Goal: Task Accomplishment & Management: Use online tool/utility

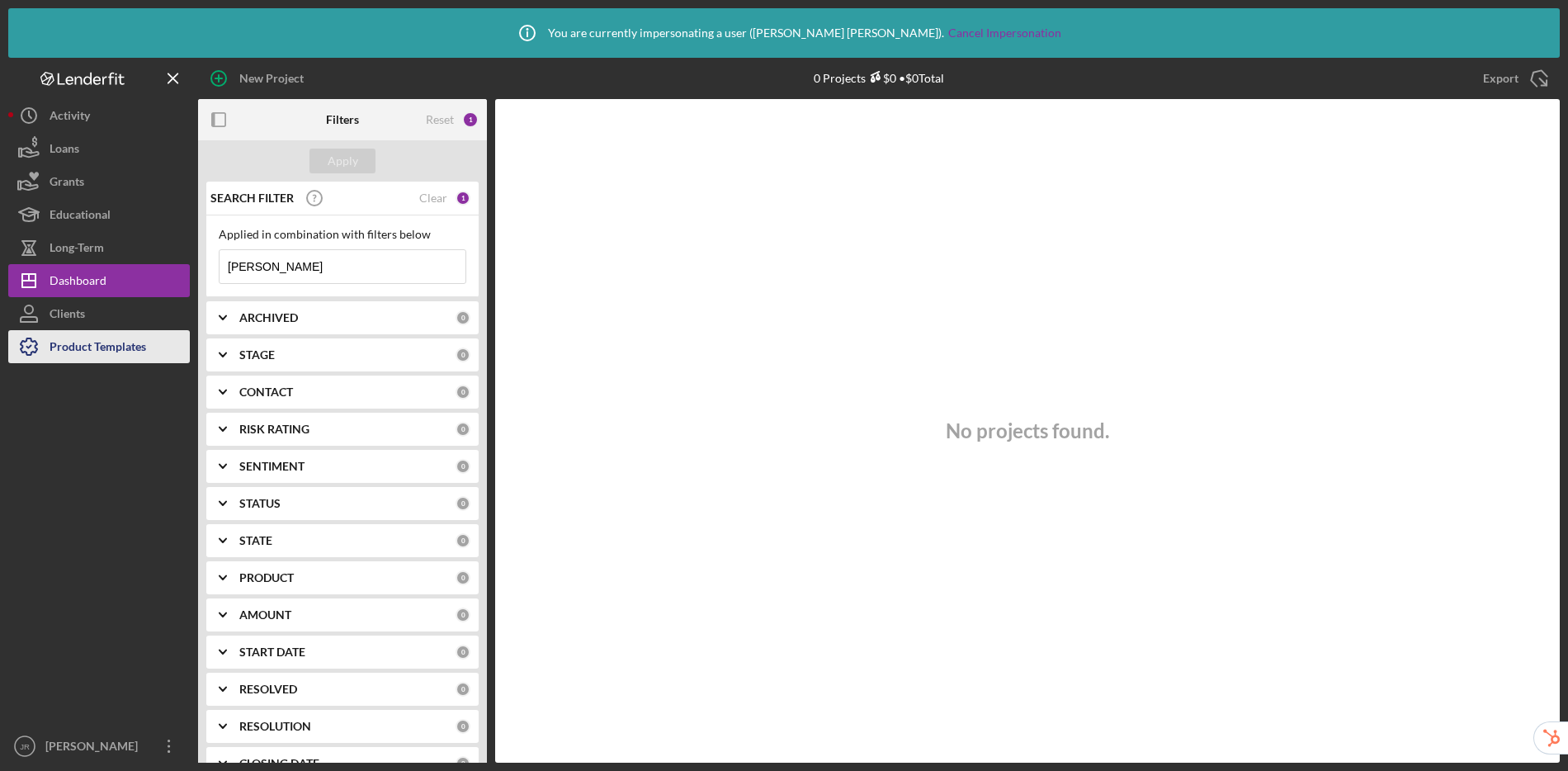
click at [117, 350] on div "Product Templates" at bounding box center [98, 348] width 97 height 37
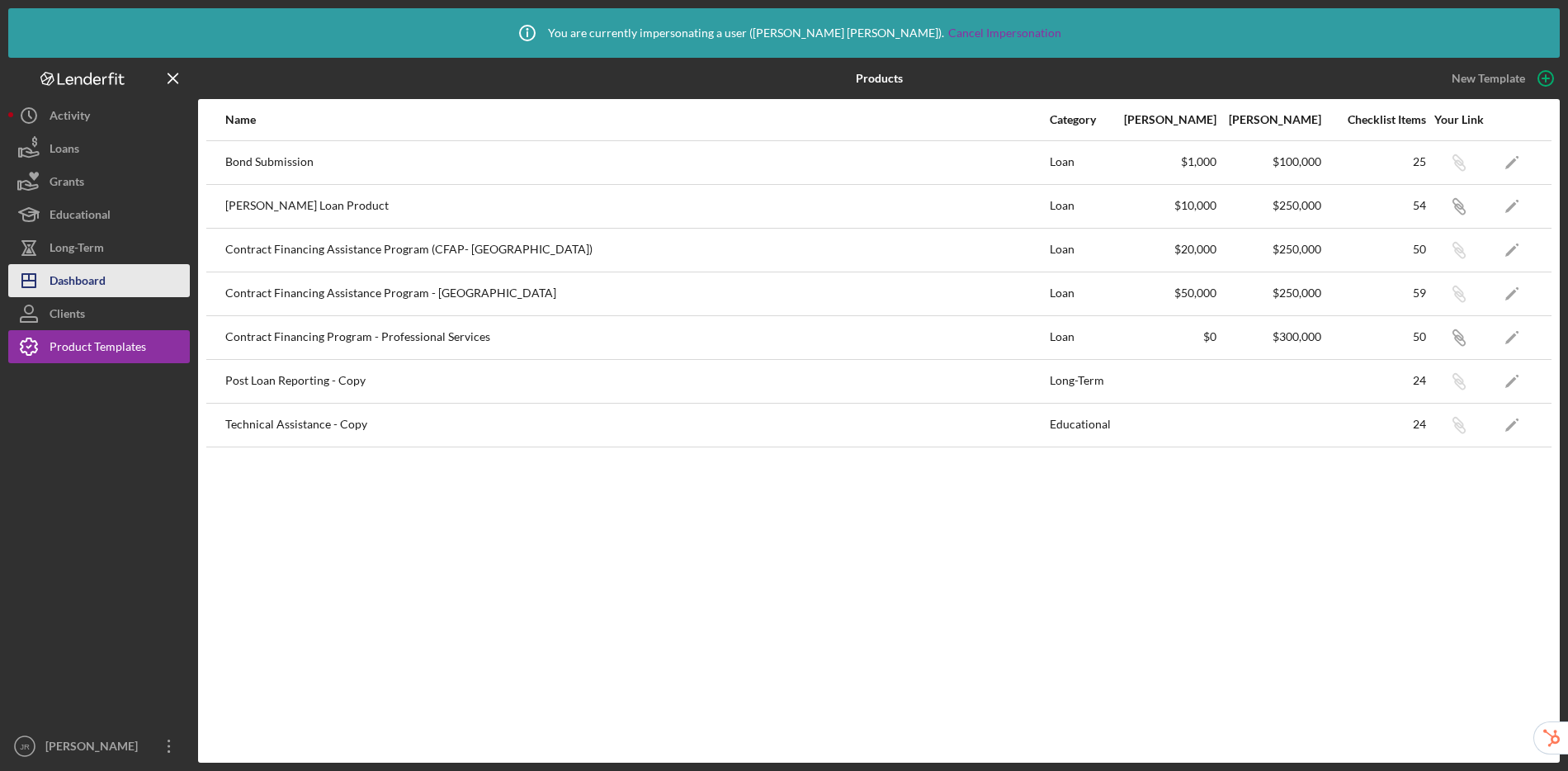
click at [105, 287] on div "Dashboard" at bounding box center [77, 283] width 56 height 37
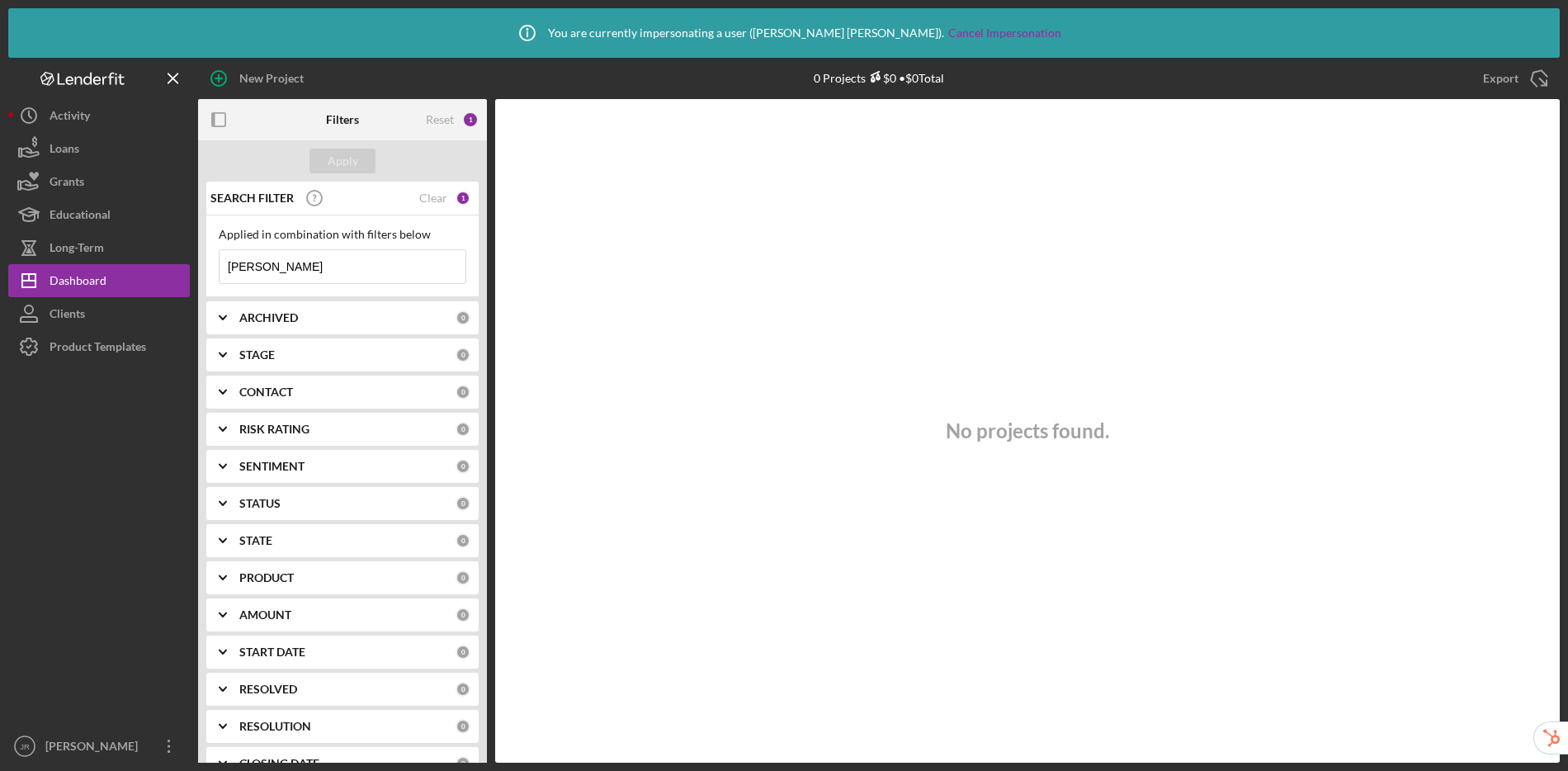
click at [435, 205] on div "SEARCH FILTER Clear 1" at bounding box center [338, 198] width 264 height 41
click at [437, 200] on div "Clear" at bounding box center [433, 198] width 28 height 13
click at [359, 165] on button "Apply" at bounding box center [342, 160] width 66 height 25
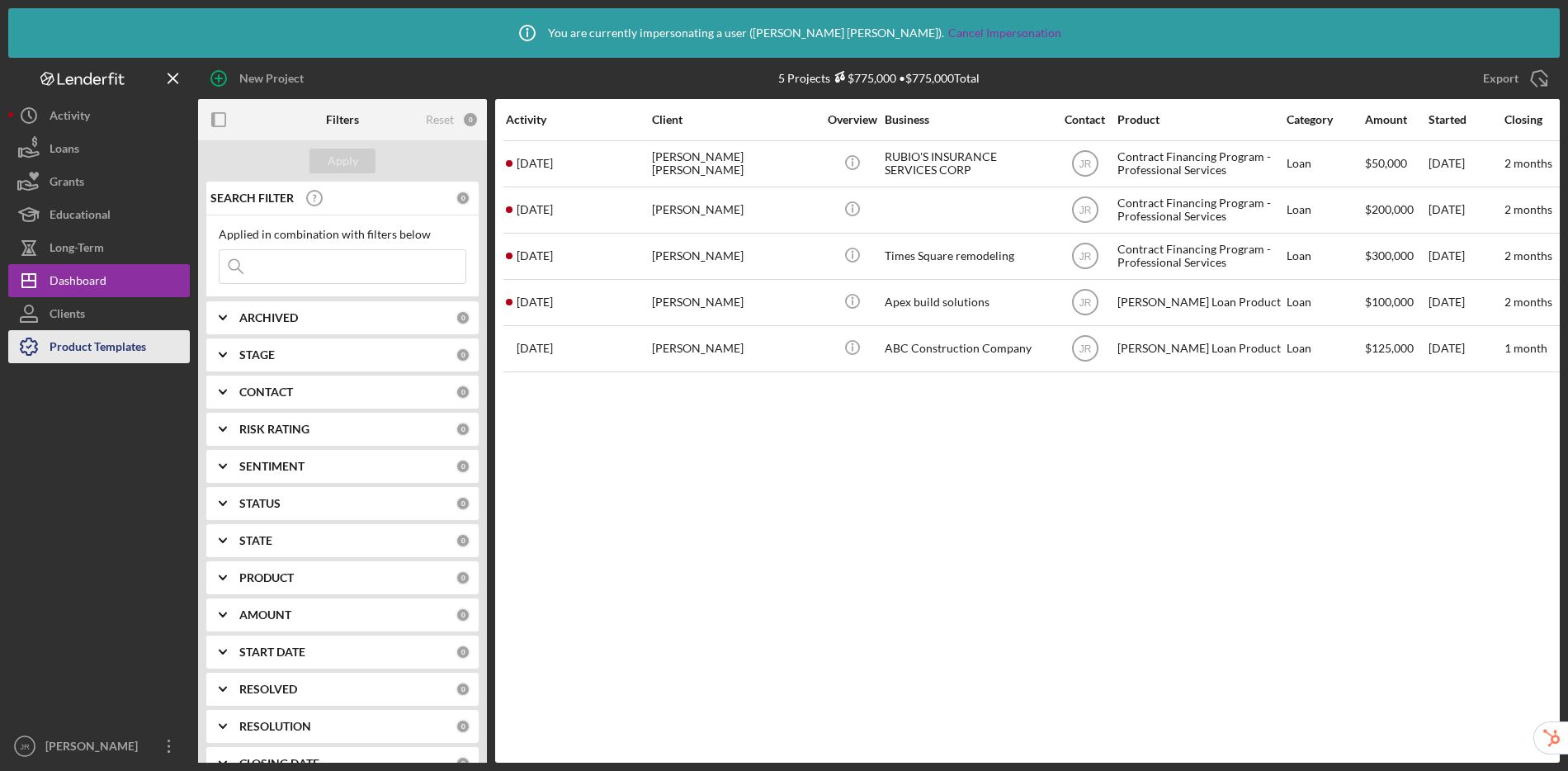
click at [144, 349] on div "Product Templates" at bounding box center [98, 348] width 97 height 37
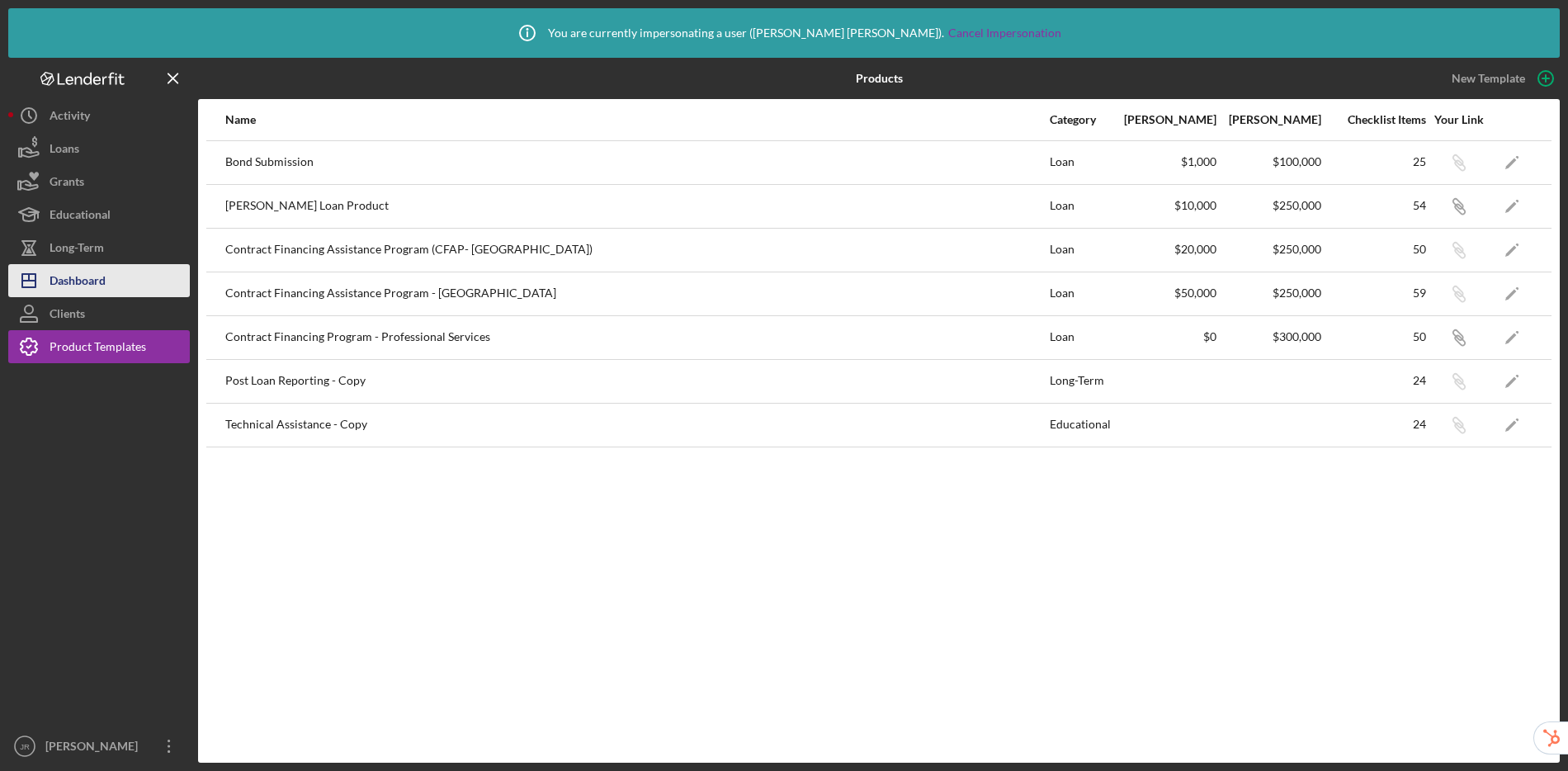
click at [81, 287] on div "Dashboard" at bounding box center [77, 283] width 56 height 37
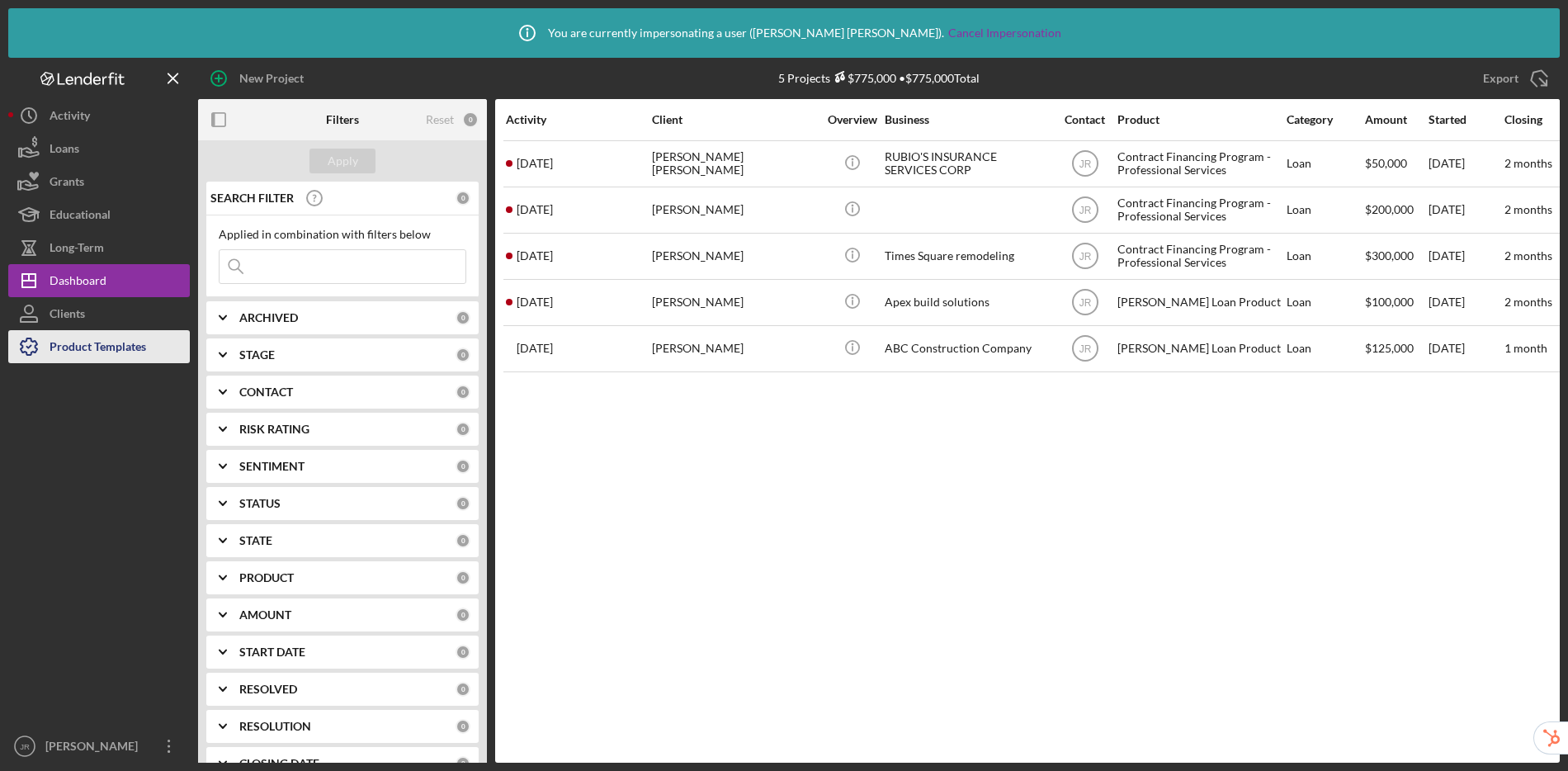
click at [123, 338] on div "Product Templates" at bounding box center [98, 348] width 97 height 37
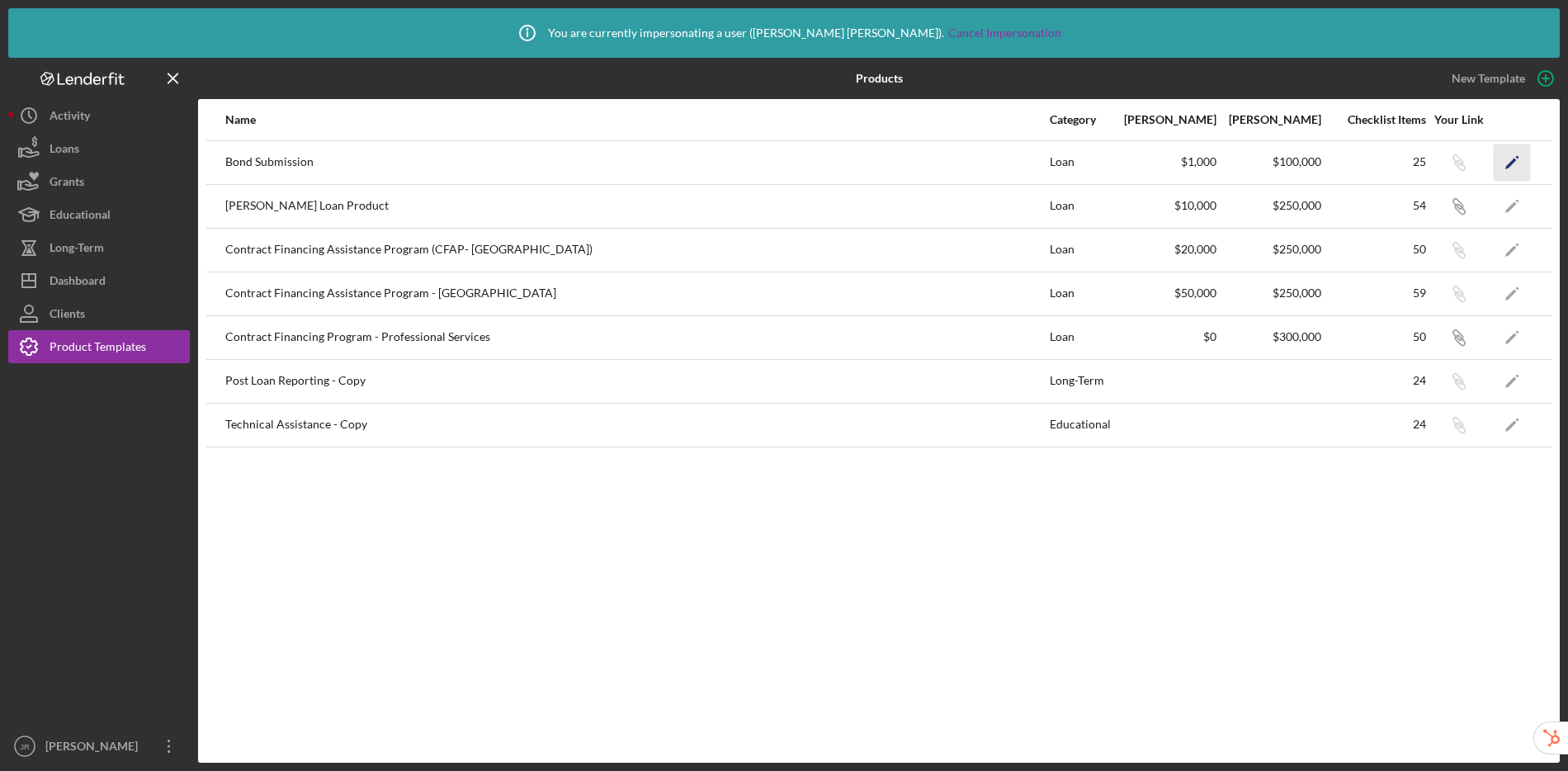
click at [1513, 165] on icon "Icon/Edit" at bounding box center [1512, 162] width 38 height 37
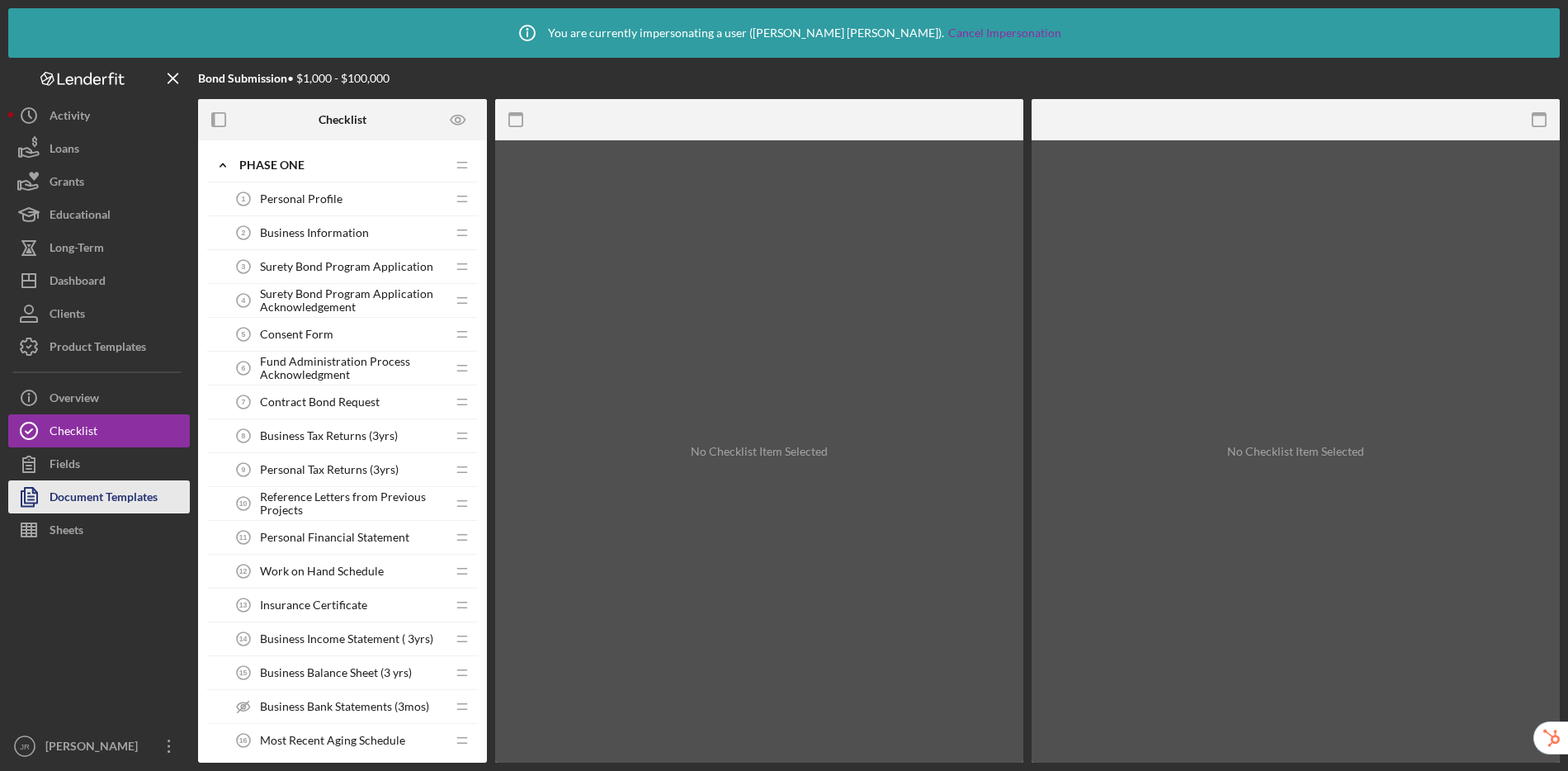
click at [113, 498] on div "Document Templates" at bounding box center [103, 498] width 108 height 37
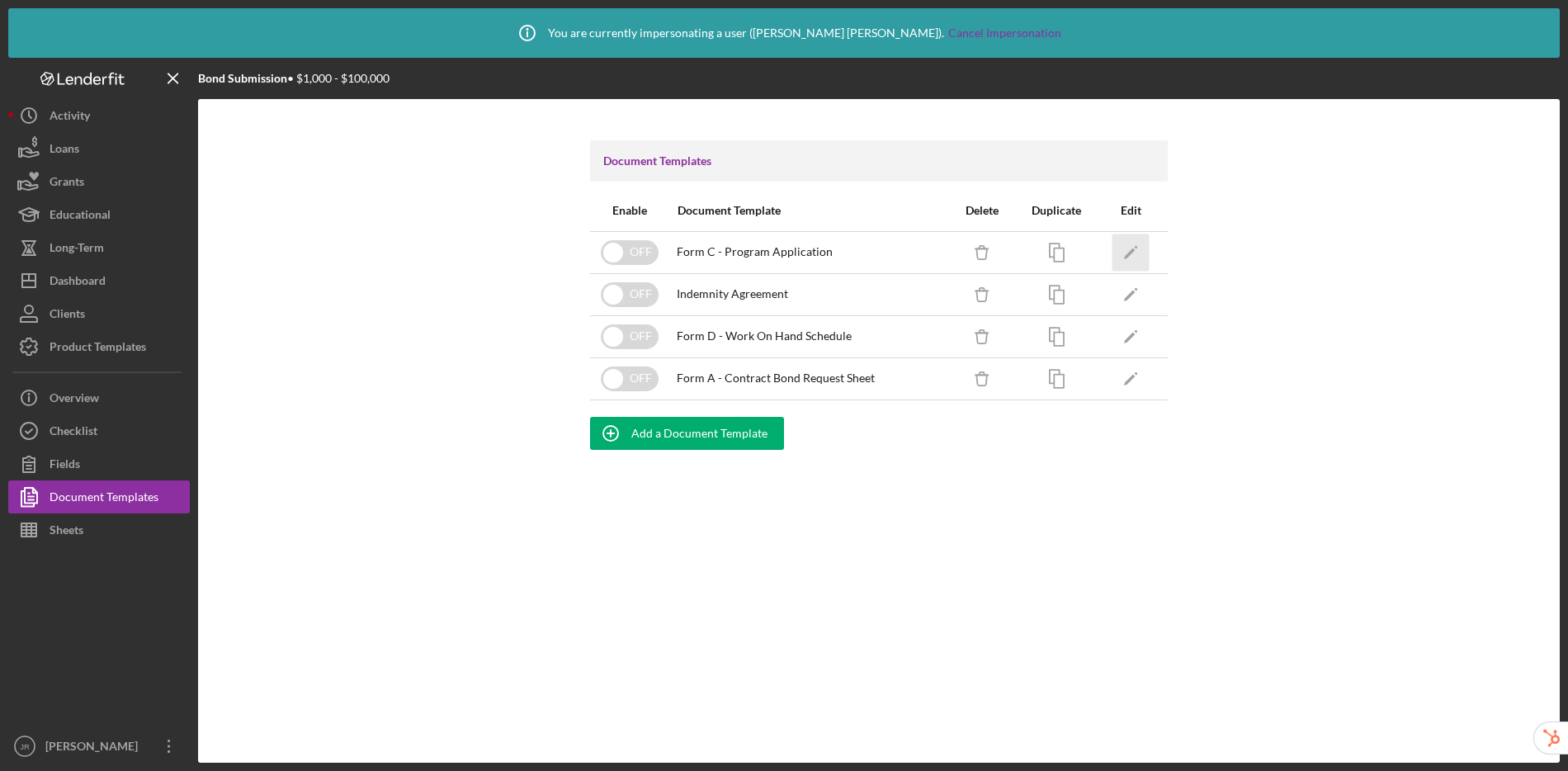
click at [1138, 246] on icon "Icon/Edit" at bounding box center [1131, 252] width 38 height 37
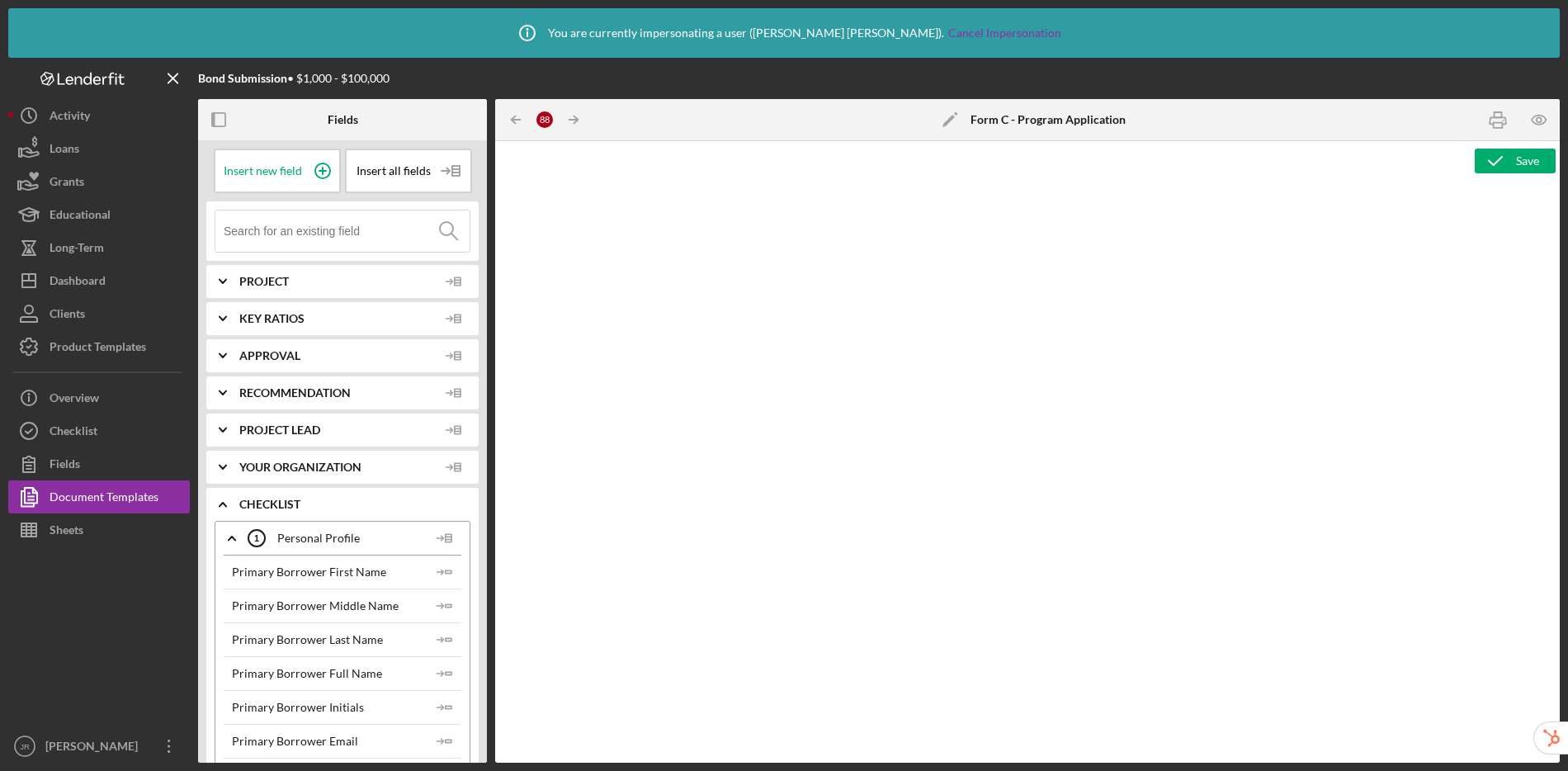
type textarea "<p>&nbsp;</p> <p>&nbsp;</p> <h1 style="line-height: 1.2; text-align: right; mar…"
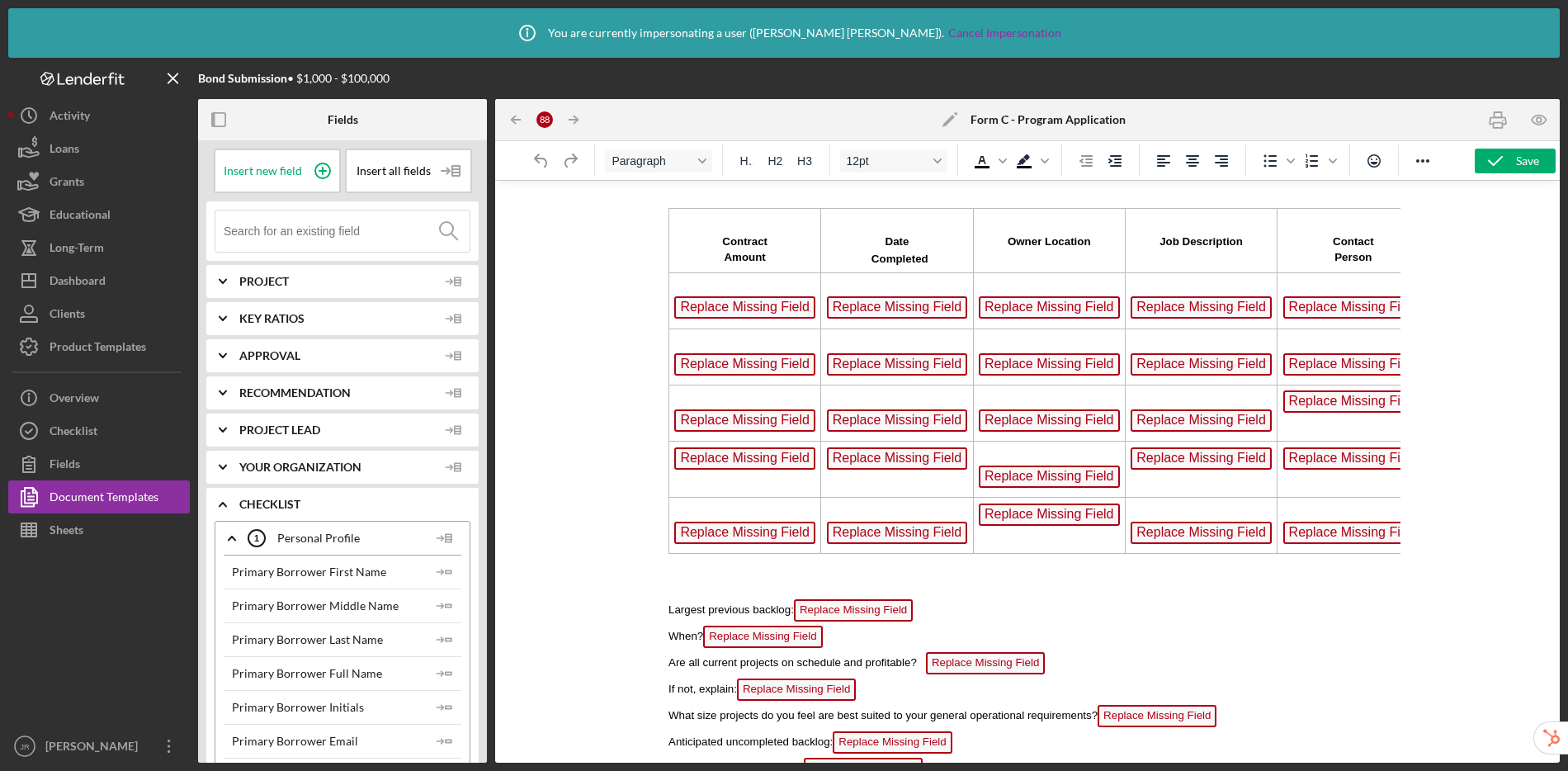
scroll to position [3229, 0]
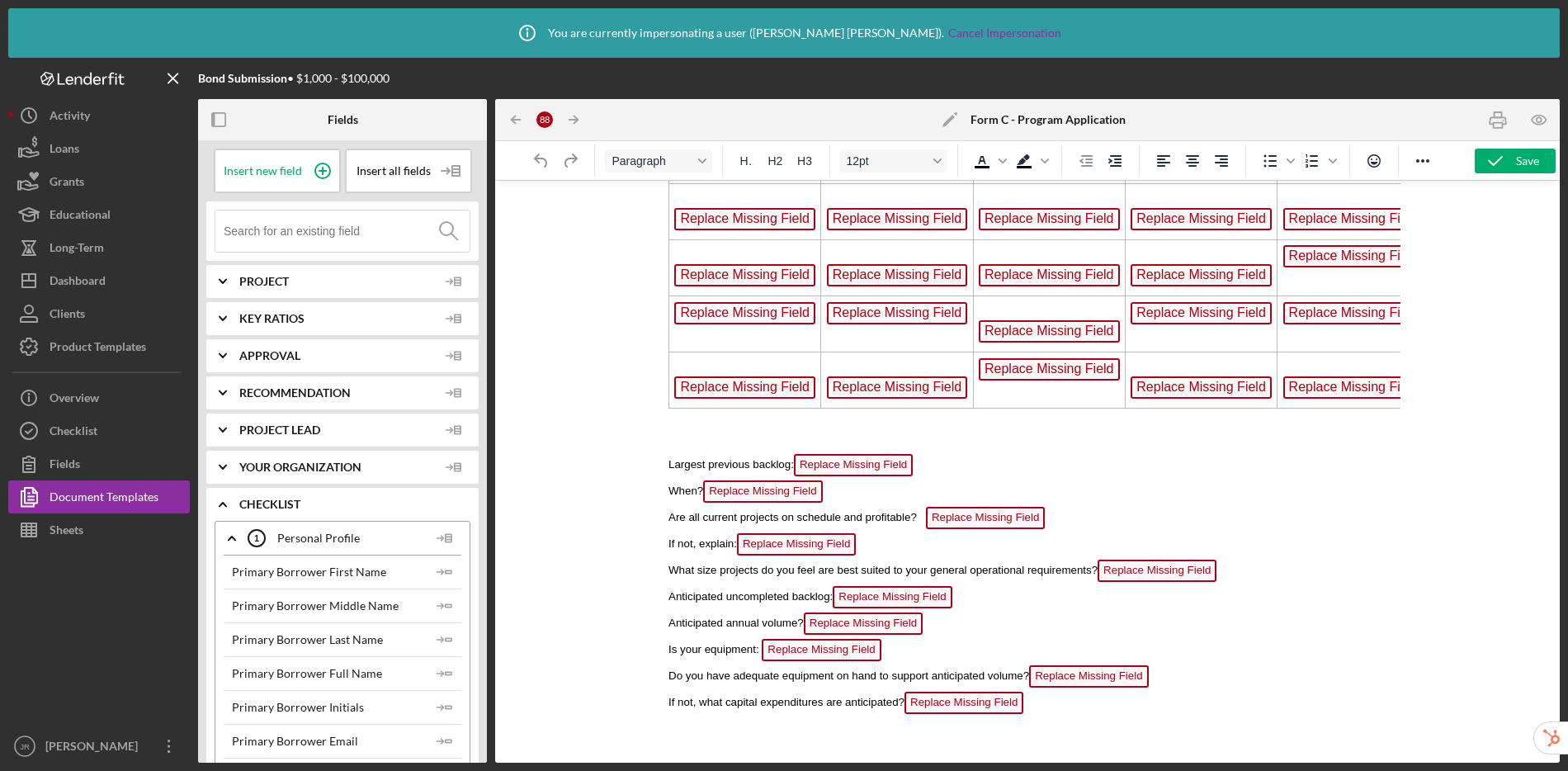
click at [841, 454] on span "Replace Missing Field" at bounding box center [853, 465] width 119 height 22
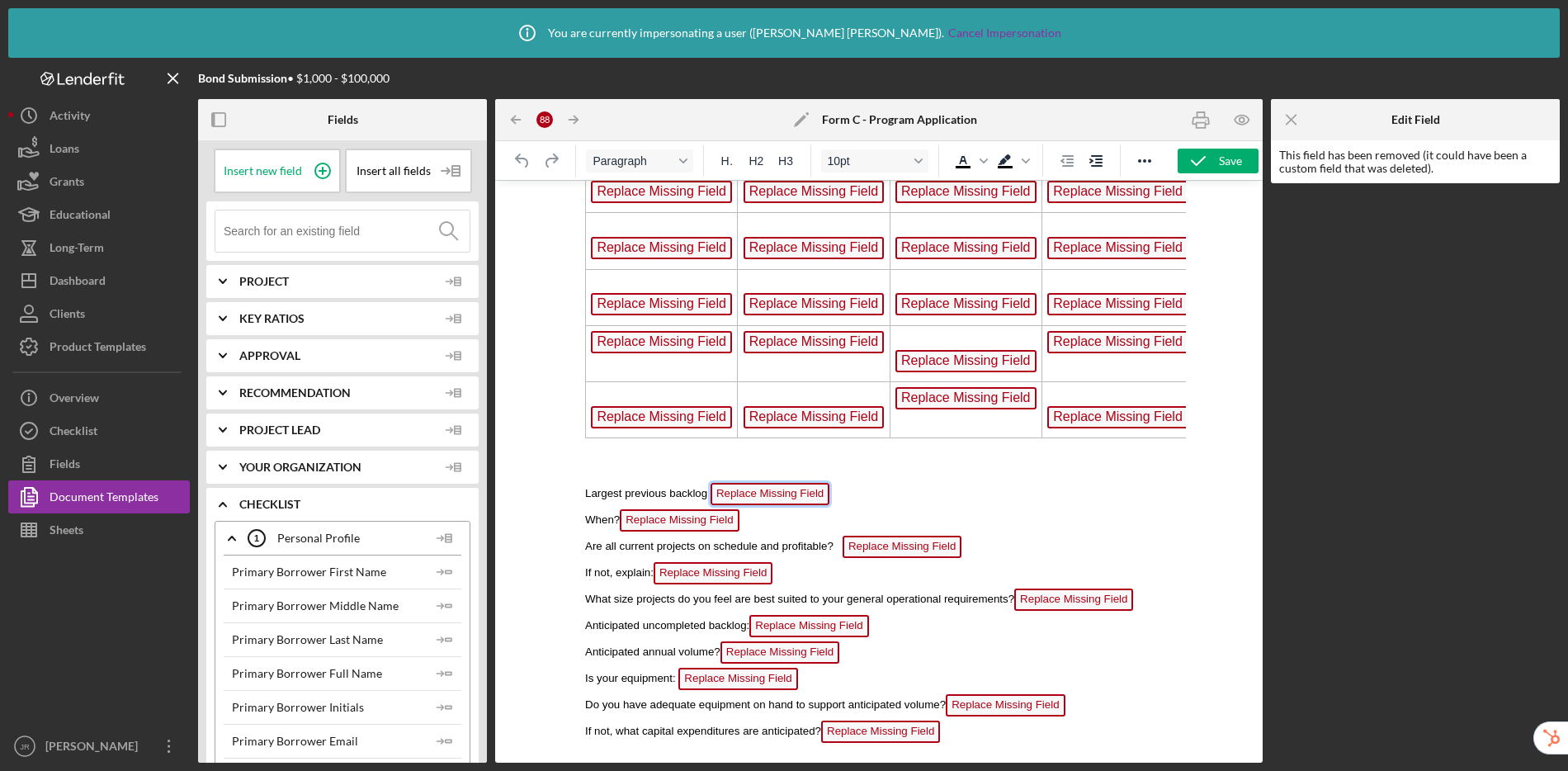
scroll to position [3271, 0]
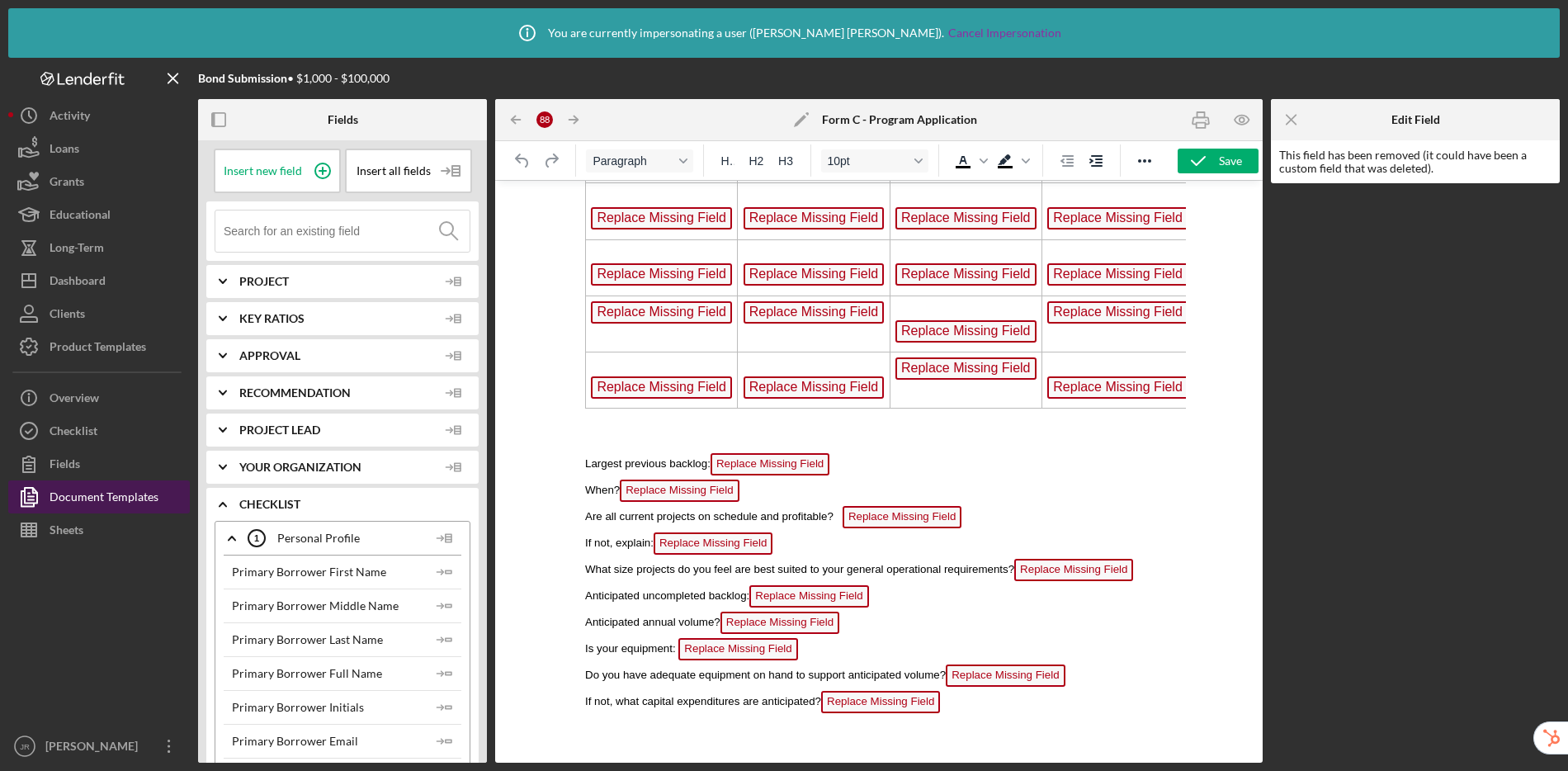
click at [124, 498] on div "Document Templates" at bounding box center [103, 498] width 109 height 37
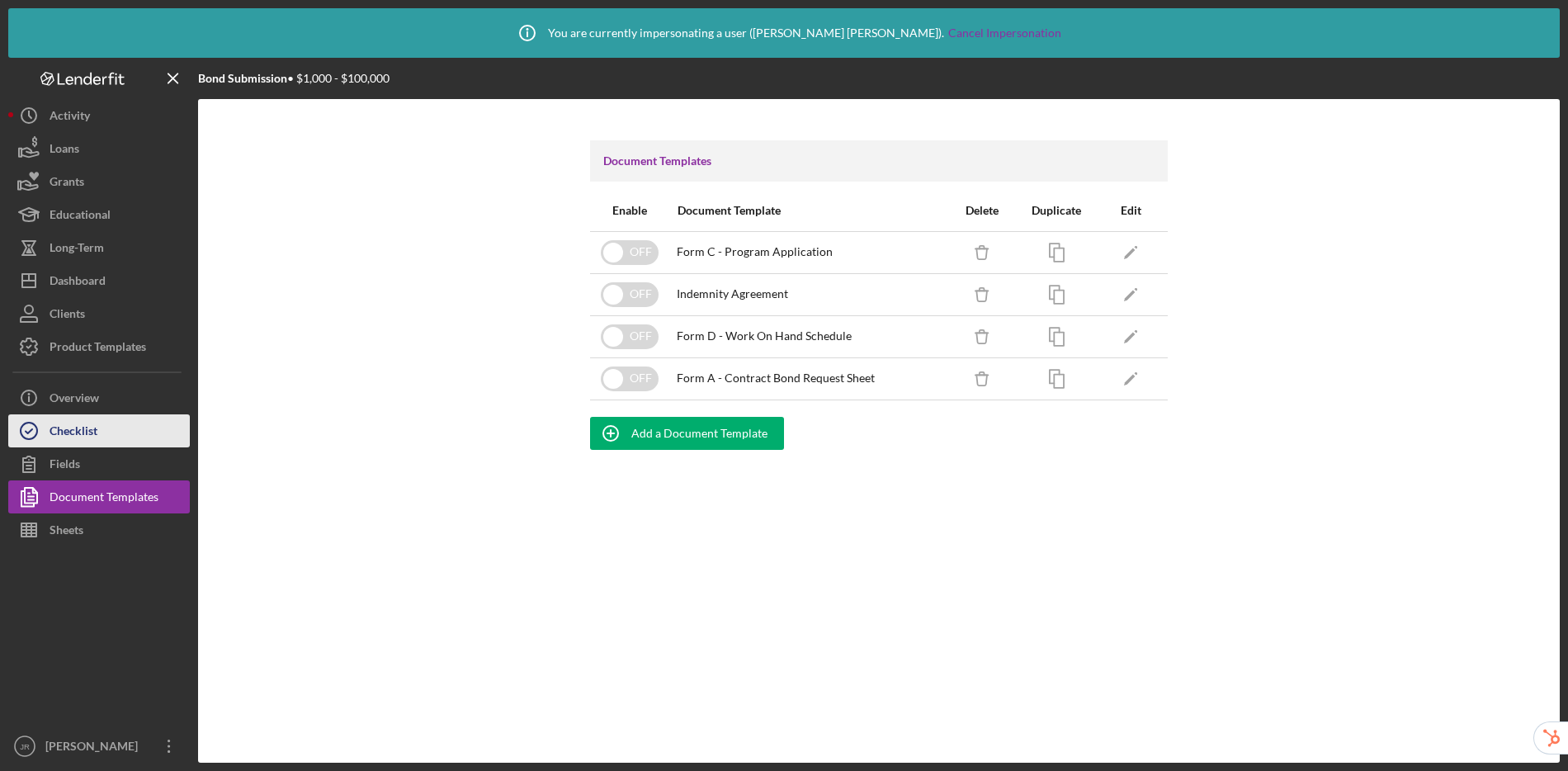
click at [82, 431] on div "Checklist" at bounding box center [73, 433] width 48 height 37
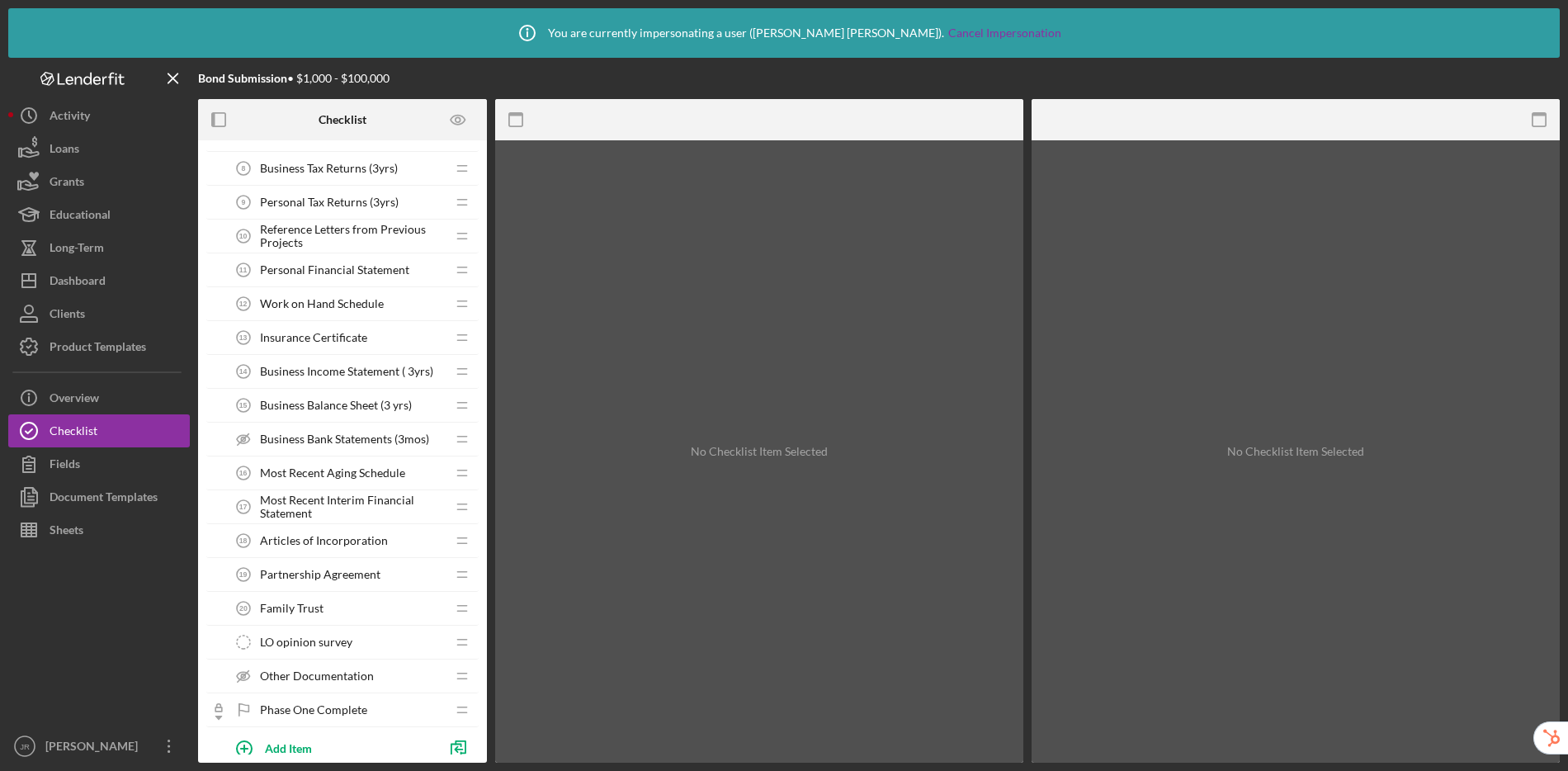
scroll to position [281, 0]
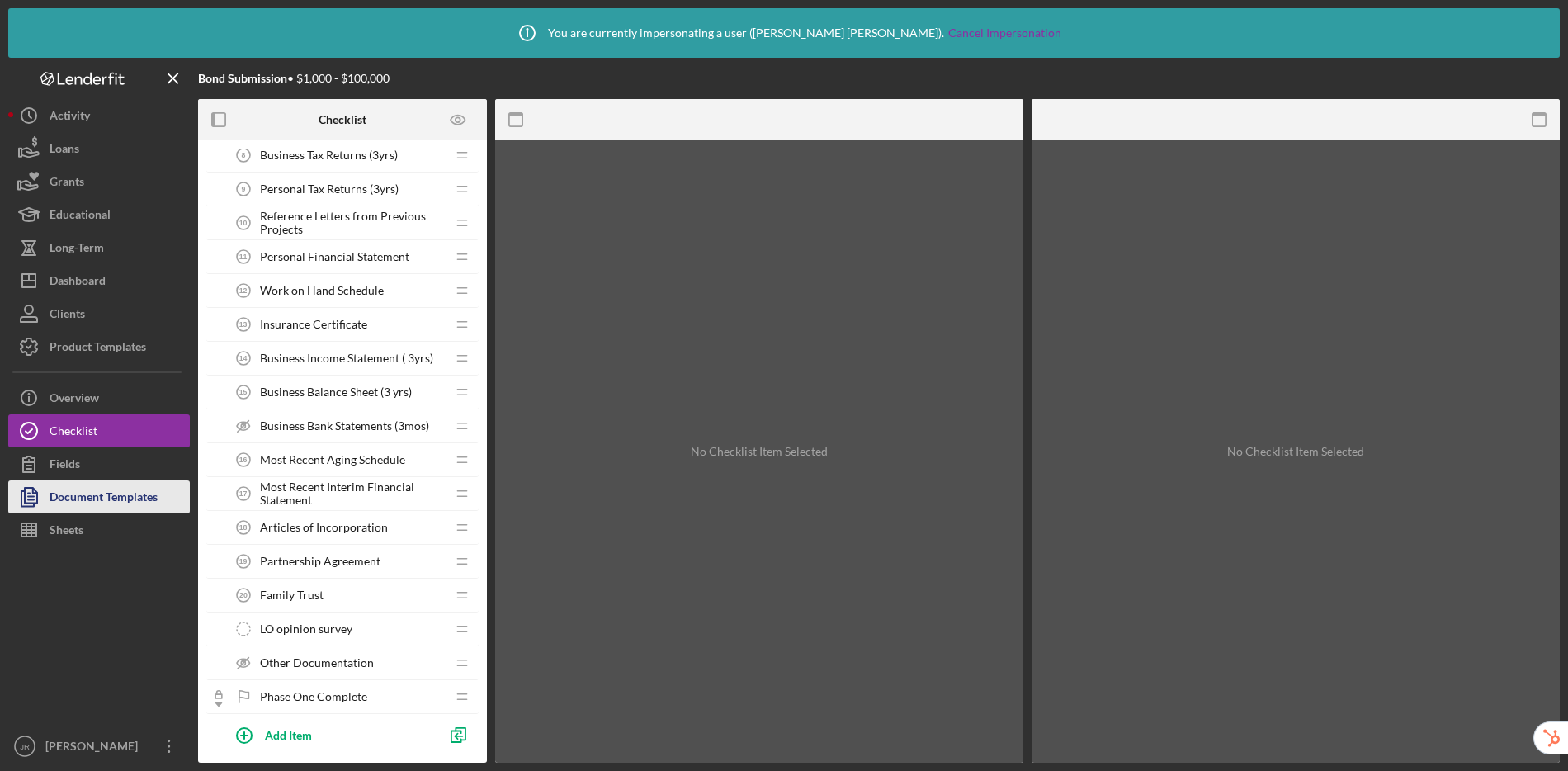
click at [151, 507] on div "Document Templates" at bounding box center [103, 498] width 108 height 37
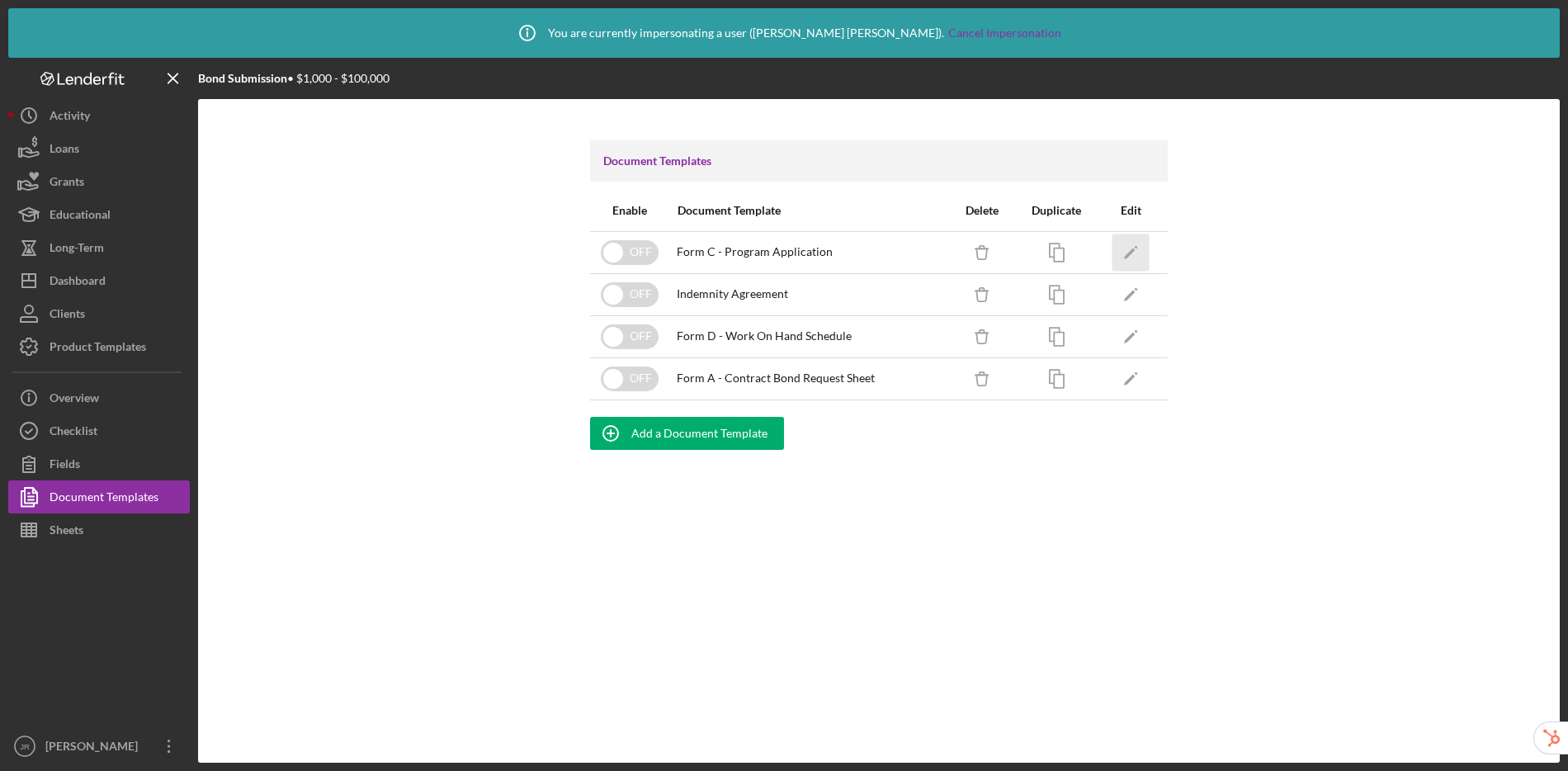
click at [1143, 249] on icon "Icon/Edit" at bounding box center [1131, 252] width 38 height 37
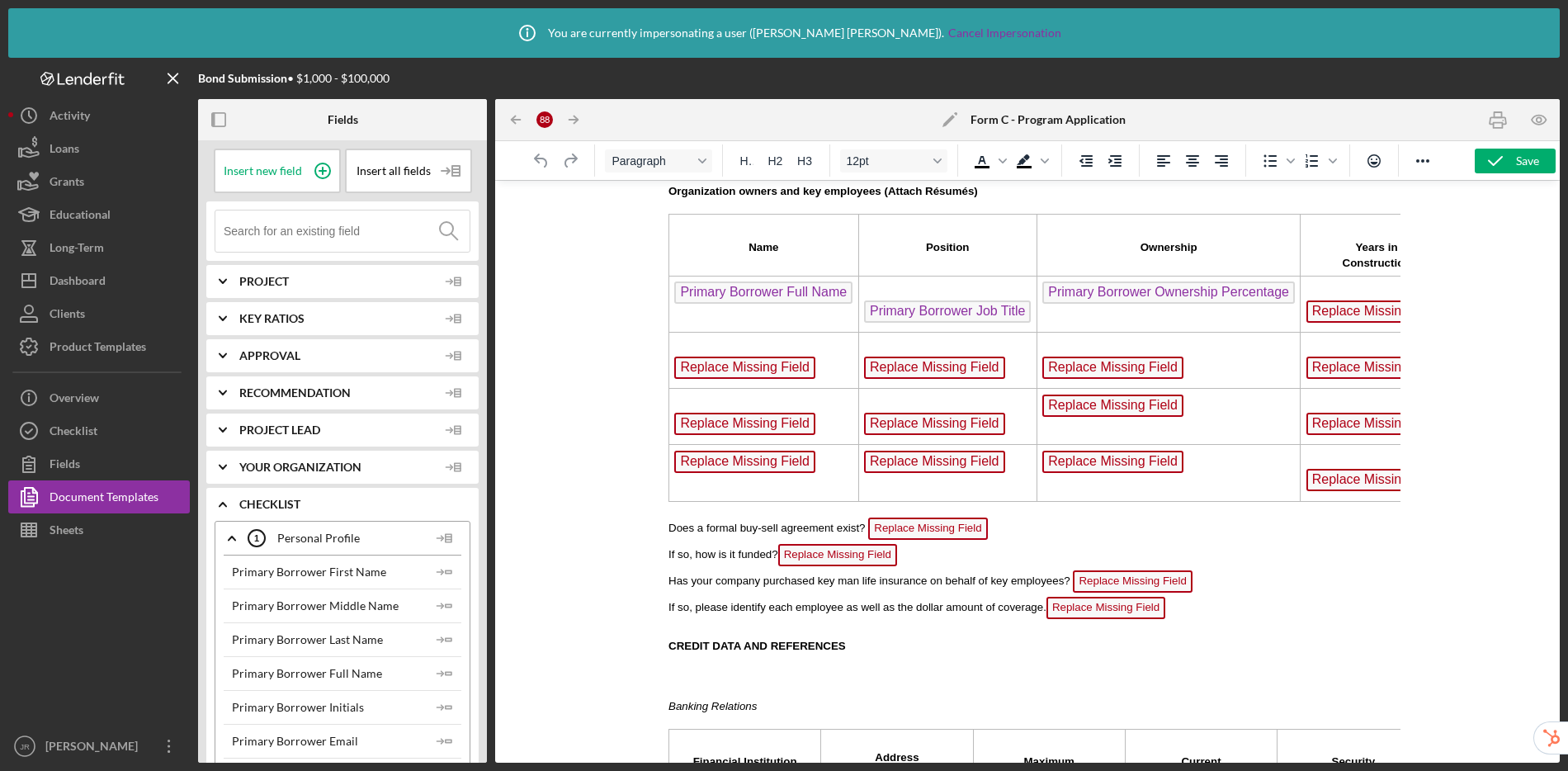
scroll to position [1605, 0]
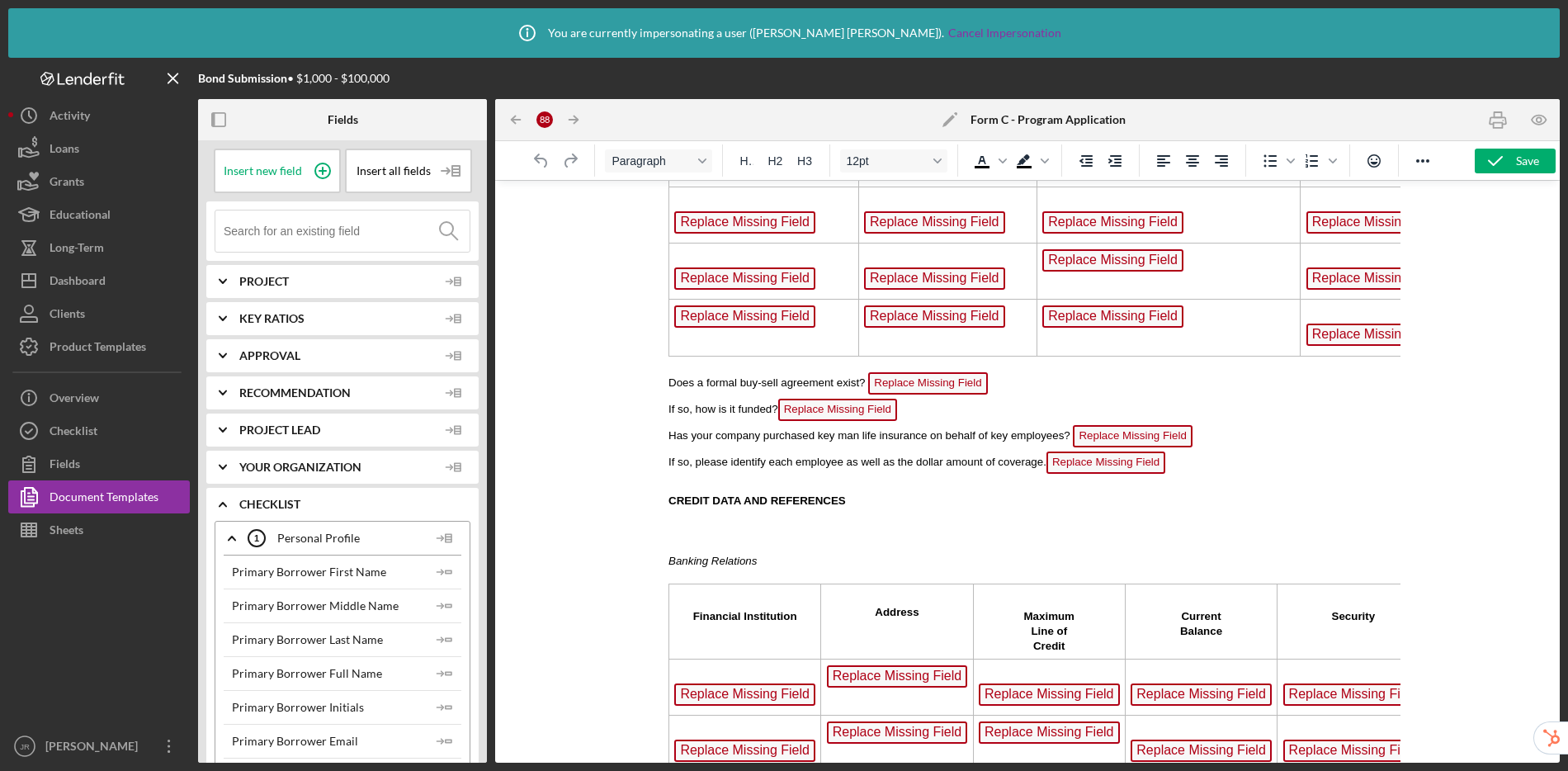
click at [1100, 447] on span "Replace Missing Field" at bounding box center [1132, 436] width 119 height 22
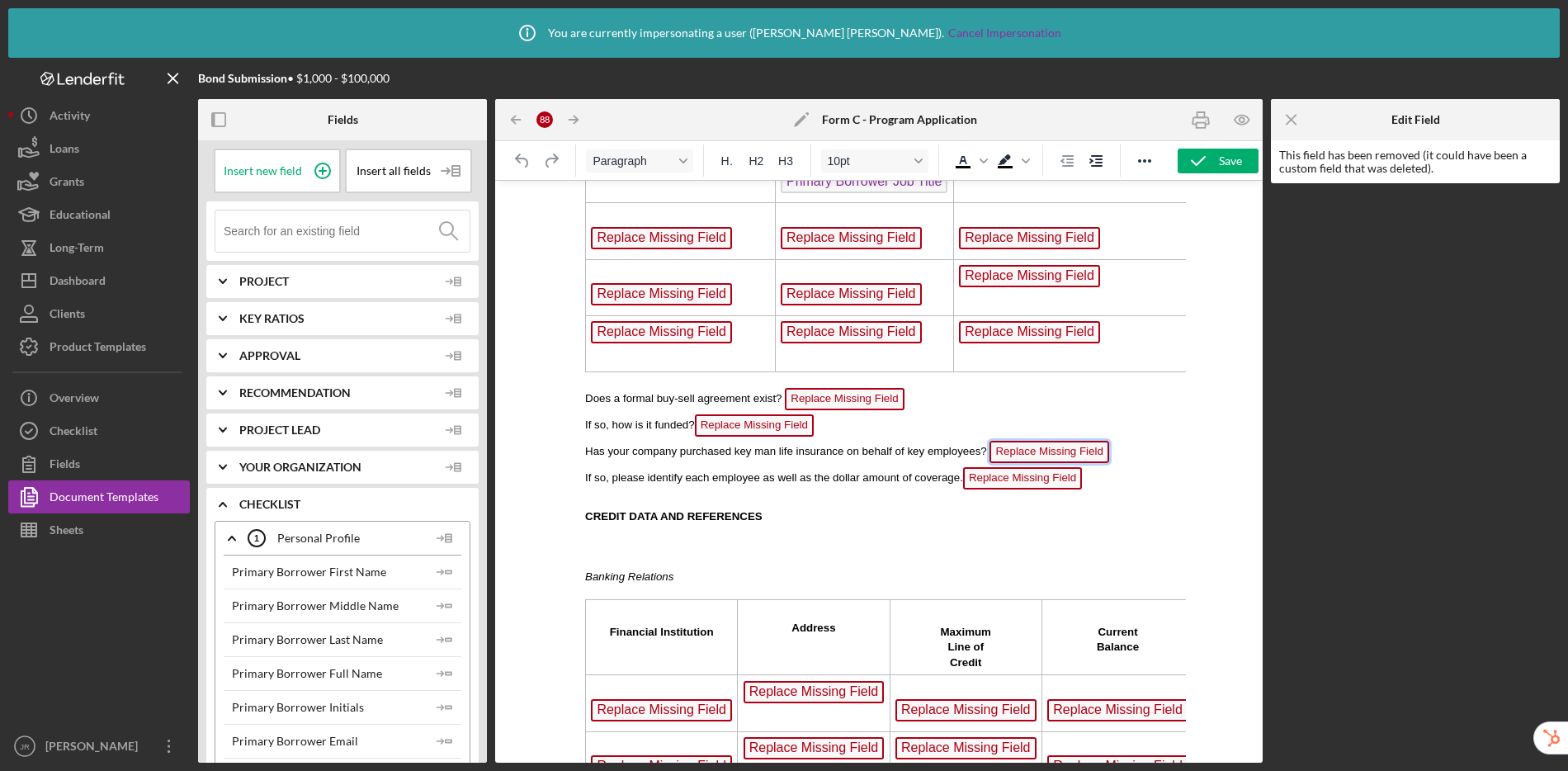
scroll to position [1665, 0]
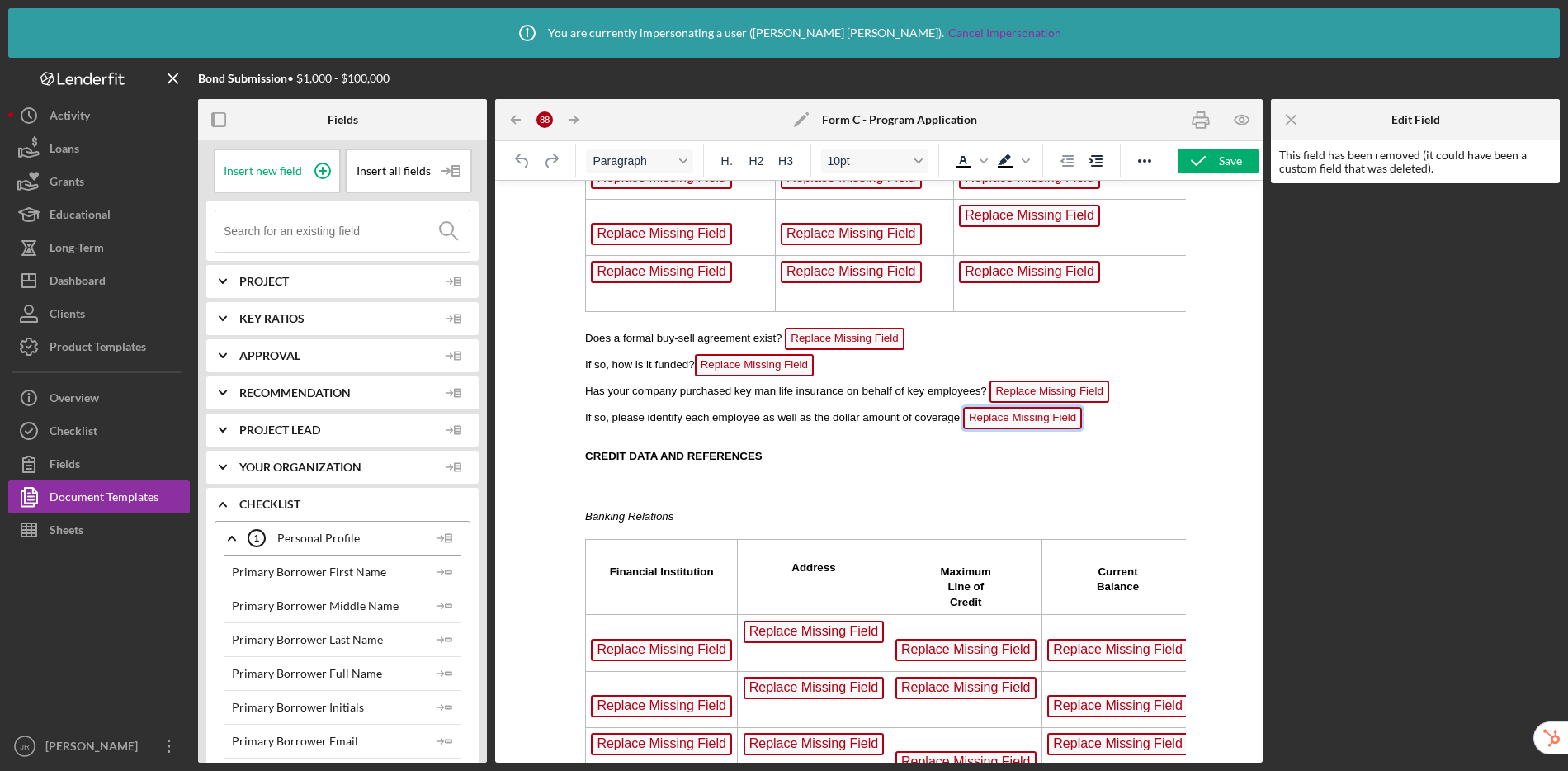
click at [999, 418] on span "Replace Missing Field" at bounding box center [1023, 418] width 119 height 22
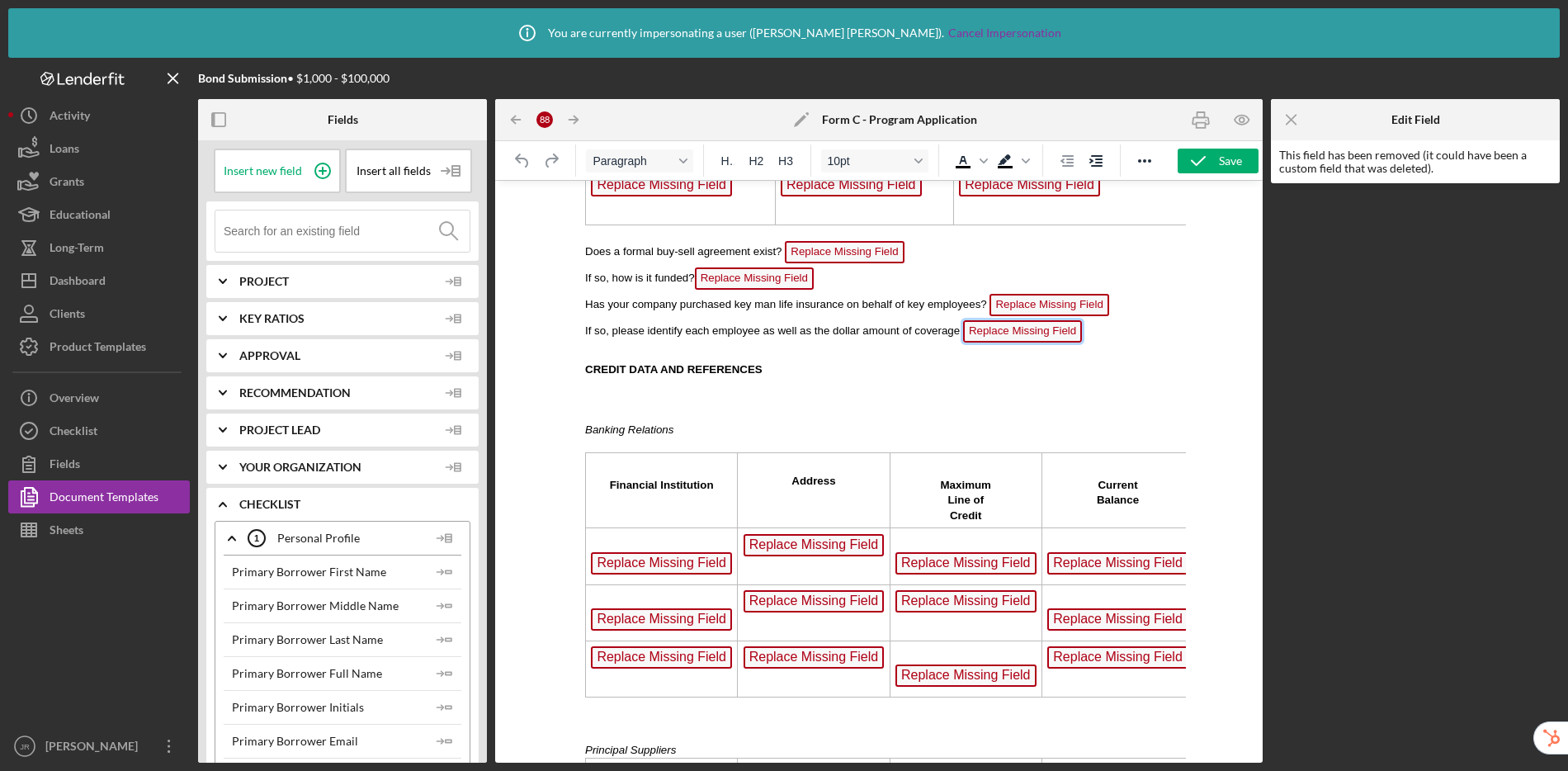
click at [677, 563] on span "Replace Missing Field" at bounding box center [661, 563] width 141 height 22
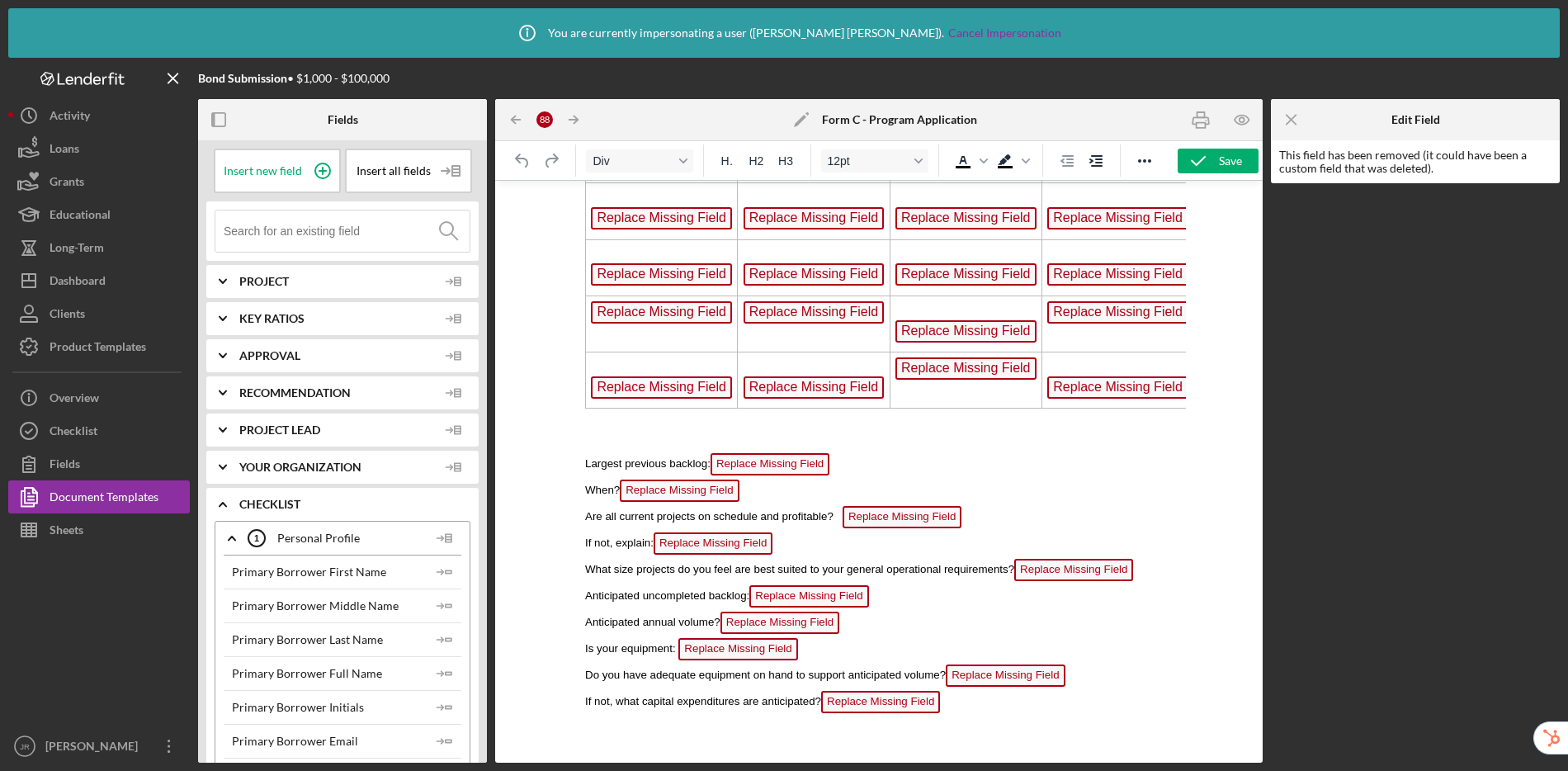
scroll to position [3271, 0]
click at [145, 492] on div "Document Templates" at bounding box center [103, 498] width 109 height 37
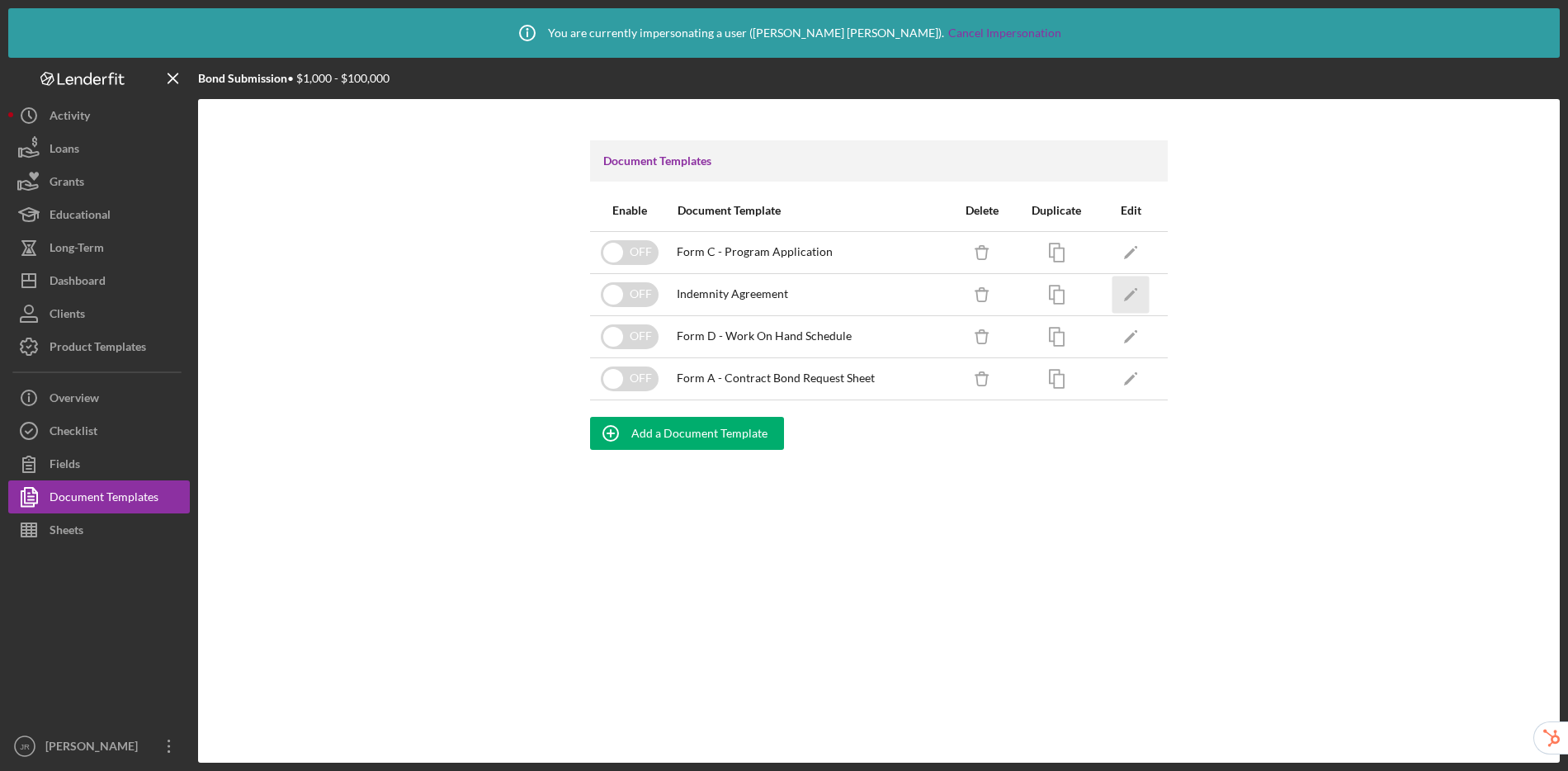
click at [1138, 292] on icon "Icon/Edit" at bounding box center [1131, 294] width 38 height 37
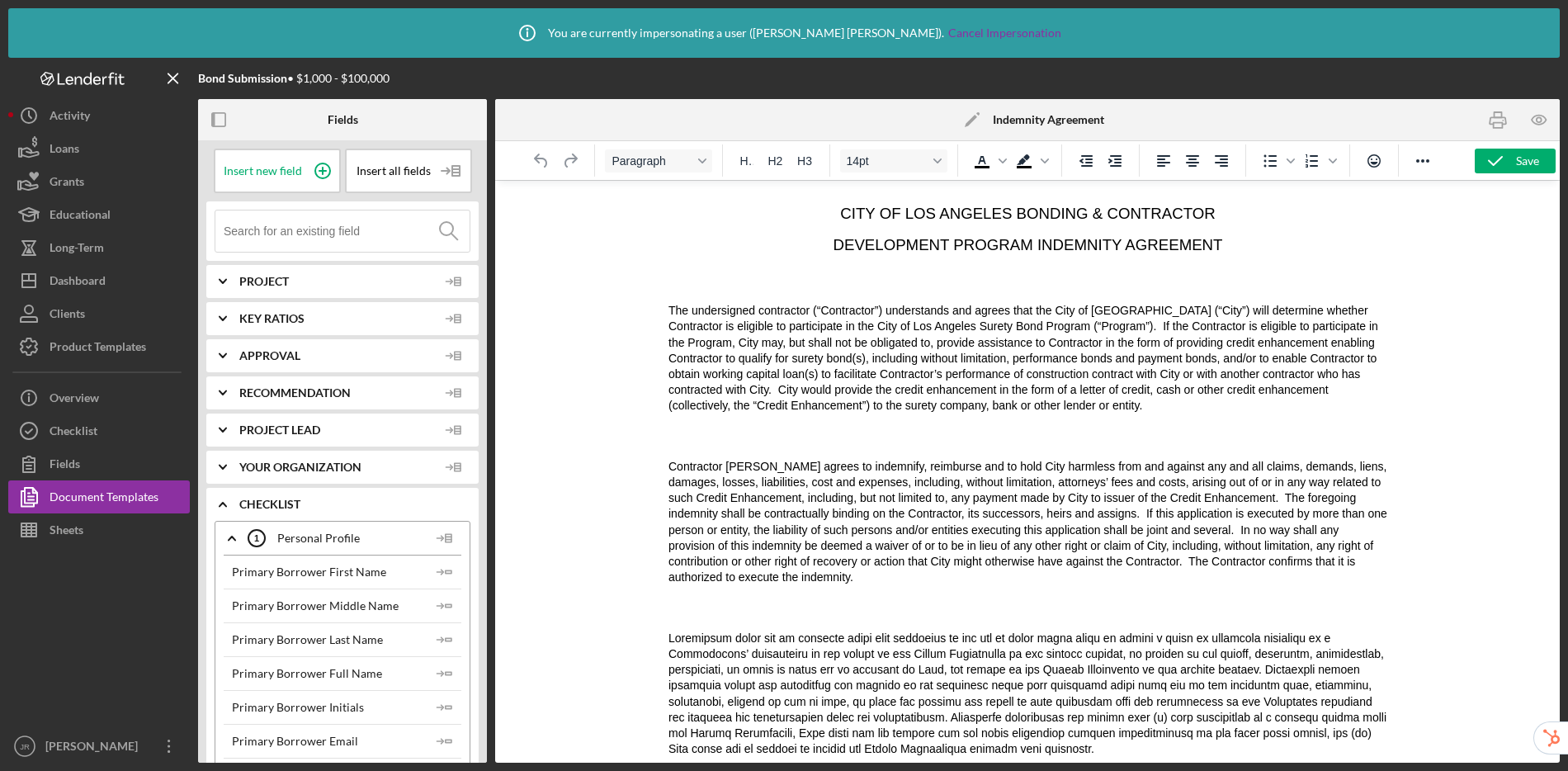
click at [969, 119] on icon "Icon/Edit" at bounding box center [972, 119] width 41 height 41
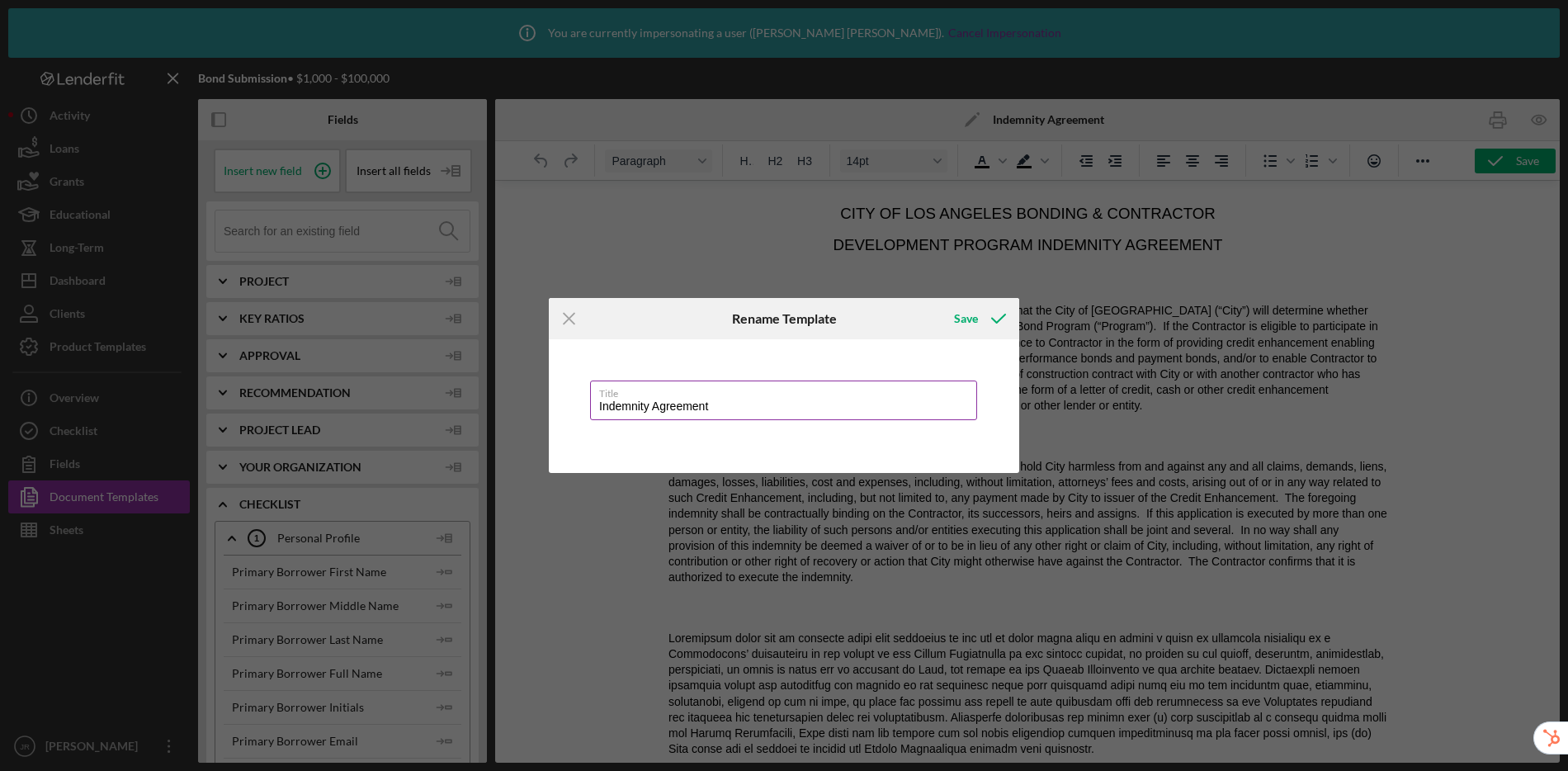
click at [598, 407] on input "Indemnity Agreement" at bounding box center [783, 400] width 387 height 39
type input "P1 - Indemnity Agreement"
click at [974, 313] on div "Save" at bounding box center [966, 318] width 24 height 33
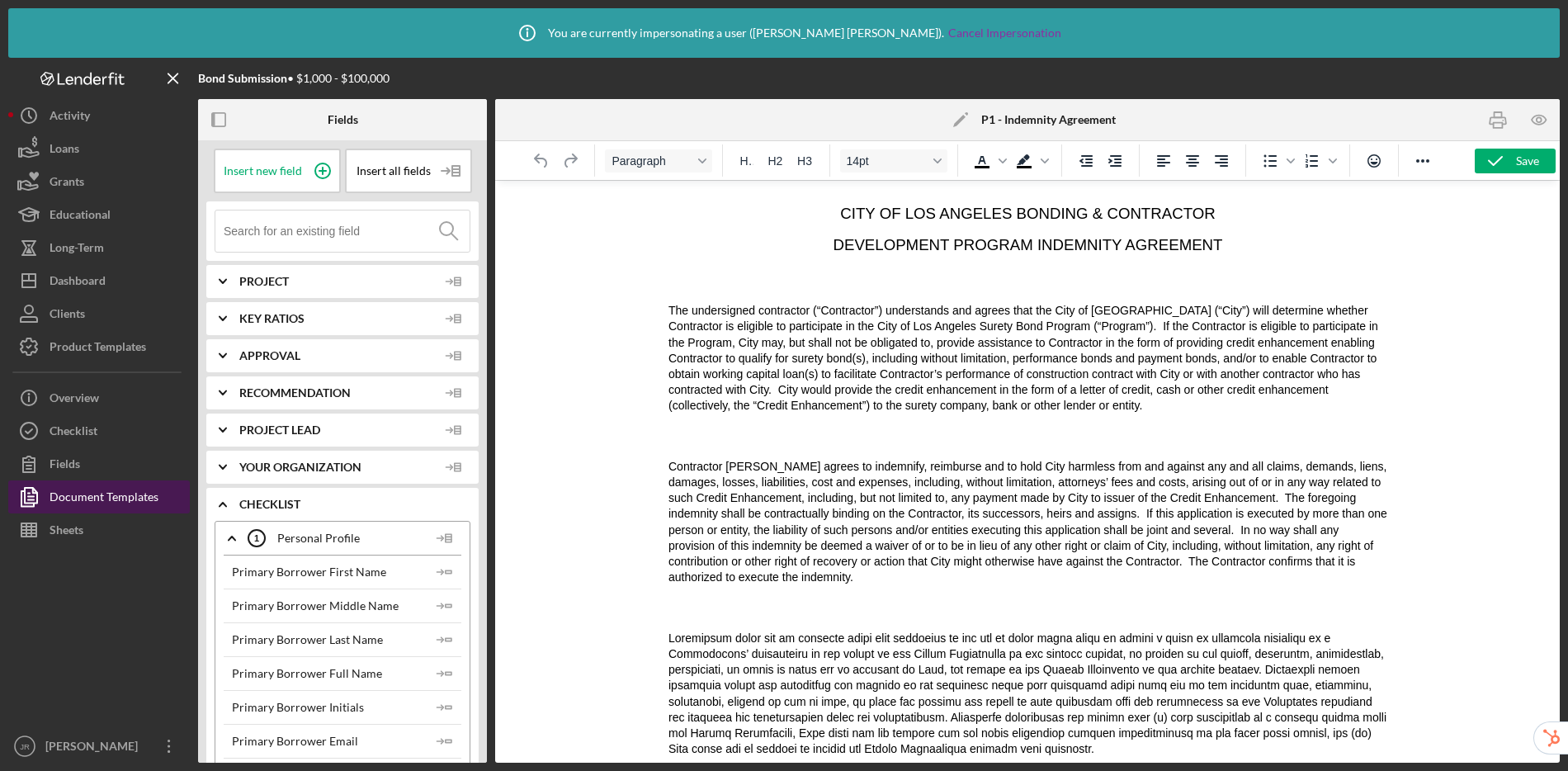
click at [83, 496] on div "Document Templates" at bounding box center [103, 498] width 109 height 37
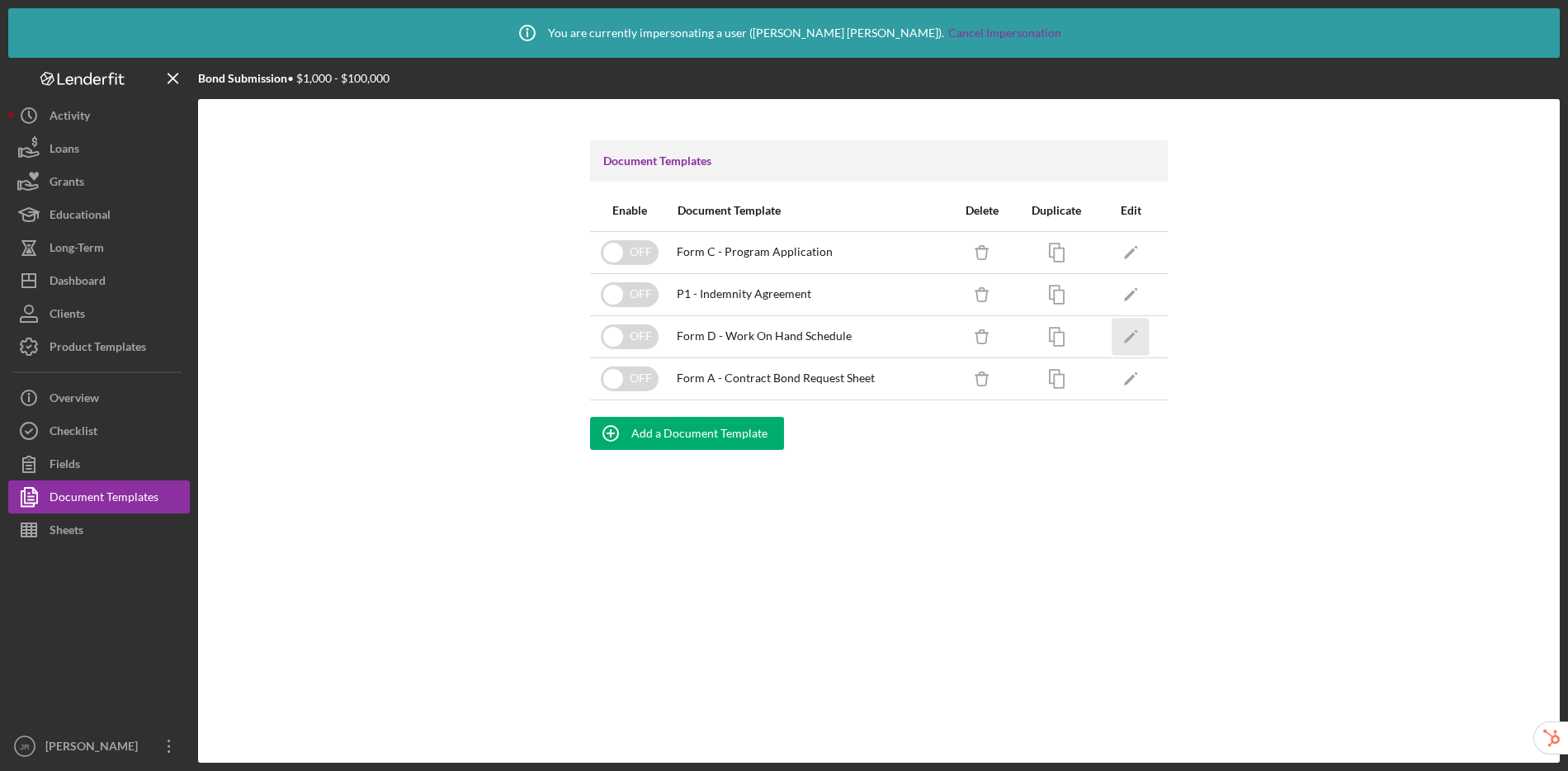
click at [1133, 338] on icon "Icon/Edit" at bounding box center [1131, 336] width 38 height 37
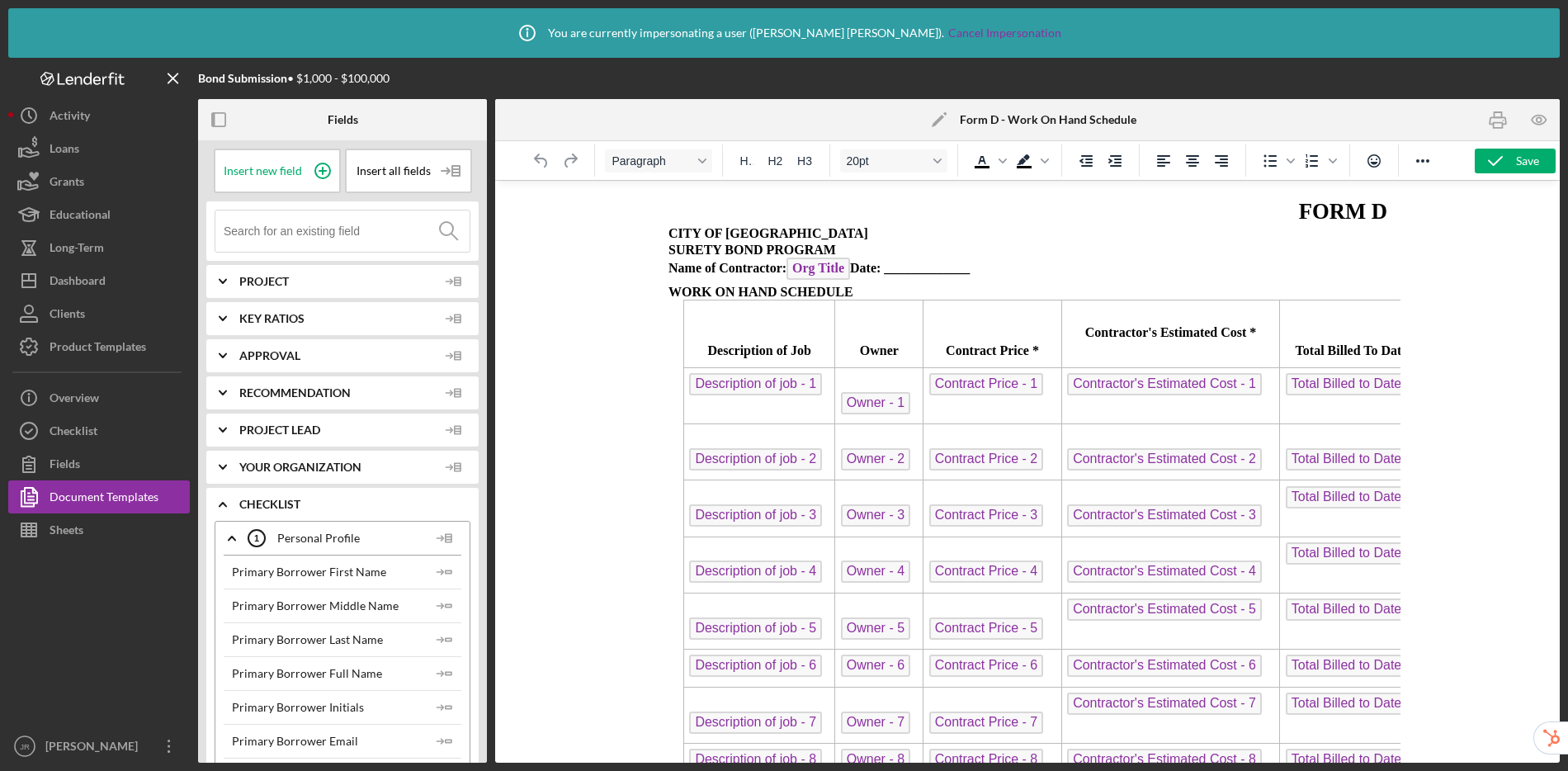
click at [932, 122] on icon "Icon/Edit" at bounding box center [939, 119] width 41 height 41
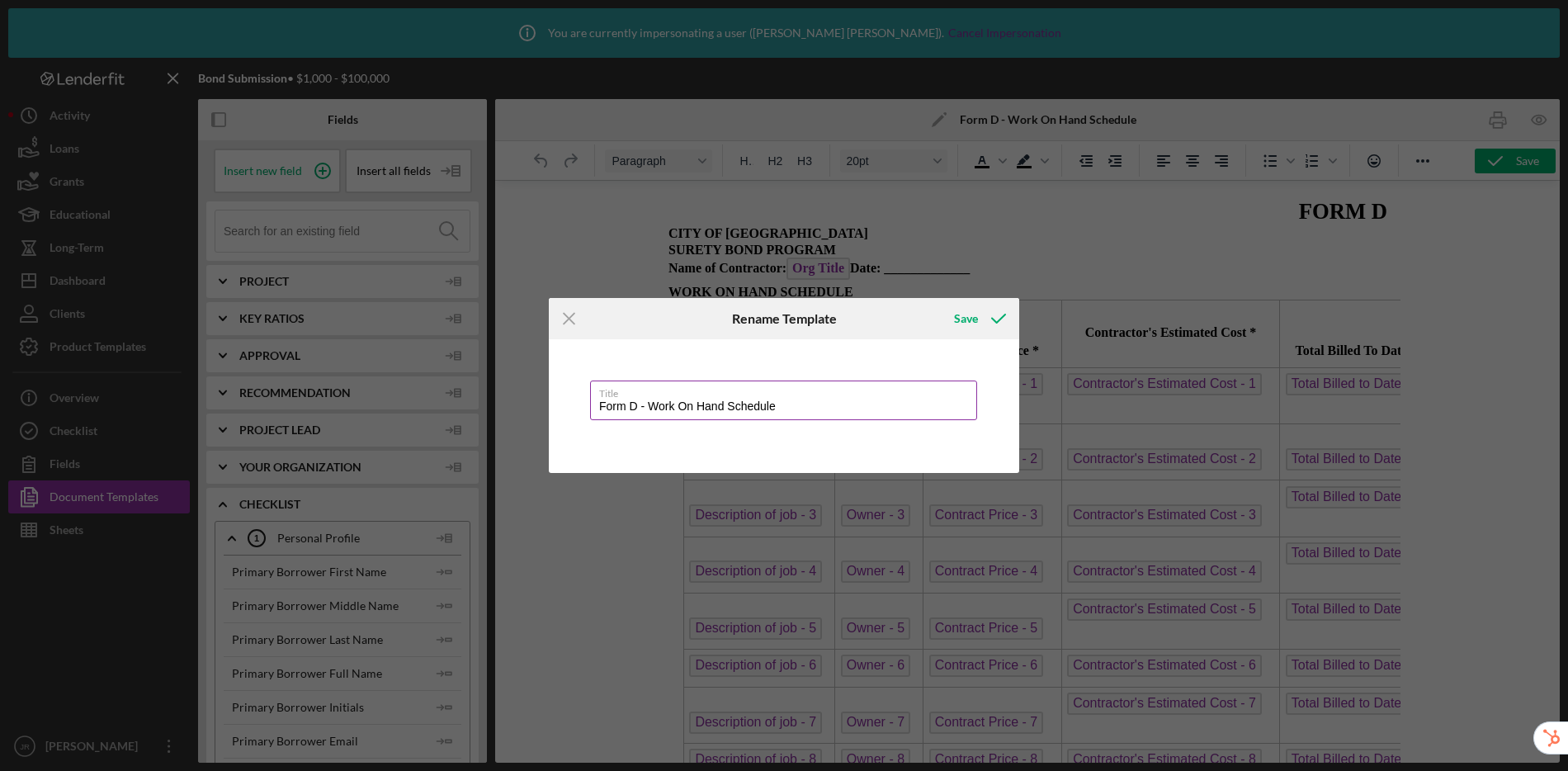
click at [601, 409] on input "Form D - Work On Hand Schedule" at bounding box center [783, 400] width 387 height 39
type input "P1 - Form D - Work On Hand Schedule"
click at [966, 316] on div "Save" at bounding box center [966, 318] width 24 height 33
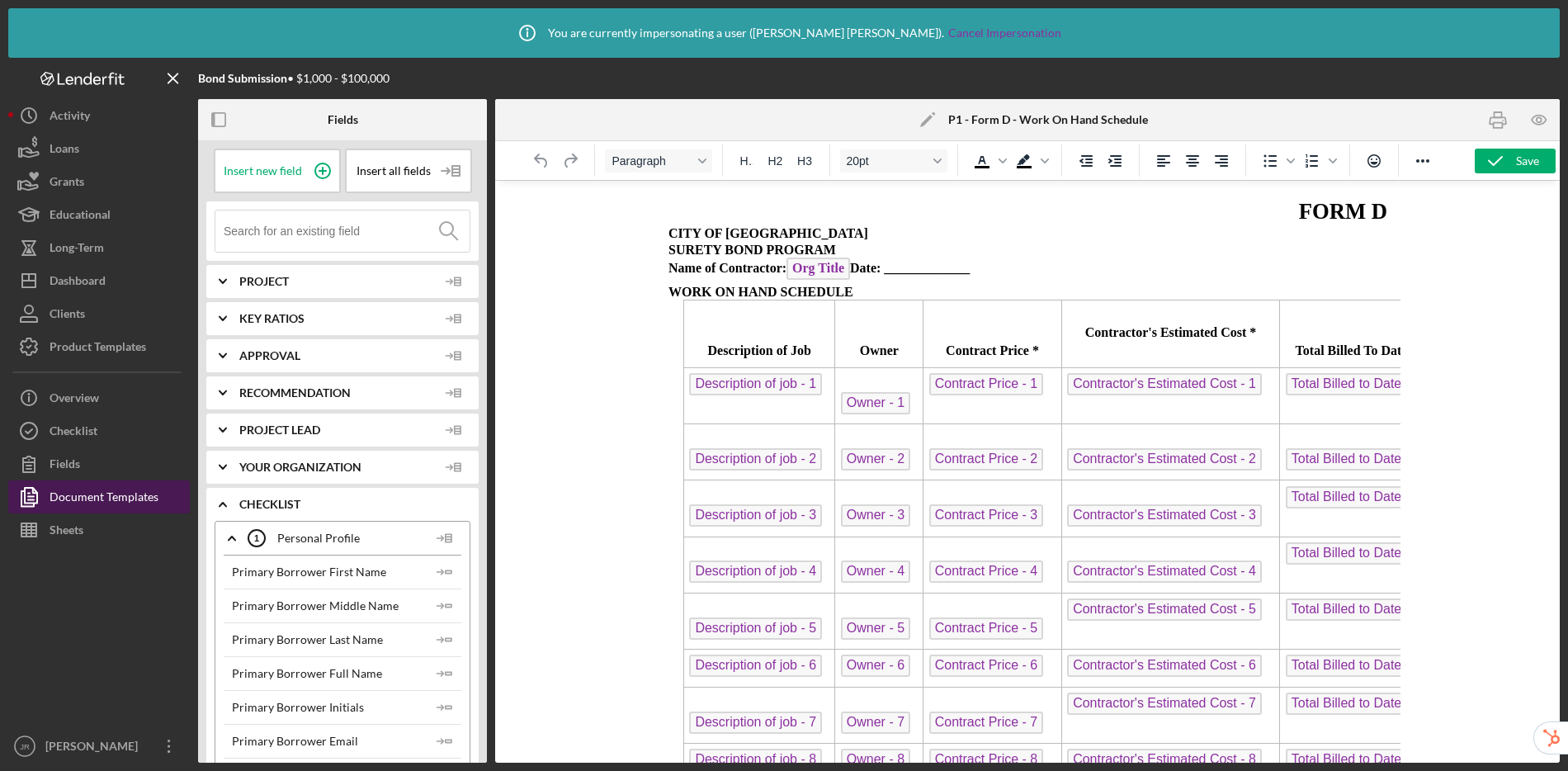
click at [134, 494] on div "Document Templates" at bounding box center [103, 498] width 109 height 37
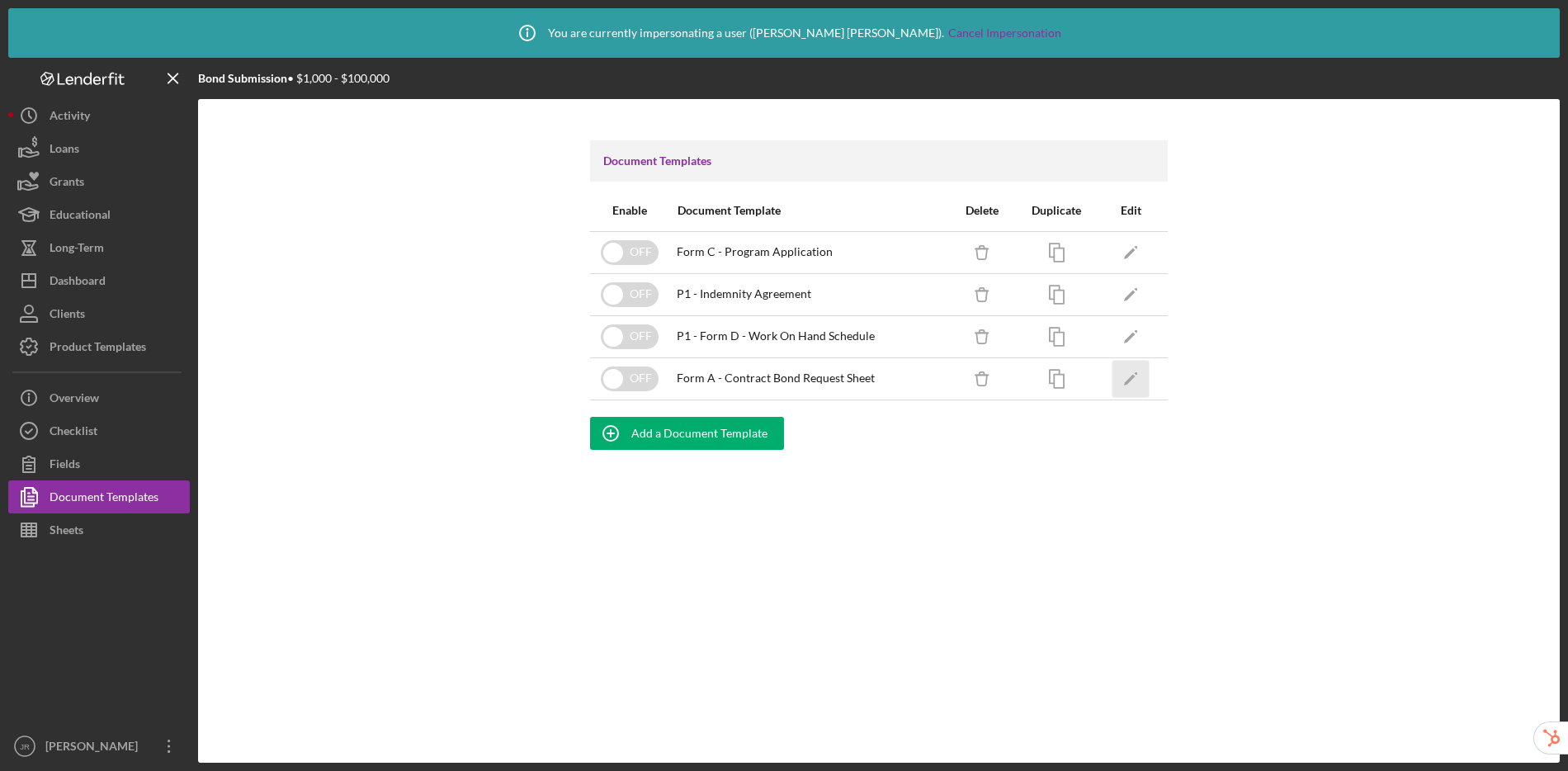
click at [1122, 376] on icon "Icon/Edit" at bounding box center [1131, 378] width 38 height 37
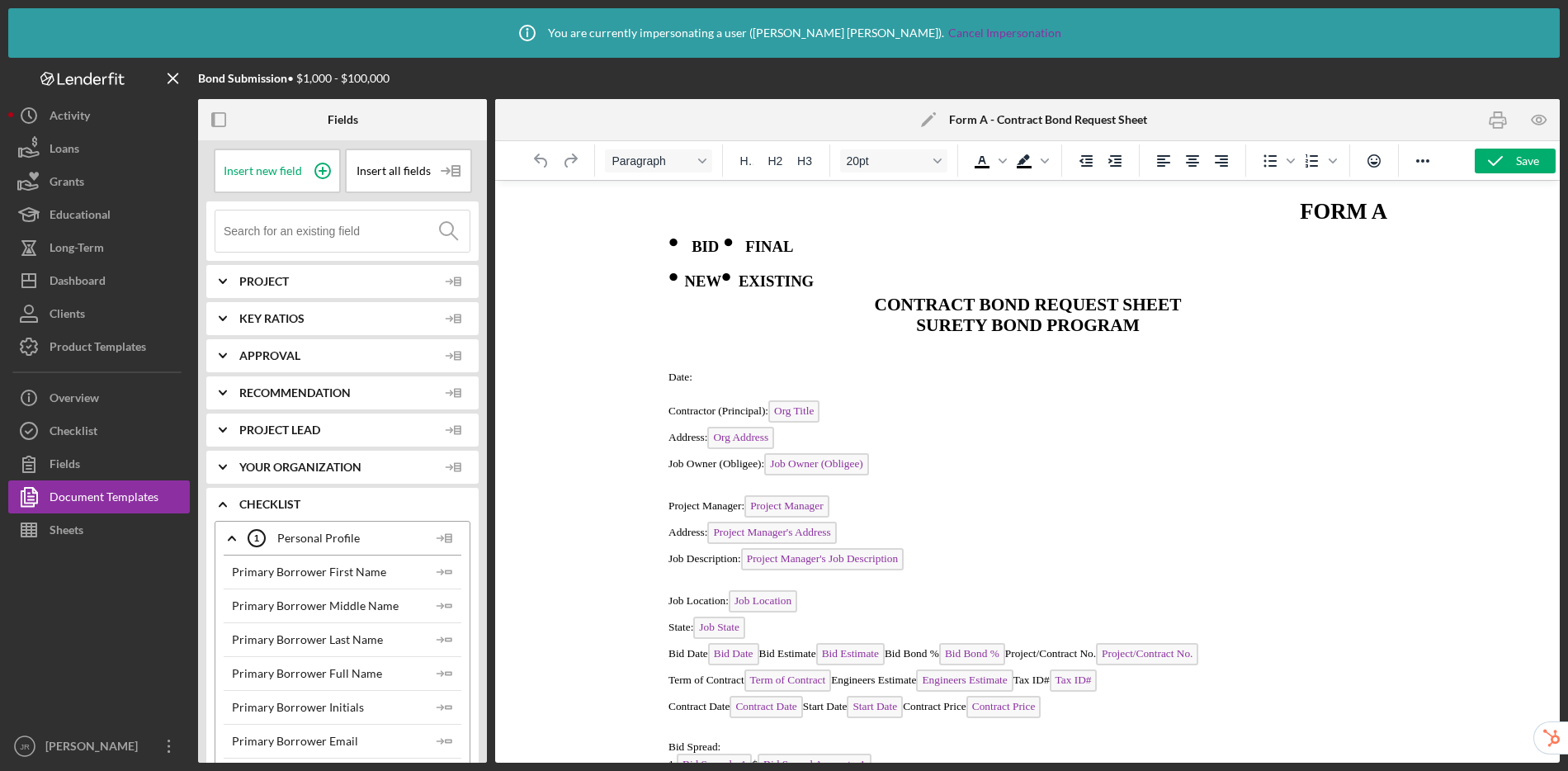
click at [927, 118] on icon "Icon/Edit" at bounding box center [928, 119] width 41 height 41
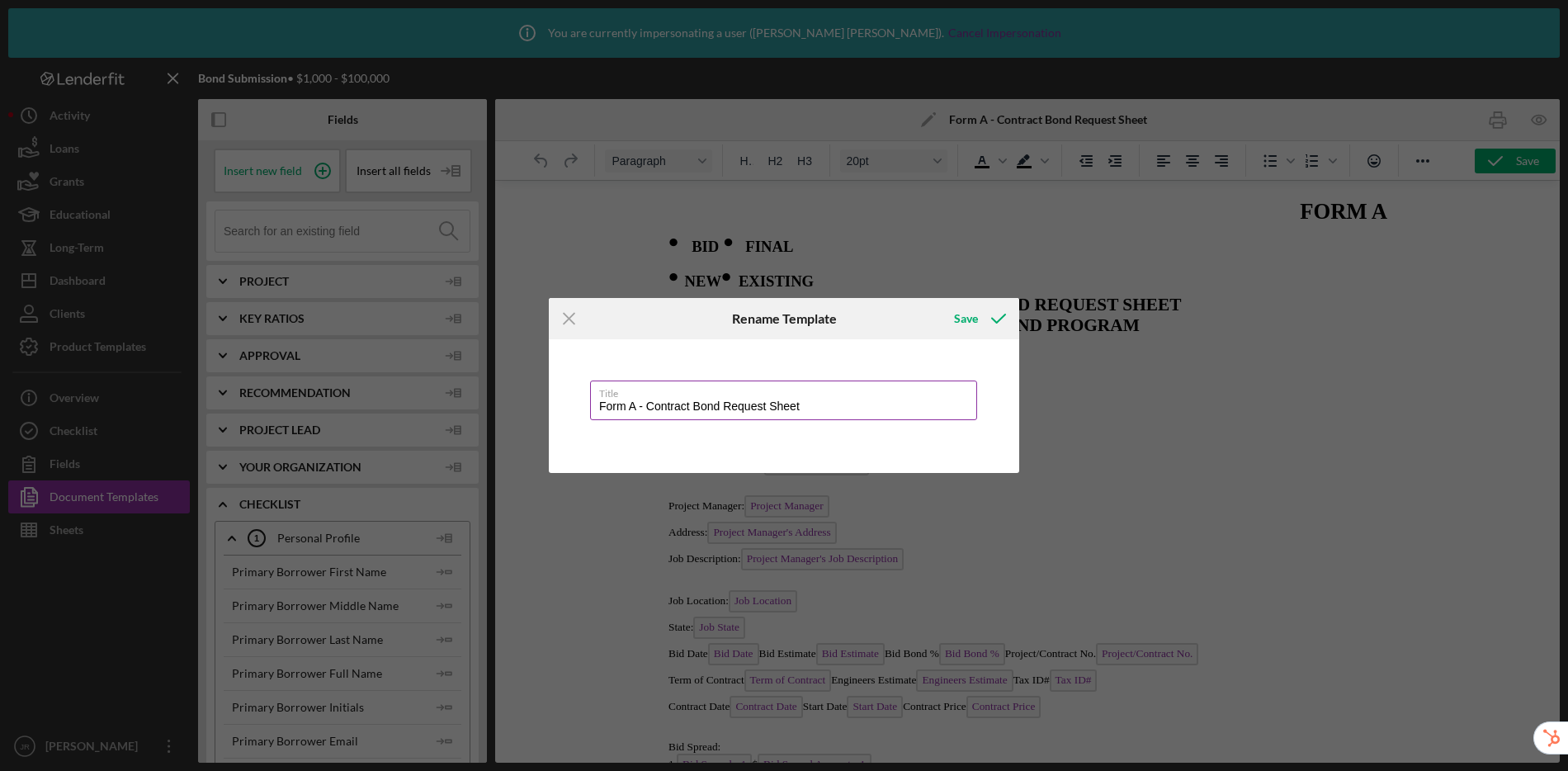
click at [597, 409] on input "Form A - Contract Bond Request Sheet" at bounding box center [783, 400] width 387 height 39
click at [965, 317] on div "Save" at bounding box center [966, 318] width 24 height 33
type input "P1 - Form A - Contract Bond Request Sheet"
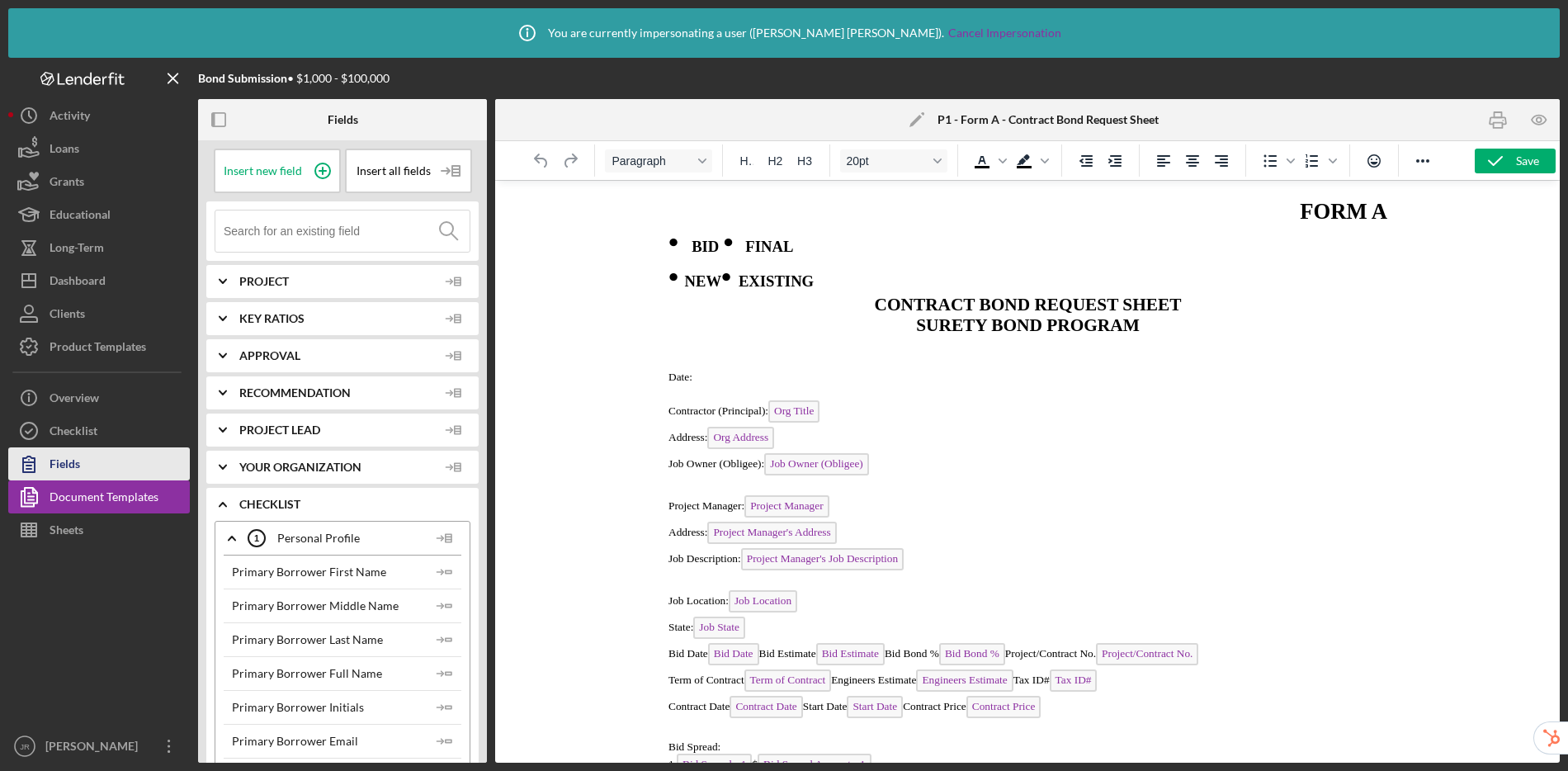
drag, startPoint x: 69, startPoint y: 502, endPoint x: 91, endPoint y: 471, distance: 38.0
click at [69, 501] on div "Document Templates" at bounding box center [103, 498] width 109 height 37
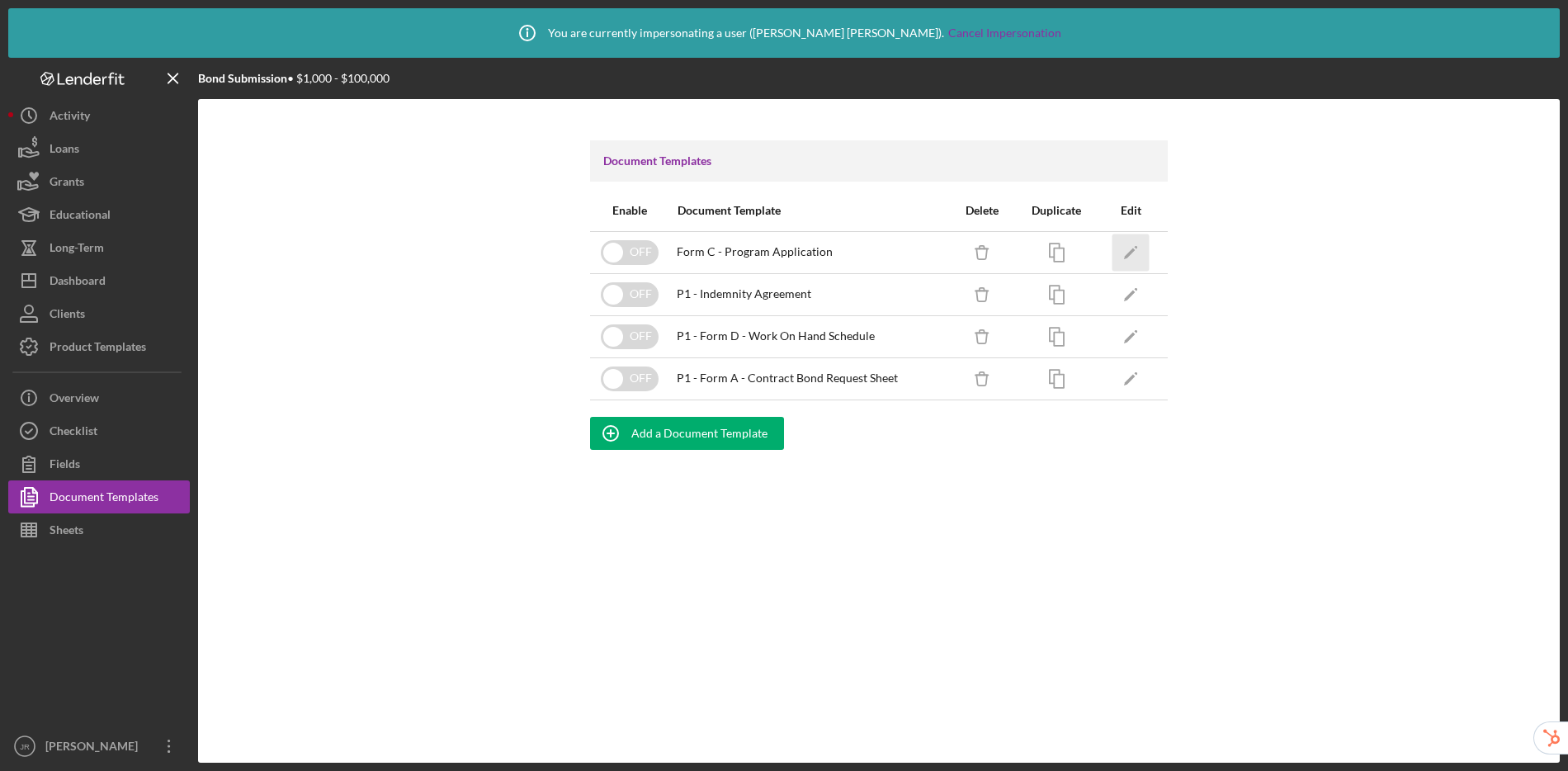
click at [1133, 252] on icon "Icon/Edit" at bounding box center [1131, 252] width 38 height 37
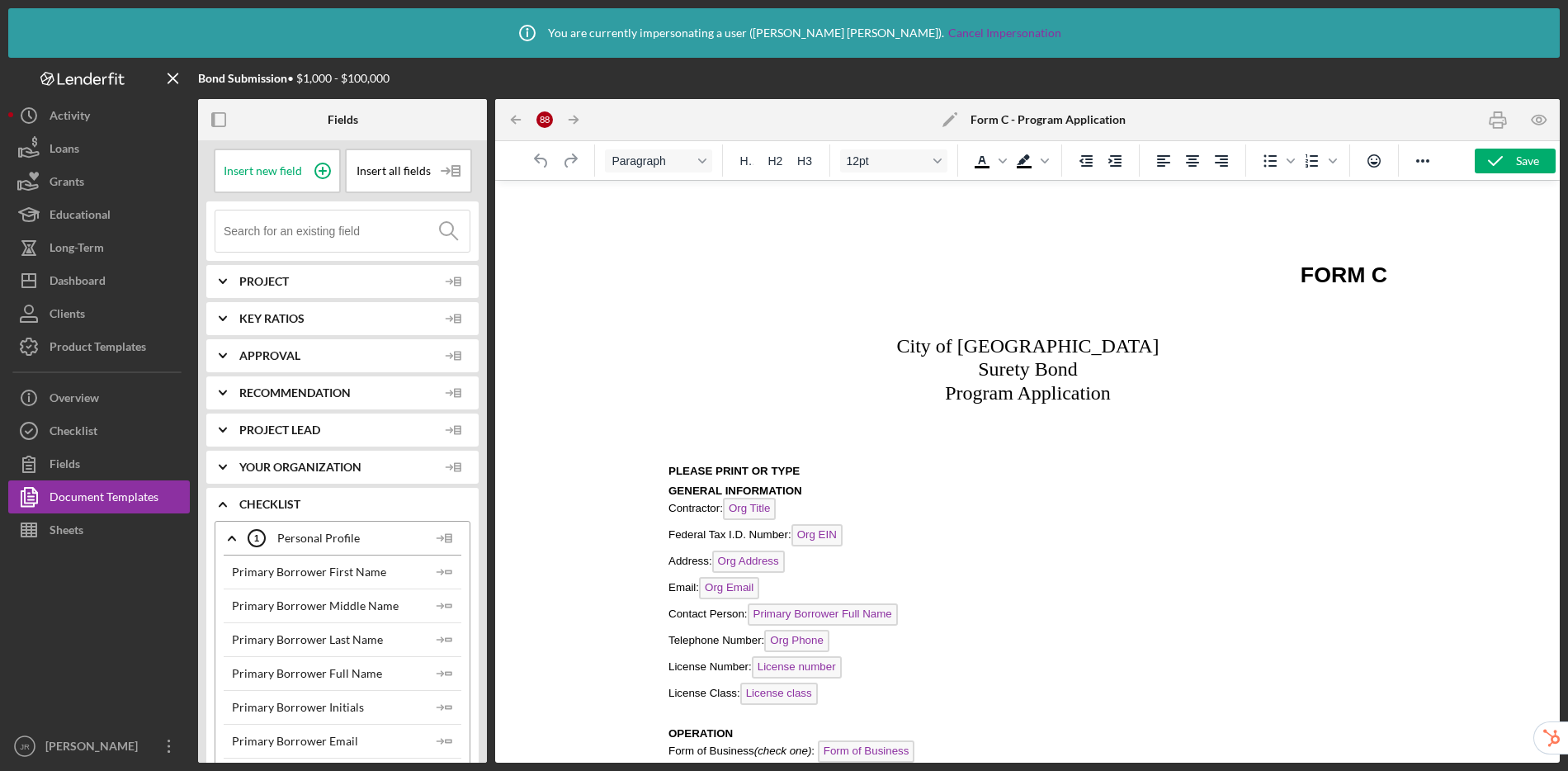
click at [949, 122] on polygon at bounding box center [949, 121] width 13 height 13
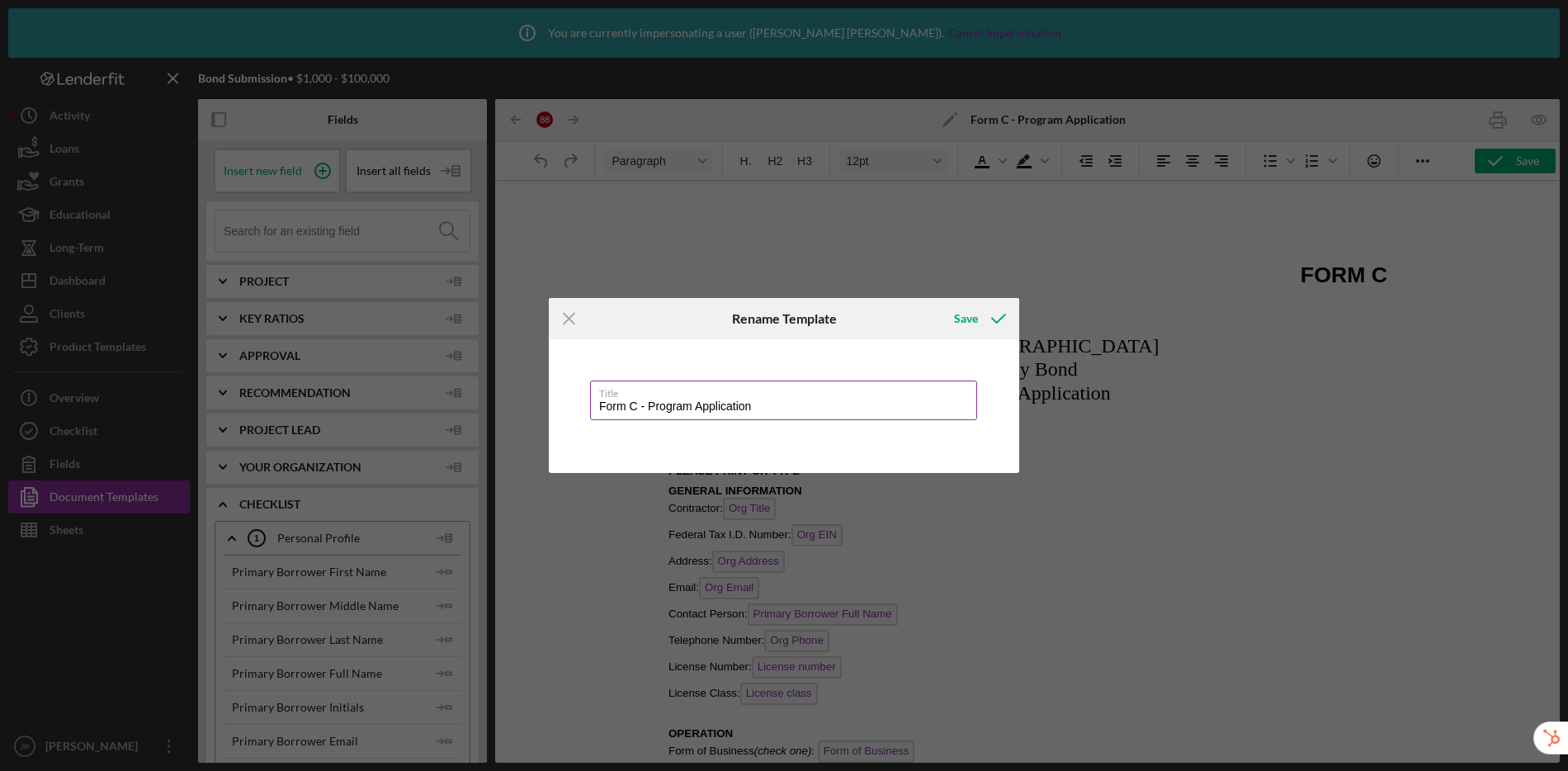
click at [598, 411] on input "Form C - Program Application" at bounding box center [783, 400] width 387 height 39
click at [968, 321] on div "Save" at bounding box center [966, 318] width 24 height 33
type input "P1 - Form C - Program Application"
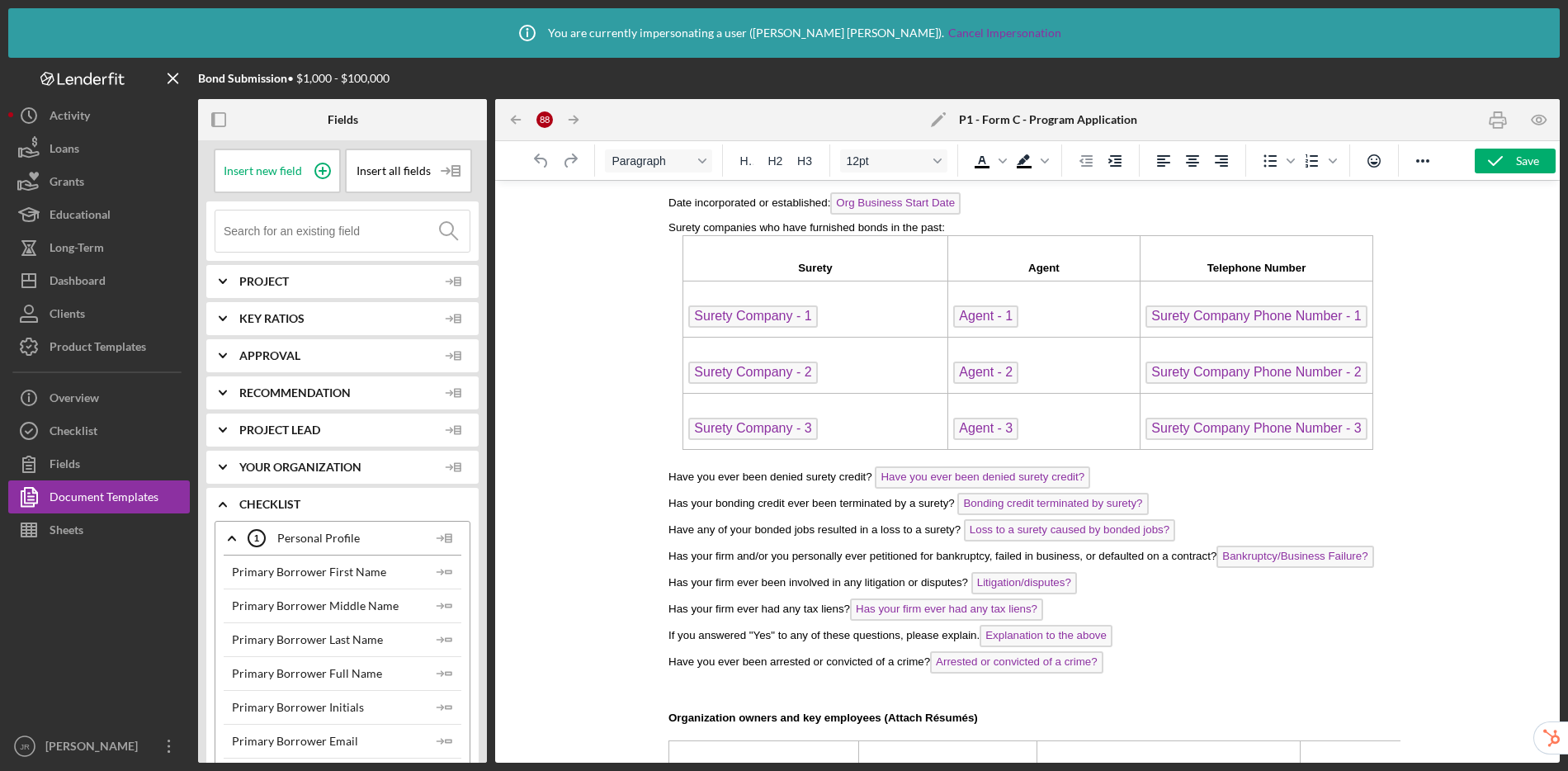
scroll to position [935, 0]
click at [1539, 117] on icon "button" at bounding box center [1539, 119] width 5 height 5
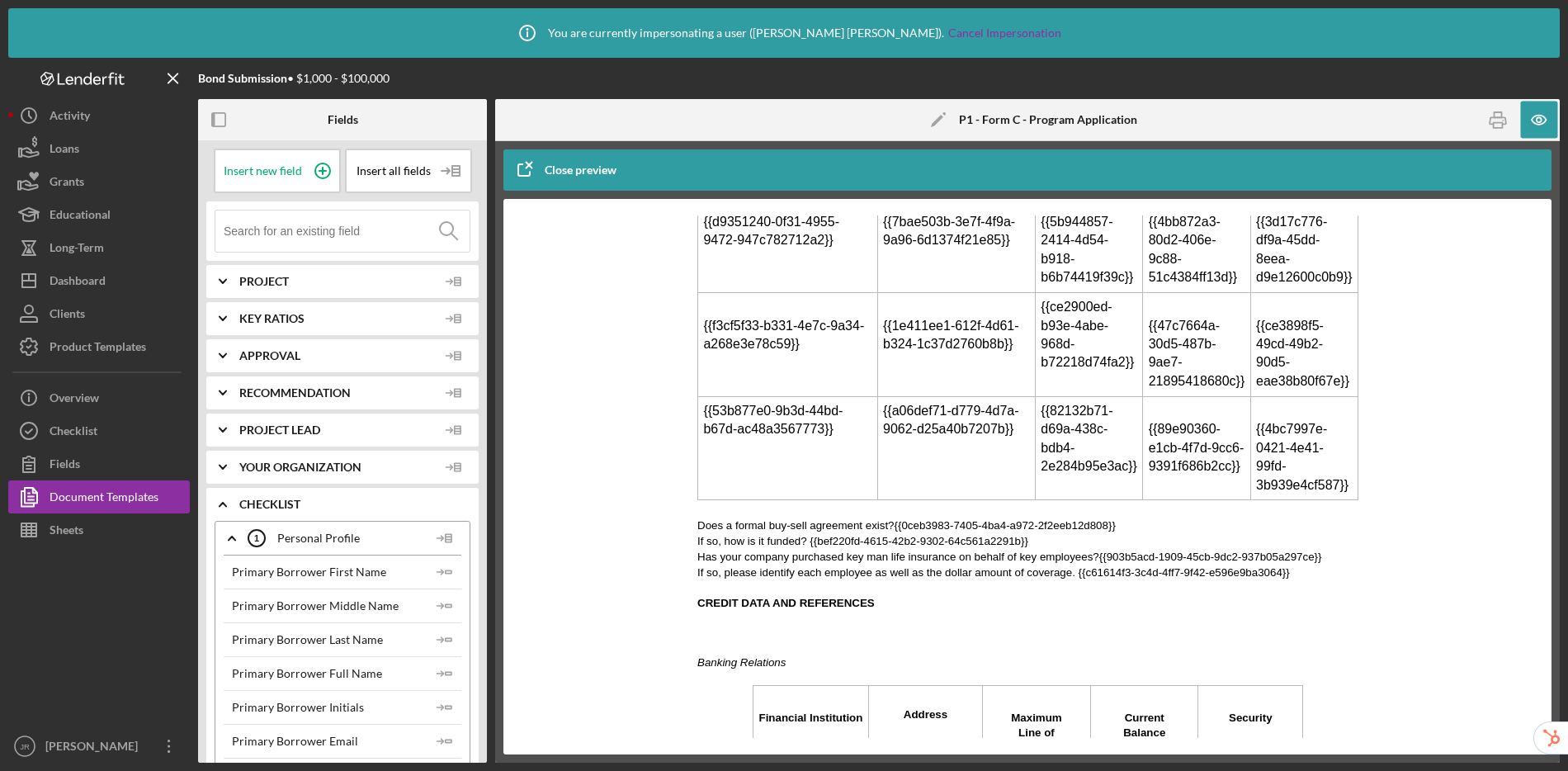
scroll to position [1596, 0]
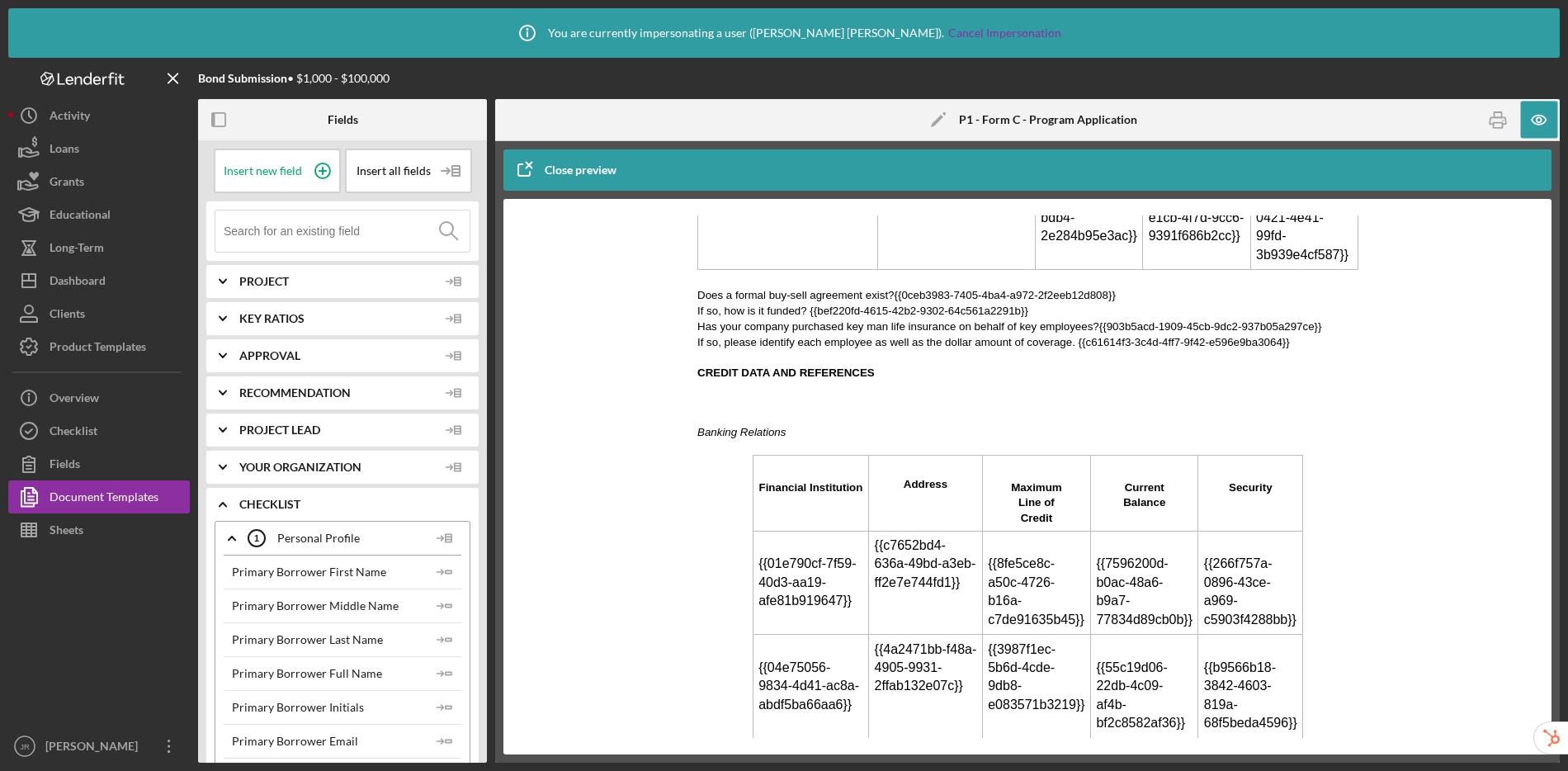
click at [559, 177] on div "Close preview" at bounding box center [580, 170] width 71 height 33
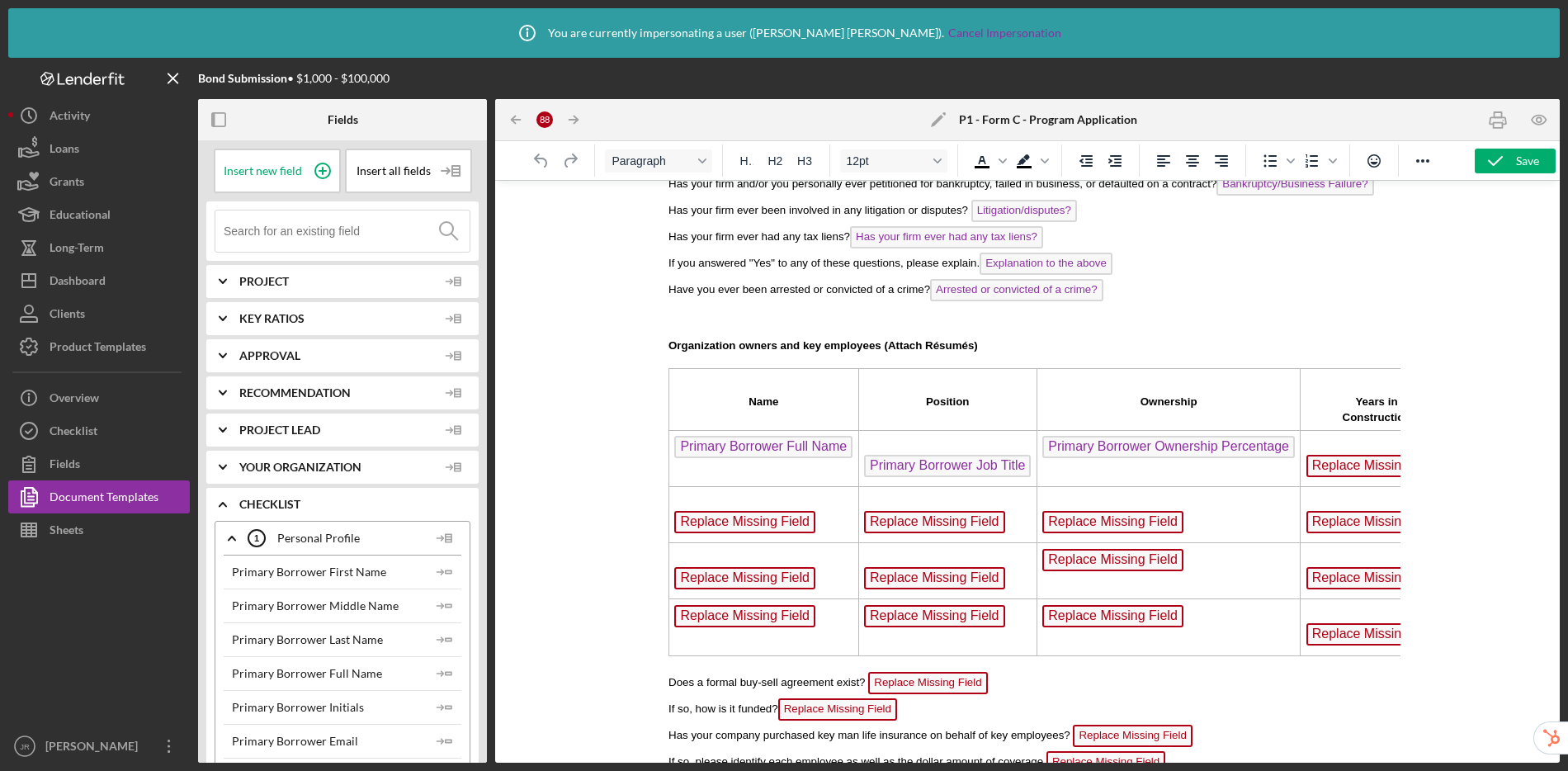
scroll to position [1309, 0]
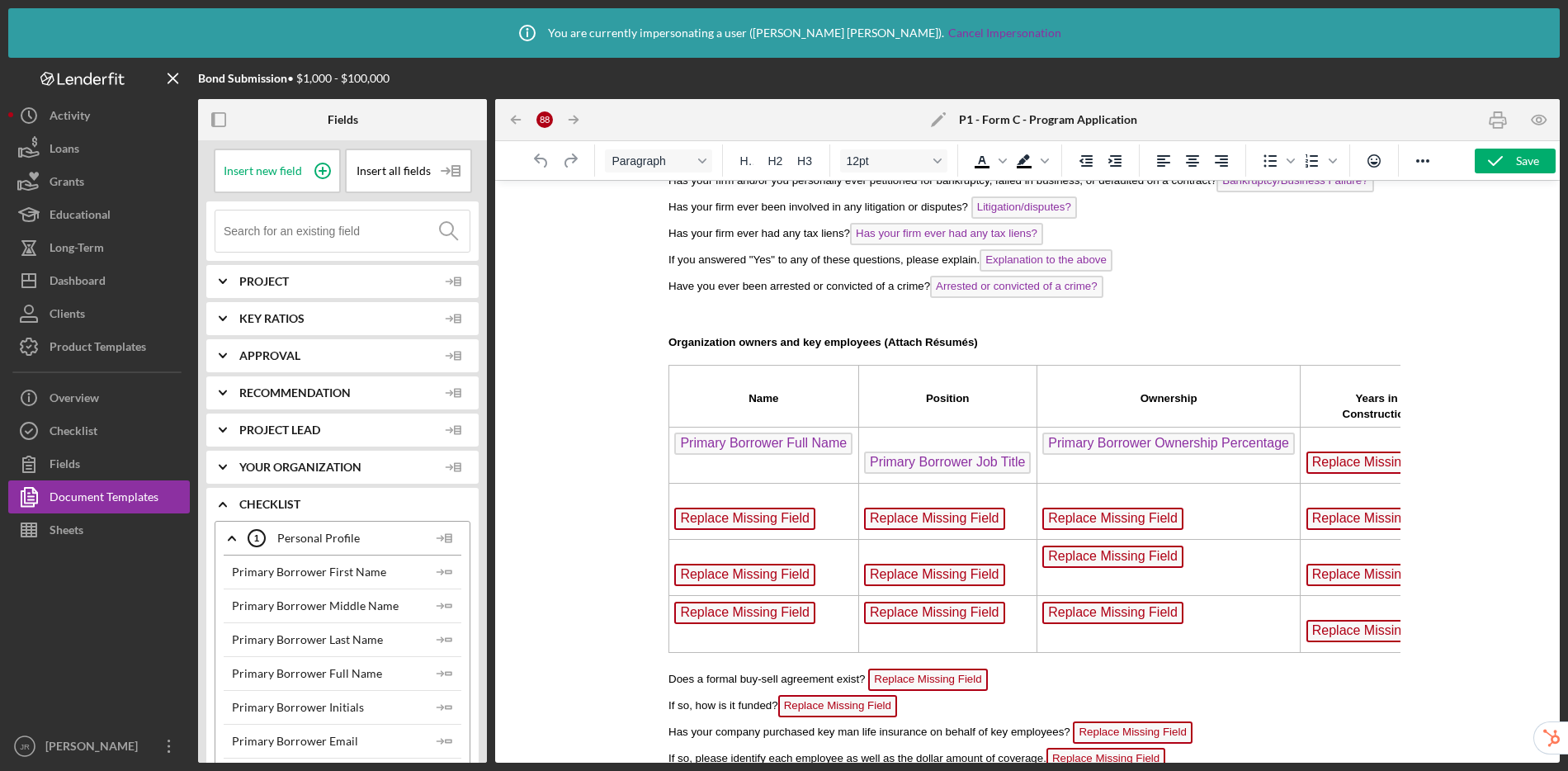
click at [1330, 474] on span "Replace Missing Field" at bounding box center [1376, 462] width 141 height 22
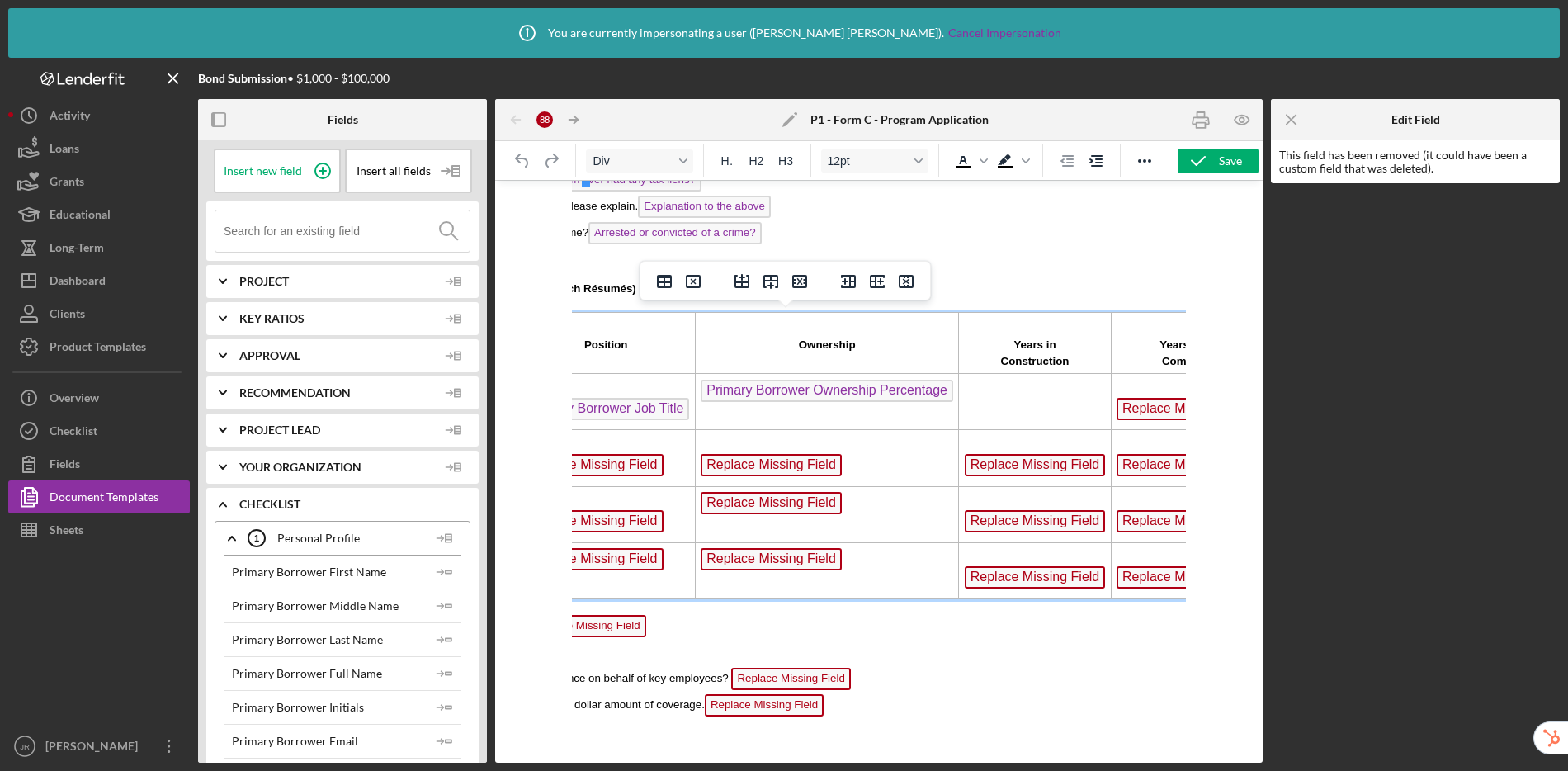
scroll to position [1379, 273]
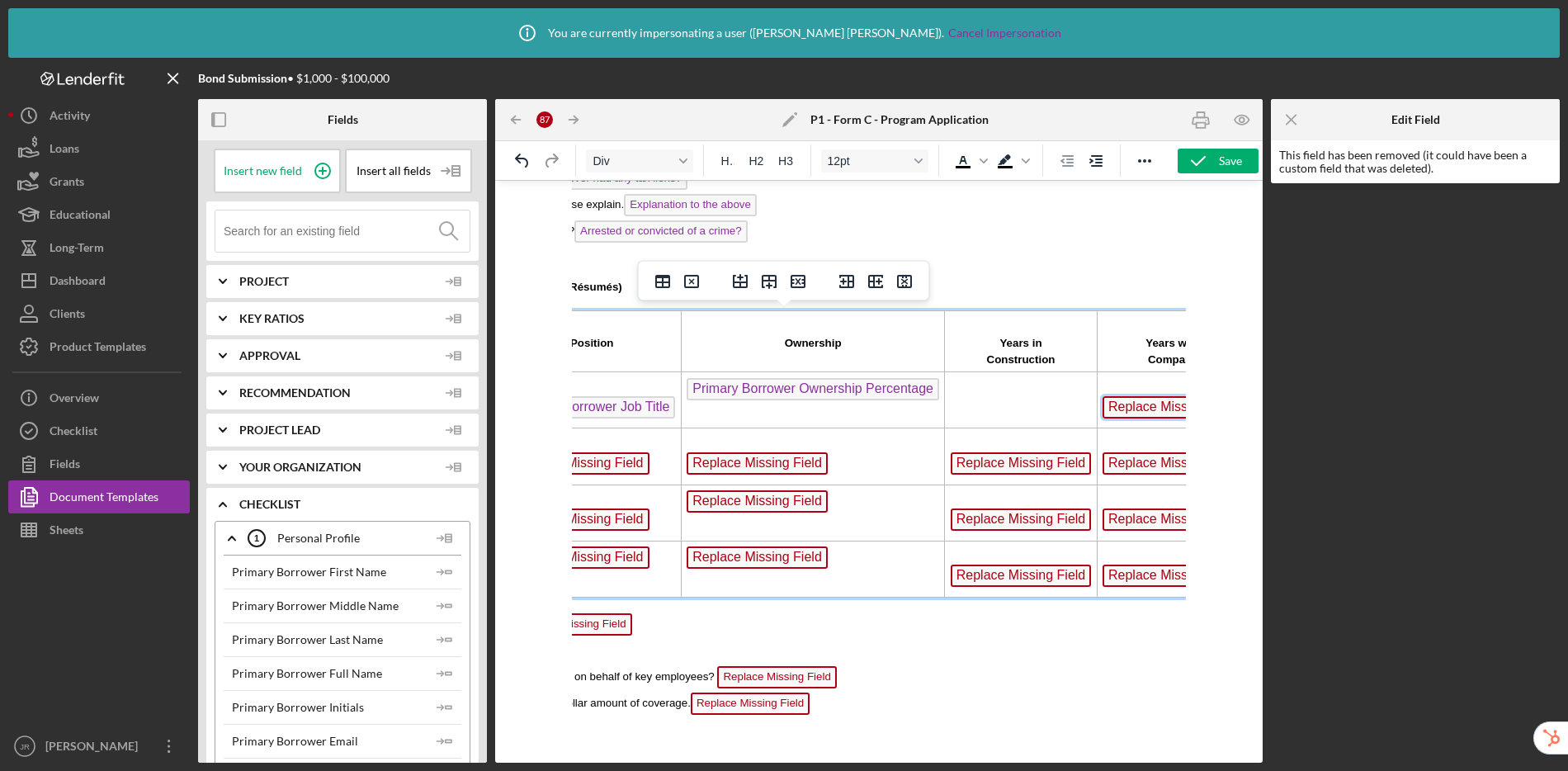
click at [1153, 408] on span "Replace Missing Field" at bounding box center [1173, 407] width 141 height 22
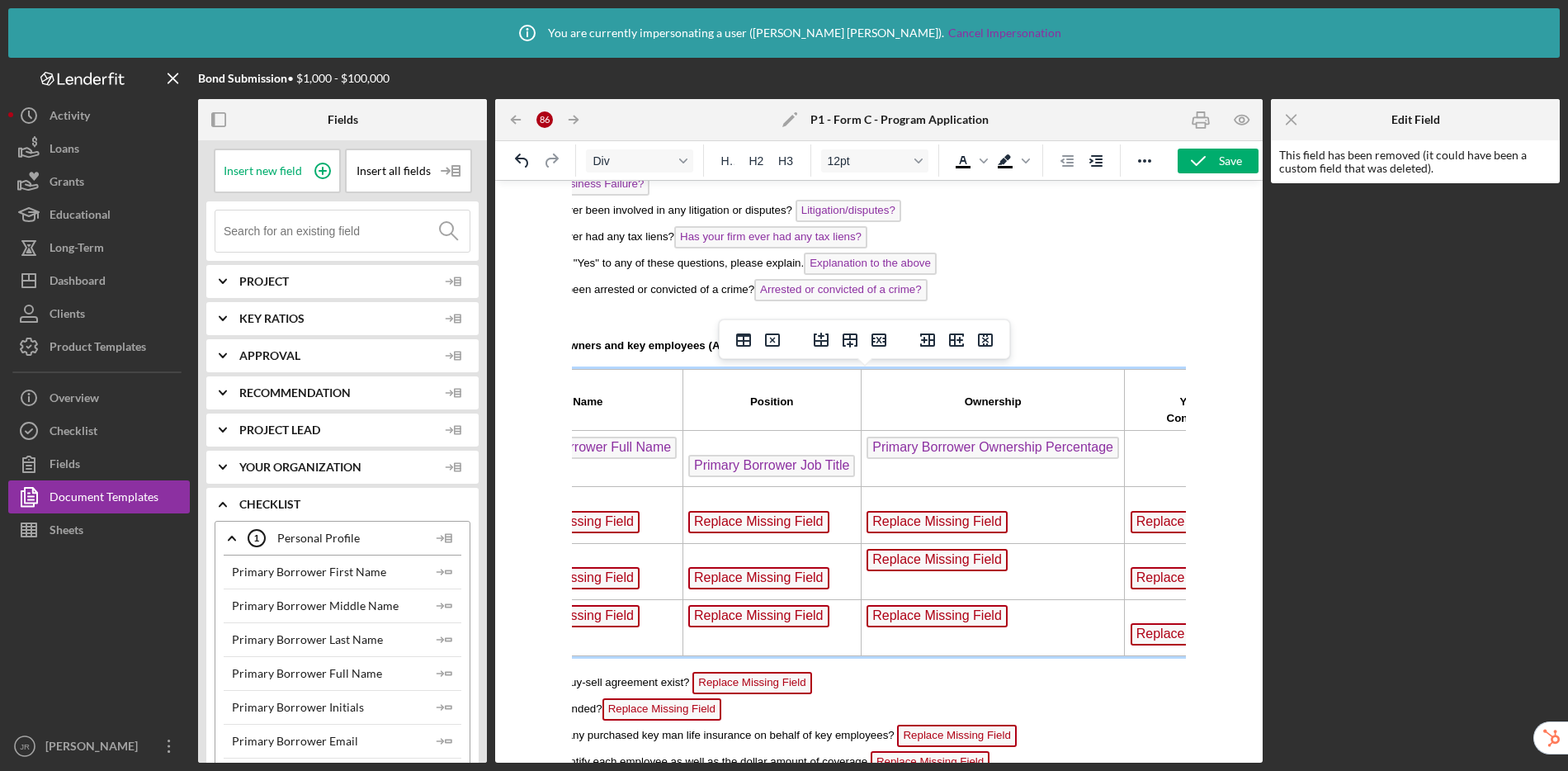
scroll to position [1321, 0]
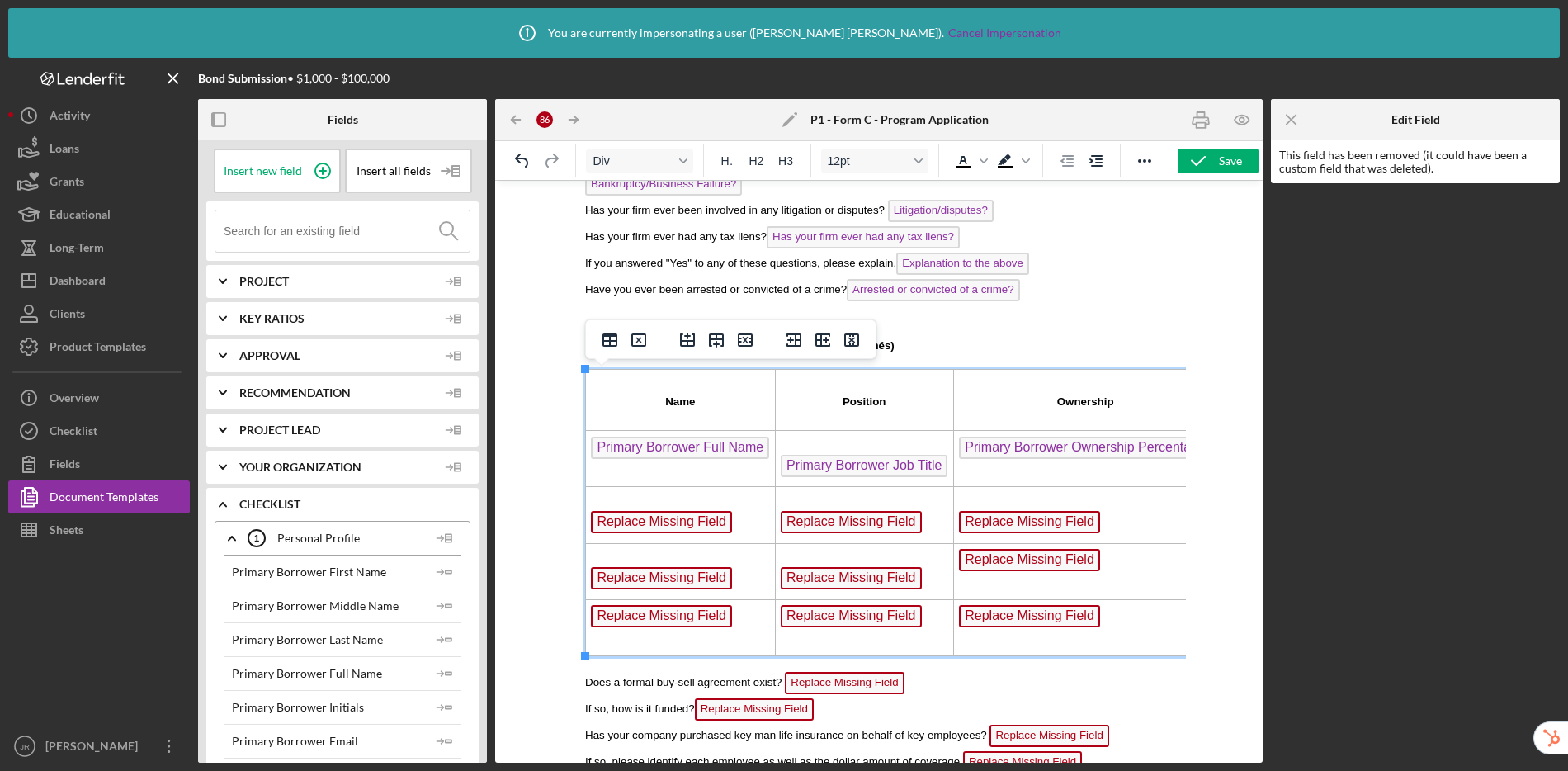
click at [682, 523] on span "Replace Missing Field" at bounding box center [661, 521] width 141 height 22
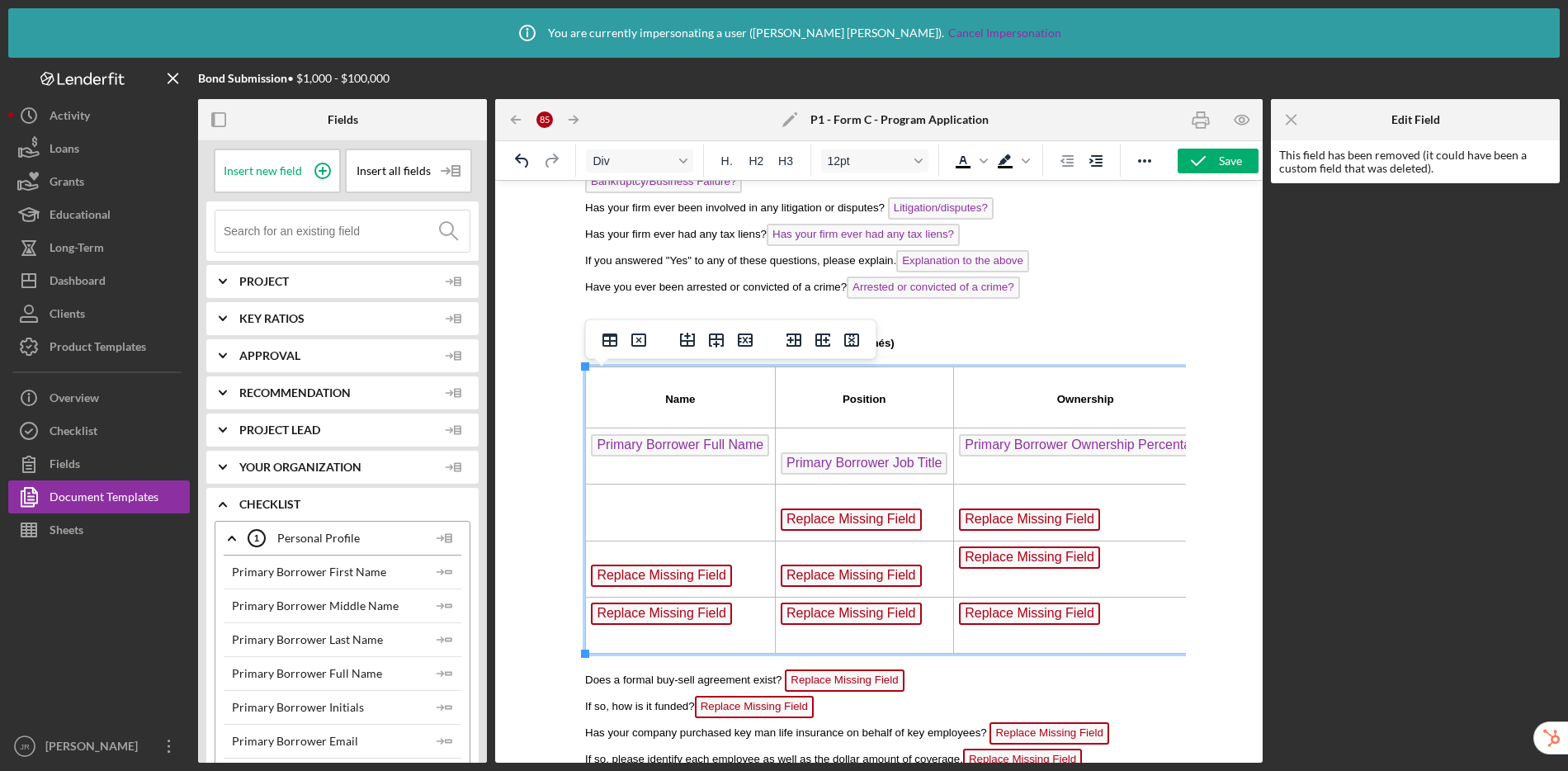
scroll to position [1377, 0]
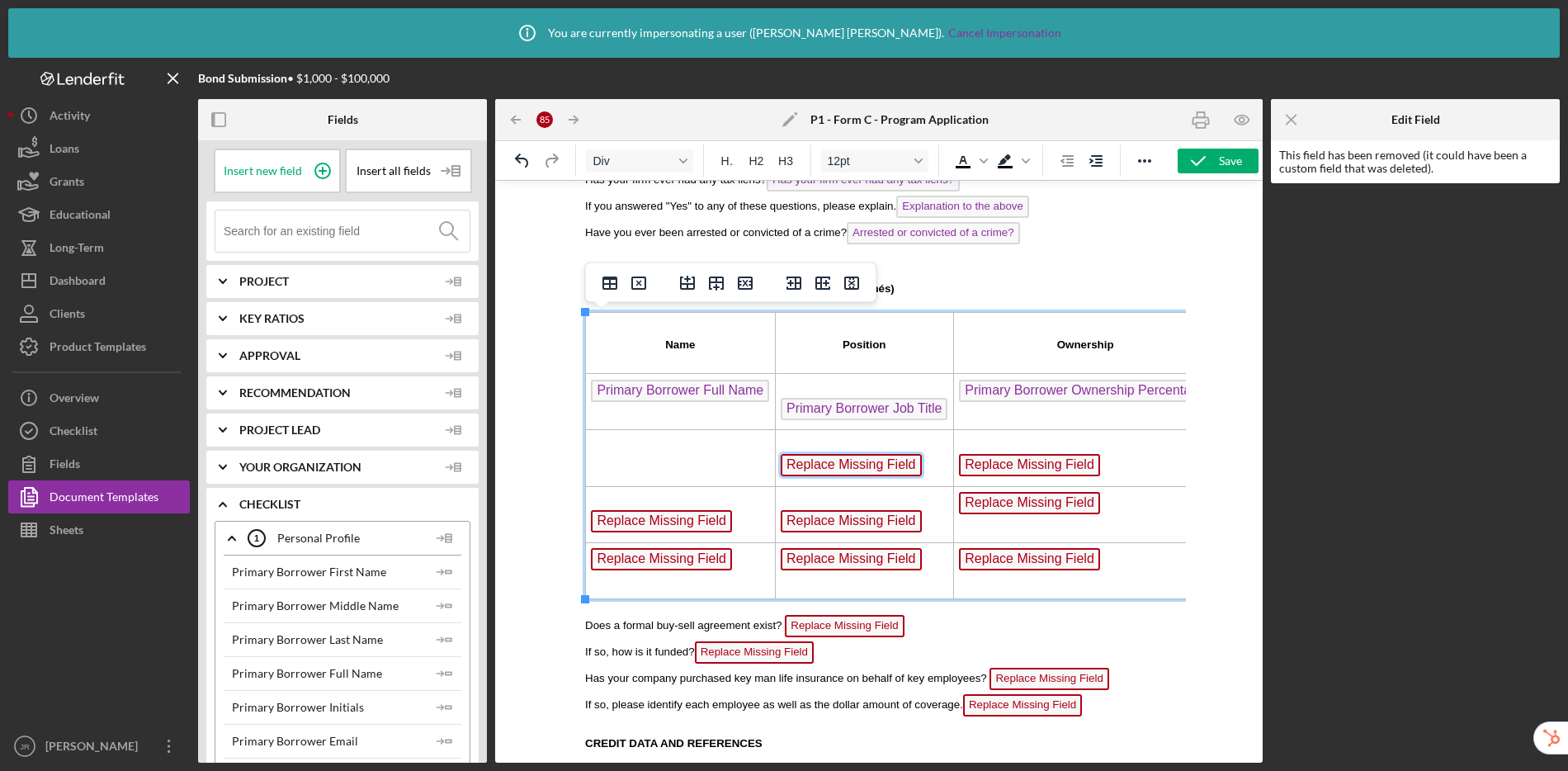
click at [892, 466] on span "Replace Missing Field" at bounding box center [851, 465] width 141 height 22
click at [1020, 466] on span "Replace Missing Field" at bounding box center [1029, 465] width 141 height 22
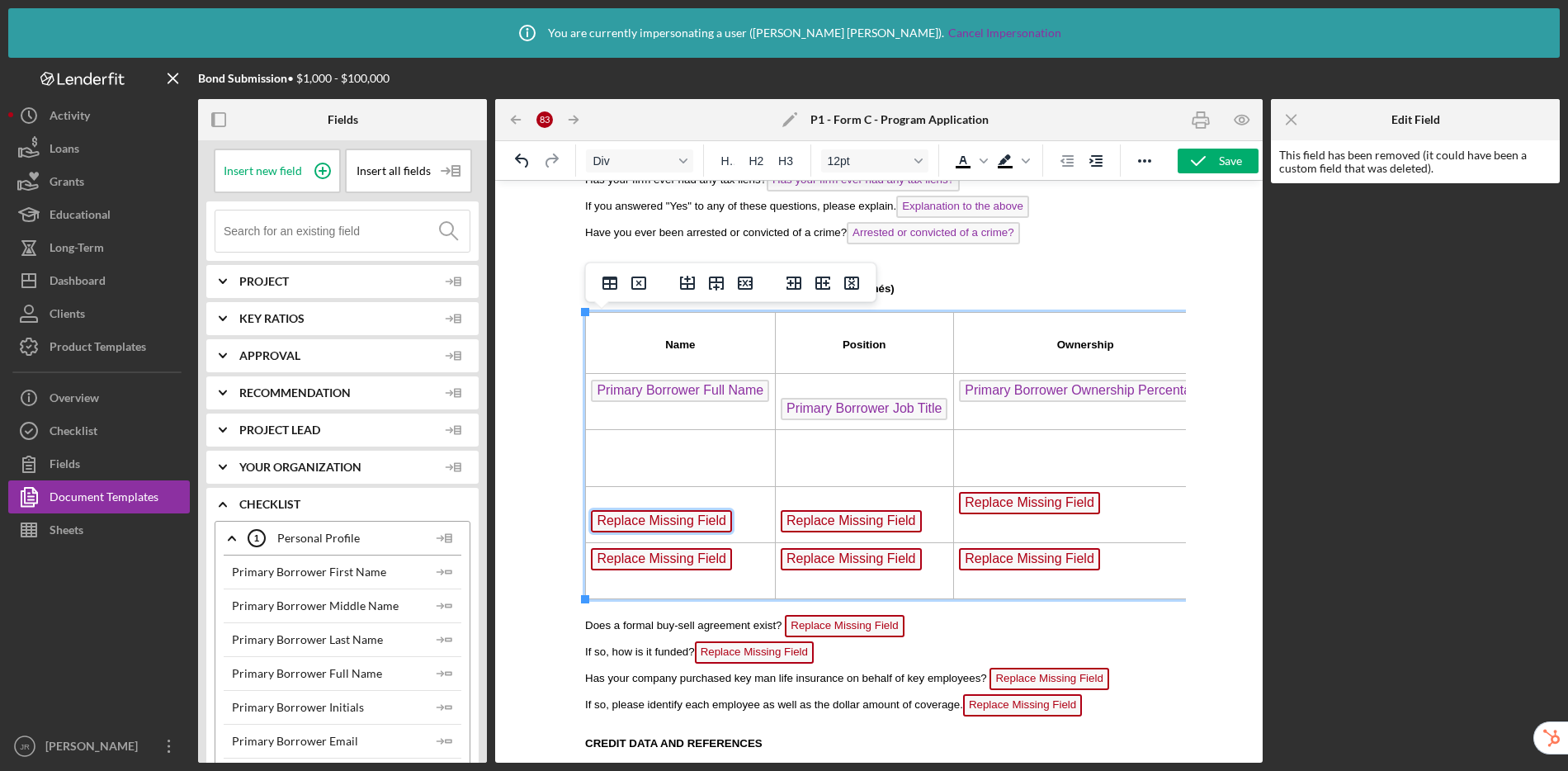
click at [704, 524] on span "Replace Missing Field" at bounding box center [661, 520] width 141 height 22
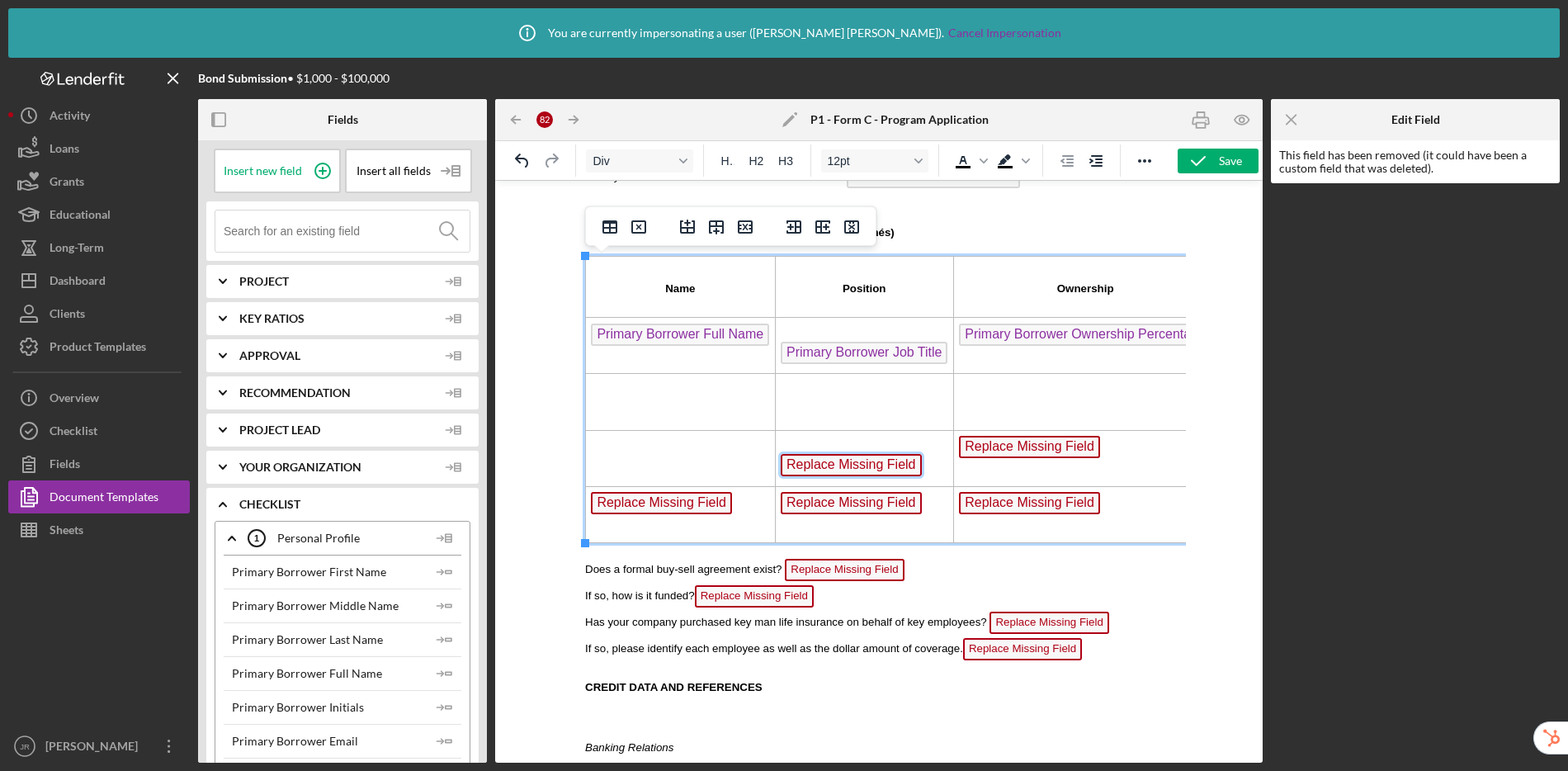
click at [863, 468] on span "Replace Missing Field" at bounding box center [851, 465] width 141 height 22
click at [1010, 443] on span "Replace Missing Field" at bounding box center [1029, 446] width 141 height 22
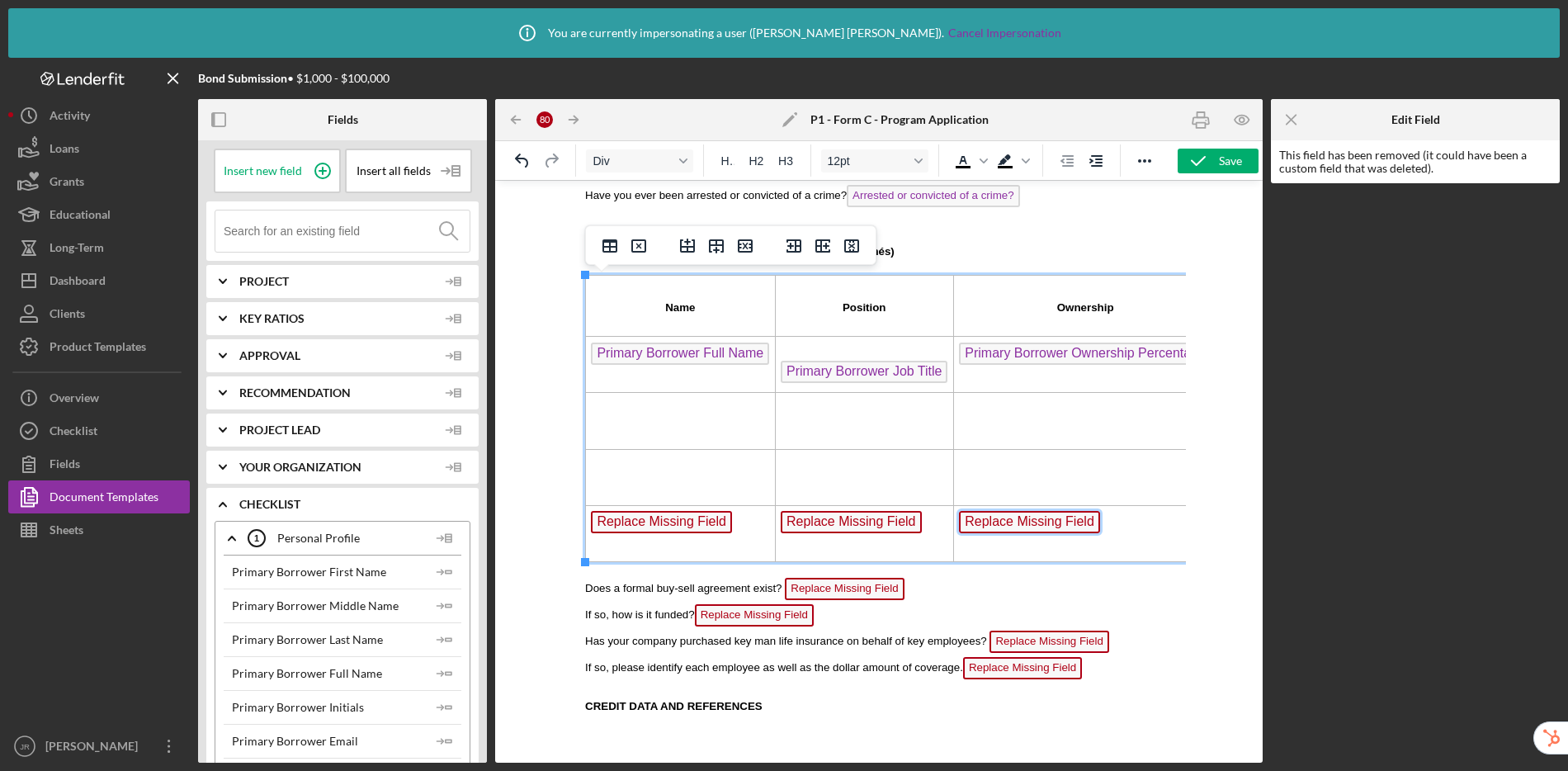
click at [1009, 518] on span "Replace Missing Field" at bounding box center [1029, 521] width 141 height 22
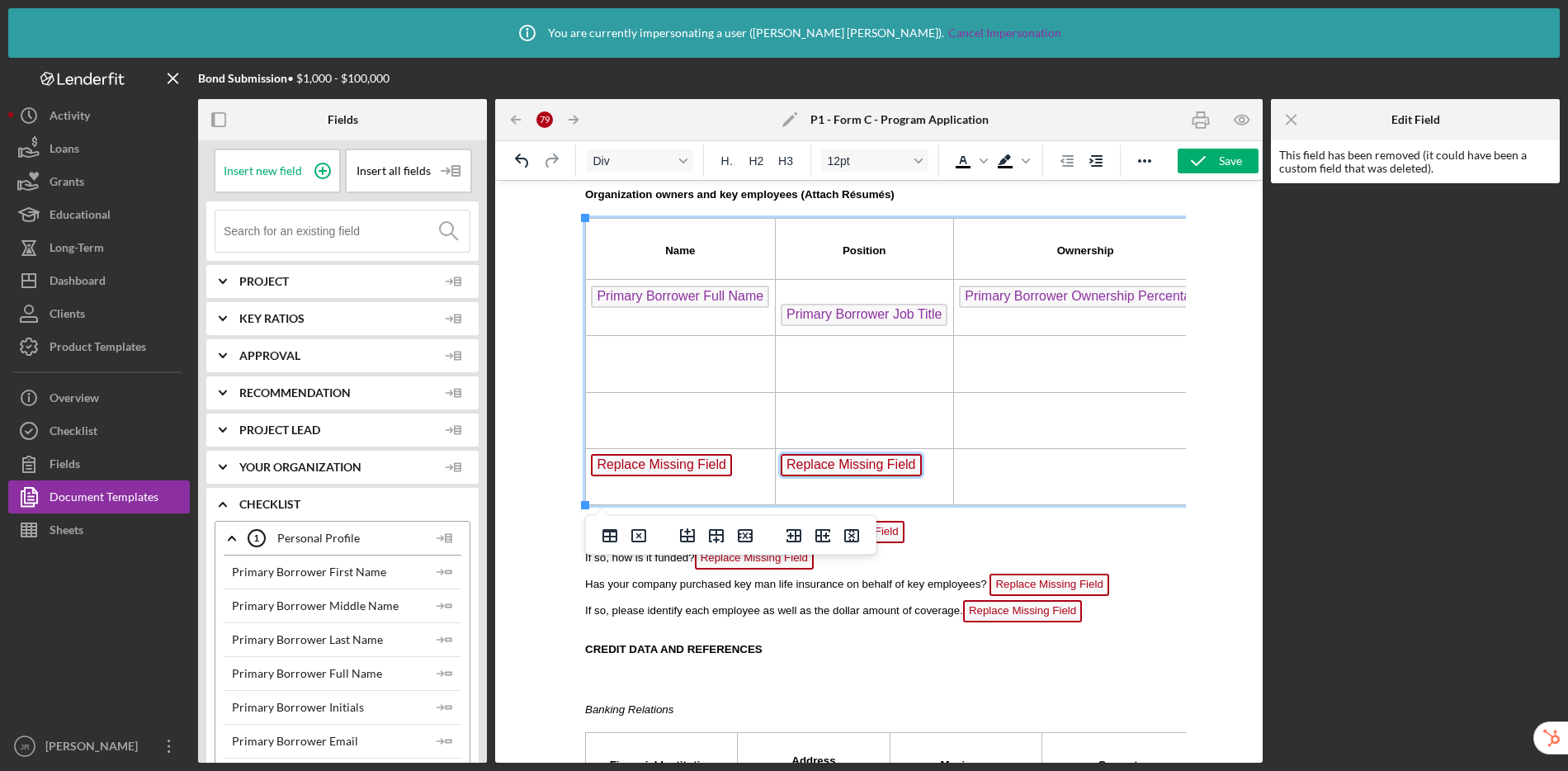
click at [852, 466] on span "Replace Missing Field" at bounding box center [851, 465] width 141 height 22
click at [649, 462] on span "Replace Missing Field" at bounding box center [661, 465] width 141 height 22
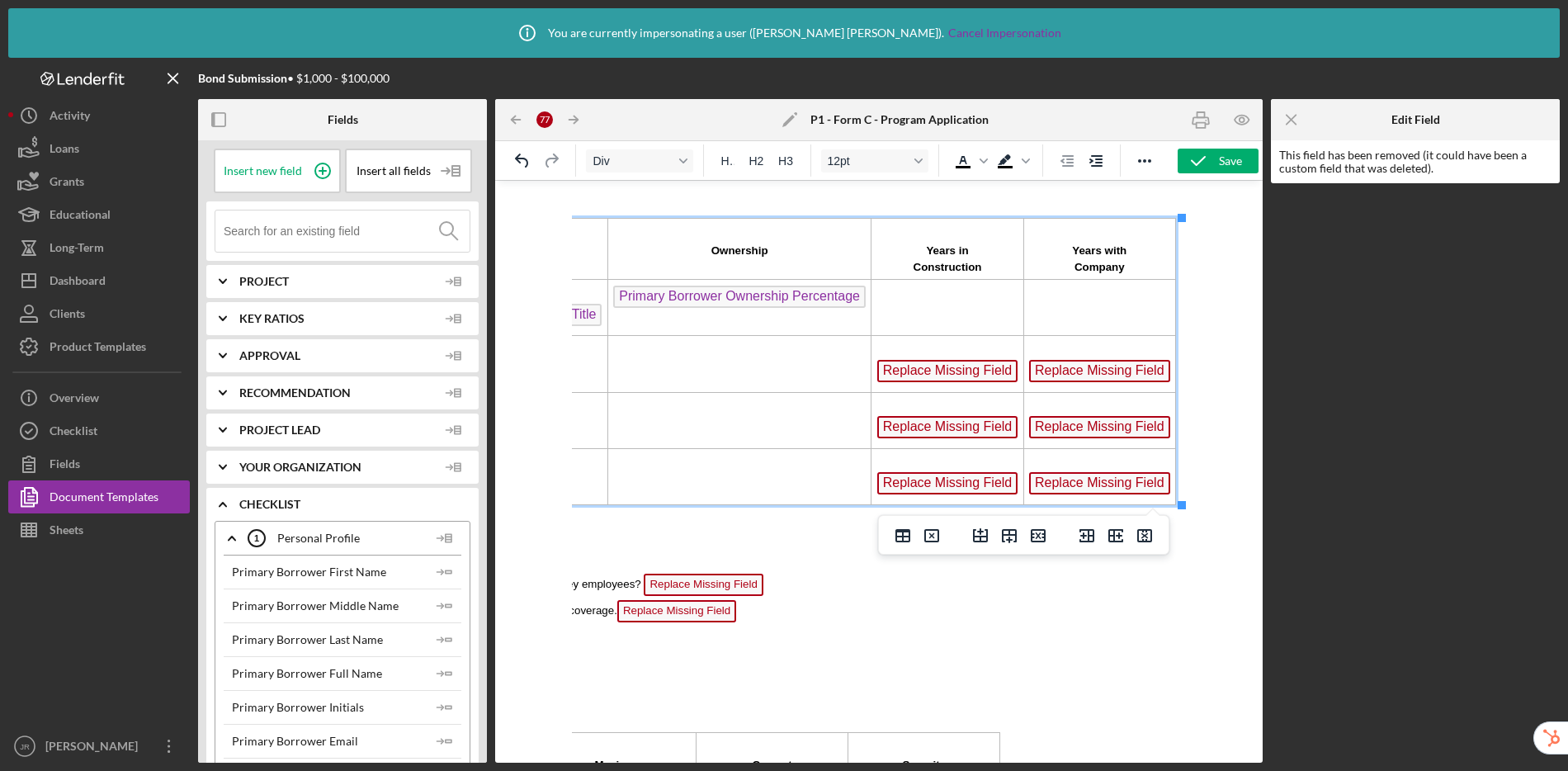
click at [972, 370] on span "Replace Missing Field" at bounding box center [948, 370] width 141 height 22
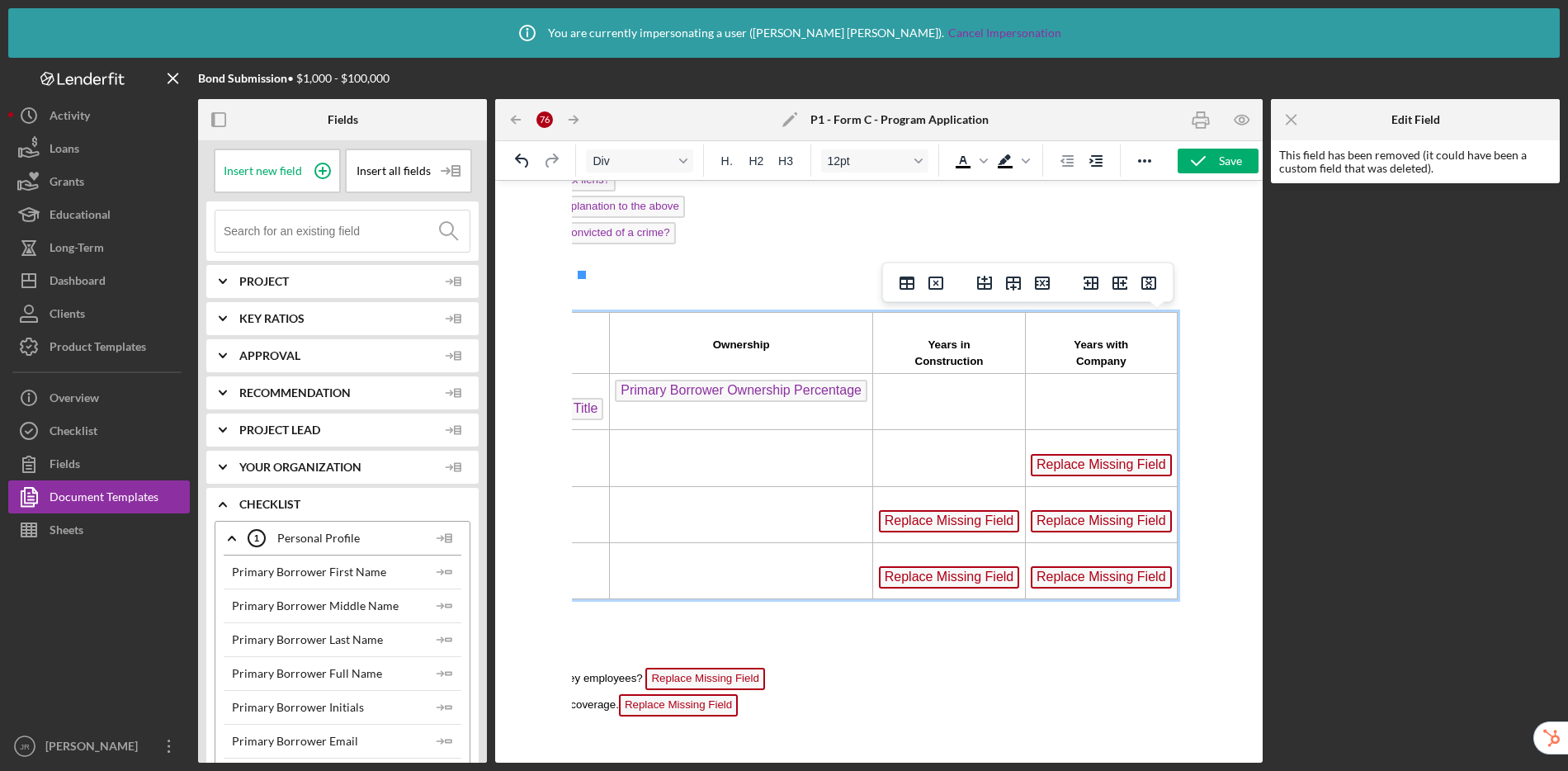
scroll to position [1377, 354]
click at [1091, 463] on span "Replace Missing Field" at bounding box center [1100, 465] width 141 height 22
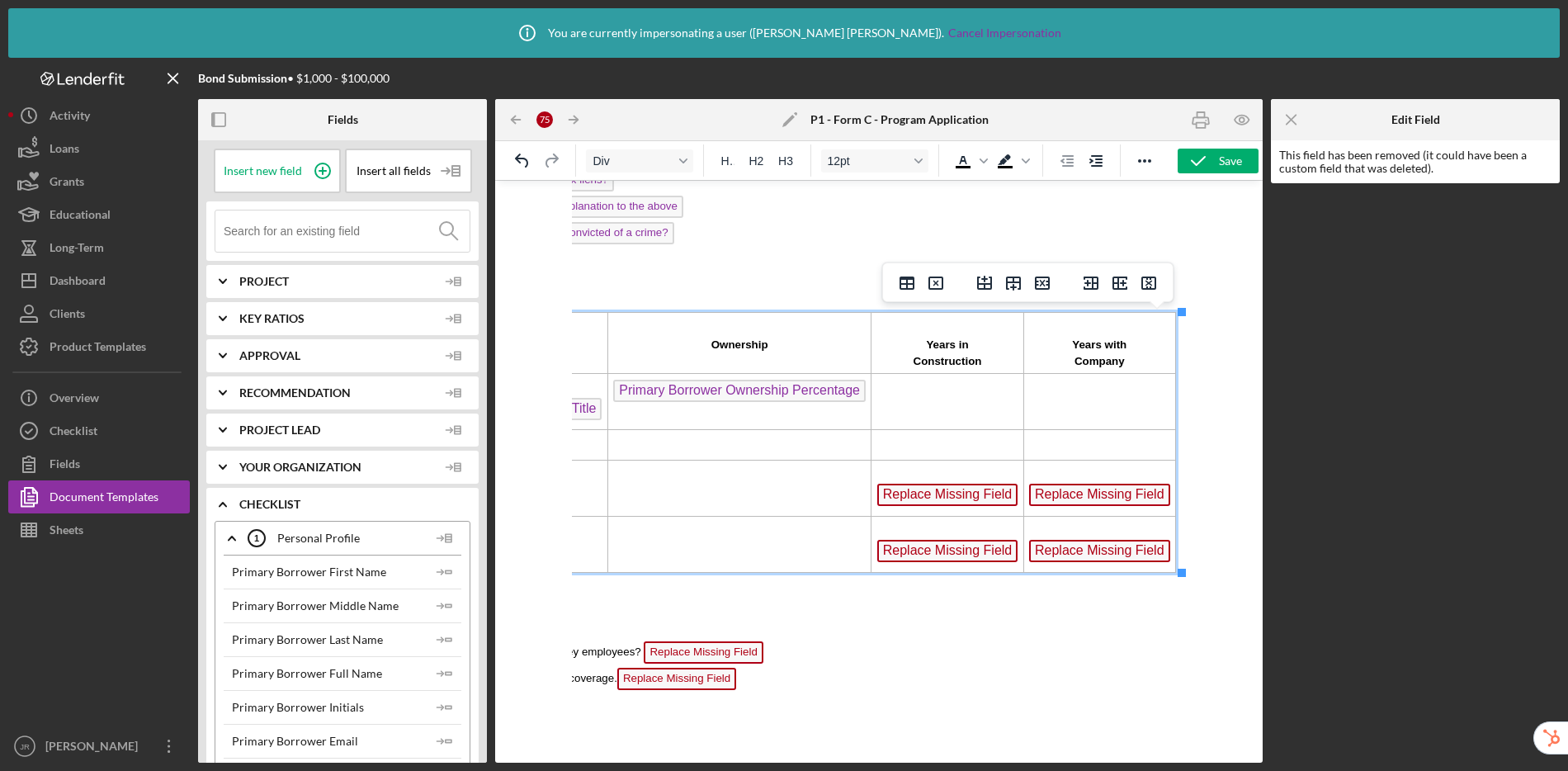
click at [961, 500] on span "Replace Missing Field" at bounding box center [948, 495] width 141 height 22
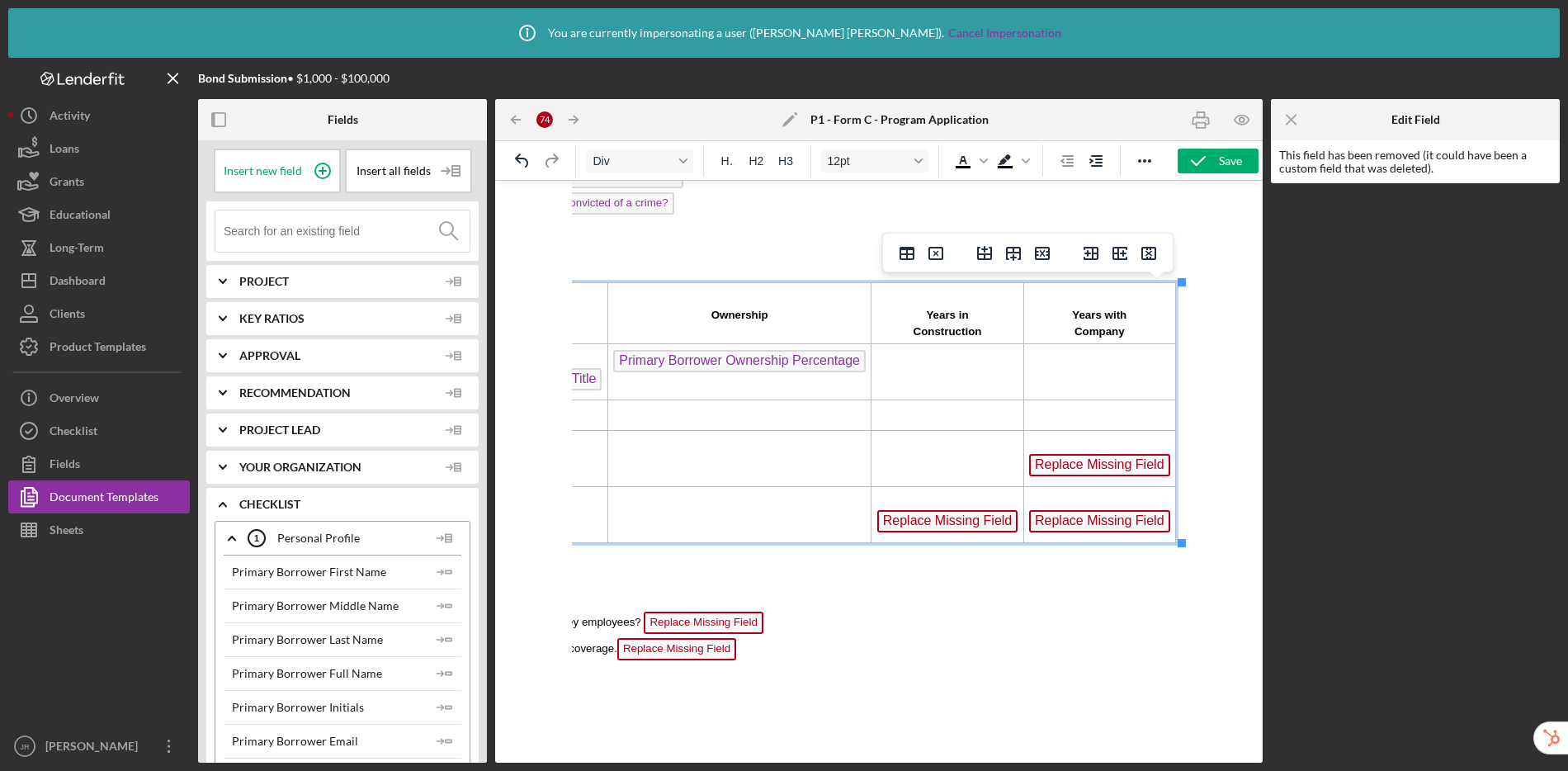
click at [1100, 467] on span "Replace Missing Field" at bounding box center [1100, 465] width 141 height 22
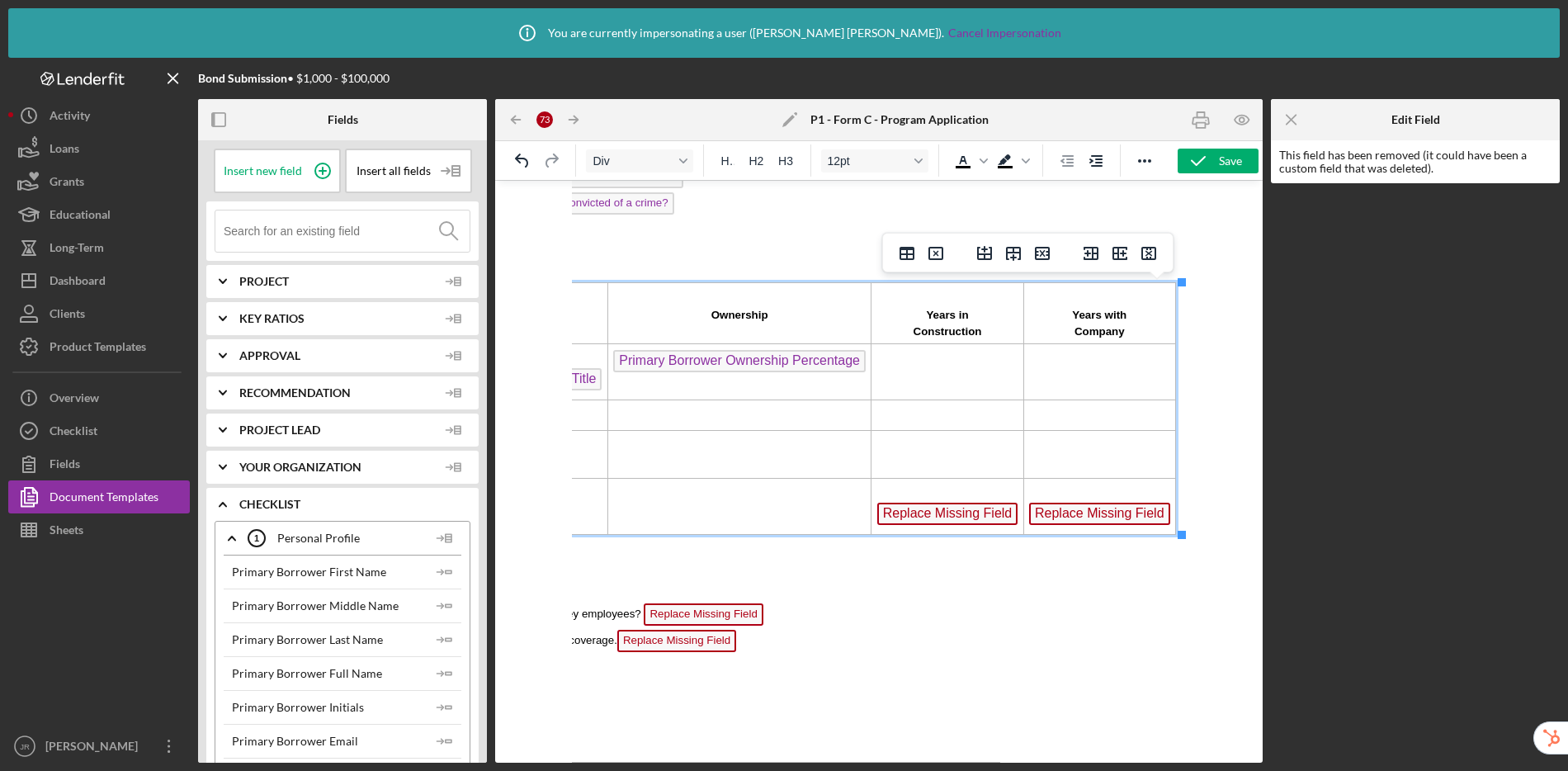
click at [1077, 511] on span "Replace Missing Field" at bounding box center [1100, 513] width 141 height 22
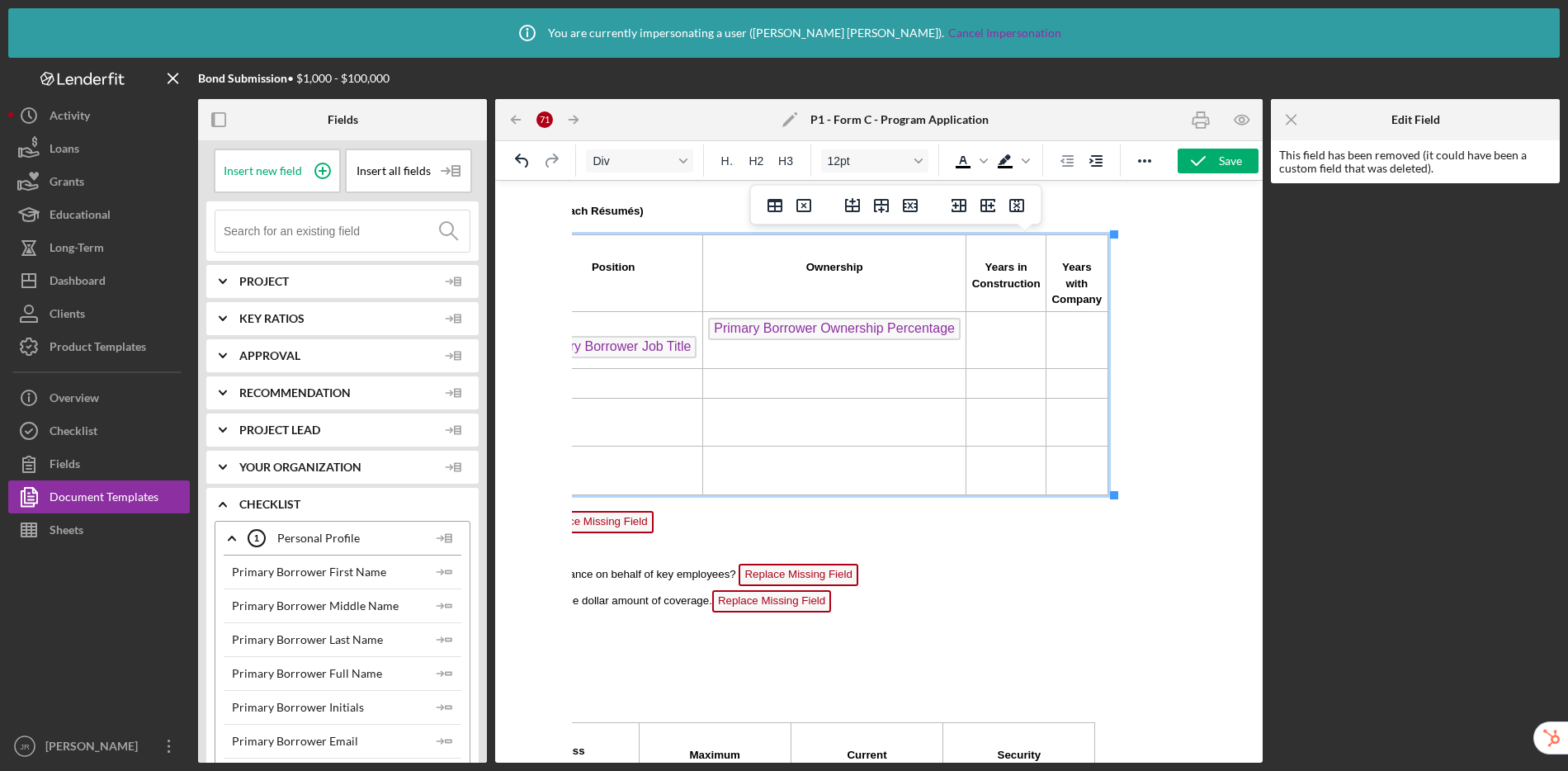
scroll to position [1455, 0]
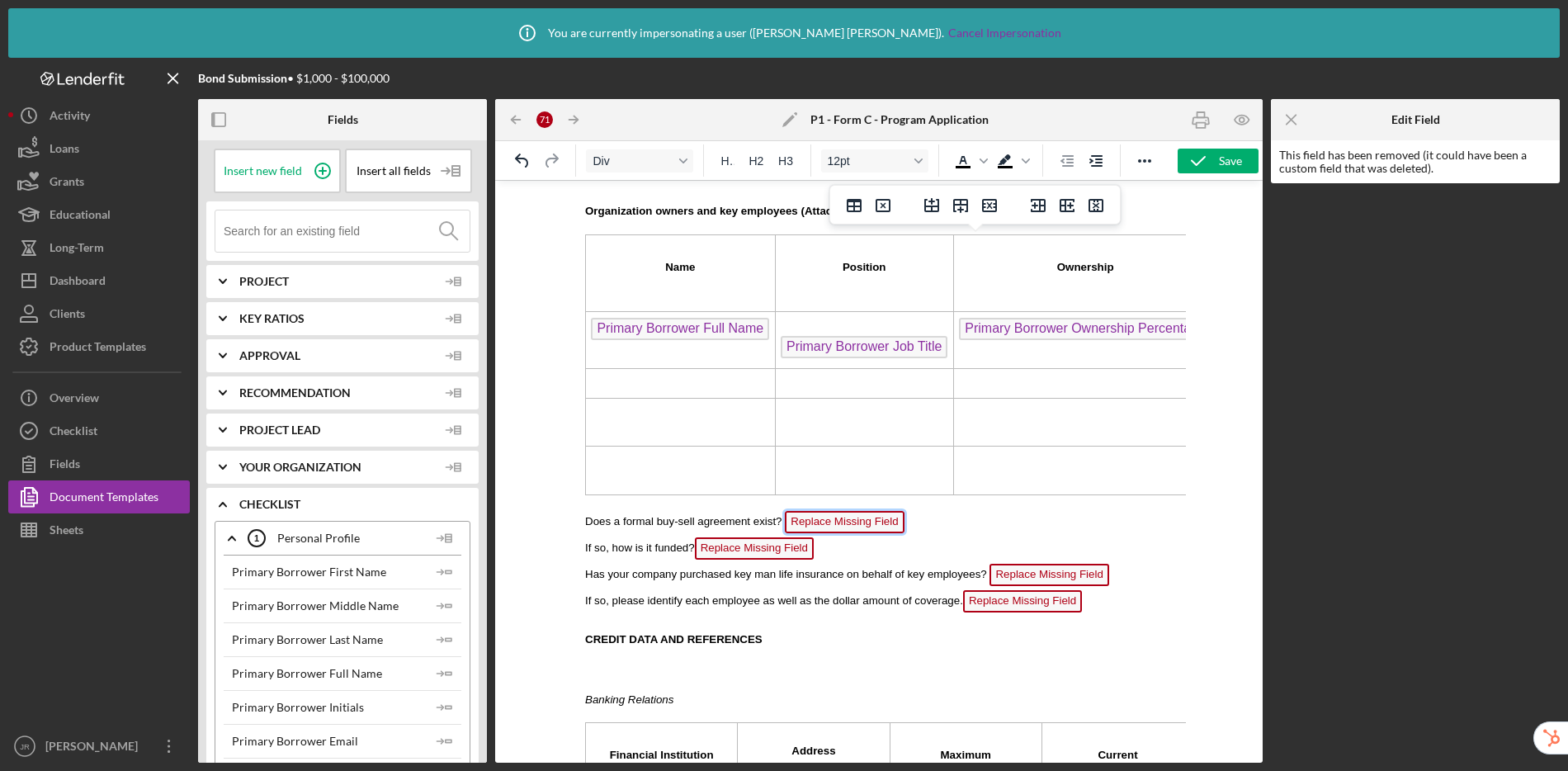
click at [825, 523] on span "Replace Missing Field" at bounding box center [844, 521] width 119 height 22
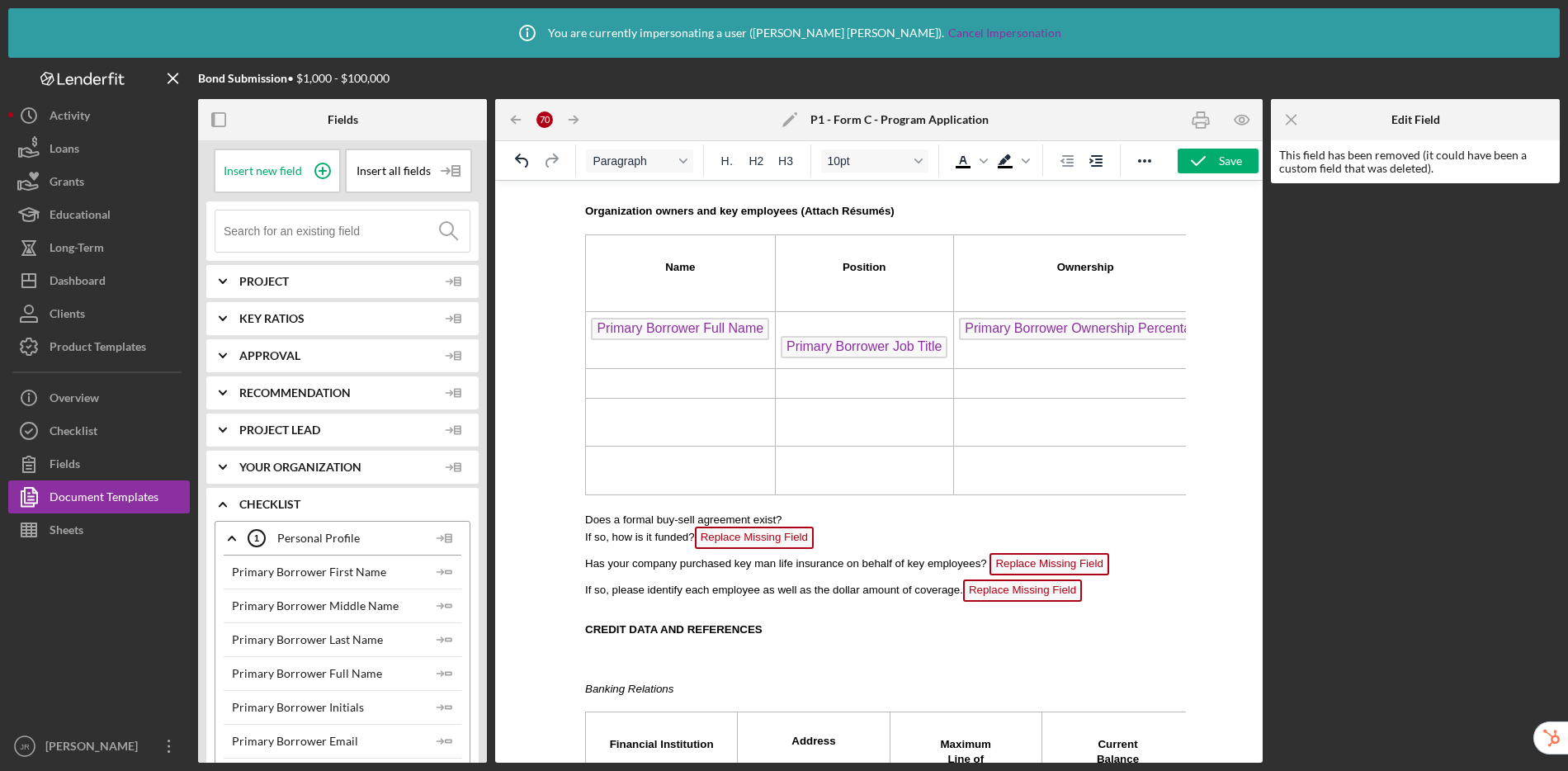
scroll to position [1513, 0]
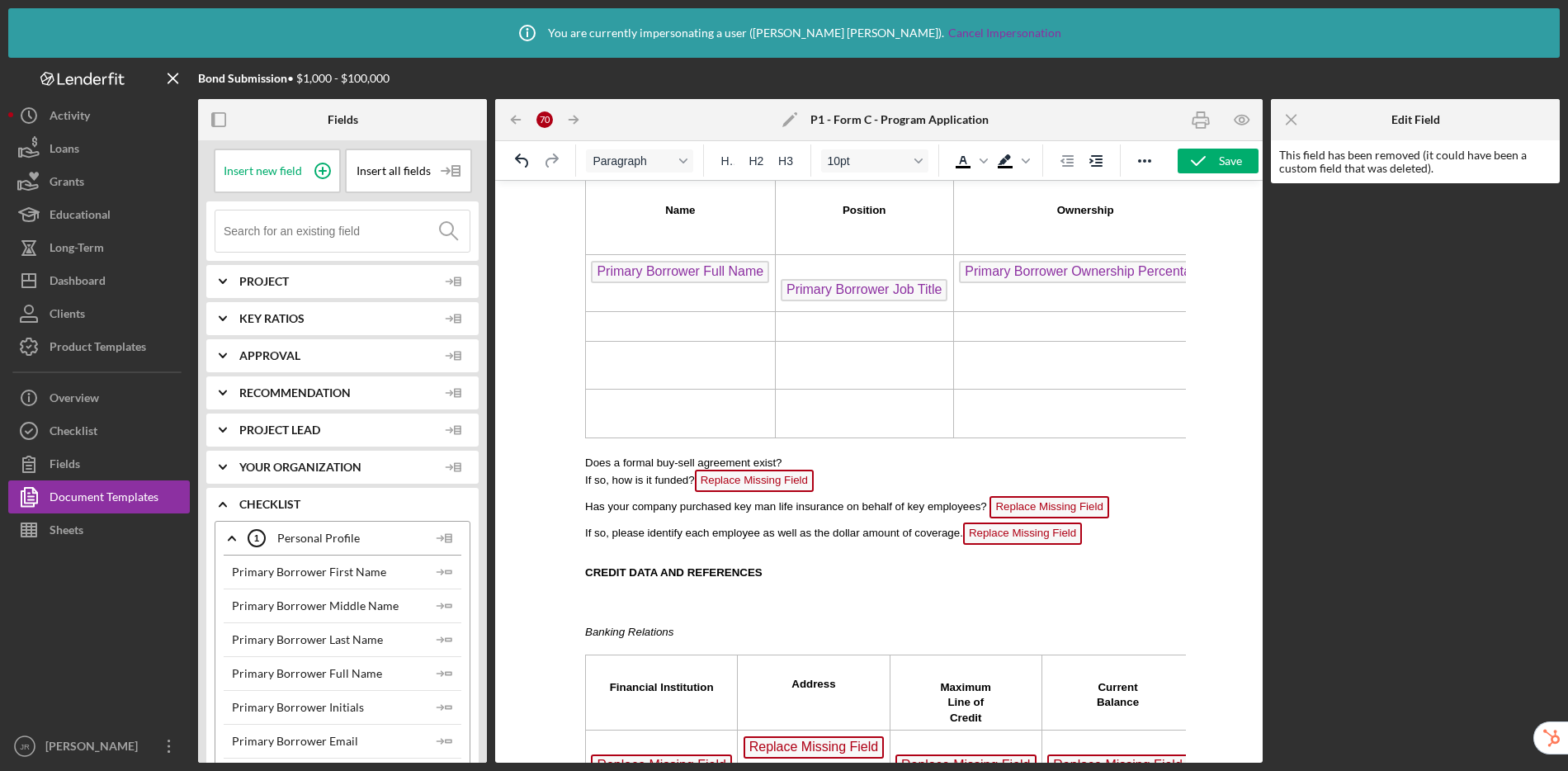
click at [755, 477] on span "Replace Missing Field" at bounding box center [755, 480] width 119 height 22
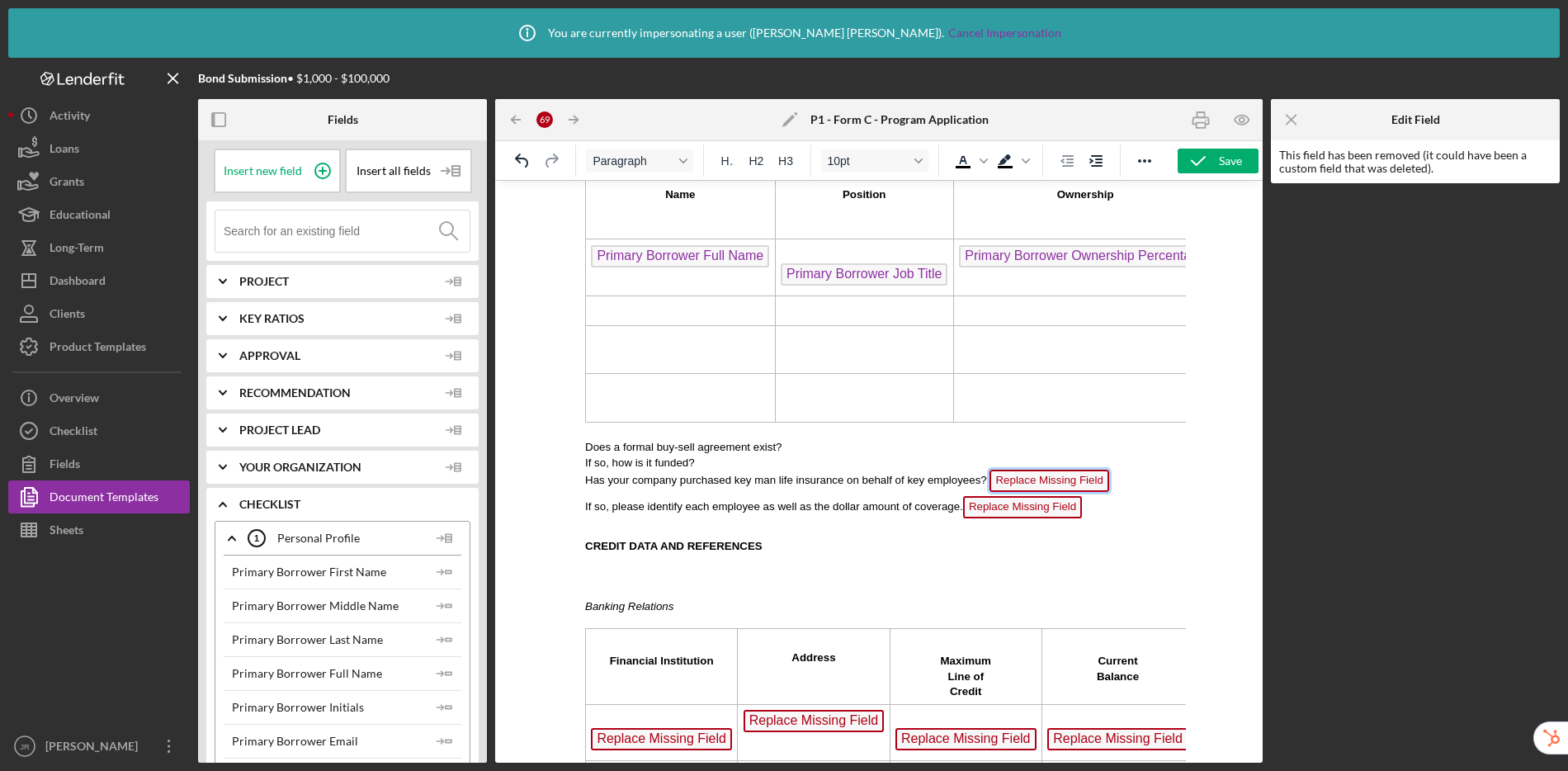
click at [1049, 485] on span "Replace Missing Field" at bounding box center [1049, 480] width 119 height 22
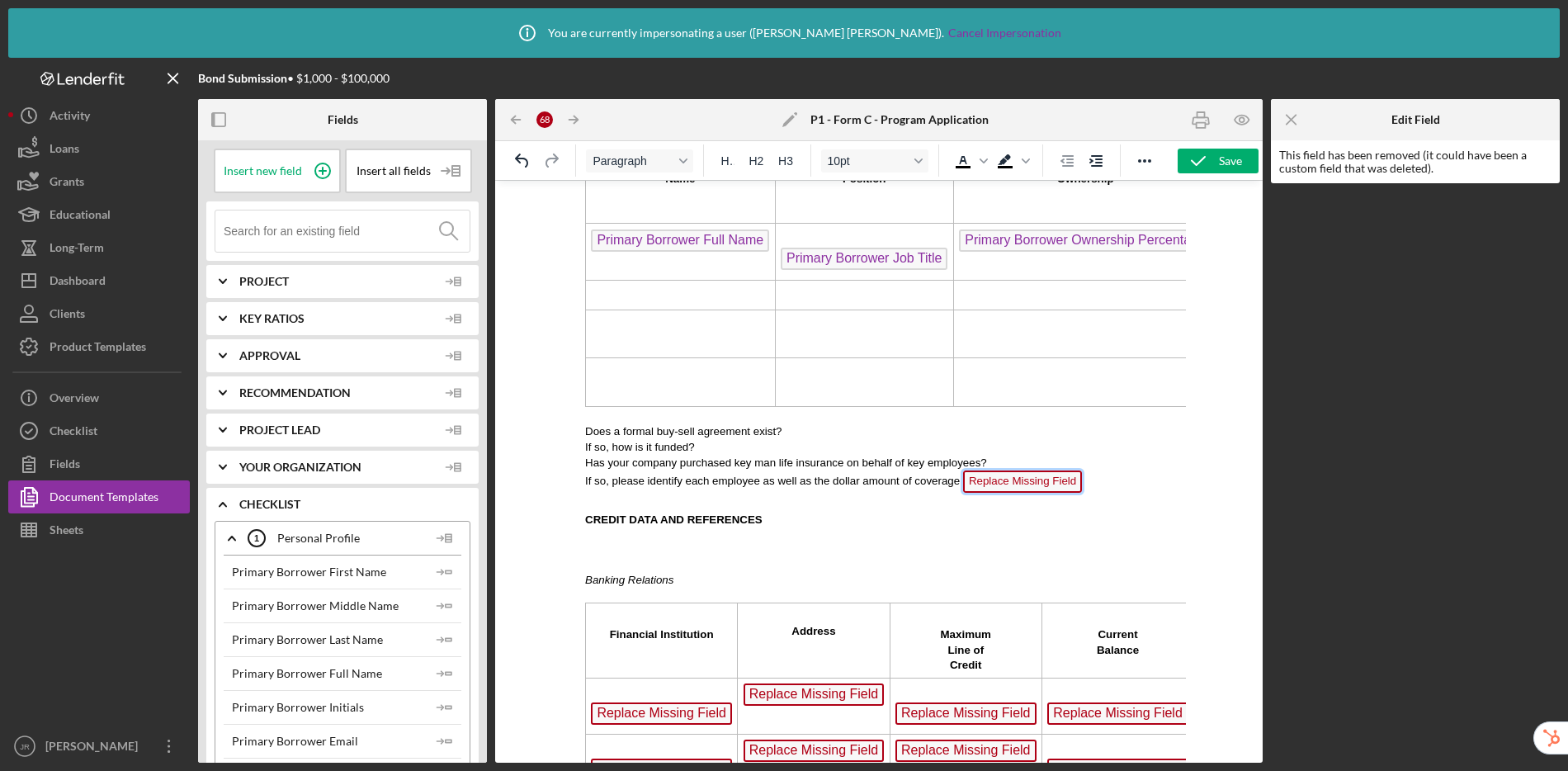
click at [1020, 482] on span "Replace Missing Field" at bounding box center [1023, 481] width 119 height 22
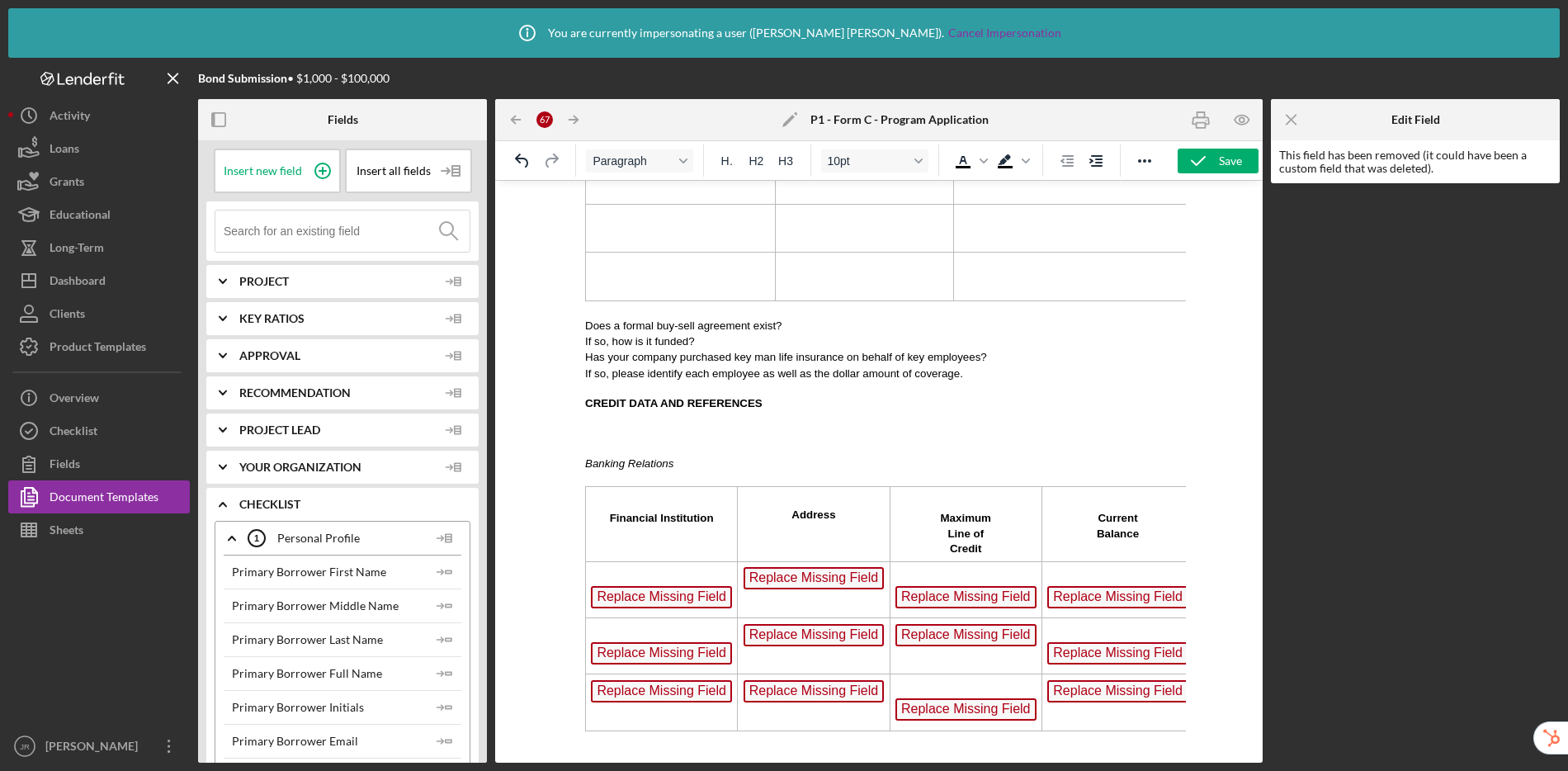
scroll to position [1718, 0]
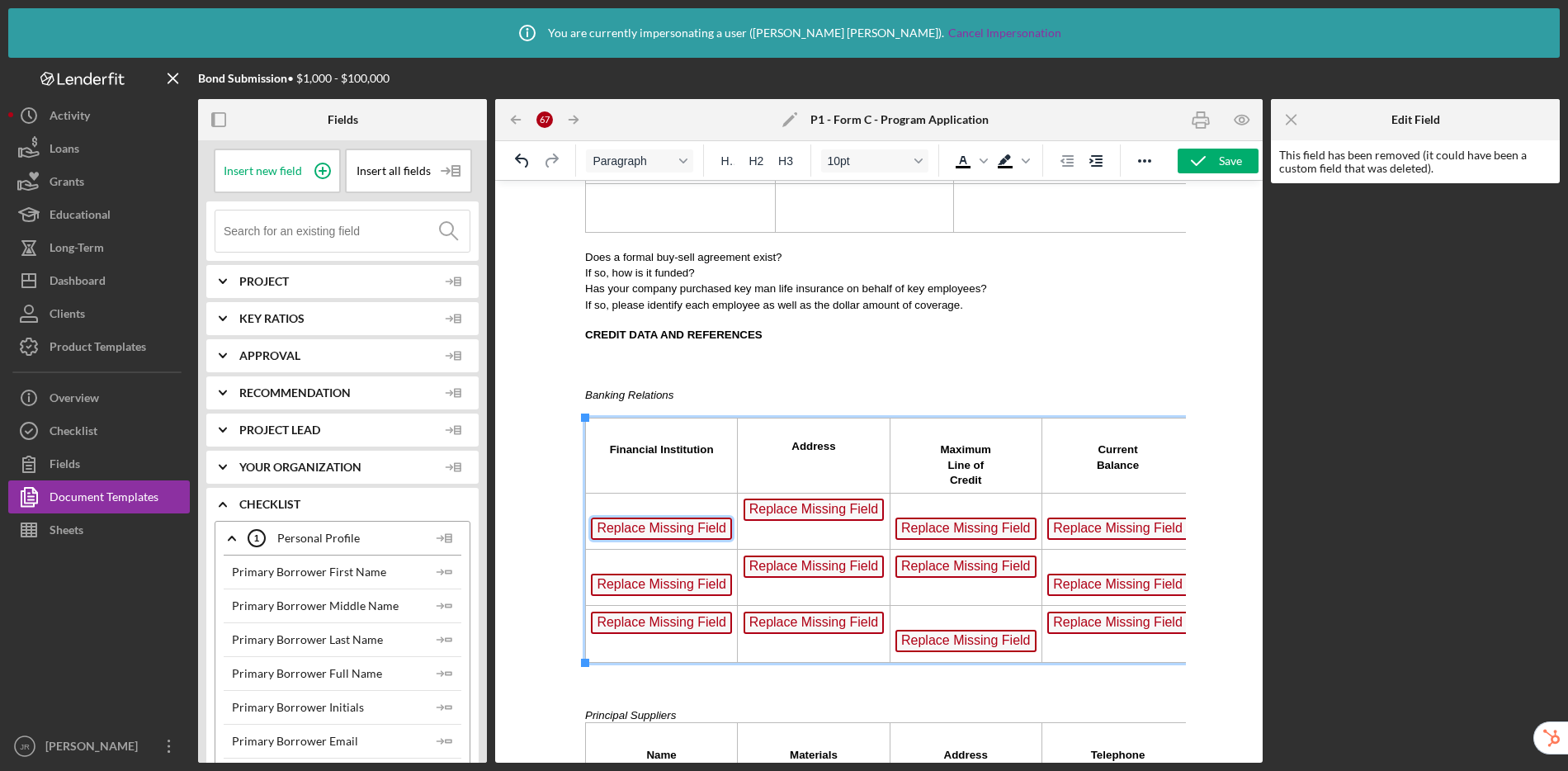
click at [671, 532] on span "Replace Missing Field" at bounding box center [661, 529] width 141 height 22
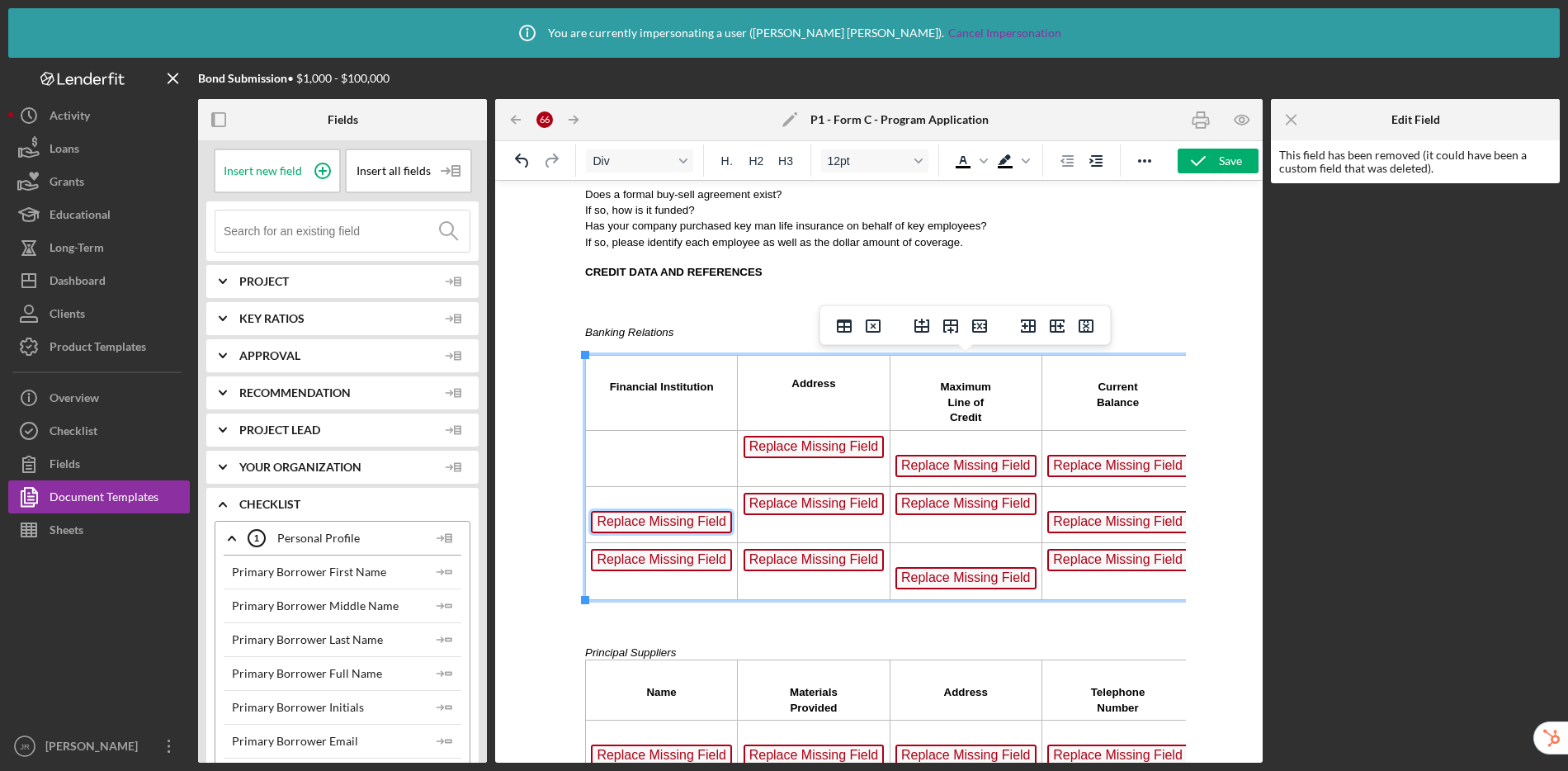
click at [663, 524] on span "Replace Missing Field" at bounding box center [661, 521] width 141 height 22
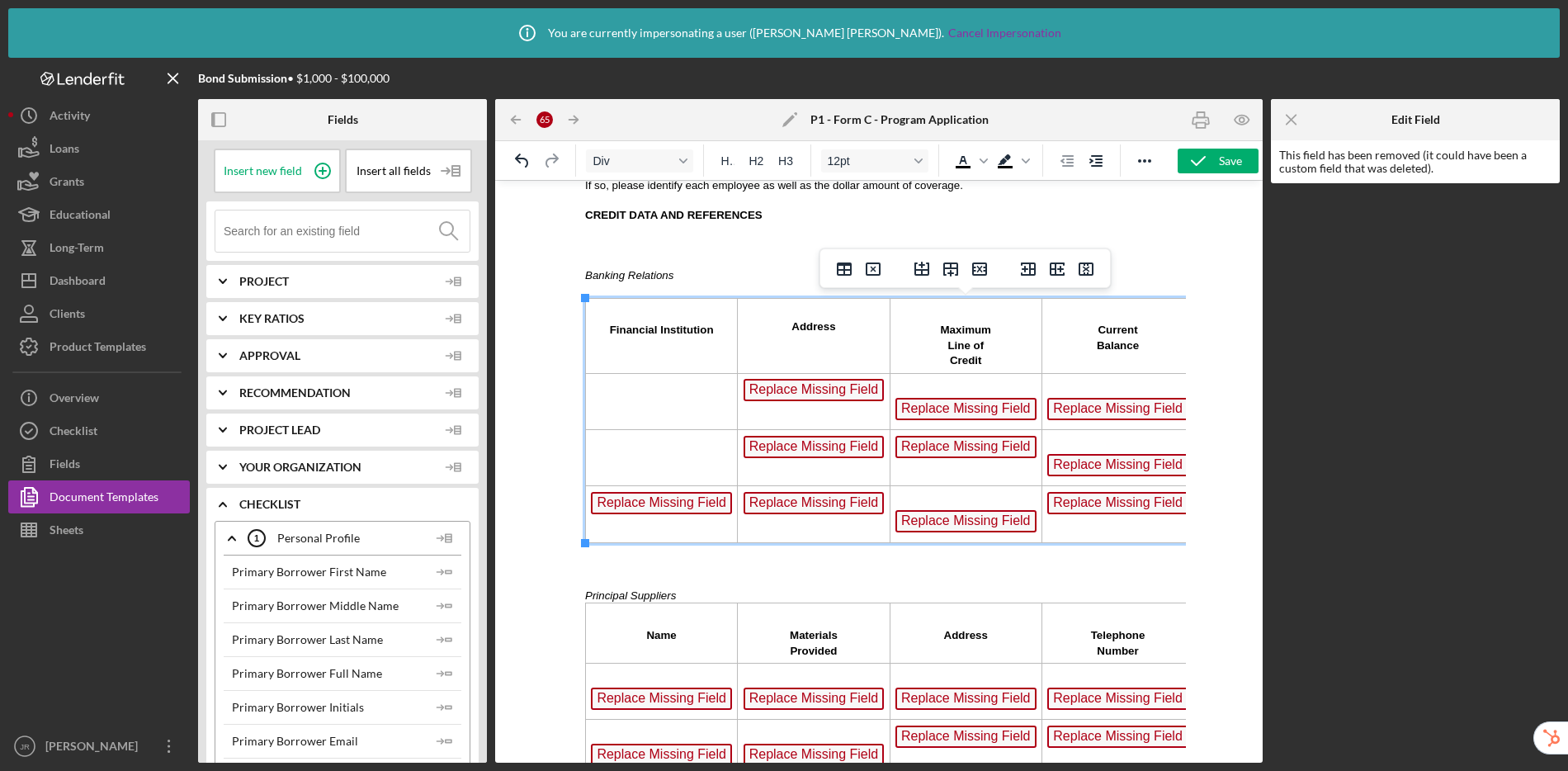
click at [656, 503] on span "Replace Missing Field" at bounding box center [661, 503] width 141 height 22
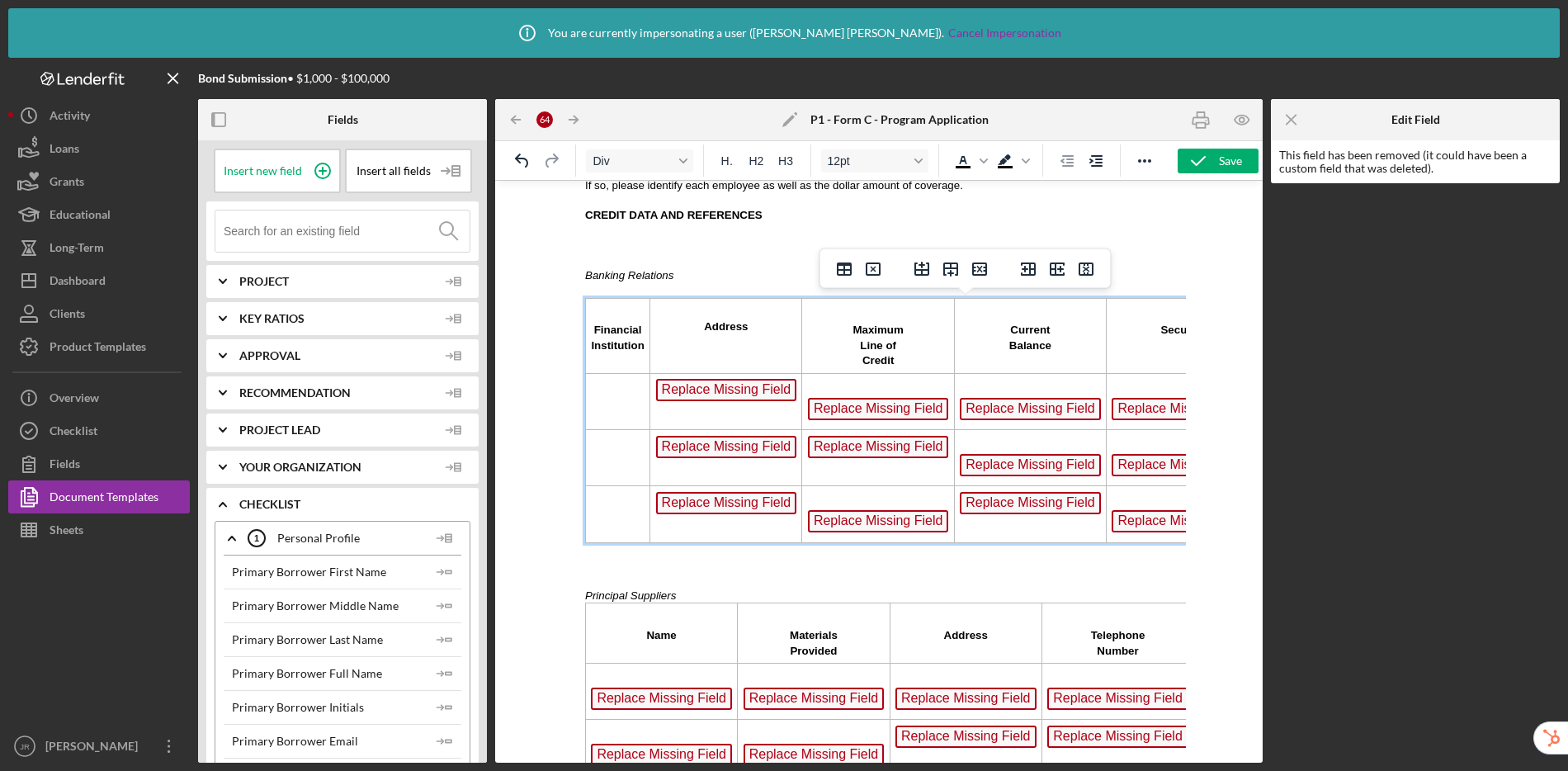
scroll to position [1875, 0]
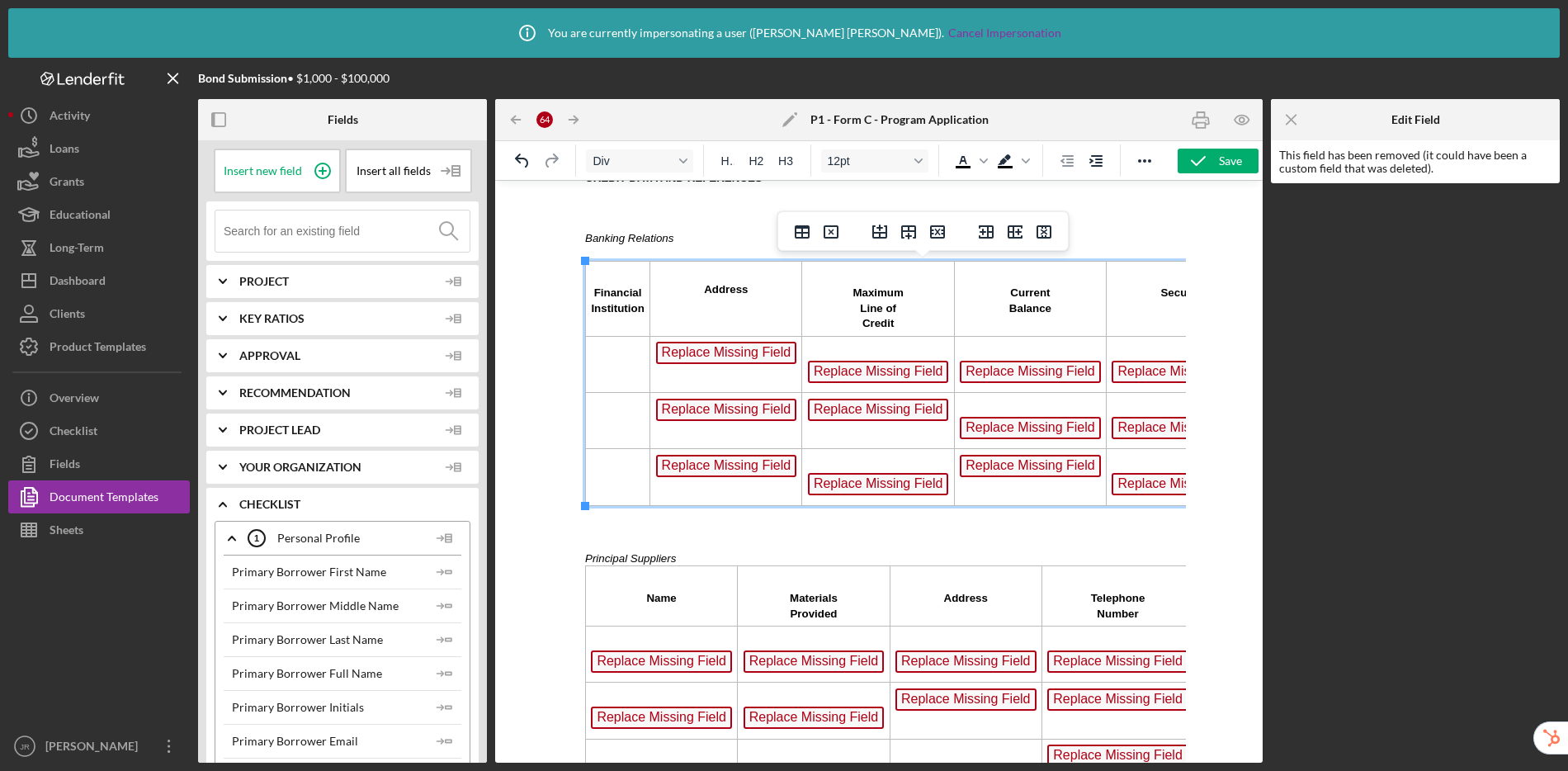
click at [761, 356] on span "Replace Missing Field" at bounding box center [726, 352] width 141 height 22
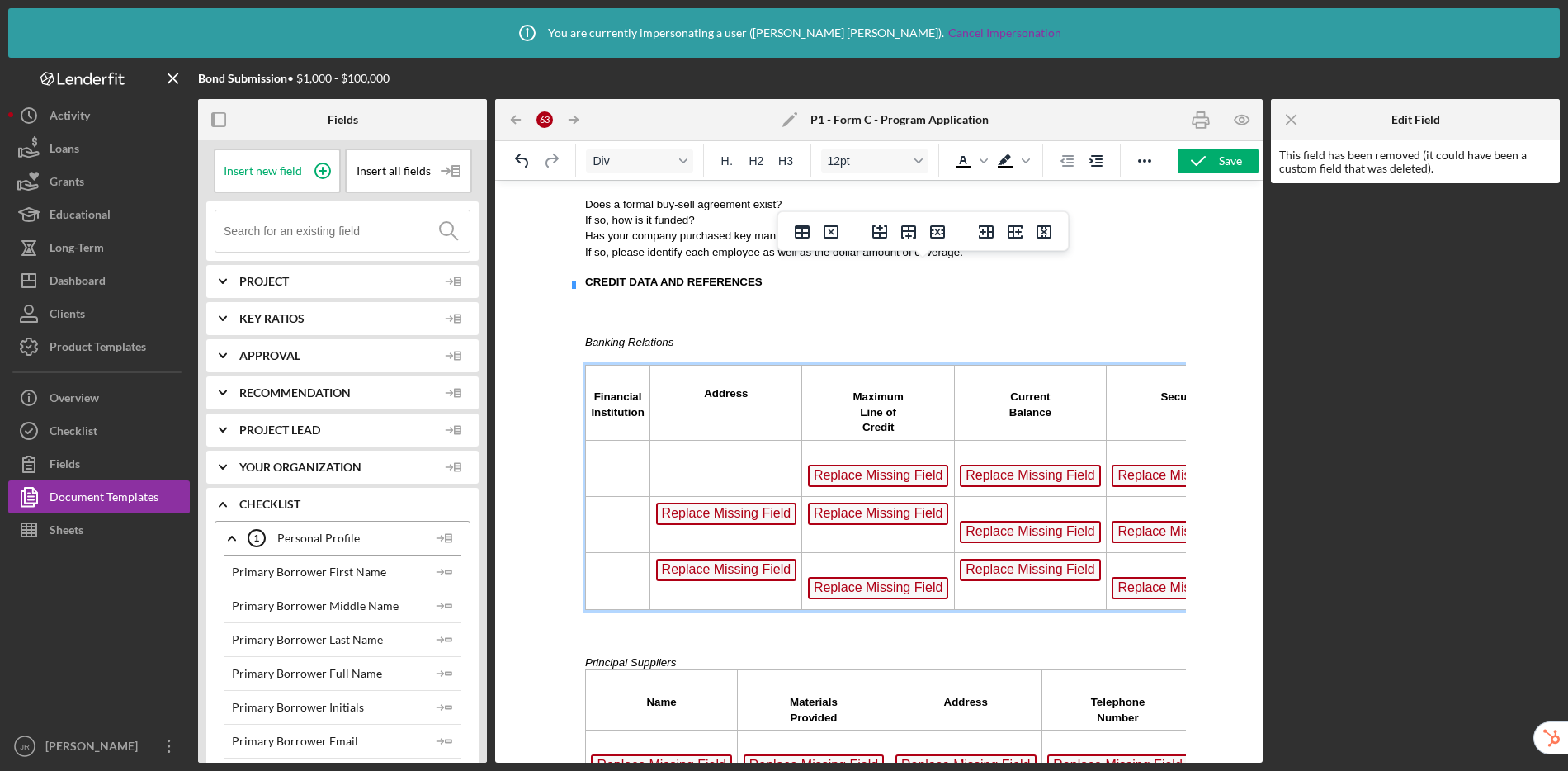
scroll to position [1762, 0]
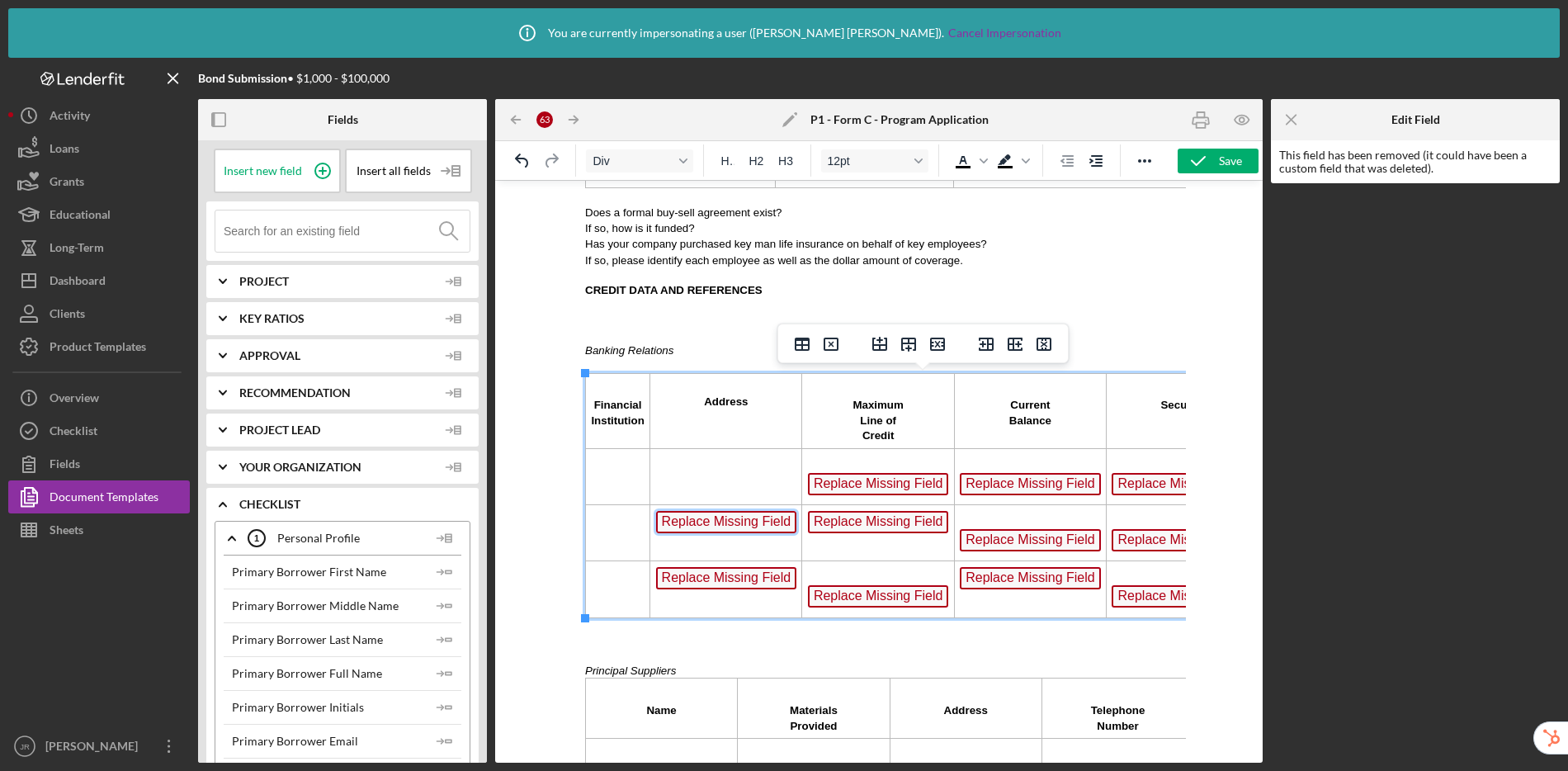
click at [737, 517] on span "Replace Missing Field" at bounding box center [726, 521] width 141 height 22
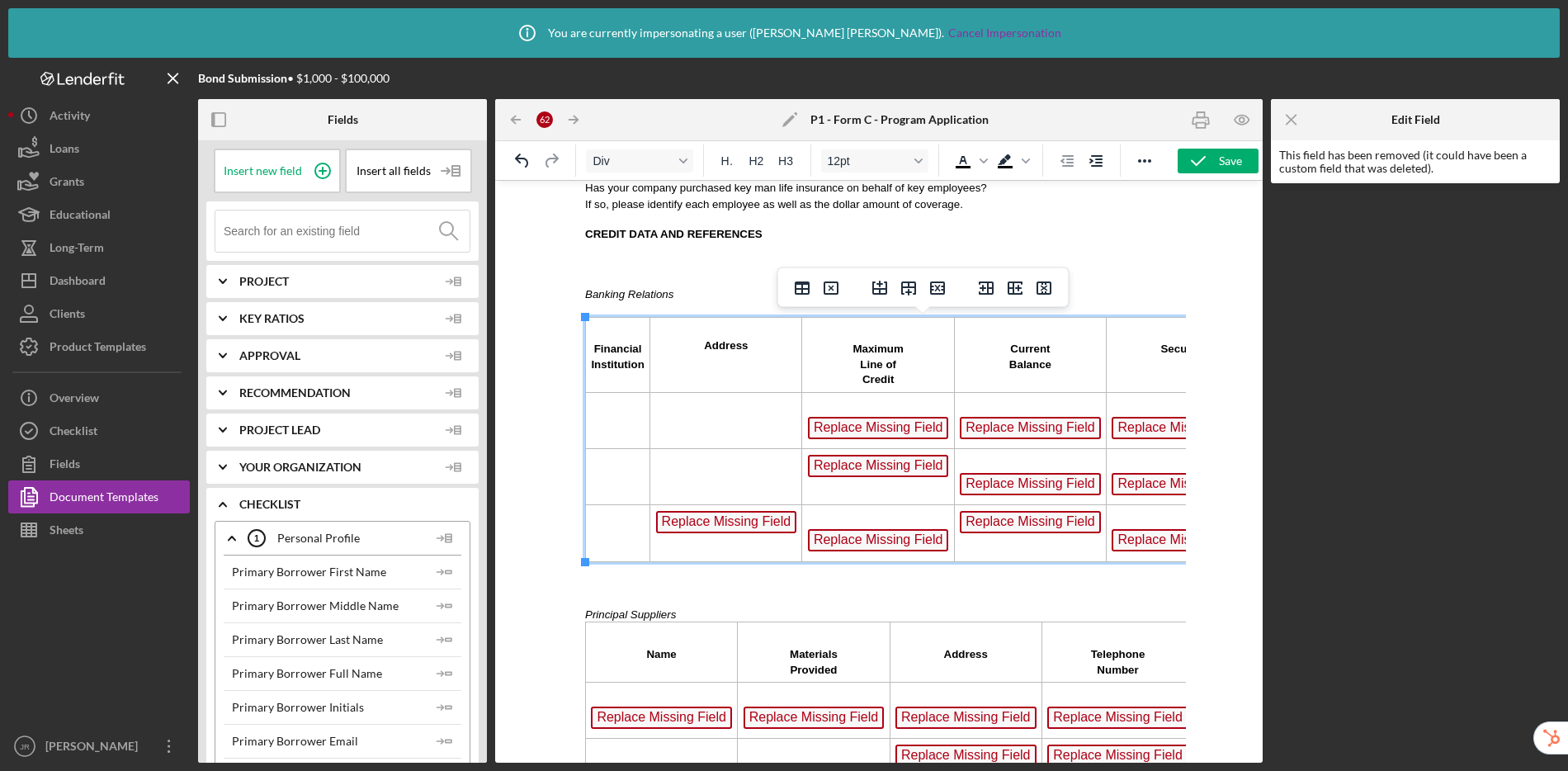
click at [739, 518] on span "Replace Missing Field" at bounding box center [726, 521] width 141 height 22
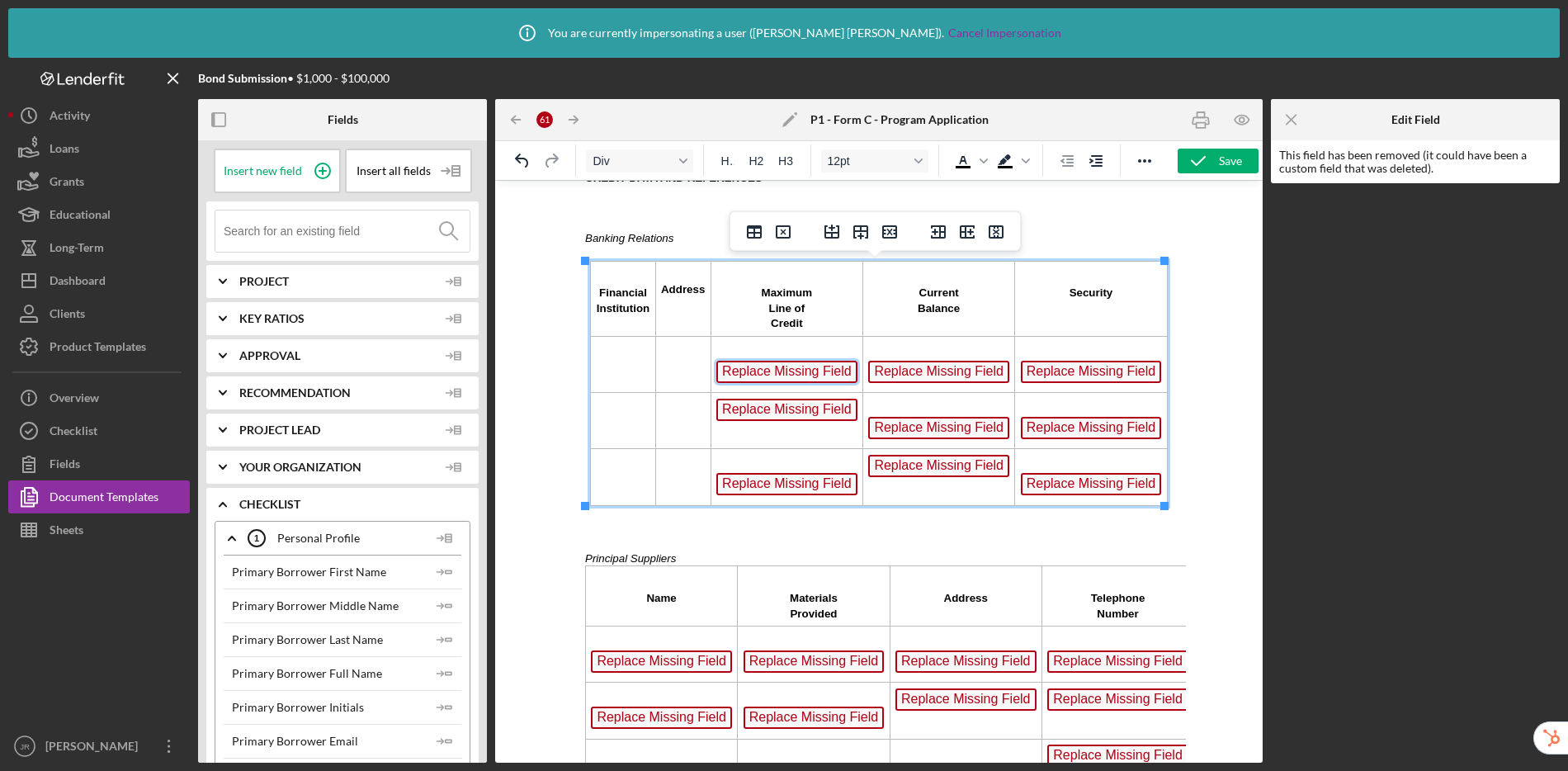
click at [834, 360] on span "Replace Missing Field" at bounding box center [787, 371] width 141 height 22
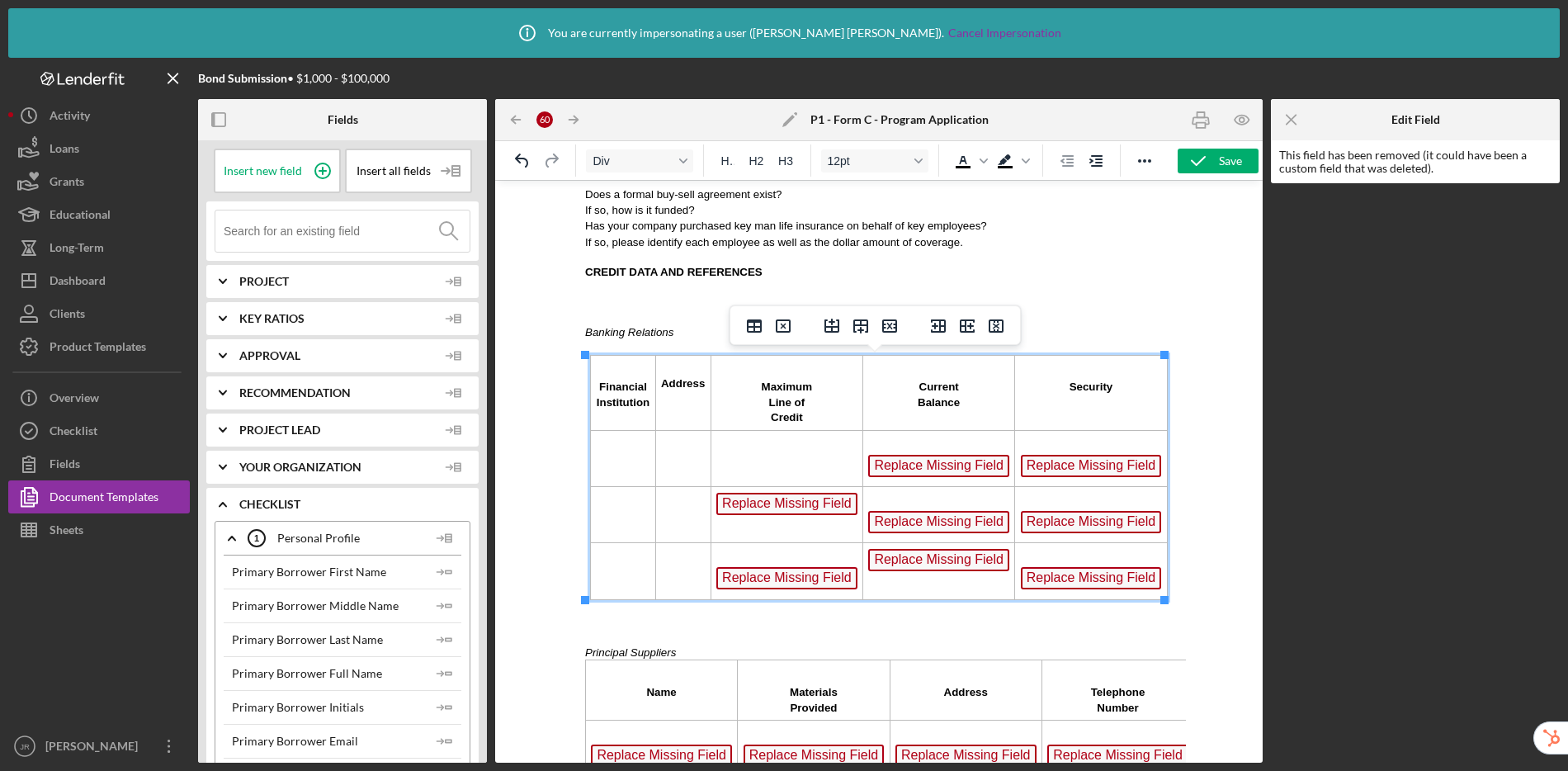
click at [822, 508] on span "Replace Missing Field" at bounding box center [787, 504] width 141 height 22
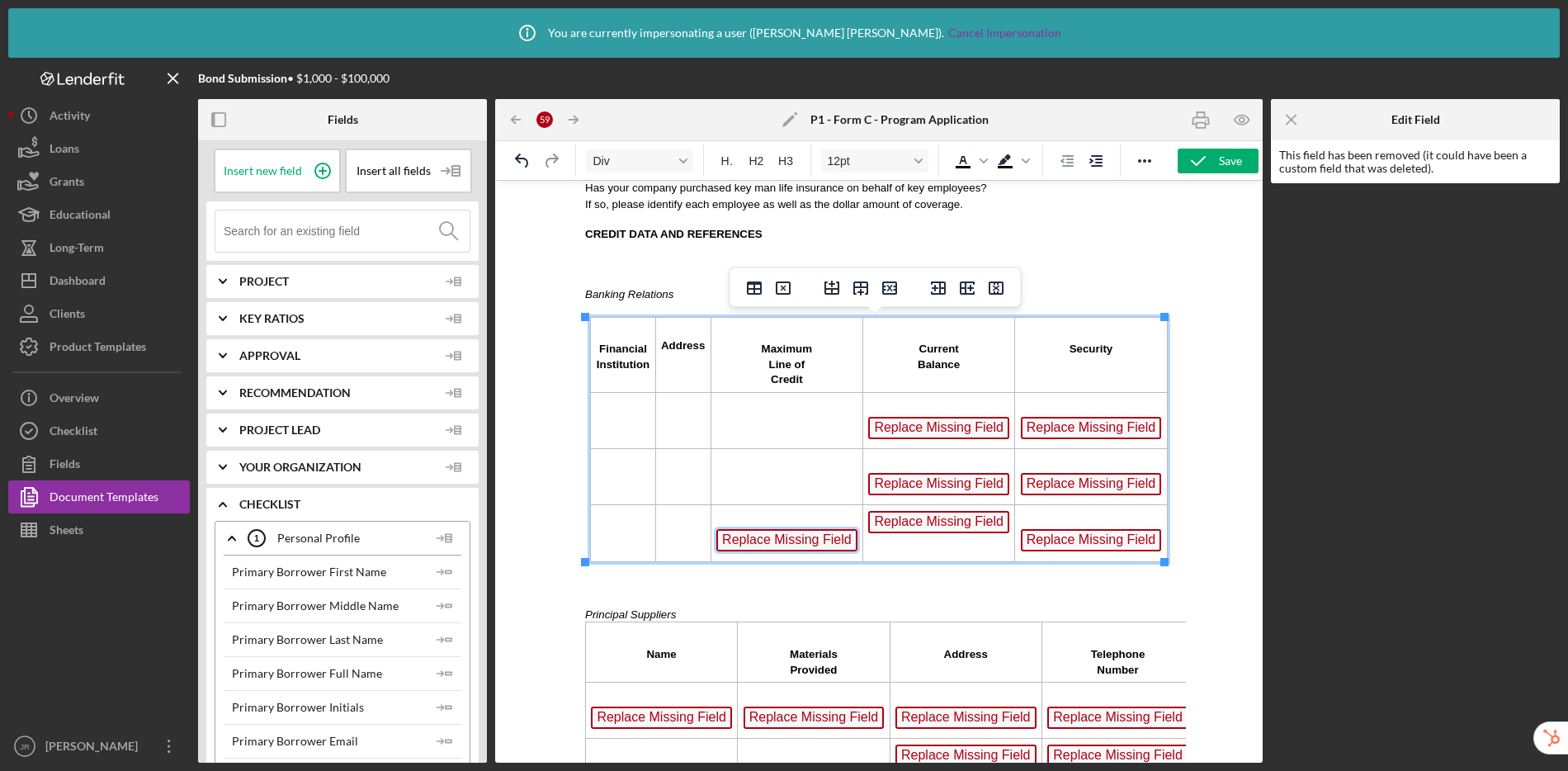
click at [797, 533] on span "Replace Missing Field" at bounding box center [787, 540] width 141 height 22
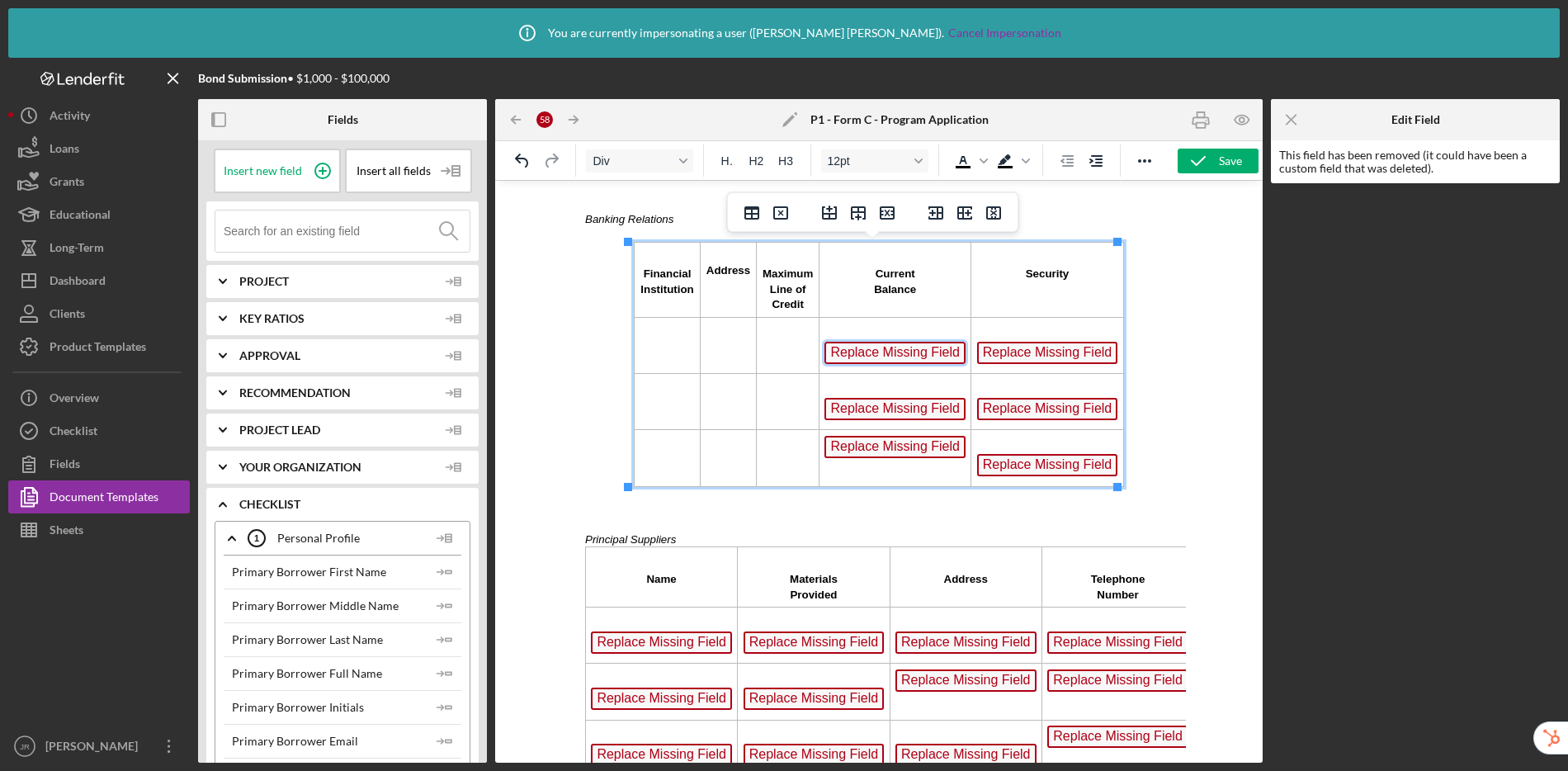
click at [919, 355] on span "Replace Missing Field" at bounding box center [895, 352] width 141 height 22
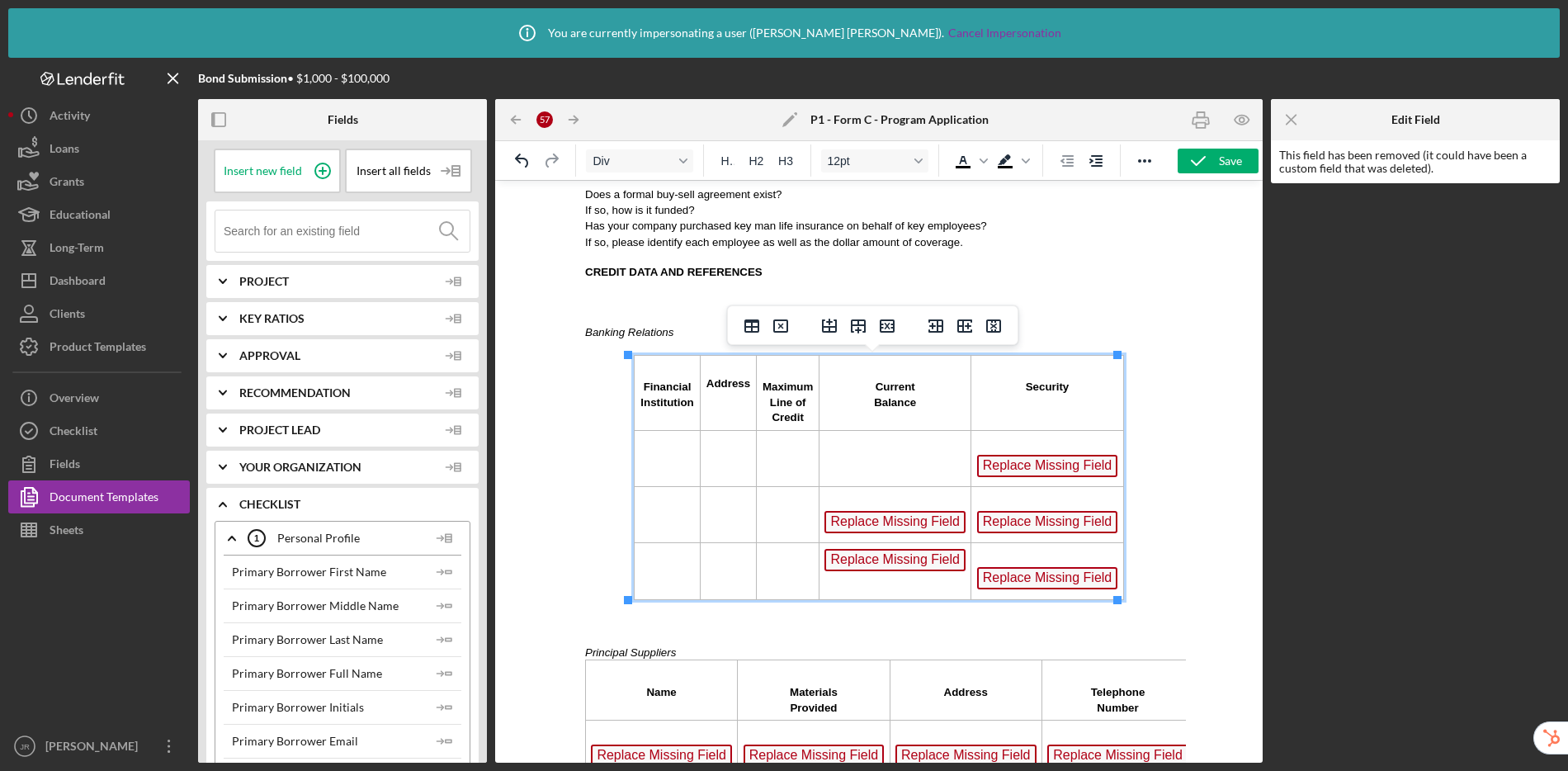
click at [894, 517] on span "Replace Missing Field" at bounding box center [895, 521] width 141 height 22
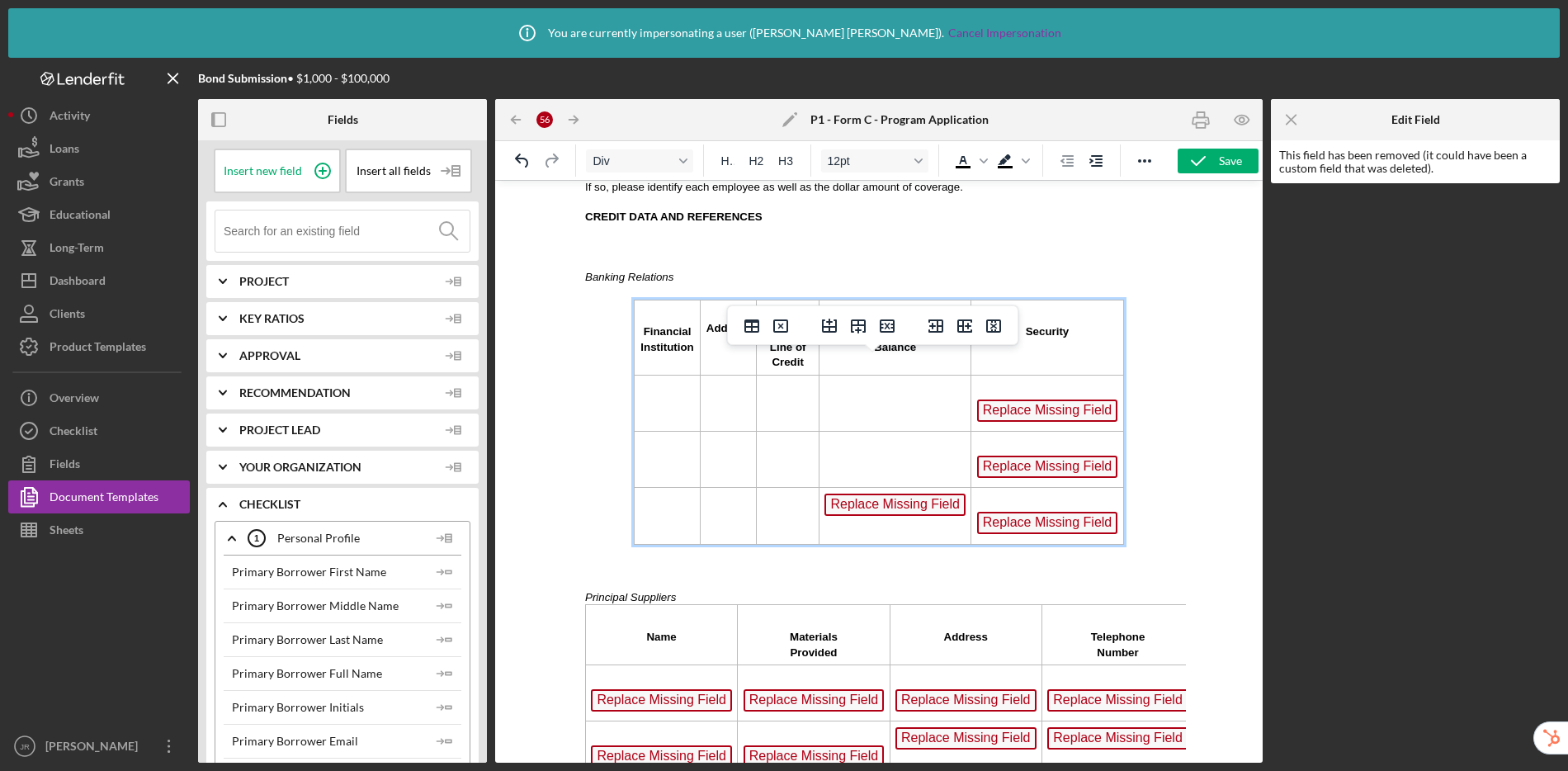
scroll to position [1837, 0]
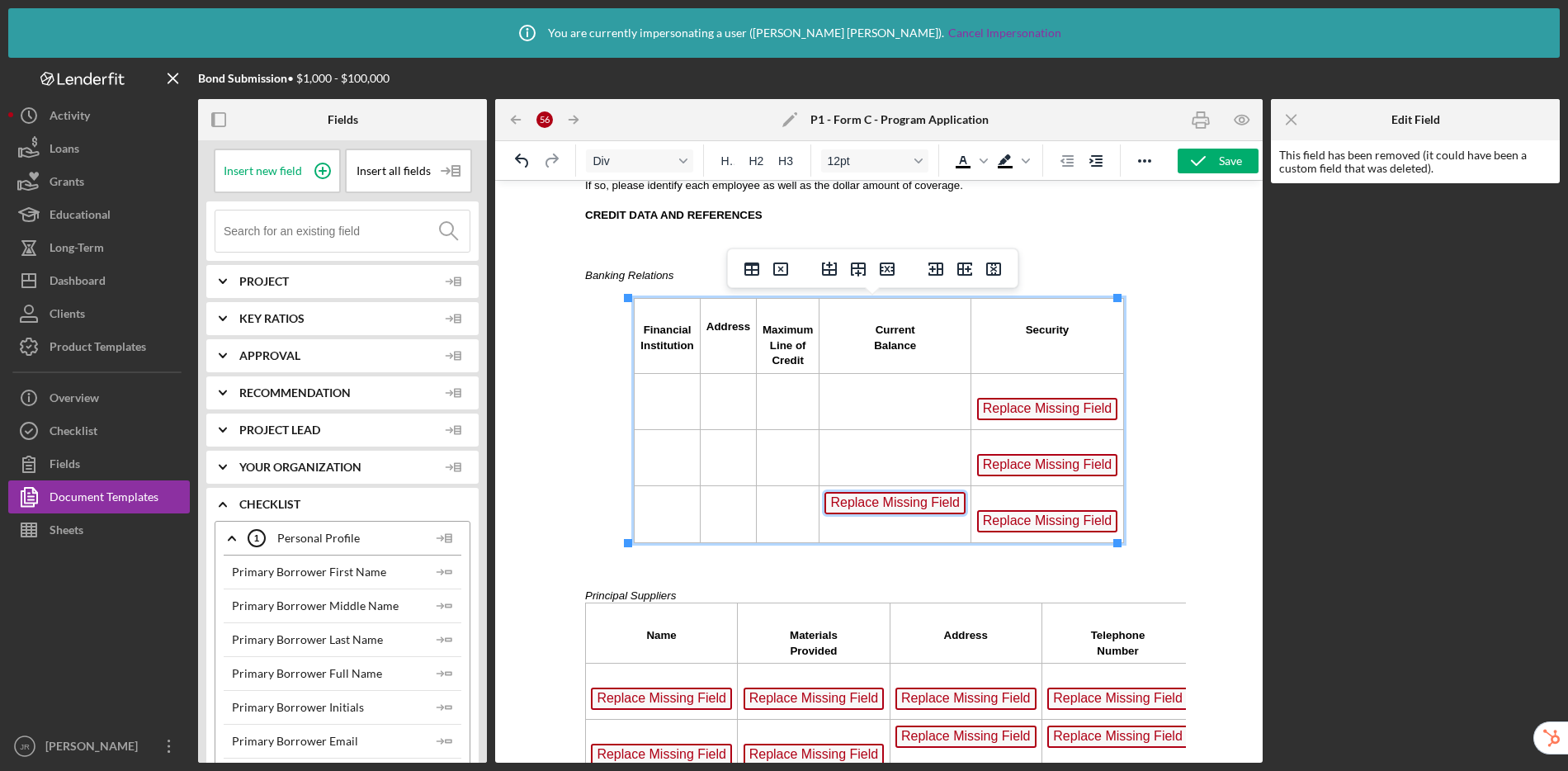
click at [872, 501] on span "Replace Missing Field" at bounding box center [895, 503] width 141 height 22
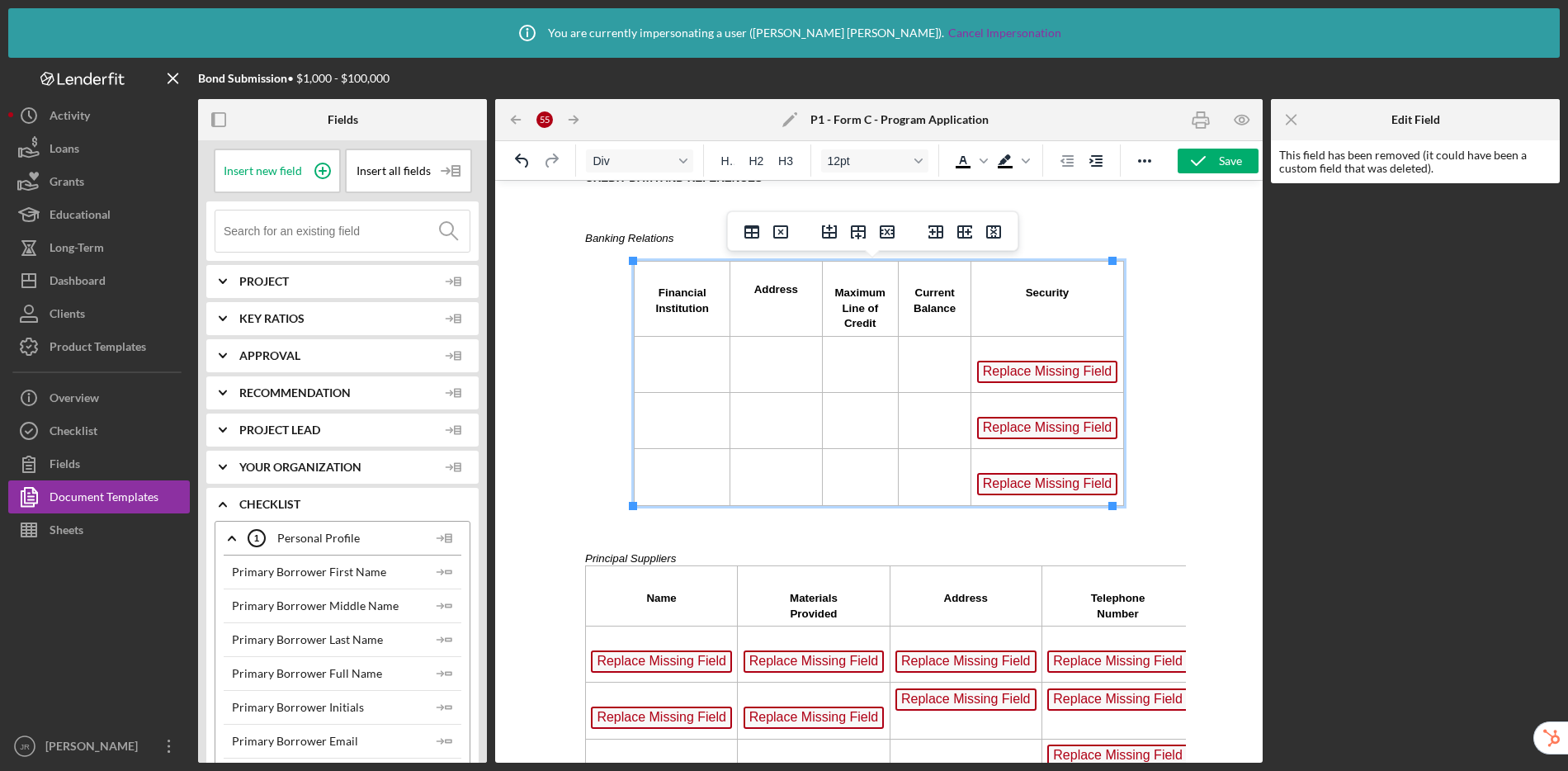
click at [1016, 378] on span "Replace Missing Field" at bounding box center [1047, 371] width 141 height 22
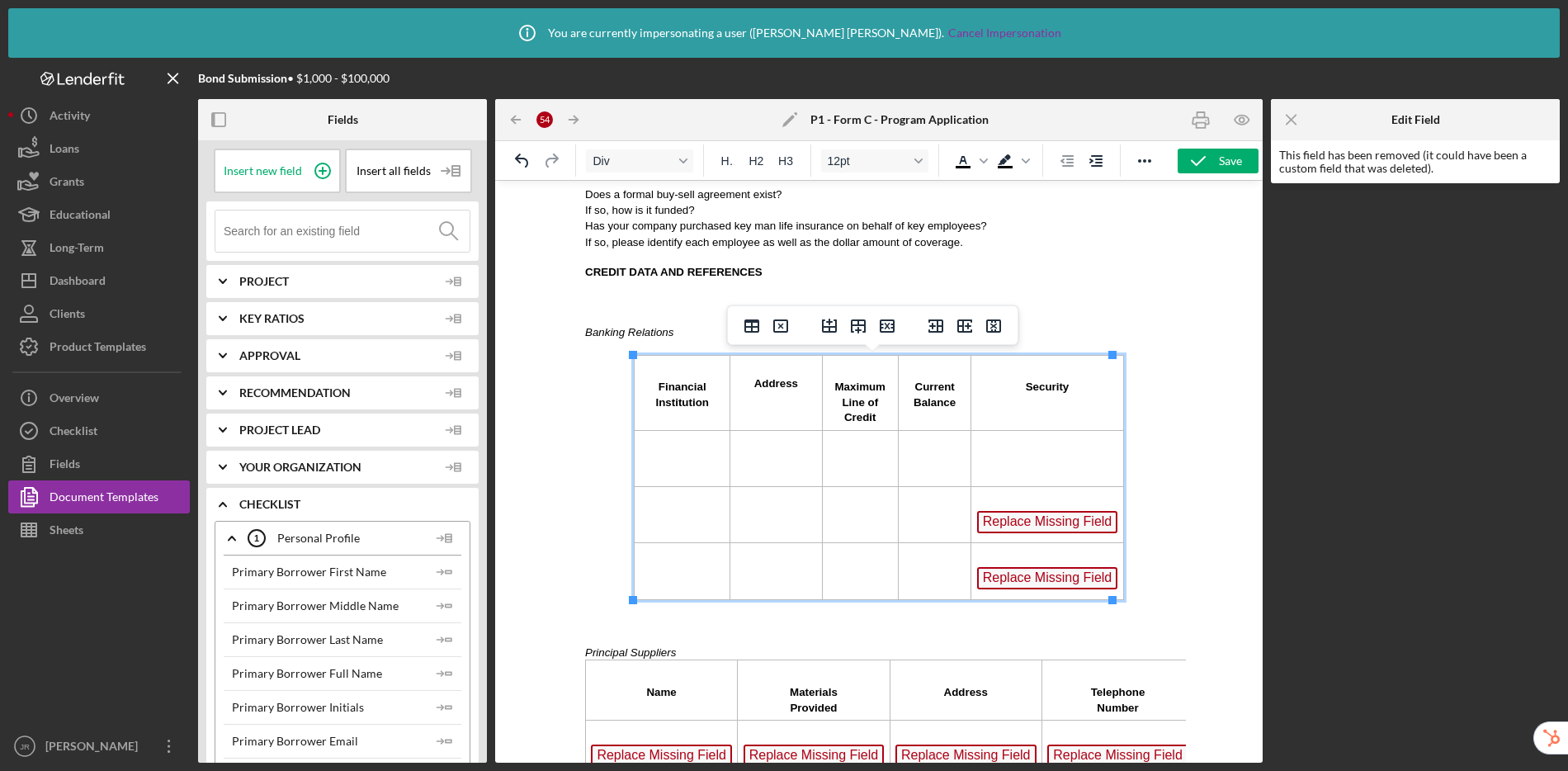
click at [1009, 519] on span "Replace Missing Field" at bounding box center [1047, 521] width 141 height 22
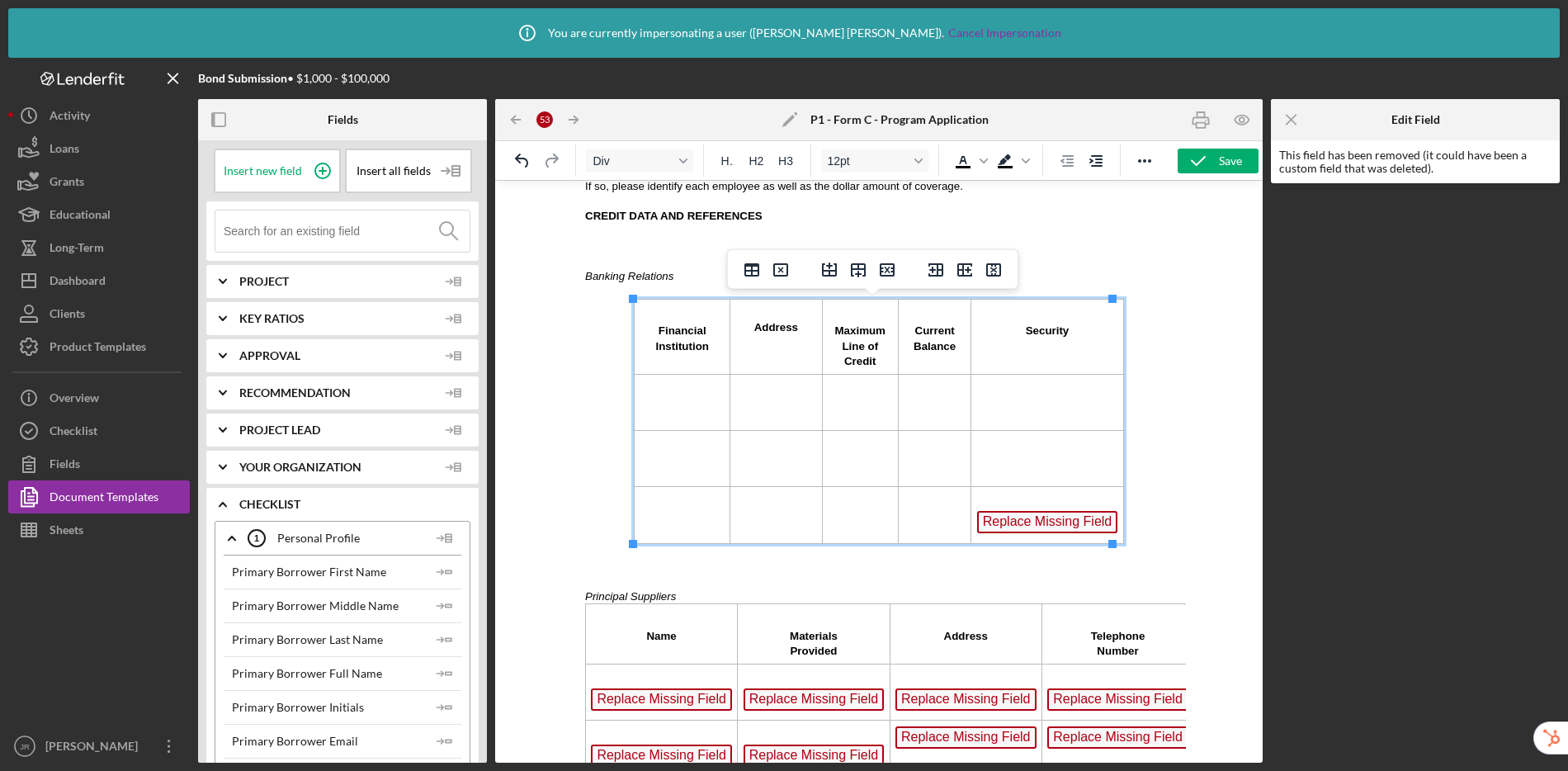
click at [1009, 519] on span "Replace Missing Field" at bounding box center [1047, 521] width 141 height 22
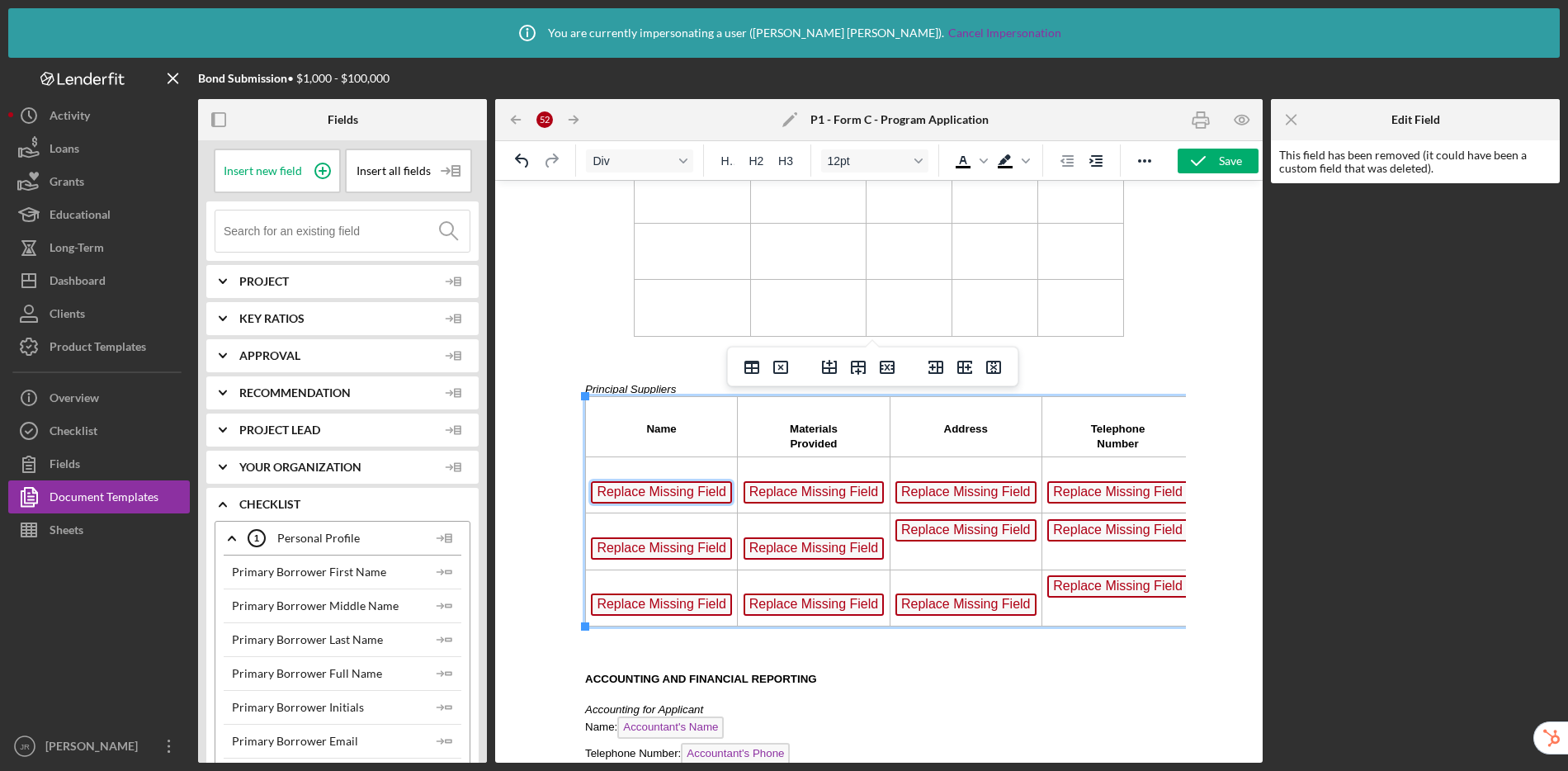
click at [671, 498] on span "Replace Missing Field" at bounding box center [661, 492] width 141 height 22
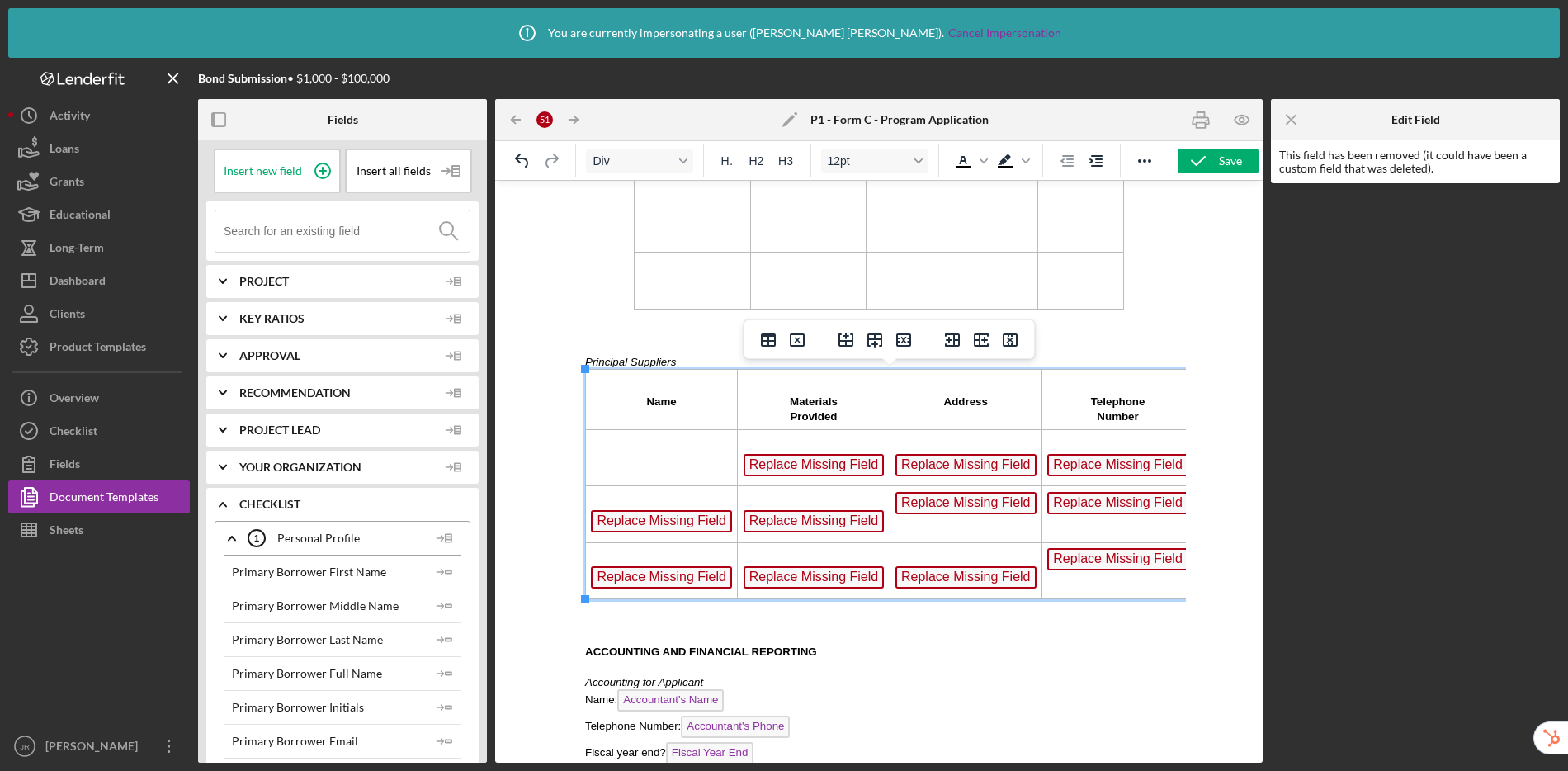
drag, startPoint x: 671, startPoint y: 538, endPoint x: 671, endPoint y: 522, distance: 16.0
click at [671, 522] on span "Replace Missing Field" at bounding box center [661, 520] width 141 height 22
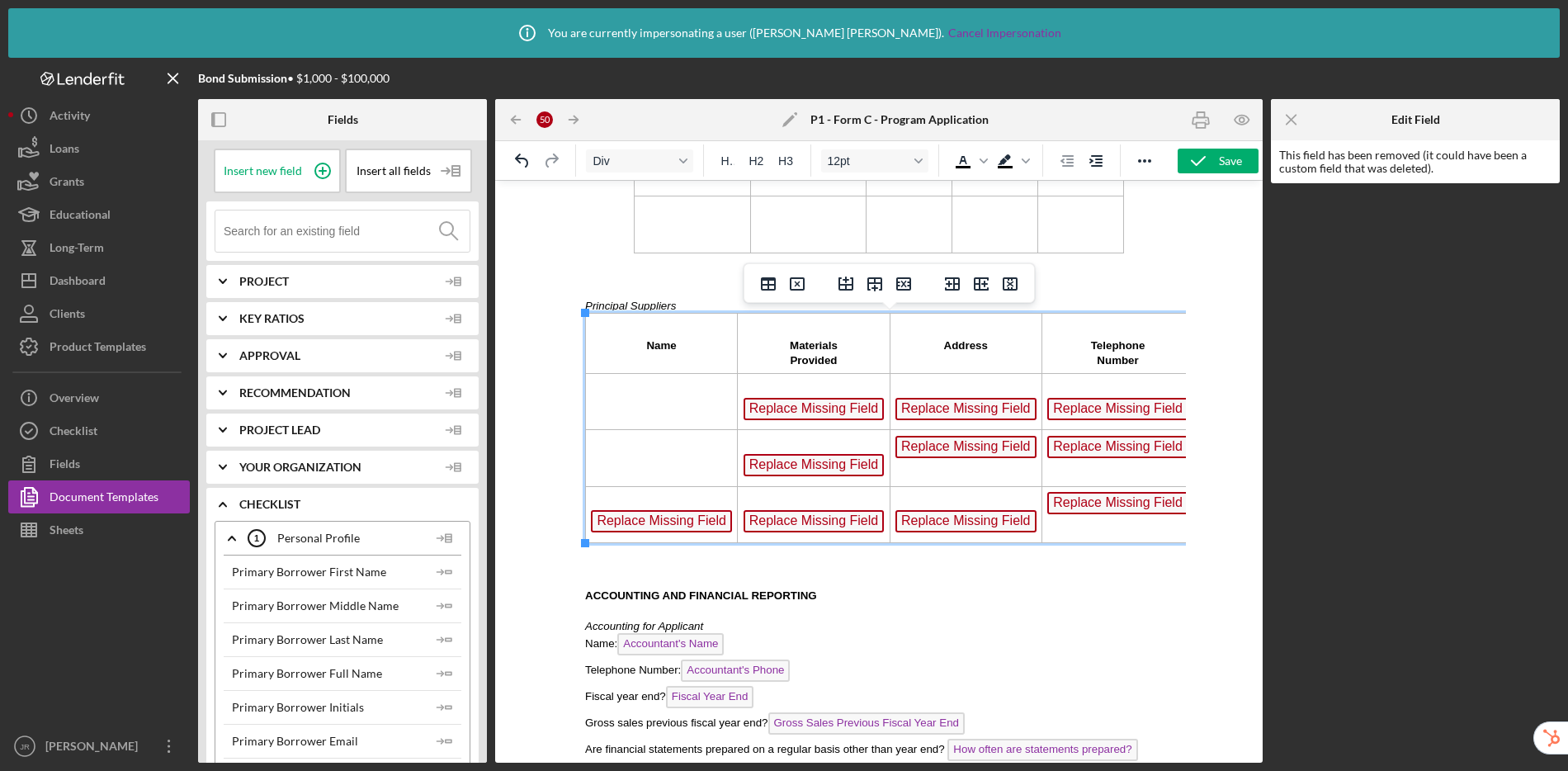
click at [667, 519] on span "Replace Missing Field" at bounding box center [661, 520] width 141 height 22
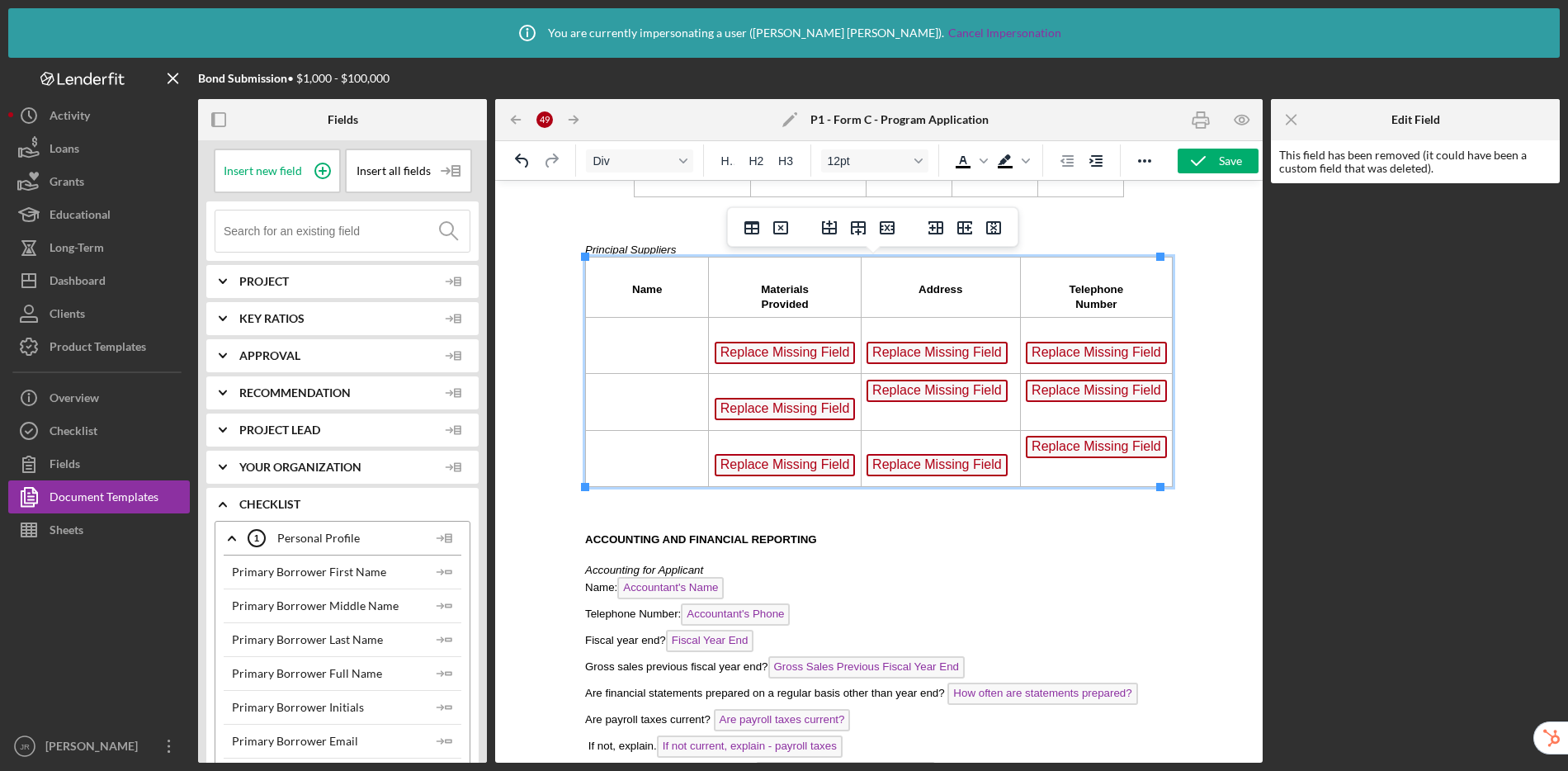
click at [775, 363] on span "Replace Missing Field" at bounding box center [785, 352] width 141 height 22
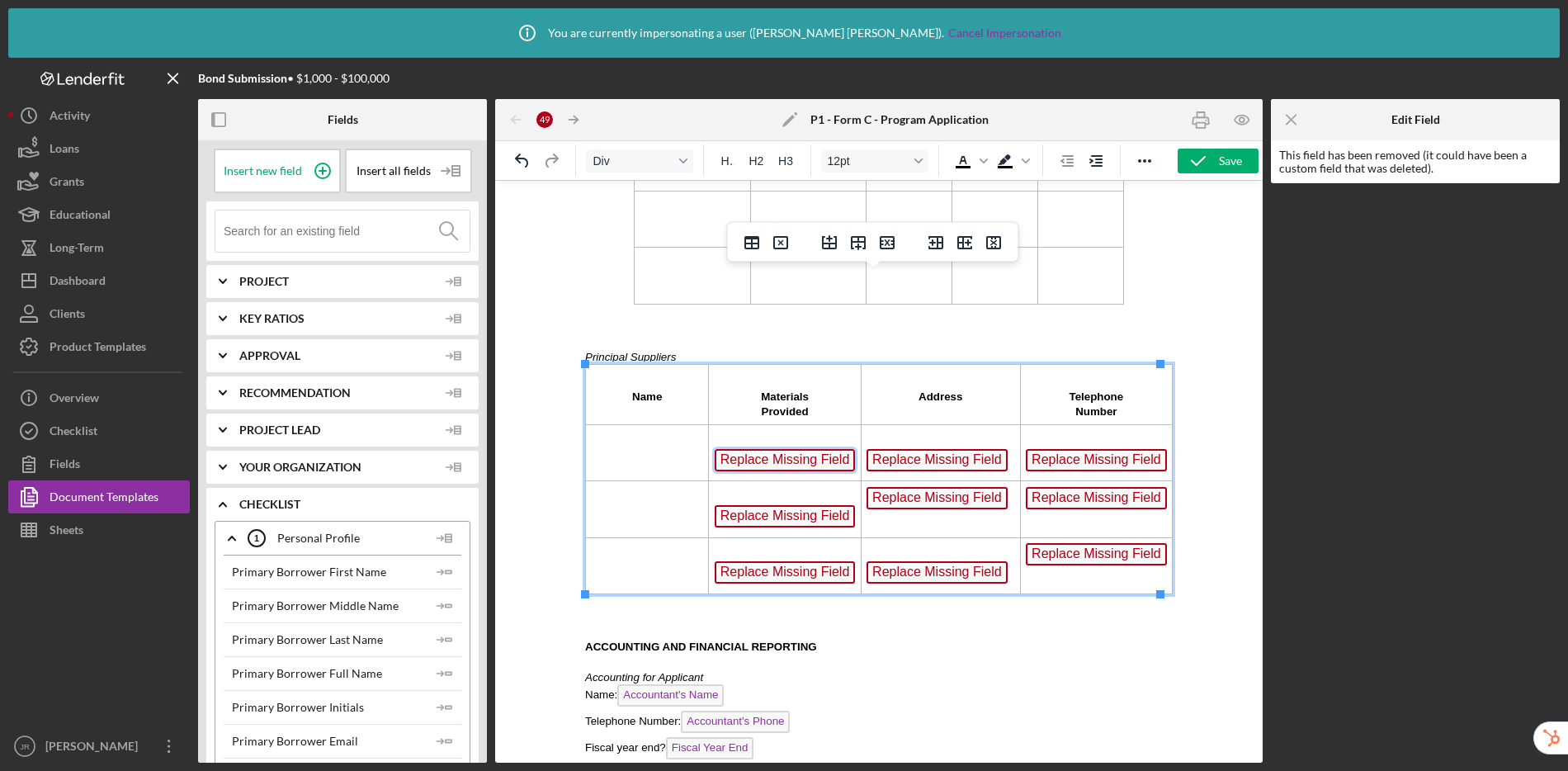
scroll to position [2071, 0]
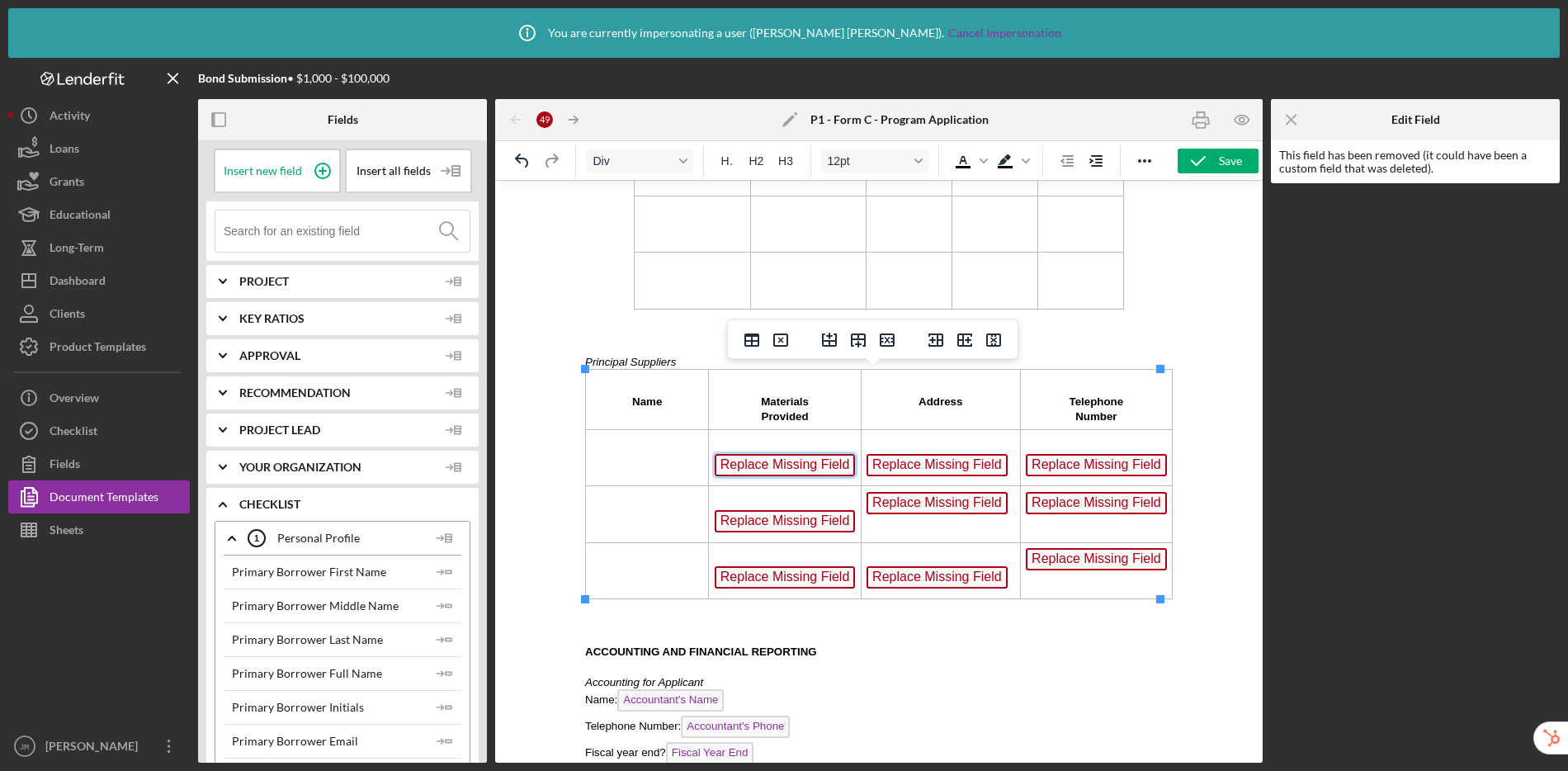
click at [797, 458] on span "Replace Missing Field" at bounding box center [785, 465] width 141 height 22
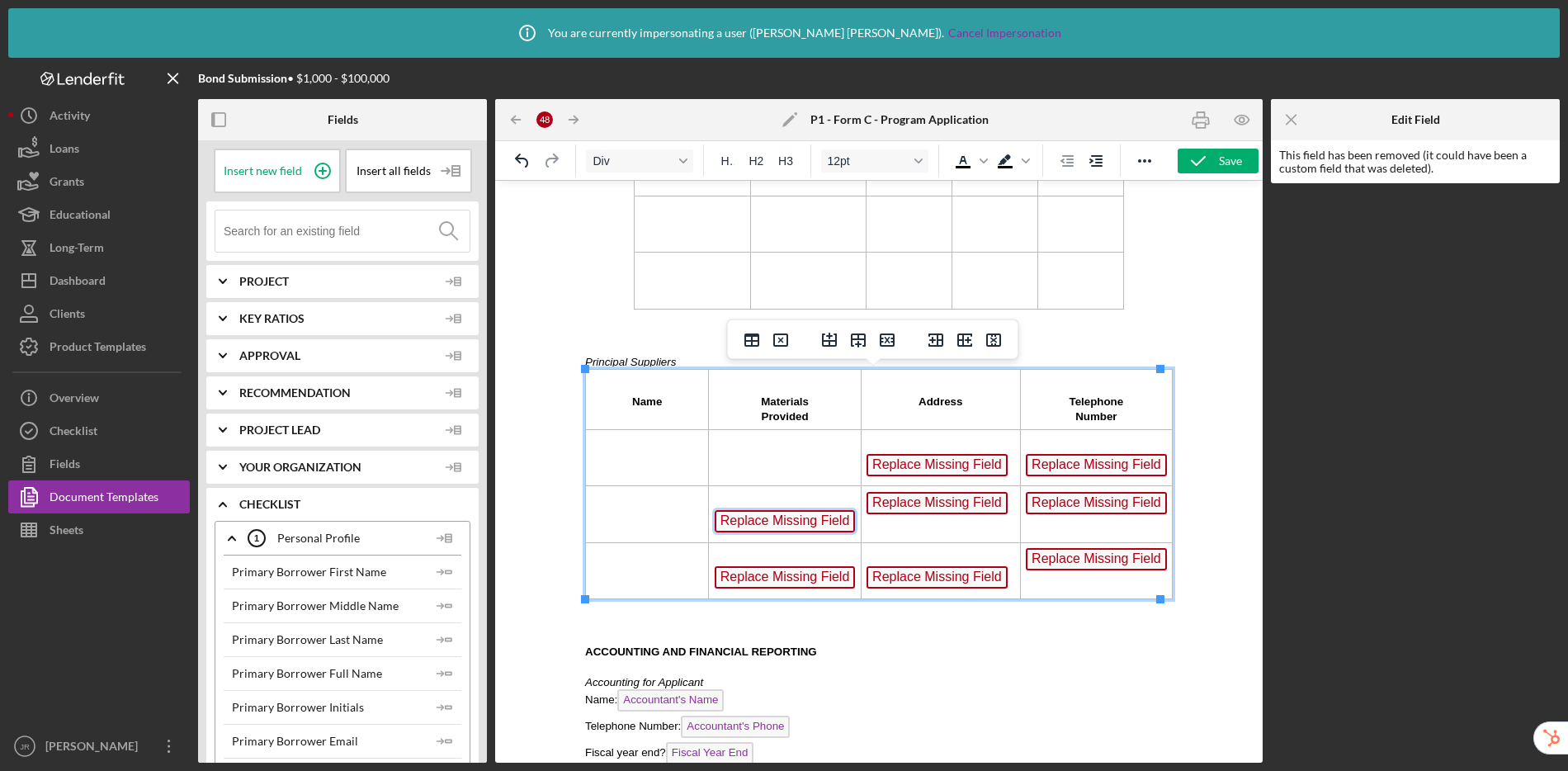
click at [779, 527] on span "Replace Missing Field" at bounding box center [785, 520] width 141 height 22
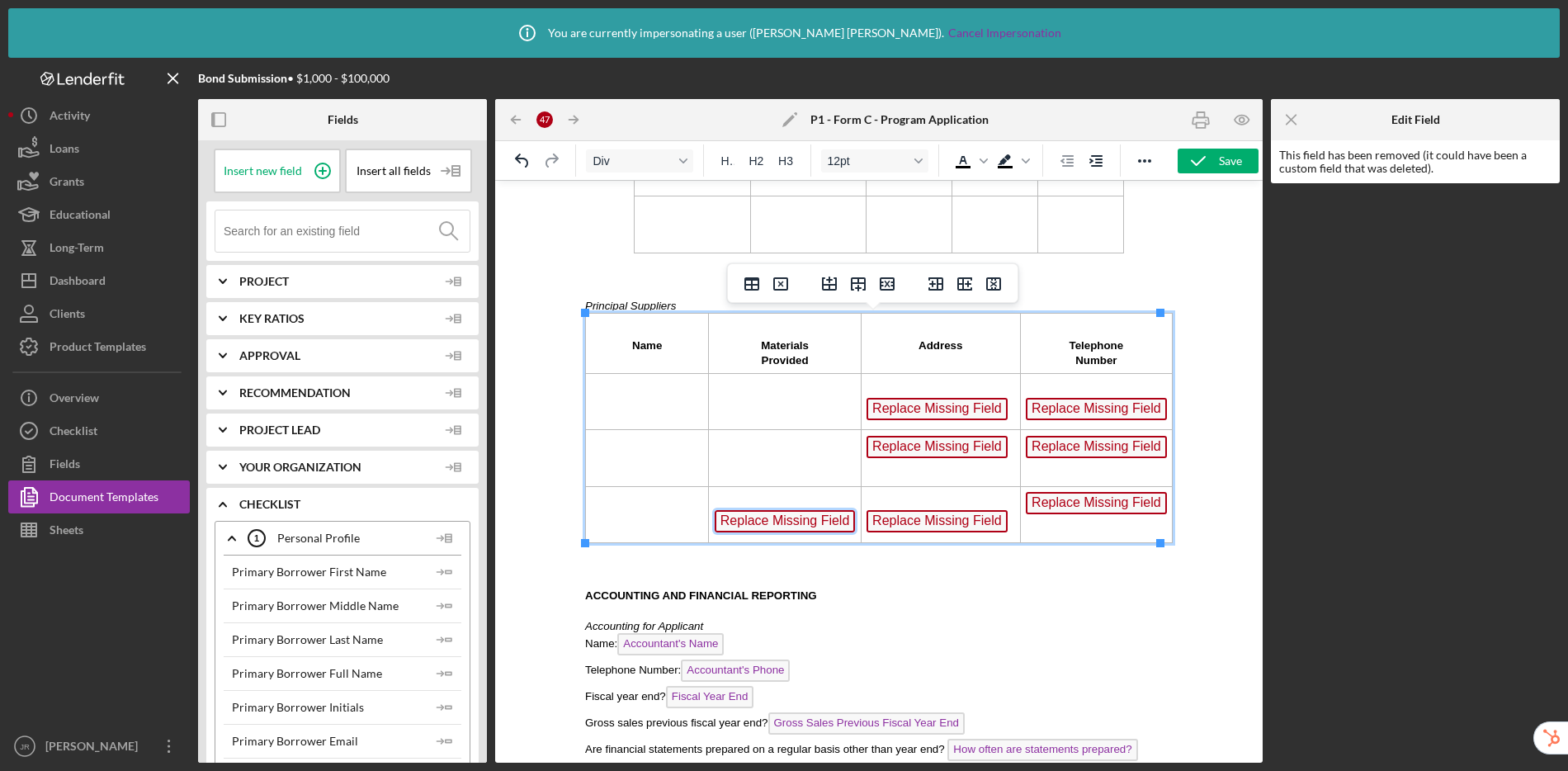
click at [773, 522] on span "Replace Missing Field" at bounding box center [785, 520] width 141 height 22
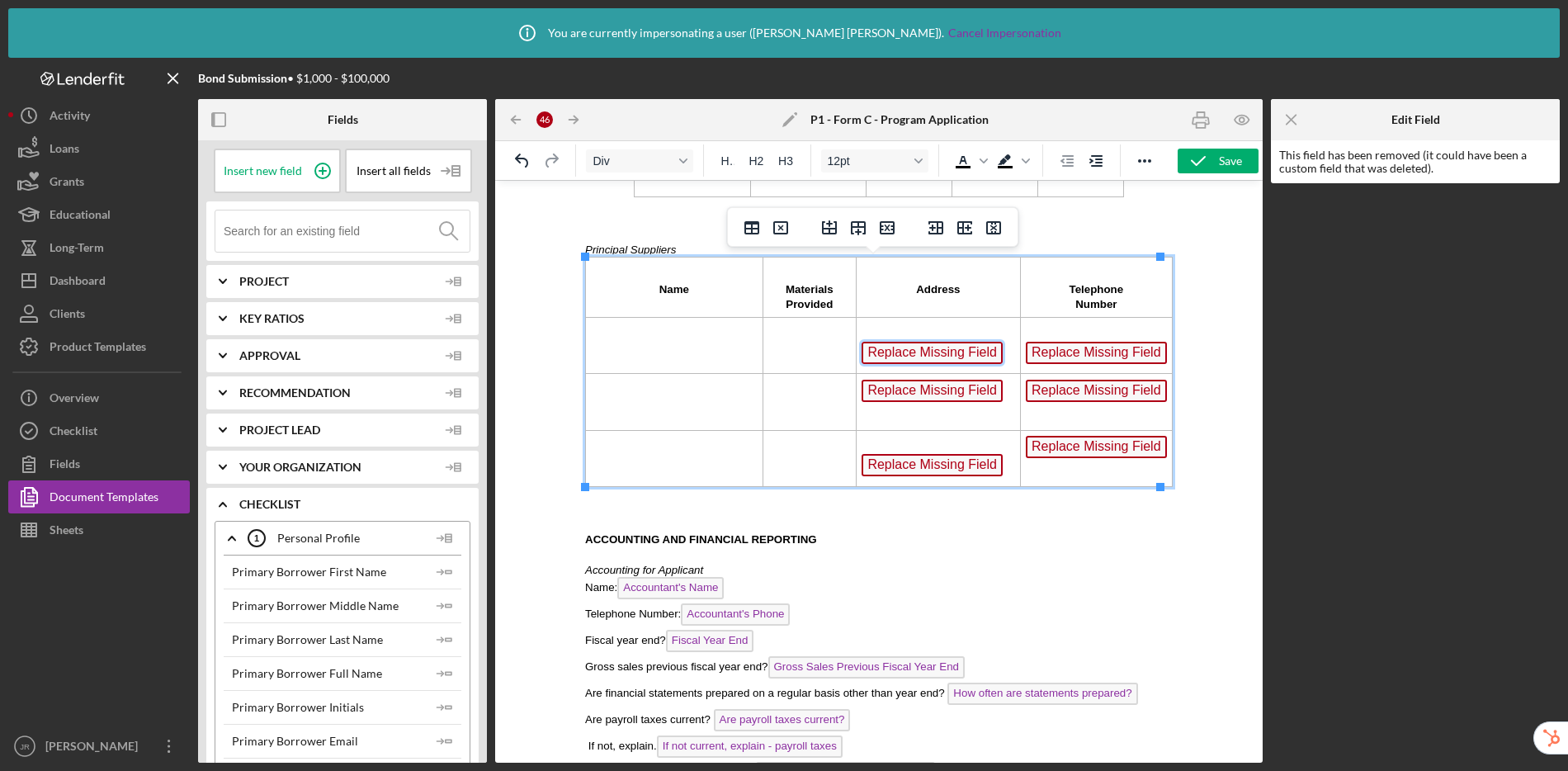
click at [933, 360] on span "Replace Missing Field" at bounding box center [932, 352] width 141 height 22
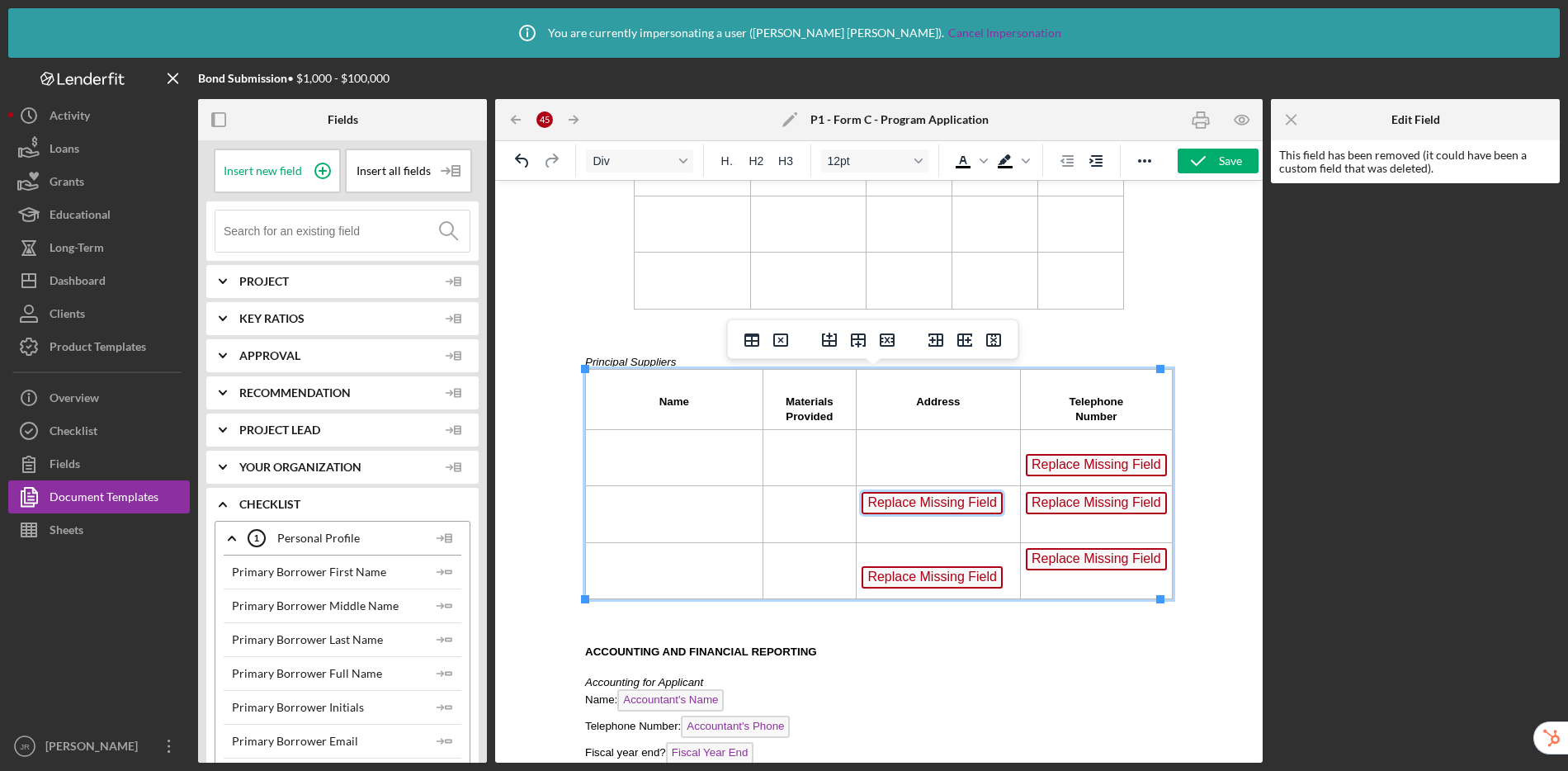
click at [928, 492] on span "Replace Missing Field" at bounding box center [932, 503] width 141 height 22
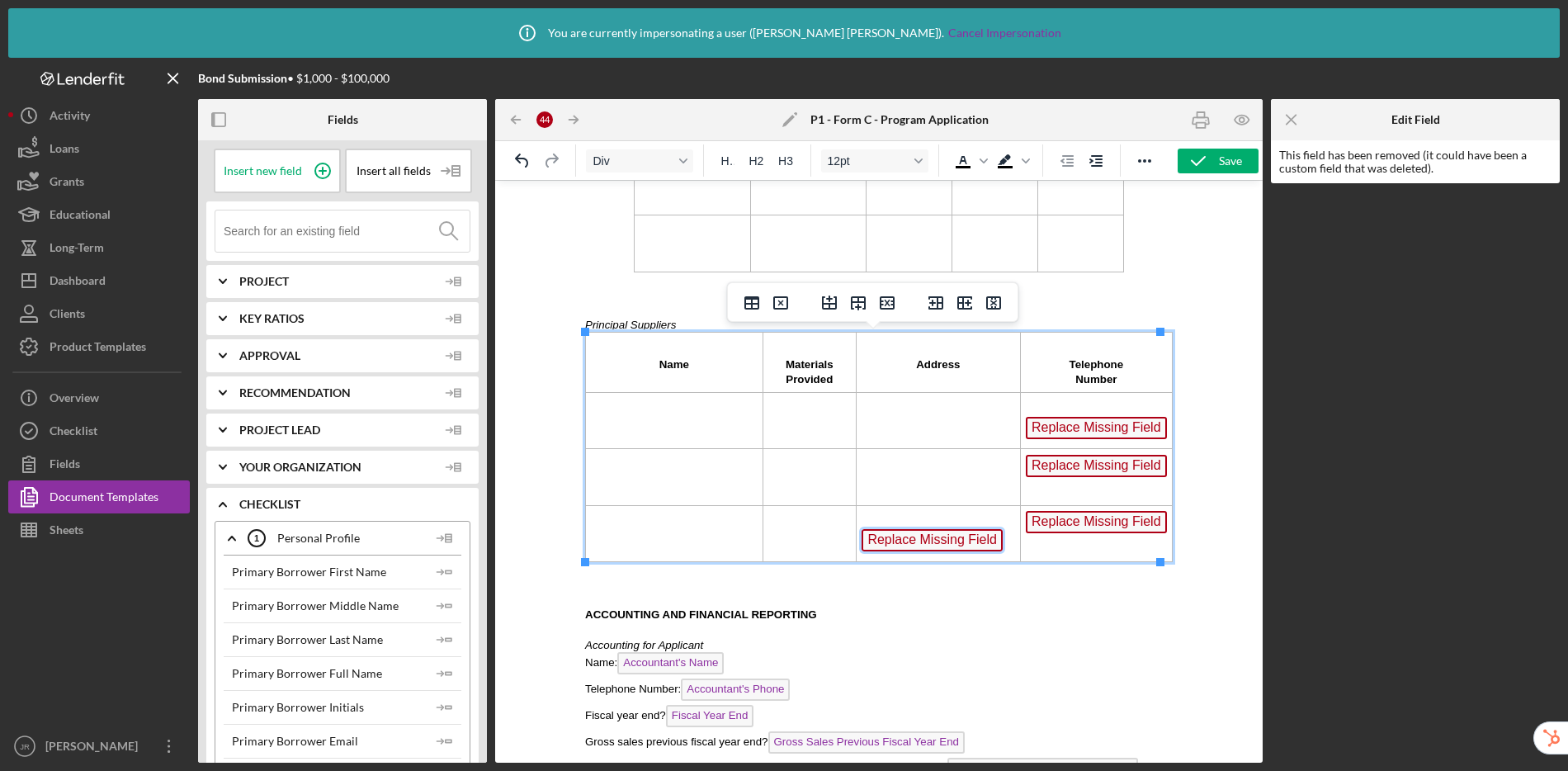
click at [903, 539] on span "Replace Missing Field" at bounding box center [932, 540] width 141 height 22
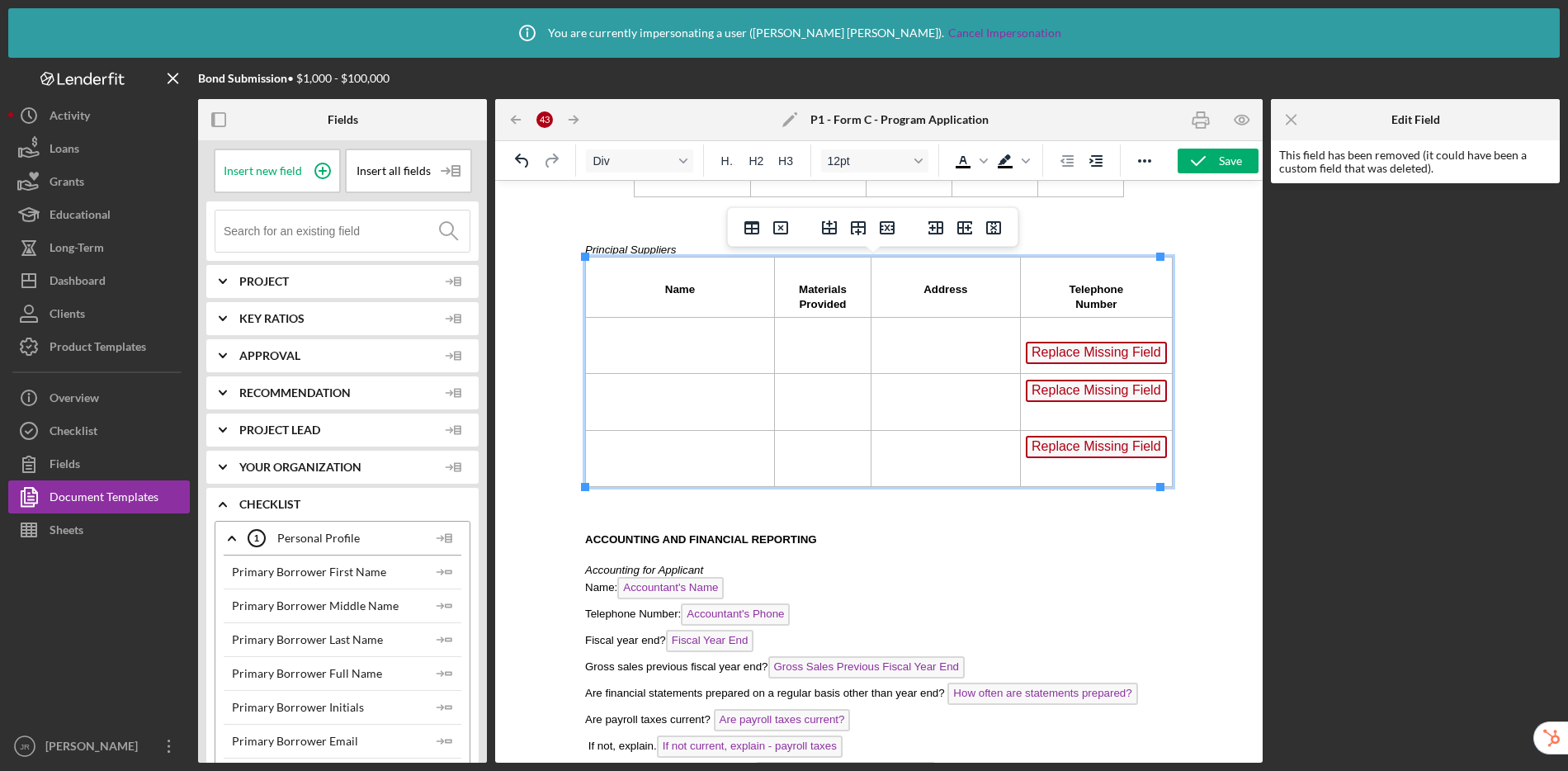
click at [1063, 360] on span "Replace Missing Field" at bounding box center [1096, 352] width 141 height 22
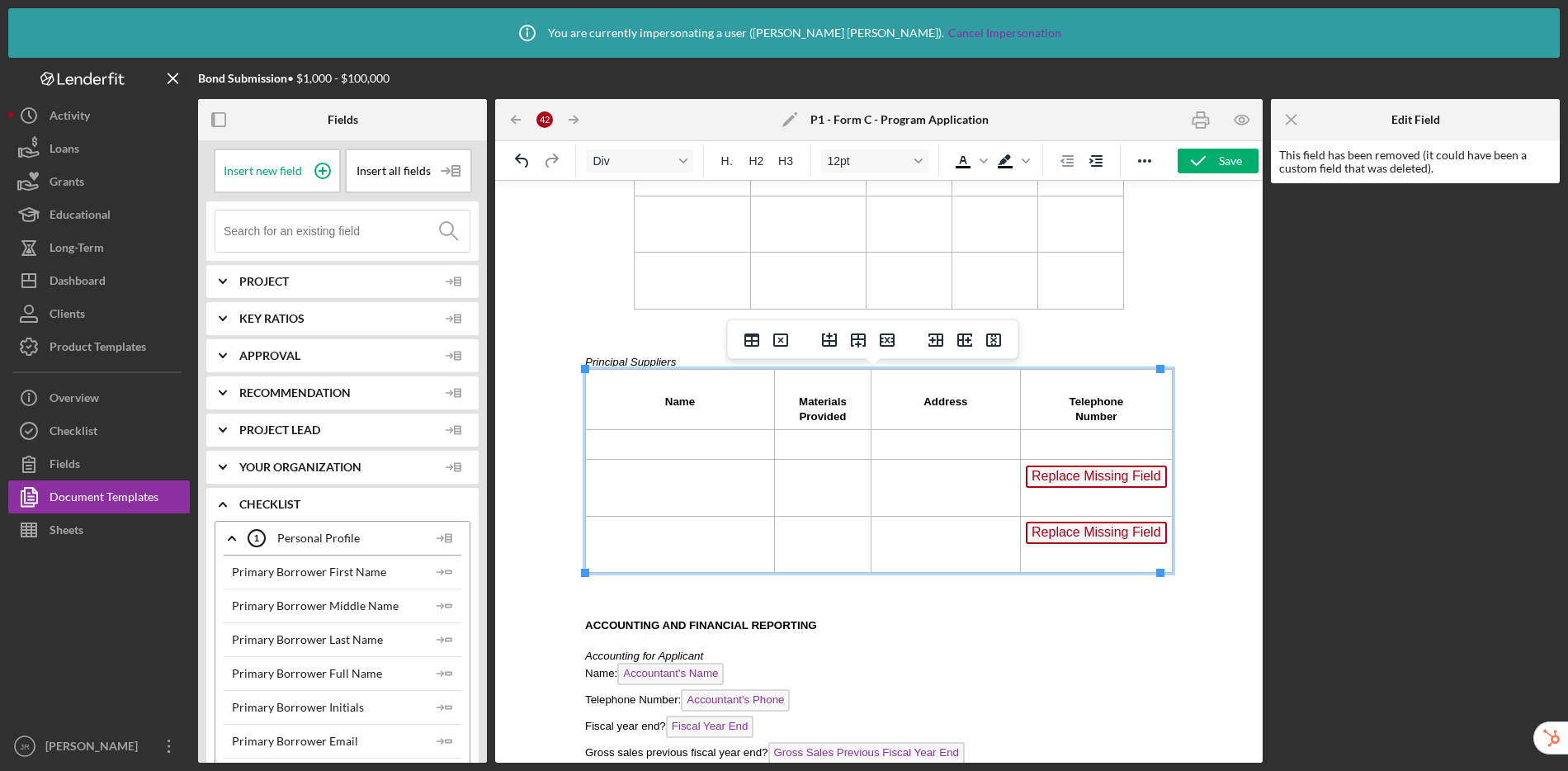
click at [1041, 477] on span "Replace Missing Field" at bounding box center [1096, 477] width 141 height 22
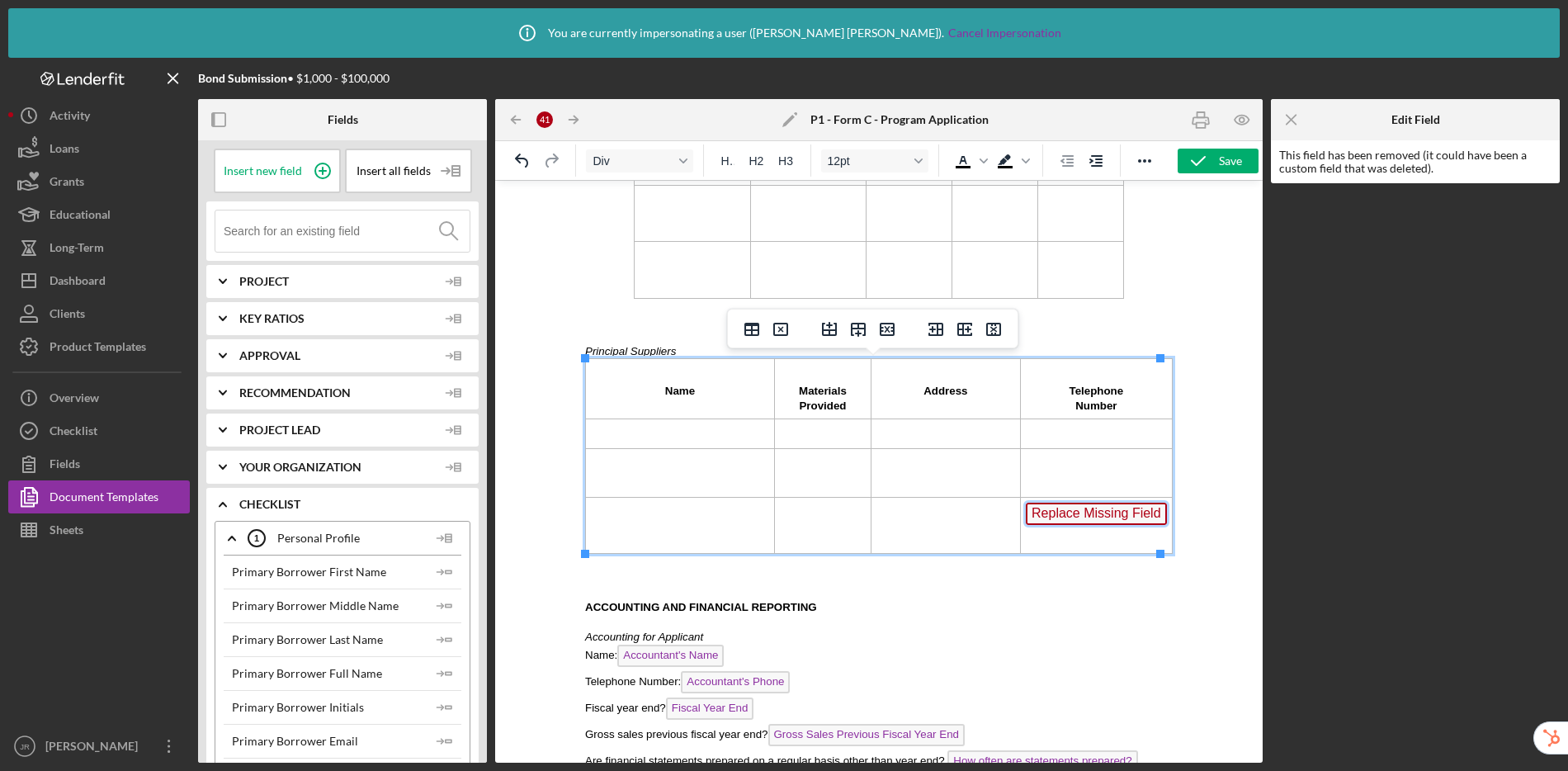
click at [1045, 512] on span "Replace Missing Field" at bounding box center [1096, 513] width 141 height 22
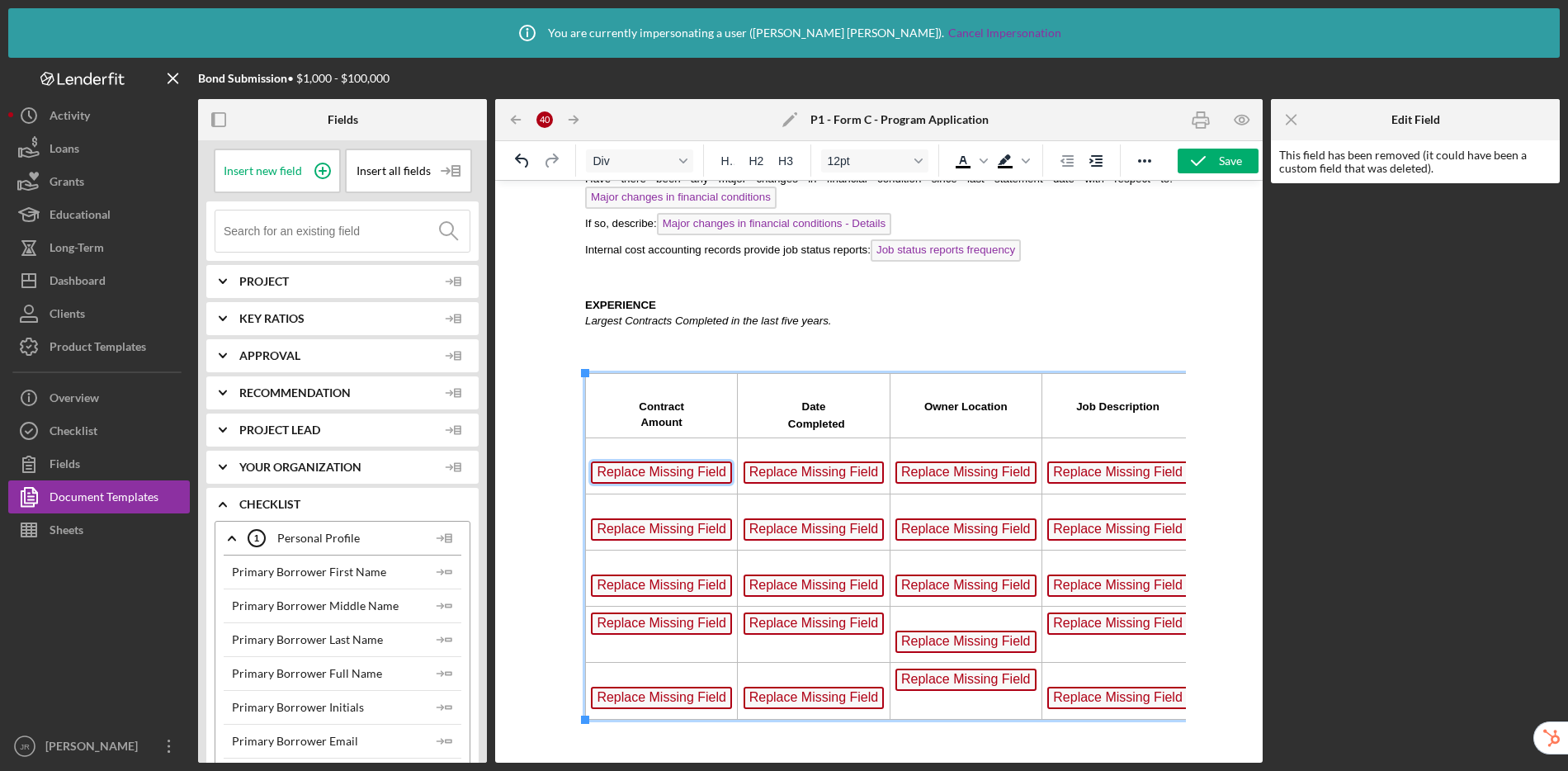
click at [639, 470] on span "Replace Missing Field" at bounding box center [661, 472] width 141 height 22
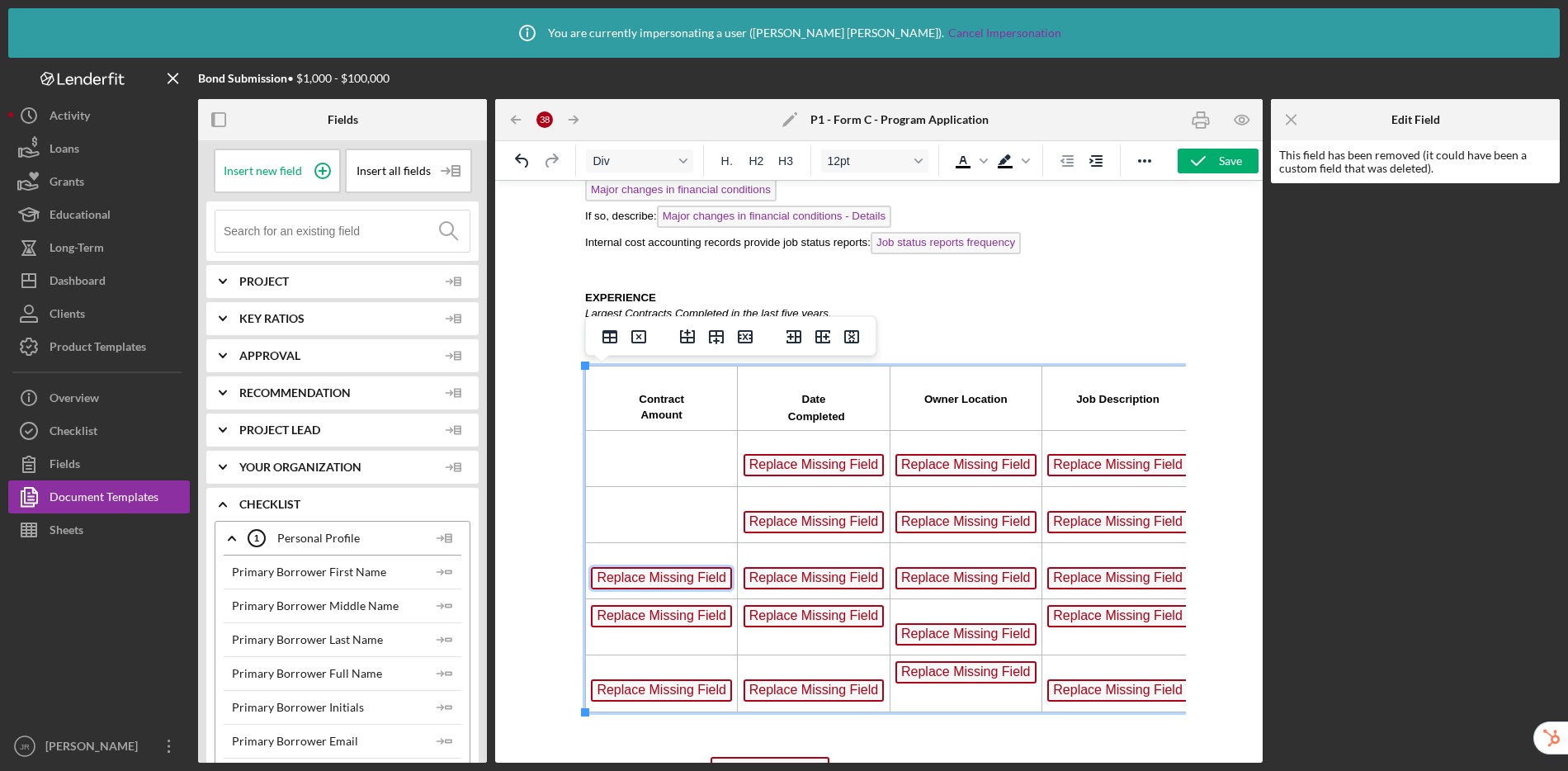
click at [665, 570] on span "Replace Missing Field" at bounding box center [661, 578] width 141 height 22
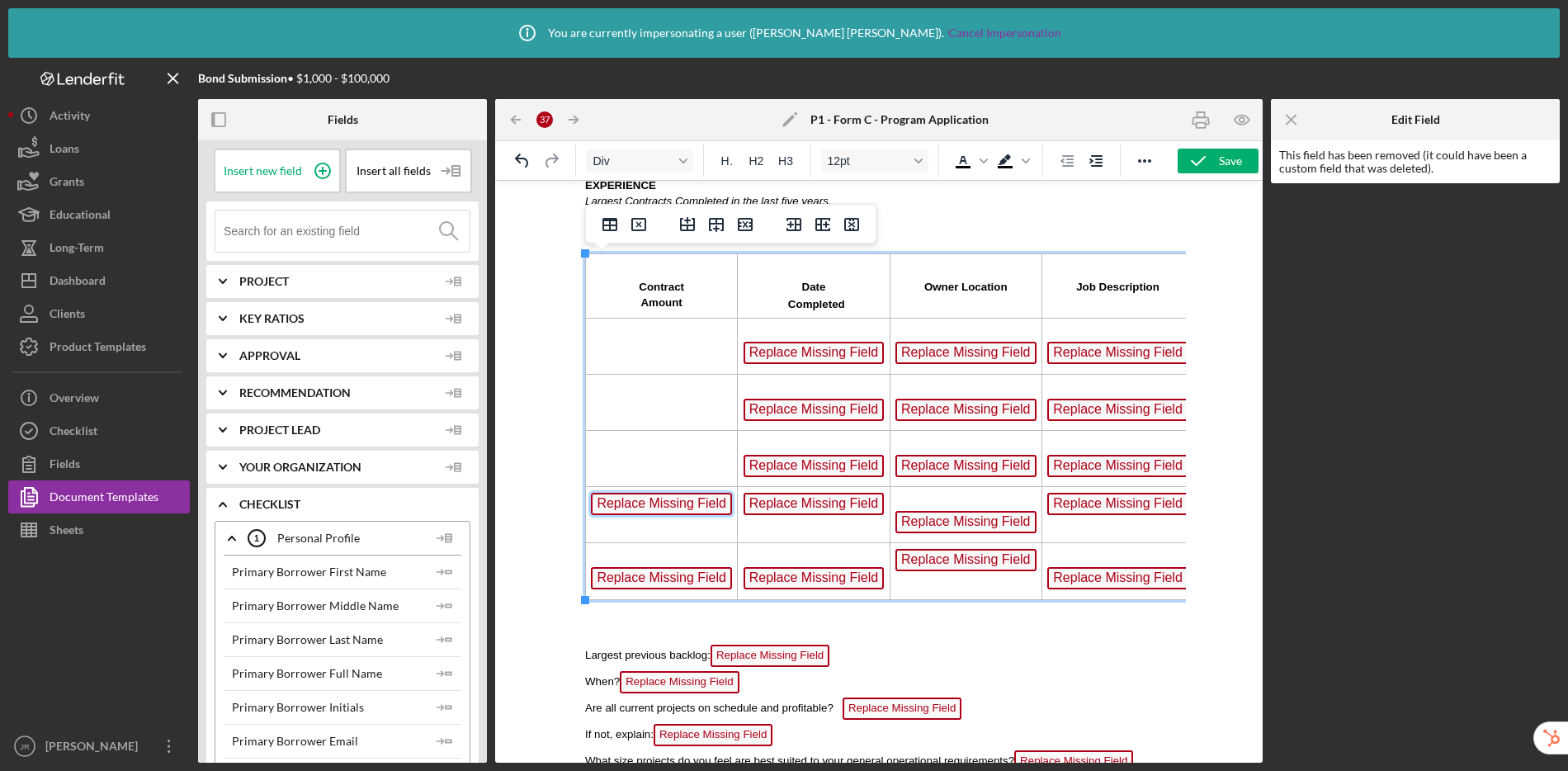
click at [684, 502] on span "Replace Missing Field" at bounding box center [661, 504] width 141 height 22
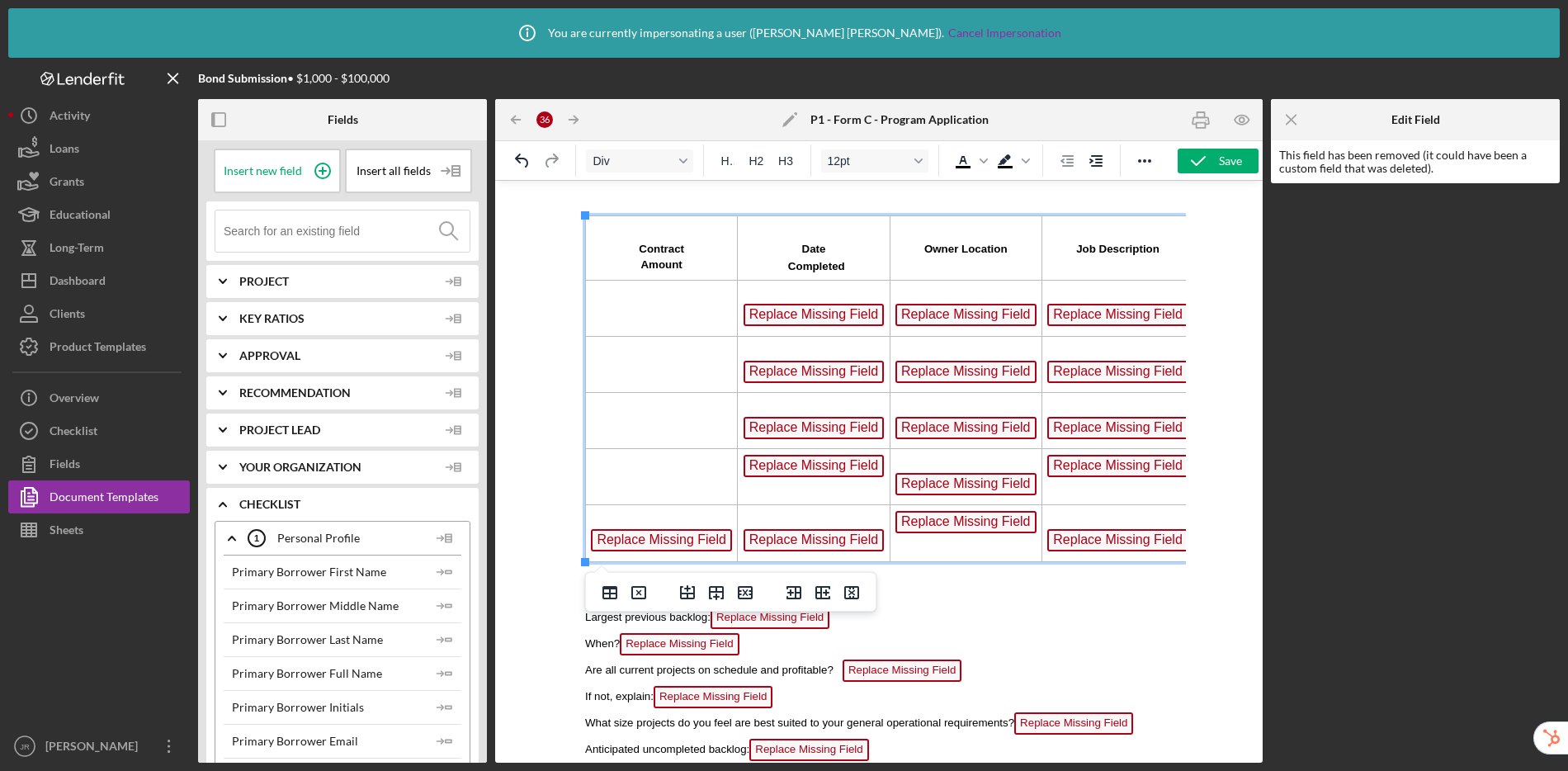
click at [675, 534] on span "Replace Missing Field" at bounding box center [661, 540] width 141 height 22
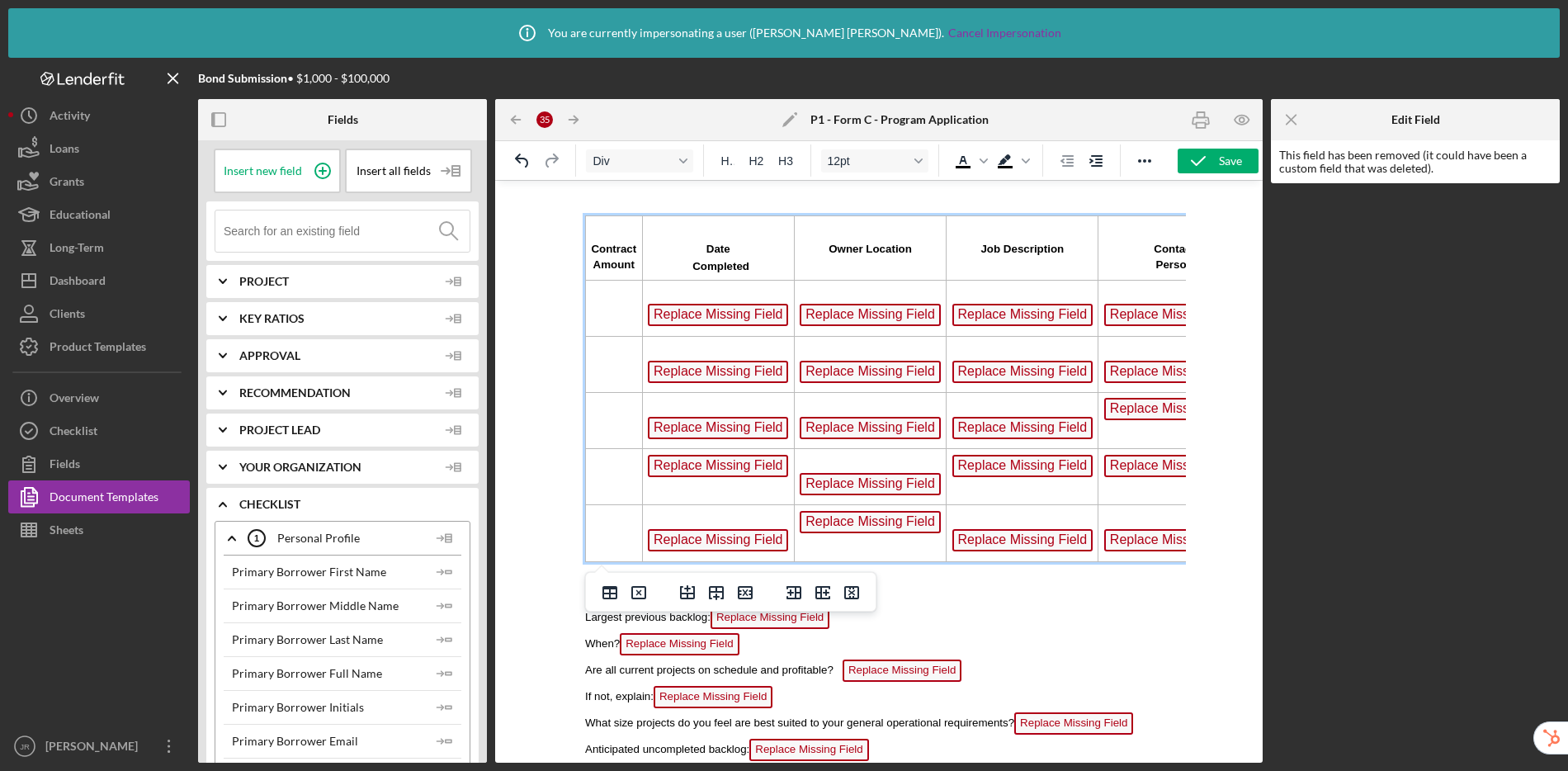
scroll to position [3070, 0]
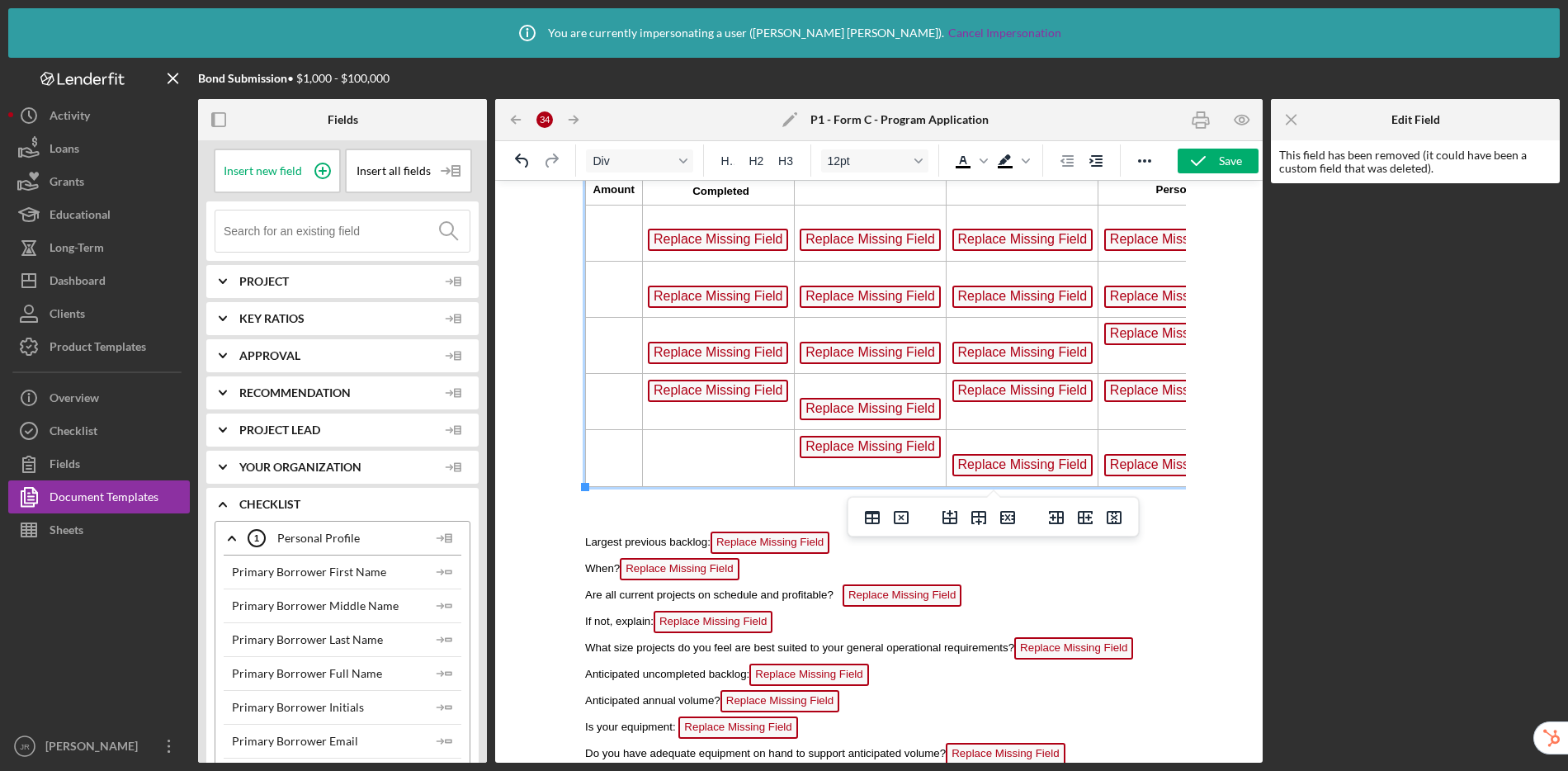
click at [721, 398] on span "Replace Missing Field" at bounding box center [718, 391] width 141 height 22
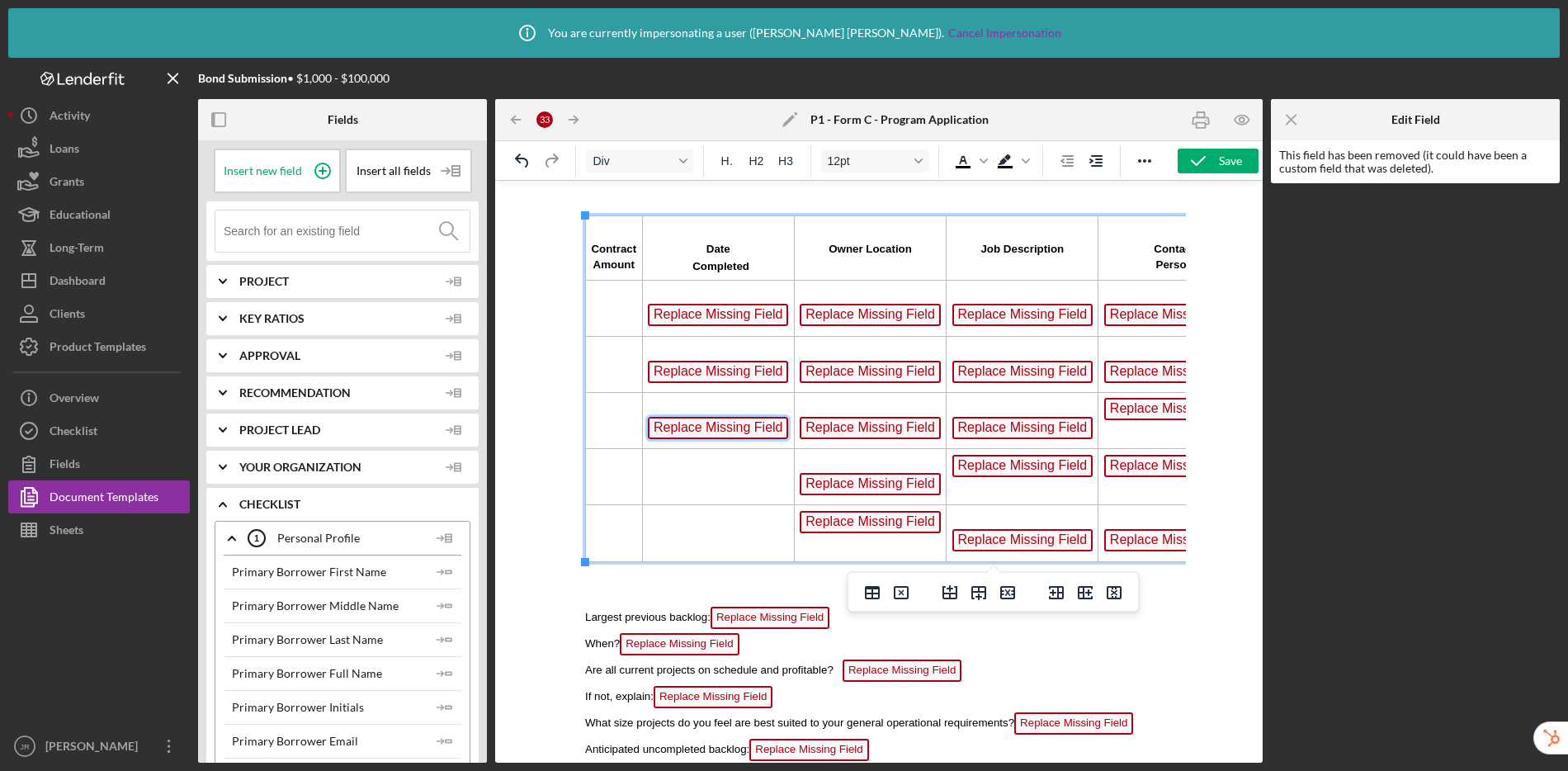
click at [714, 426] on span "Replace Missing Field" at bounding box center [718, 428] width 141 height 22
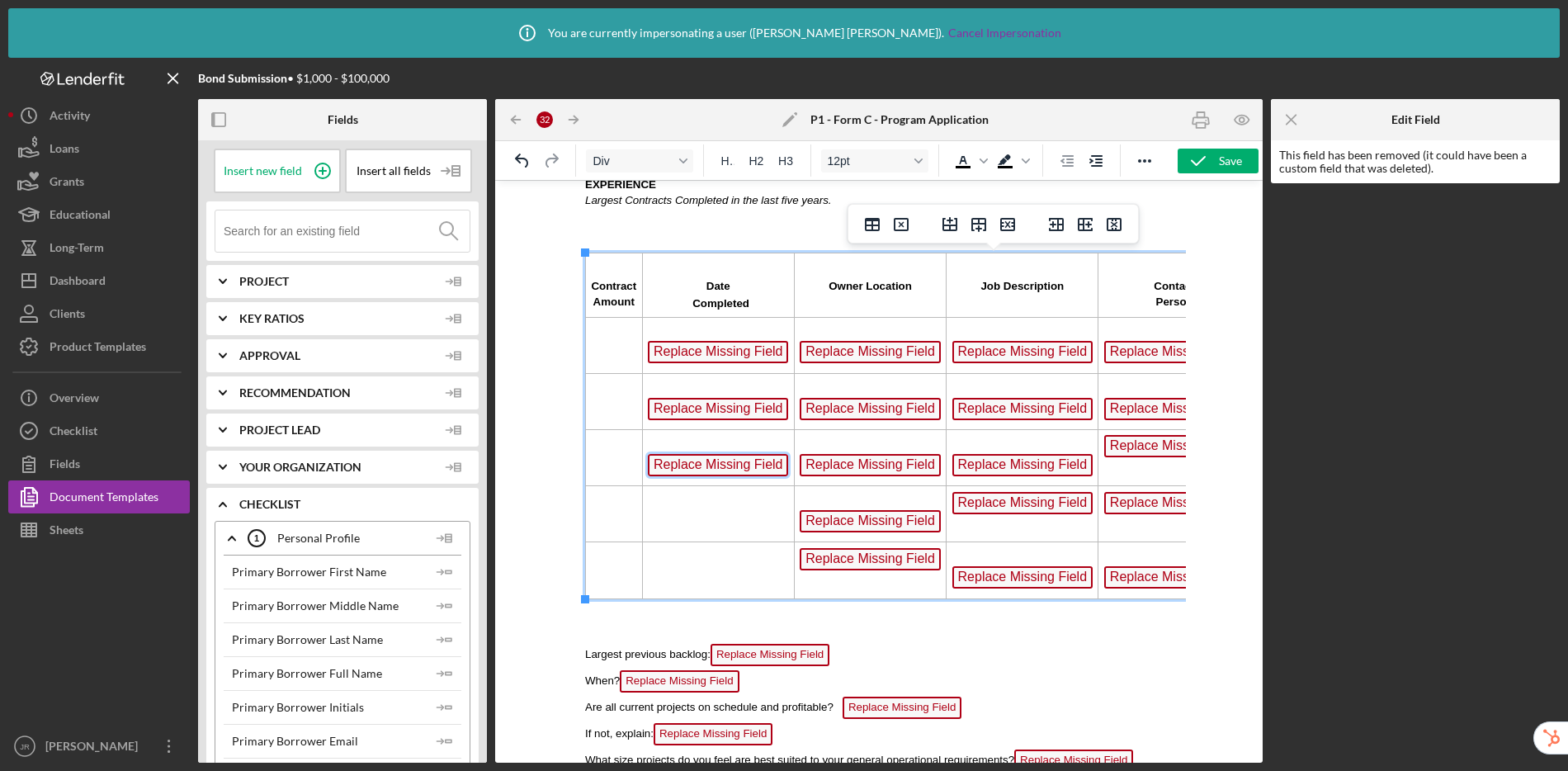
scroll to position [2957, 0]
click at [731, 364] on tr "Replace Missing Field Replace Missing Field Replace Missing Field Replace Missi…" at bounding box center [993, 345] width 817 height 56
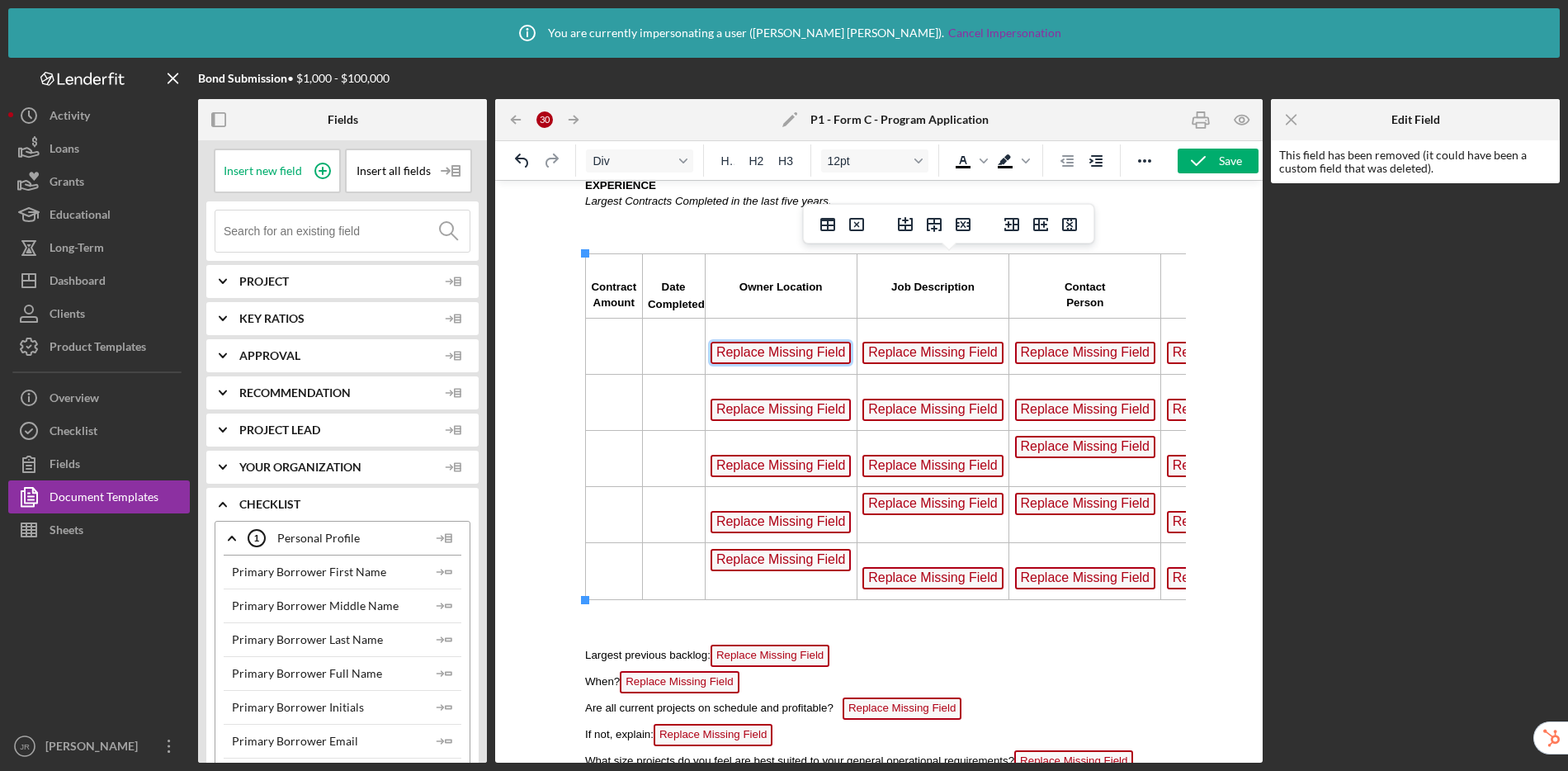
click at [831, 356] on span "Replace Missing Field" at bounding box center [781, 352] width 141 height 22
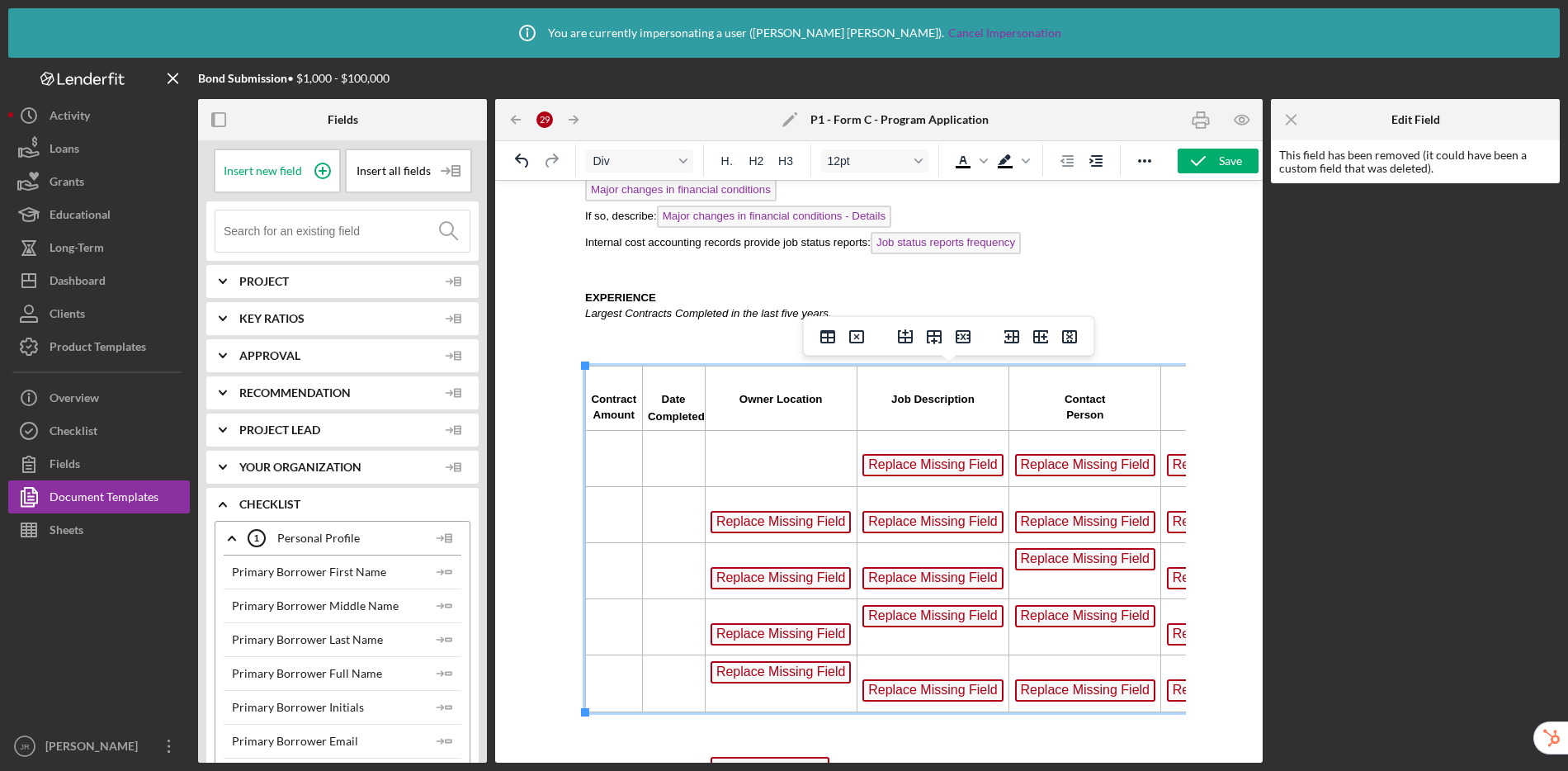
click at [789, 521] on span "Replace Missing Field" at bounding box center [781, 521] width 141 height 22
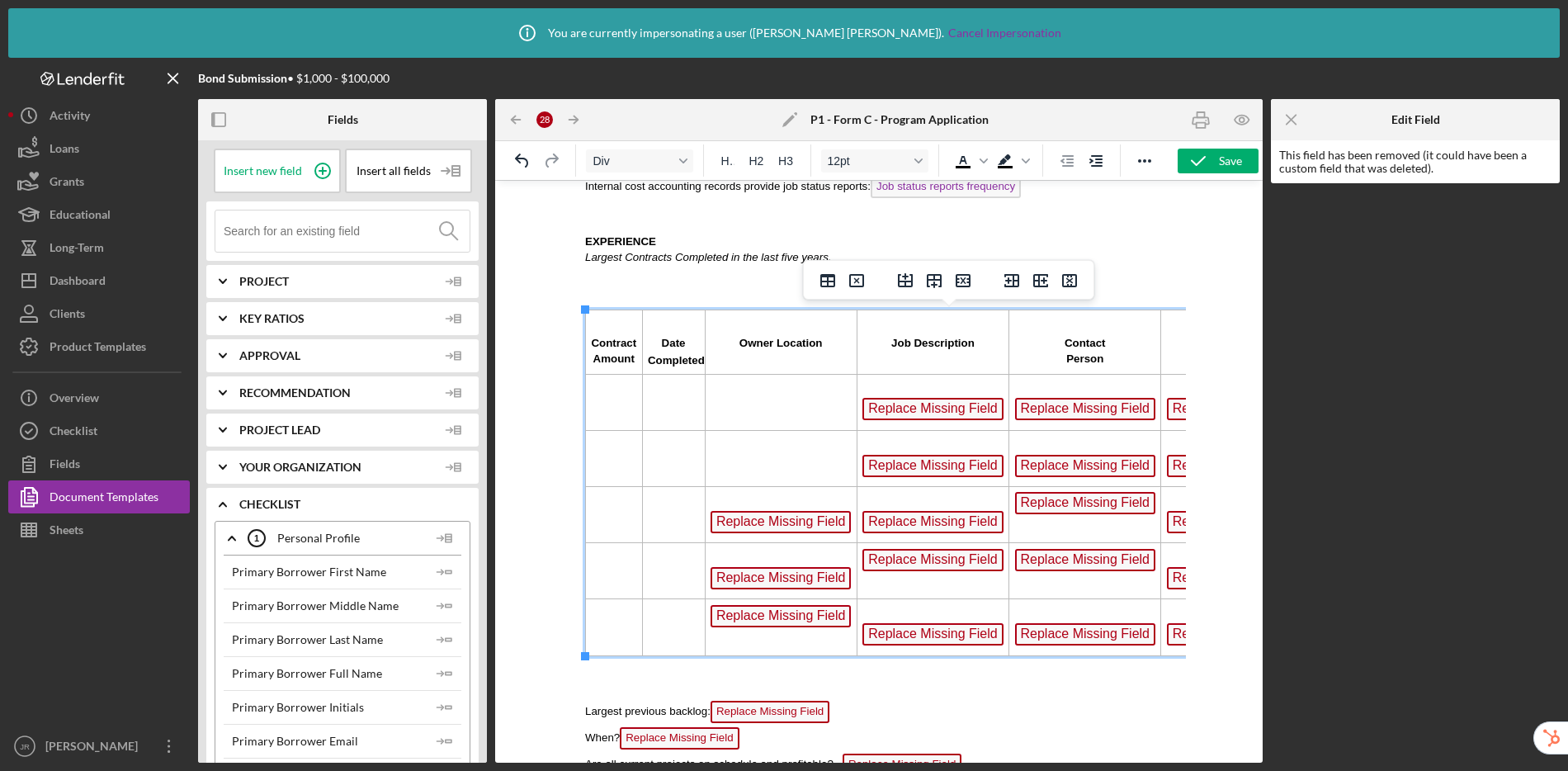
drag, startPoint x: 787, startPoint y: 577, endPoint x: 794, endPoint y: 525, distance: 52.5
click at [794, 525] on span "Replace Missing Field" at bounding box center [781, 521] width 141 height 22
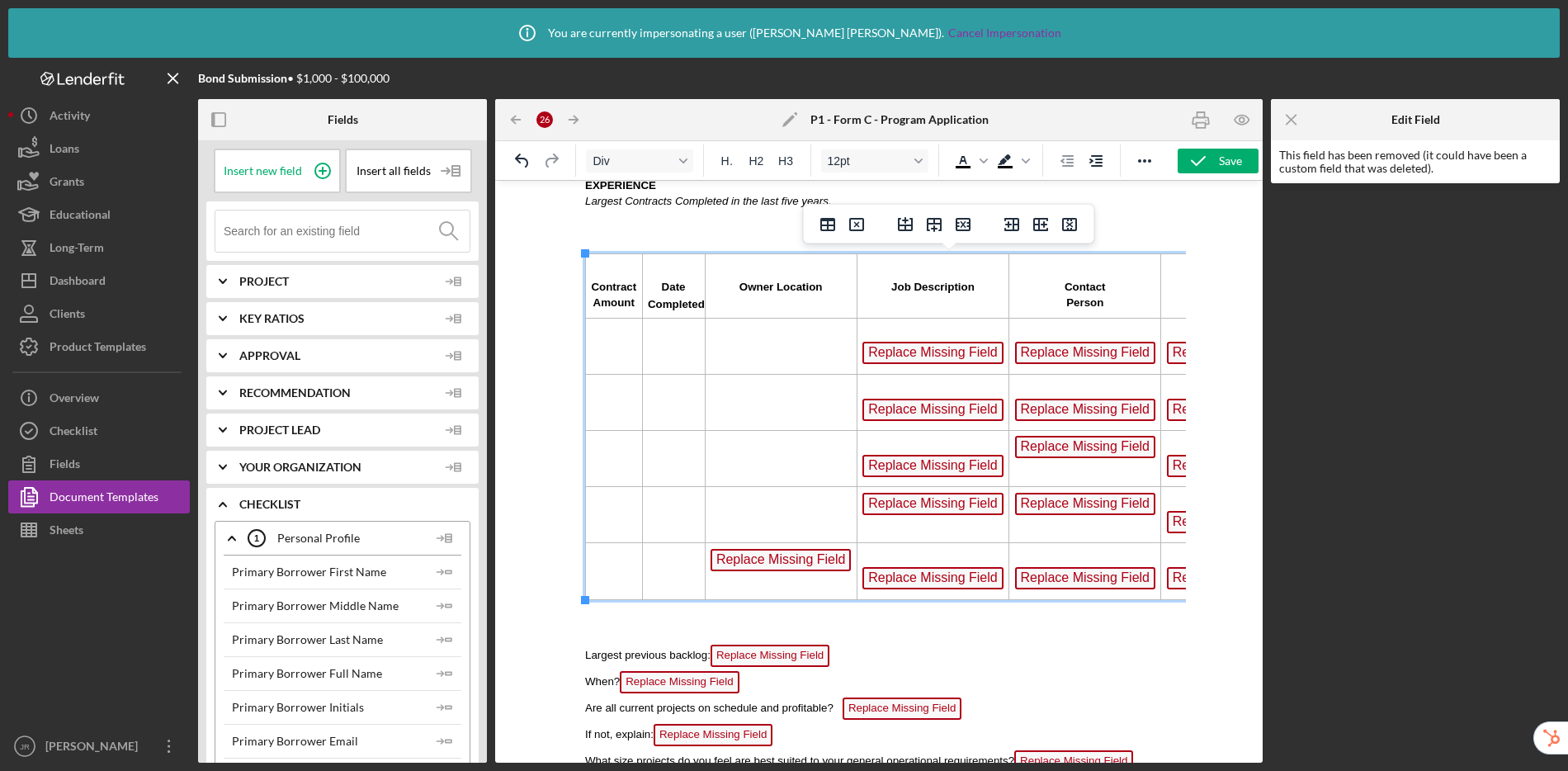
click at [769, 555] on span "Replace Missing Field" at bounding box center [781, 560] width 141 height 22
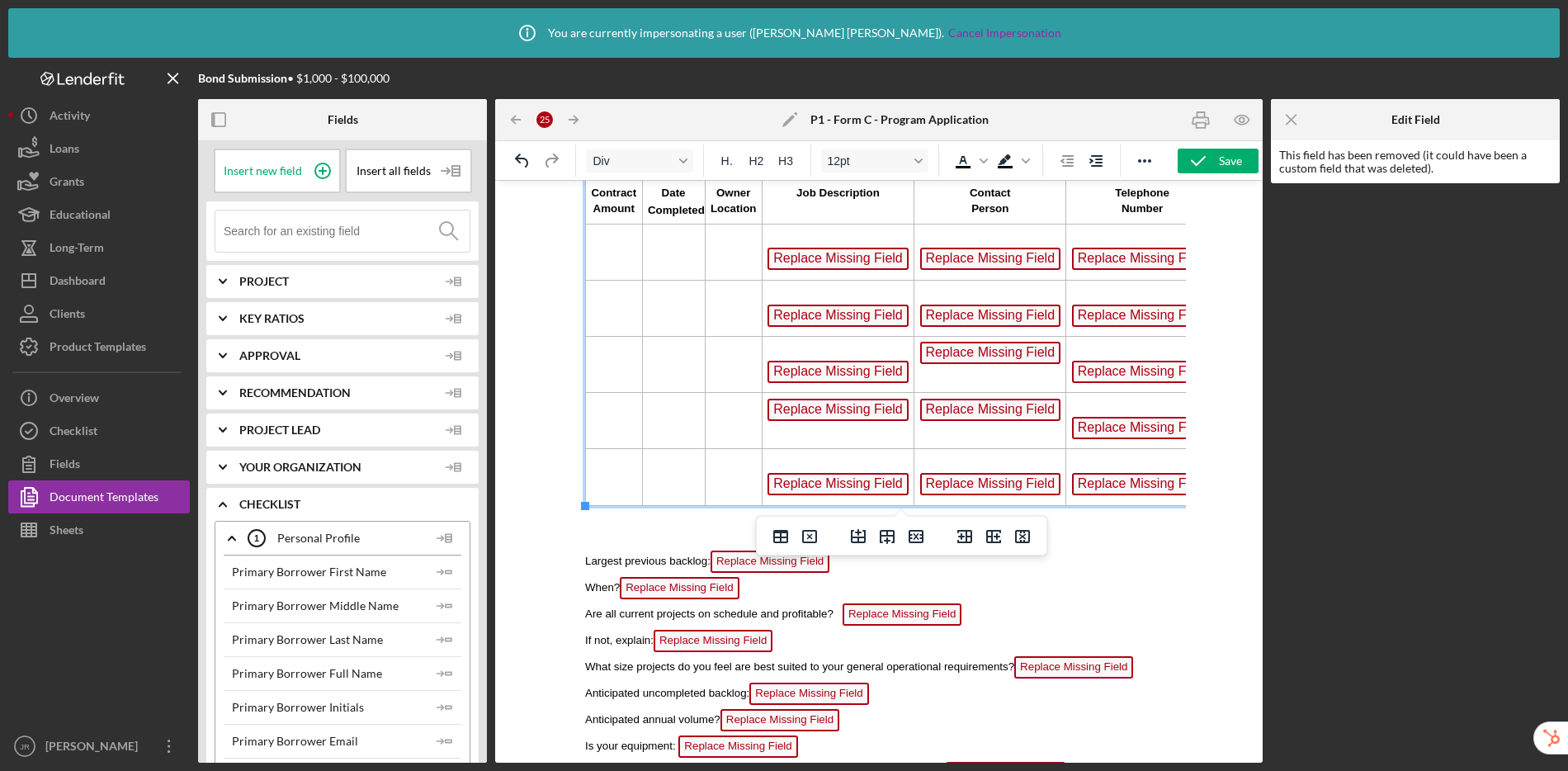
click at [873, 483] on span "Replace Missing Field" at bounding box center [838, 484] width 141 height 22
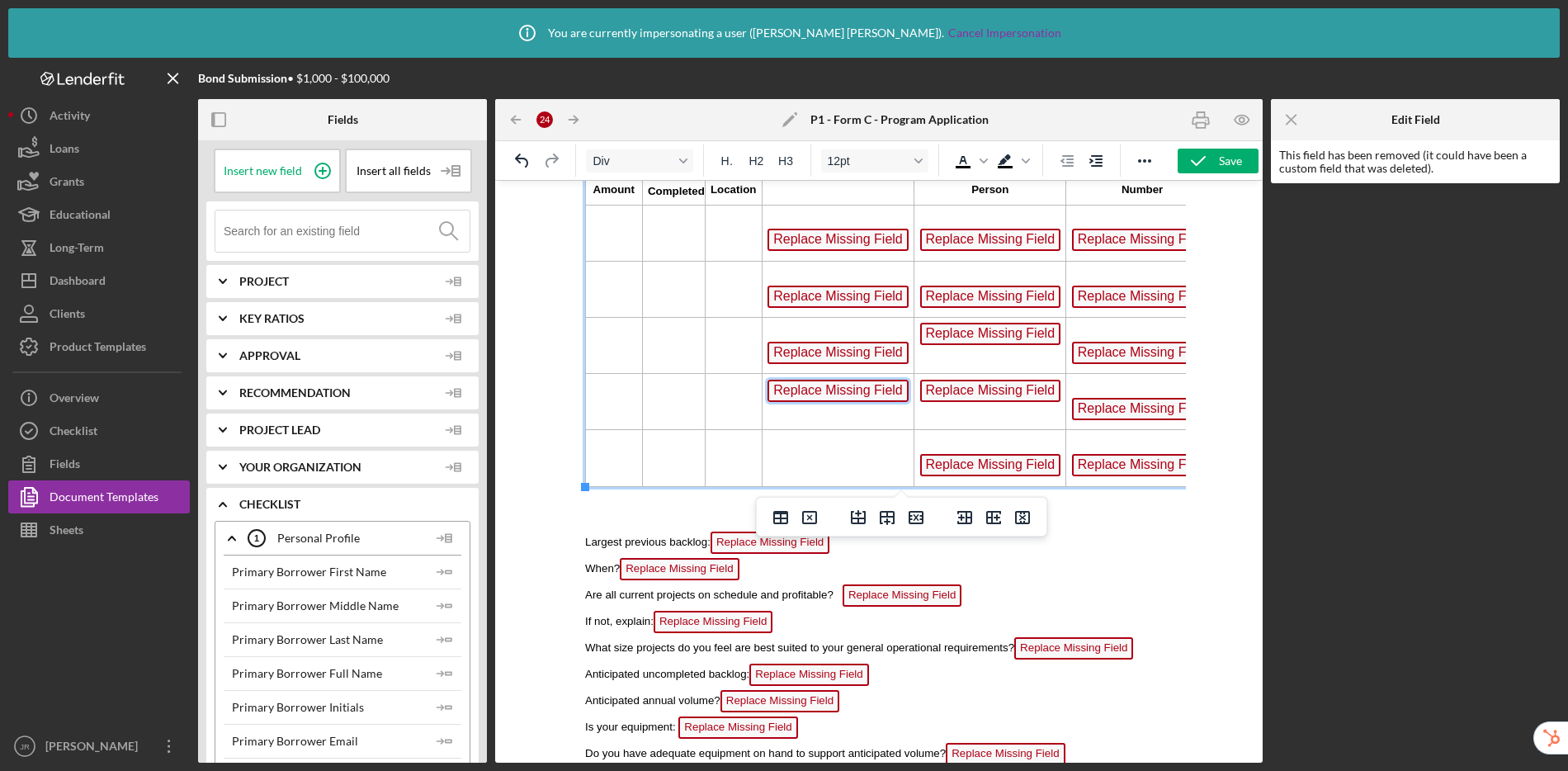
click at [860, 391] on span "Replace Missing Field" at bounding box center [838, 391] width 141 height 22
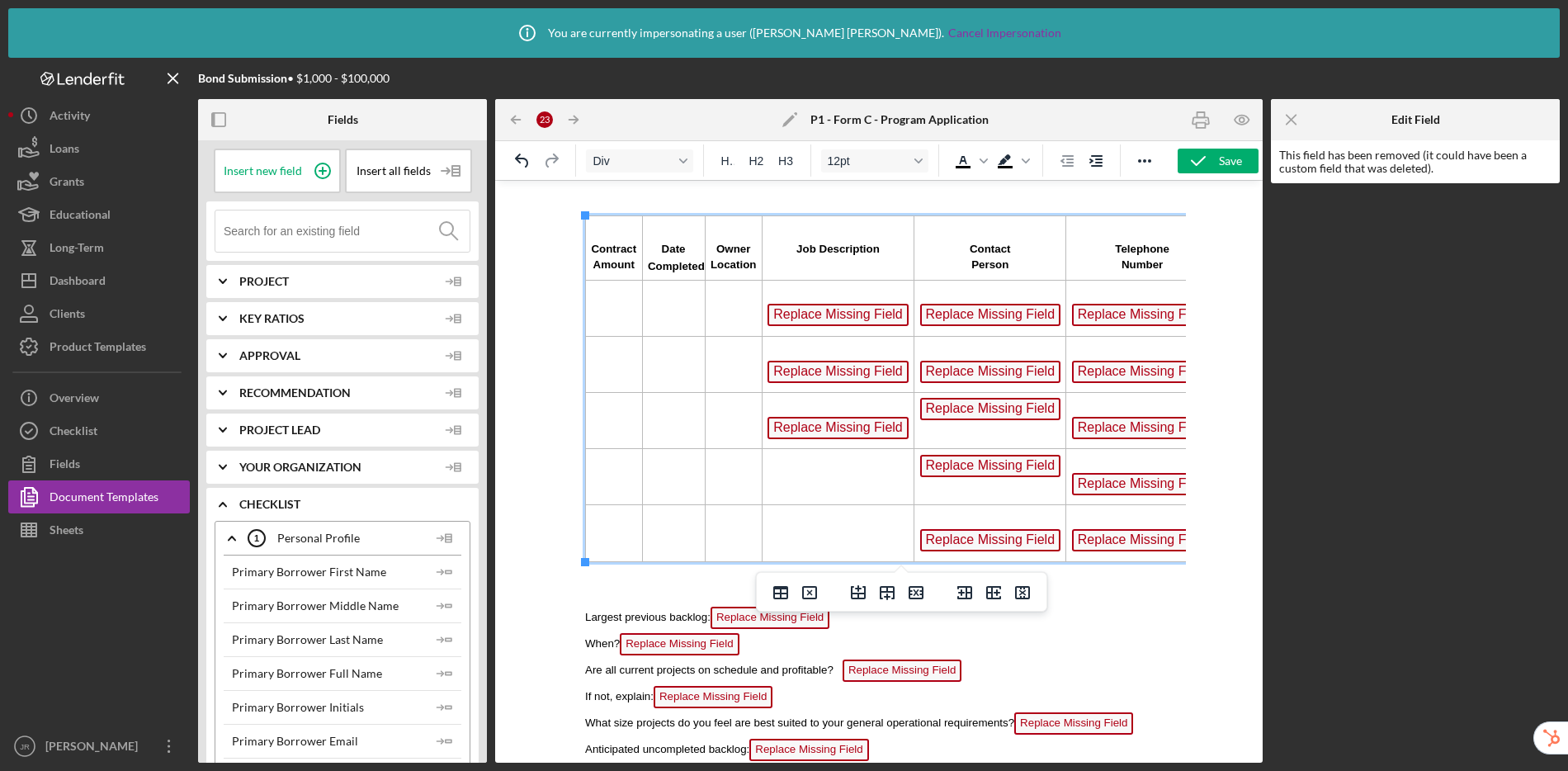
click at [847, 436] on span "Replace Missing Field" at bounding box center [838, 428] width 141 height 22
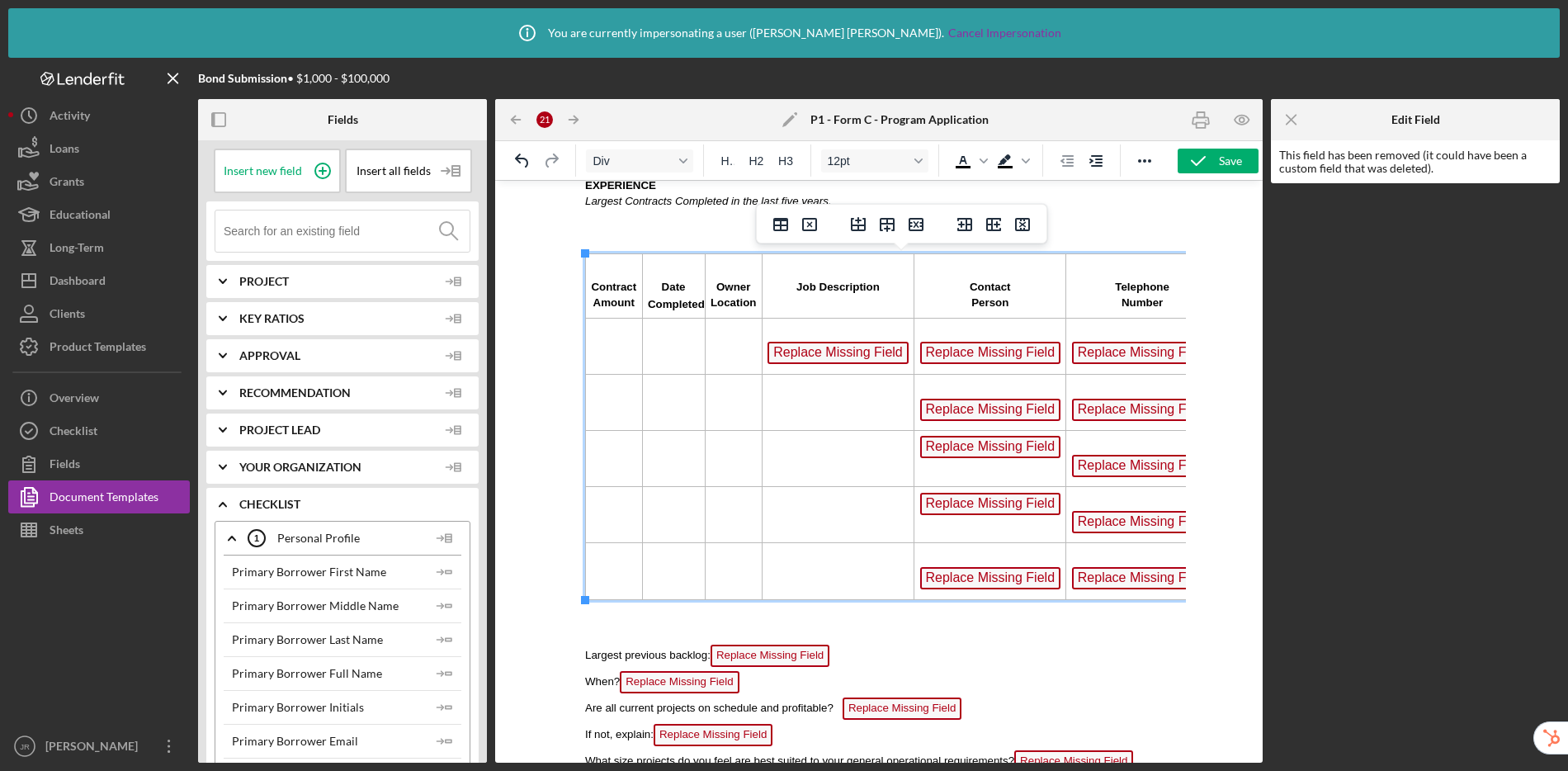
click at [840, 355] on span "Replace Missing Field" at bounding box center [838, 352] width 141 height 22
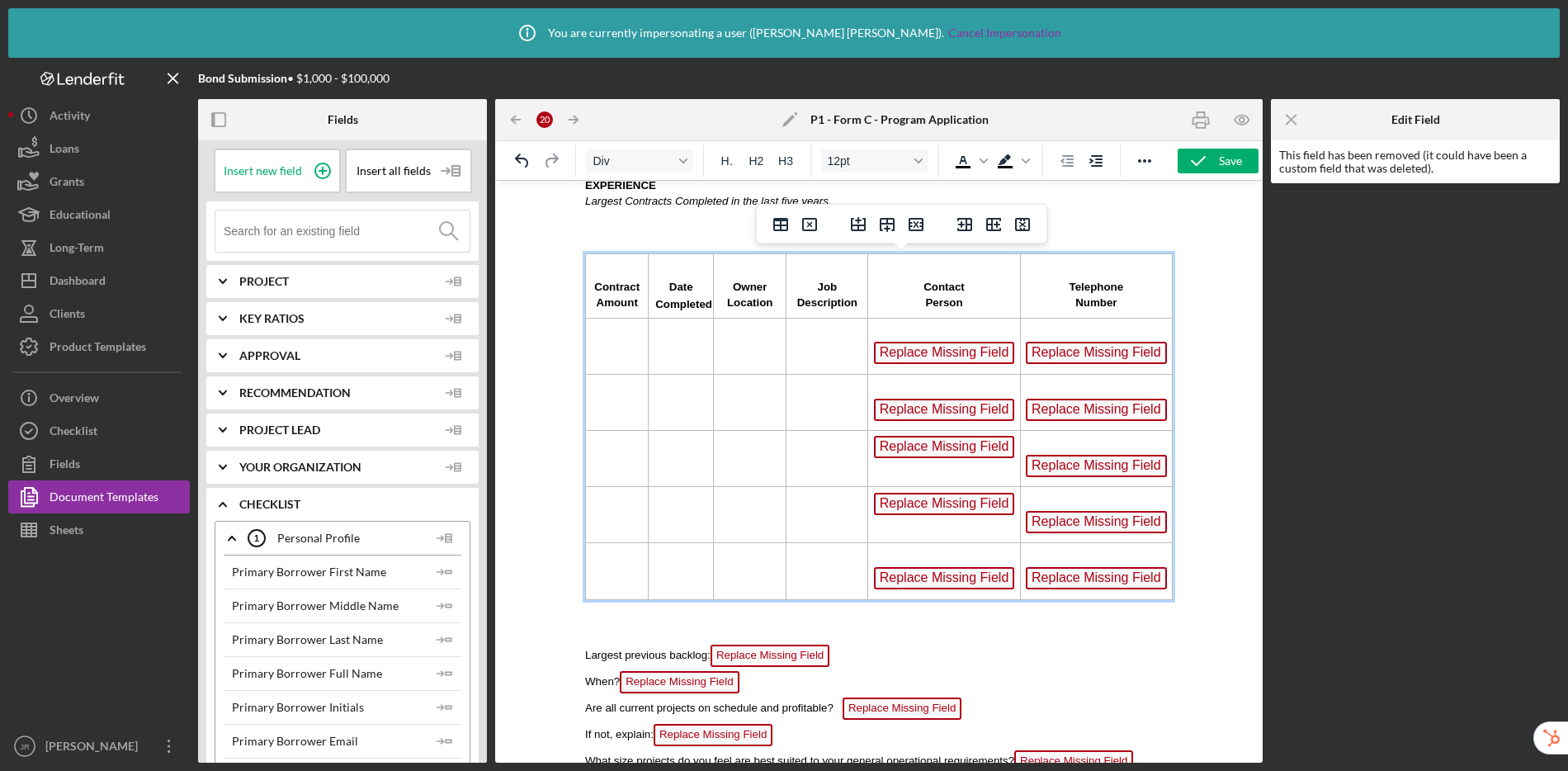
scroll to position [2844, 0]
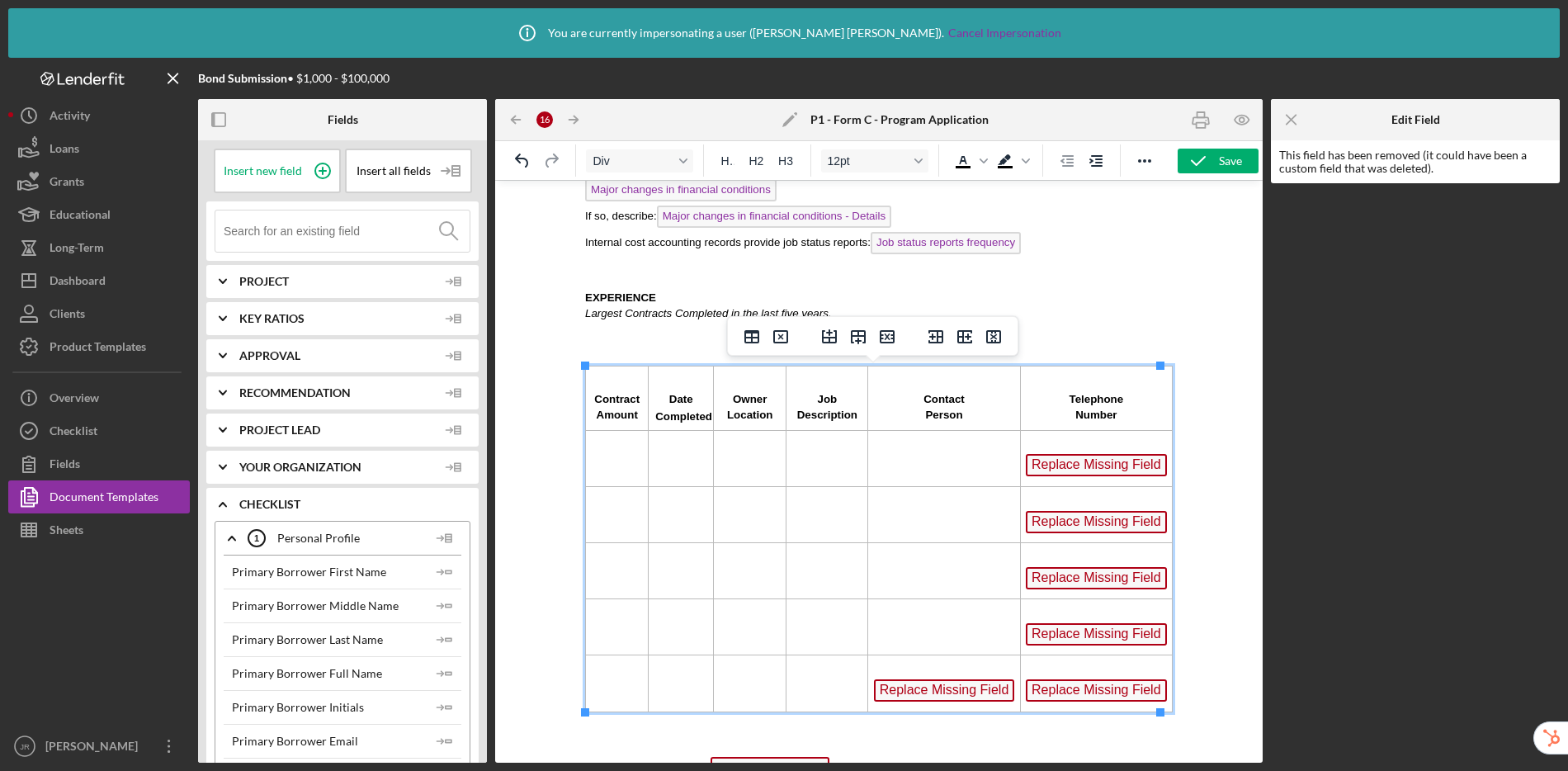
click at [937, 702] on td "Replace Missing Field ﻿" at bounding box center [944, 682] width 152 height 56
click at [940, 695] on span "Replace Missing Field" at bounding box center [944, 690] width 141 height 22
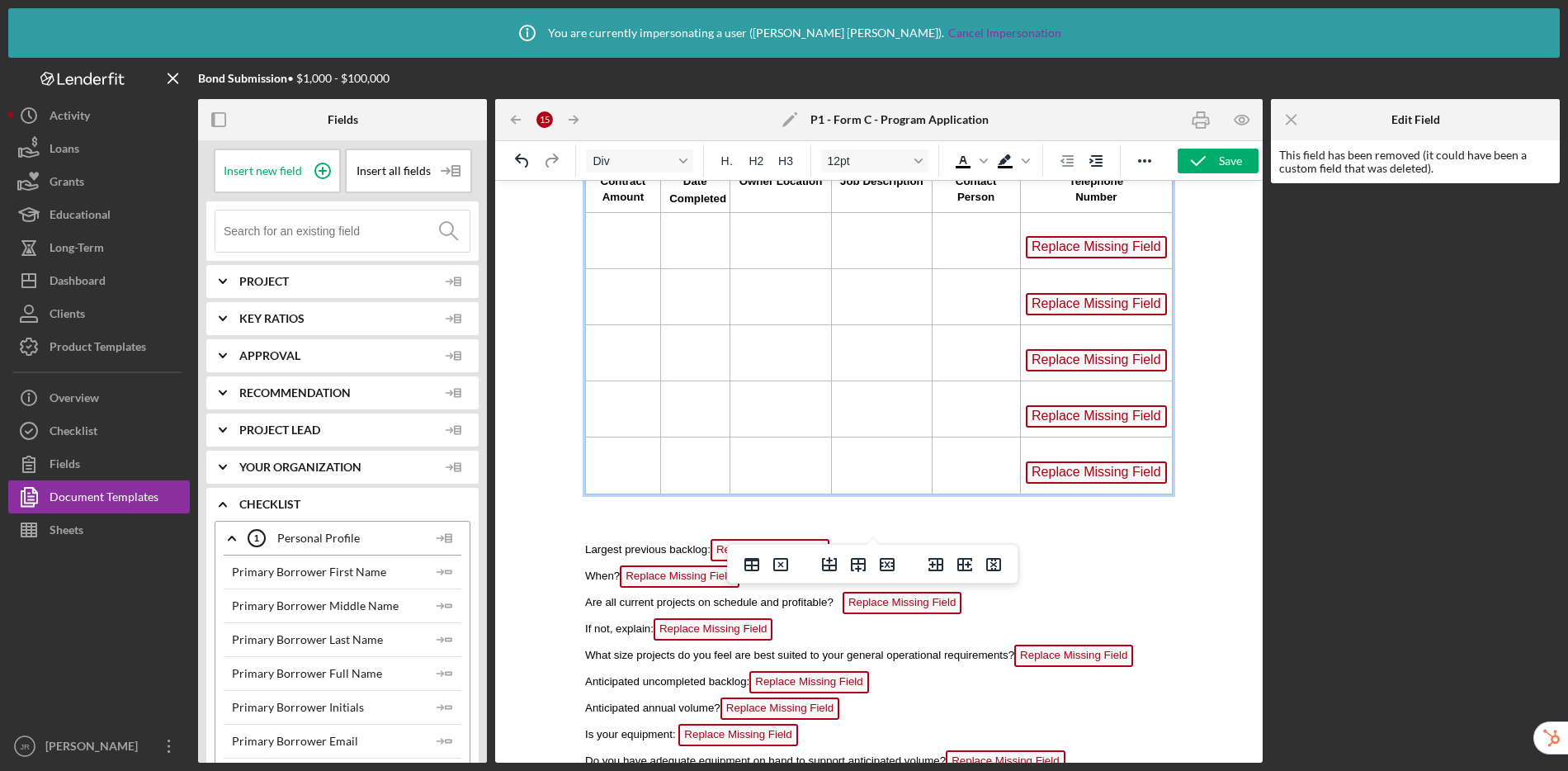
scroll to position [3070, 0]
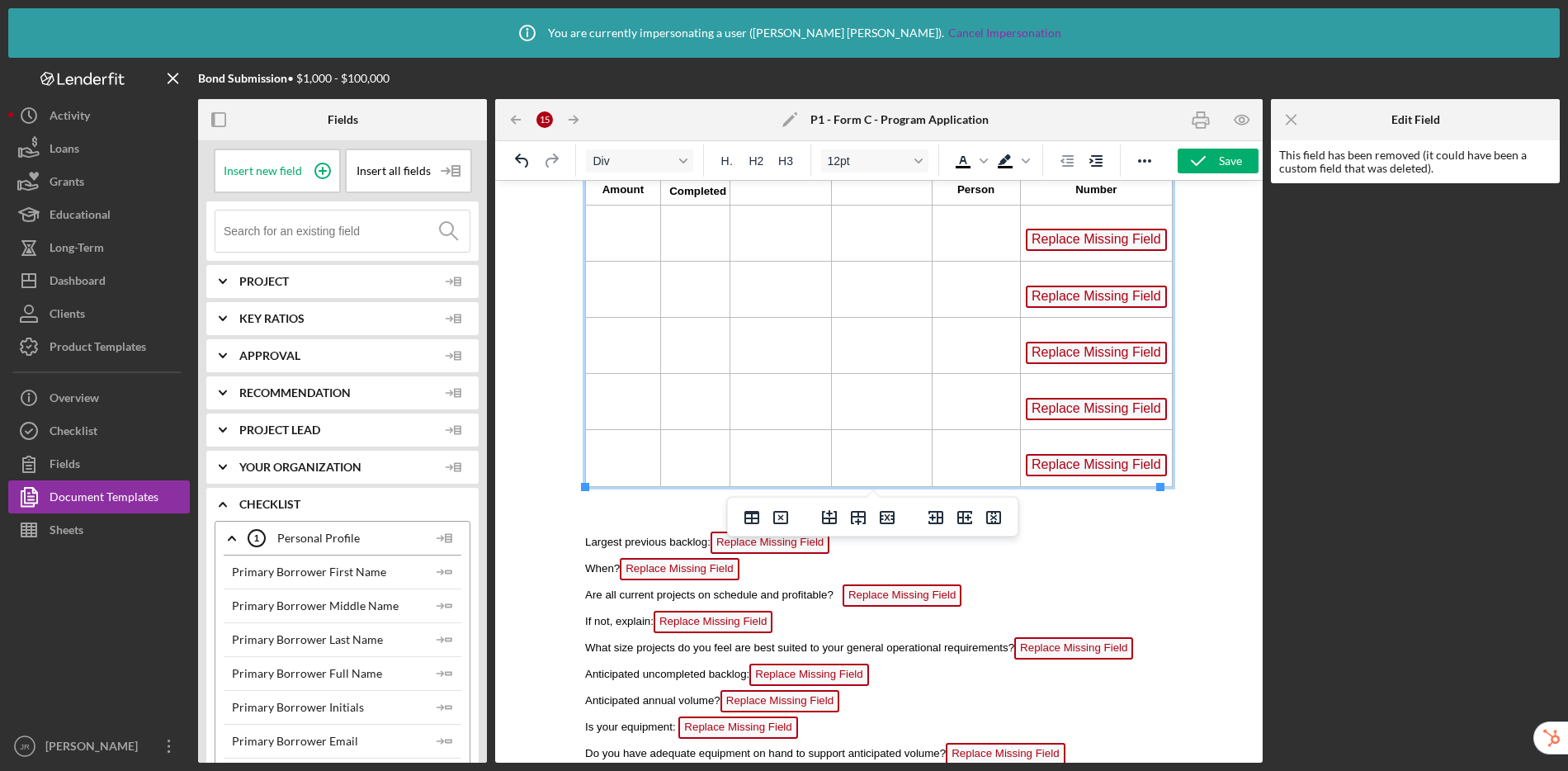
click at [1054, 246] on span "Replace Missing Field" at bounding box center [1096, 240] width 141 height 22
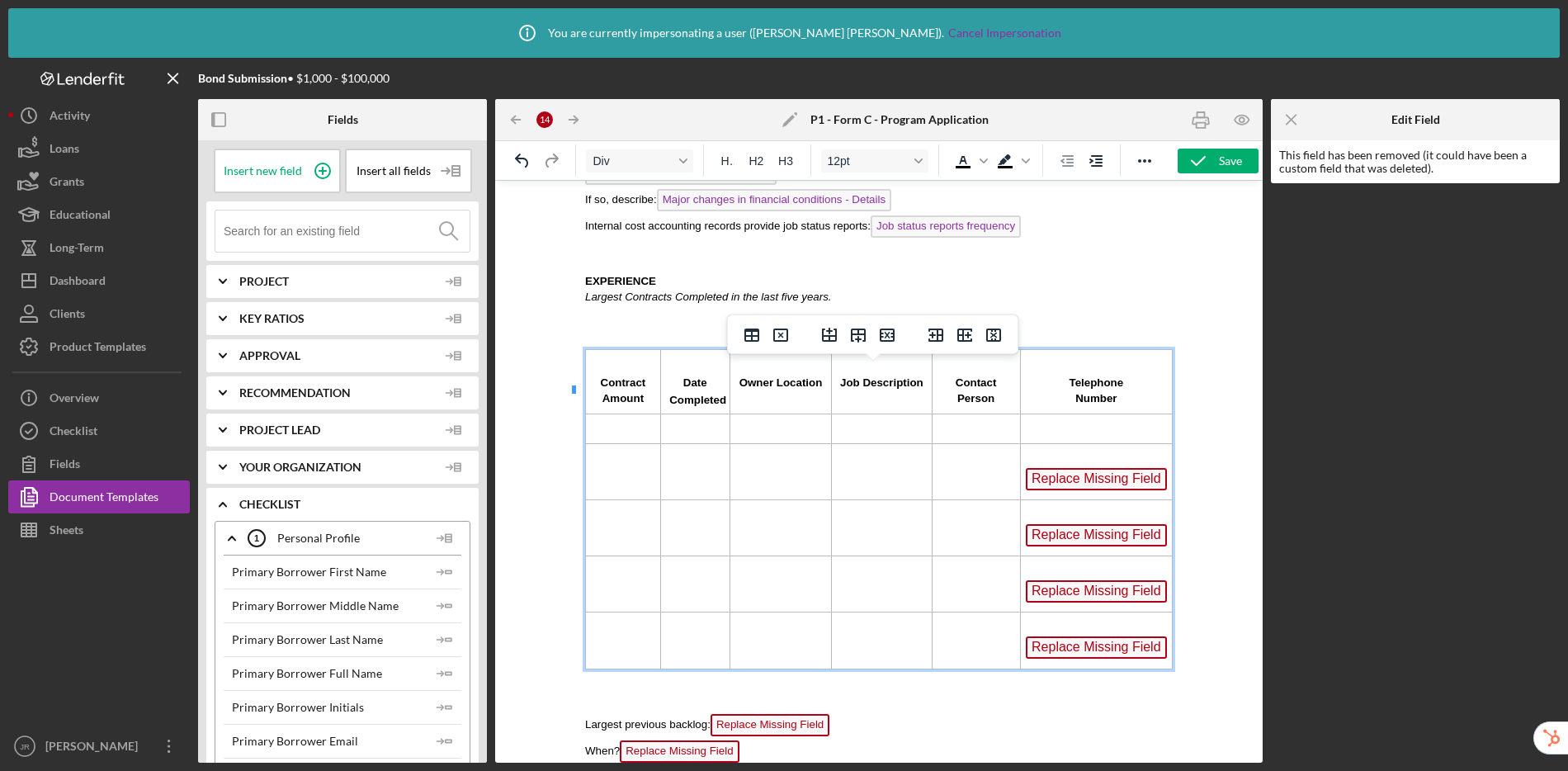
scroll to position [2844, 0]
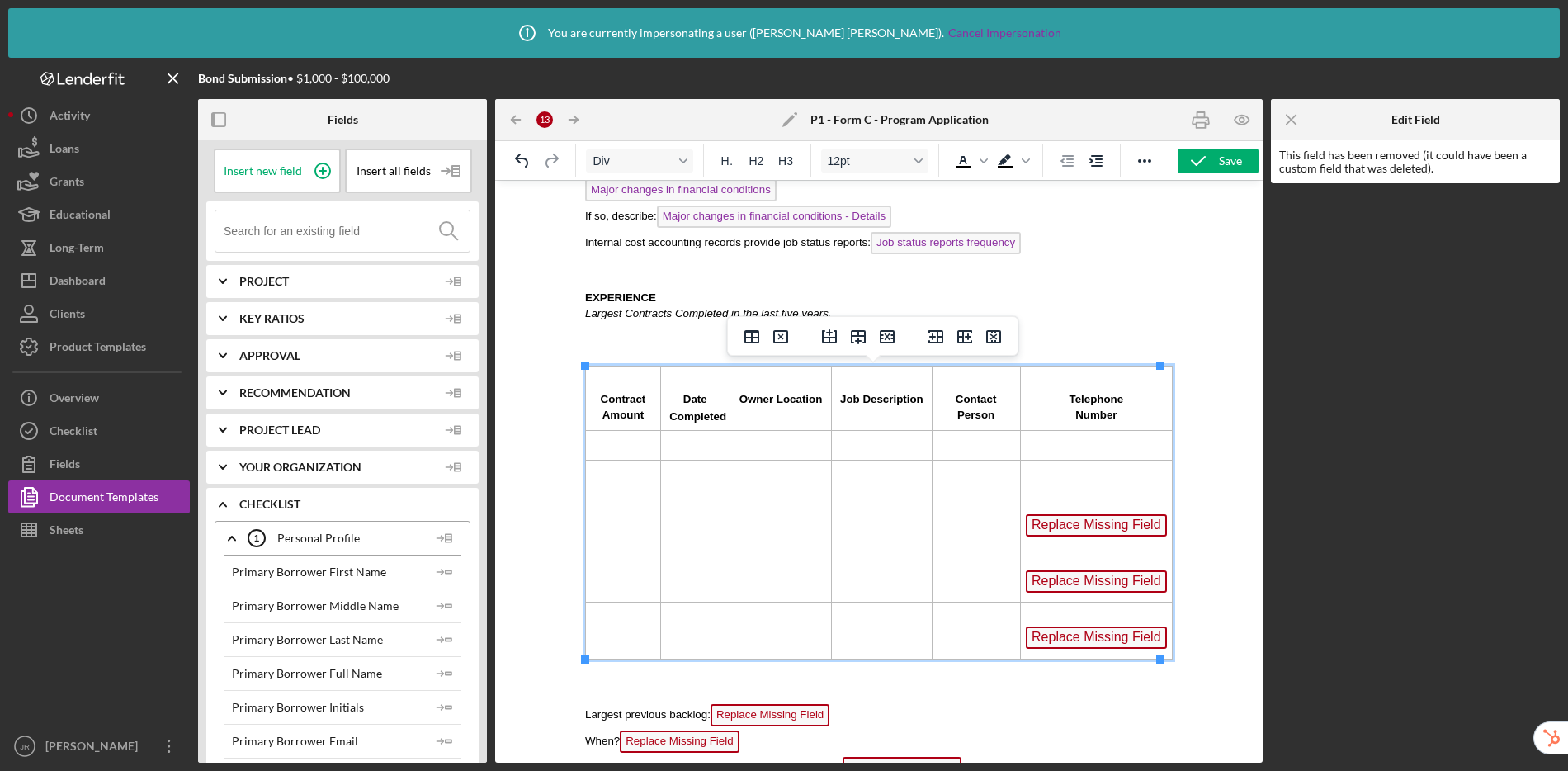
click at [1062, 525] on span "Replace Missing Field" at bounding box center [1096, 525] width 141 height 22
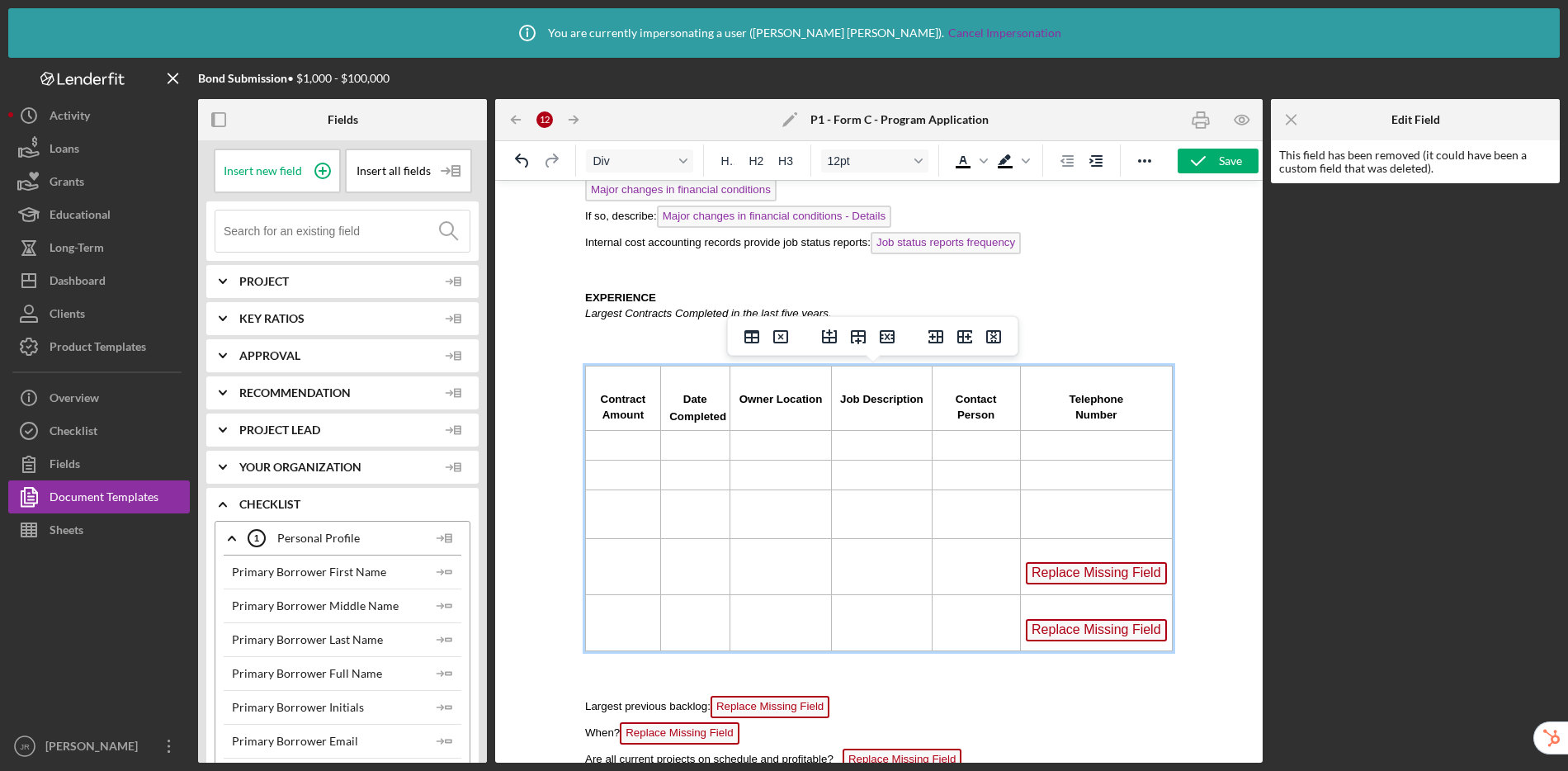
scroll to position [2904, 0]
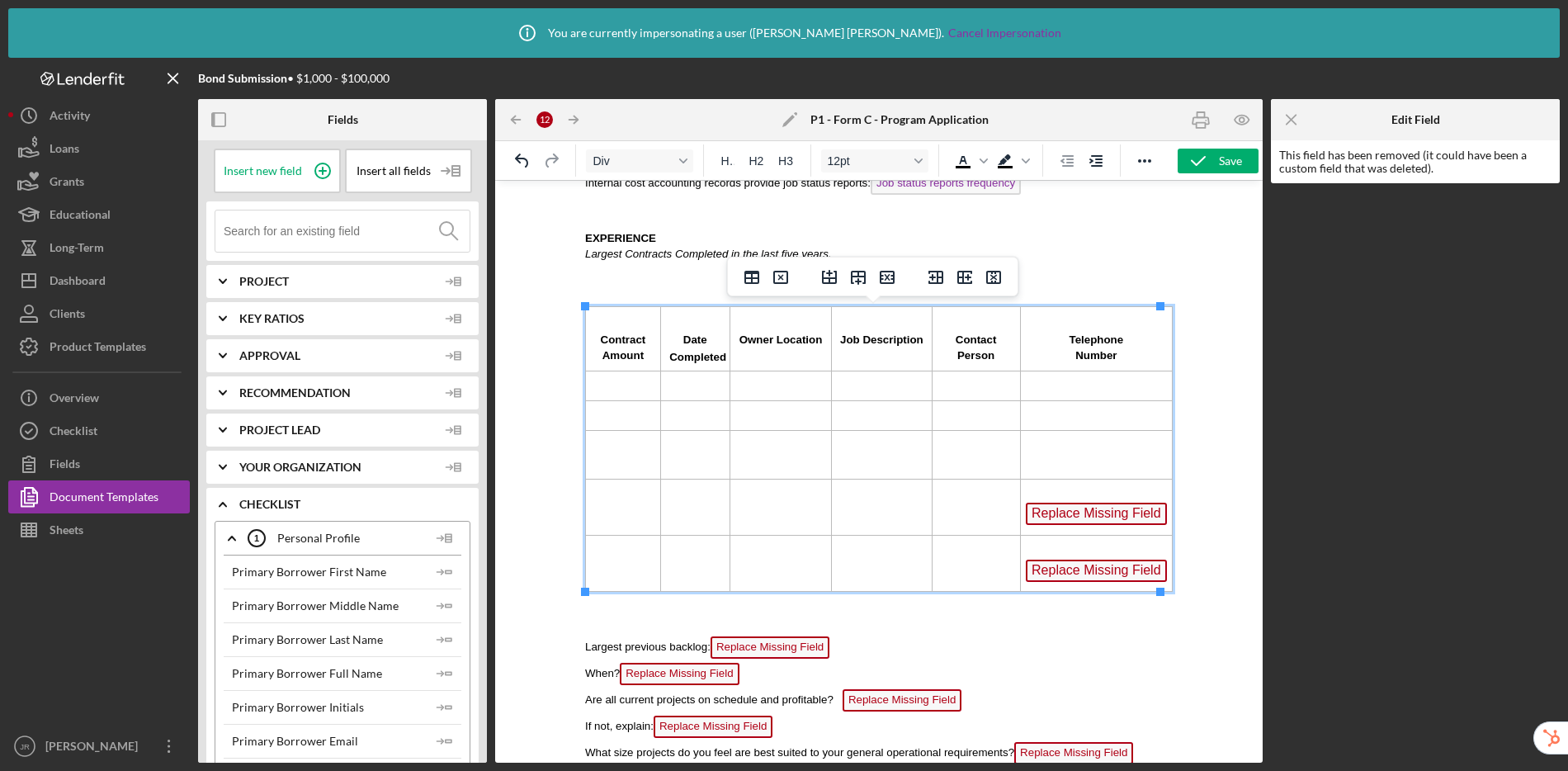
click at [1059, 517] on span "Replace Missing Field" at bounding box center [1096, 513] width 141 height 22
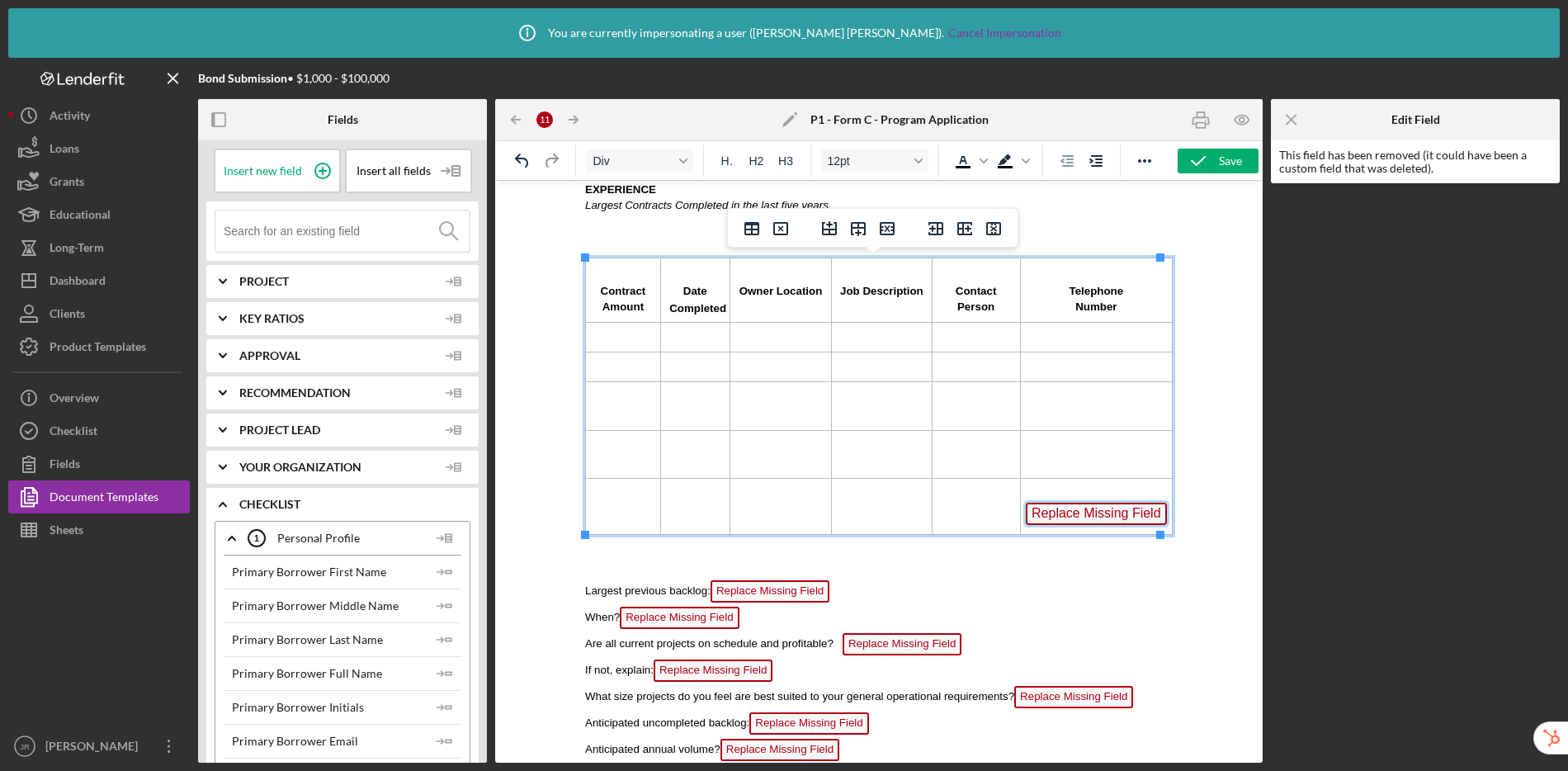
click at [1056, 509] on span "Replace Missing Field" at bounding box center [1096, 513] width 141 height 22
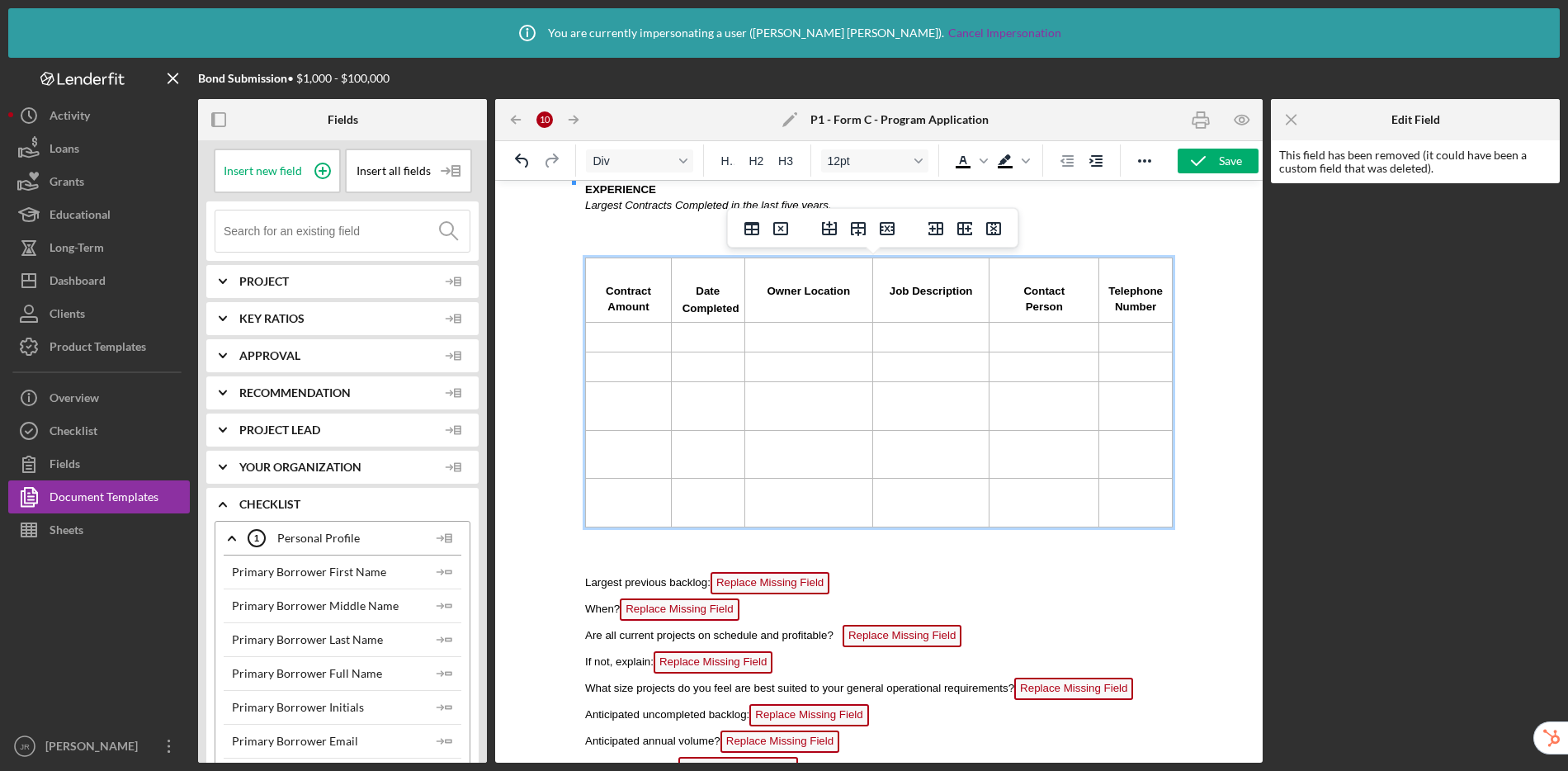
scroll to position [3001, 0]
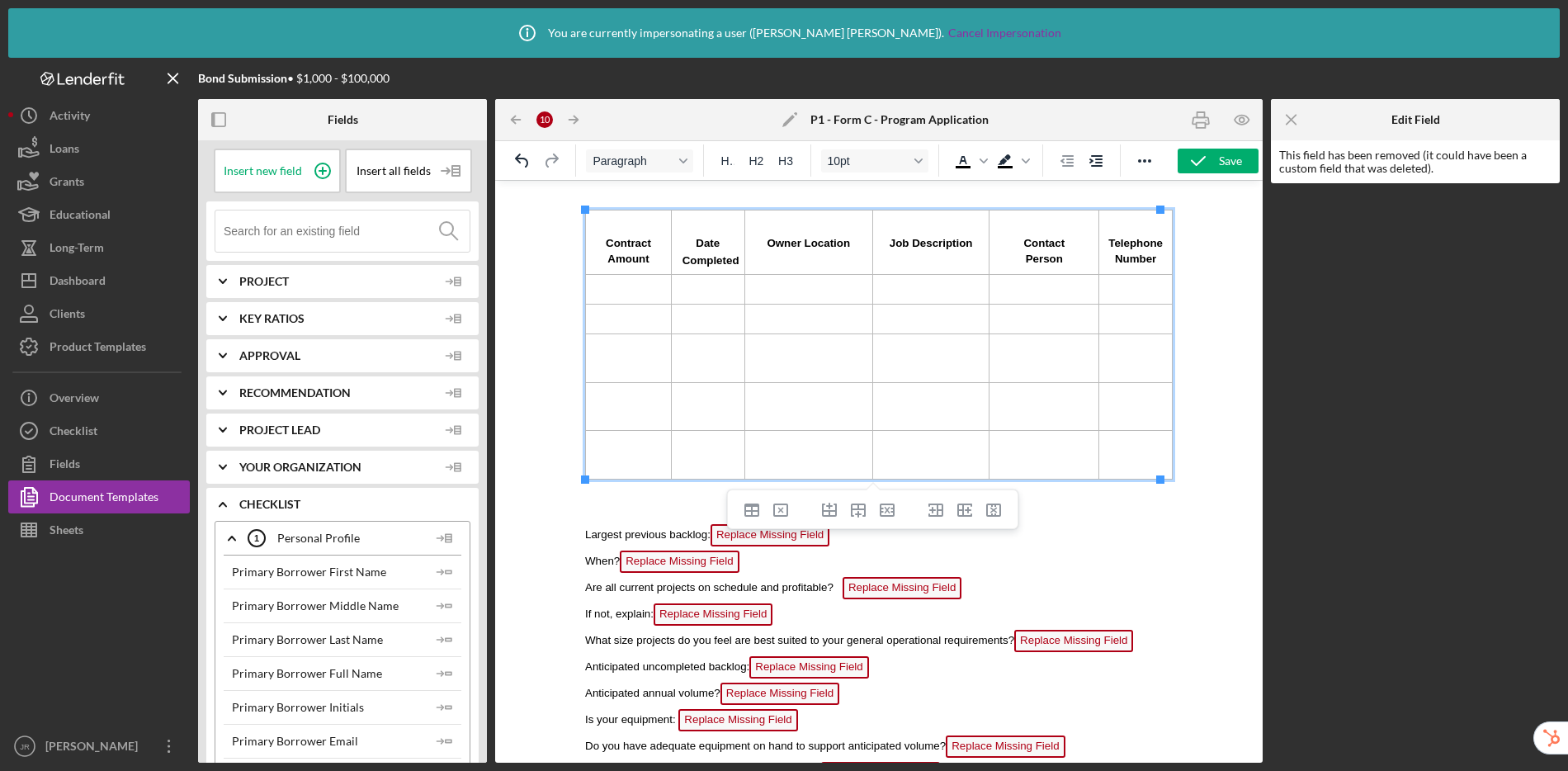
click at [736, 539] on span "Replace Missing Field" at bounding box center [770, 535] width 119 height 22
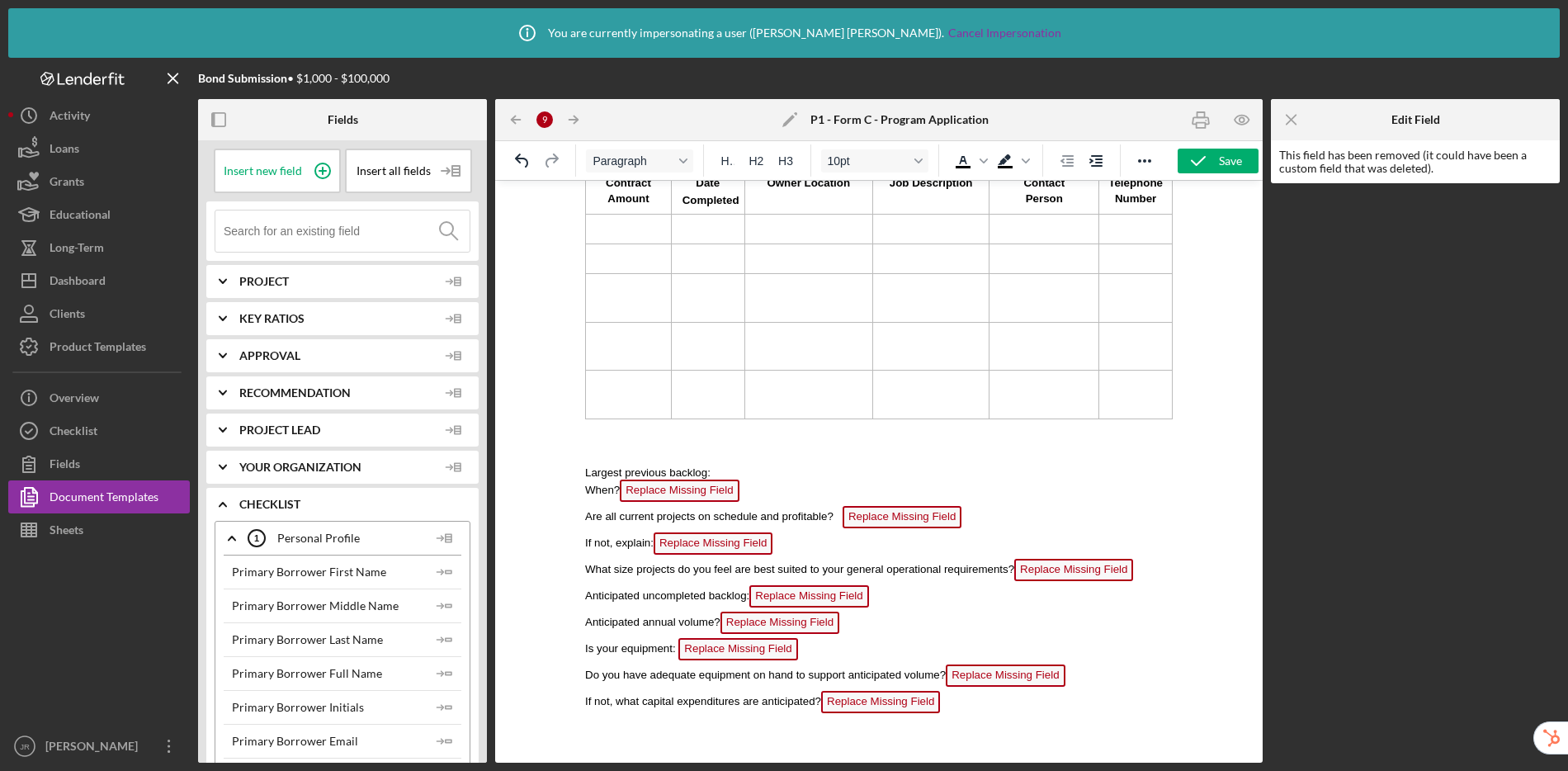
scroll to position [3071, 0]
click at [665, 481] on span "Replace Missing Field" at bounding box center [679, 490] width 119 height 22
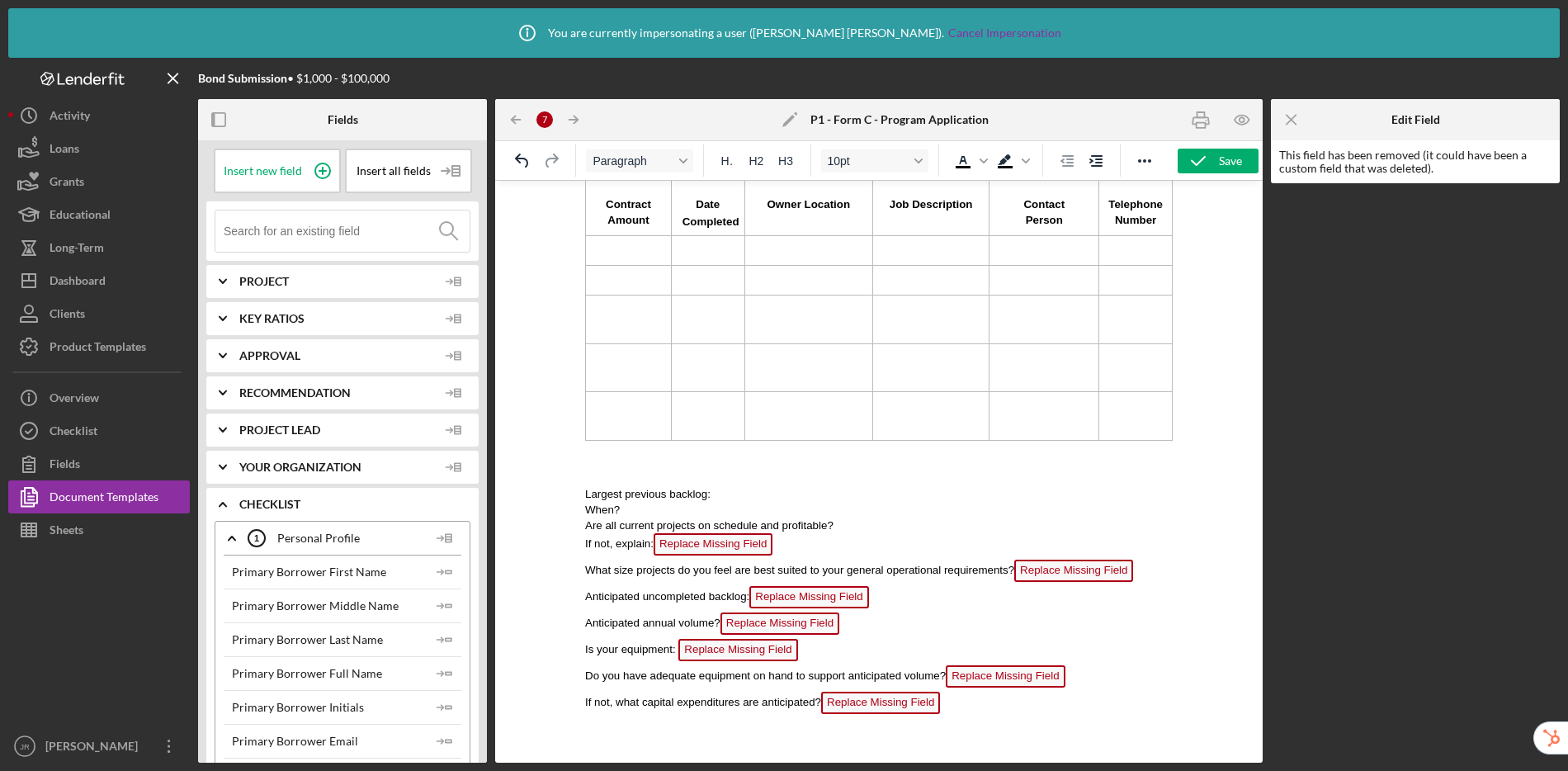
click at [724, 536] on span "Replace Missing Field" at bounding box center [713, 544] width 119 height 22
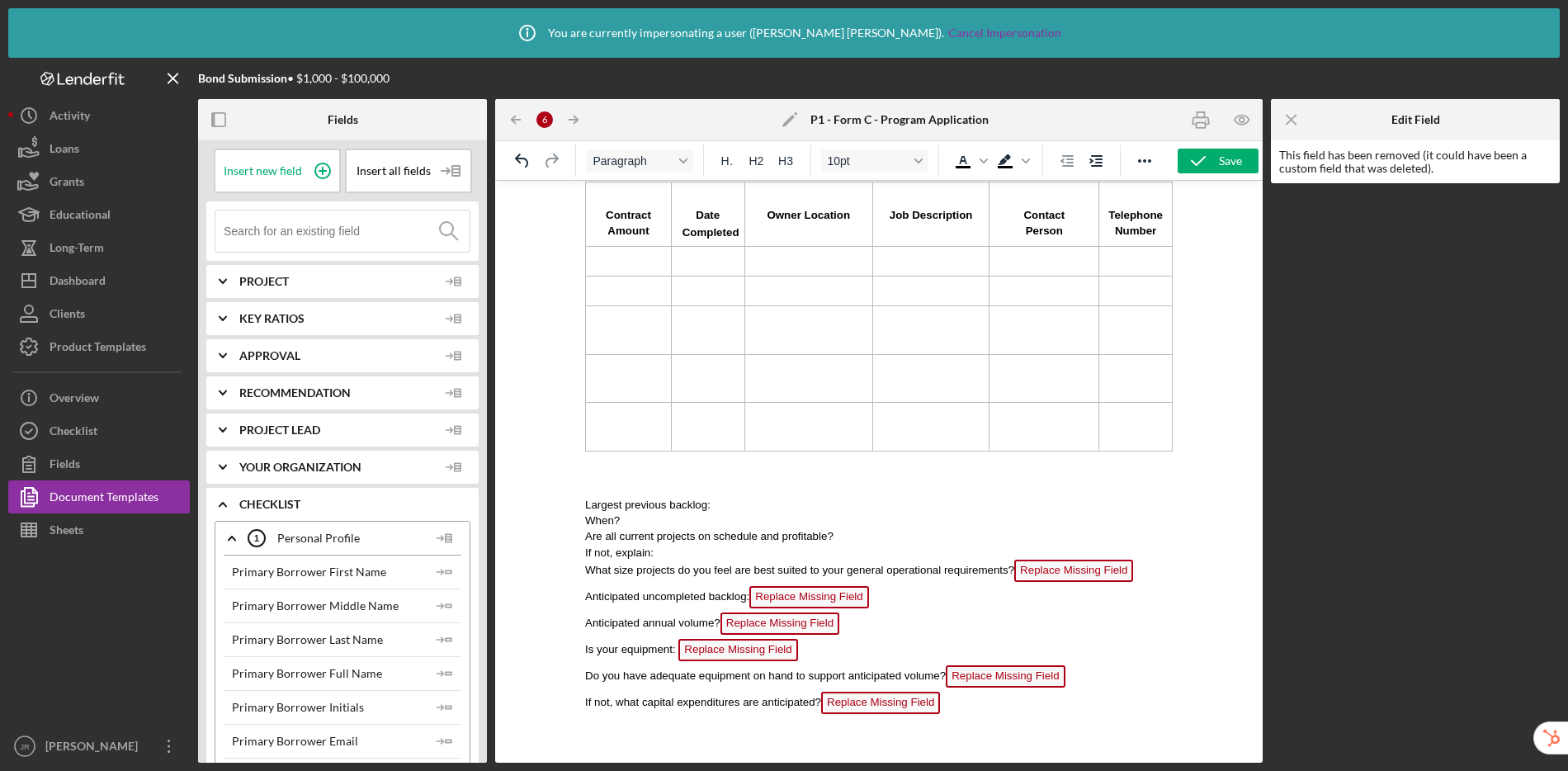
click at [1058, 560] on span "Replace Missing Field" at bounding box center [1074, 571] width 119 height 22
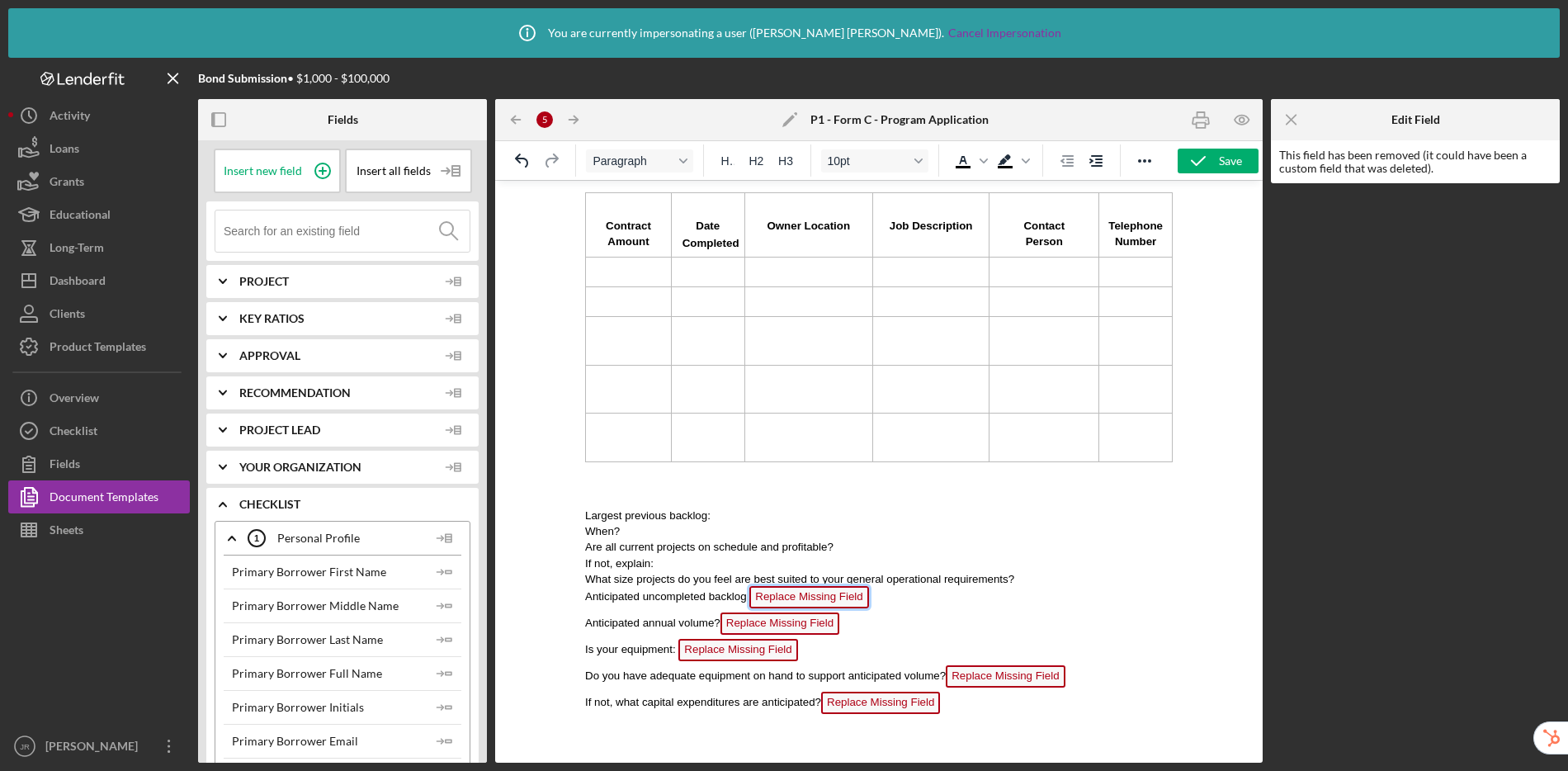
click at [794, 589] on span "Replace Missing Field" at bounding box center [809, 596] width 119 height 22
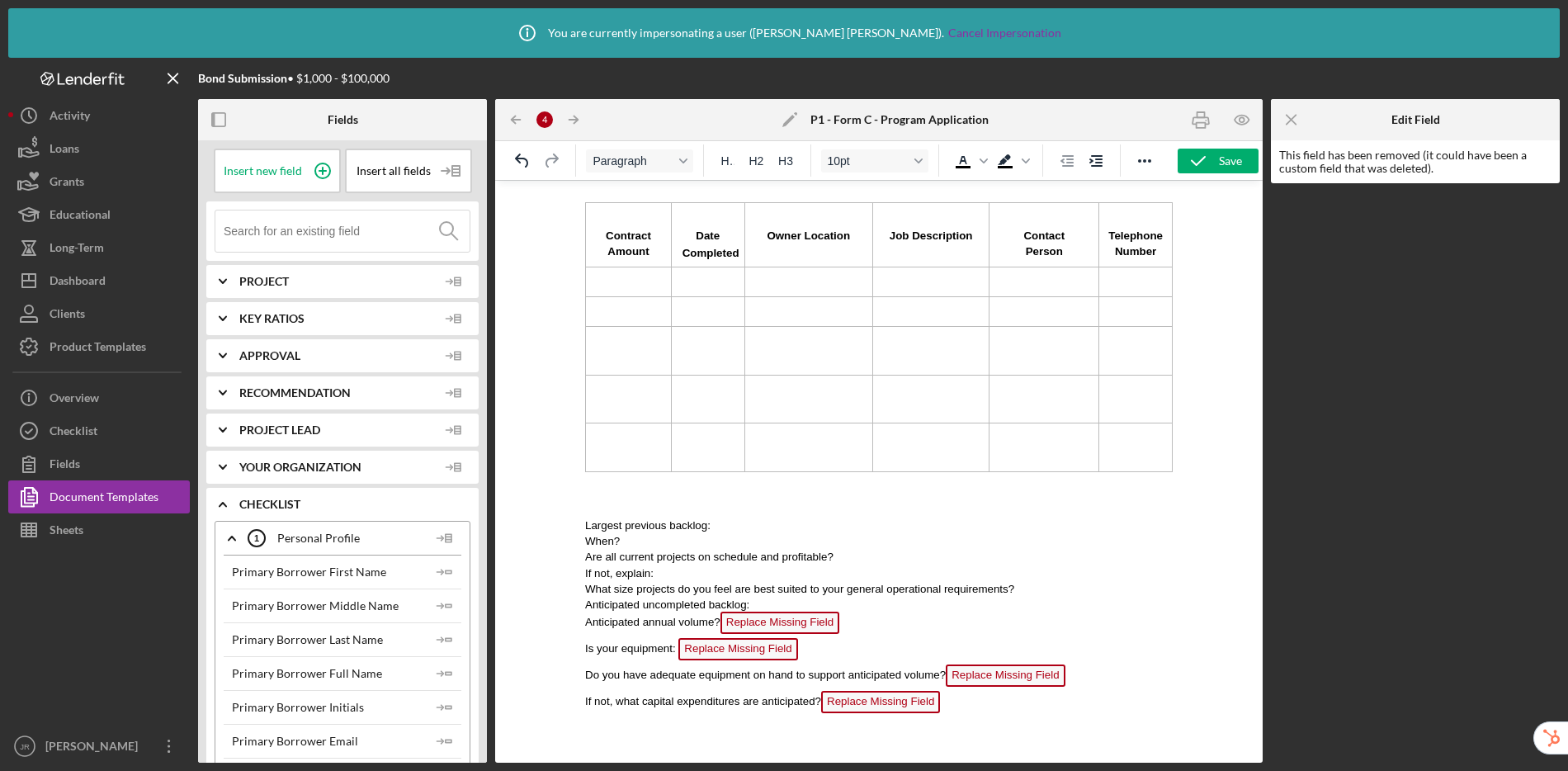
click at [790, 611] on span "Replace Missing Field" at bounding box center [780, 622] width 119 height 22
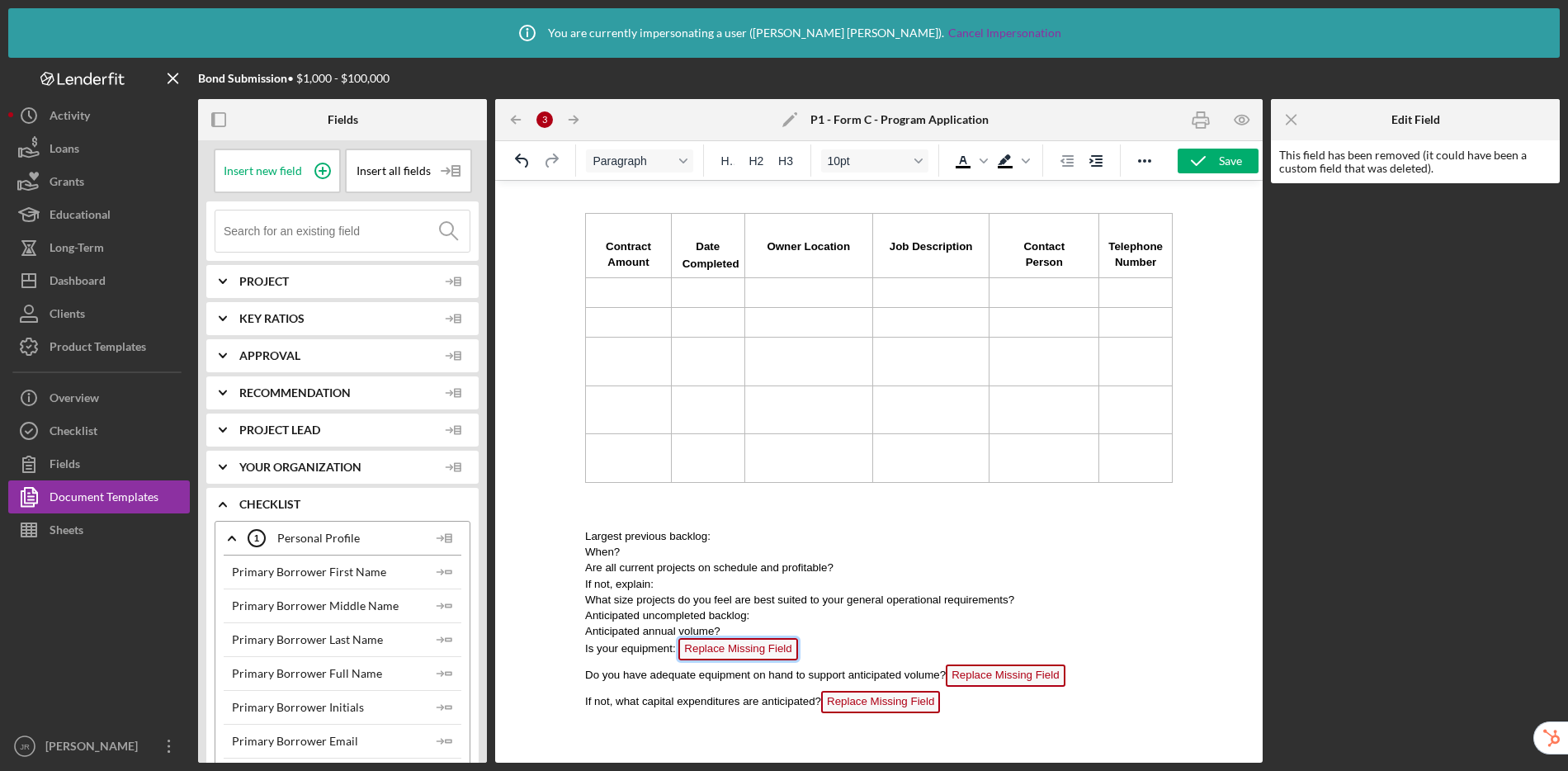
click at [736, 645] on span "Replace Missing Field" at bounding box center [738, 648] width 119 height 22
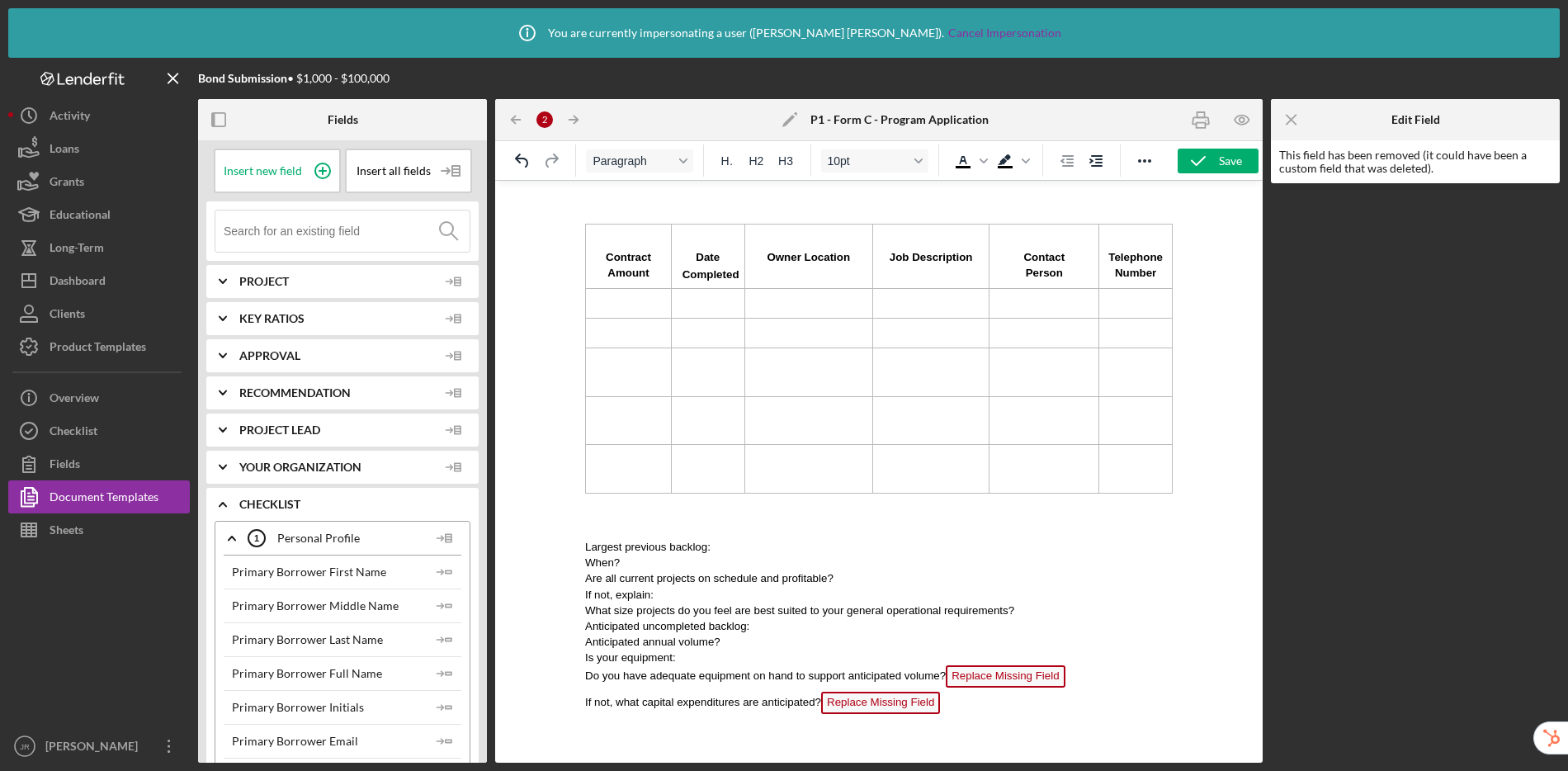
scroll to position [2999, 0]
click at [1009, 665] on span "Replace Missing Field" at bounding box center [1005, 676] width 119 height 22
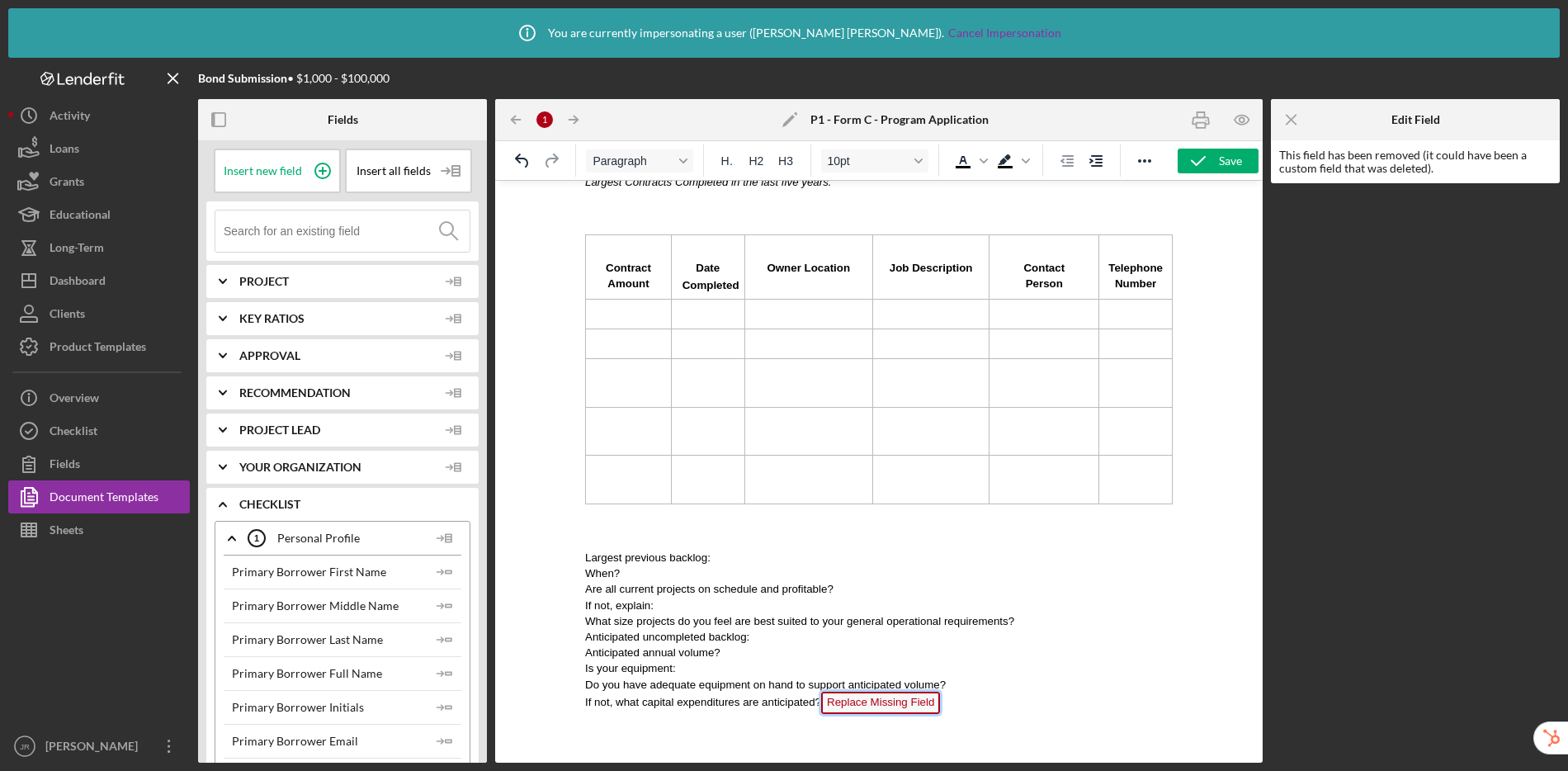
click at [879, 691] on span "Replace Missing Field" at bounding box center [881, 702] width 119 height 22
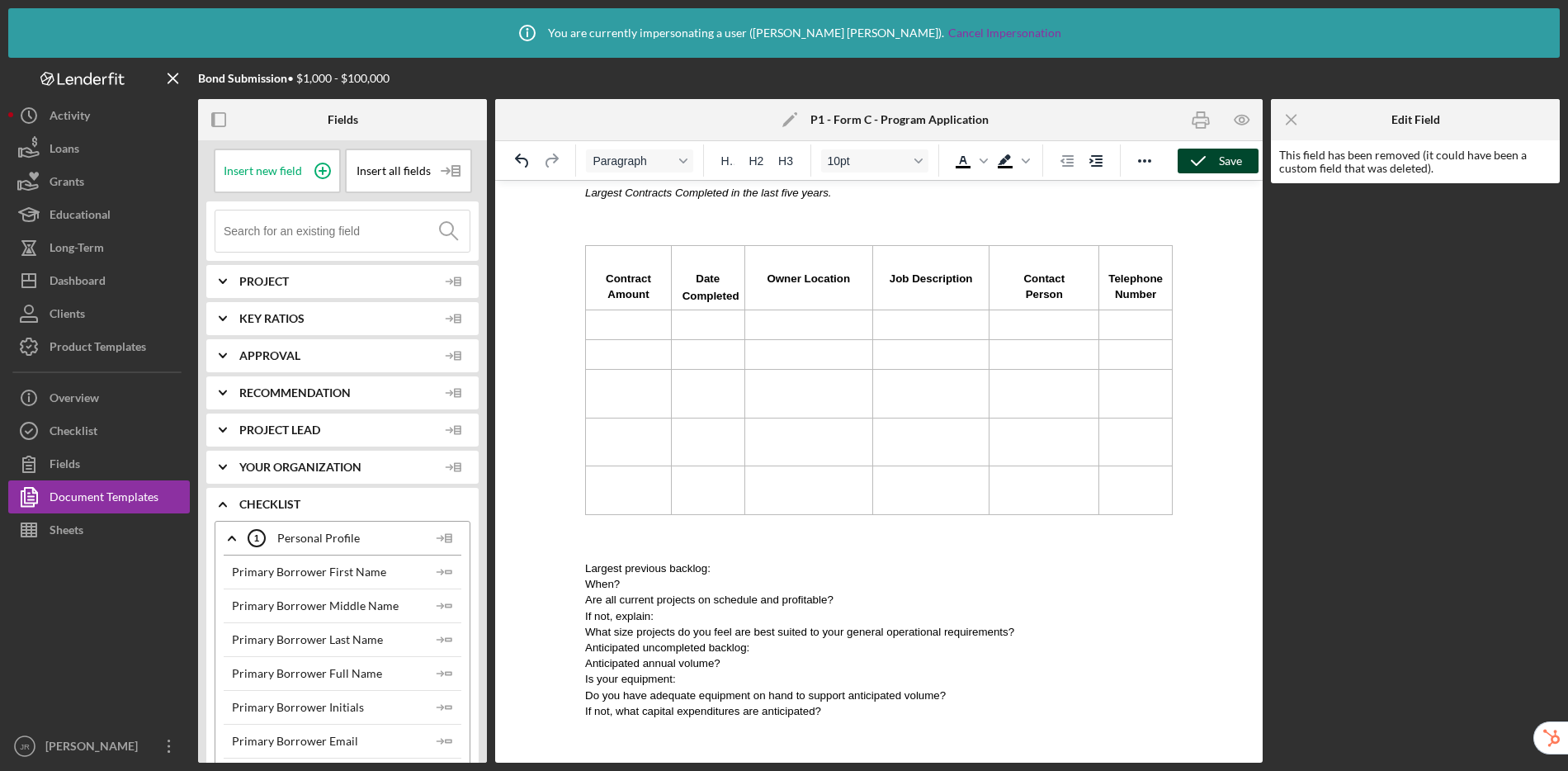
click at [1193, 154] on icon "button" at bounding box center [1197, 160] width 41 height 41
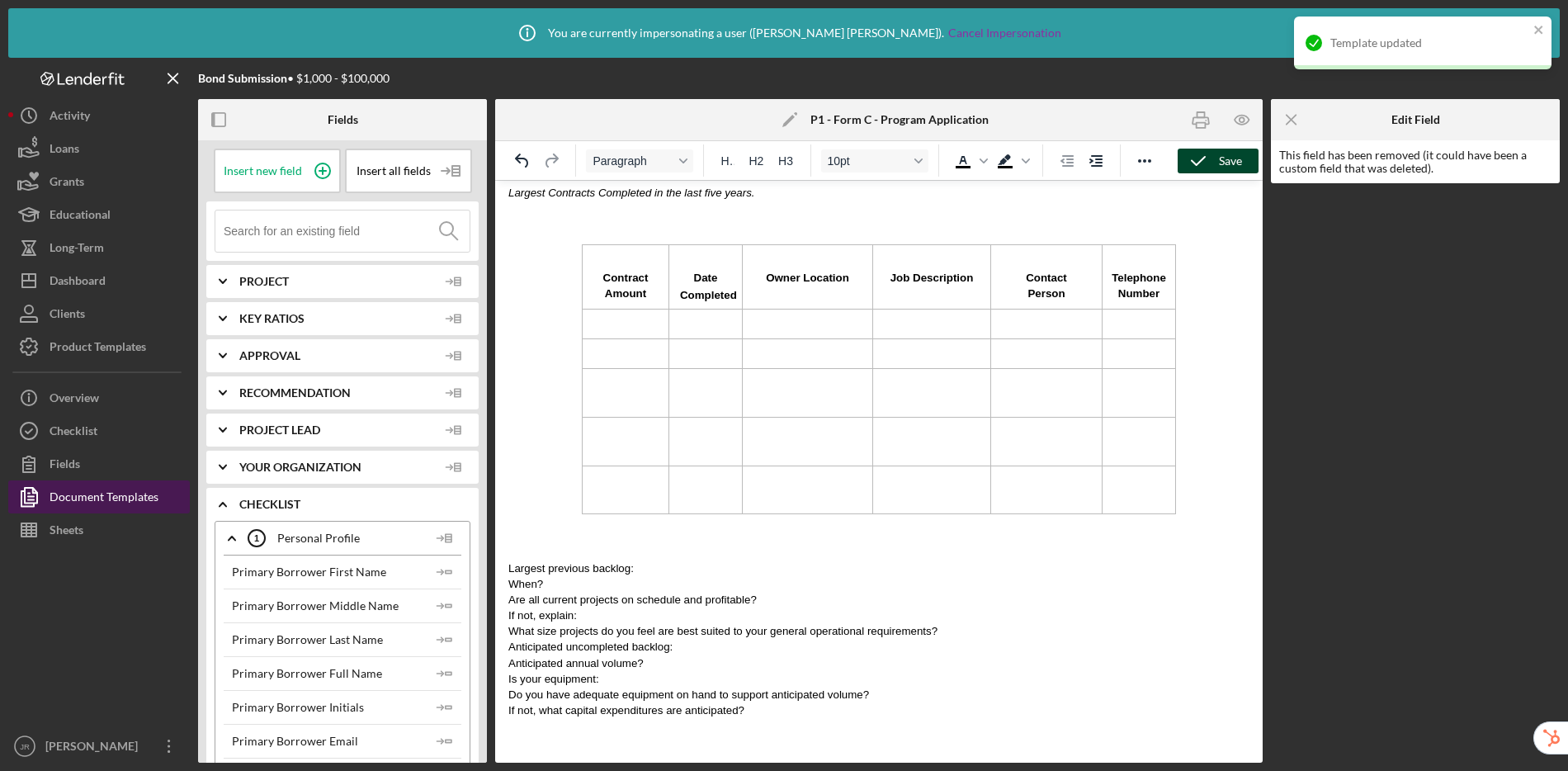
click at [118, 507] on div "Document Templates" at bounding box center [103, 498] width 109 height 37
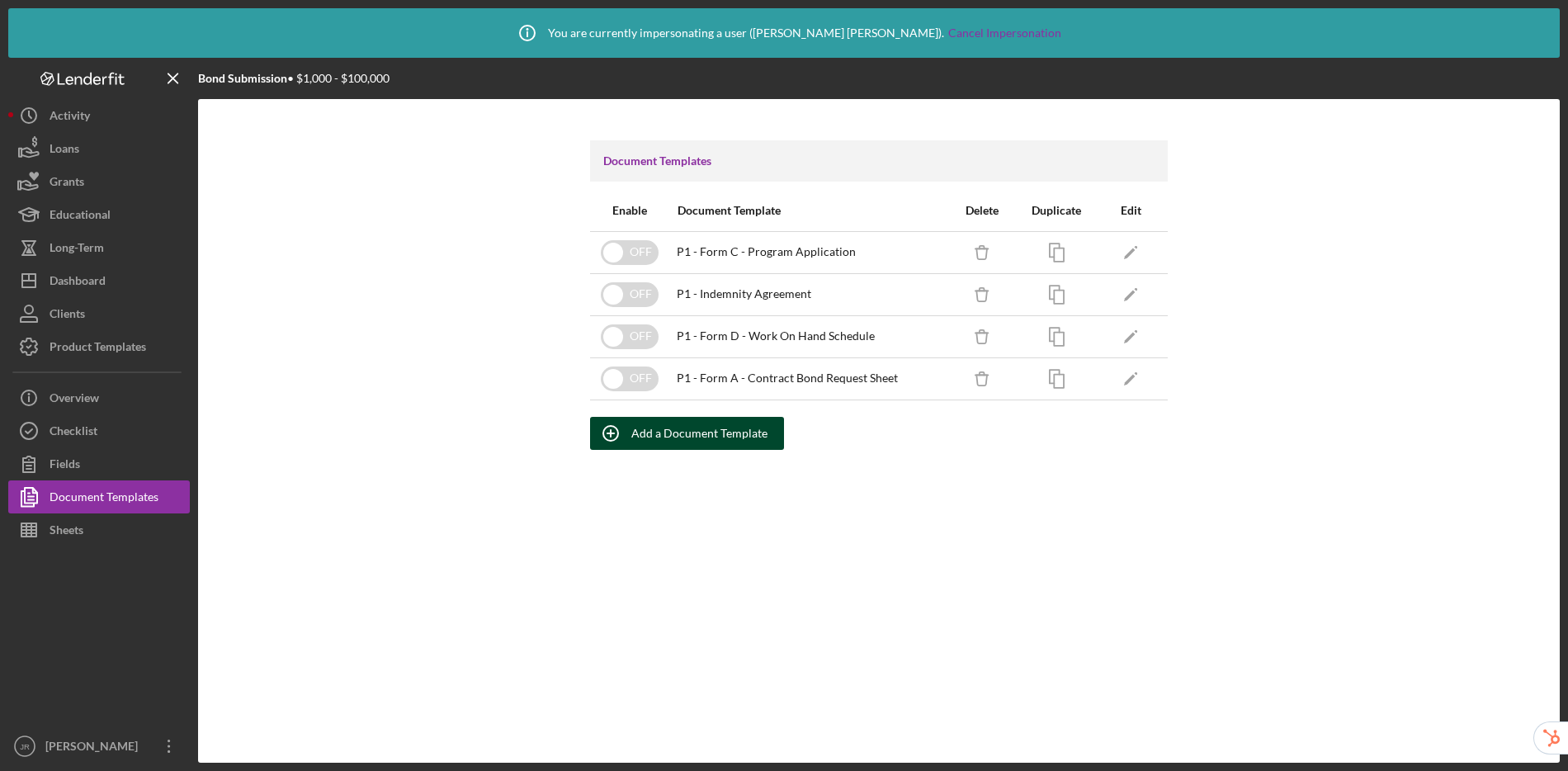
click at [685, 433] on div "Add a Document Template" at bounding box center [699, 434] width 136 height 33
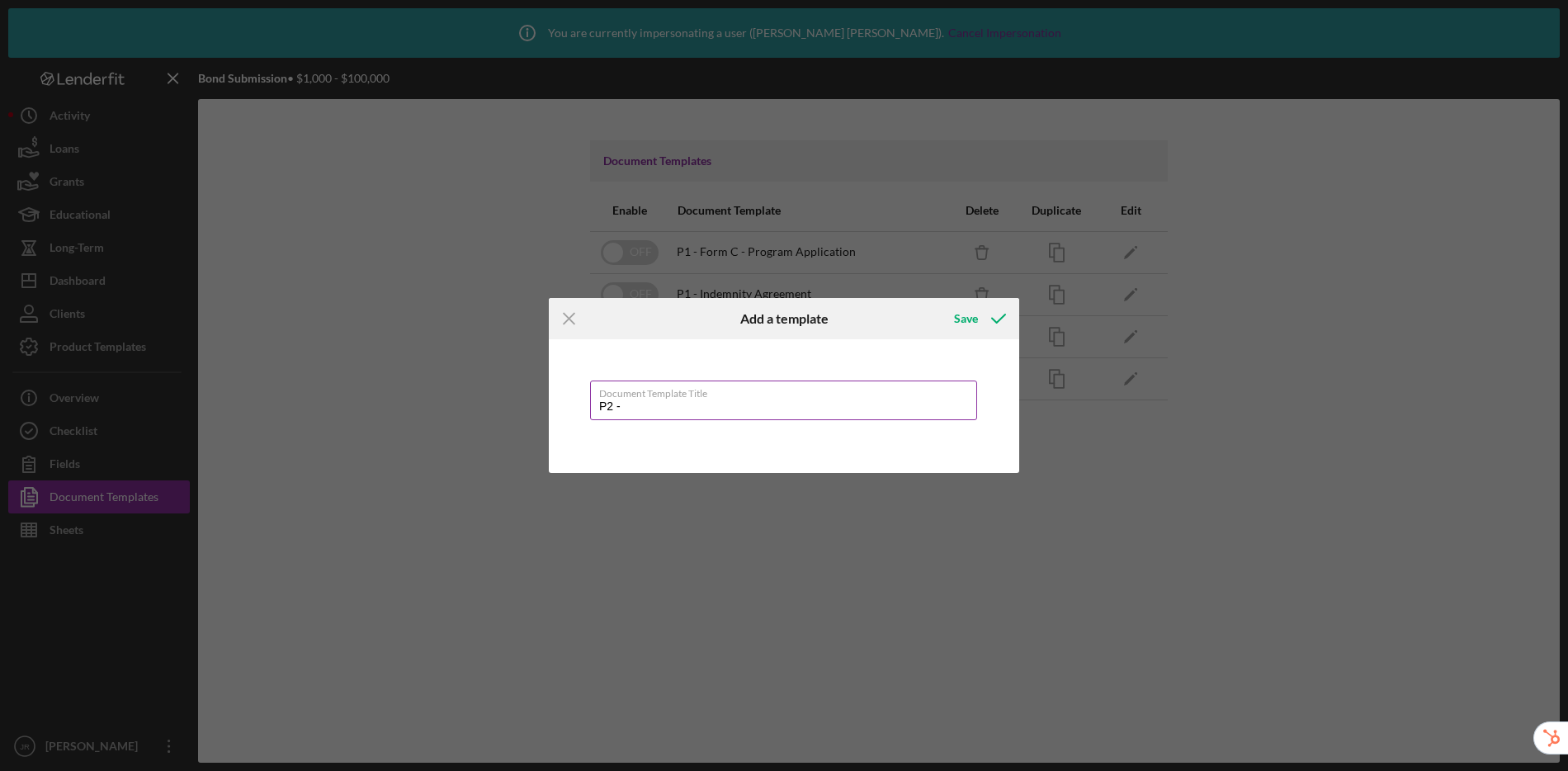
paste input "Intent to Post Collateral.LA.OCT 2018_1"
type input "P2 - Intent to Post Collateral.LA.OCT 2018_1"
click at [984, 317] on icon "submit" at bounding box center [998, 318] width 41 height 41
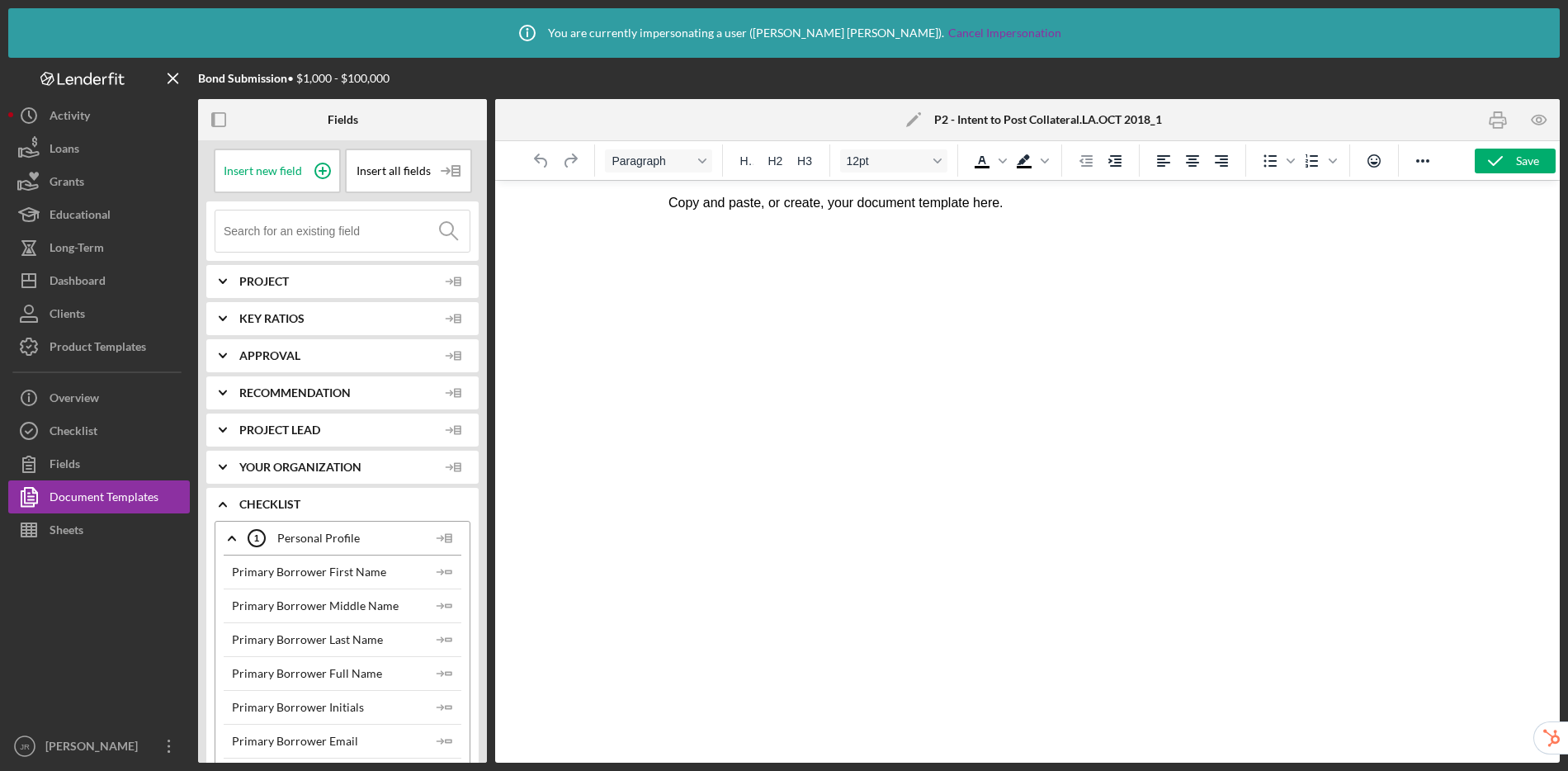
click at [1043, 216] on html "Copy and paste, or create, your document template here." at bounding box center [1026, 203] width 746 height 45
drag, startPoint x: 1030, startPoint y: 212, endPoint x: 614, endPoint y: 188, distance: 416.7
click at [654, 188] on html "Copy and paste, or create, your document template here." at bounding box center [1026, 203] width 746 height 45
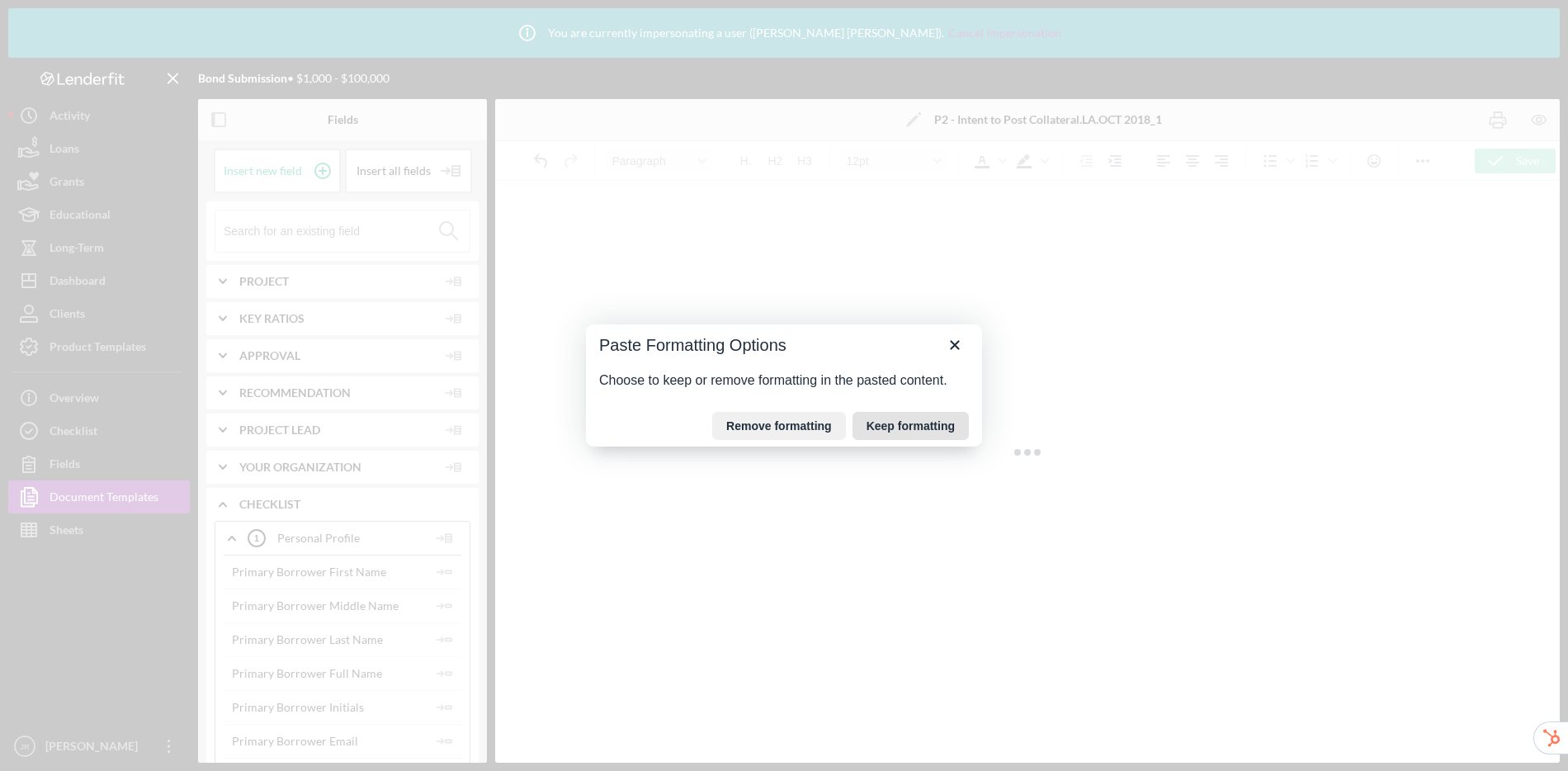
click at [889, 417] on button "Keep formatting" at bounding box center [910, 425] width 116 height 28
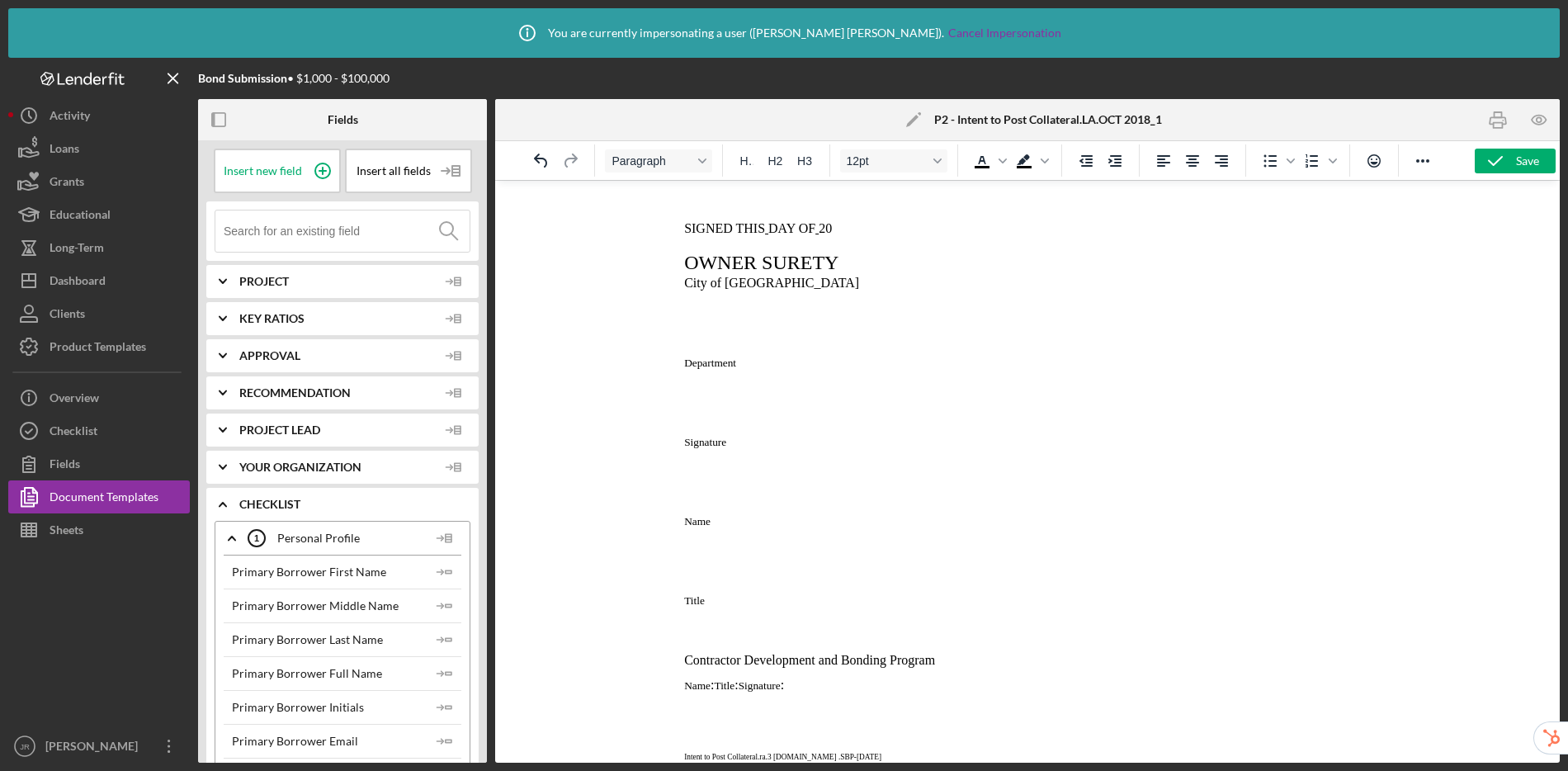
scroll to position [380, 0]
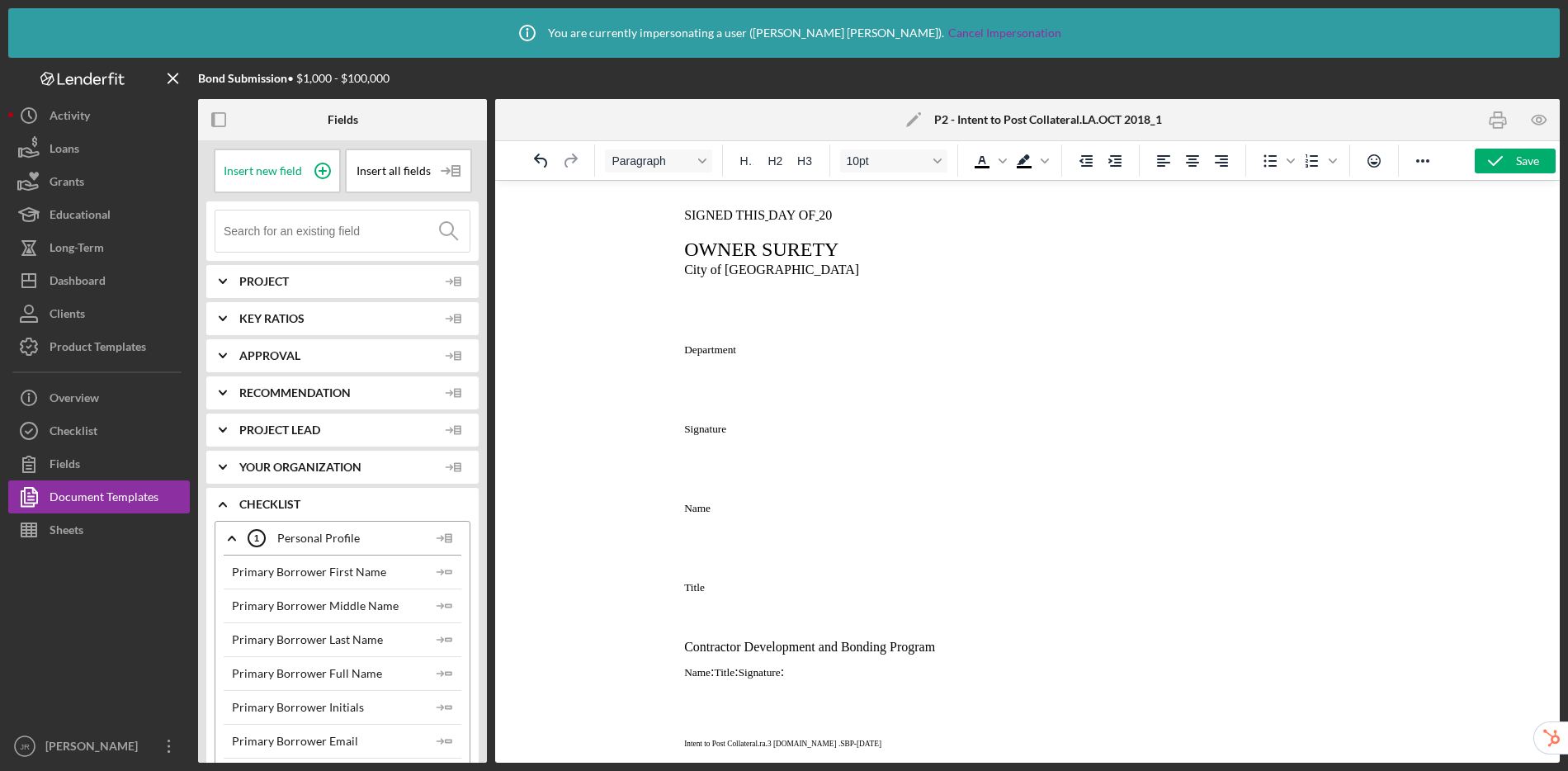
click at [777, 412] on body "LETTER OF INTENT TO POST COLLATERAL Date: City Project No.: Project Description…" at bounding box center [1027, 282] width 719 height 935
click at [876, 462] on p "Rich Text Area. Press ALT-0 for help." at bounding box center [1027, 467] width 719 height 37
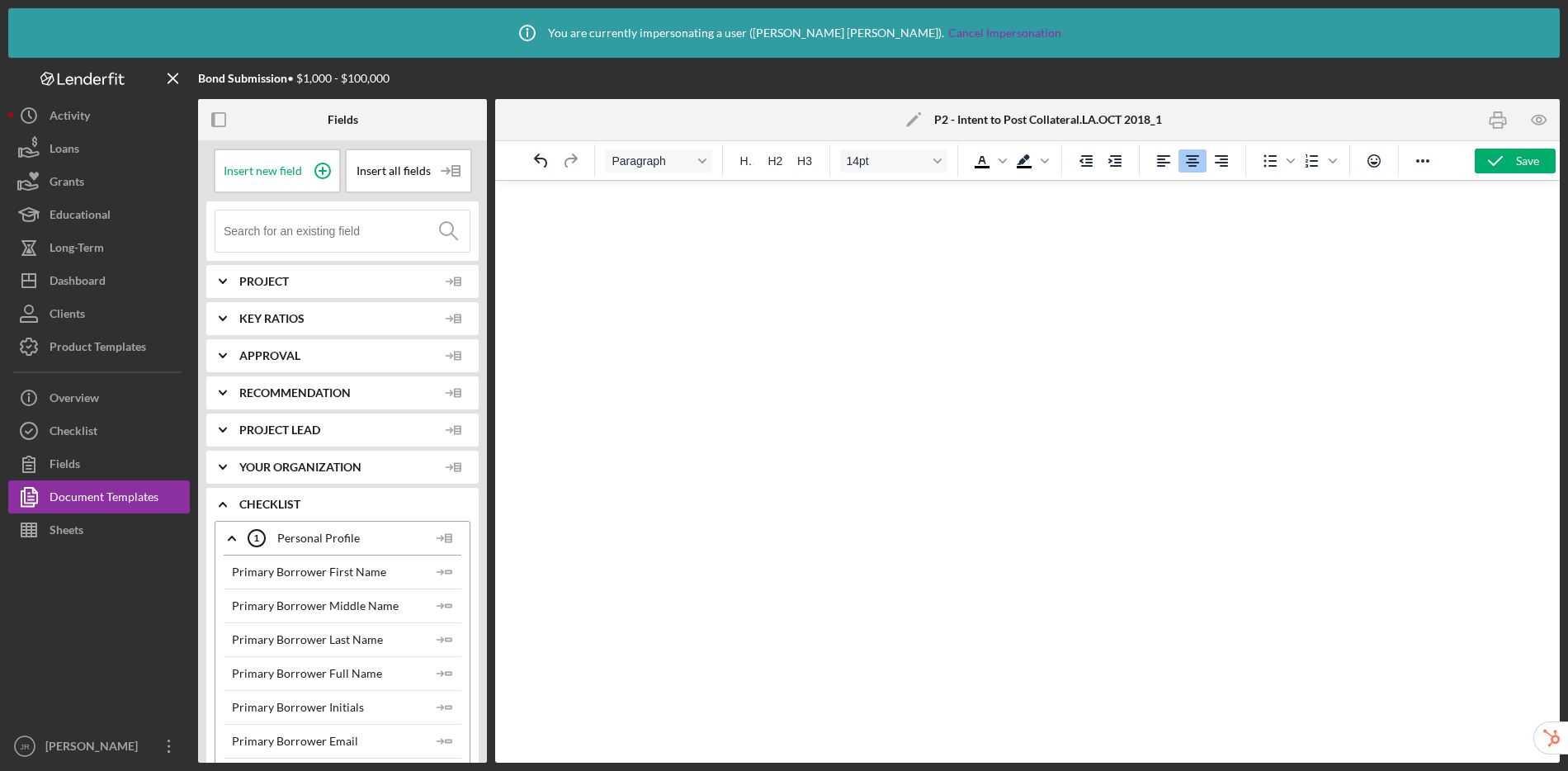
scroll to position [0, 0]
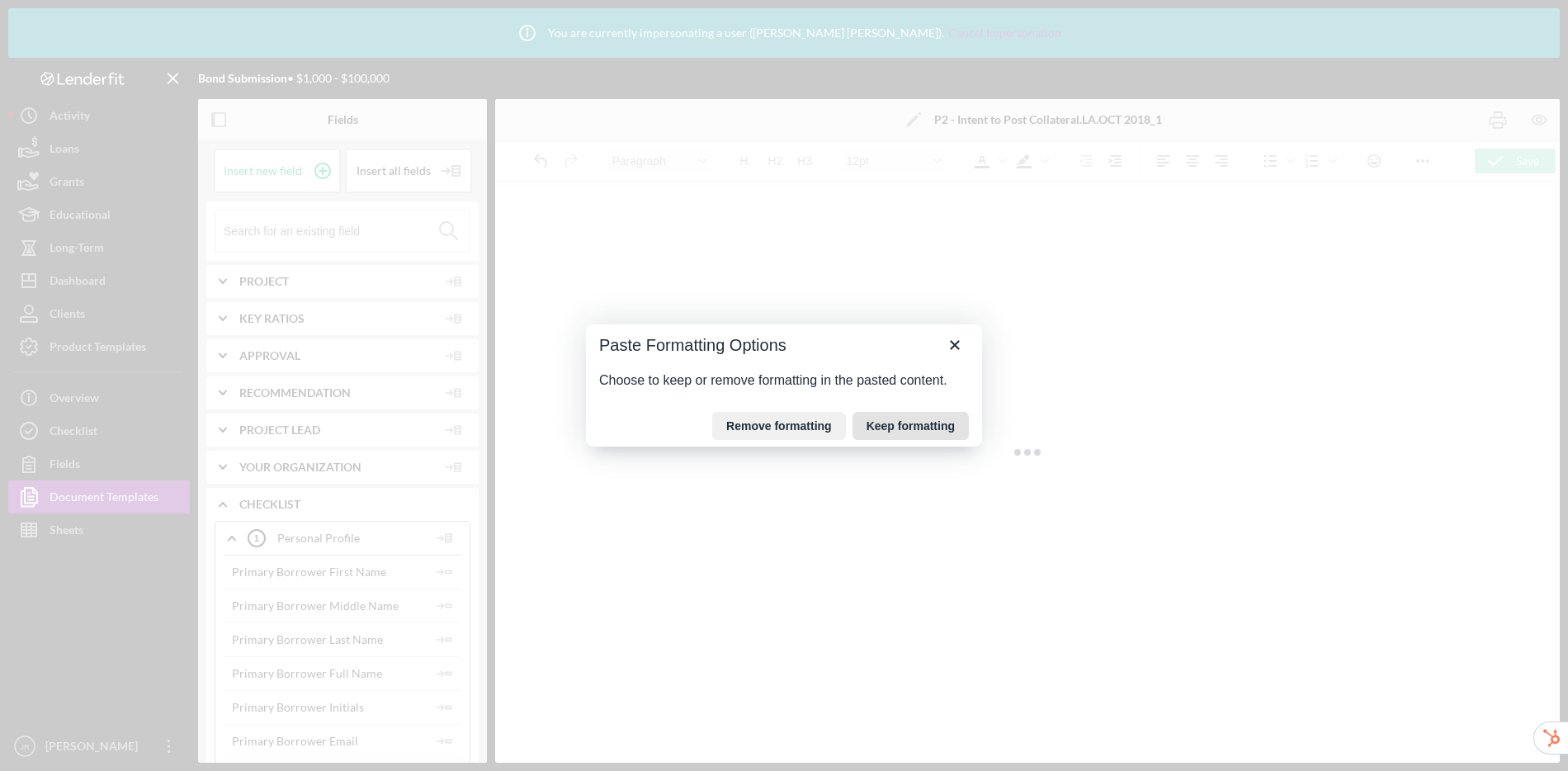
click at [886, 430] on button "Keep formatting" at bounding box center [910, 425] width 116 height 28
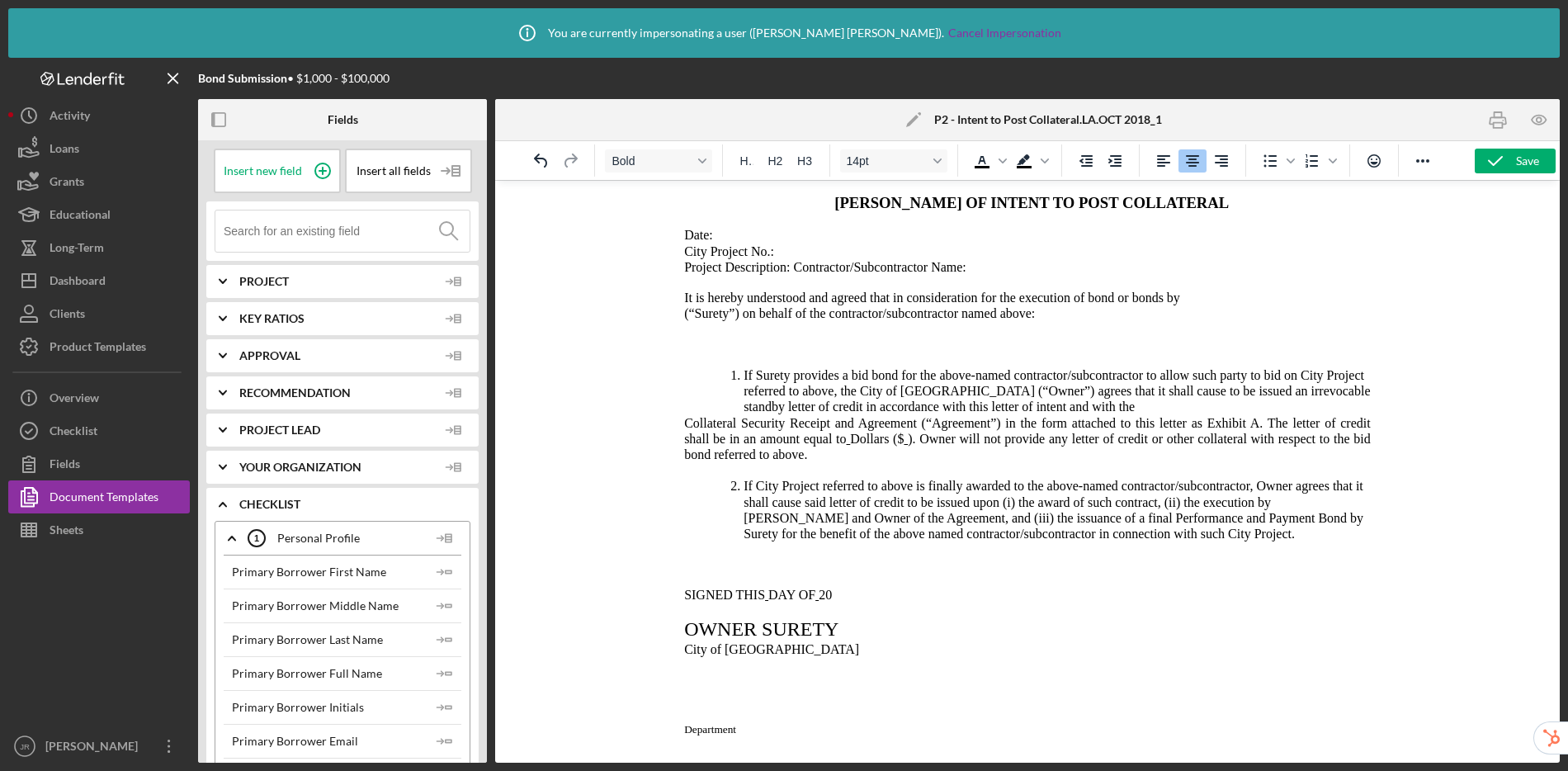
drag, startPoint x: 866, startPoint y: 203, endPoint x: 872, endPoint y: 181, distance: 22.8
click at [866, 203] on span "[PERSON_NAME] OF INTENT TO POST COLLATERAL" at bounding box center [1030, 202] width 394 height 17
click at [910, 402] on span "If Surety provides a bid bond for the above-named contractor/subcontractor to a…" at bounding box center [1056, 391] width 627 height 46
click at [746, 237] on p "Date:" at bounding box center [1027, 234] width 719 height 16
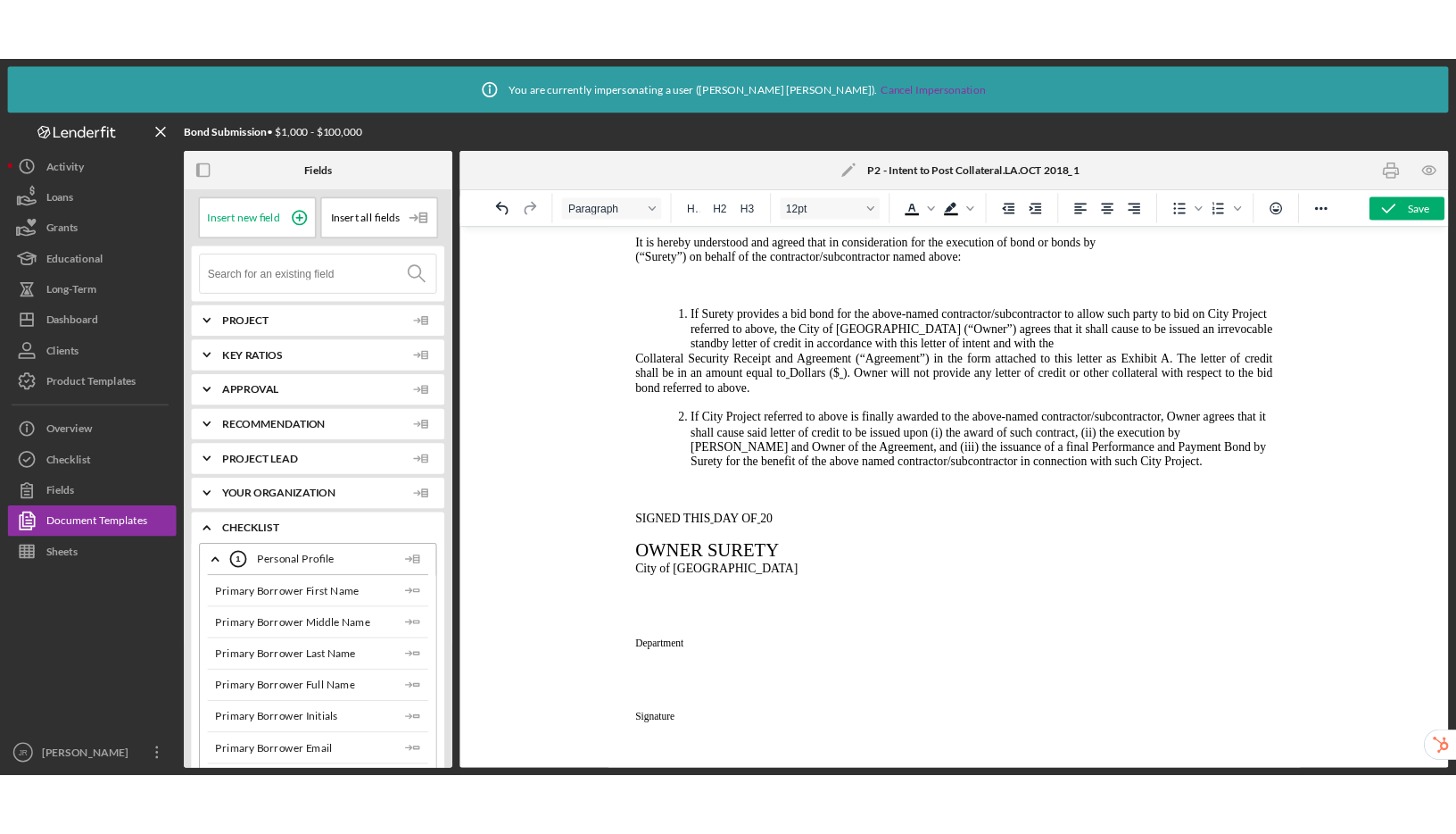
scroll to position [112, 0]
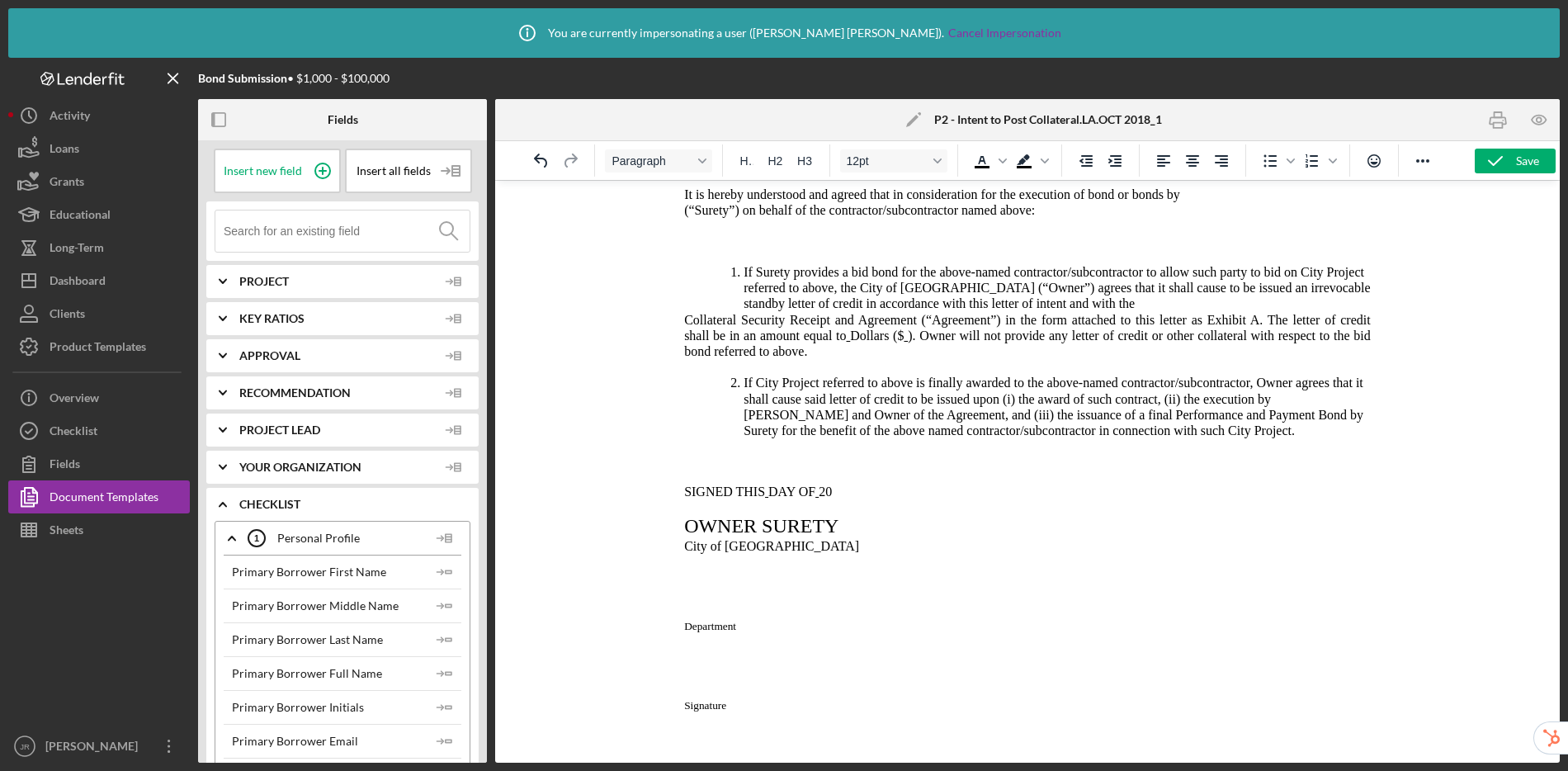
click at [678, 323] on p "Collateral Security Receipt and Agreement (“Agreement”) in the form attached to…" at bounding box center [1019, 336] width 703 height 48
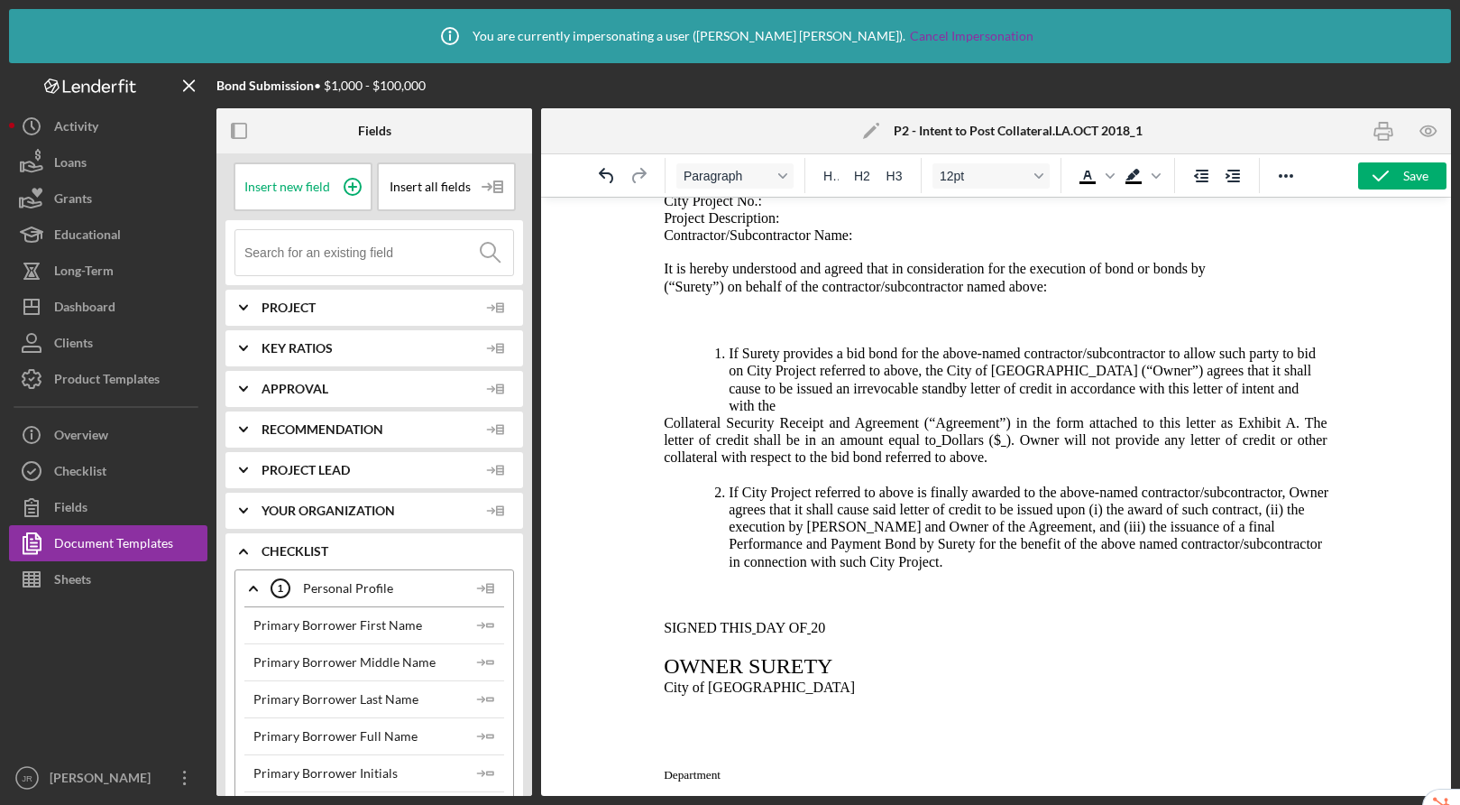
scroll to position [0, 0]
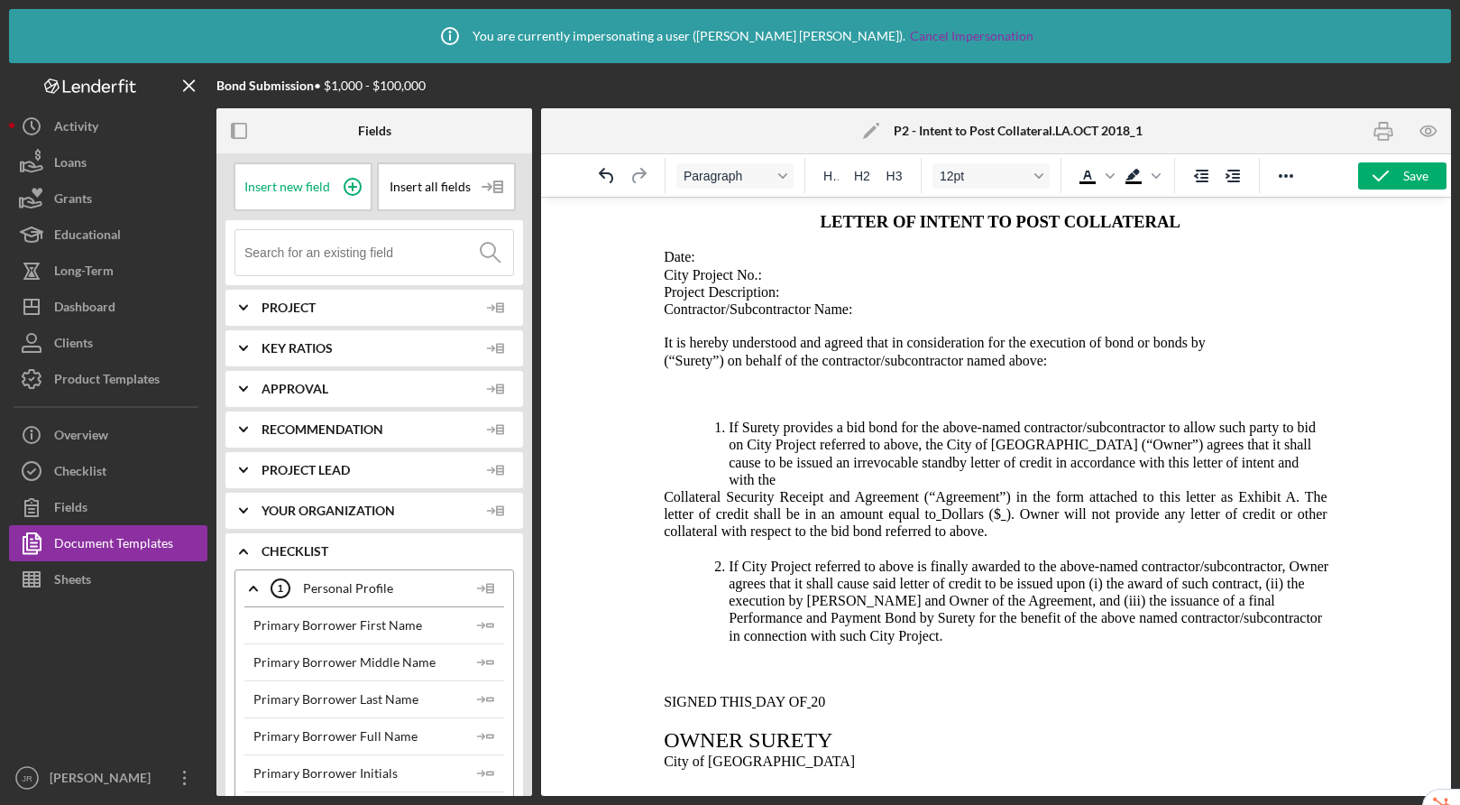
click at [726, 260] on p "Date:" at bounding box center [995, 256] width 699 height 17
click at [850, 252] on p "Date:" at bounding box center [995, 256] width 699 height 17
click at [825, 276] on p "City Project No.:" at bounding box center [995, 274] width 699 height 17
click at [831, 290] on p "Project Description: Contractor/Subcontractor Name:" at bounding box center [774, 300] width 256 height 34
click at [917, 309] on body "LETTER OF INTENT TO POST COLLATERAL Date: City Project No.: Project Description…" at bounding box center [995, 776] width 699 height 1129
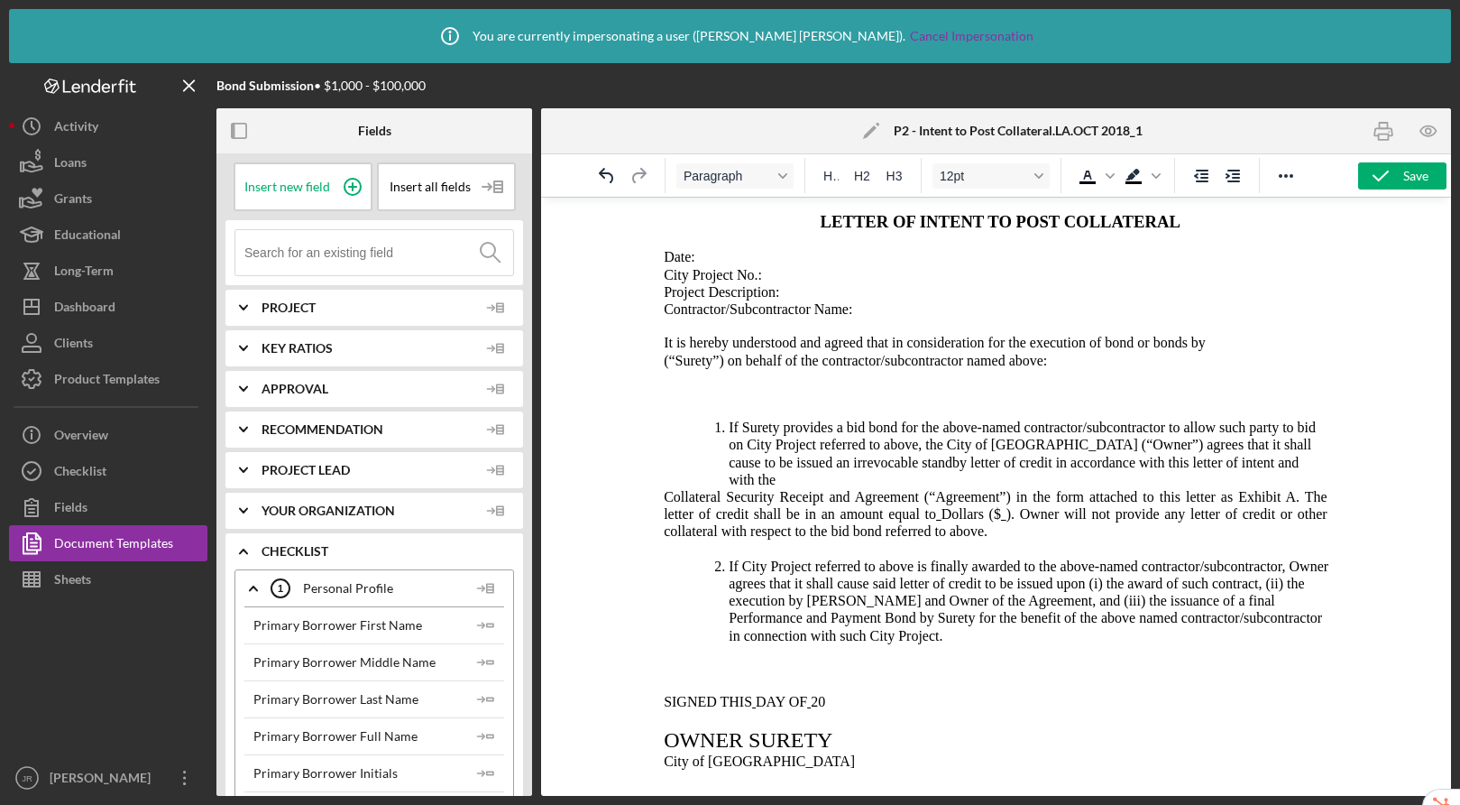
click at [1248, 340] on p "It is hereby understood and agreed that in consideration for the execution of b…" at bounding box center [995, 342] width 699 height 17
click at [348, 183] on icon at bounding box center [352, 186] width 45 height 45
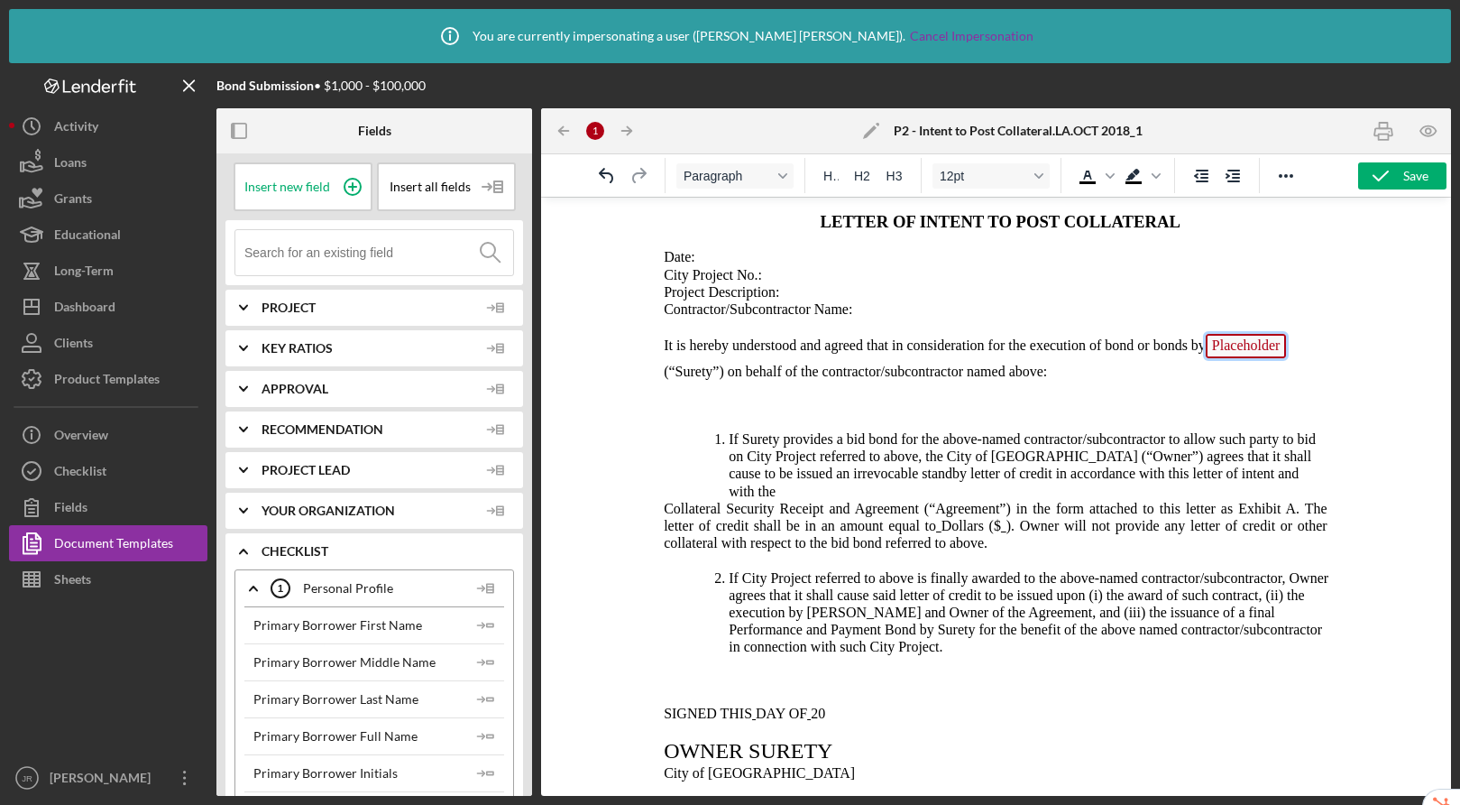
click at [1259, 340] on span "Placeholder" at bounding box center [1245, 346] width 81 height 24
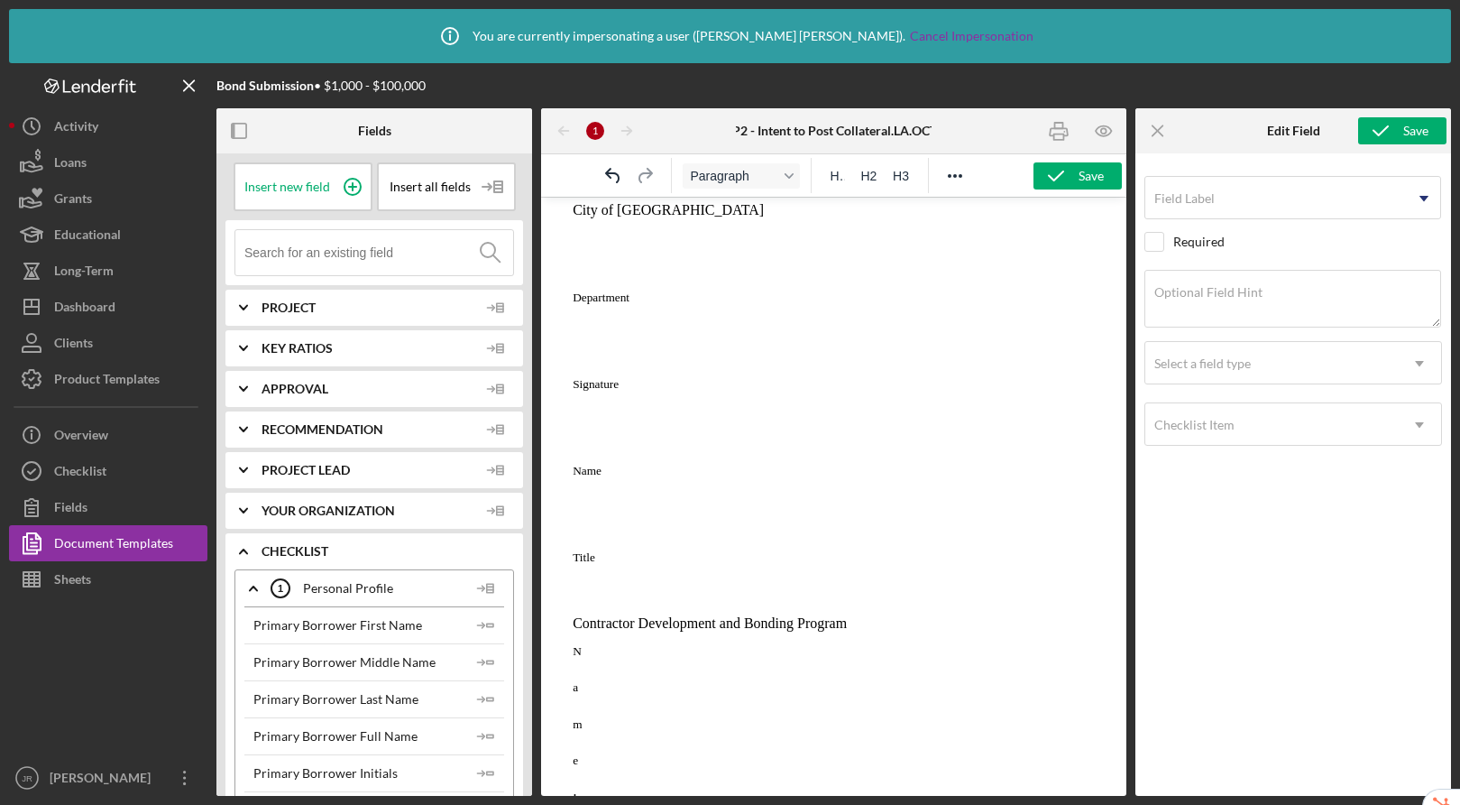
scroll to position [211, 0]
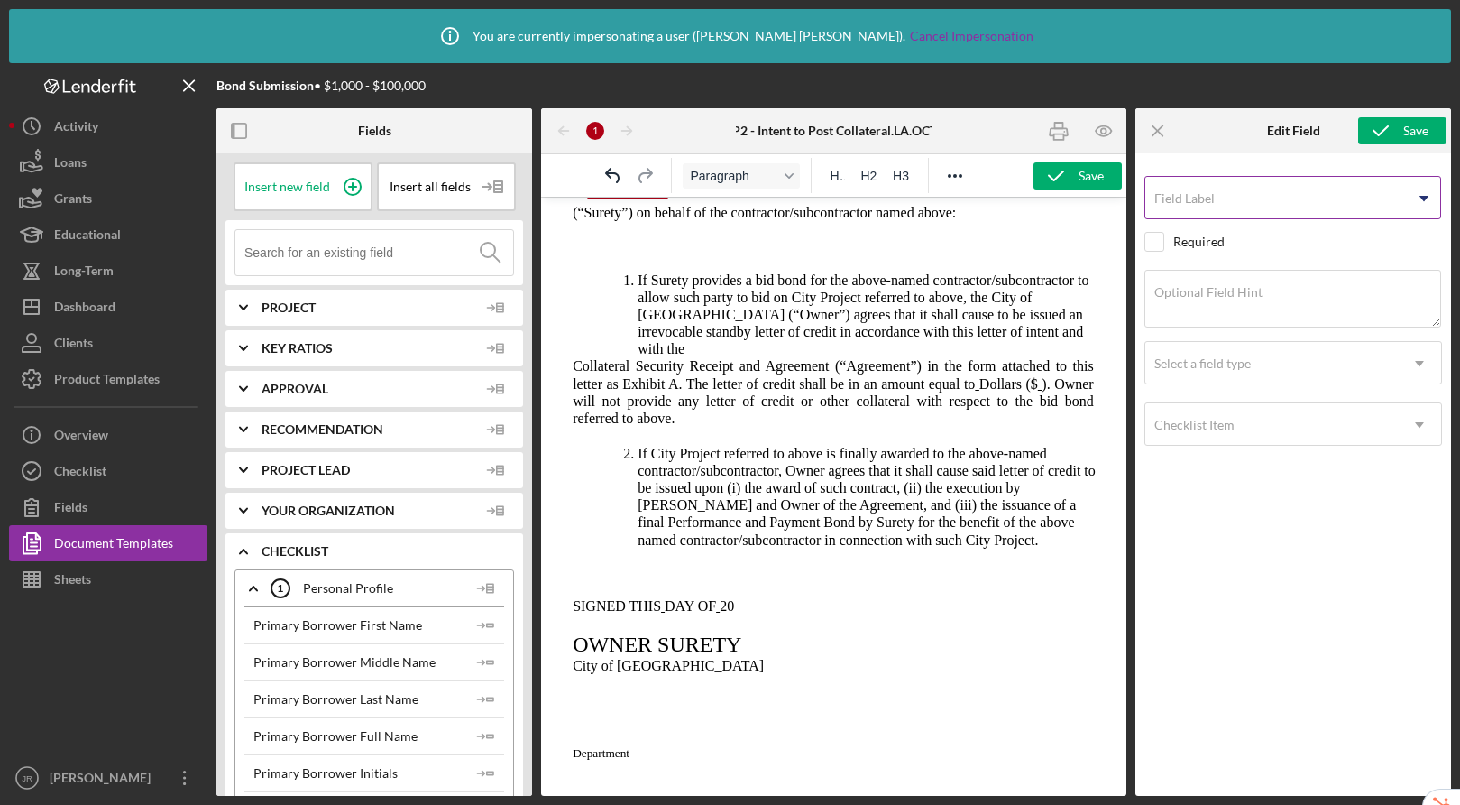
click at [1250, 216] on input "Field Label" at bounding box center [1293, 197] width 297 height 43
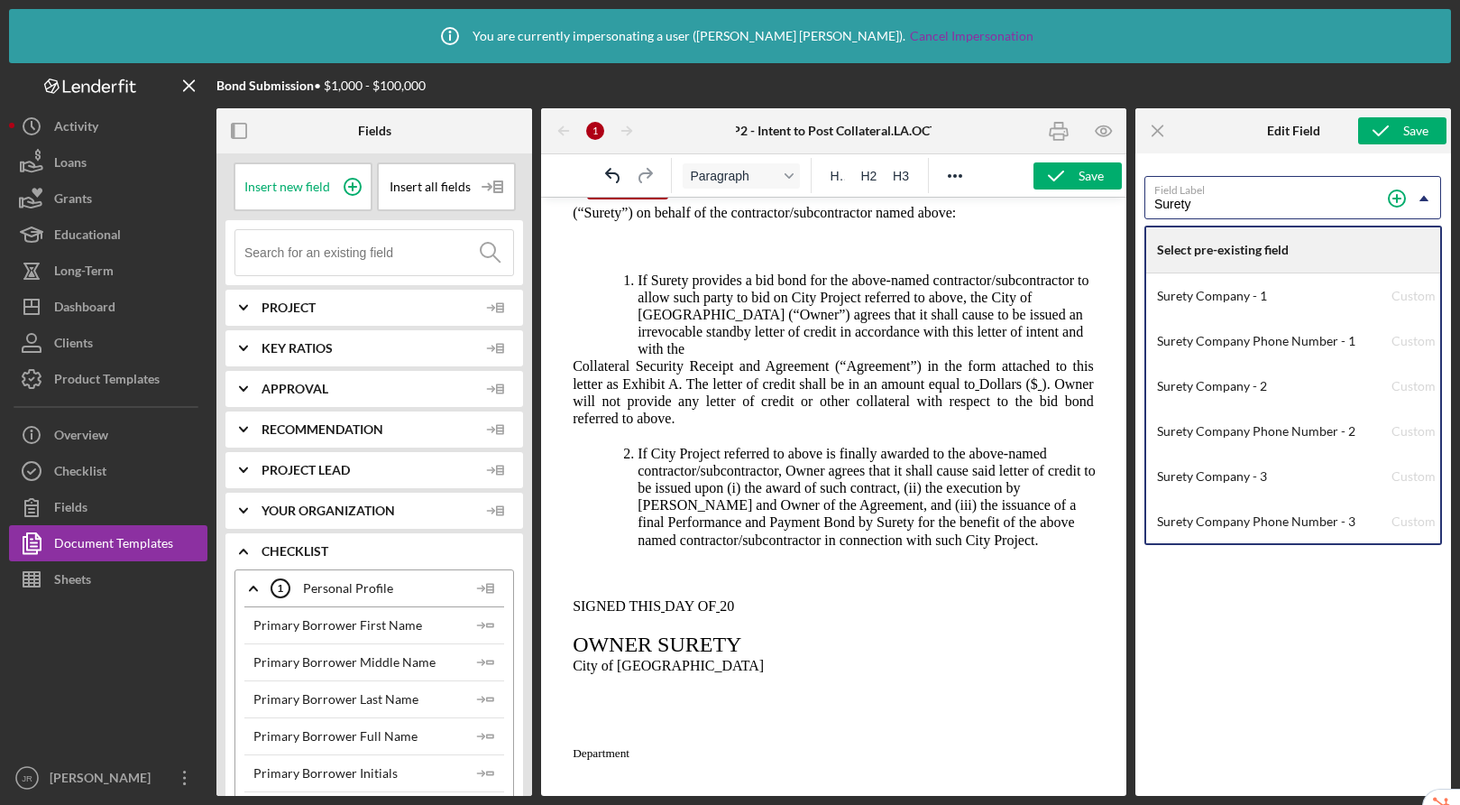
type input "Surety"
click at [1215, 143] on div "Icon/Menu Close" at bounding box center [1189, 130] width 106 height 45
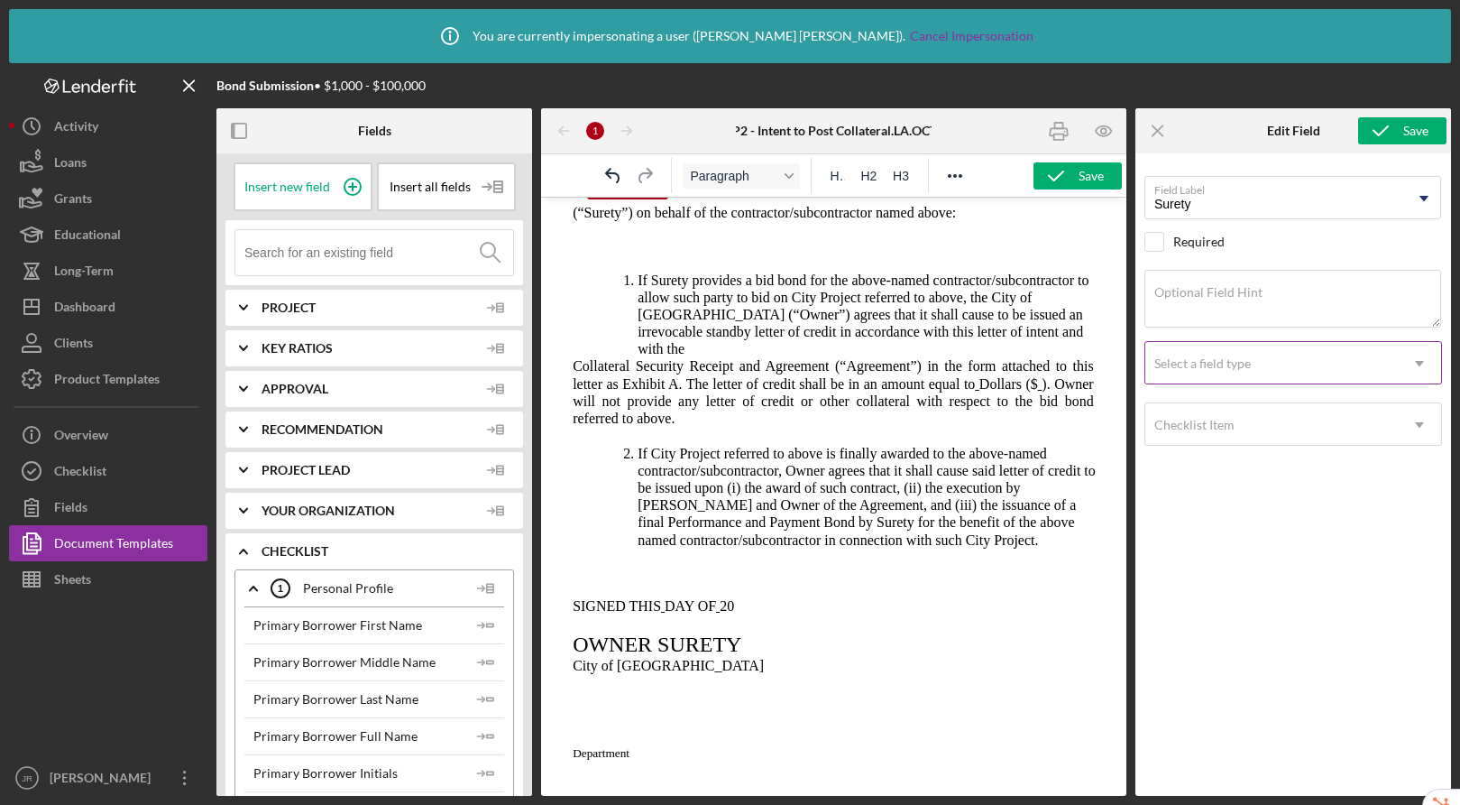
click at [1247, 367] on div "Select a field type" at bounding box center [1203, 363] width 97 height 14
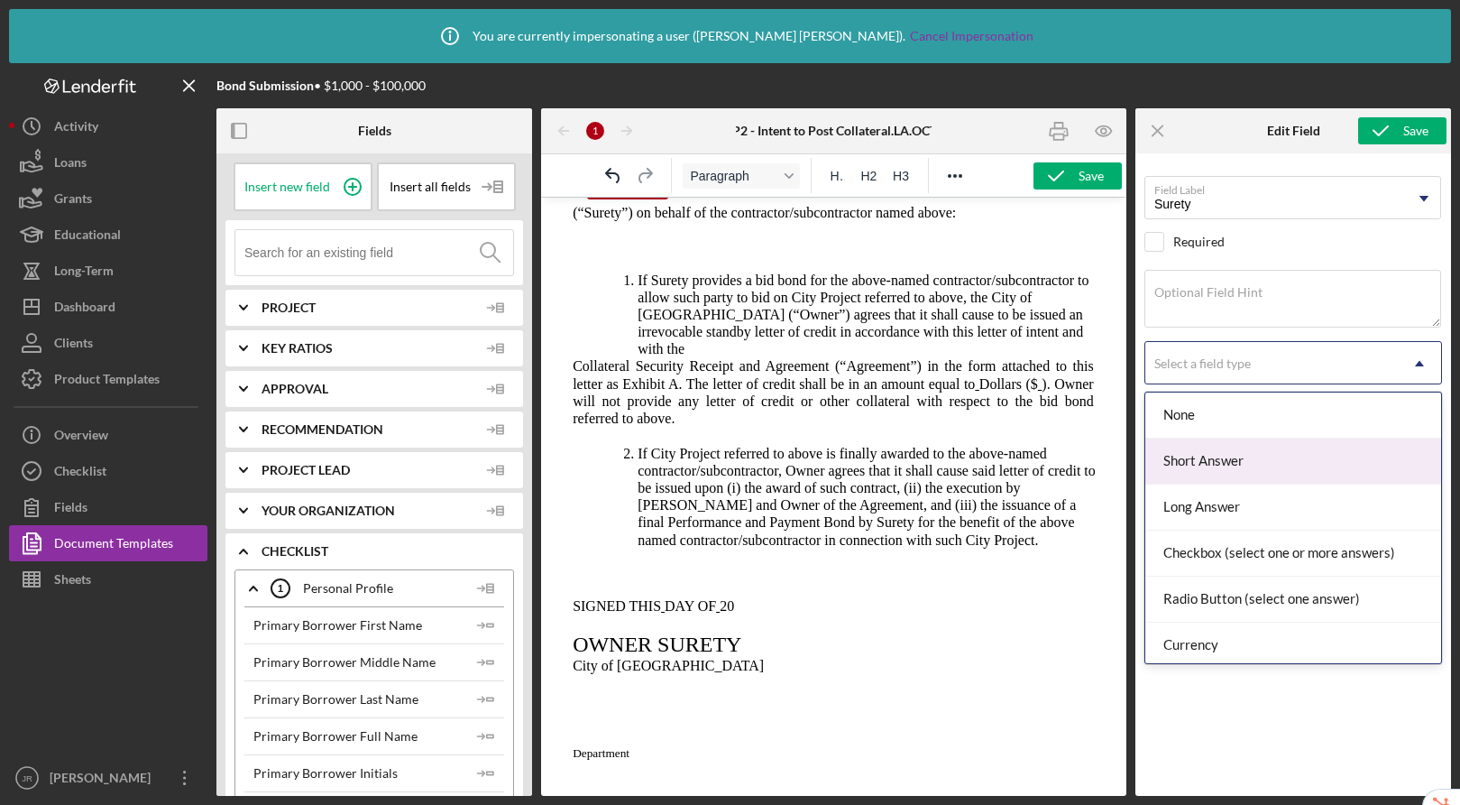
click at [1222, 458] on div "Short Answer" at bounding box center [1294, 461] width 296 height 46
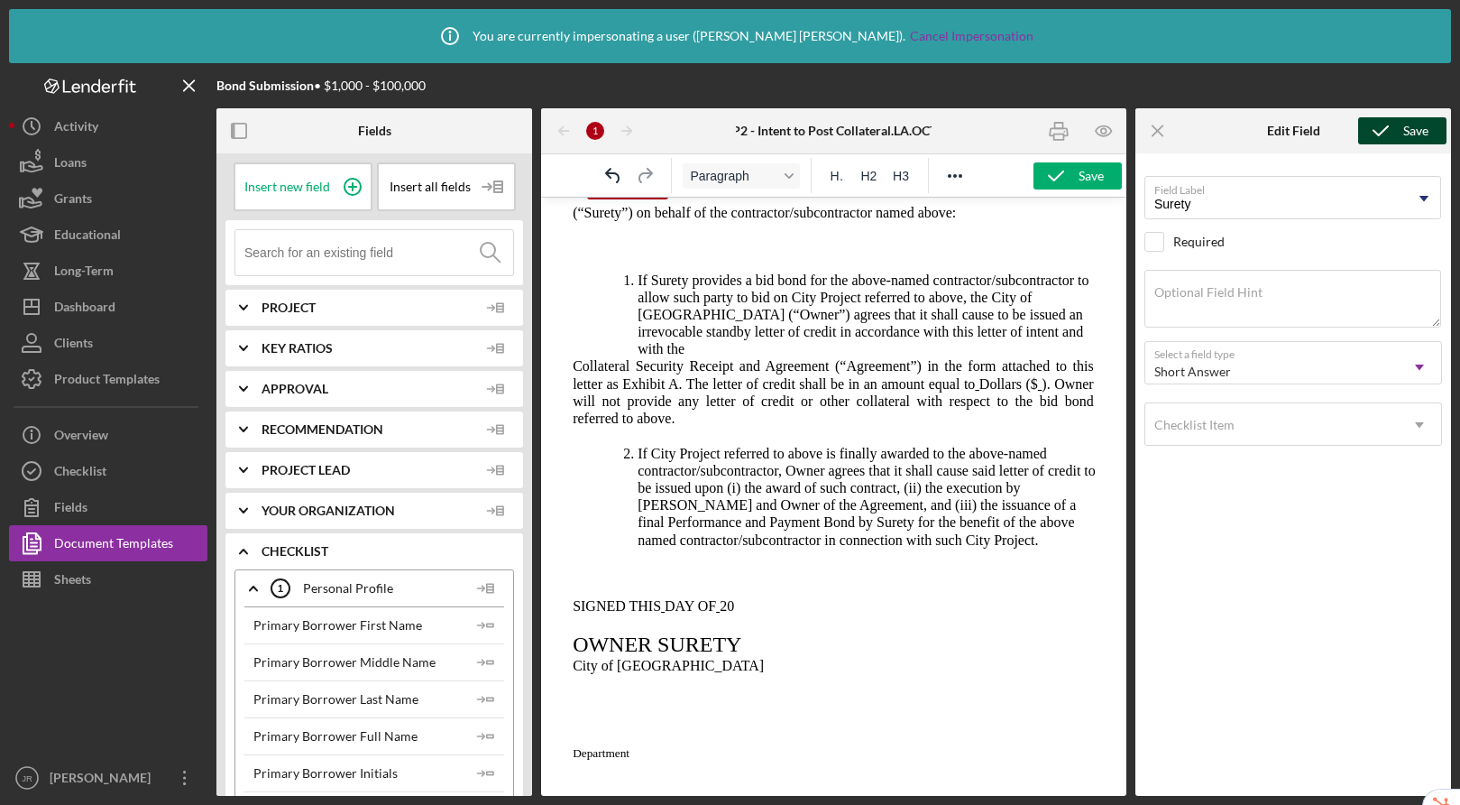
click at [1397, 131] on icon "submit" at bounding box center [1381, 130] width 45 height 45
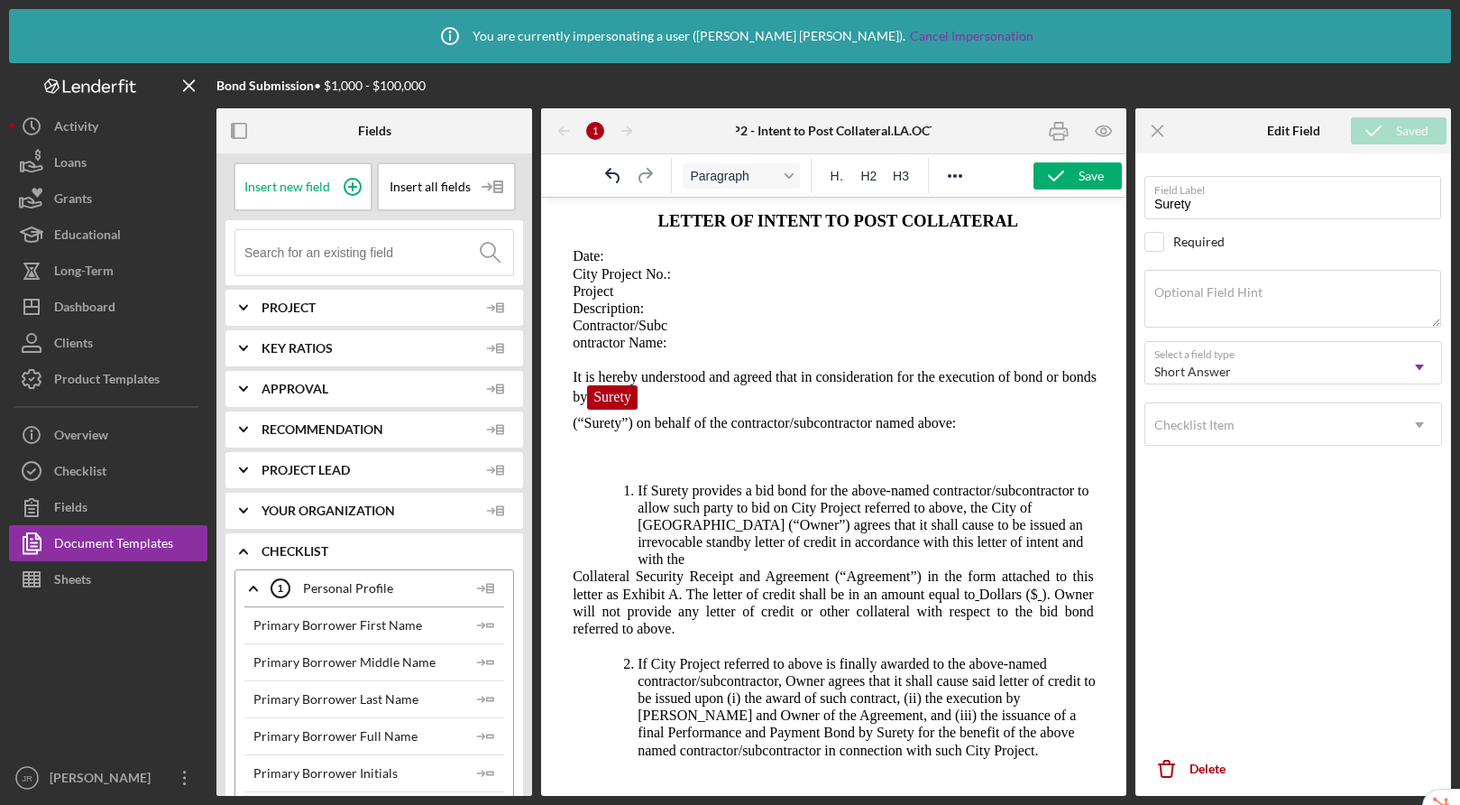
scroll to position [0, 0]
click at [570, 432] on p "(“Surety”) on behalf of the contractor/subcontractor named above:" at bounding box center [834, 423] width 557 height 17
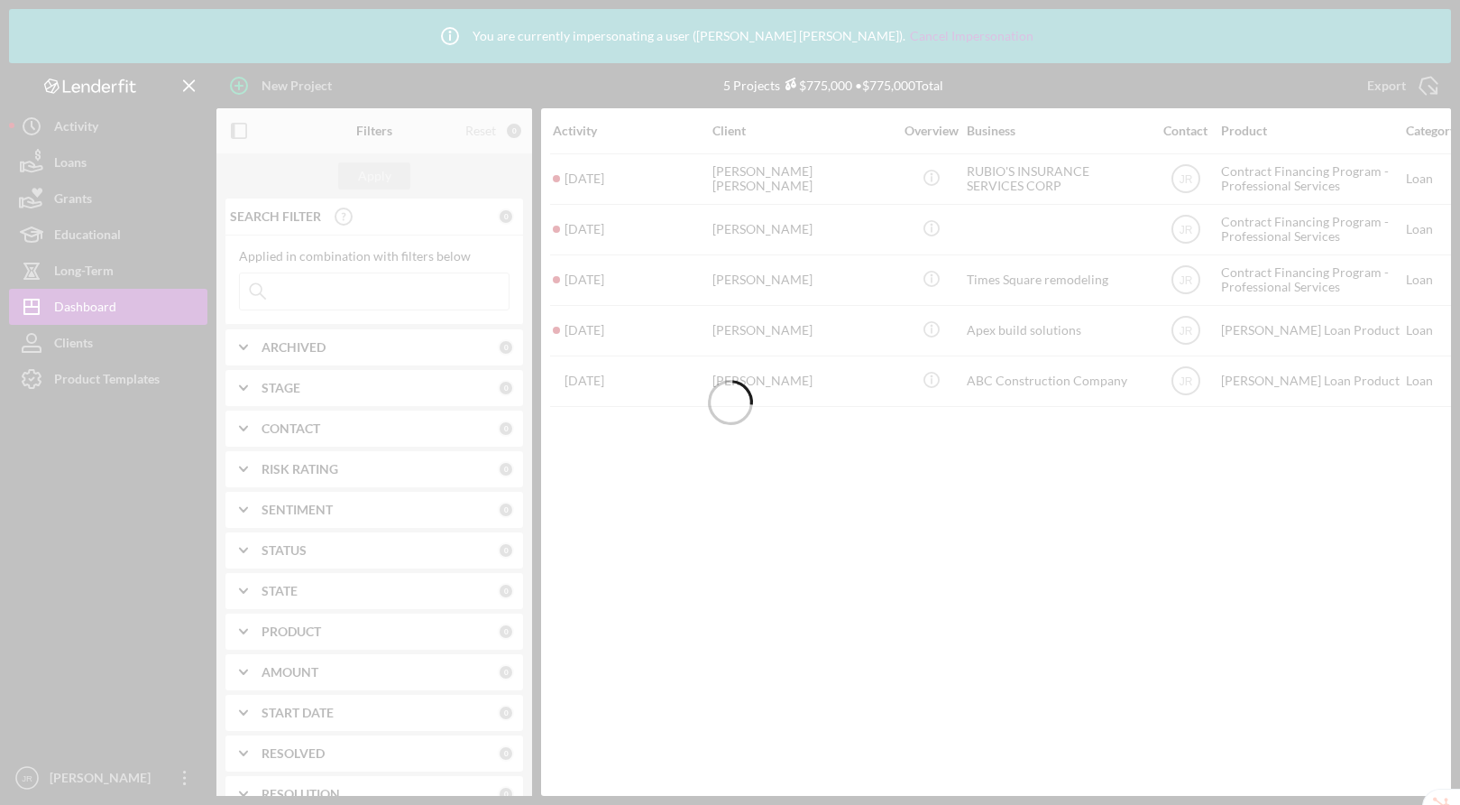
click at [103, 392] on div at bounding box center [730, 402] width 1460 height 805
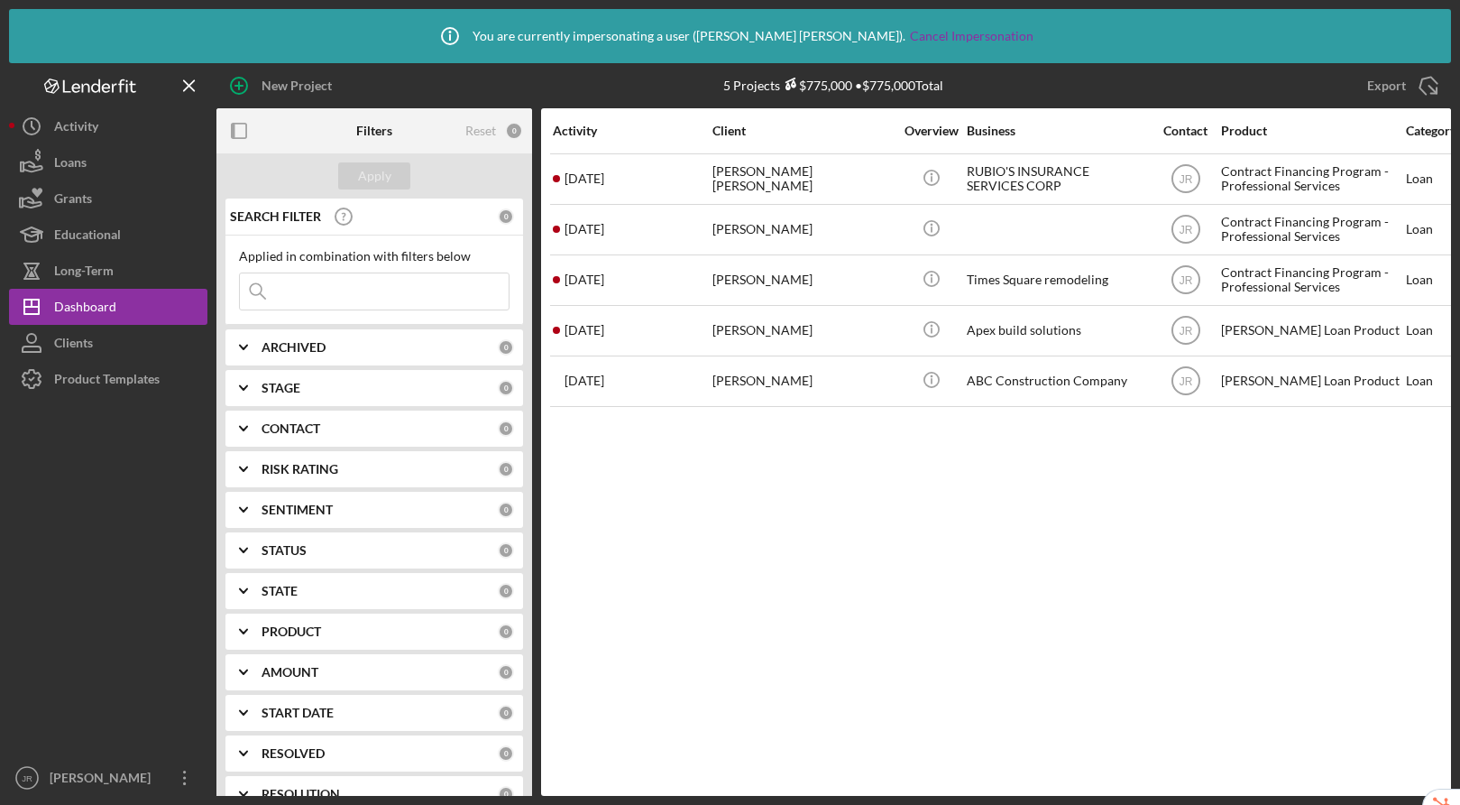
click at [103, 392] on div "Product Templates" at bounding box center [107, 381] width 106 height 41
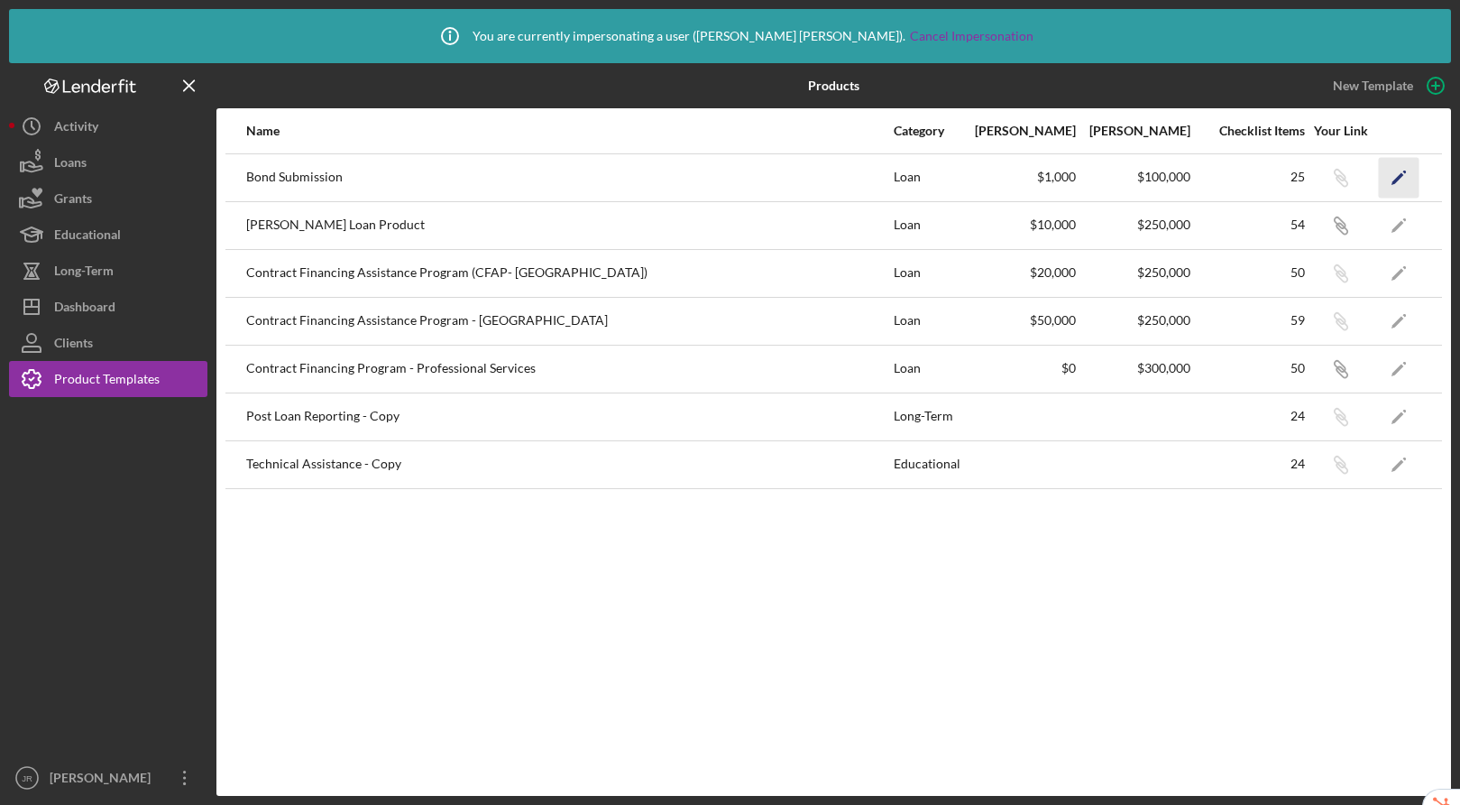
click at [1412, 173] on icon "Icon/Edit" at bounding box center [1399, 177] width 41 height 41
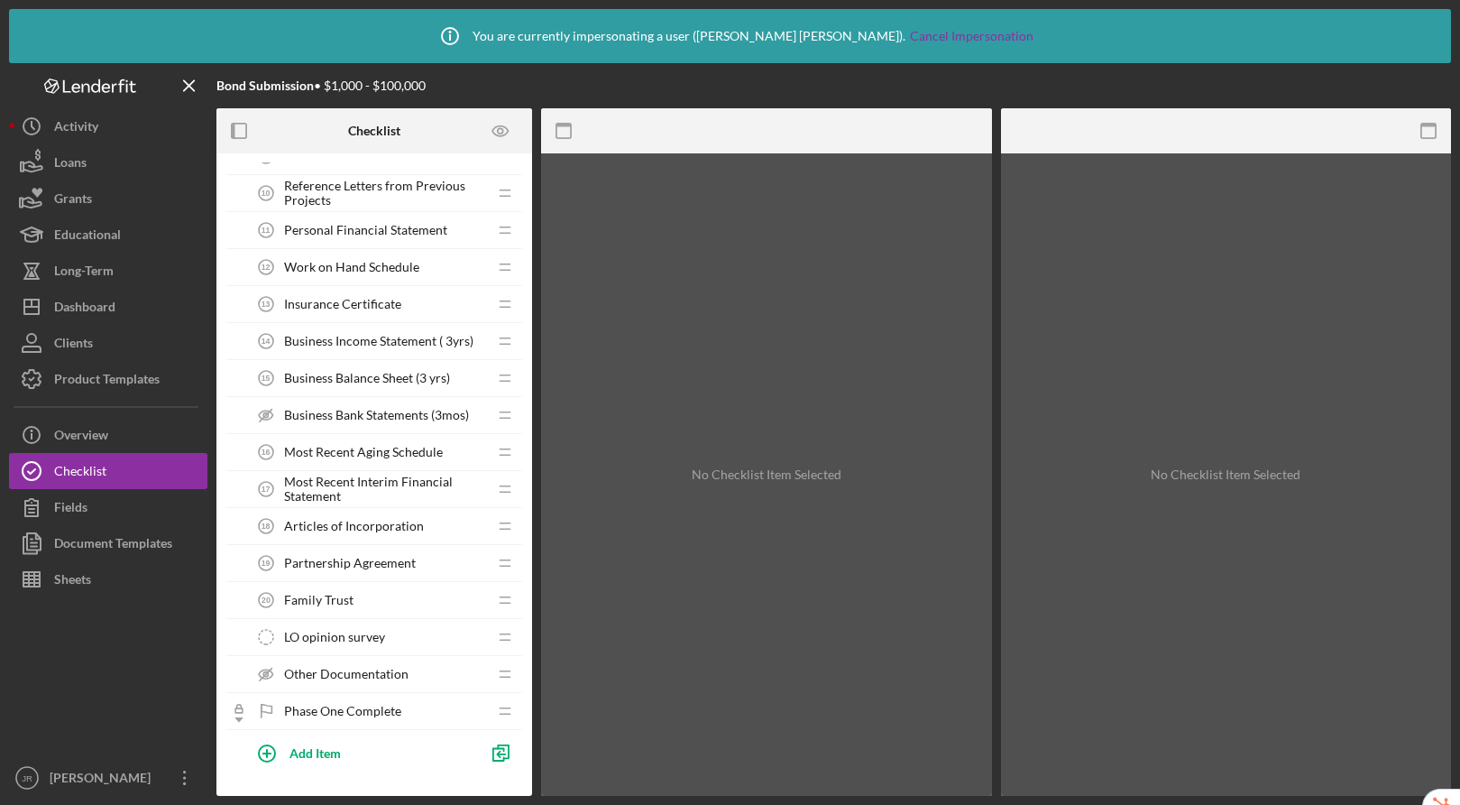
scroll to position [8, 0]
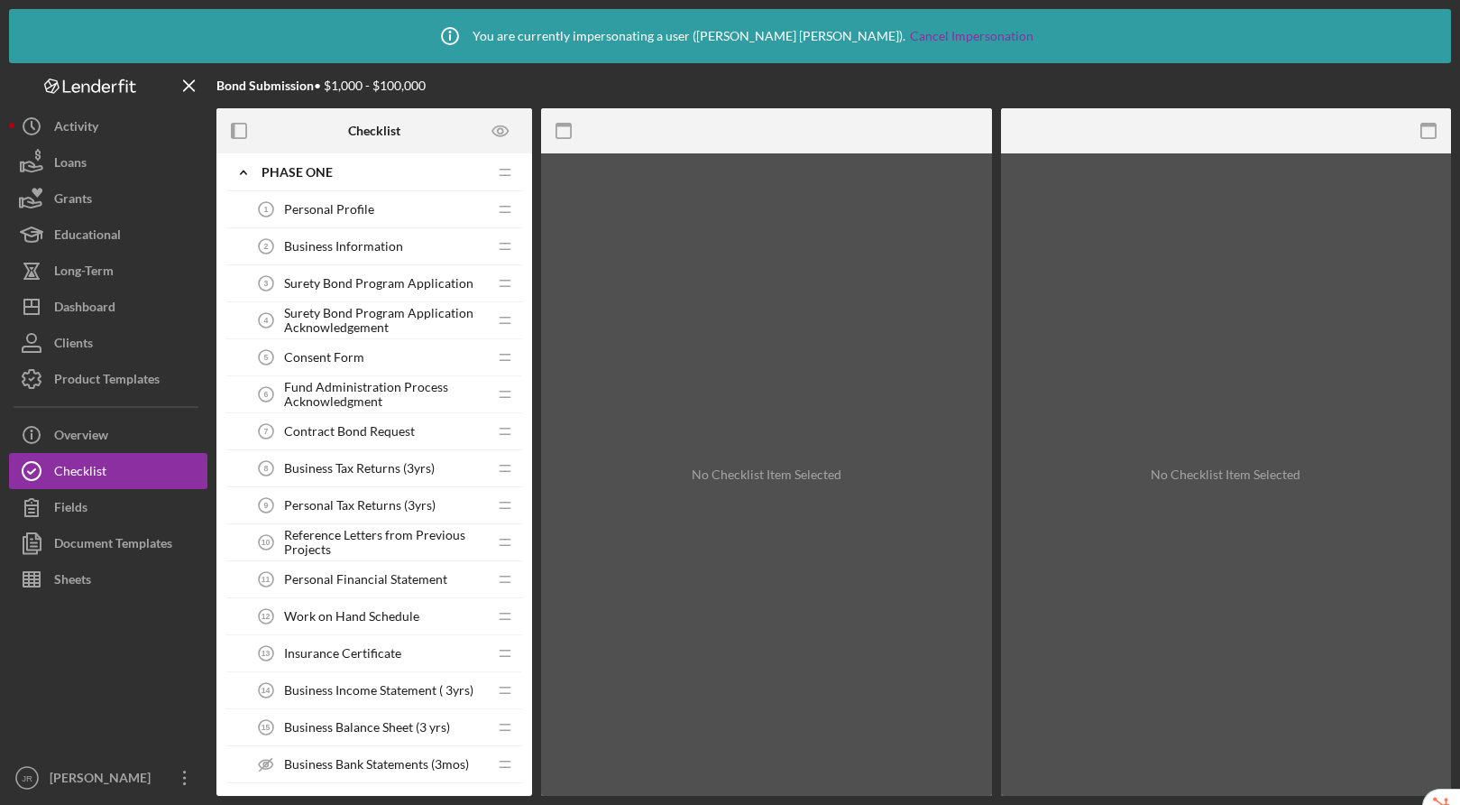
click at [370, 320] on span "Surety Bond Program Application Acknowledgement" at bounding box center [385, 320] width 203 height 29
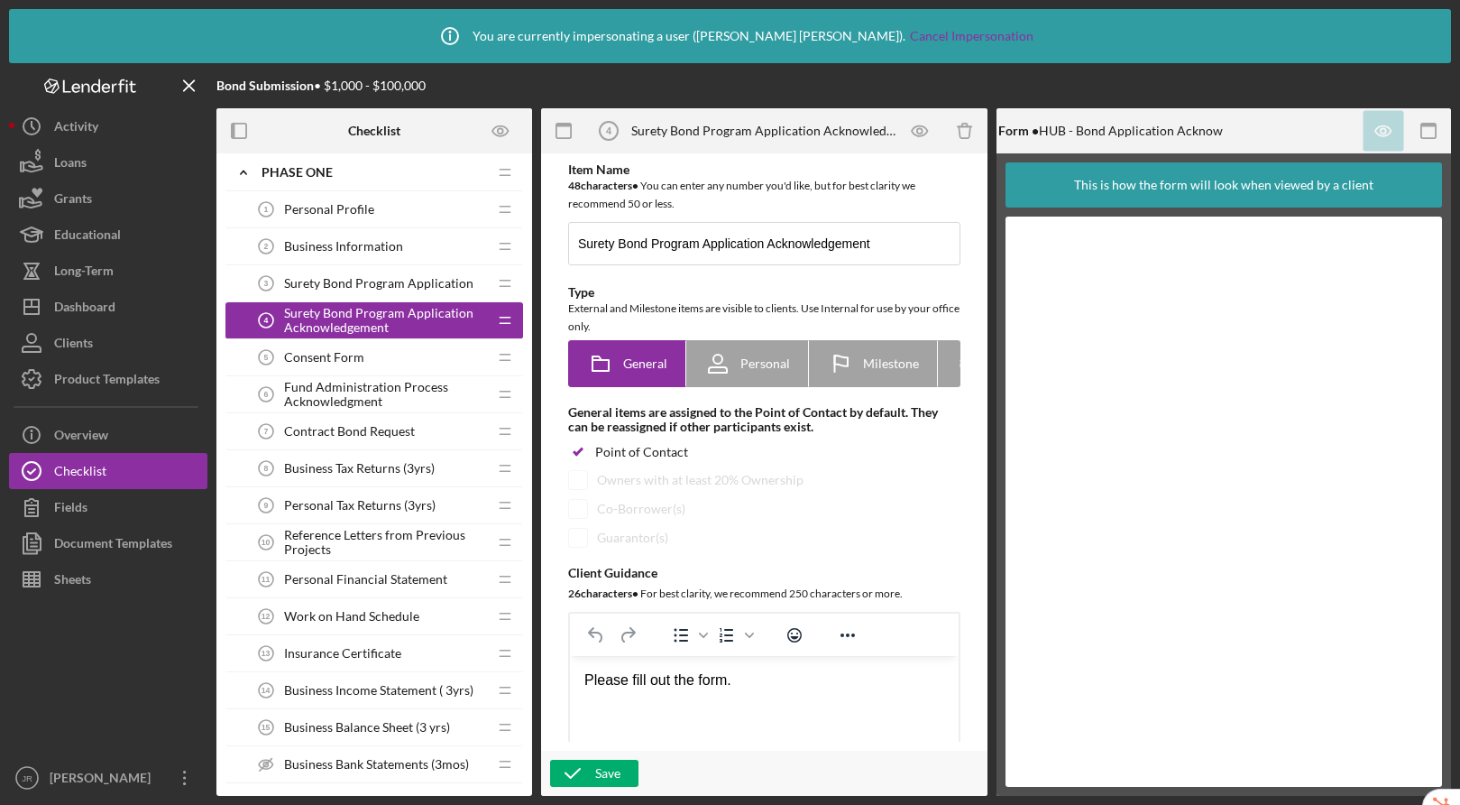
click at [394, 281] on span "Surety Bond Program Application" at bounding box center [378, 283] width 189 height 14
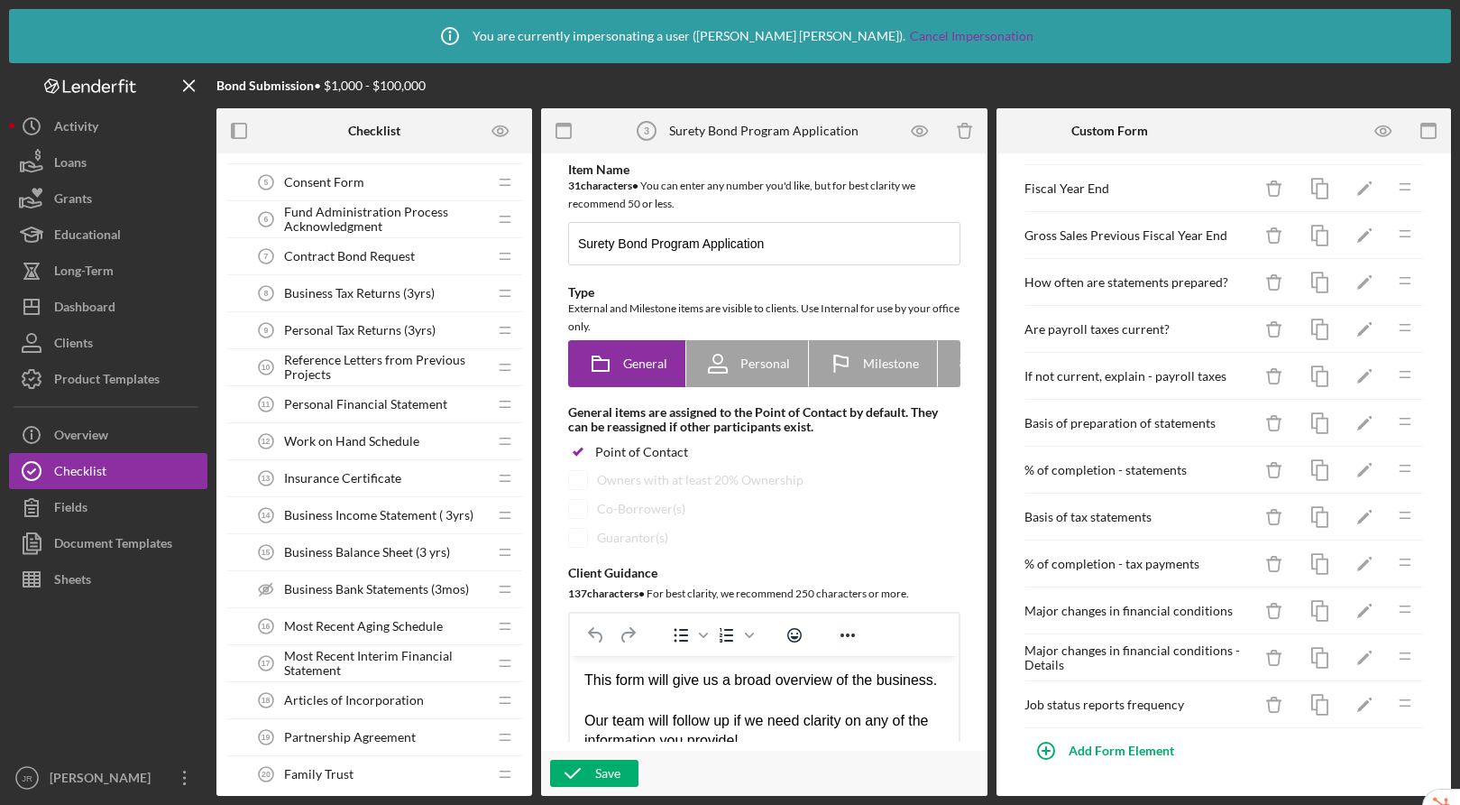
scroll to position [47, 0]
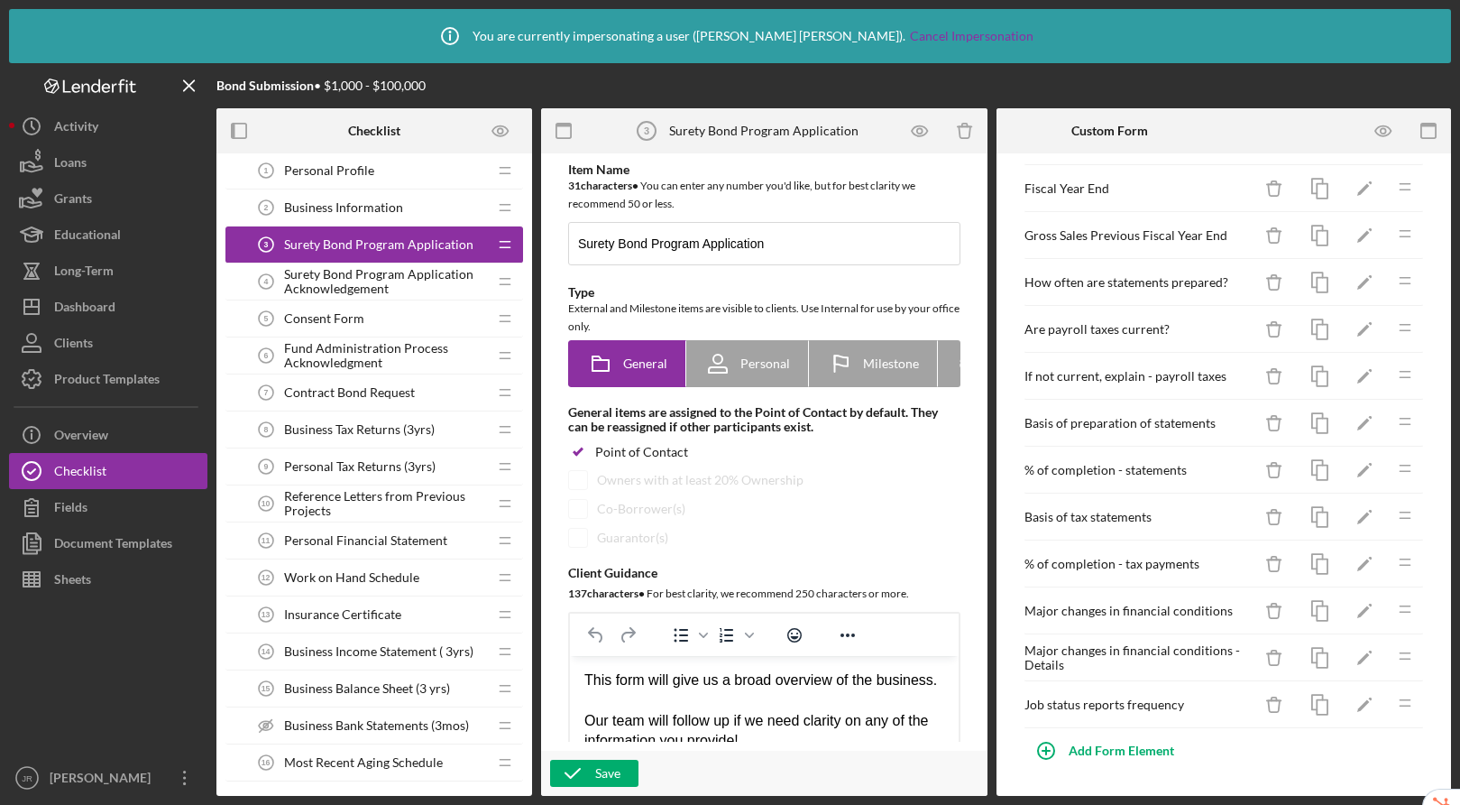
click at [371, 344] on span "Fund Administration Process Acknowledgment" at bounding box center [385, 355] width 203 height 29
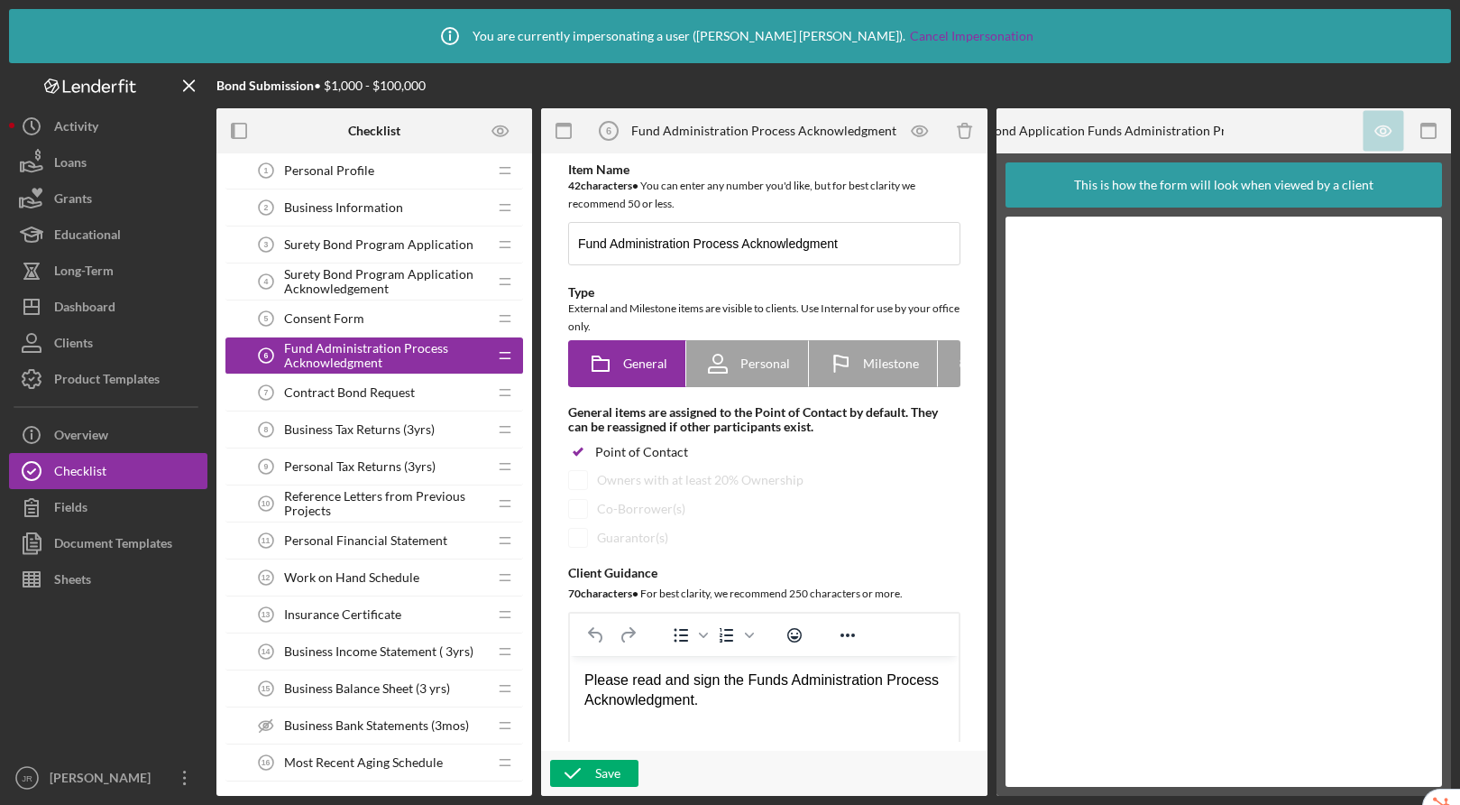
click at [369, 390] on span "Contract Bond Request" at bounding box center [349, 392] width 131 height 14
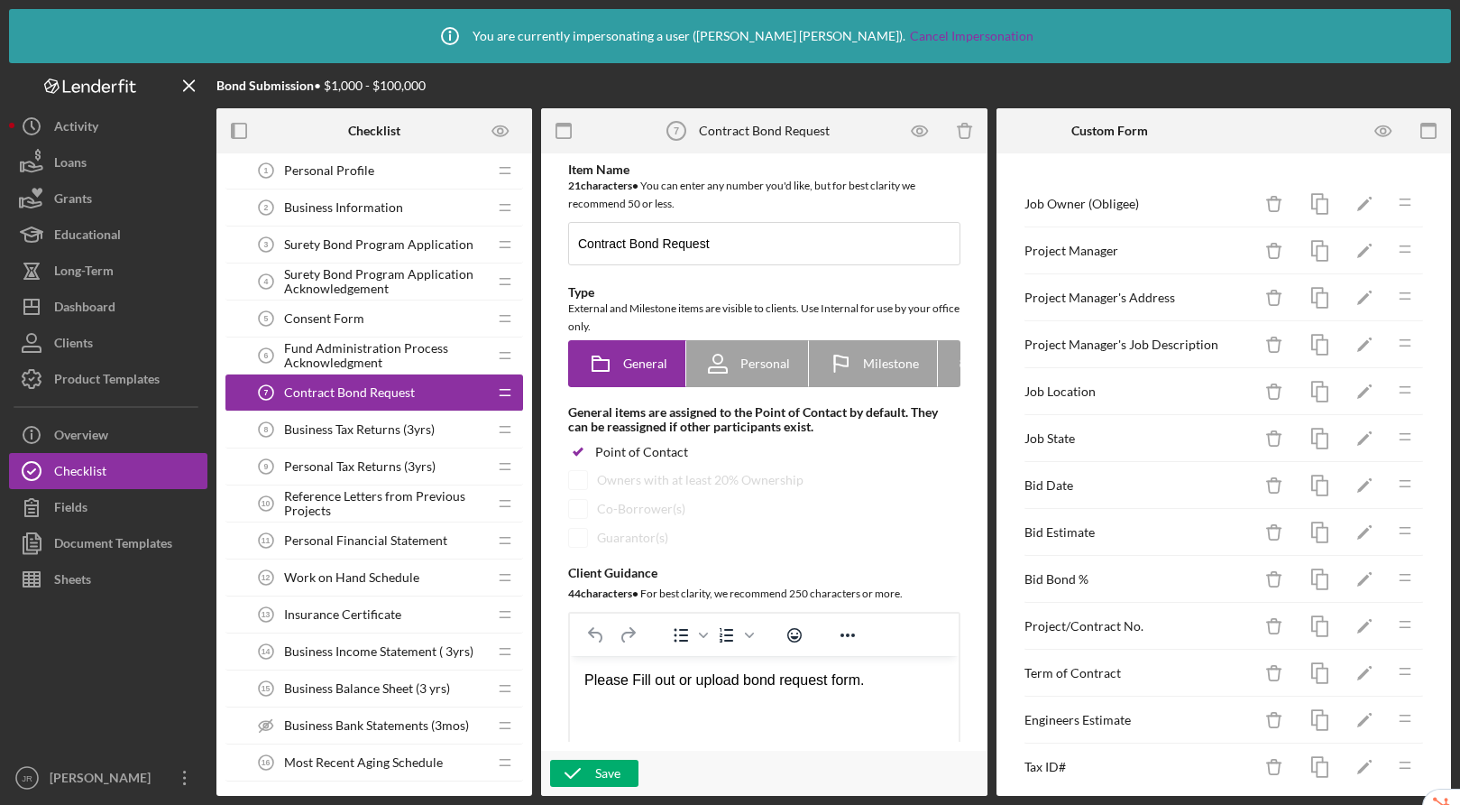
click at [368, 422] on span "Business Tax Returns (3yrs)" at bounding box center [359, 429] width 151 height 14
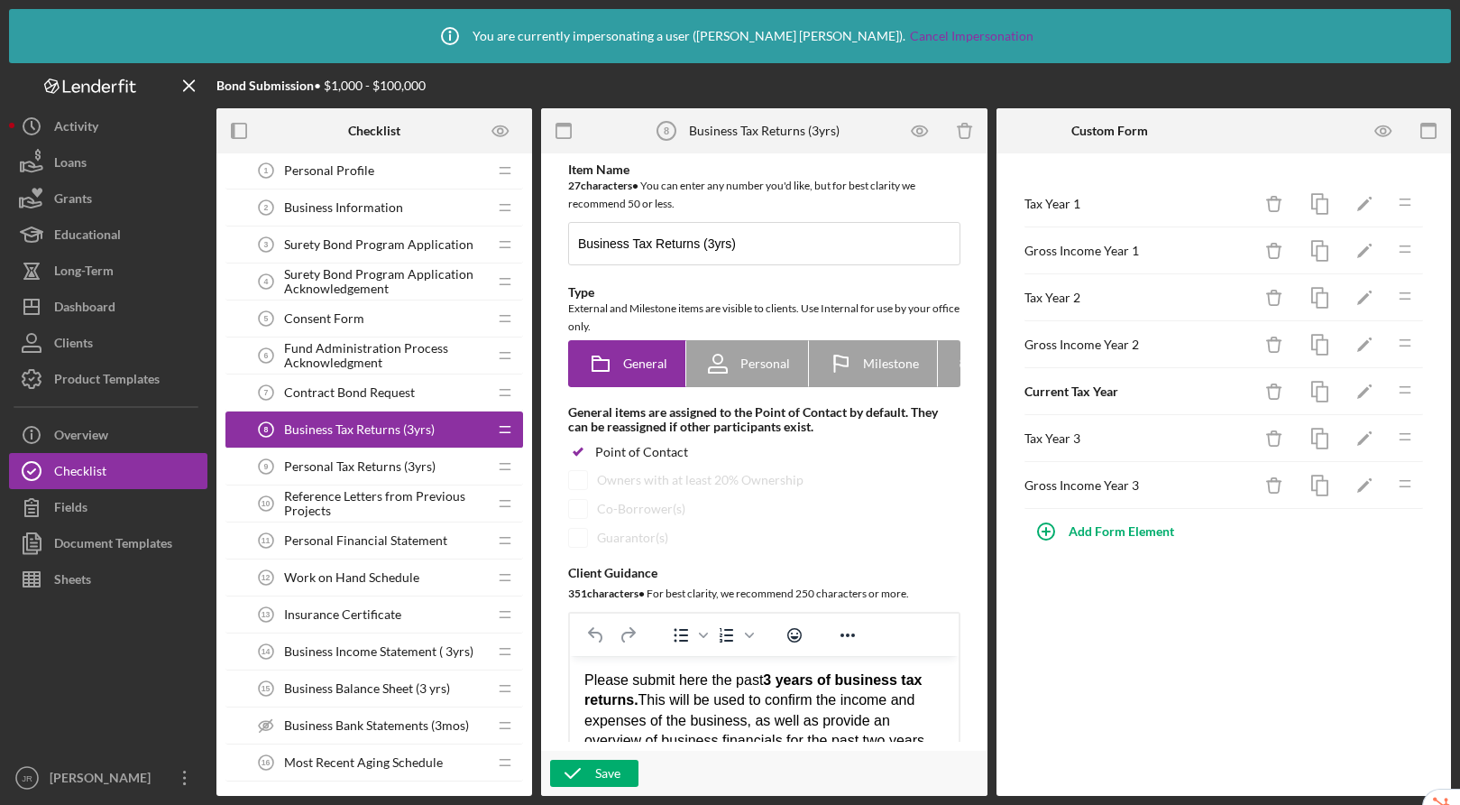
click at [351, 456] on div "Personal Tax Returns (3yrs) 9 Personal Tax Returns (3yrs)" at bounding box center [367, 466] width 239 height 36
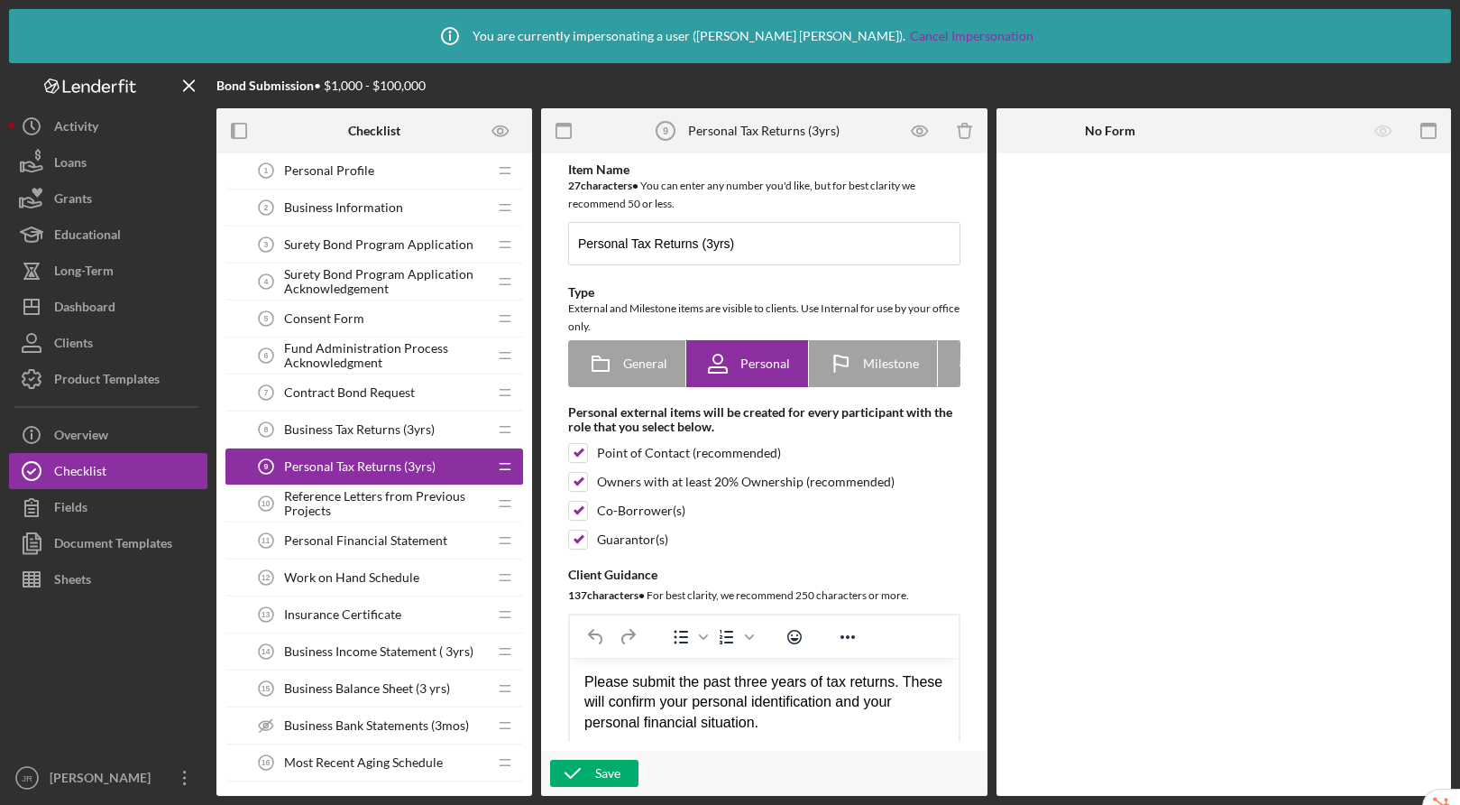
click at [338, 493] on span "Reference Letters from Previous Projects" at bounding box center [385, 503] width 203 height 29
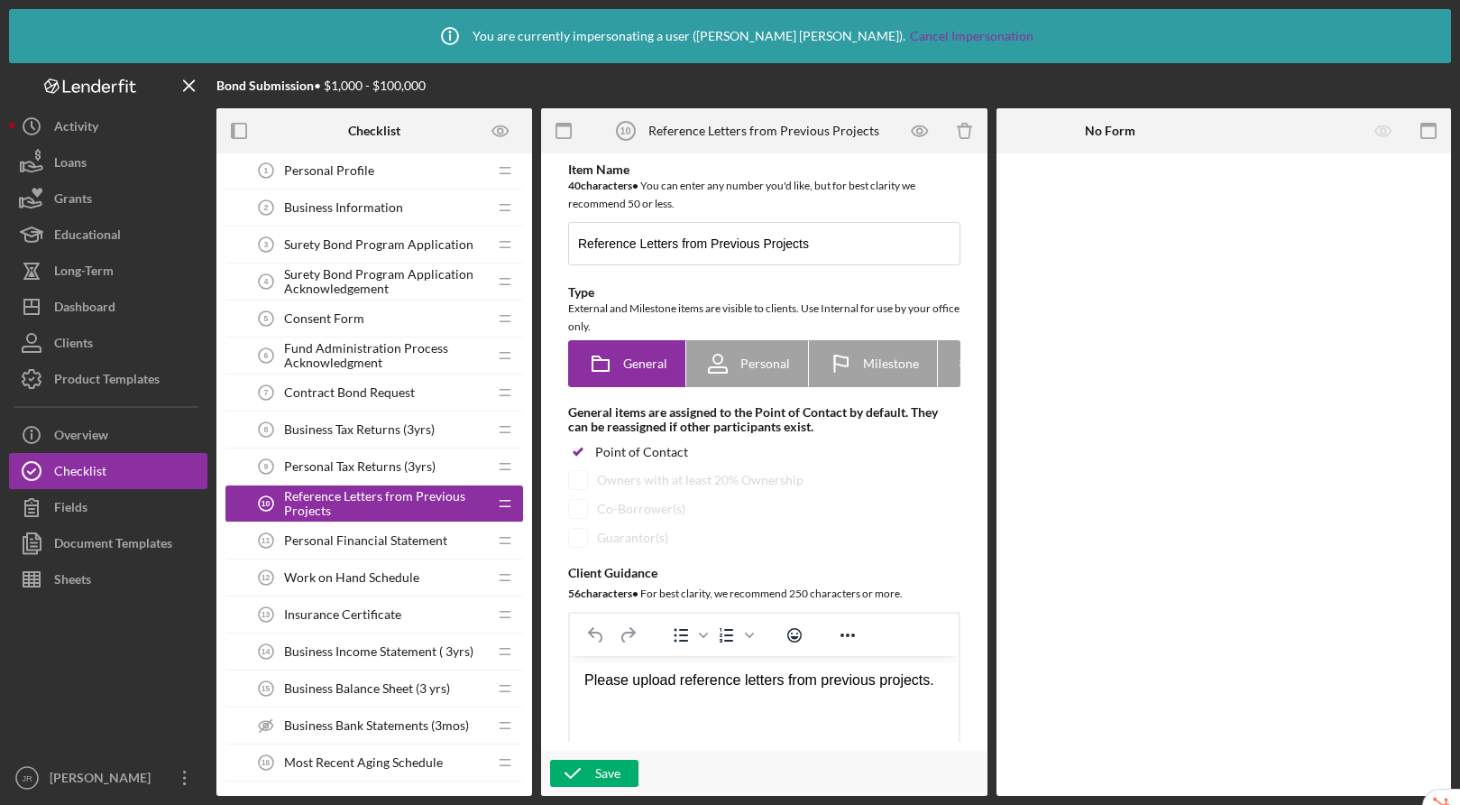
click at [332, 539] on span "Personal Financial Statement" at bounding box center [365, 540] width 163 height 14
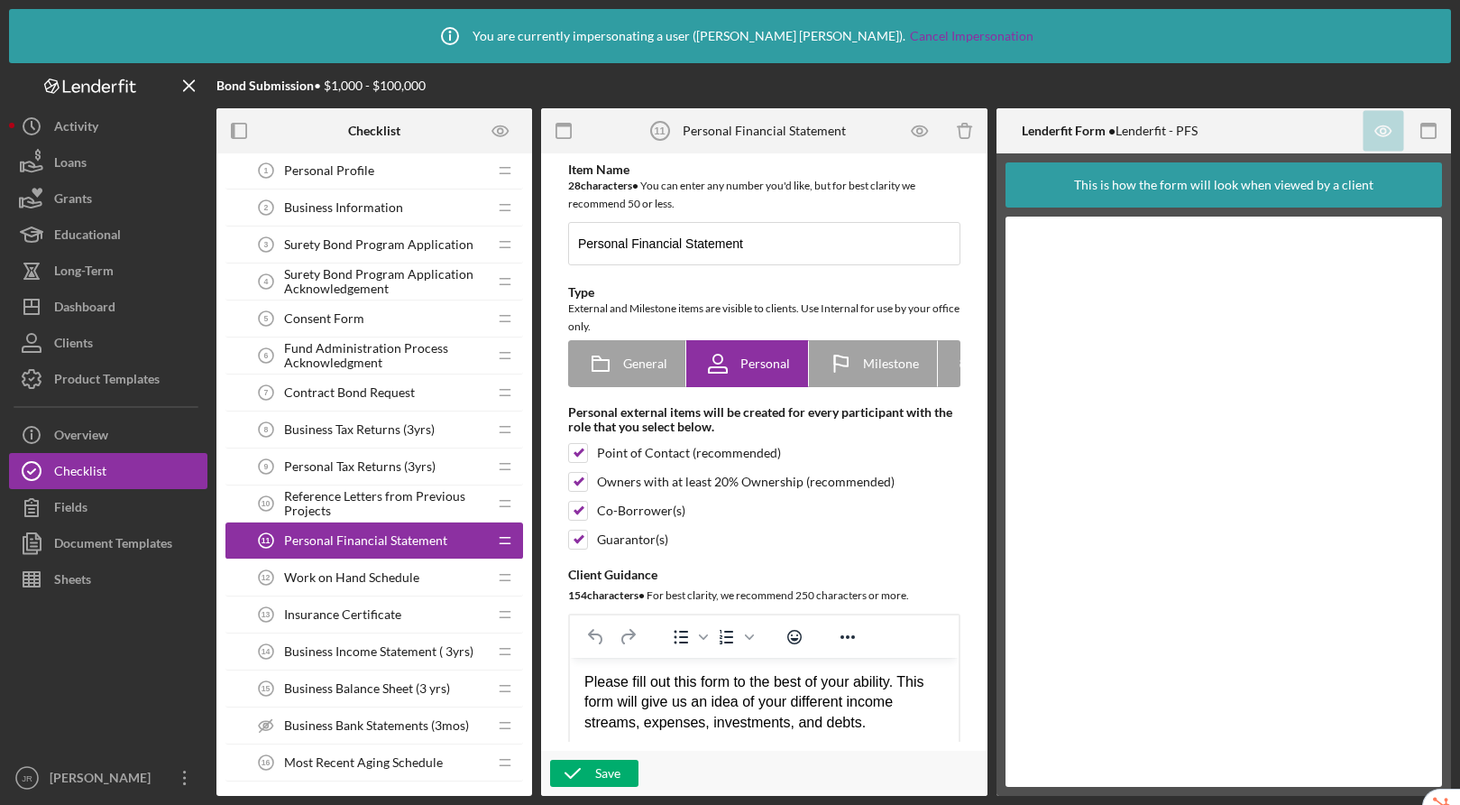
click at [328, 576] on span "Work on Hand Schedule" at bounding box center [351, 577] width 135 height 14
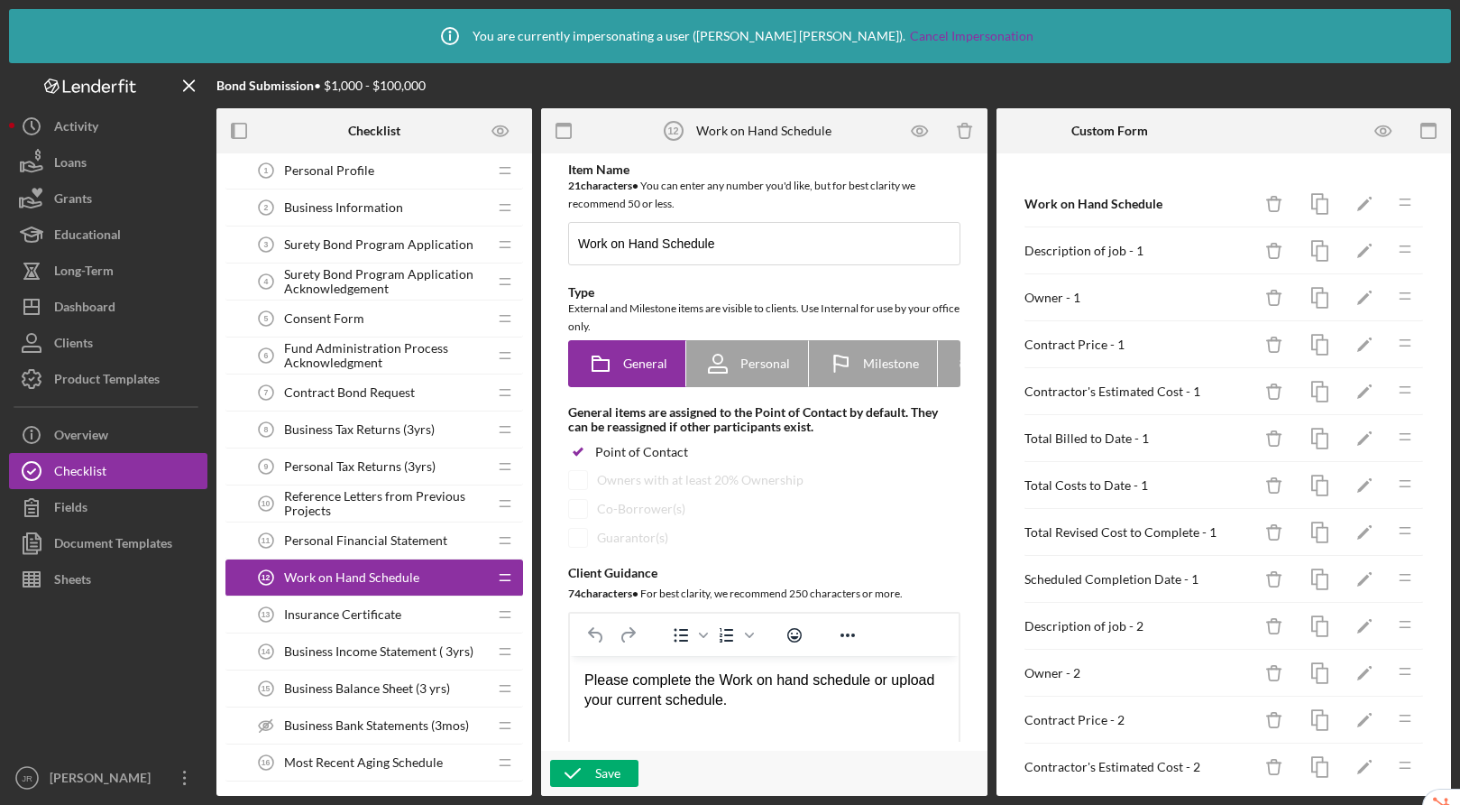
click at [327, 613] on span "Insurance Certificate" at bounding box center [342, 614] width 117 height 14
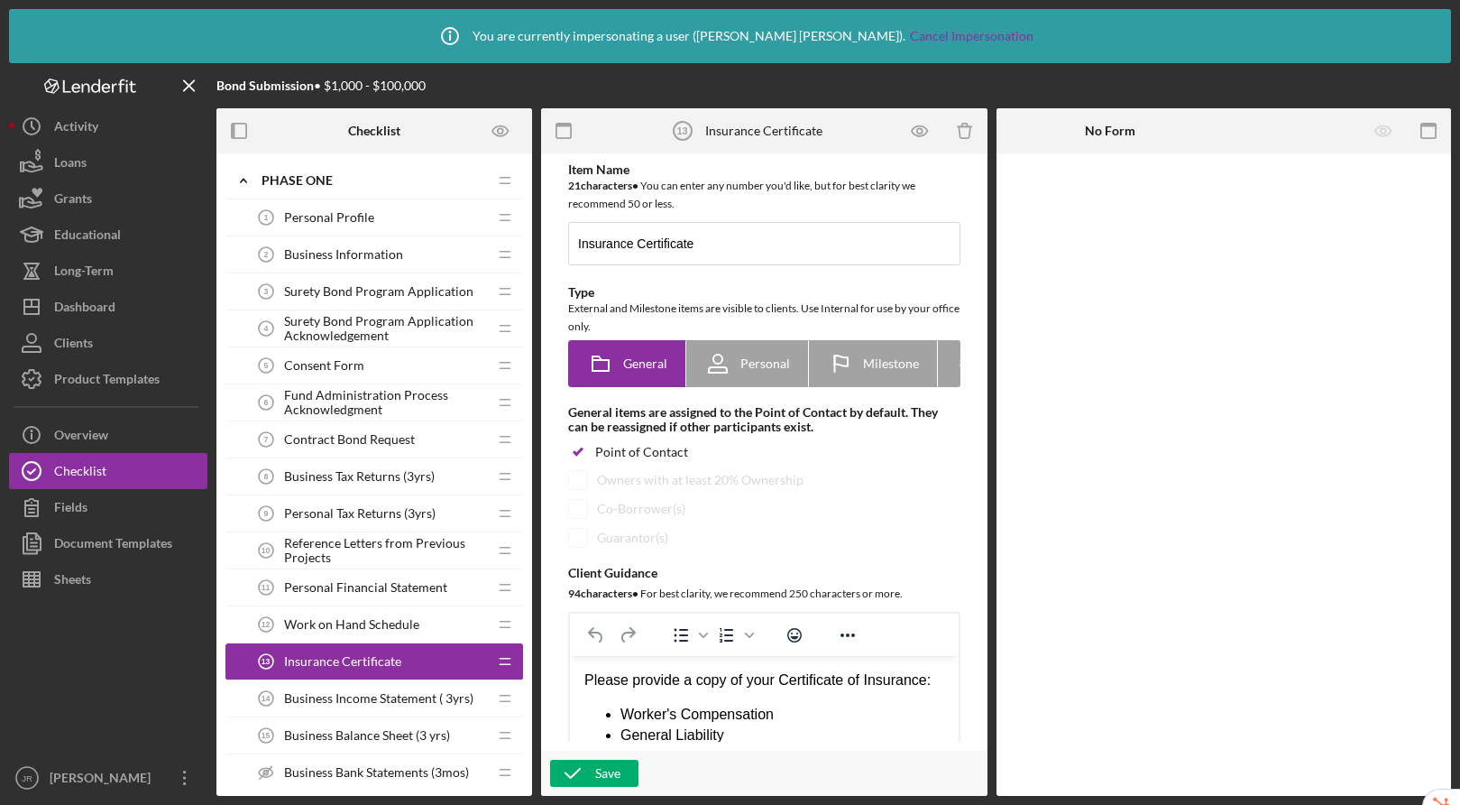
click at [366, 213] on span "Personal Profile" at bounding box center [329, 217] width 90 height 14
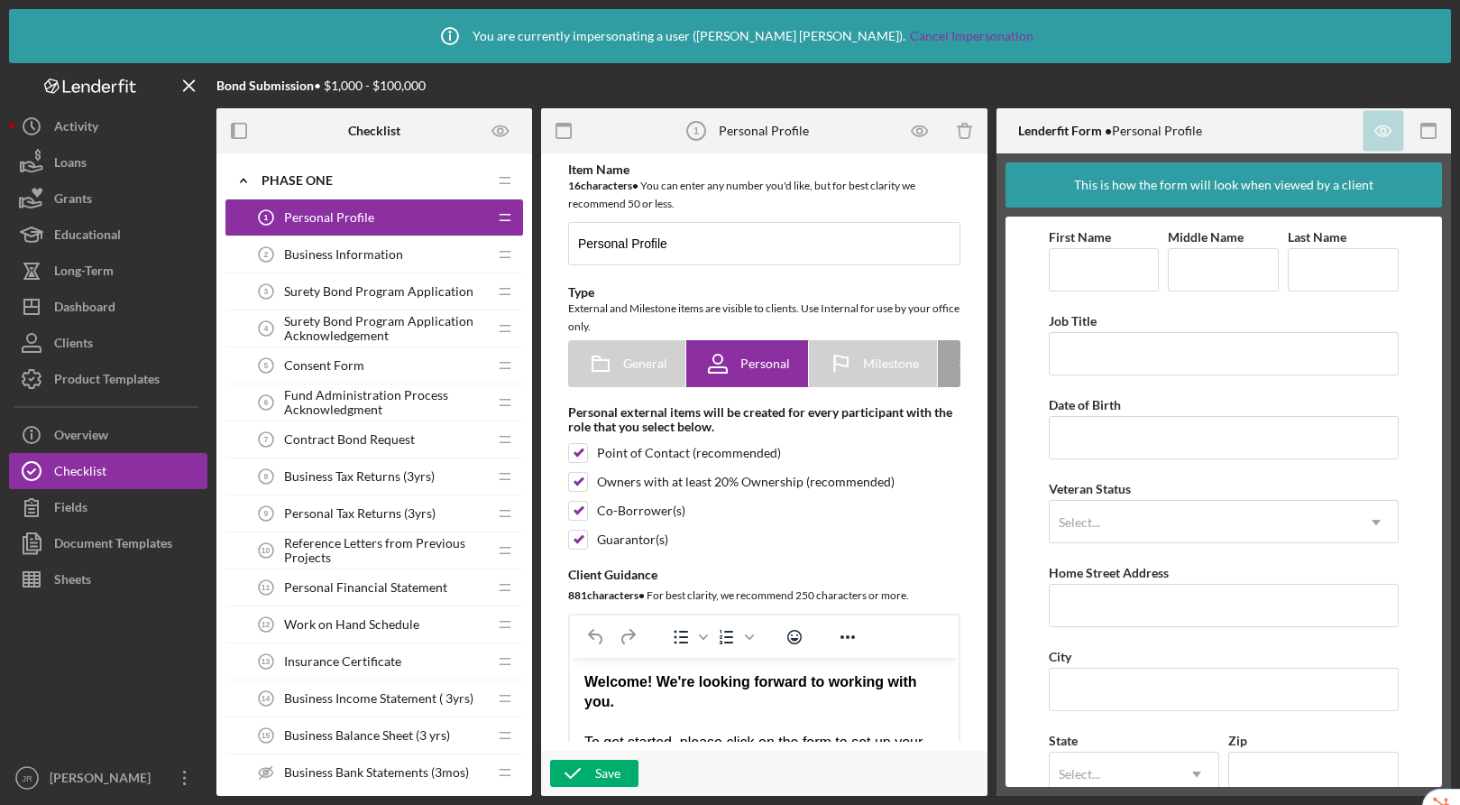
click at [355, 261] on span "Business Information" at bounding box center [343, 254] width 119 height 14
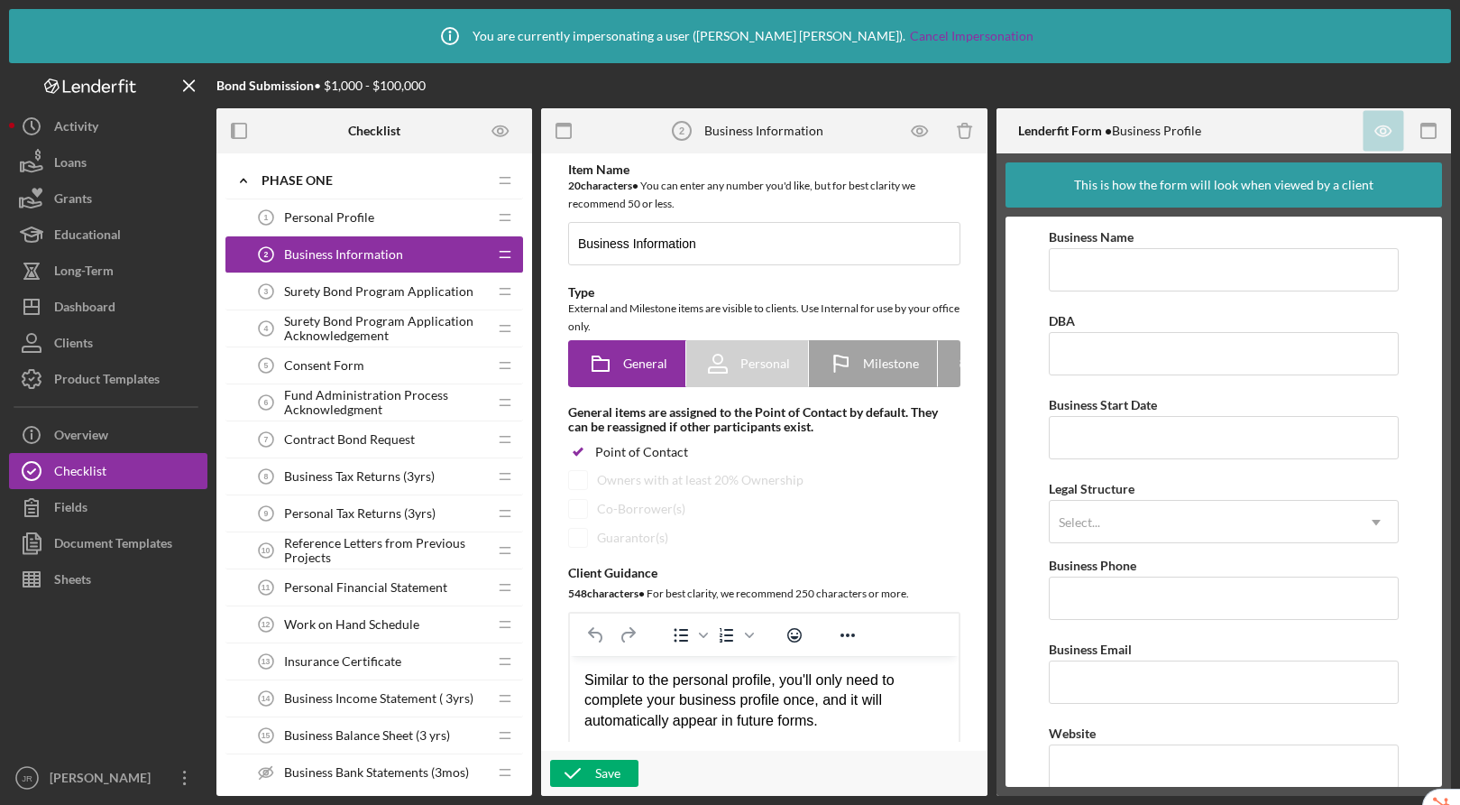
click at [347, 280] on div "Surety Bond Program Application 3 Surety Bond Program Application" at bounding box center [367, 291] width 239 height 36
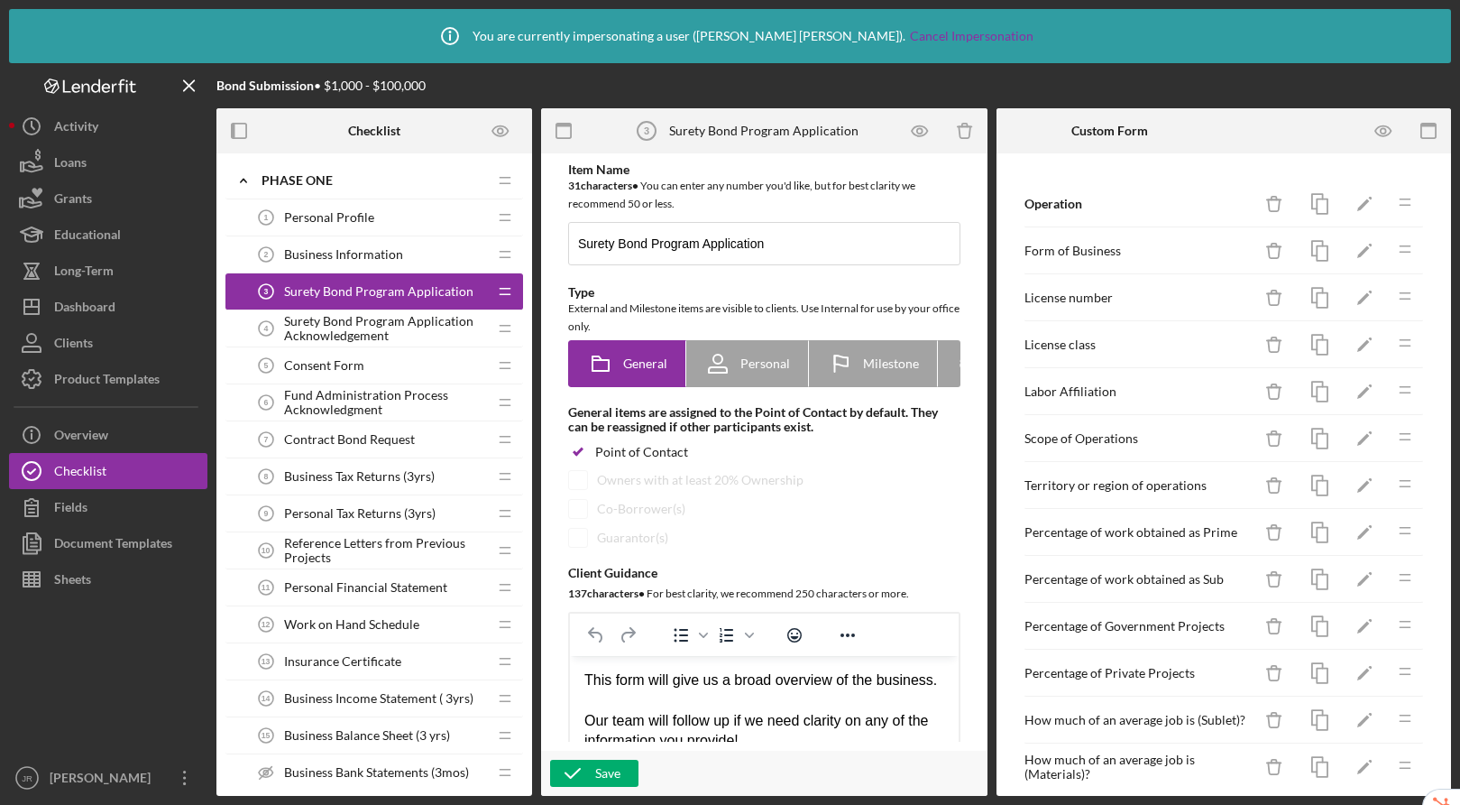
click at [341, 326] on span "Surety Bond Program Application Acknowledgement" at bounding box center [385, 328] width 203 height 29
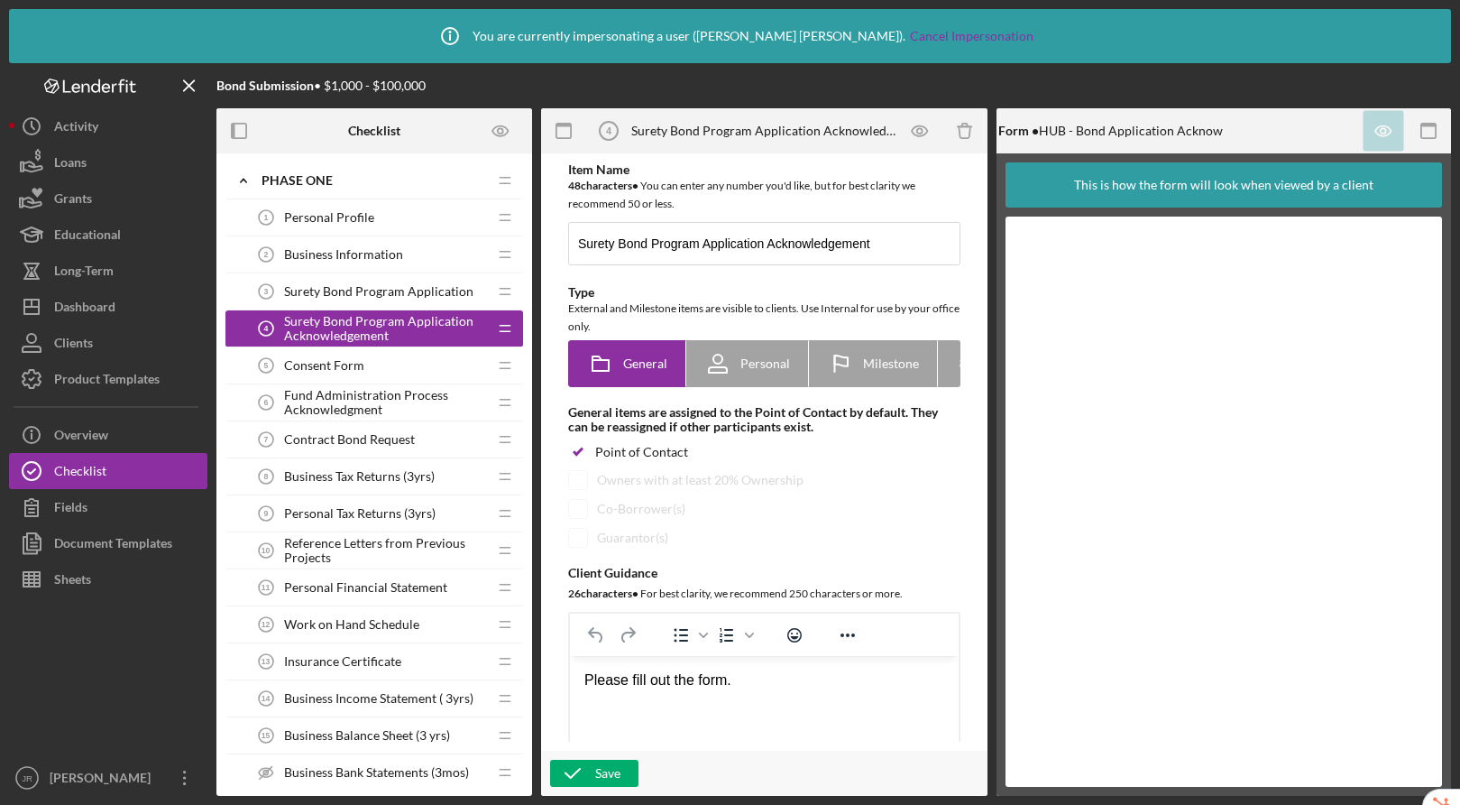
click at [318, 371] on span "Consent Form" at bounding box center [324, 365] width 80 height 14
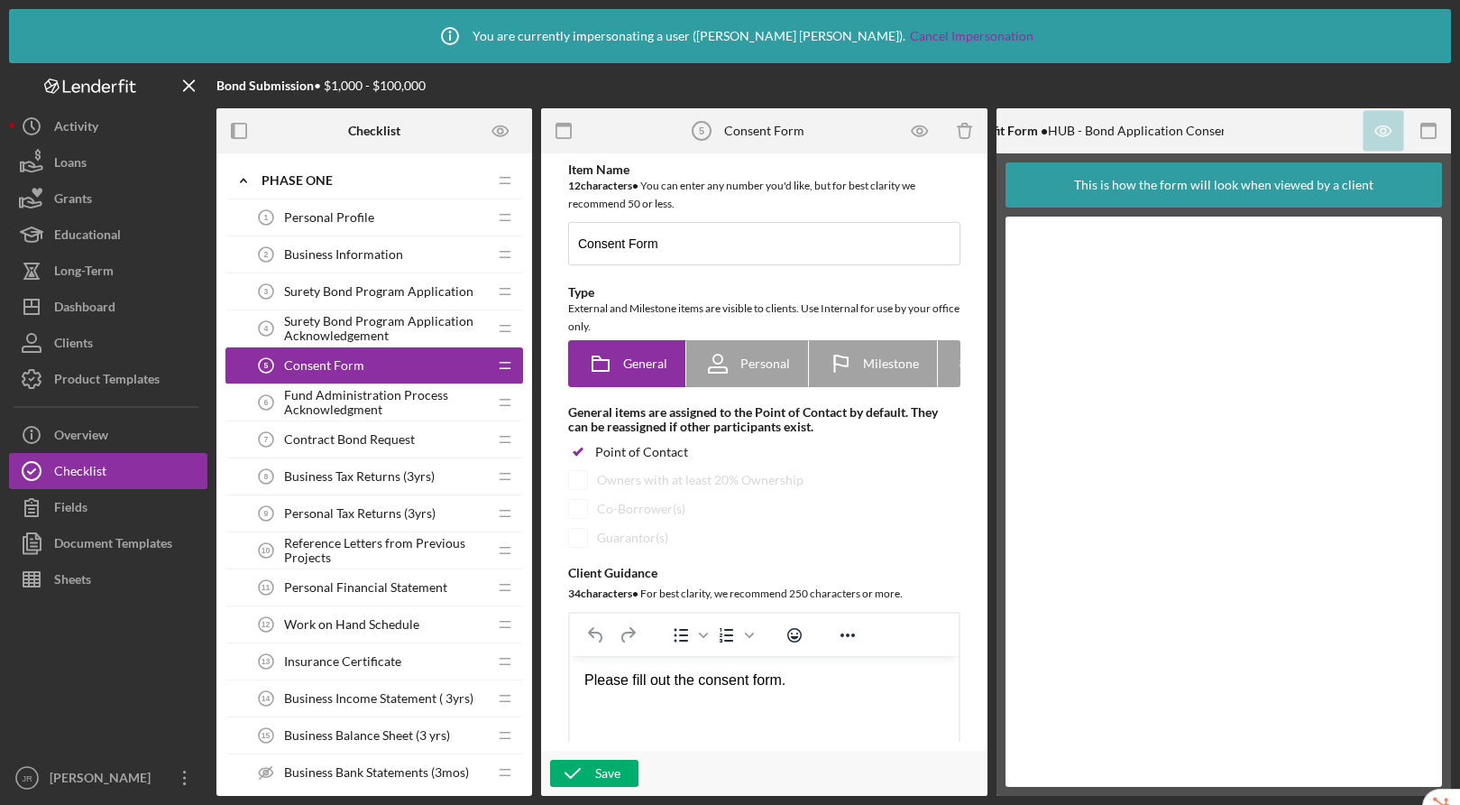
click at [312, 401] on span "Fund Administration Process Acknowledgment" at bounding box center [385, 402] width 203 height 29
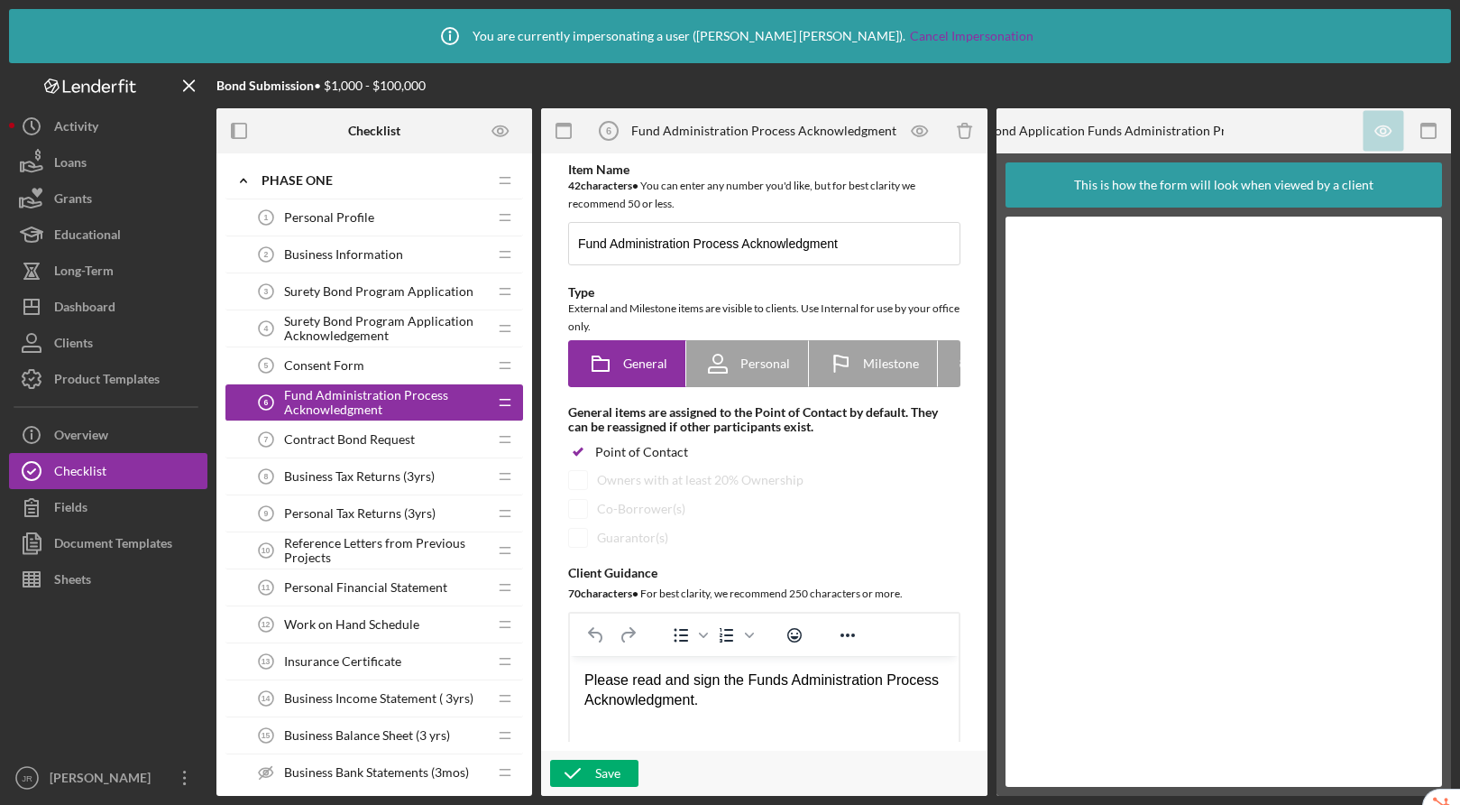
click at [307, 441] on span "Contract Bond Request" at bounding box center [349, 439] width 131 height 14
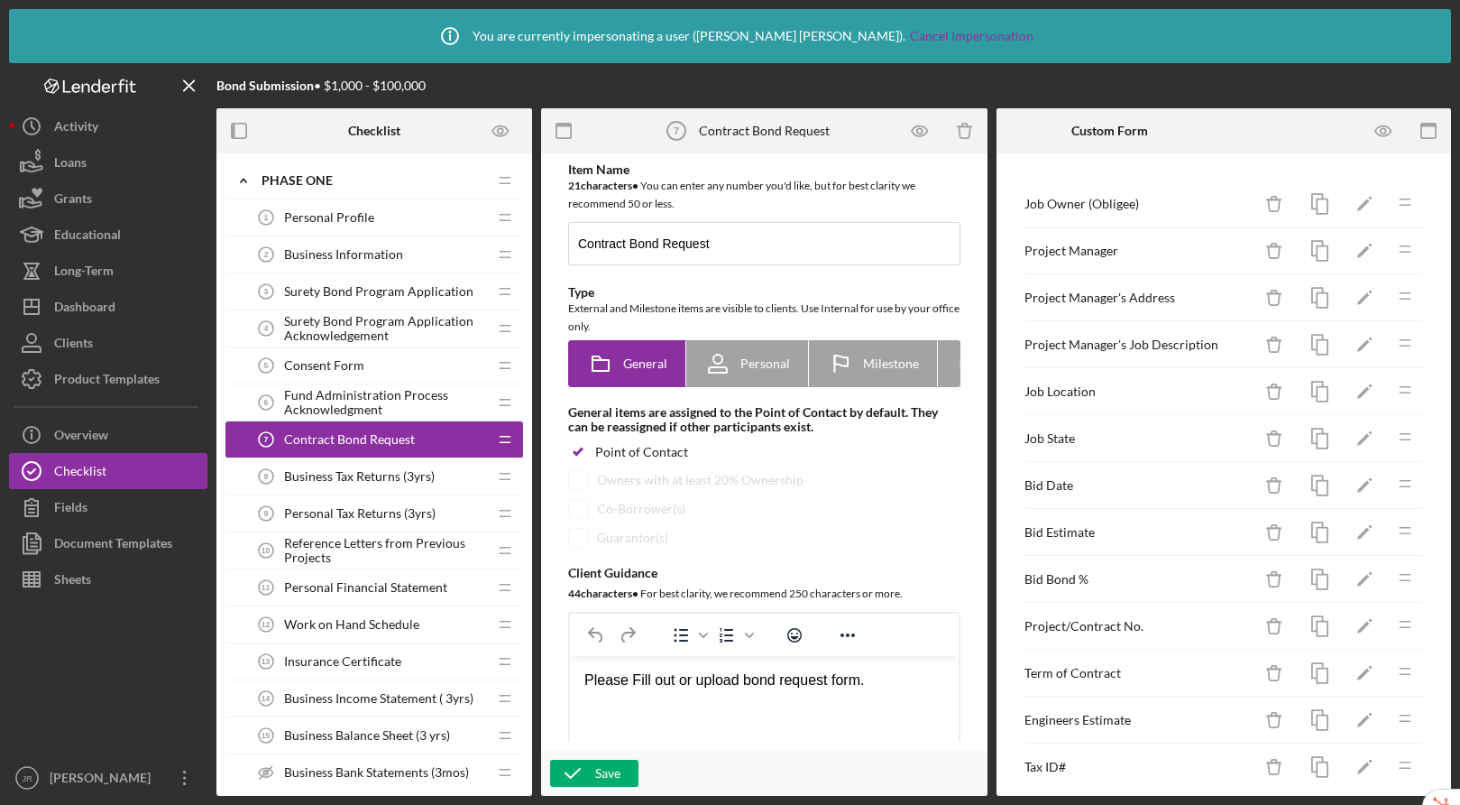
click at [312, 472] on span "Business Tax Returns (3yrs)" at bounding box center [359, 476] width 151 height 14
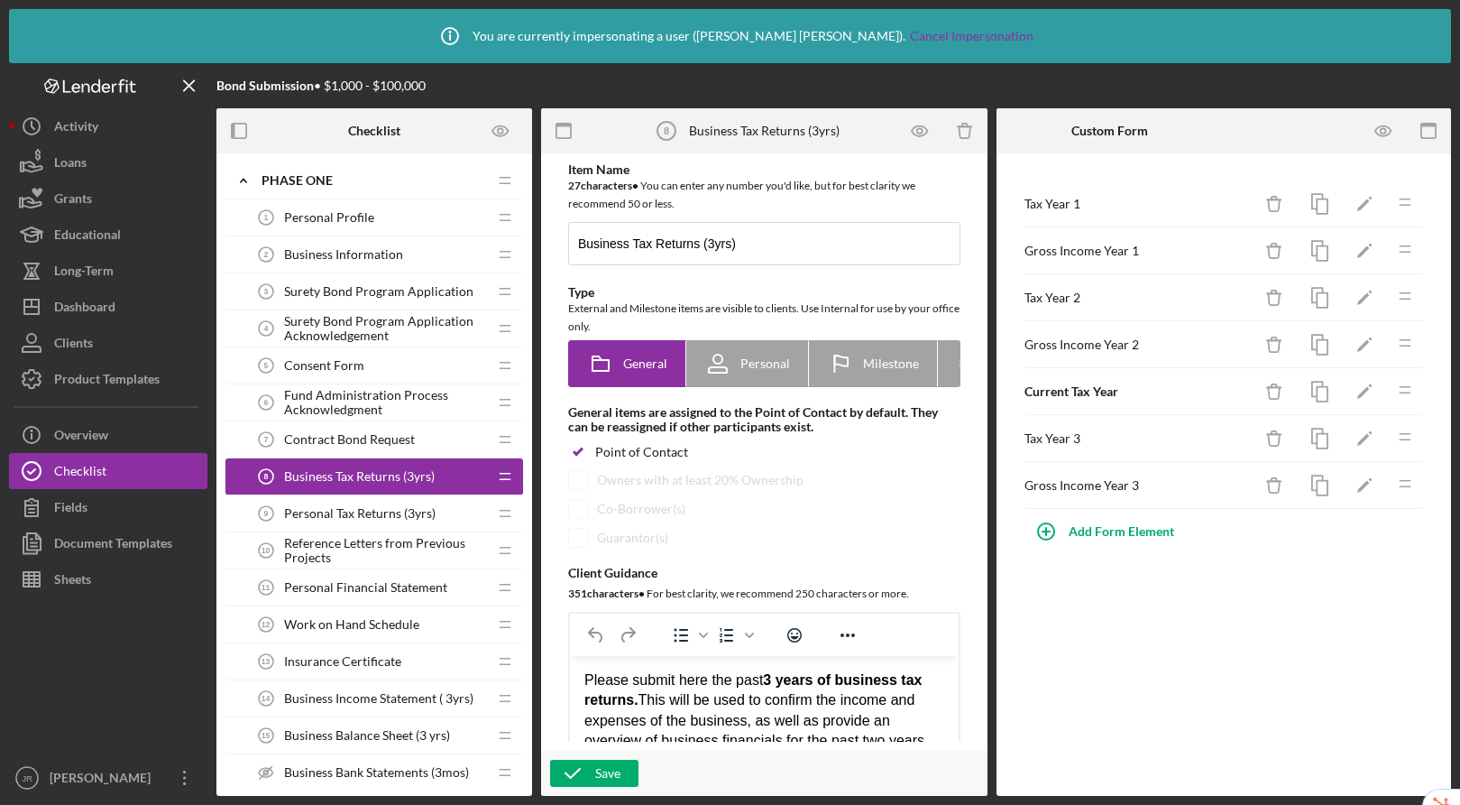
click at [323, 506] on span "Personal Tax Returns (3yrs)" at bounding box center [360, 513] width 152 height 14
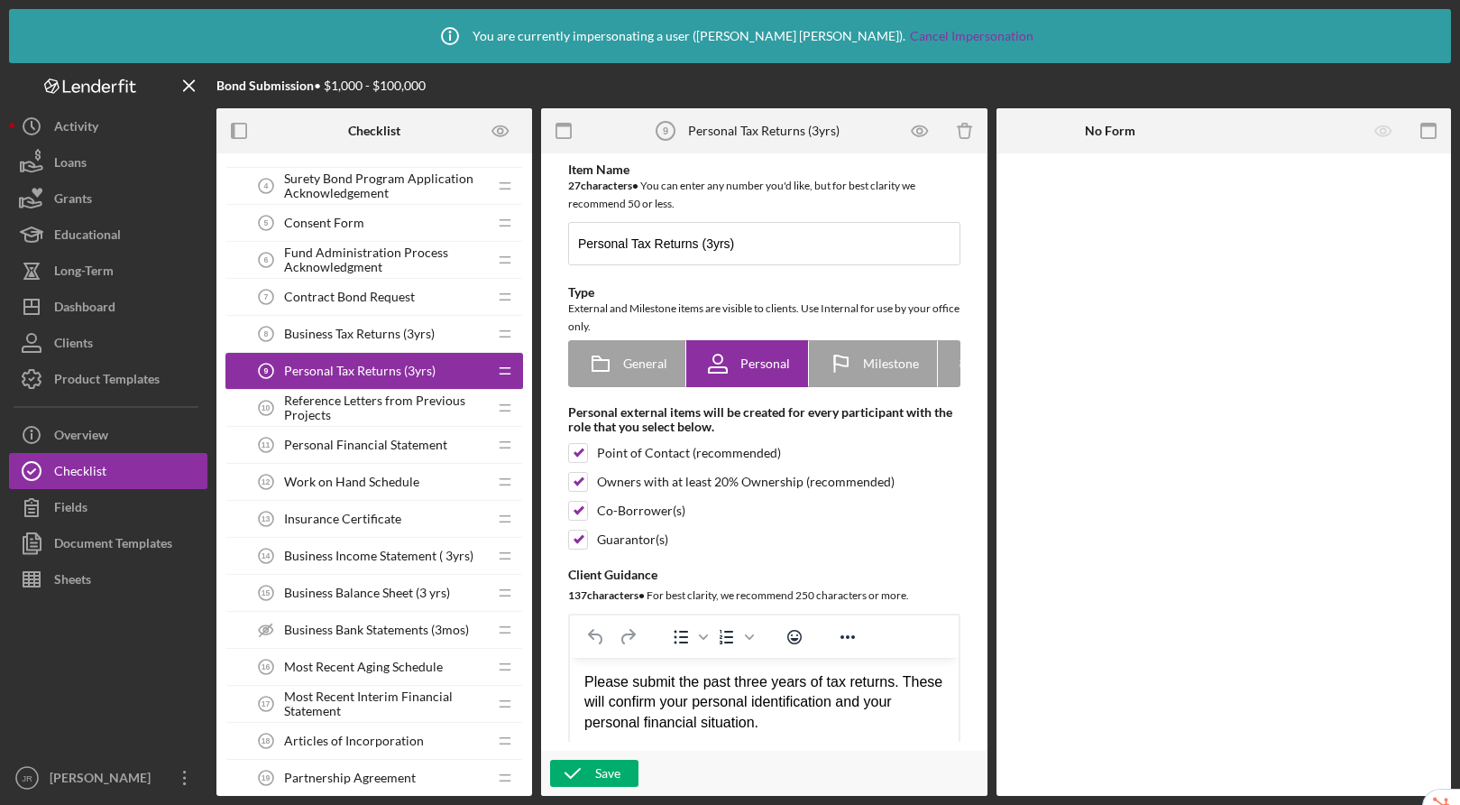
click at [344, 414] on span "Reference Letters from Previous Projects" at bounding box center [385, 407] width 203 height 29
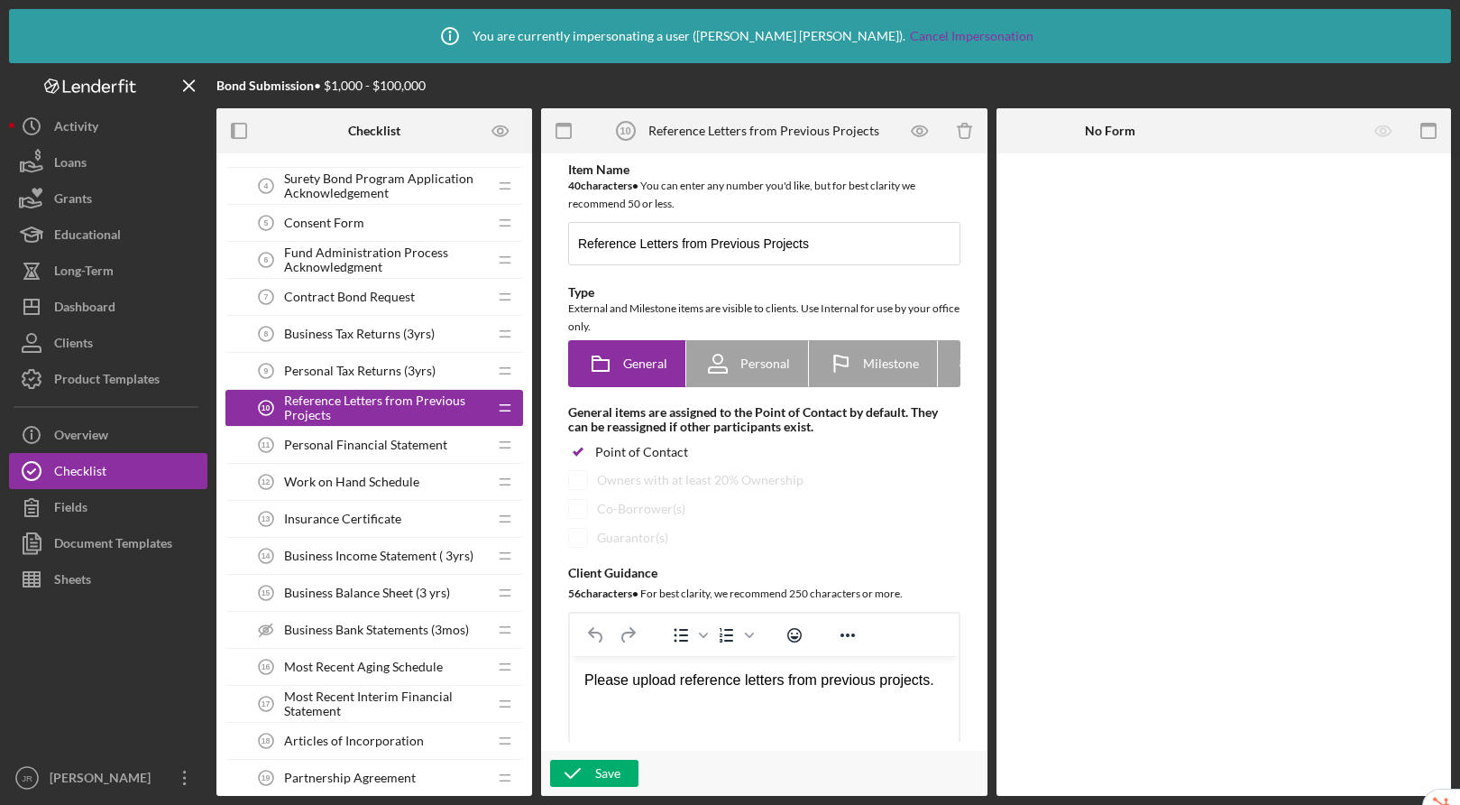
click at [343, 297] on span "Contract Bond Request" at bounding box center [349, 297] width 131 height 14
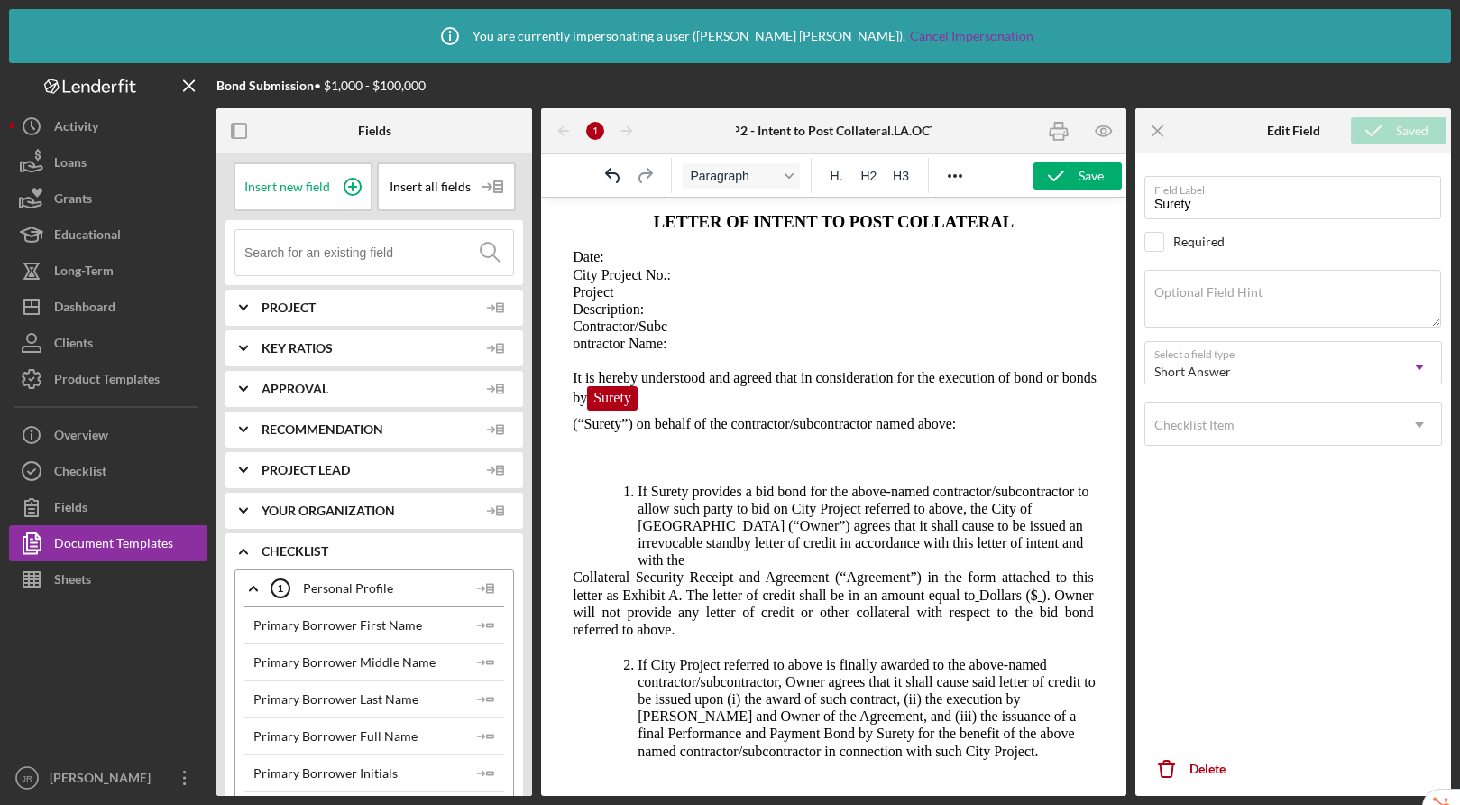
click at [573, 431] on span "(“Surety”) on behalf of the contractor/subcontractor named above:" at bounding box center [764, 423] width 383 height 15
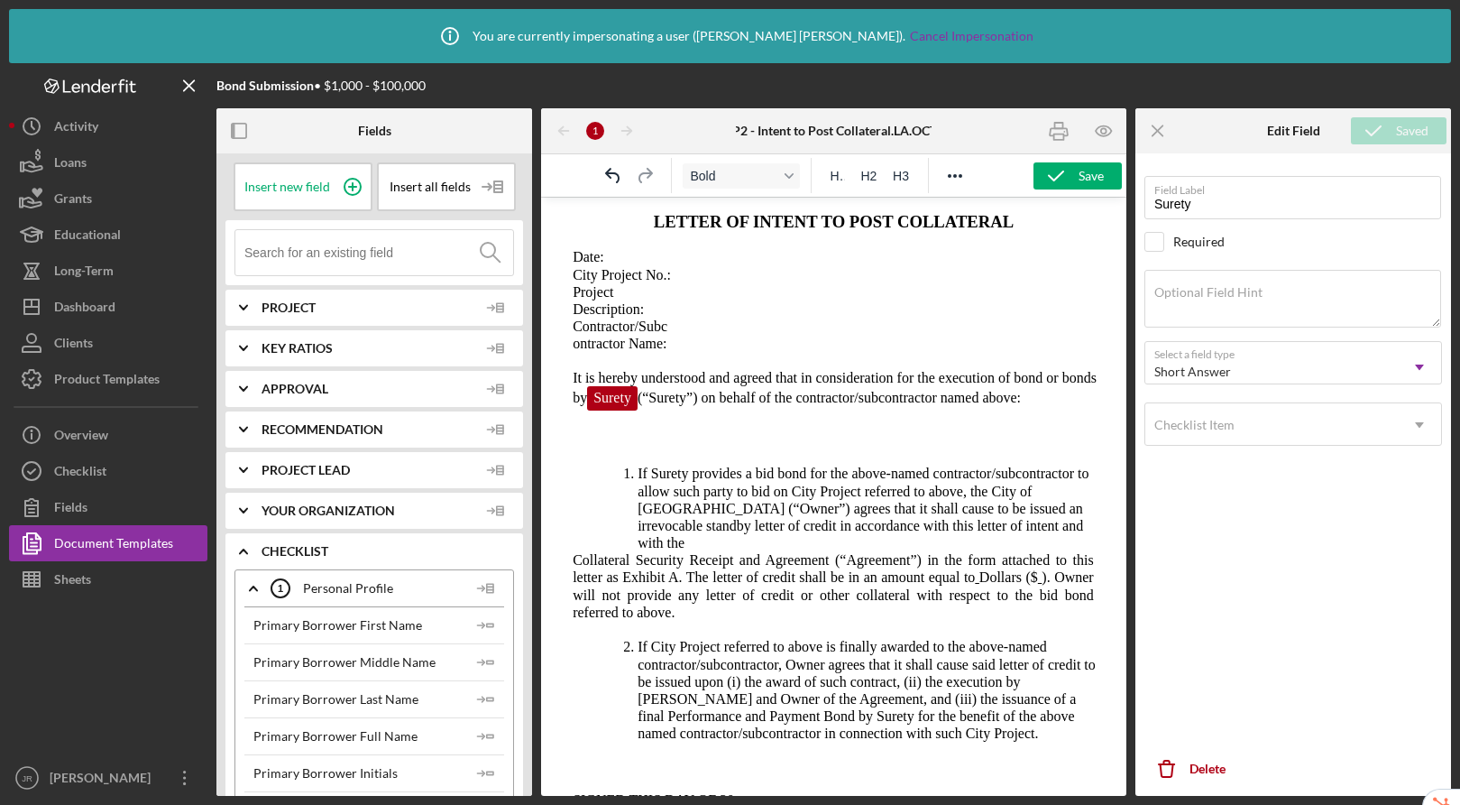
click at [642, 405] on span "(“Surety”) on behalf of the contractor/subcontractor named above:" at bounding box center [829, 397] width 383 height 15
click at [715, 449] on p "Rich Text Area. Press ALT-0 for help." at bounding box center [834, 439] width 557 height 20
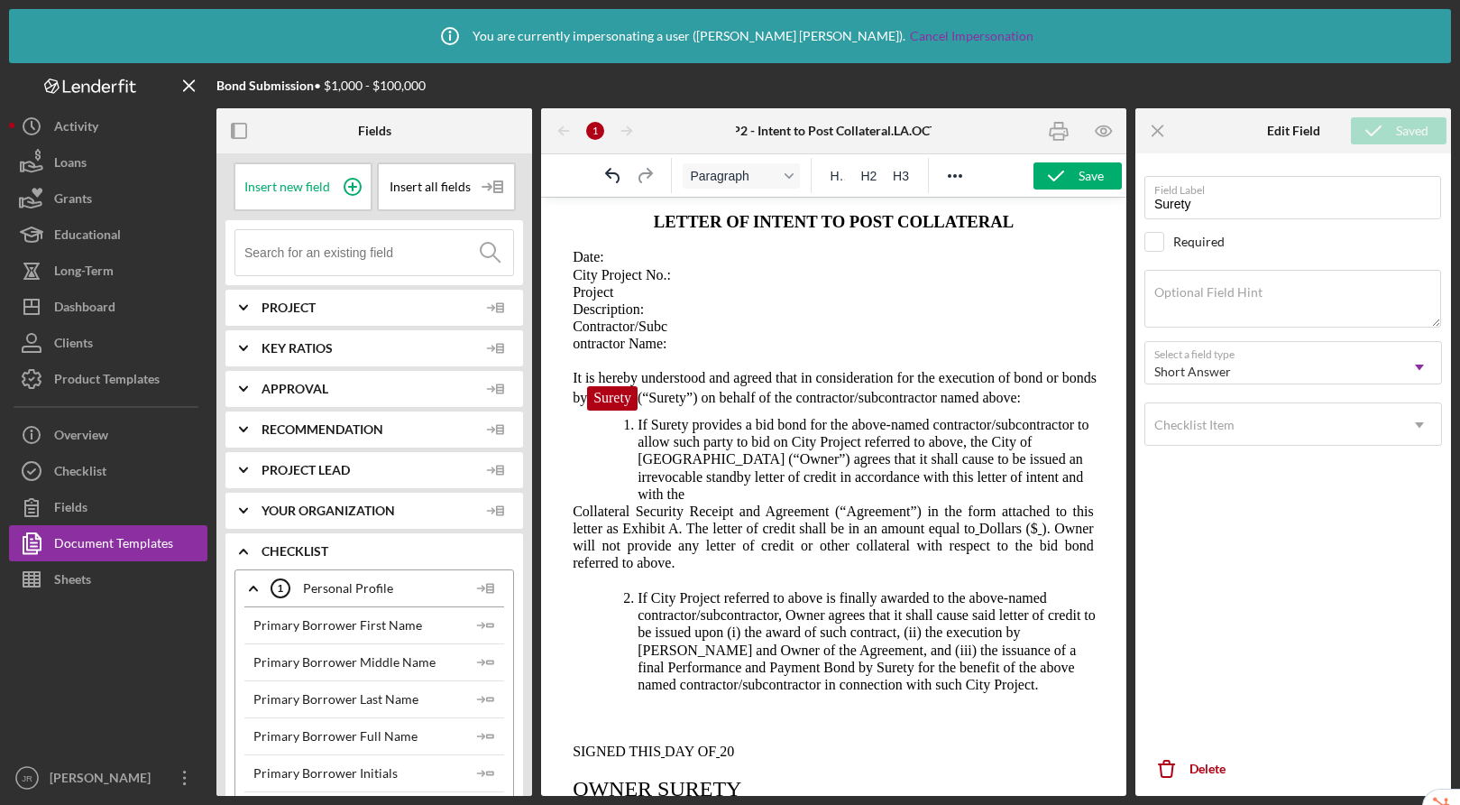
click at [638, 447] on li "If Surety provides a bid bond for the above-named contractor/subcontractor to a…" at bounding box center [875, 459] width 475 height 88
click at [564, 513] on p "Collateral Security Receipt and Agreement (“Agreement”) in the form attached to…" at bounding box center [825, 536] width 539 height 69
click at [1158, 125] on icon "Icon/Menu Close" at bounding box center [1158, 131] width 41 height 41
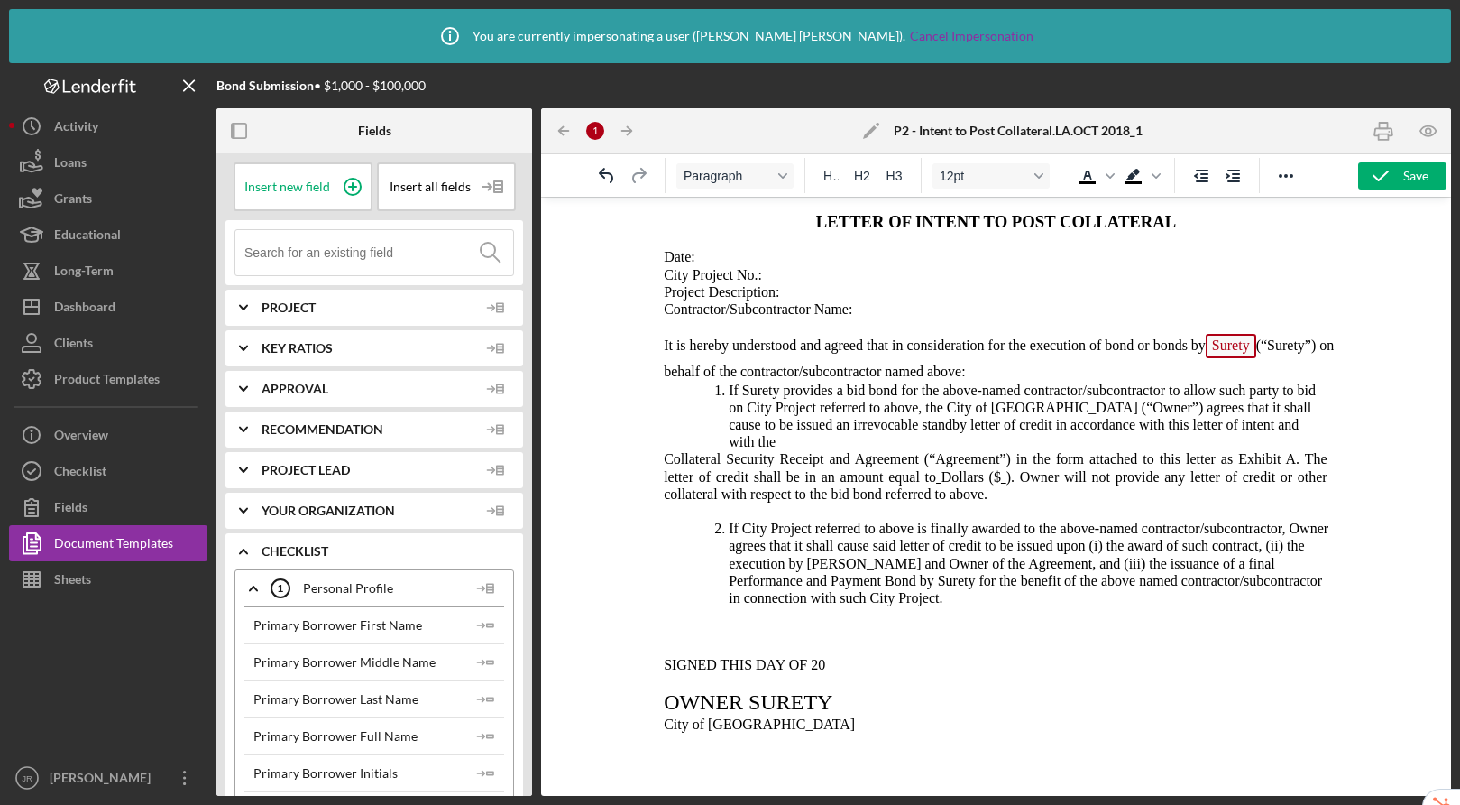
click at [900, 481] on span "). Owner will not provide any letter of credit or other collateral with respect…" at bounding box center [995, 485] width 664 height 32
click at [858, 418] on span "If Surety provides a bid bond for the above-named contractor/subcontractor to a…" at bounding box center [1021, 416] width 587 height 68
click at [663, 451] on span "Collateral Security Receipt and Agreement (“Agreement”) in the form attached to…" at bounding box center [995, 467] width 664 height 32
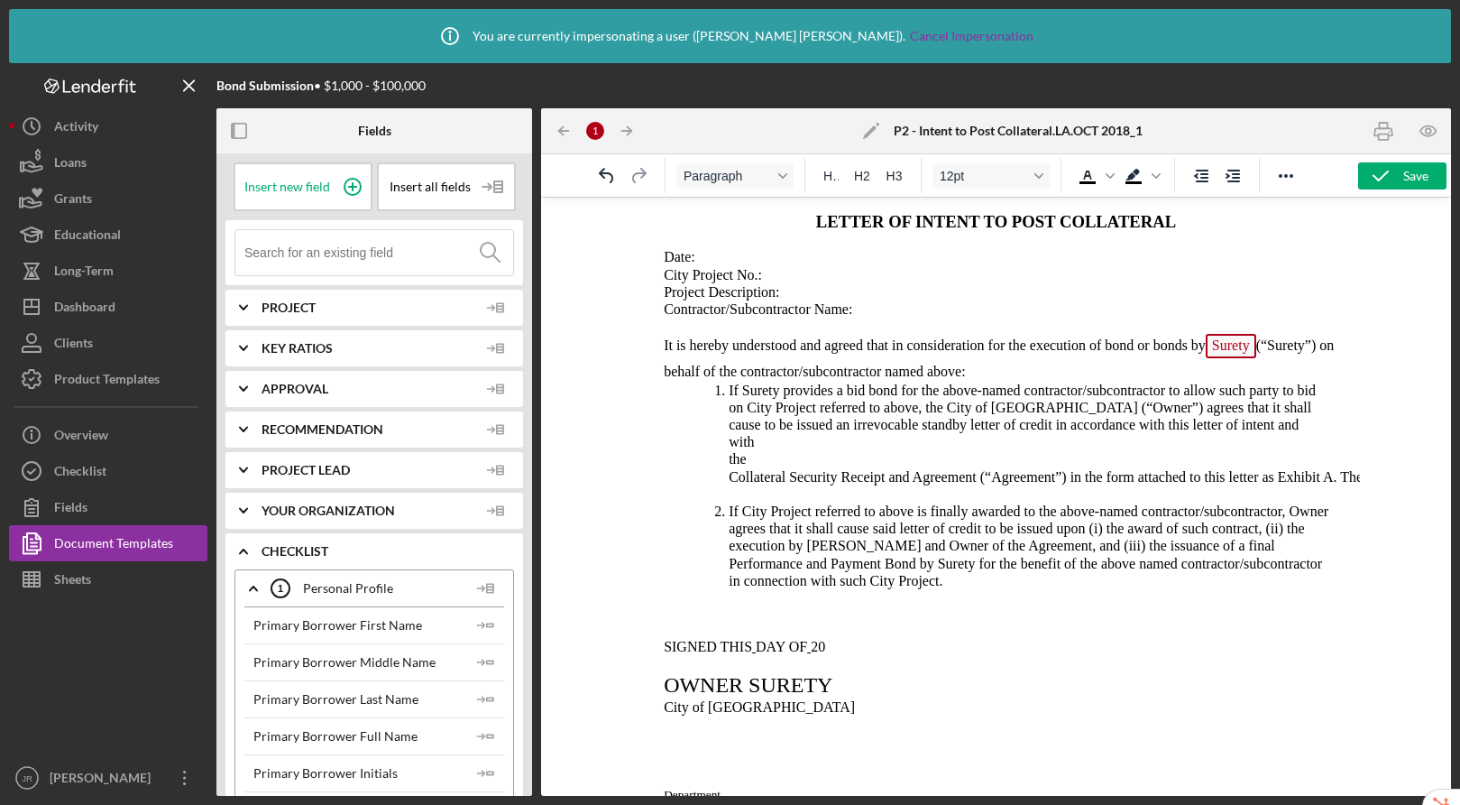
click at [735, 469] on span "Collateral Security Receipt and Agreement (“Agreement”) in the form attached to…" at bounding box center [1176, 476] width 897 height 15
click at [728, 469] on span "Collateral Security Receipt and Agreement (“Agreement”) in the form attached to…" at bounding box center [1176, 476] width 897 height 15
click at [241, 136] on icon "button" at bounding box center [239, 131] width 41 height 41
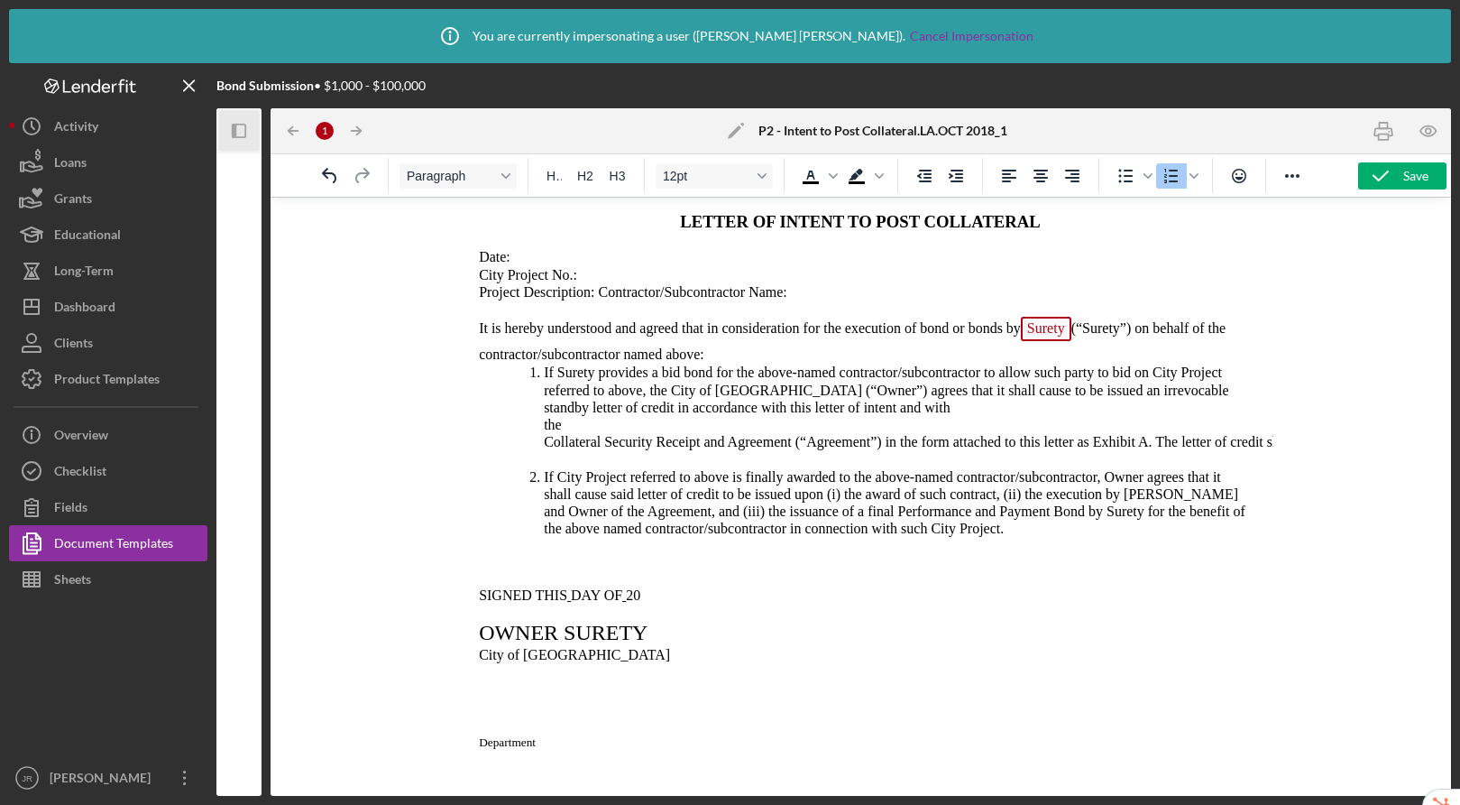
drag, startPoint x: 1156, startPoint y: 439, endPoint x: 1167, endPoint y: 375, distance: 65.0
click at [1156, 431] on p "If Surety provides a bid bond for the above-named contractor/subcontractor to a…" at bounding box center [892, 407] width 697 height 87
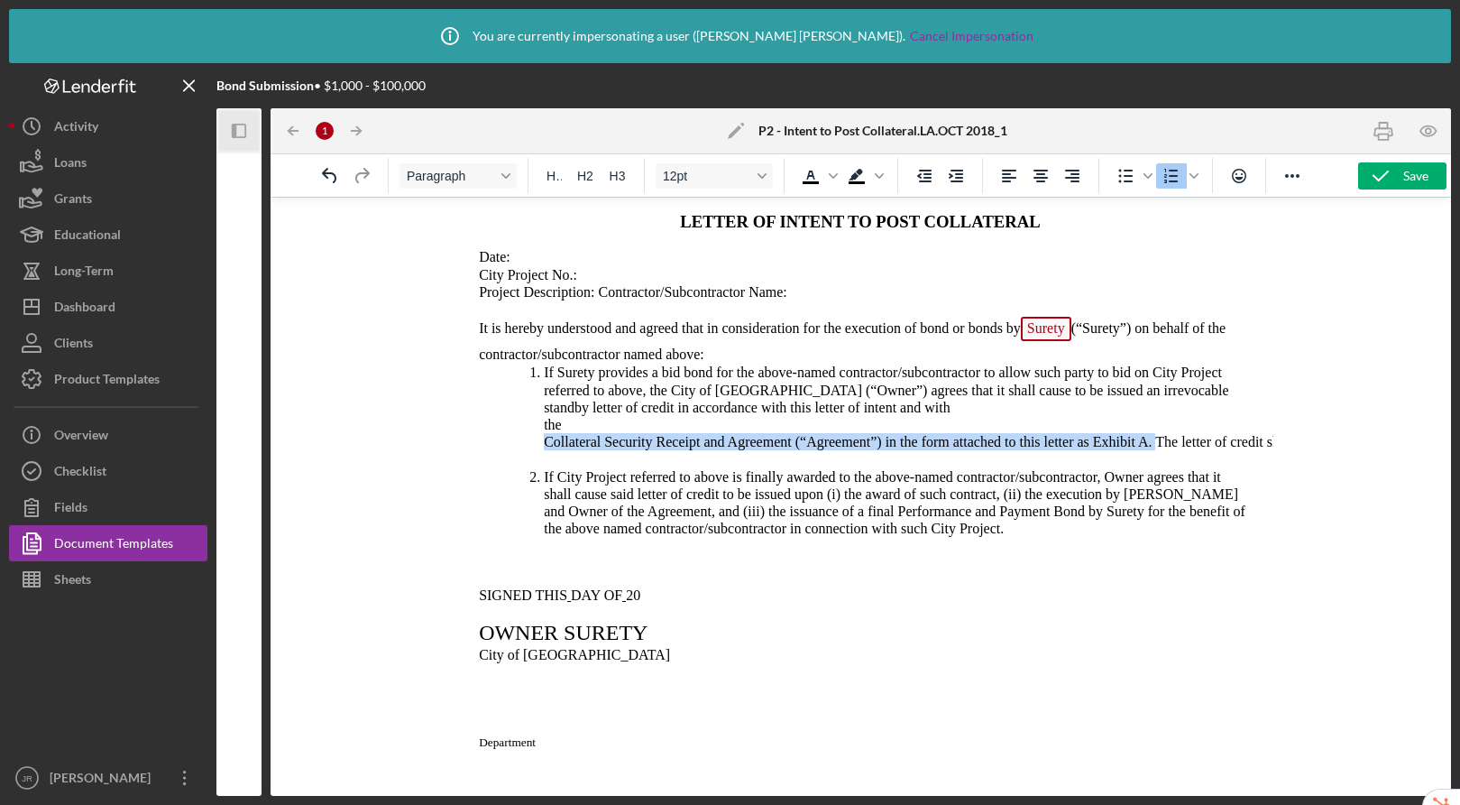
click at [1157, 442] on span "Collateral Security Receipt and Agreement (“Agreement”) in the form attached to…" at bounding box center [992, 441] width 897 height 15
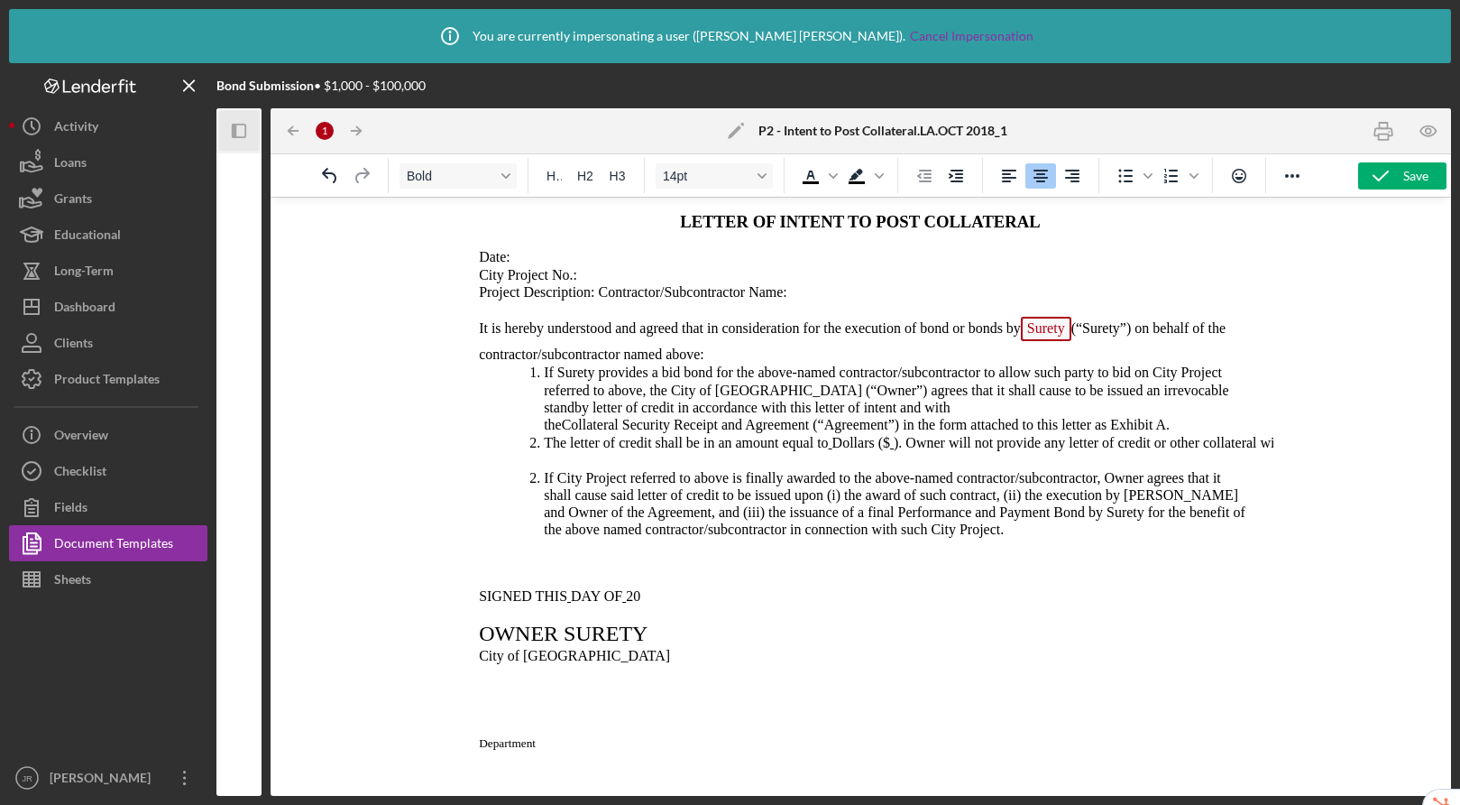
click at [548, 447] on span "The letter of credit shall be in an amount equal to" at bounding box center [686, 442] width 284 height 15
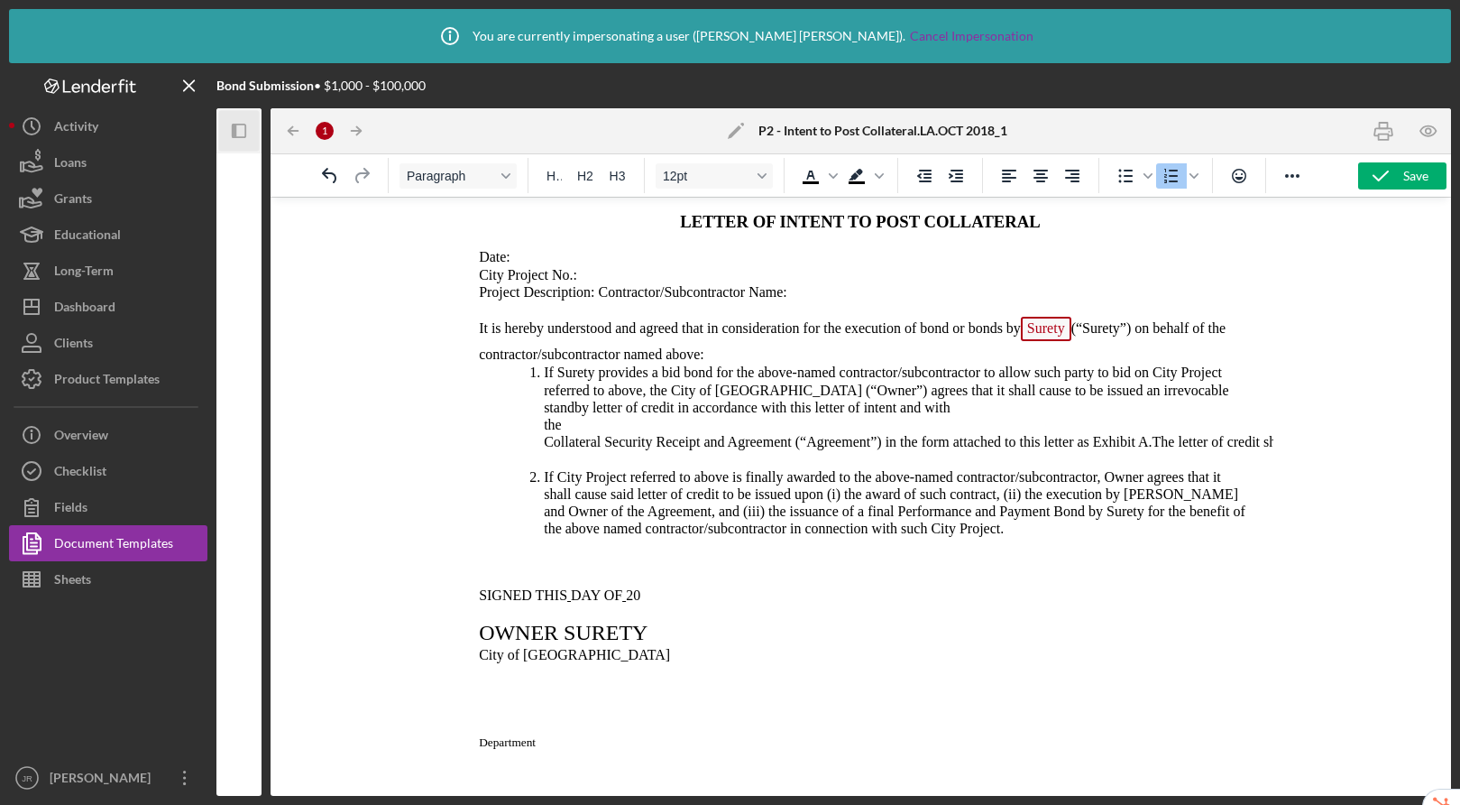
drag, startPoint x: 544, startPoint y: 432, endPoint x: 553, endPoint y: 364, distance: 69.2
click at [543, 427] on ol "If Surety provides a bid bond for the above-named contractor/subcontractor to a…" at bounding box center [860, 407] width 797 height 88
click at [542, 449] on ol "If Surety provides a bid bond for the above-named contractor/subcontractor to a…" at bounding box center [860, 407] width 797 height 88
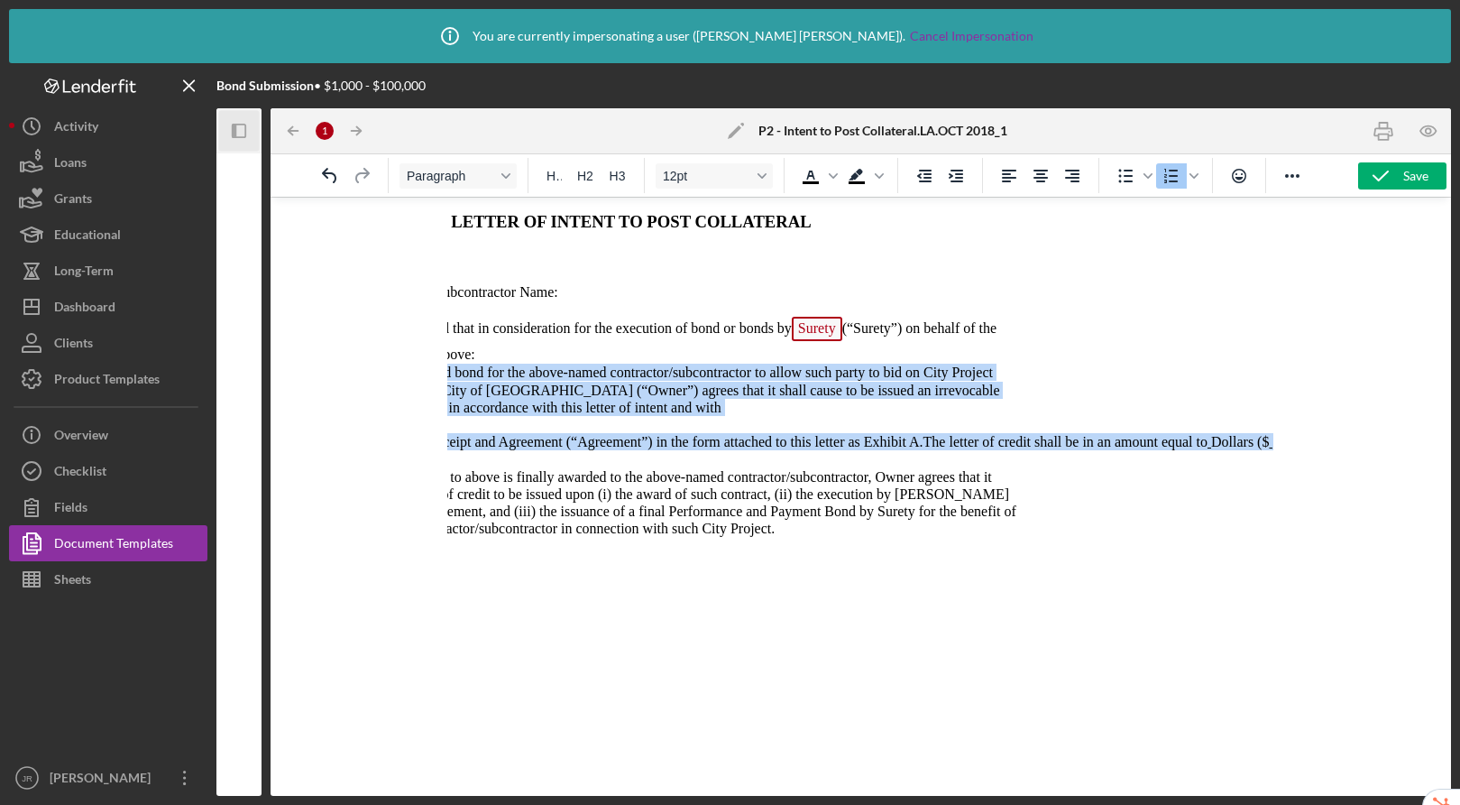
scroll to position [0, 878]
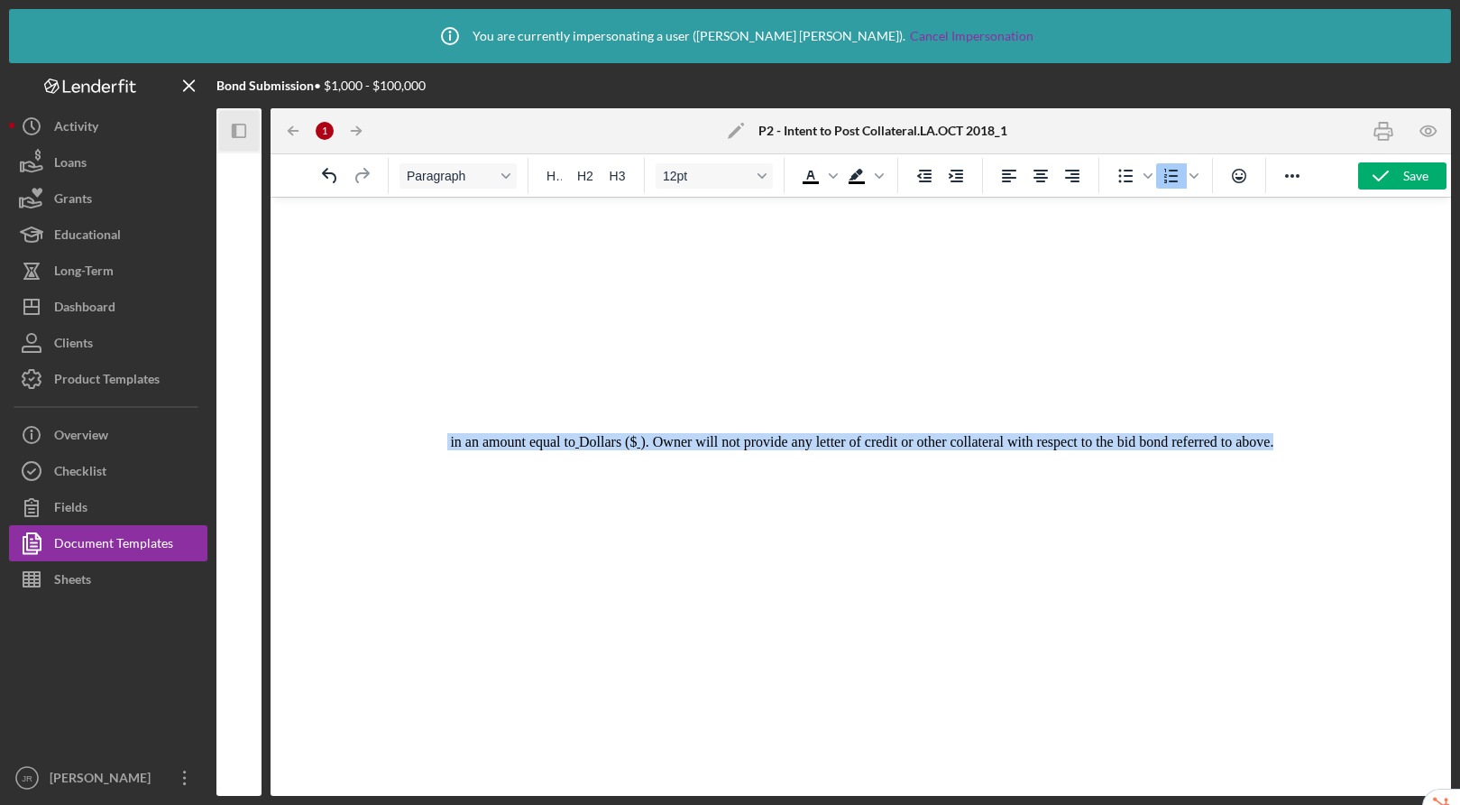
drag, startPoint x: 544, startPoint y: 373, endPoint x: 1553, endPoint y: 364, distance: 1009.5
click at [1009, 179] on icon "Align left" at bounding box center [1010, 176] width 22 height 22
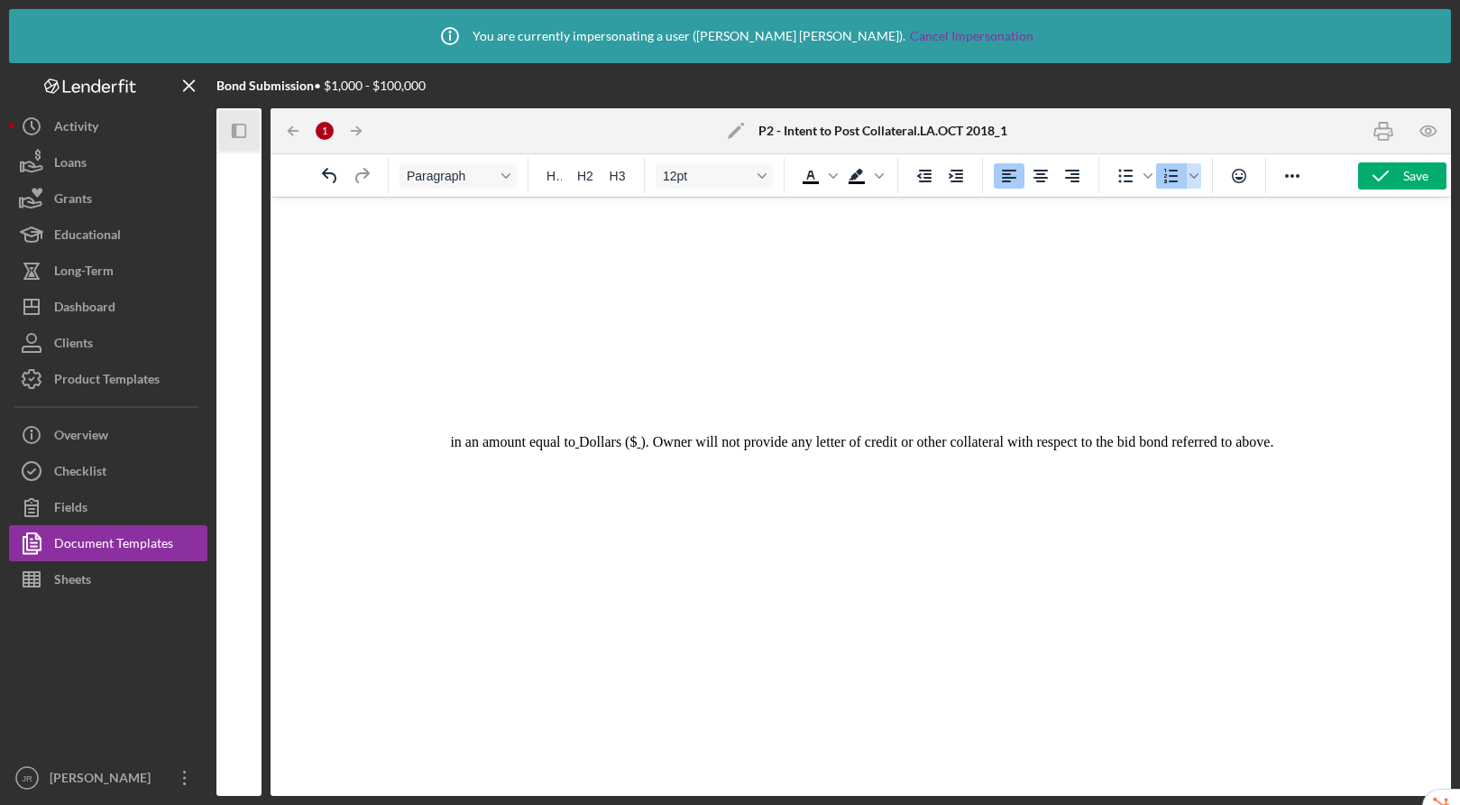
click at [1168, 177] on icon "Numbered list" at bounding box center [1172, 176] width 22 height 22
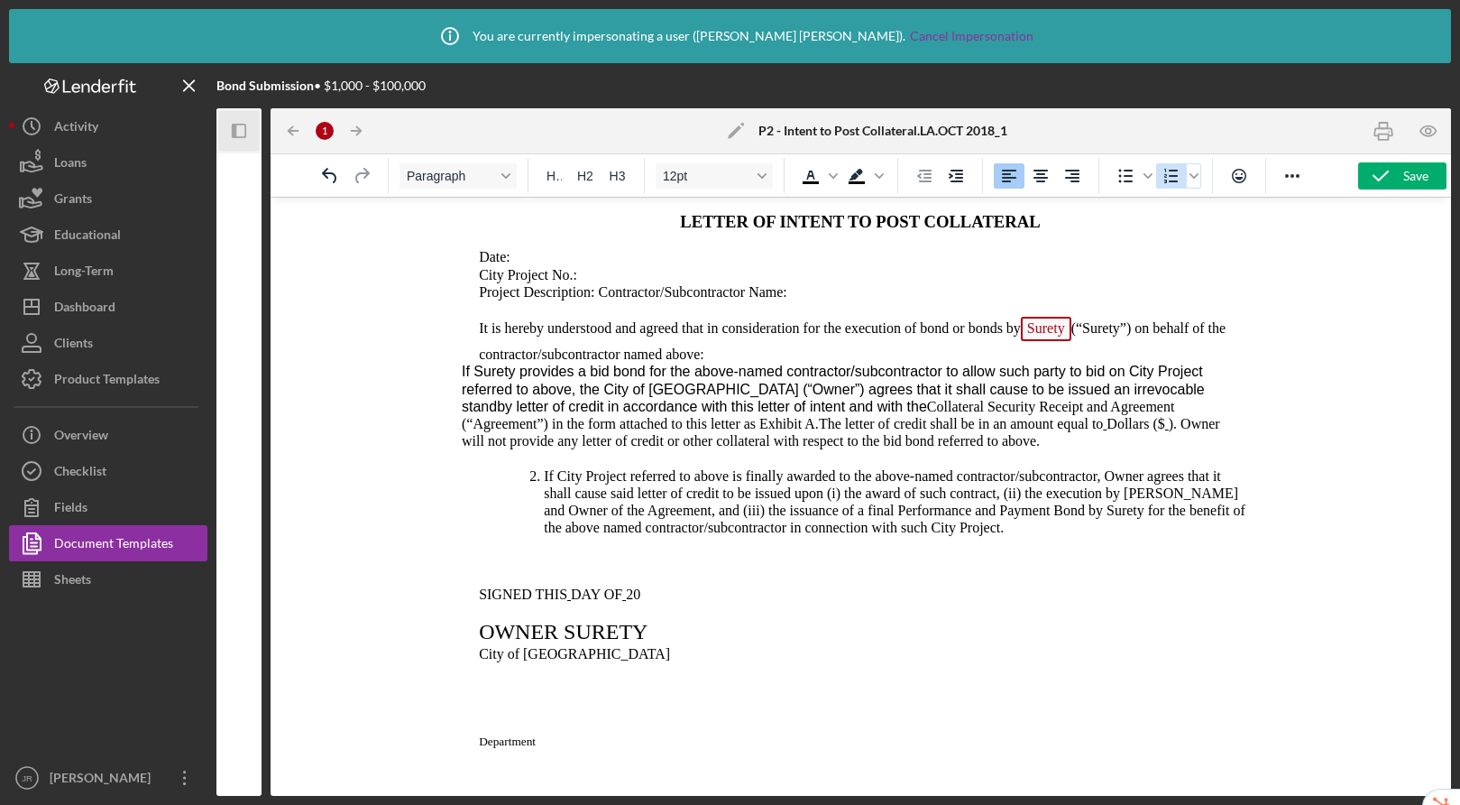
scroll to position [0, 0]
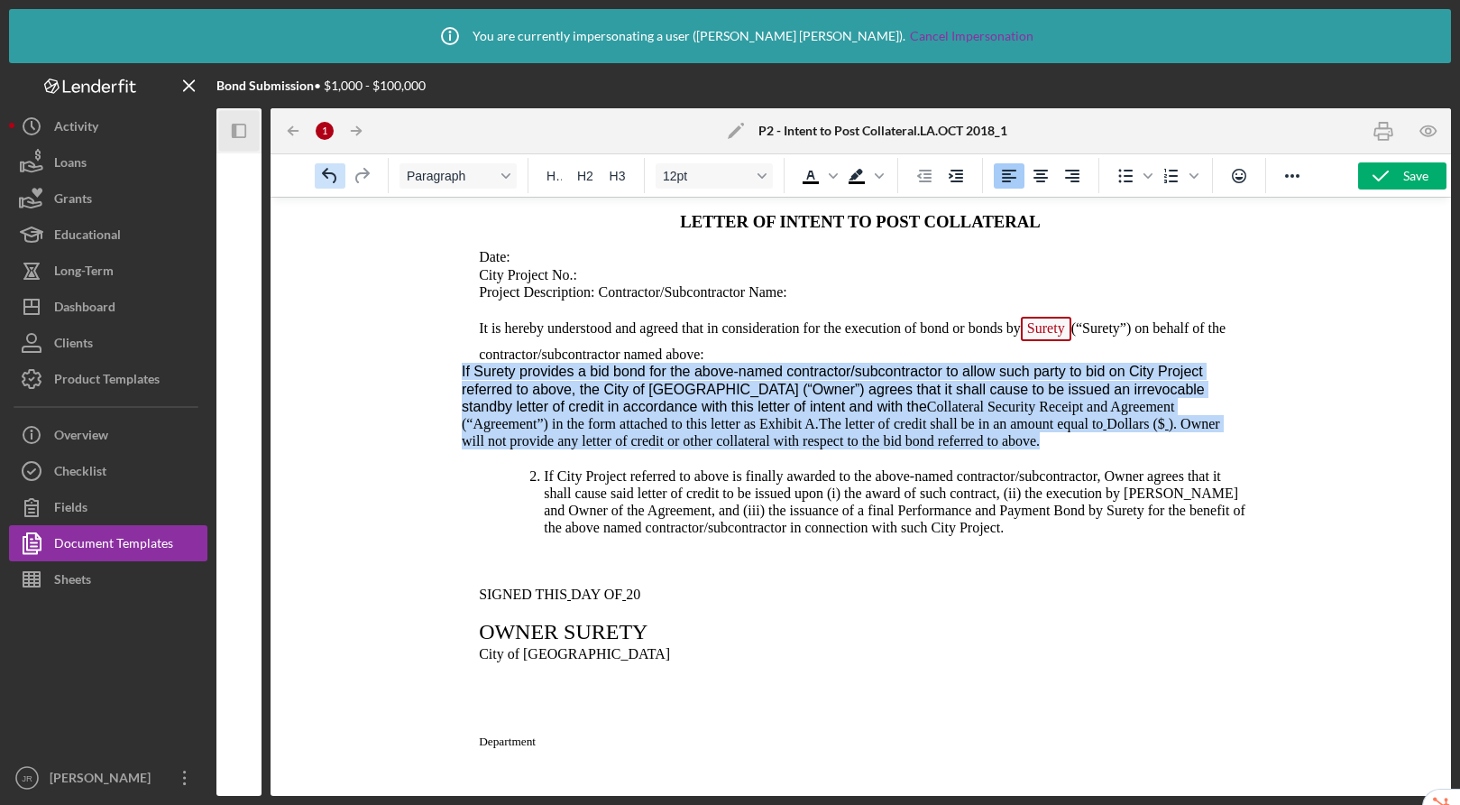
click at [334, 176] on icon "Undo" at bounding box center [330, 176] width 22 height 22
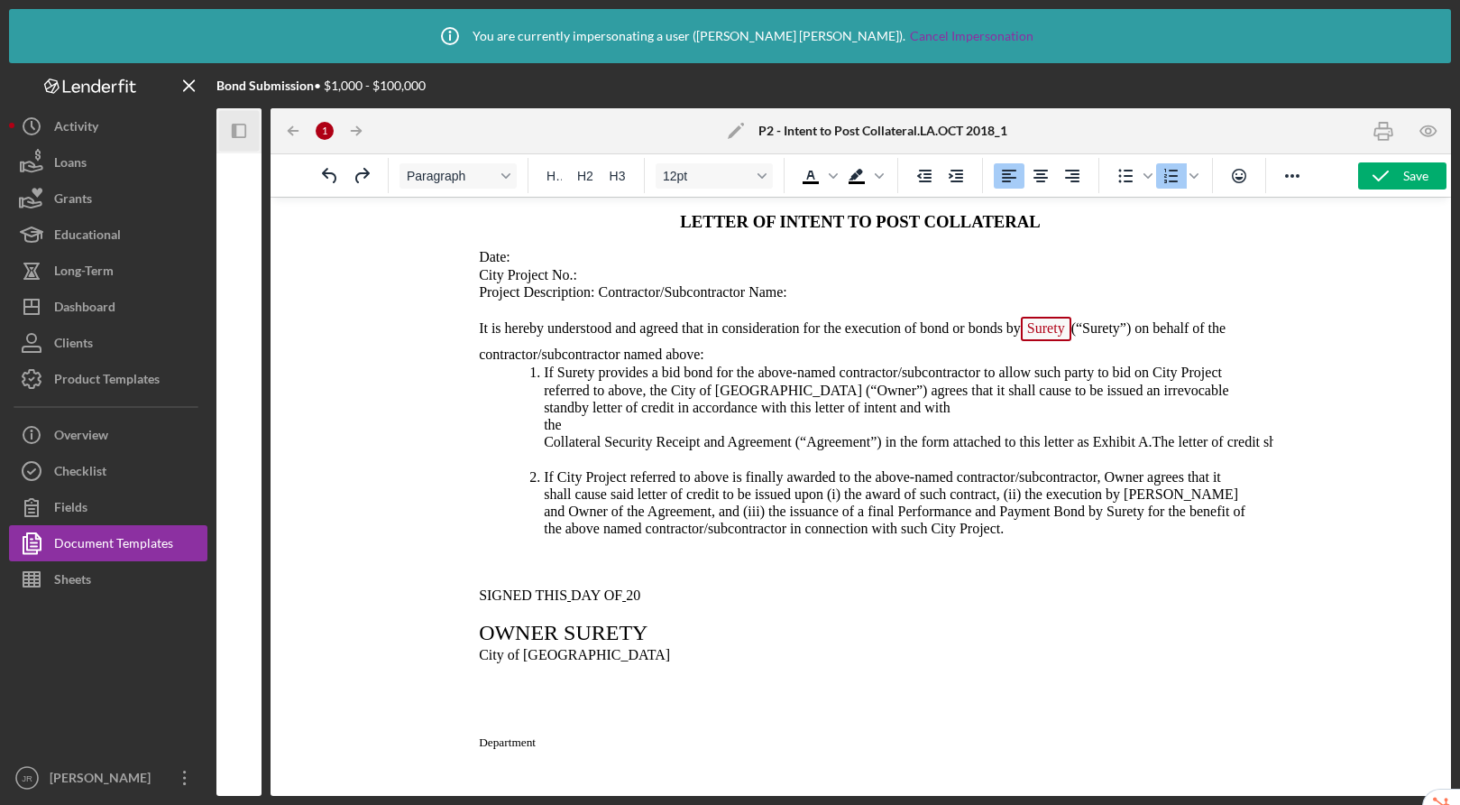
click at [732, 411] on span "If Surety provides a bid bond for the above-named contractor/subcontractor to a…" at bounding box center [886, 398] width 685 height 68
click at [919, 411] on p "If Surety provides a bid bond for the above-named contractor/subcontractor to a…" at bounding box center [892, 407] width 697 height 87
drag, startPoint x: 793, startPoint y: 444, endPoint x: 540, endPoint y: 427, distance: 253.2
click at [540, 427] on ol "If Surety provides a bid bond for the above-named contractor/subcontractor to a…" at bounding box center [860, 407] width 797 height 88
drag, startPoint x: 907, startPoint y: 446, endPoint x: 914, endPoint y: 377, distance: 68.9
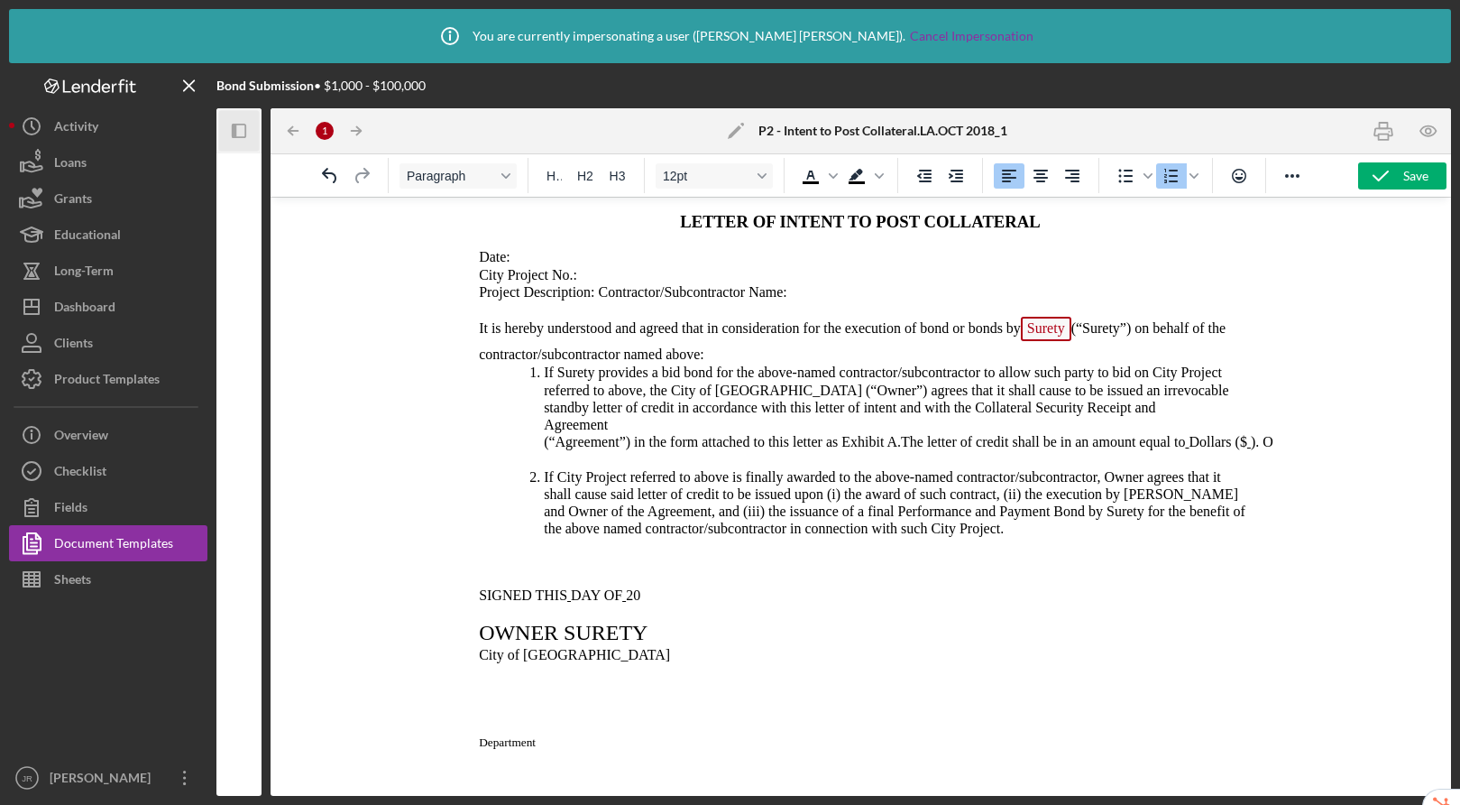
click at [907, 445] on span "The letter of credit shall be in an amount equal to" at bounding box center [1043, 441] width 284 height 15
click at [544, 445] on li "The letter of credit shall be in an amount equal to Dollars ($ ). Owner will no…" at bounding box center [901, 442] width 715 height 18
click at [1174, 180] on icon "Numbered list" at bounding box center [1172, 176] width 22 height 22
click at [1171, 182] on icon "Numbered list" at bounding box center [1172, 176] width 22 height 22
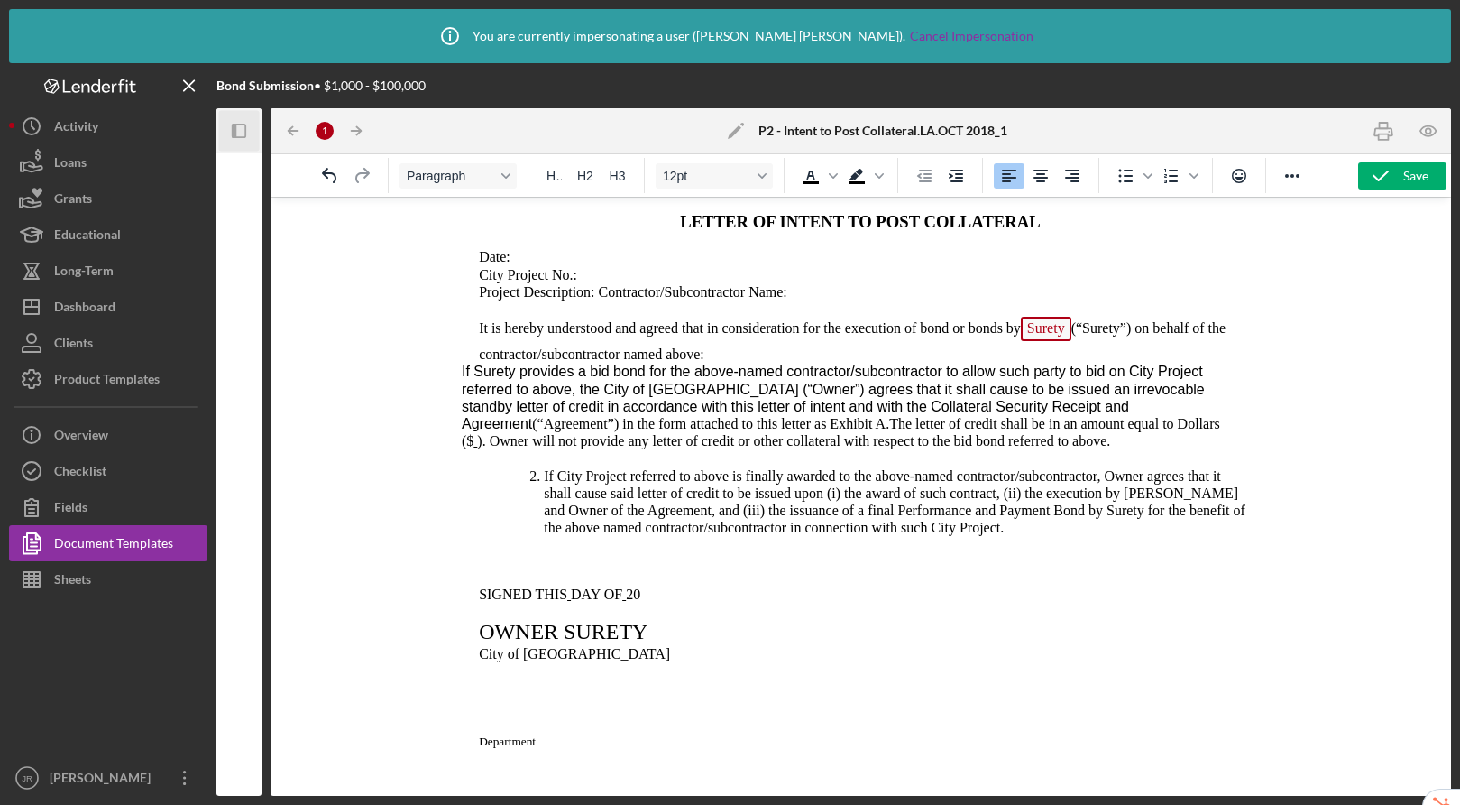
click at [785, 403] on span "If Surety provides a bid bond for the above-named contractor/subcontractor to a…" at bounding box center [833, 398] width 743 height 68
click at [556, 394] on span "If Surety provides a bid bond for the above-named contractor/subcontractor to a…" at bounding box center [833, 398] width 743 height 68
click at [462, 370] on span "If Surety provides a bid bond for the above-named contractor/subcontractor to a…" at bounding box center [833, 398] width 743 height 68
click at [1168, 177] on icon "Numbered list" at bounding box center [1172, 176] width 22 height 22
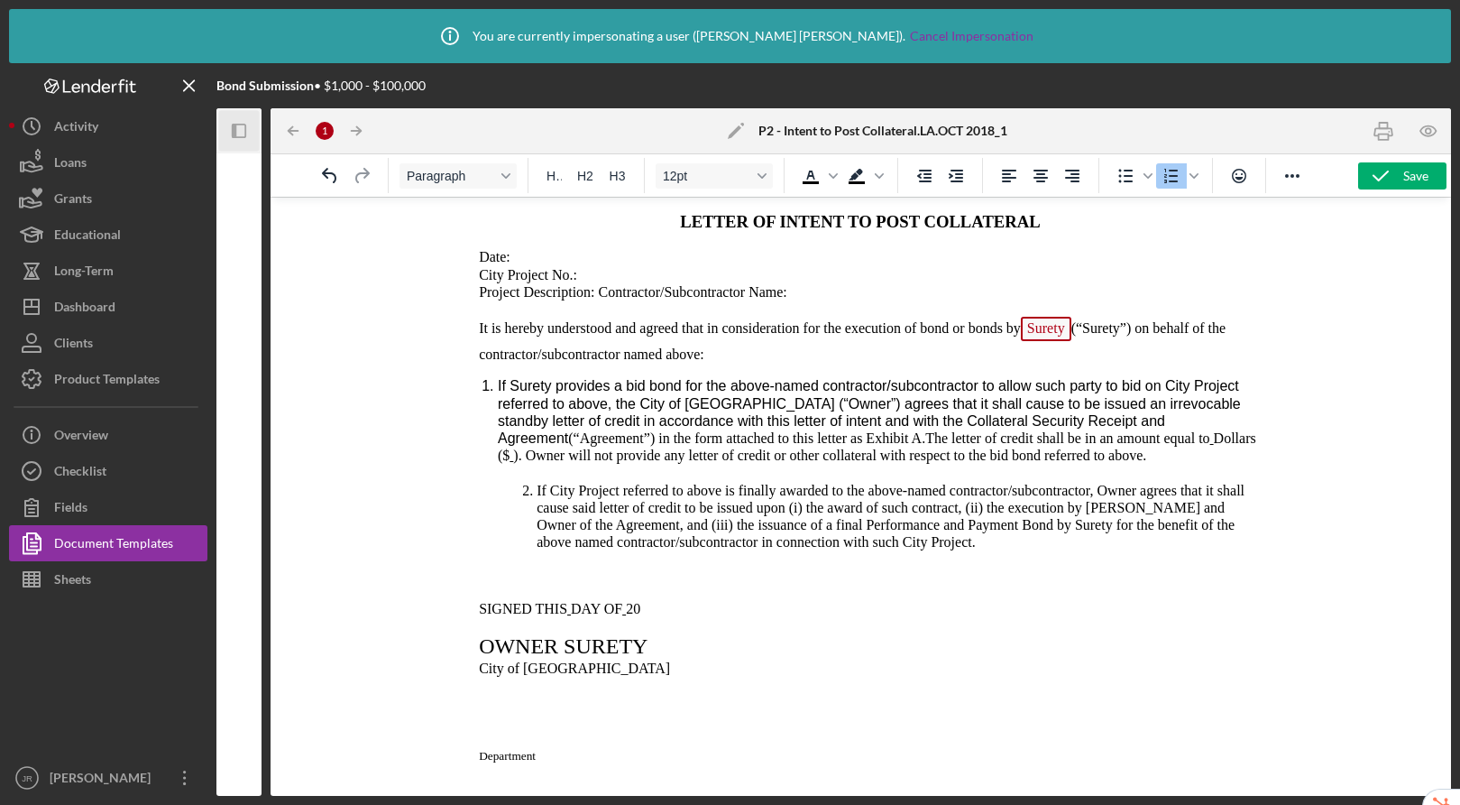
drag, startPoint x: 535, startPoint y: 496, endPoint x: 542, endPoint y: 441, distance: 55.5
click at [537, 493] on li "If City Project referred to above is finally awarded to the above-named contrac…" at bounding box center [898, 516] width 723 height 70
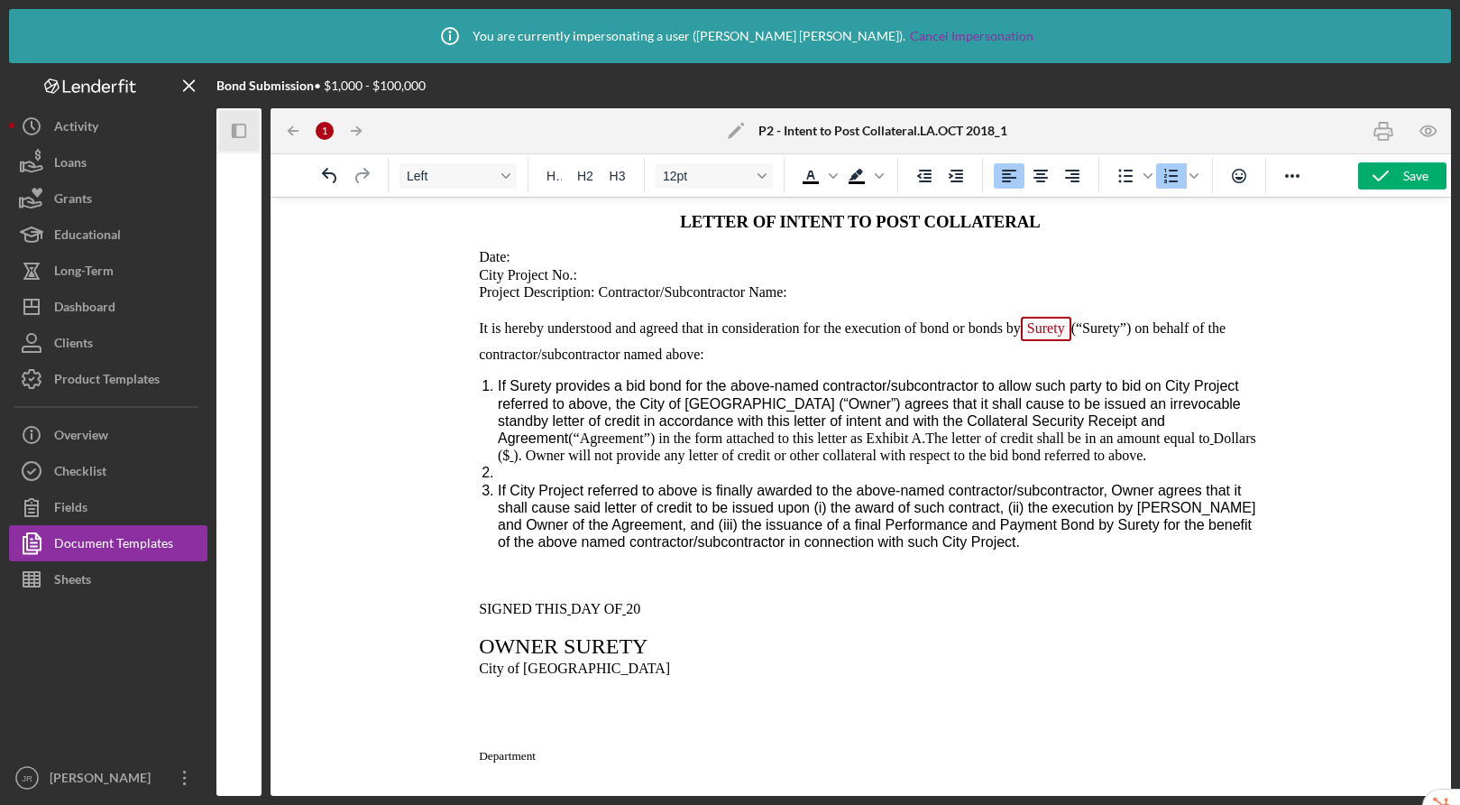
click at [845, 456] on span "). Owner will not provide any letter of credit or other collateral with respect…" at bounding box center [829, 454] width 633 height 15
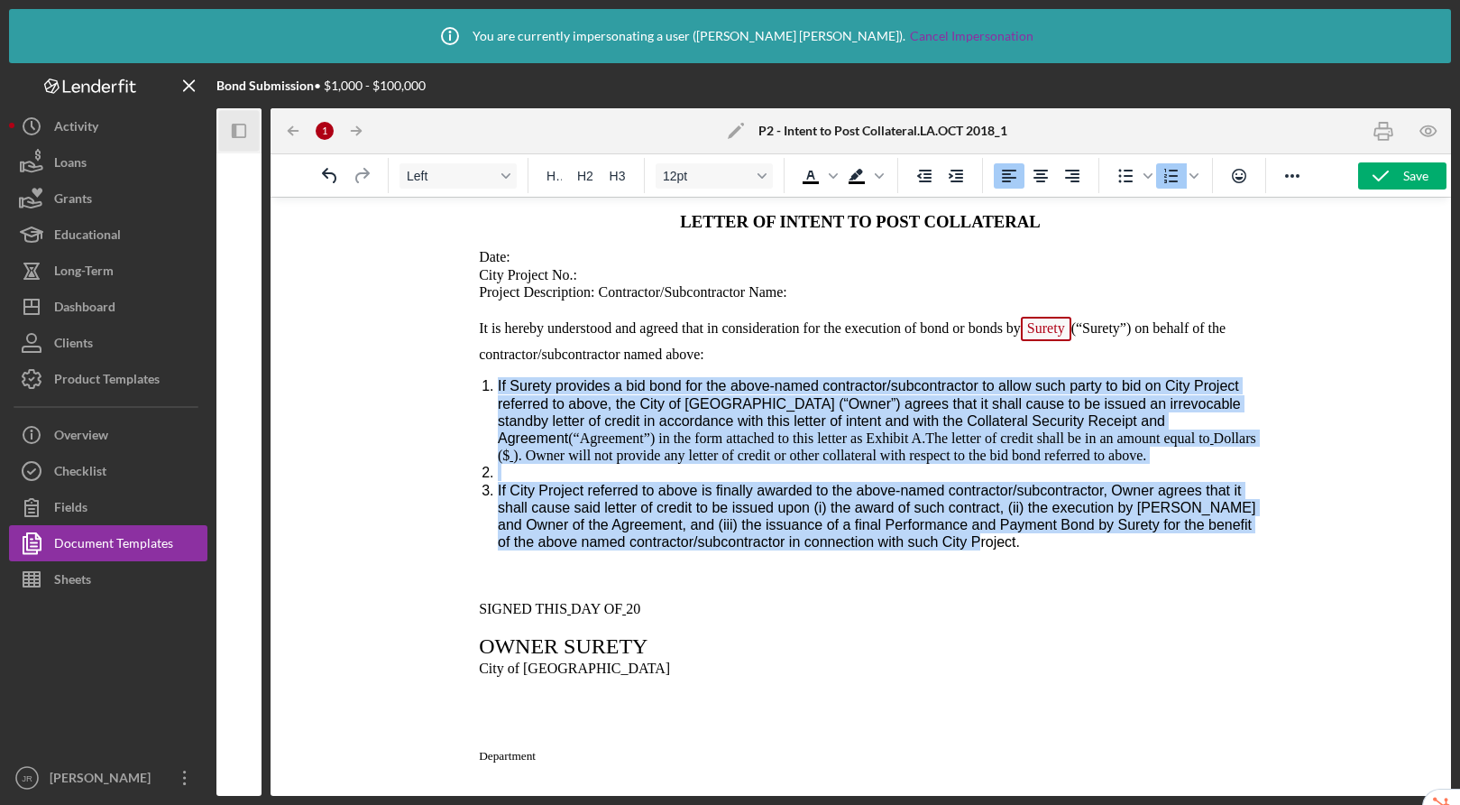
drag, startPoint x: 1099, startPoint y: 550, endPoint x: 486, endPoint y: 379, distance: 636.1
click at [486, 379] on ol "If Surety provides a bid bond for the above-named contractor/subcontractor to a…" at bounding box center [860, 463] width 797 height 173
click at [554, 181] on span "H1" at bounding box center [554, 176] width 15 height 14
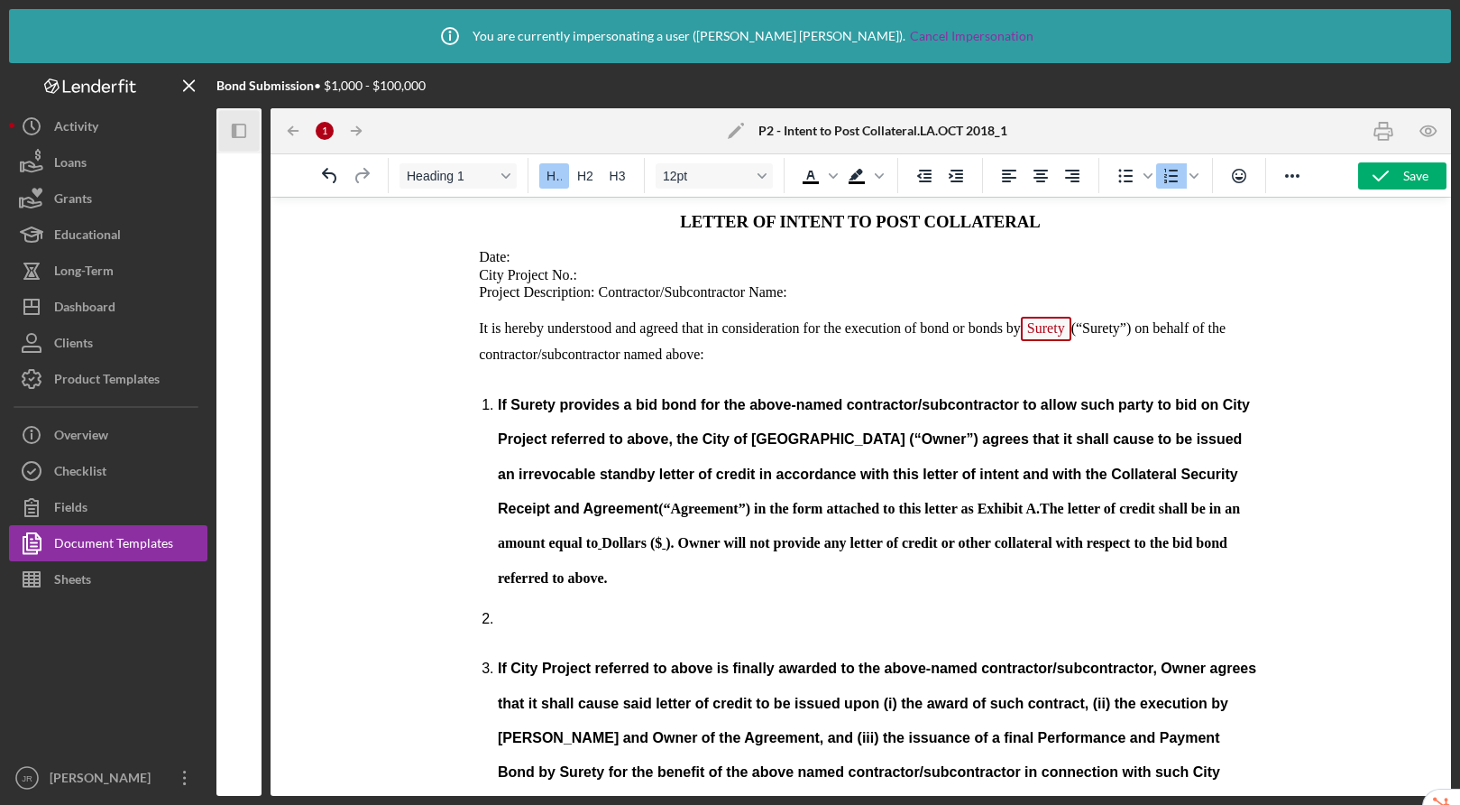
click at [554, 181] on span "H1" at bounding box center [554, 176] width 15 height 14
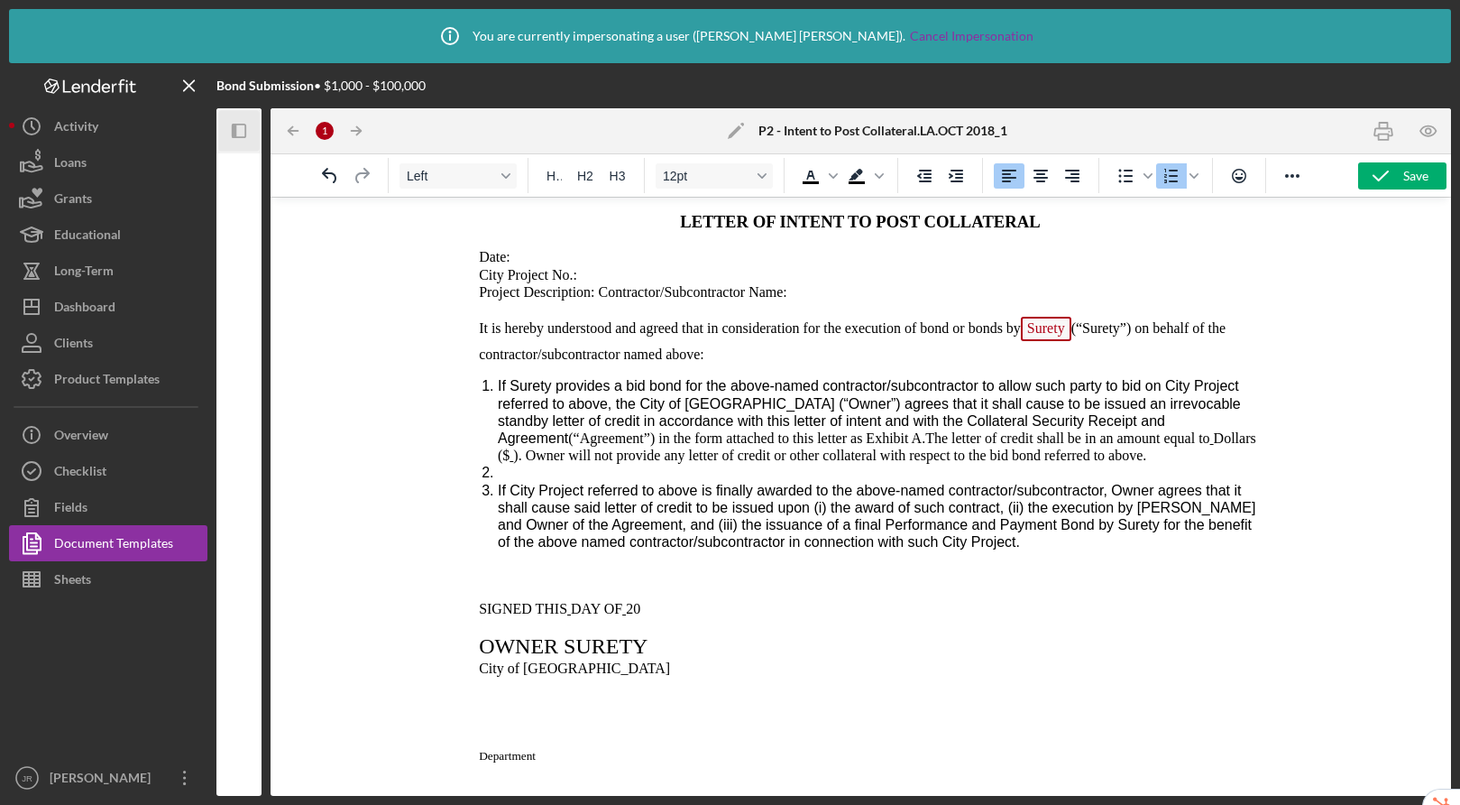
click at [698, 362] on span "(“Surety”) on behalf of the contractor/subcontractor named above:" at bounding box center [852, 340] width 747 height 41
click at [823, 456] on span "). Owner will not provide any letter of credit or other collateral with respect…" at bounding box center [829, 454] width 633 height 15
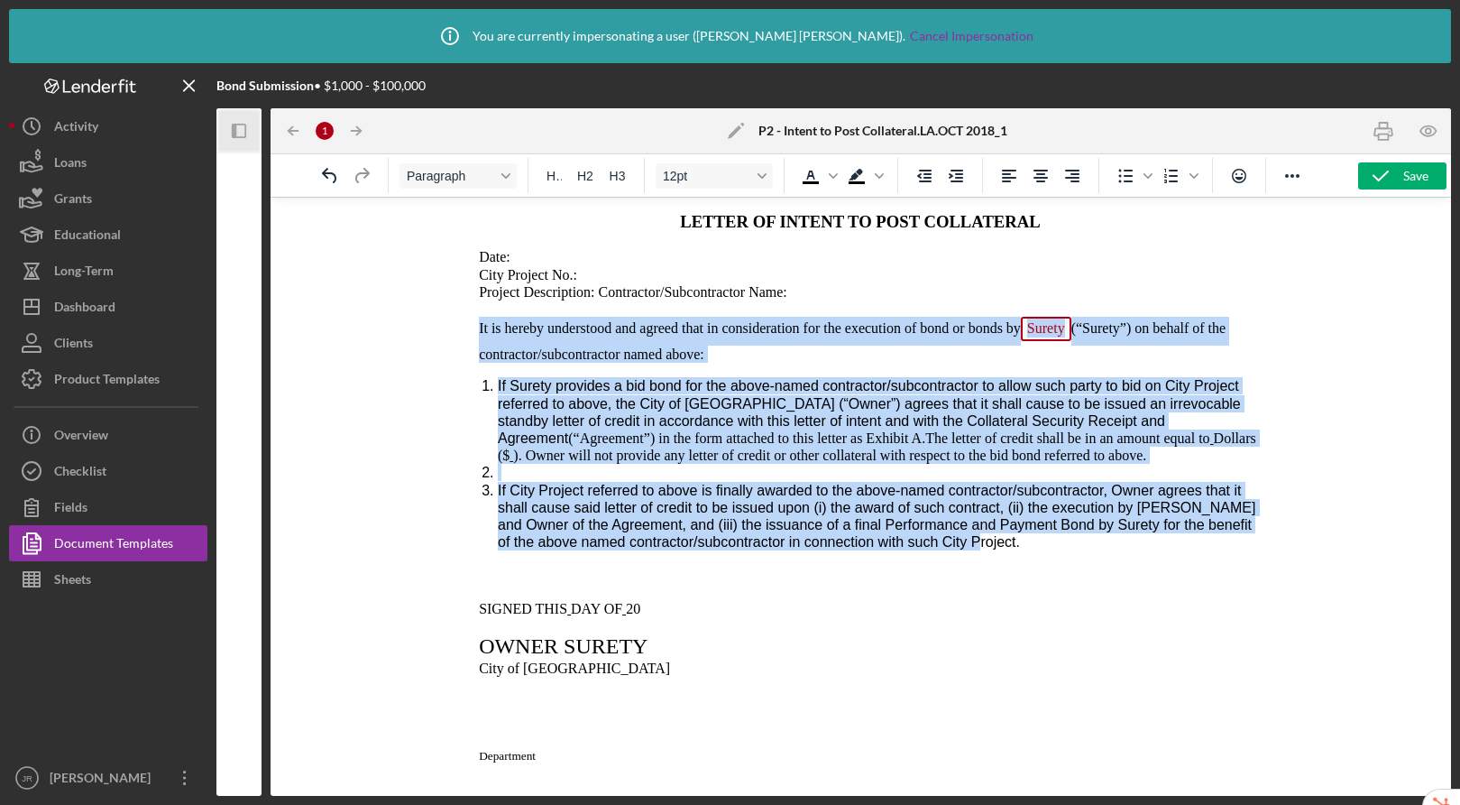
drag, startPoint x: 1094, startPoint y: 542, endPoint x: 478, endPoint y: 318, distance: 655.8
click at [478, 318] on body "LETTER OF INTENT TO POST COLLATERAL Date: City Project No.: Project Description…" at bounding box center [860, 702] width 797 height 981
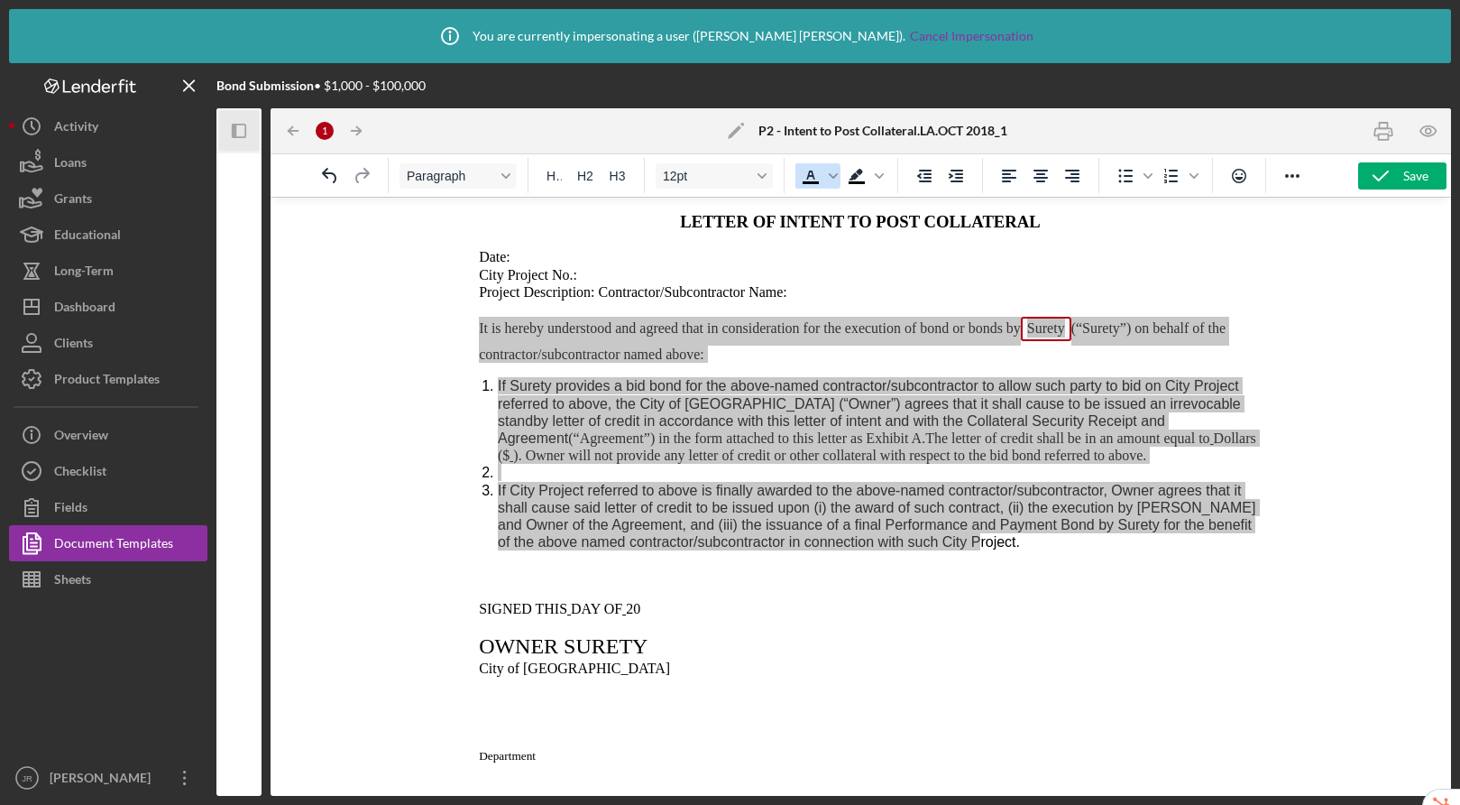
click at [820, 181] on icon "Text color Black" at bounding box center [811, 176] width 22 height 22
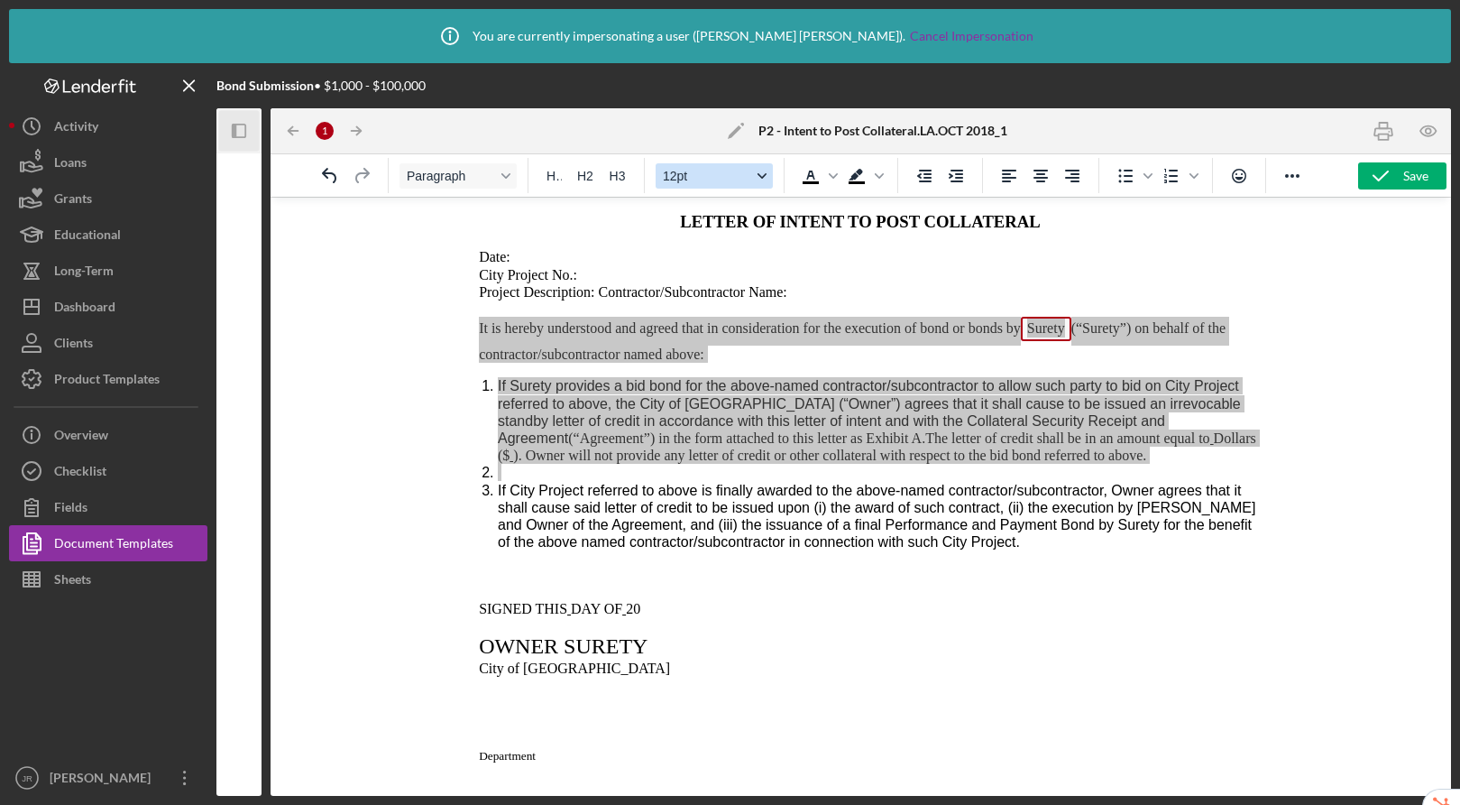
click at [735, 179] on span "12pt" at bounding box center [707, 176] width 88 height 14
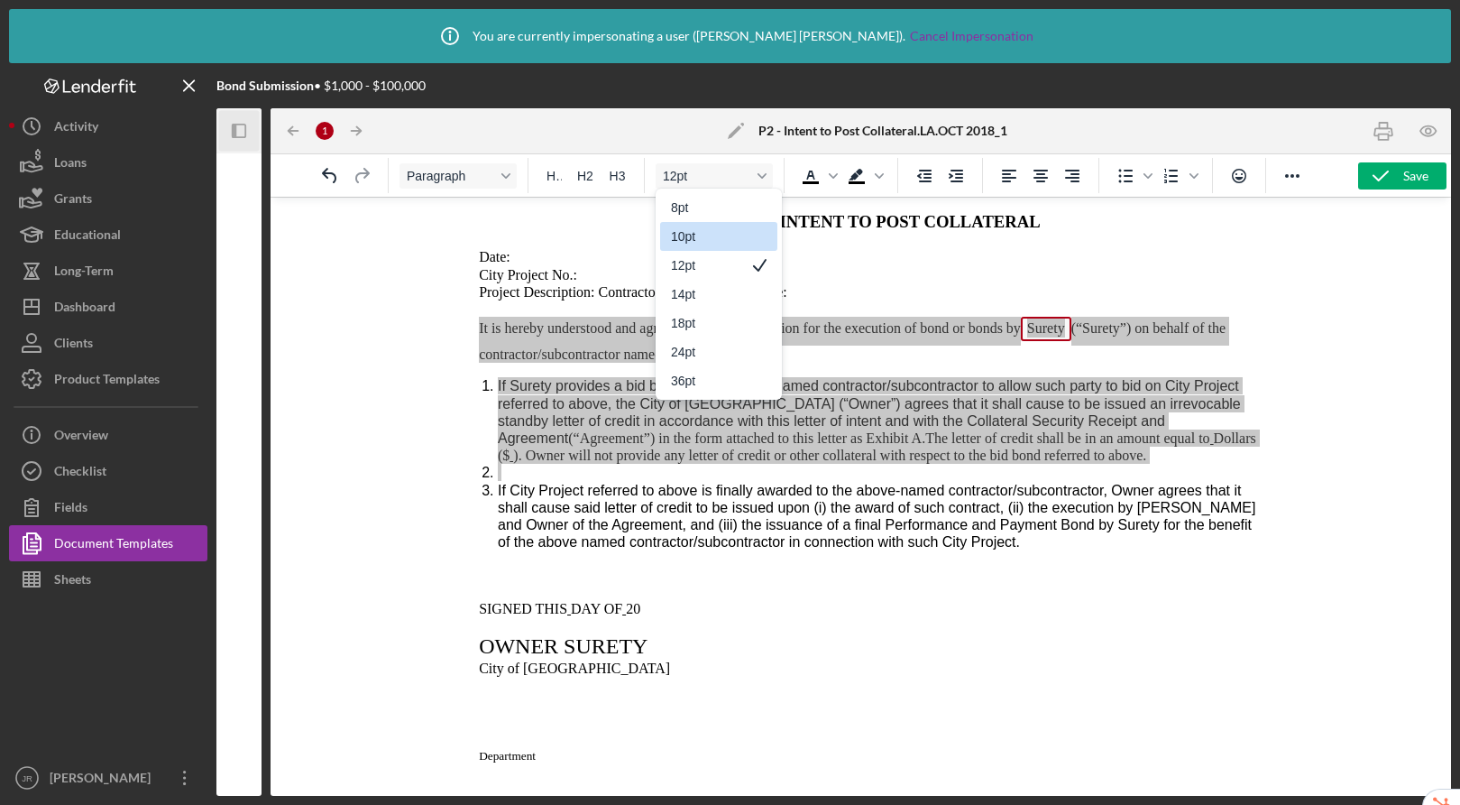
click at [725, 235] on div "10pt" at bounding box center [706, 237] width 70 height 22
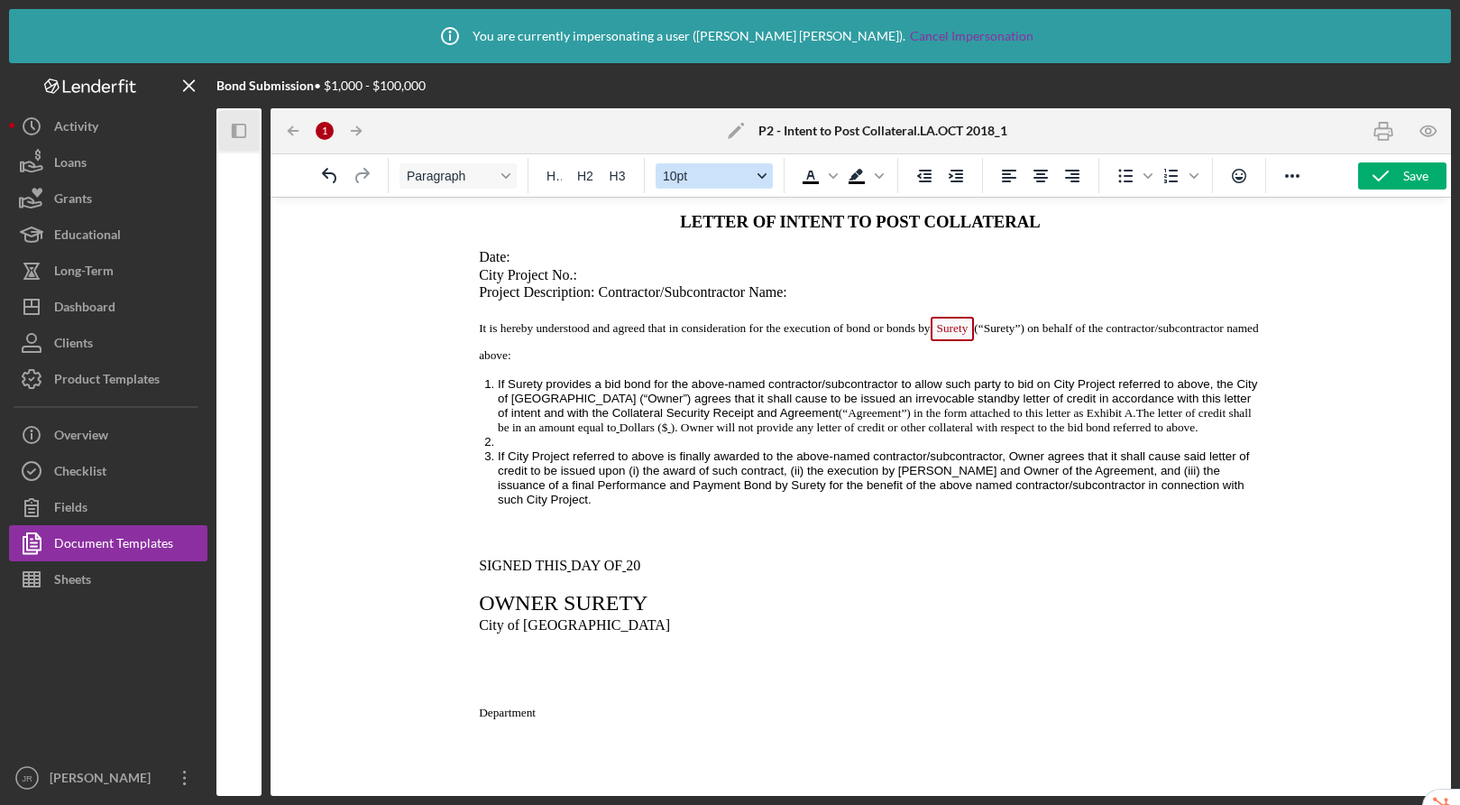
click at [722, 179] on span "10pt" at bounding box center [707, 176] width 88 height 14
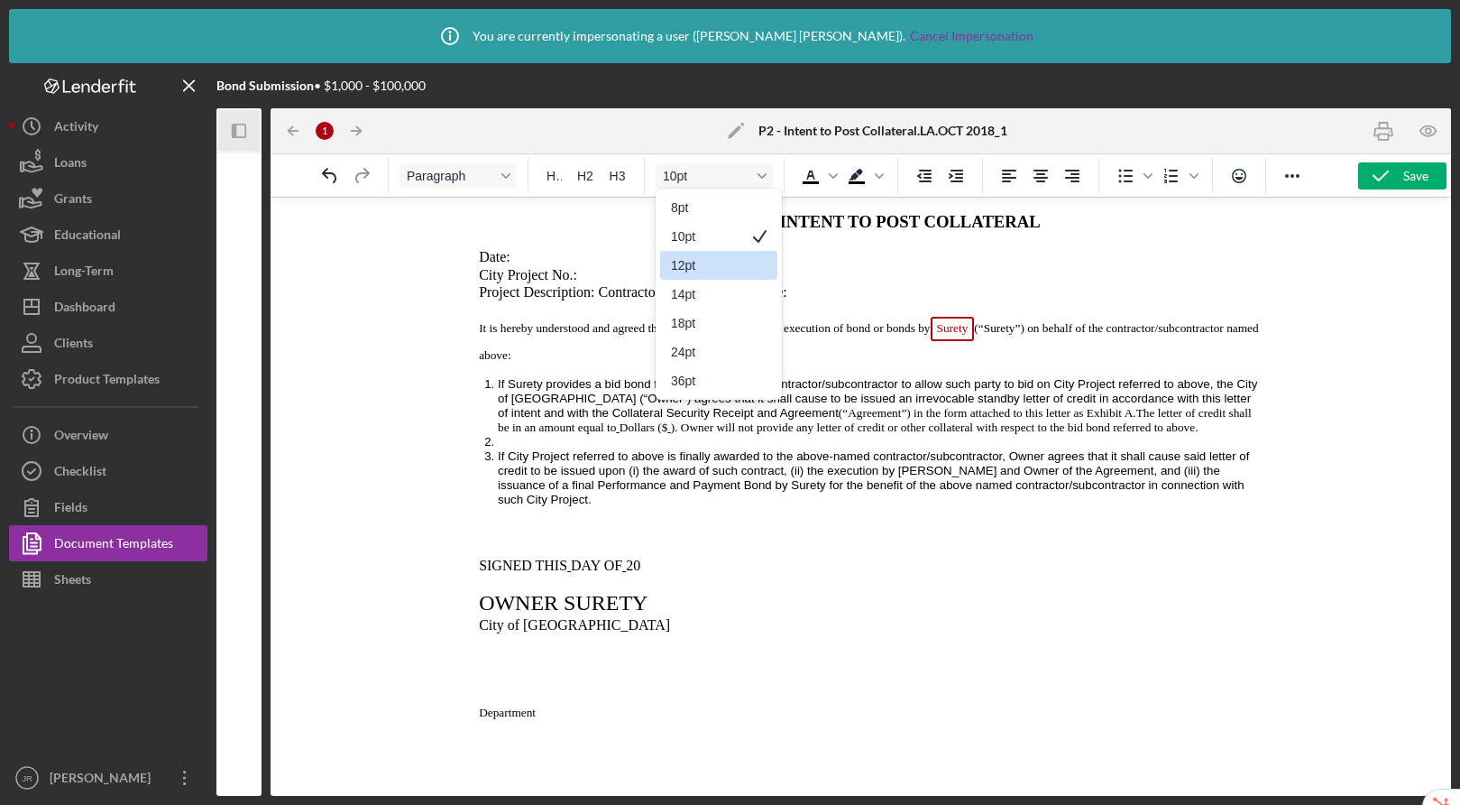
click at [707, 267] on div "12pt" at bounding box center [706, 265] width 70 height 22
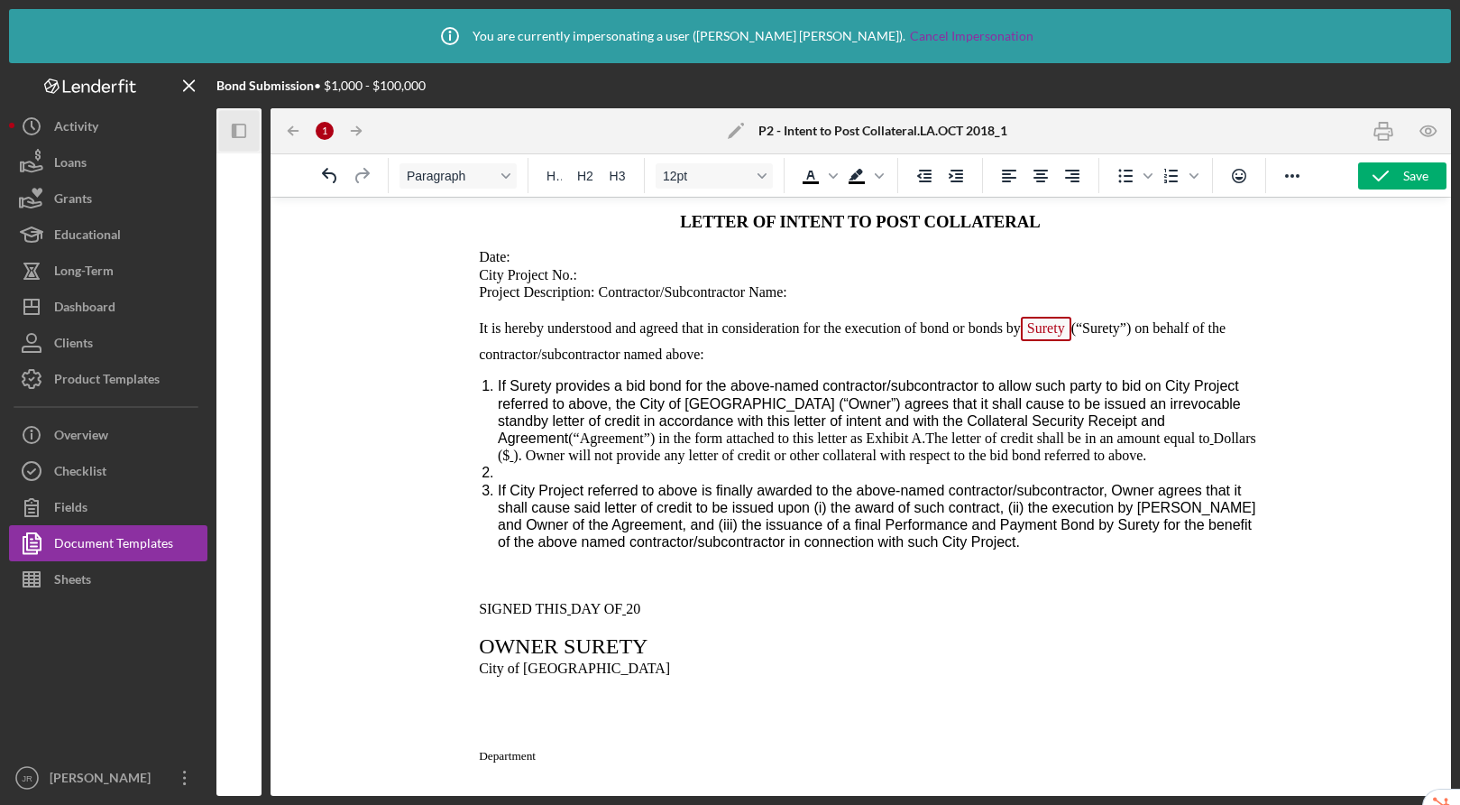
click at [854, 493] on span "If City Project referred to above is finally awarded to the above-named contrac…" at bounding box center [877, 517] width 758 height 68
click at [1291, 177] on icon "Reveal or hide additional toolbar items" at bounding box center [1293, 176] width 22 height 22
click at [611, 283] on p "City Project No.:" at bounding box center [860, 274] width 797 height 17
click at [723, 440] on span "(“Agreement”) in the form attached to this letter as Exhibit A." at bounding box center [746, 437] width 357 height 15
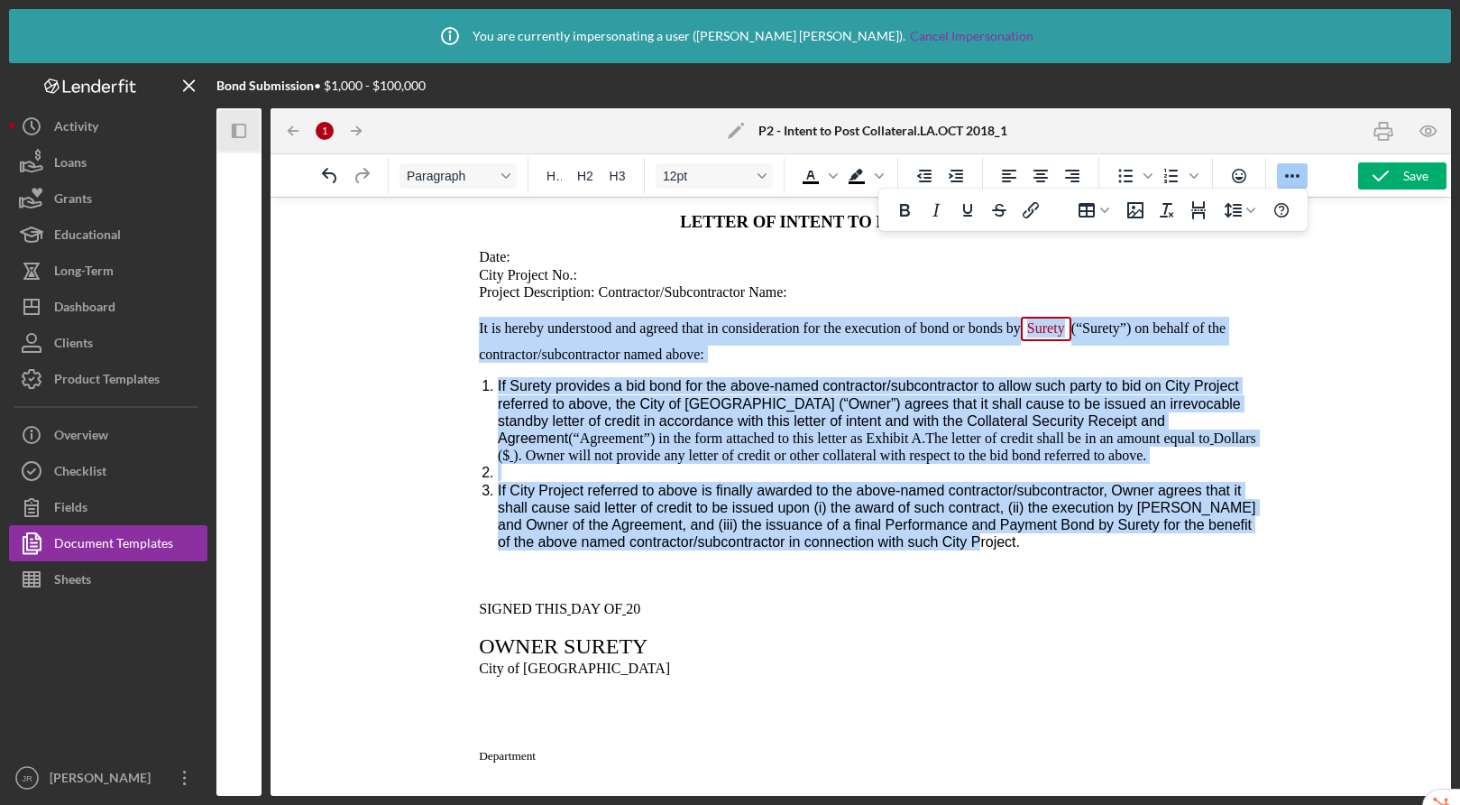
drag, startPoint x: 1097, startPoint y: 549, endPoint x: 461, endPoint y: 341, distance: 669.2
click at [462, 341] on body "LETTER OF INTENT TO POST COLLATERAL Date: City Project No.: Project Description…" at bounding box center [860, 702] width 797 height 981
click at [679, 458] on span "). Owner will not provide any letter of credit or other collateral with respect…" at bounding box center [829, 454] width 633 height 15
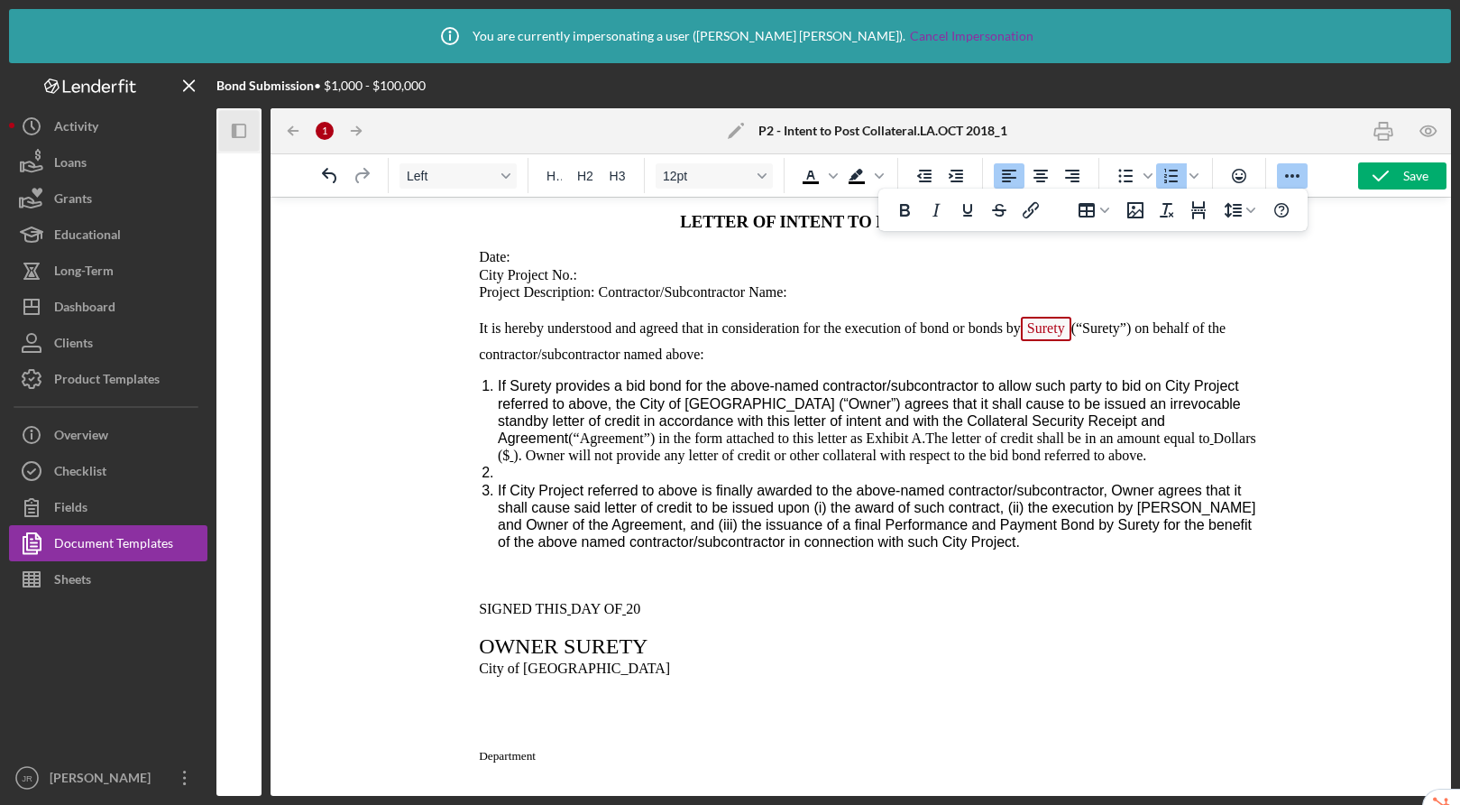
click at [507, 476] on li "Rich Text Area. Press ALT-0 for help." at bounding box center [878, 472] width 761 height 17
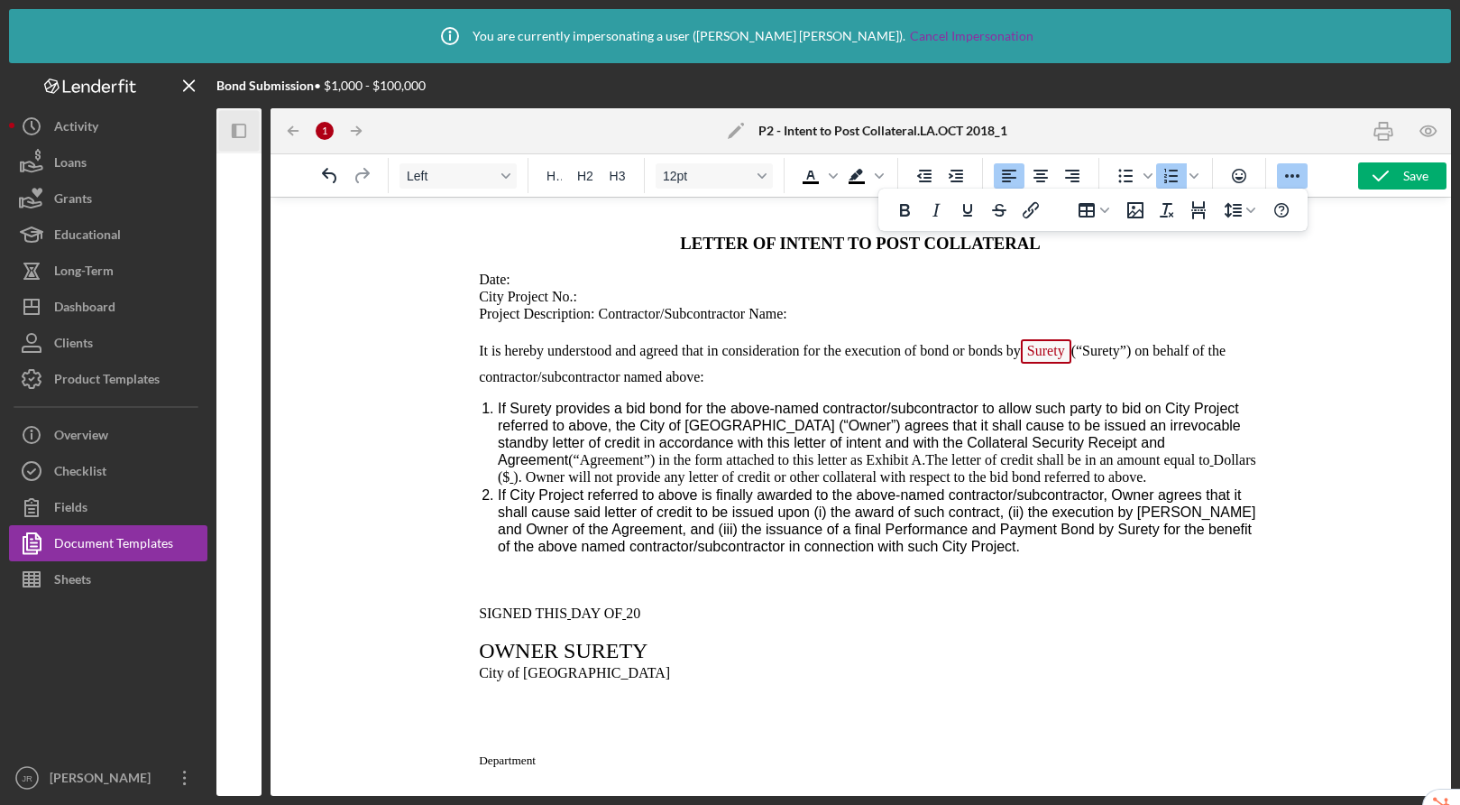
click at [1202, 485] on li "If Surety provides a bid bond for the above-named contractor/subcontractor to a…" at bounding box center [878, 443] width 761 height 87
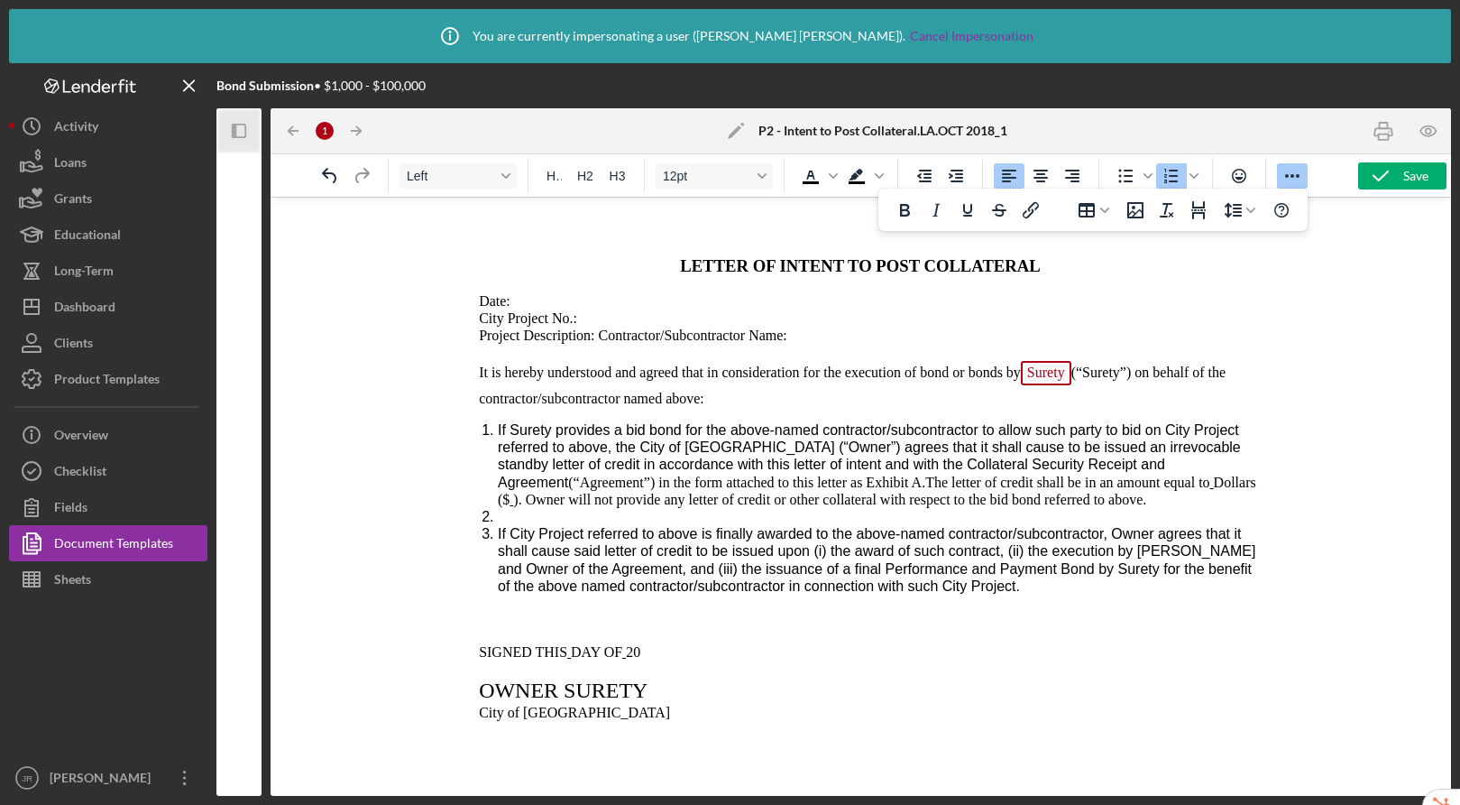
click at [557, 524] on li "Rich Text Area. Press ALT-0 for help." at bounding box center [878, 516] width 761 height 17
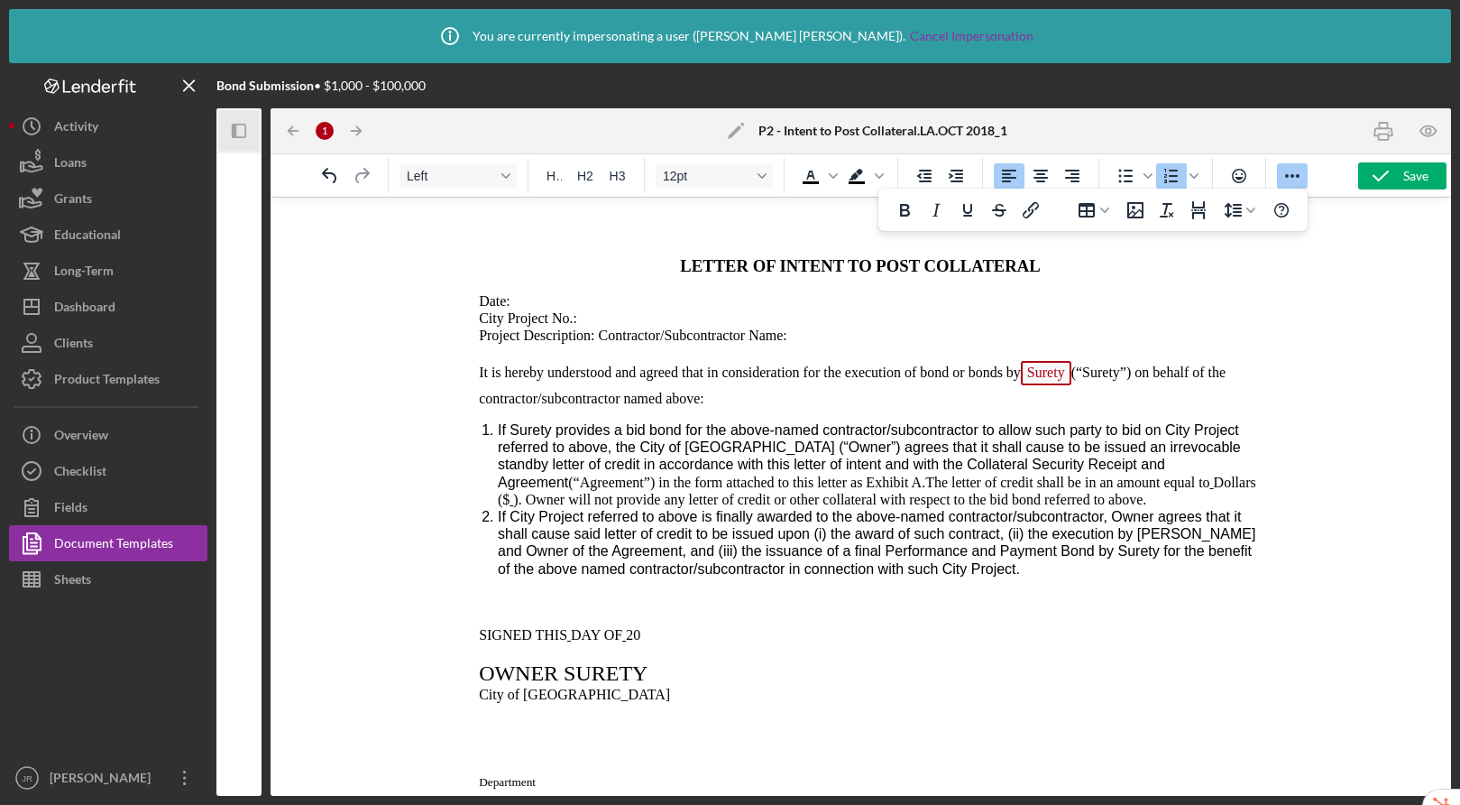
click at [1202, 500] on li "If Surety provides a bid bond for the above-named contractor/subcontractor to a…" at bounding box center [878, 464] width 761 height 87
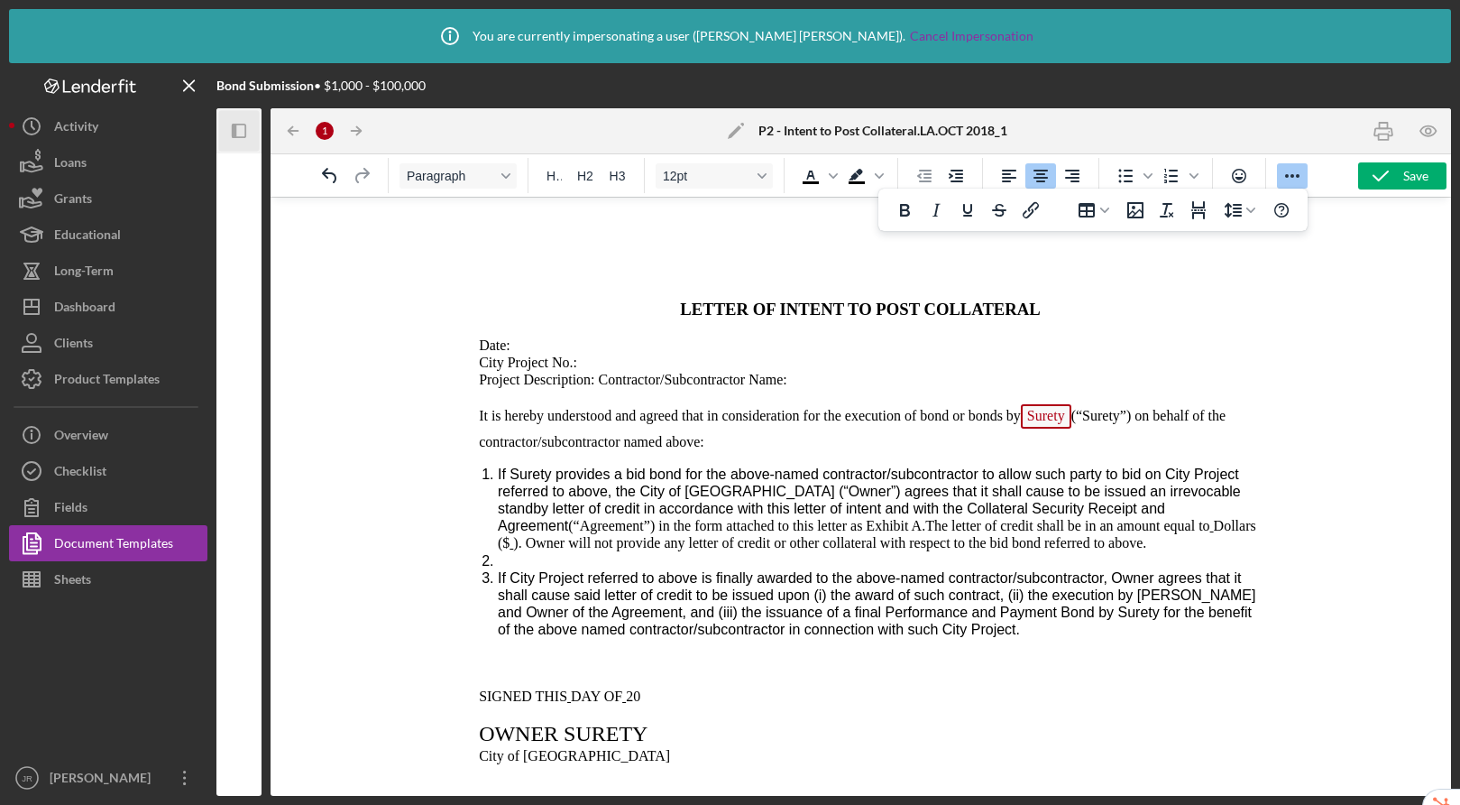
click at [524, 563] on li "Rich Text Area. Press ALT-0 for help." at bounding box center [878, 560] width 761 height 17
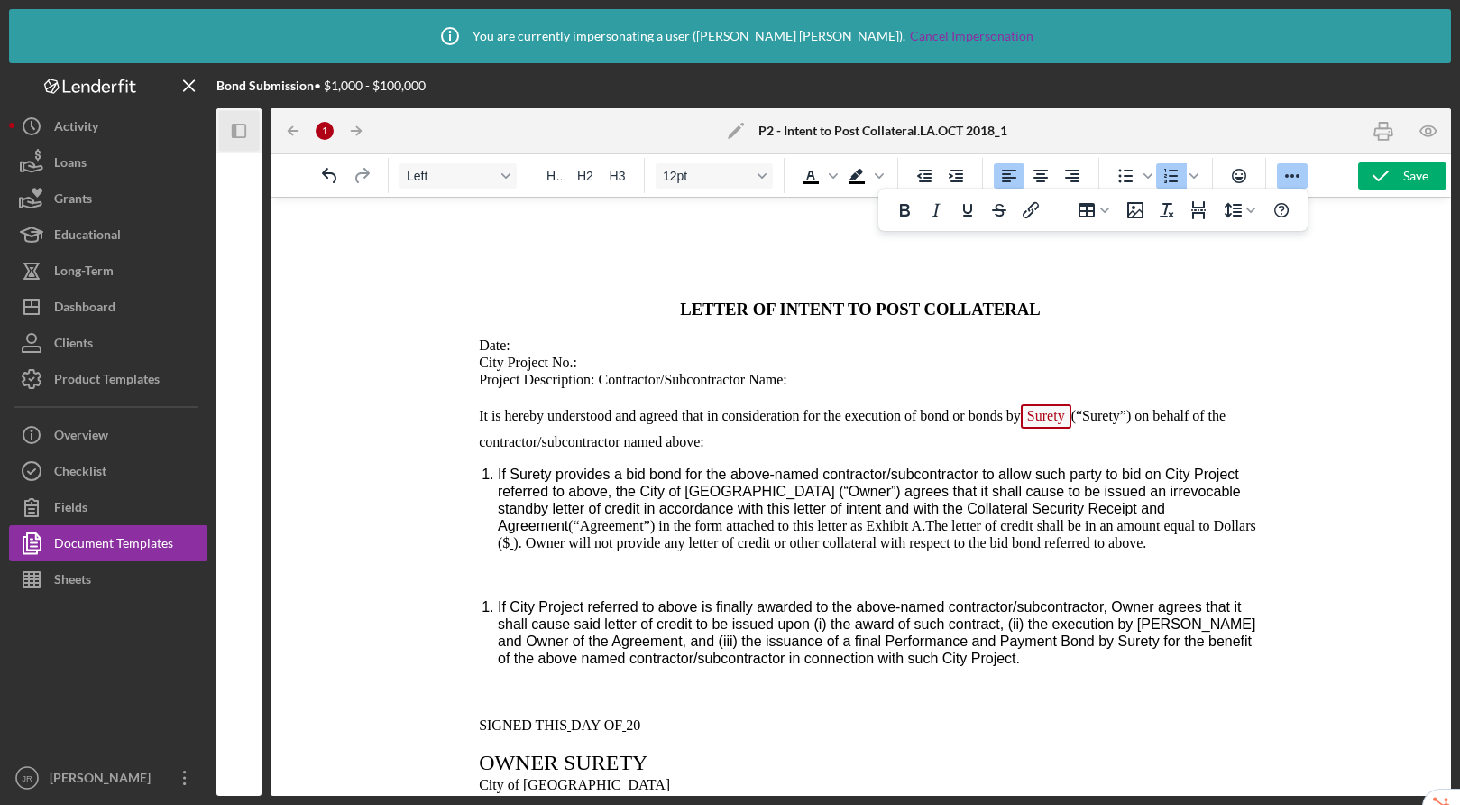
click at [502, 517] on span "If Surety provides a bid bond for the above-named contractor/subcontractor to a…" at bounding box center [869, 500] width 743 height 68
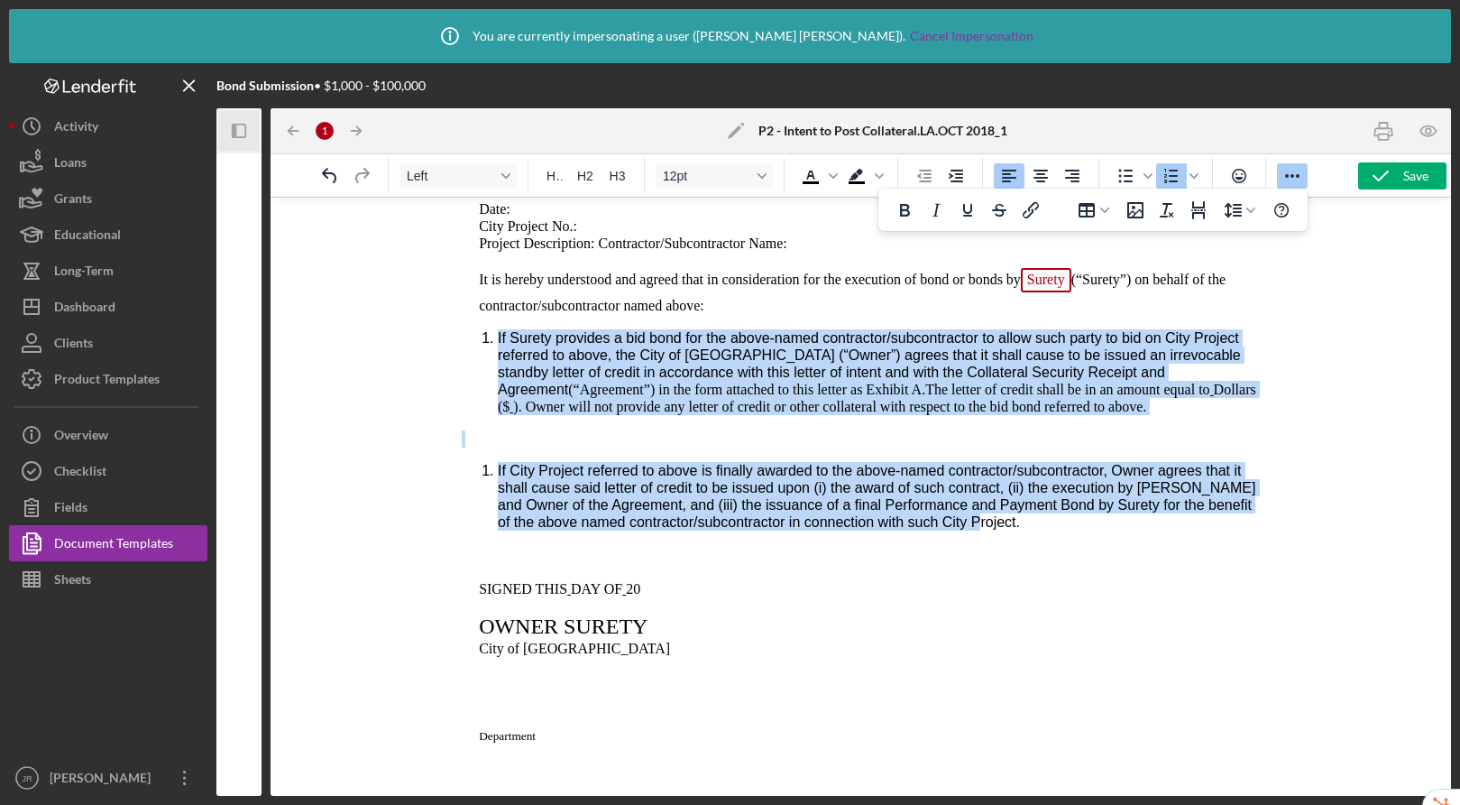
drag, startPoint x: 1106, startPoint y: 531, endPoint x: 488, endPoint y: 341, distance: 646.6
click at [488, 341] on body "LETTER OF INTENT TO POST COLLATERAL Date: City Project No.: Project Description…" at bounding box center [860, 625] width 797 height 1098
copy body "If Surety provides a bid bond for the above-named contractor/subcontractor to a…"
drag, startPoint x: 1123, startPoint y: 537, endPoint x: 483, endPoint y: 337, distance: 670.8
click at [483, 337] on body "LETTER OF INTENT TO POST COLLATERAL Date: City Project No.: Project Description…" at bounding box center [860, 625] width 797 height 1098
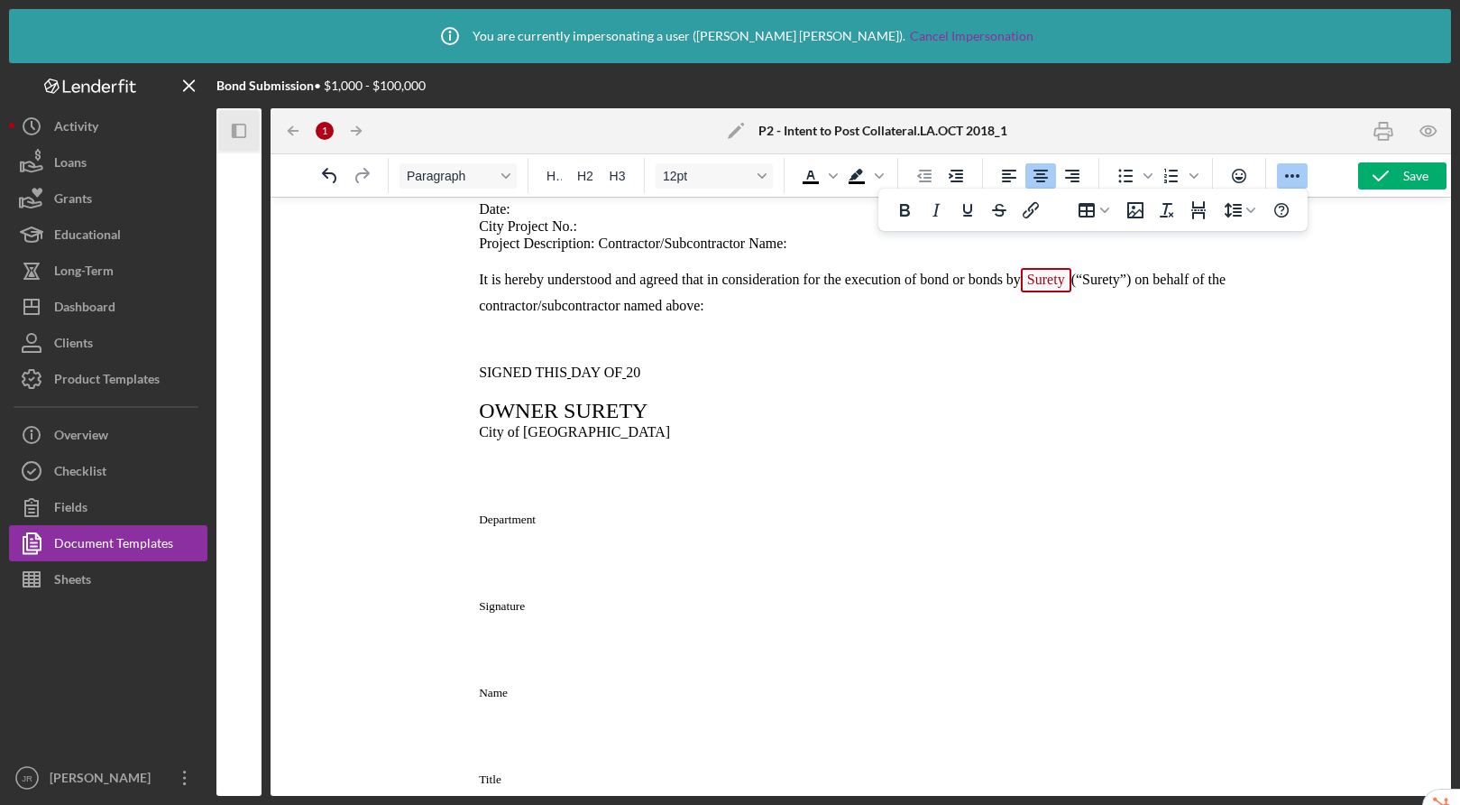
click at [746, 317] on body "LETTER OF INTENT TO POST COLLATERAL Date: City Project No.: Project Description…" at bounding box center [860, 516] width 797 height 881
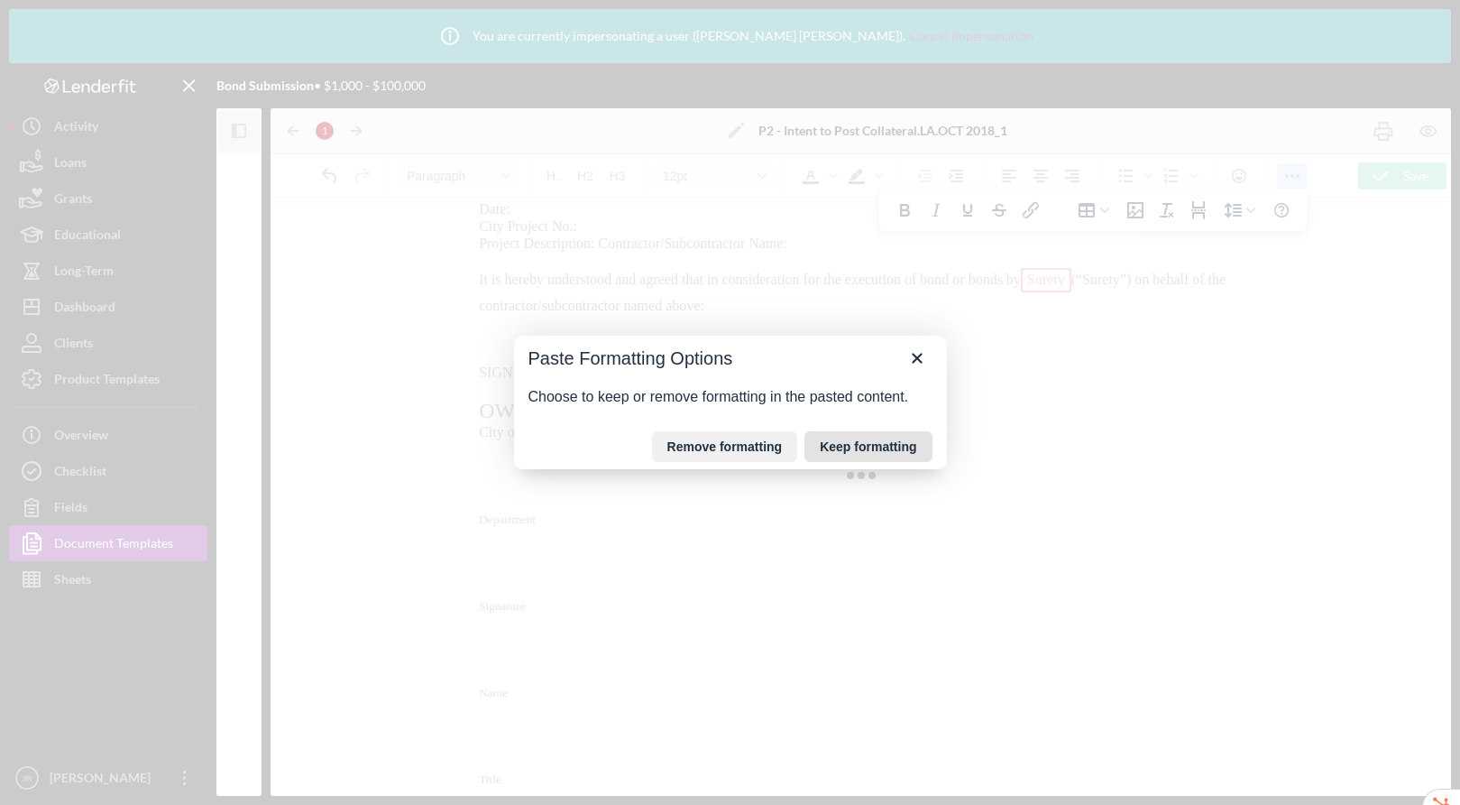
click at [850, 443] on button "Keep formatting" at bounding box center [868, 446] width 127 height 31
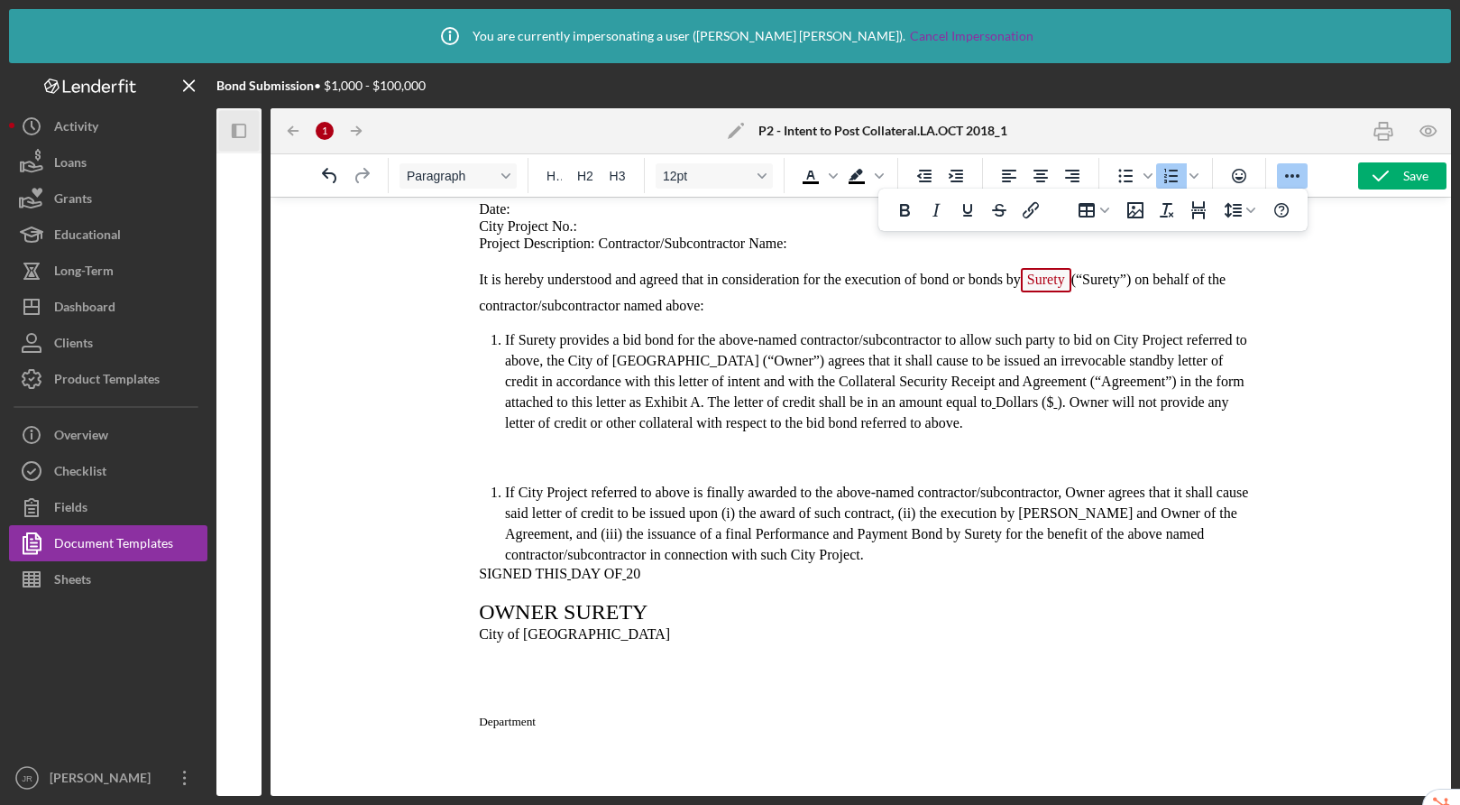
click at [645, 460] on p "Rich Text Area. Press ALT-0 for help." at bounding box center [860, 457] width 797 height 20
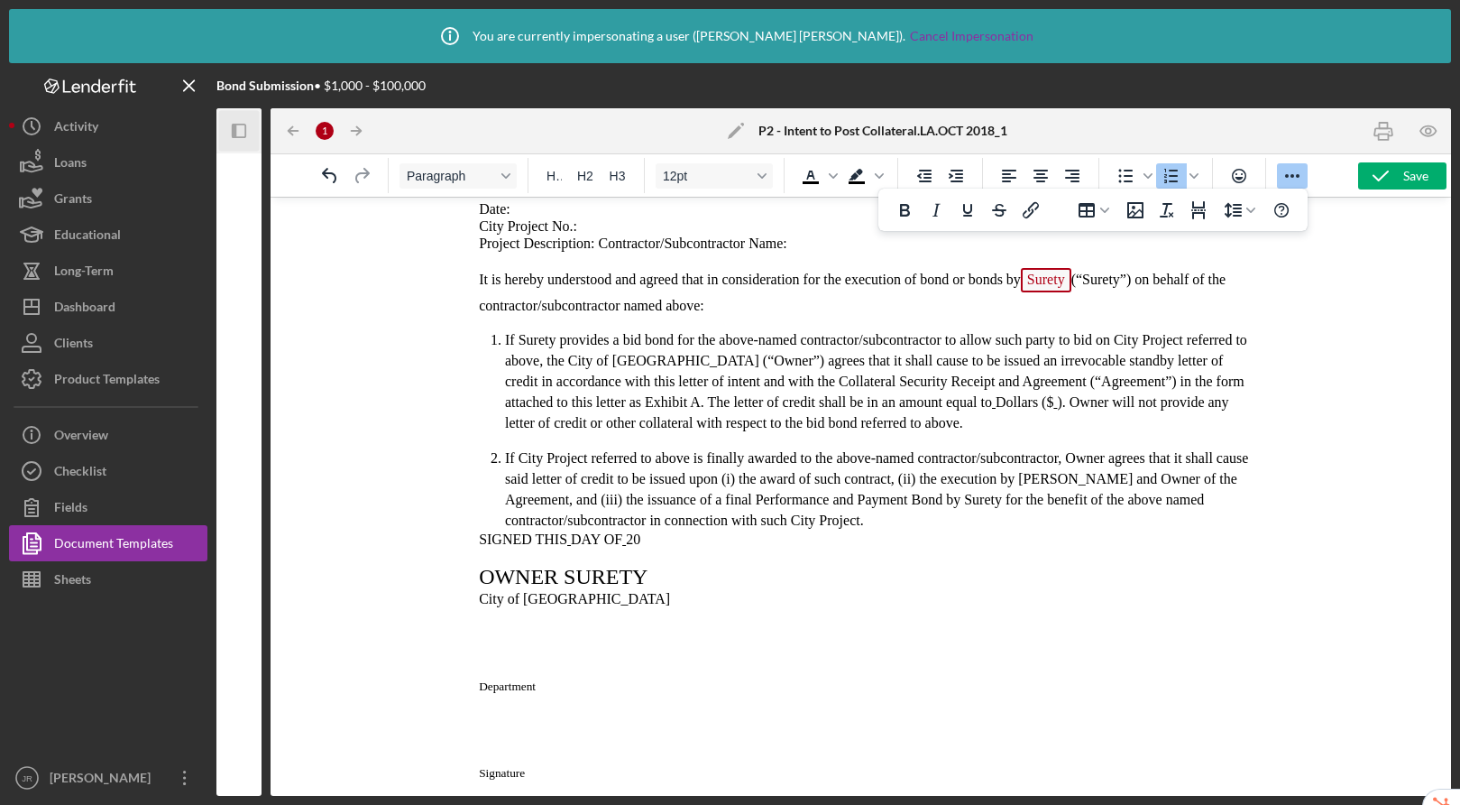
click at [1046, 285] on span "Surety" at bounding box center [1046, 280] width 51 height 24
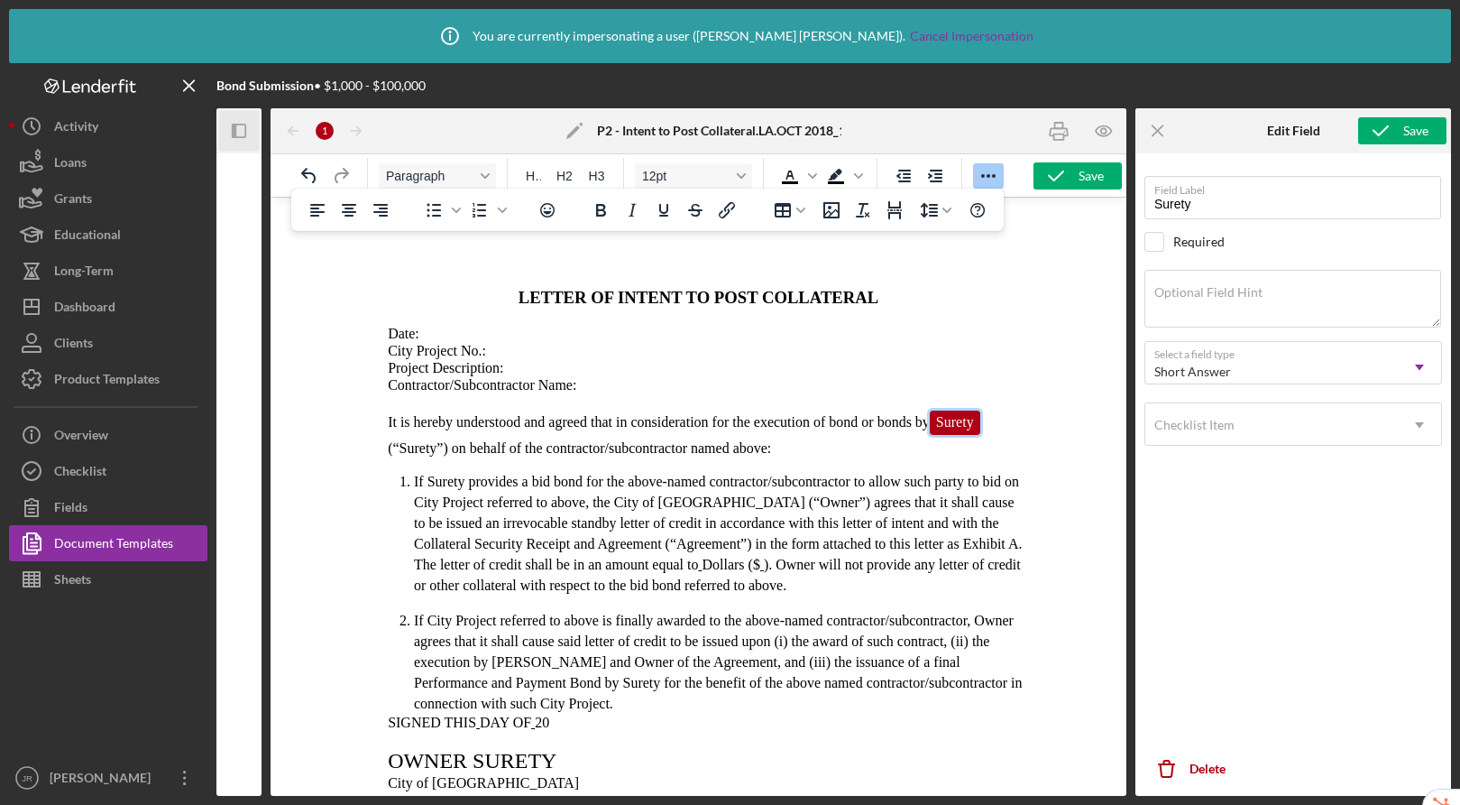
scroll to position [10, 0]
click at [1158, 129] on line "button" at bounding box center [1158, 130] width 10 height 10
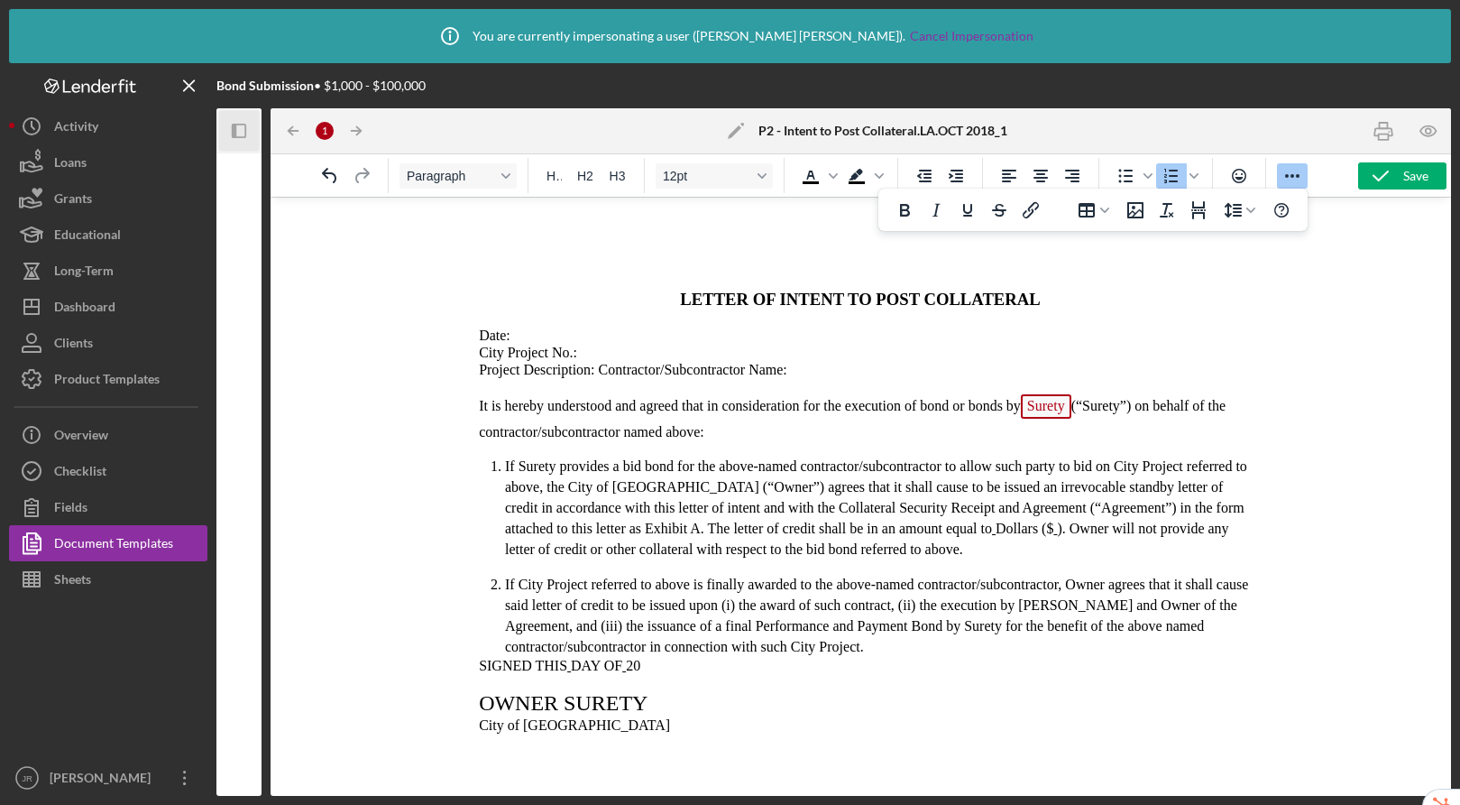
click at [692, 599] on span "If City Project referred to above is finally awarded to the above-named contrac…" at bounding box center [876, 615] width 743 height 78
click at [888, 658] on body "LETTER OF INTENT TO POST COLLATERAL Date: City Project No.: Project Description…" at bounding box center [860, 726] width 797 height 1048
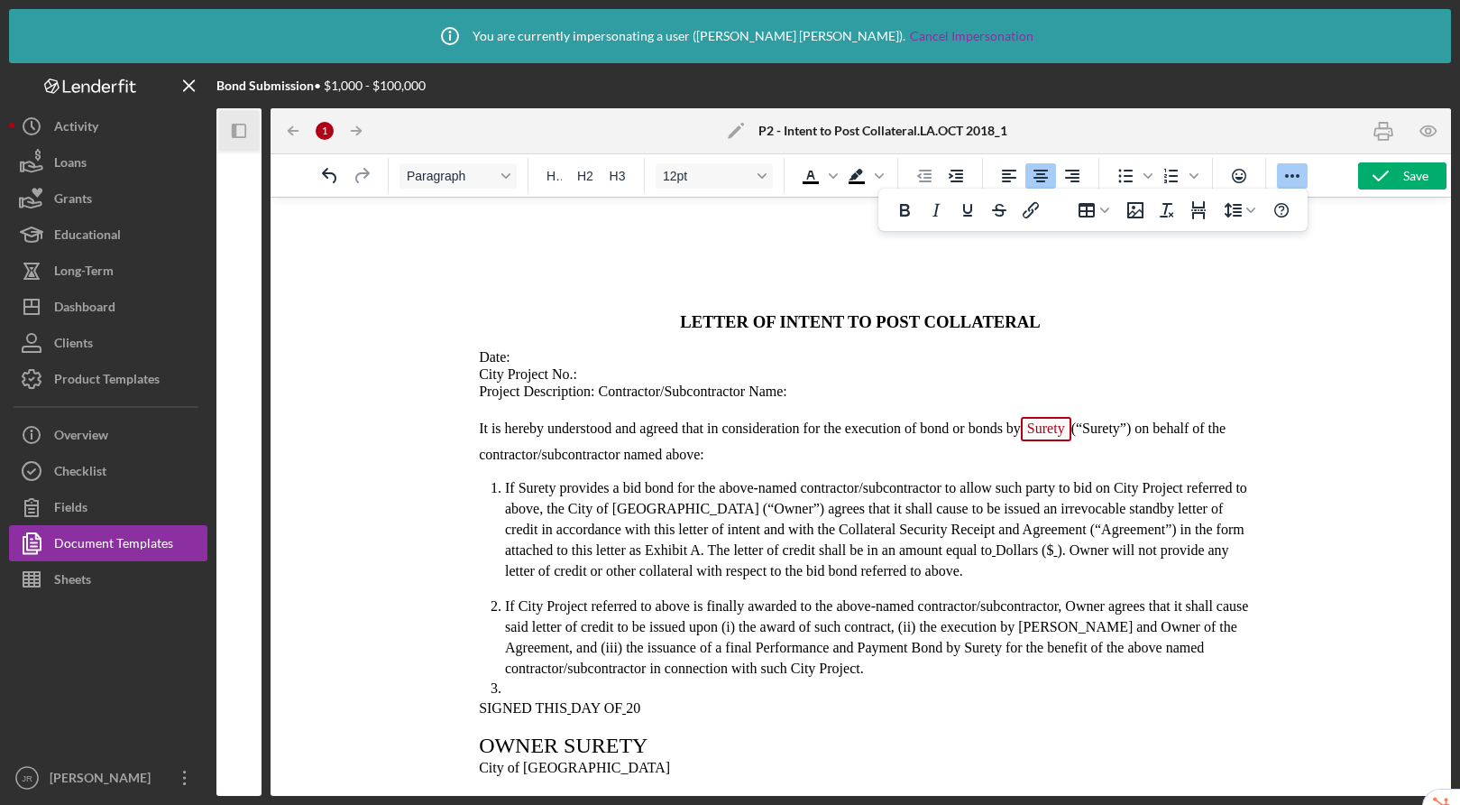
click at [529, 690] on li "Rich Text Area. Press ALT-0 for help." at bounding box center [882, 688] width 754 height 20
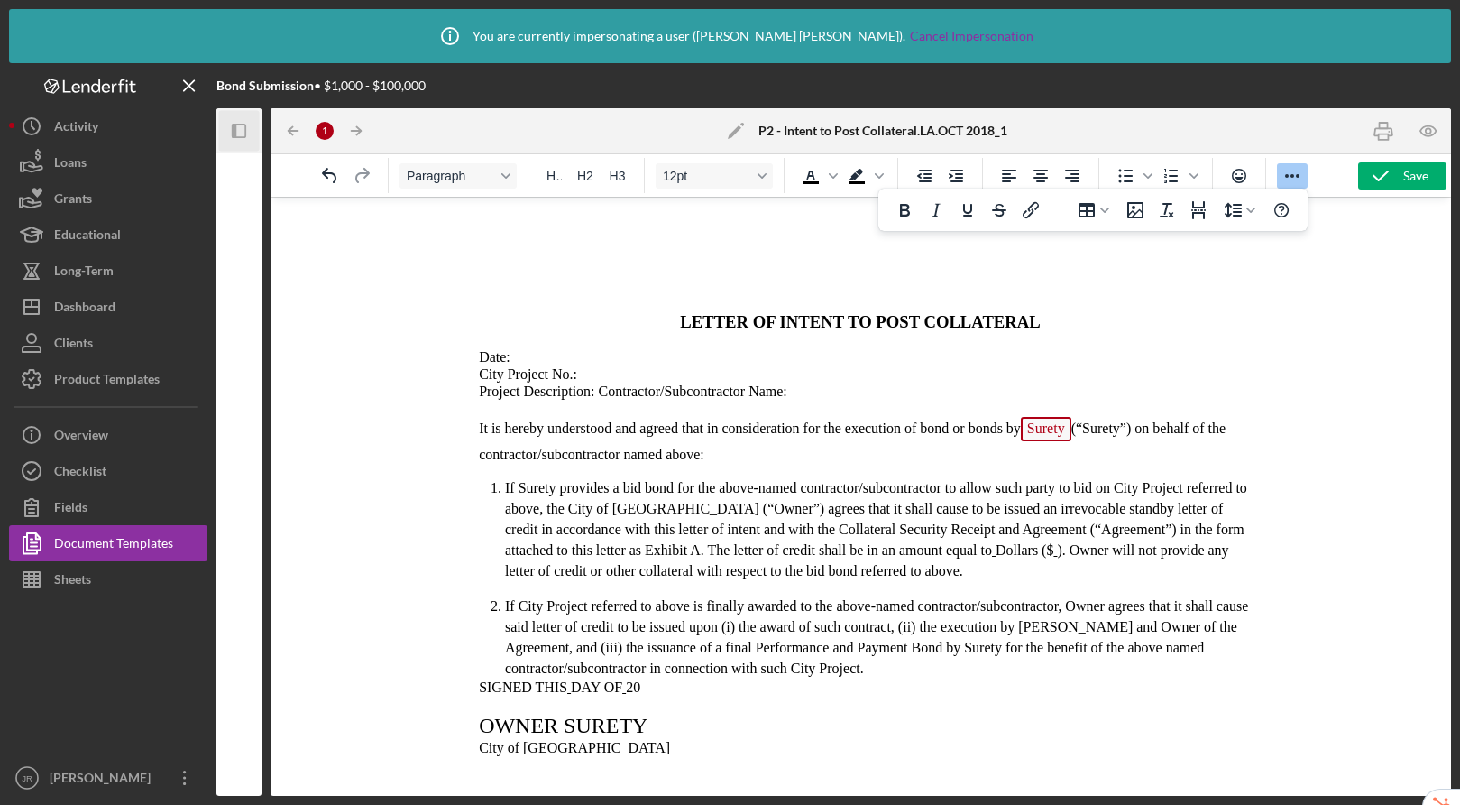
click at [479, 686] on span "SIGNED THIS" at bounding box center [523, 686] width 88 height 15
click at [754, 292] on p "Rich Text Area. Press ALT-0 for help." at bounding box center [860, 298] width 797 height 17
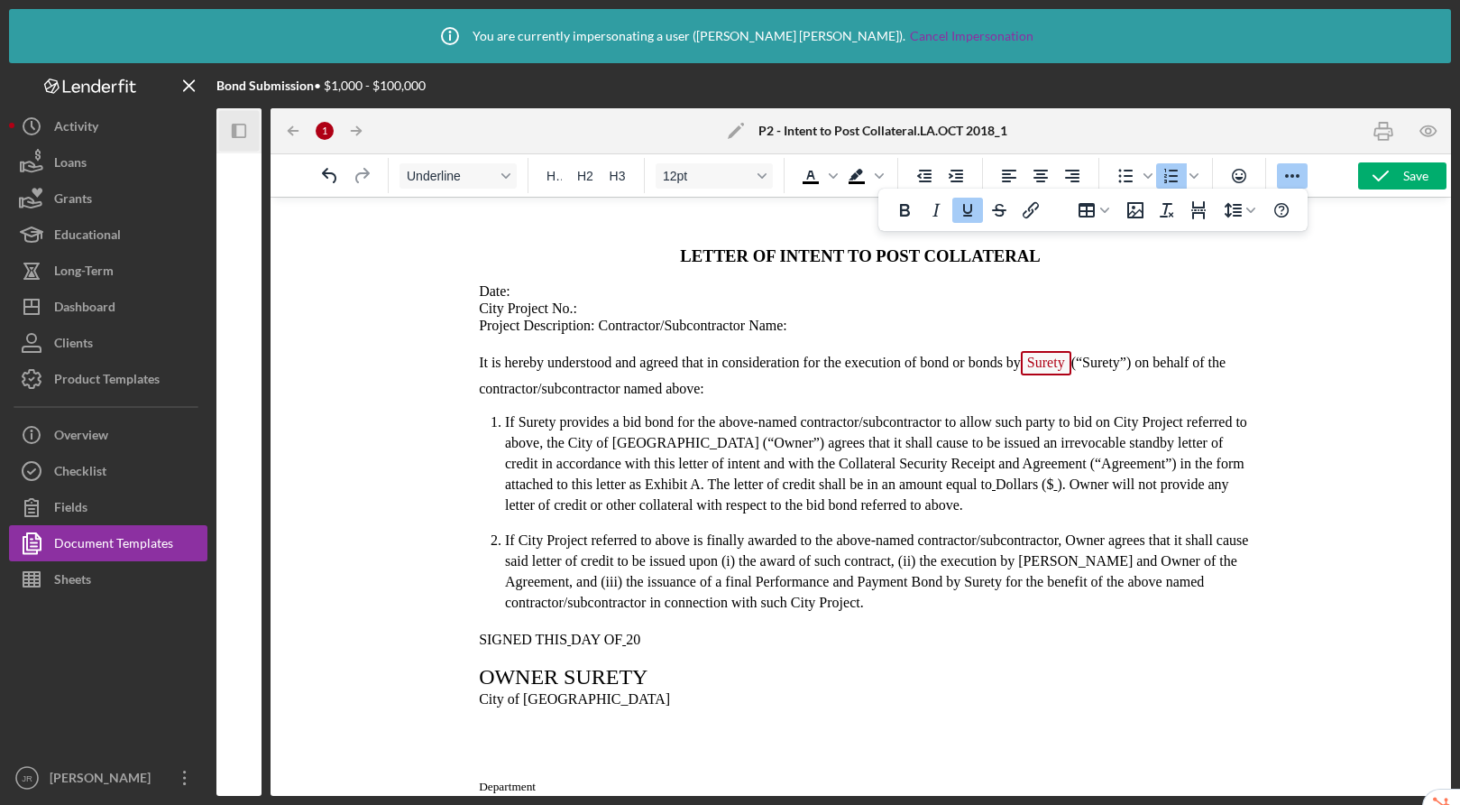
click at [996, 492] on span "Dollars ($" at bounding box center [1025, 483] width 58 height 15
click at [235, 127] on icon "button" at bounding box center [234, 131] width 5 height 14
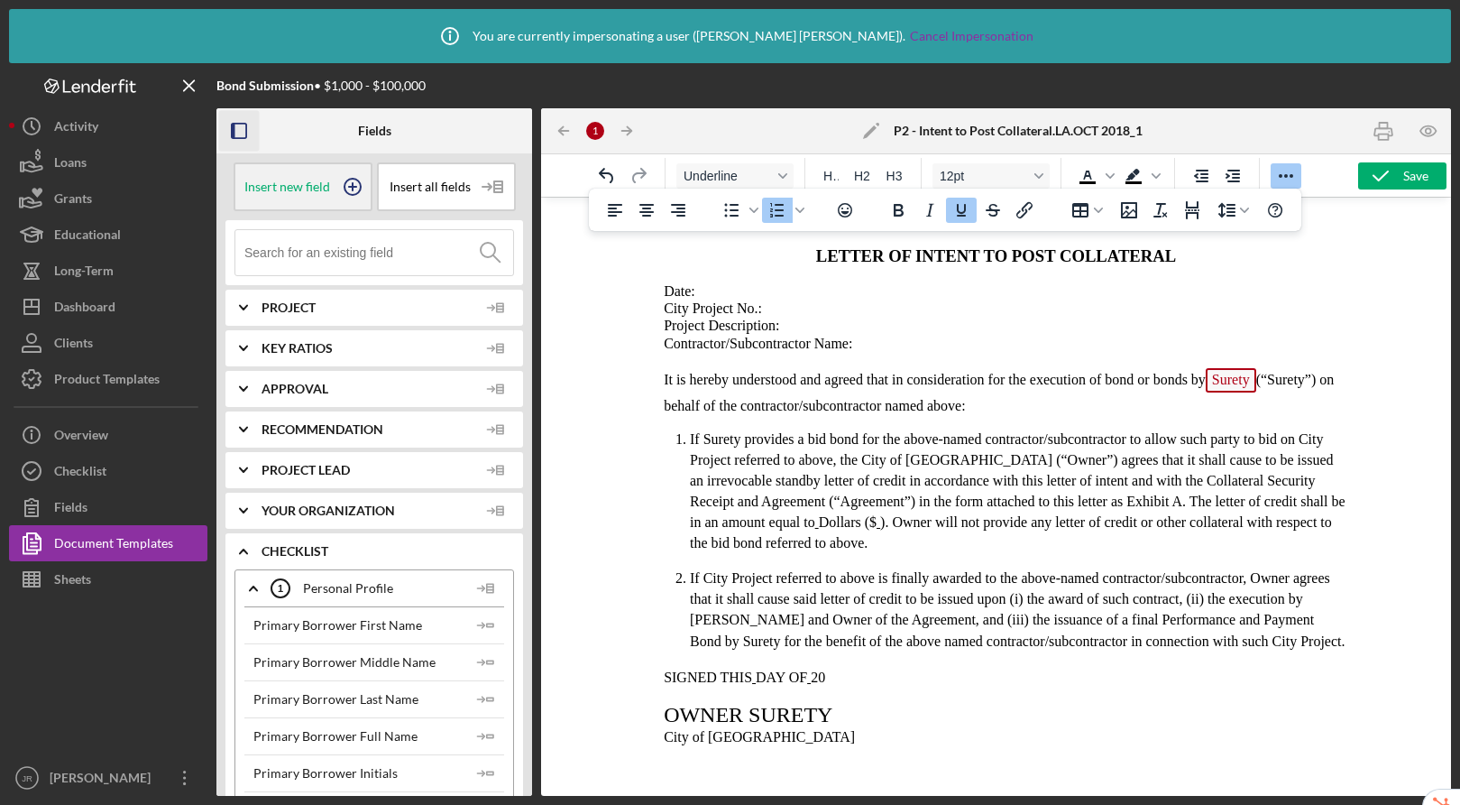
click at [337, 189] on icon at bounding box center [352, 186] width 45 height 45
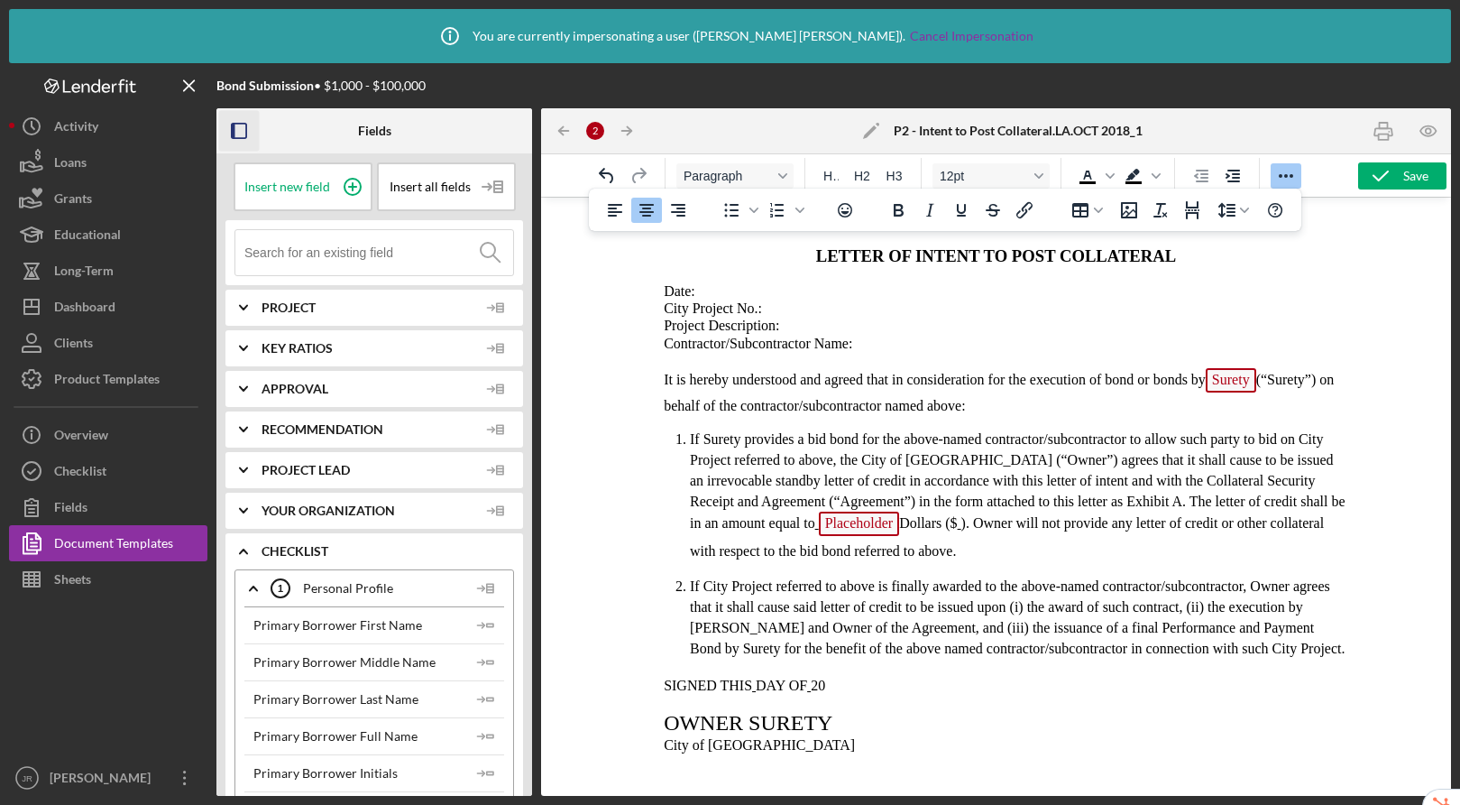
click at [882, 529] on span "Placeholder" at bounding box center [858, 523] width 81 height 24
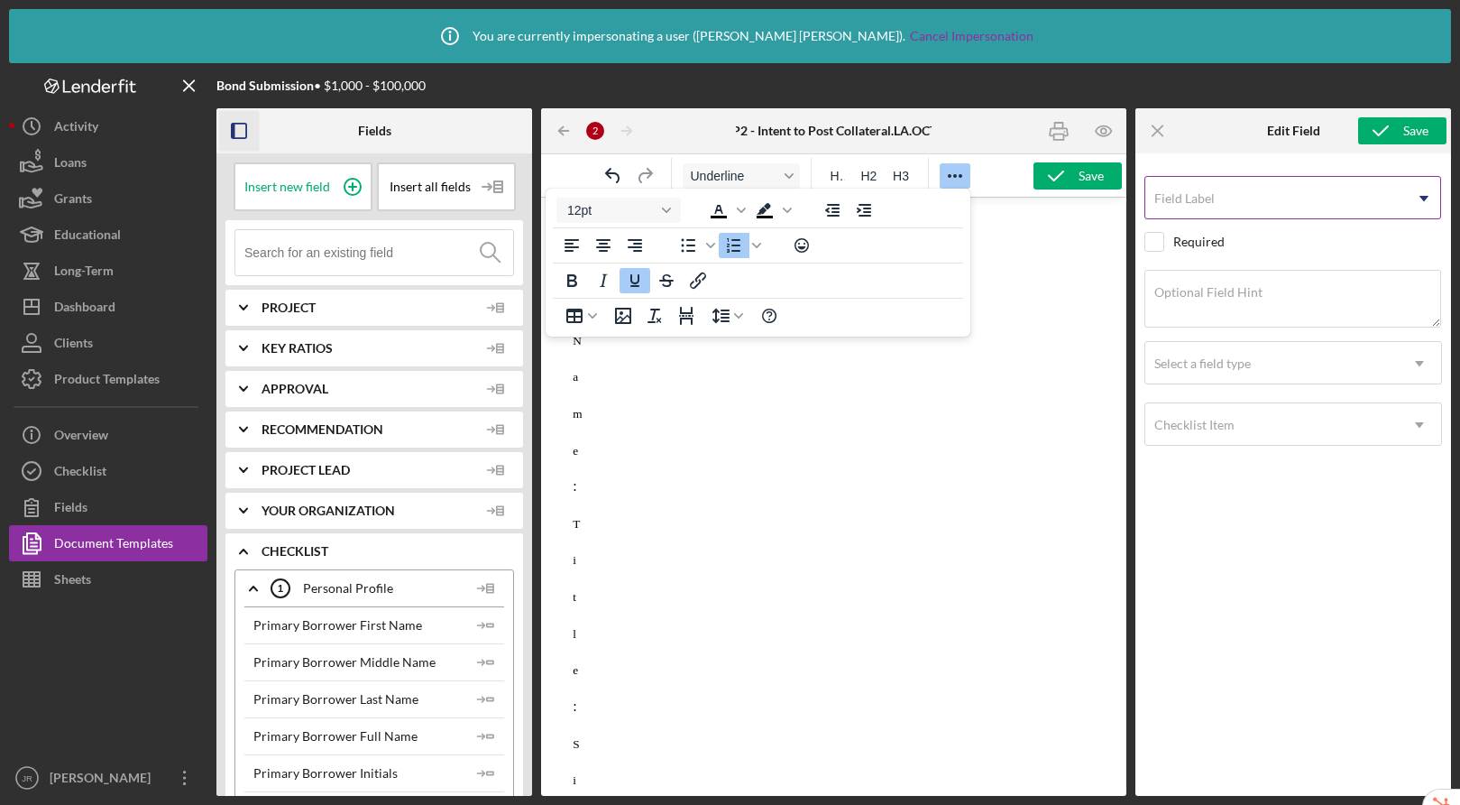
scroll to position [954, 0]
click at [1187, 202] on label "Field Label" at bounding box center [1185, 198] width 60 height 14
click at [1187, 202] on input "Field Label" at bounding box center [1293, 197] width 297 height 43
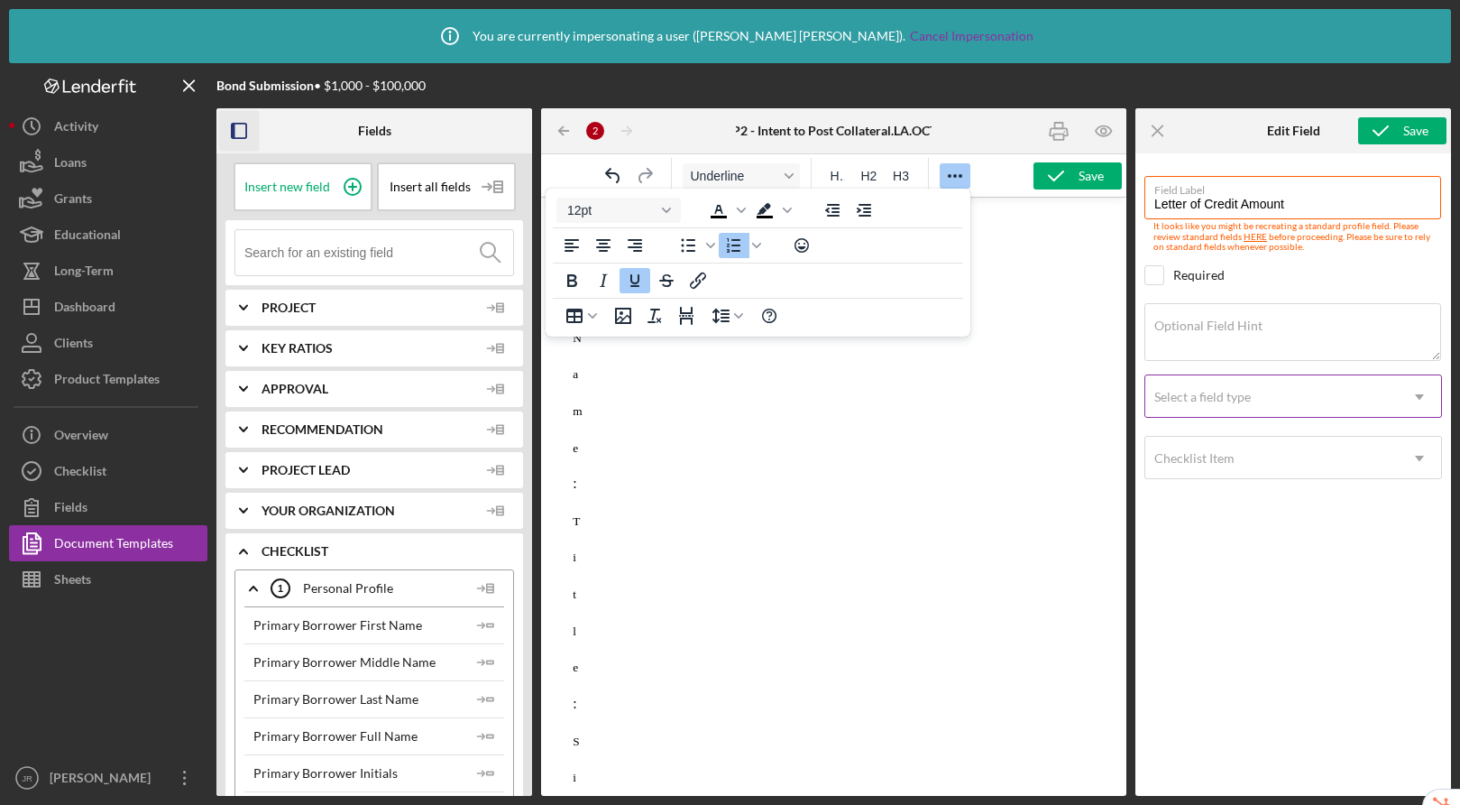
click at [1311, 403] on div "Select a field type" at bounding box center [1272, 396] width 253 height 41
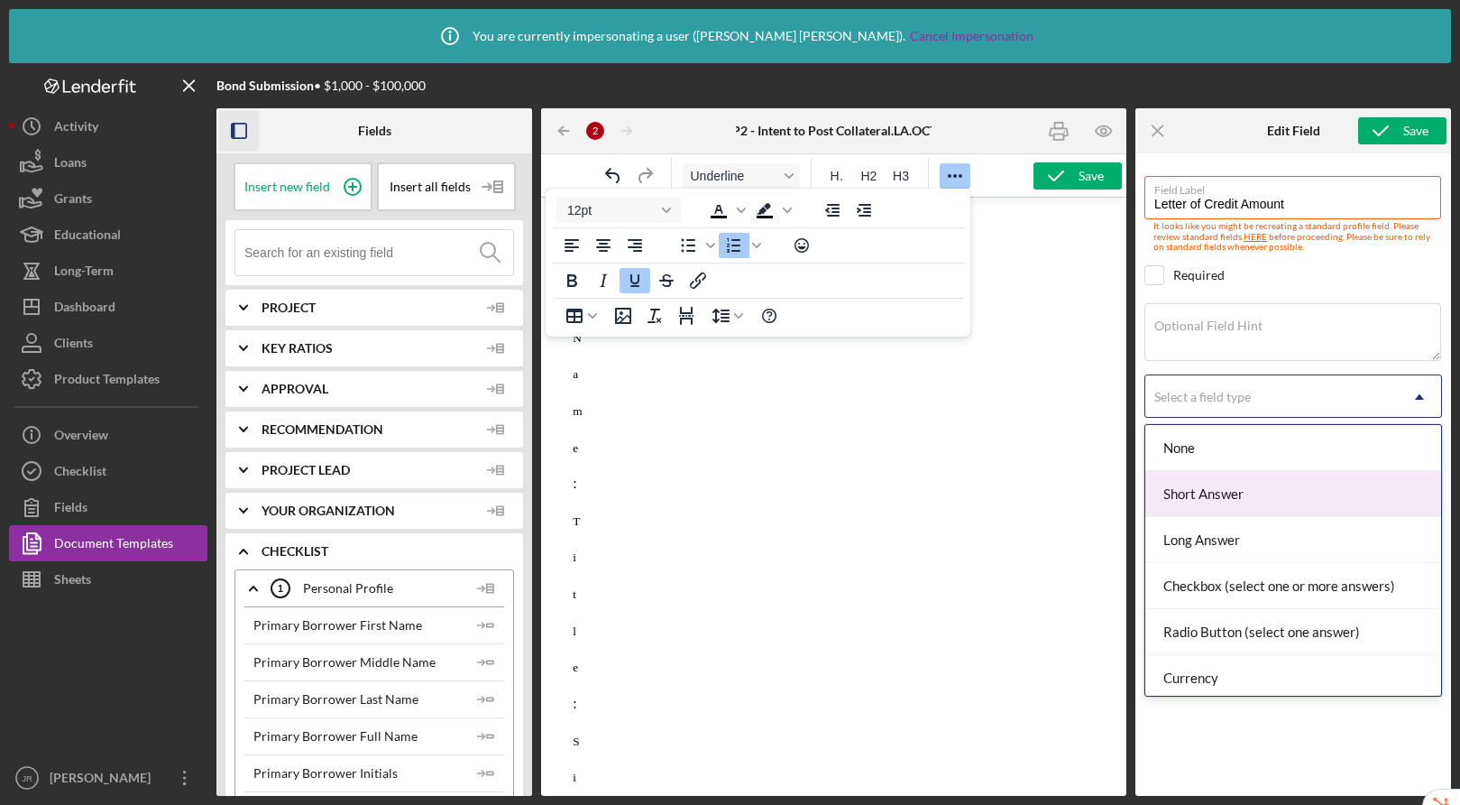
click at [1230, 496] on div "Short Answer" at bounding box center [1294, 494] width 296 height 46
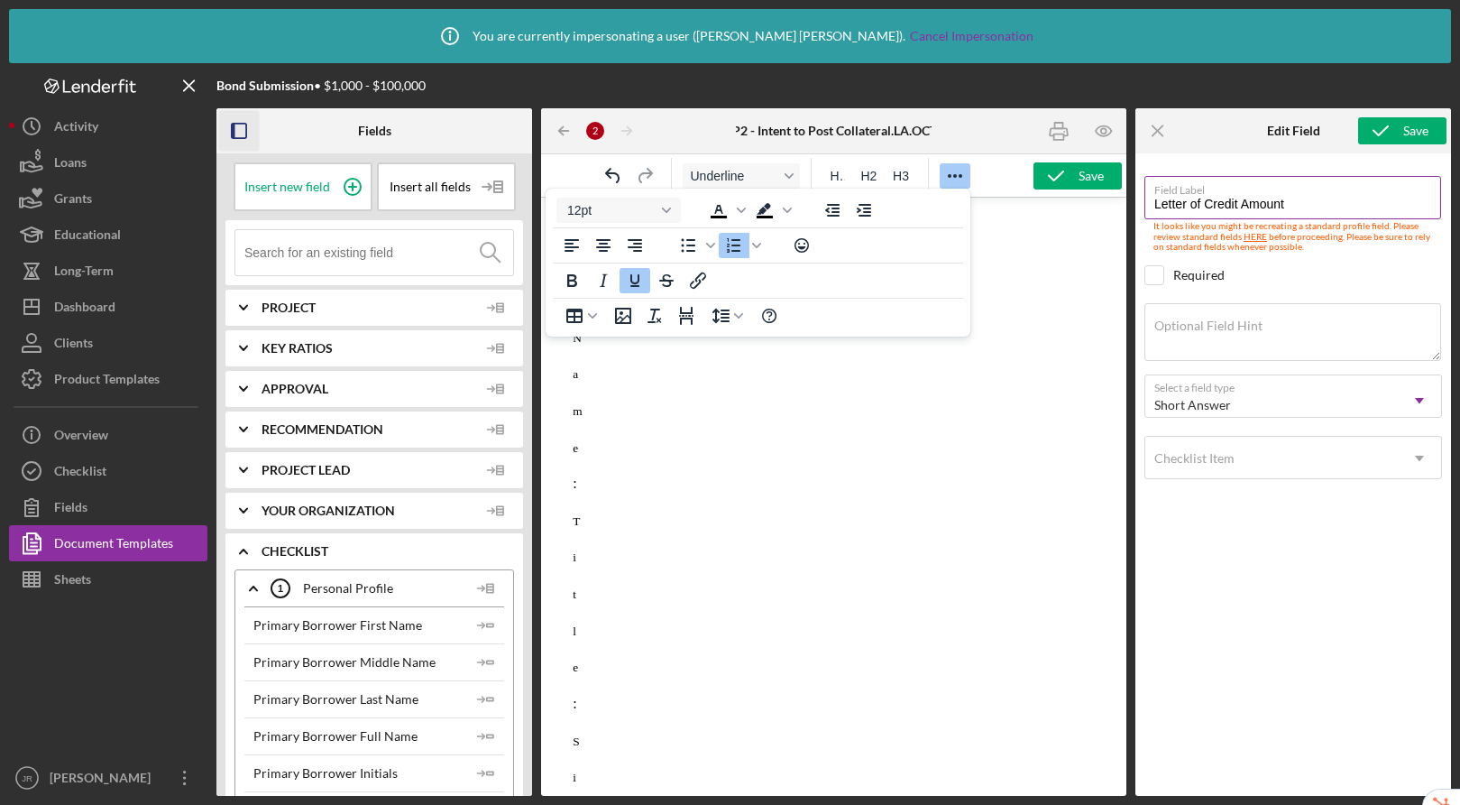
click at [1303, 207] on input "Letter of Credit Amount" at bounding box center [1293, 197] width 297 height 43
type input "Letter of Credit Amount in Writing"
click at [1395, 130] on icon "submit" at bounding box center [1381, 130] width 45 height 45
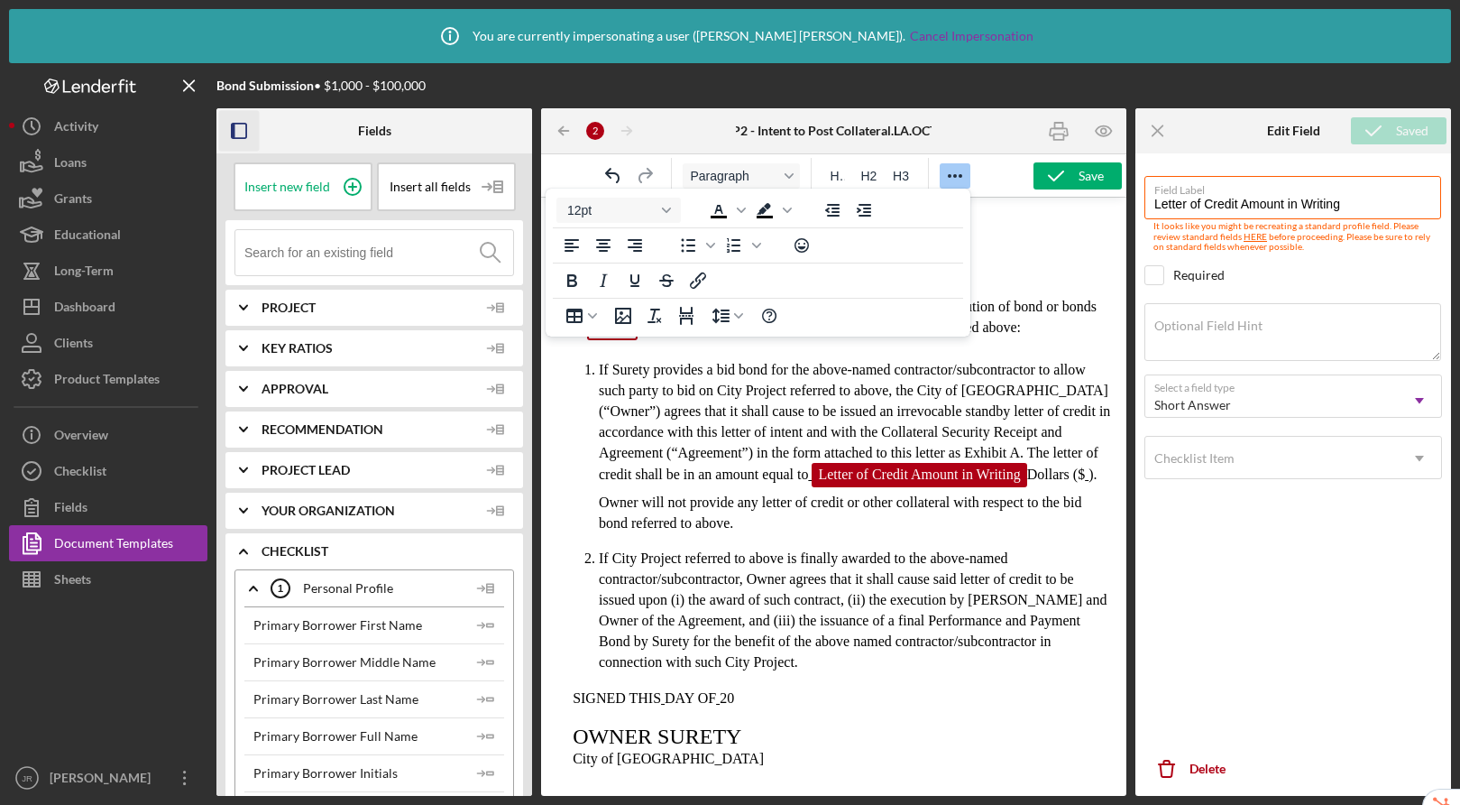
scroll to position [114, 0]
click at [898, 576] on span "If City Project referred to above is finally awarded to the above-named contrac…" at bounding box center [853, 610] width 508 height 119
click at [812, 488] on span "Letter of Credit Amount in Writing" at bounding box center [919, 476] width 215 height 24
click at [808, 483] on span "Letter of Credit Amount in Writing" at bounding box center [917, 474] width 218 height 15
click at [1027, 483] on span "Dollars ($" at bounding box center [1053, 474] width 58 height 15
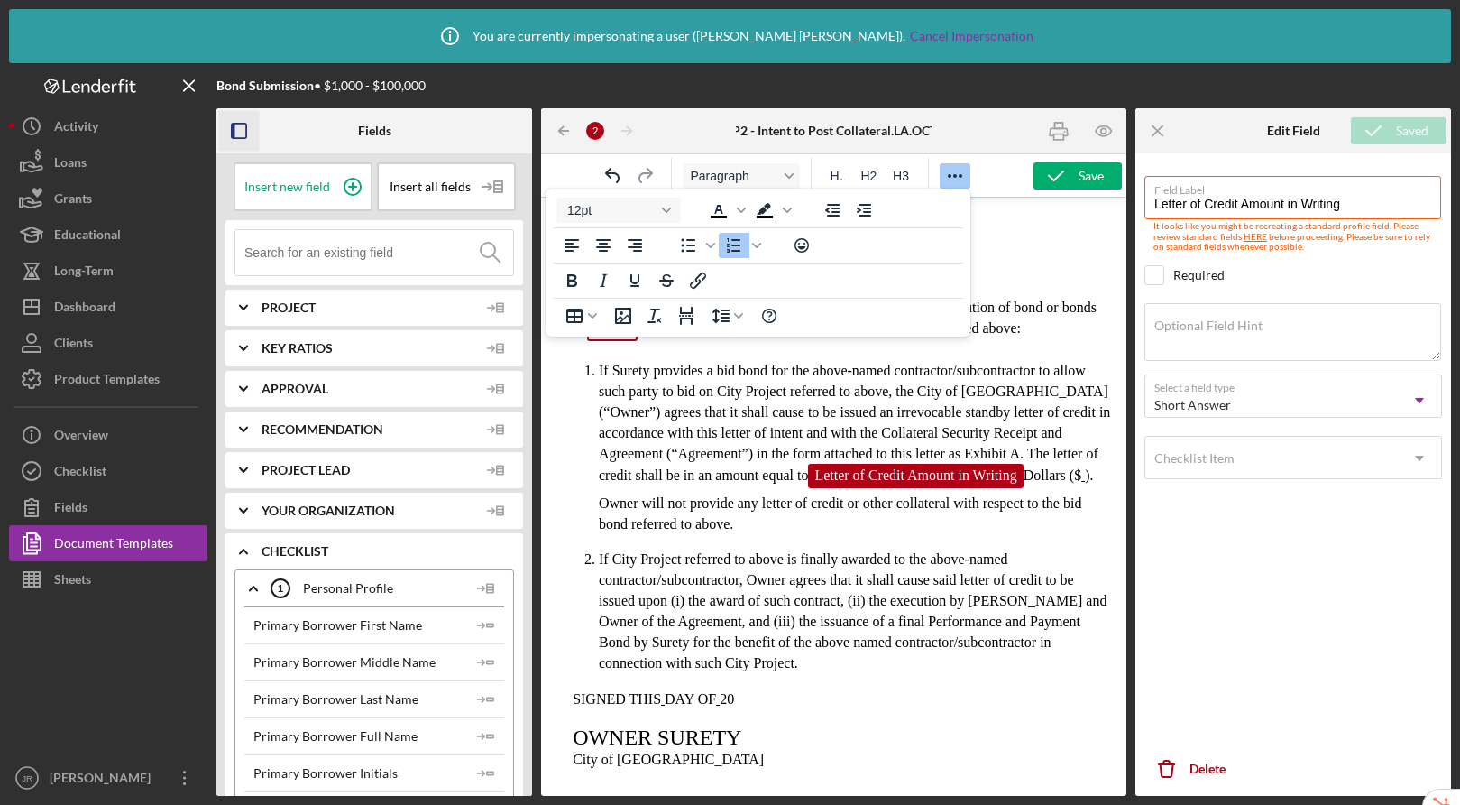
click at [807, 483] on span "If Surety provides a bid bond for the above-named contractor/subcontractor to a…" at bounding box center [854, 423] width 511 height 120
click at [1092, 500] on p "If Surety provides a bid bond for the above-named contractor/subcontractor to a…" at bounding box center [855, 447] width 513 height 174
click at [306, 182] on span "Insert new field" at bounding box center [287, 187] width 86 height 14
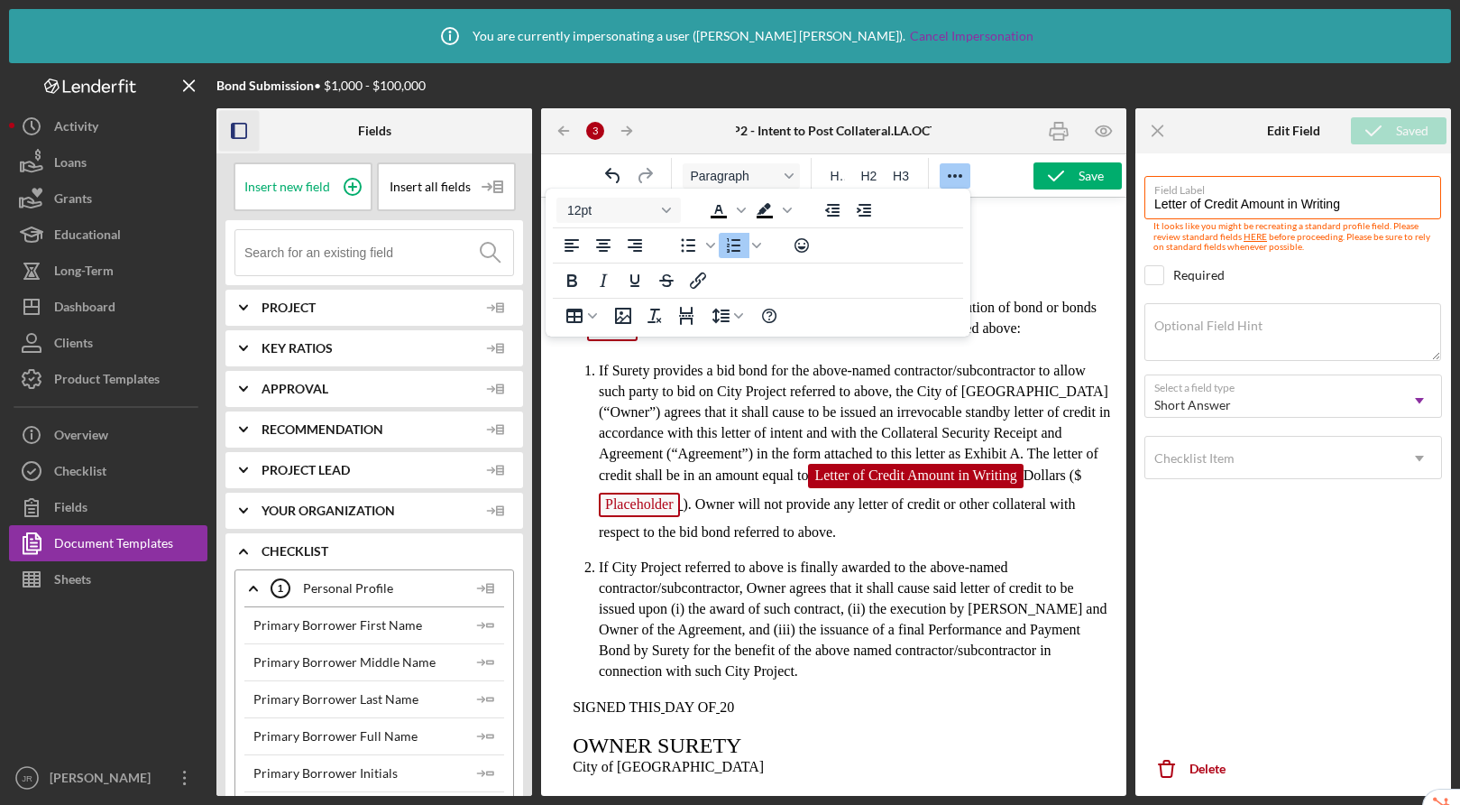
click at [640, 517] on span "Placeholder" at bounding box center [639, 505] width 81 height 24
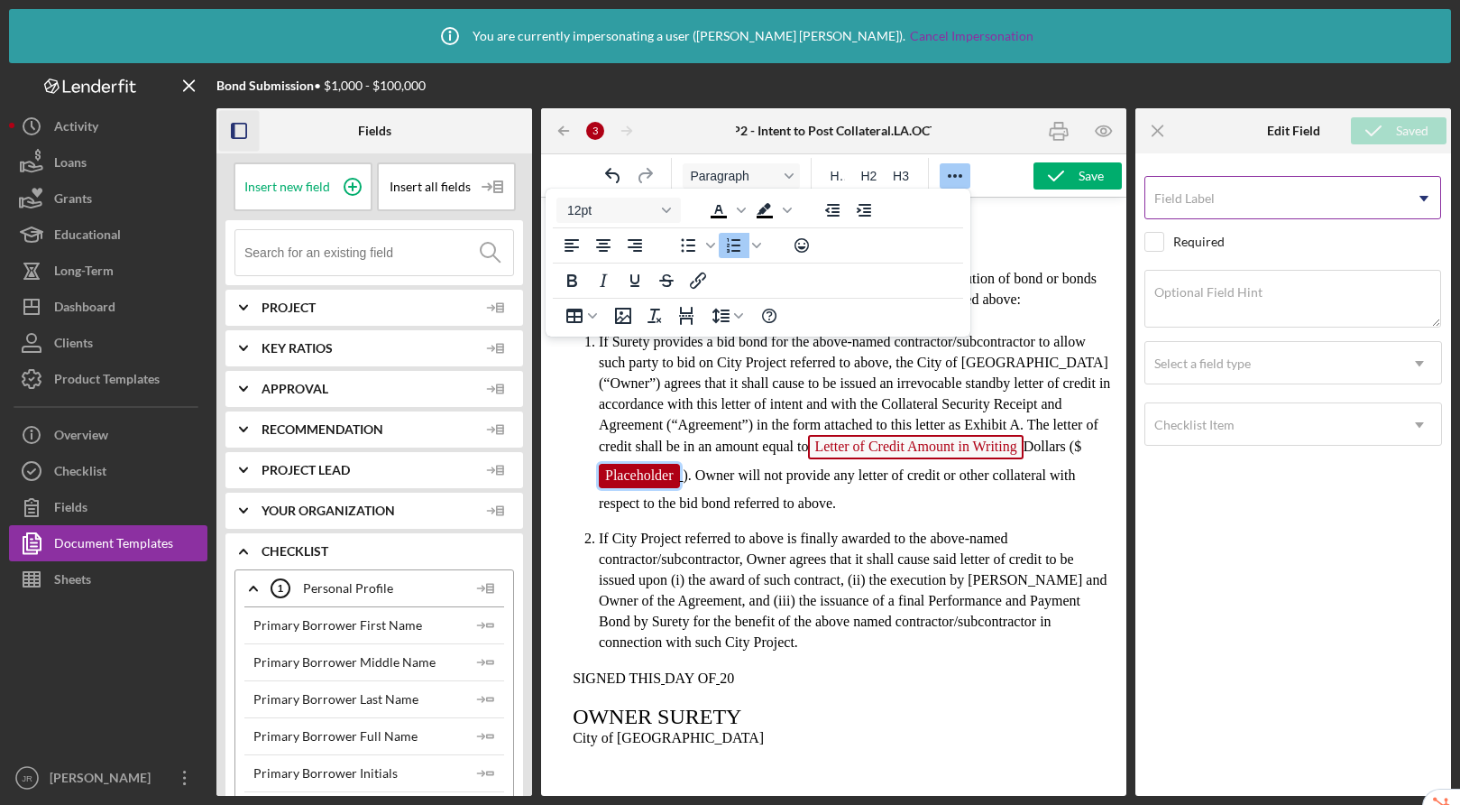
click at [1260, 207] on input "Field Label" at bounding box center [1293, 197] width 297 height 43
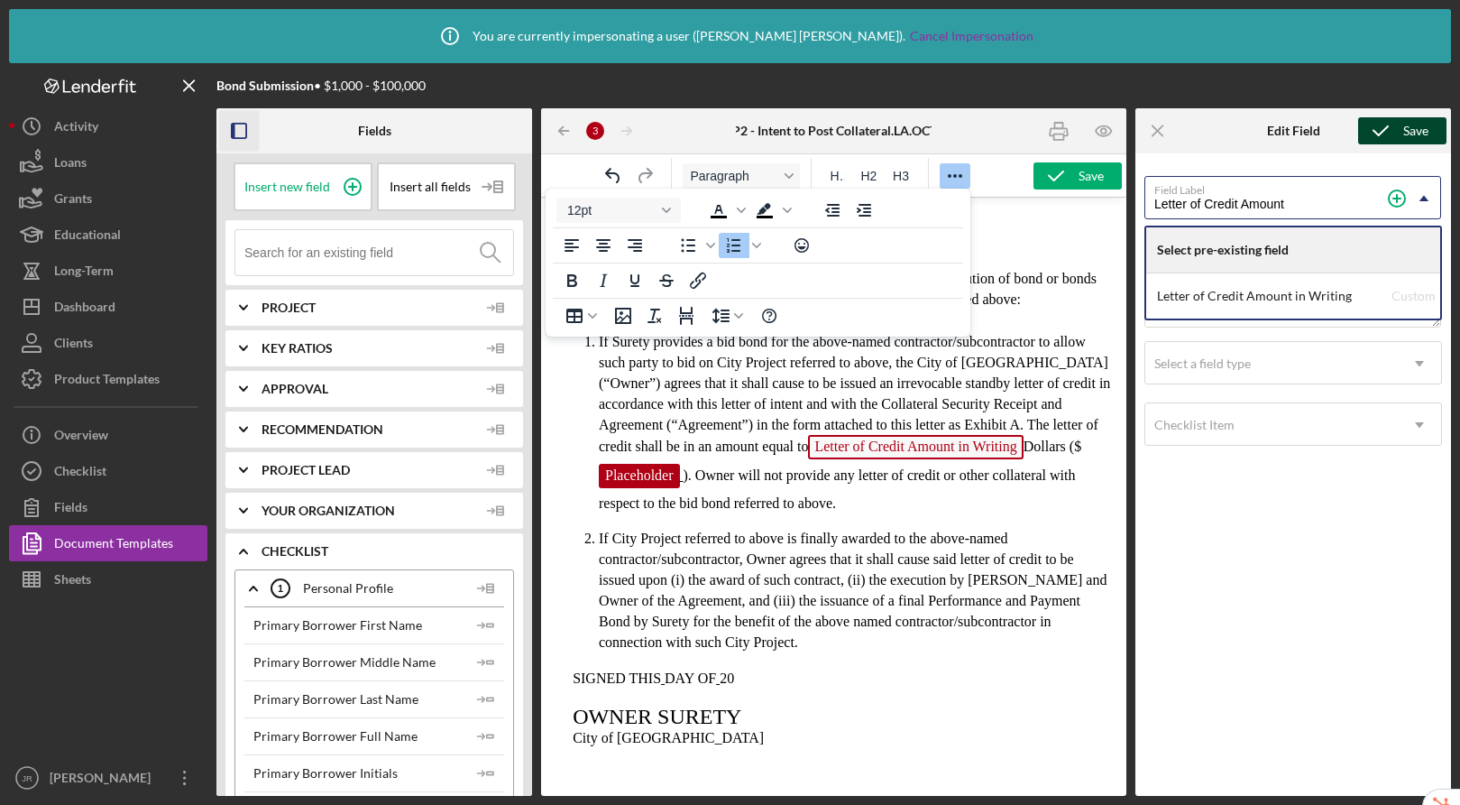
type input "Letter of Credit Amount"
click at [1212, 150] on div "Icon/Menu Close" at bounding box center [1189, 130] width 106 height 45
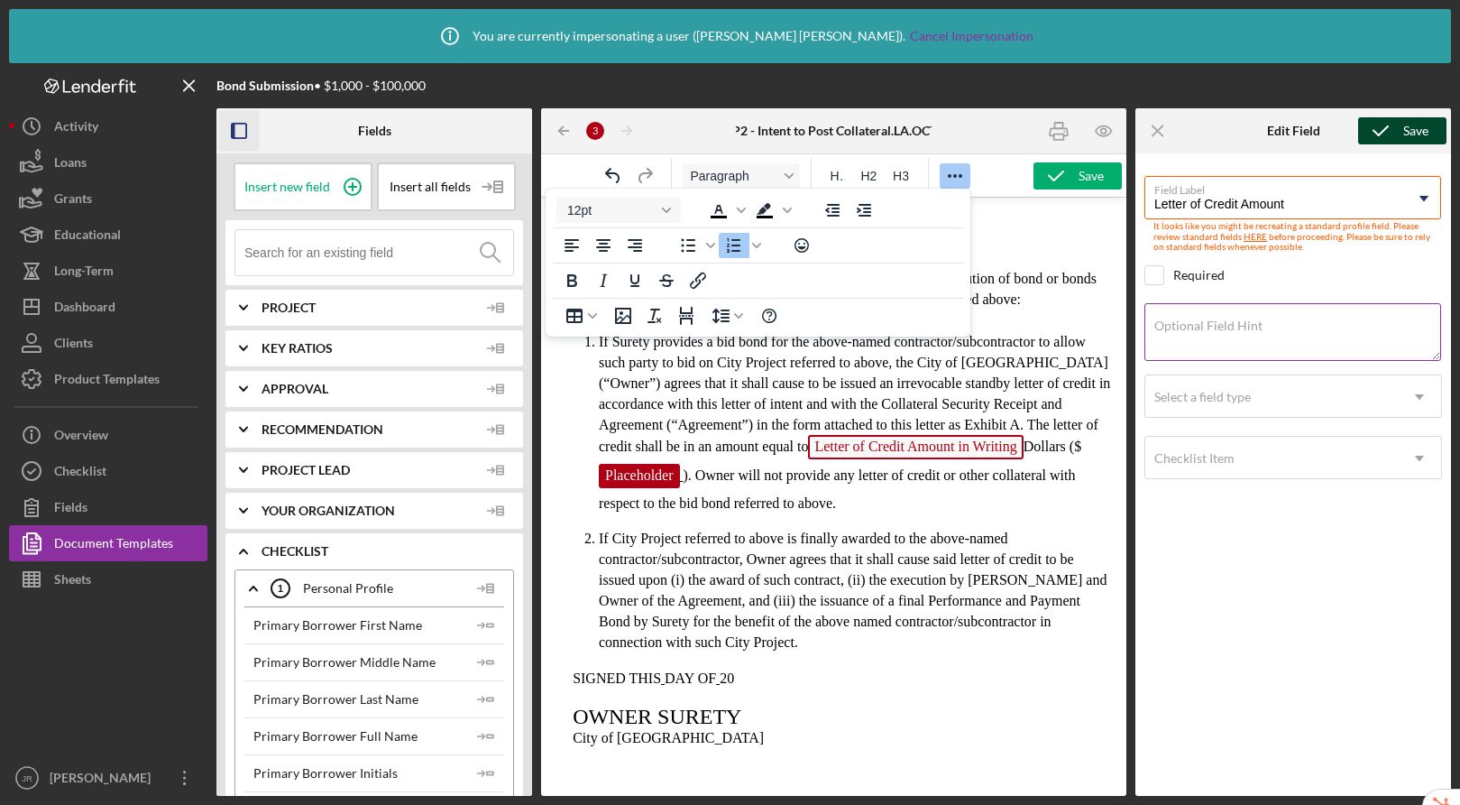
click at [1239, 331] on label "Optional Field Hint" at bounding box center [1209, 325] width 108 height 14
click at [1239, 331] on textarea "Optional Field Hint" at bounding box center [1293, 332] width 297 height 58
type textarea "Write the $ amount only"
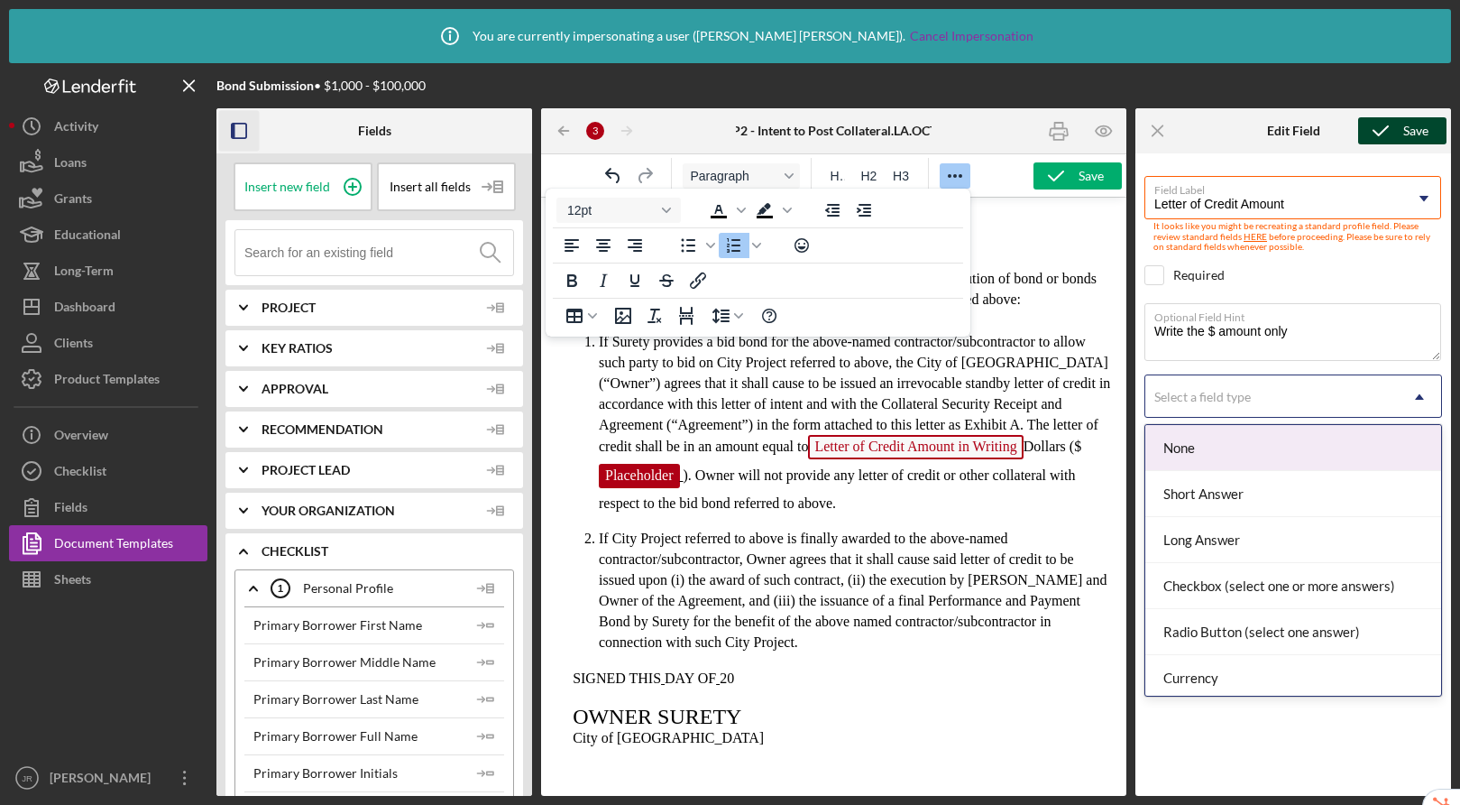
click at [1251, 400] on div "Select a field type" at bounding box center [1203, 397] width 101 height 14
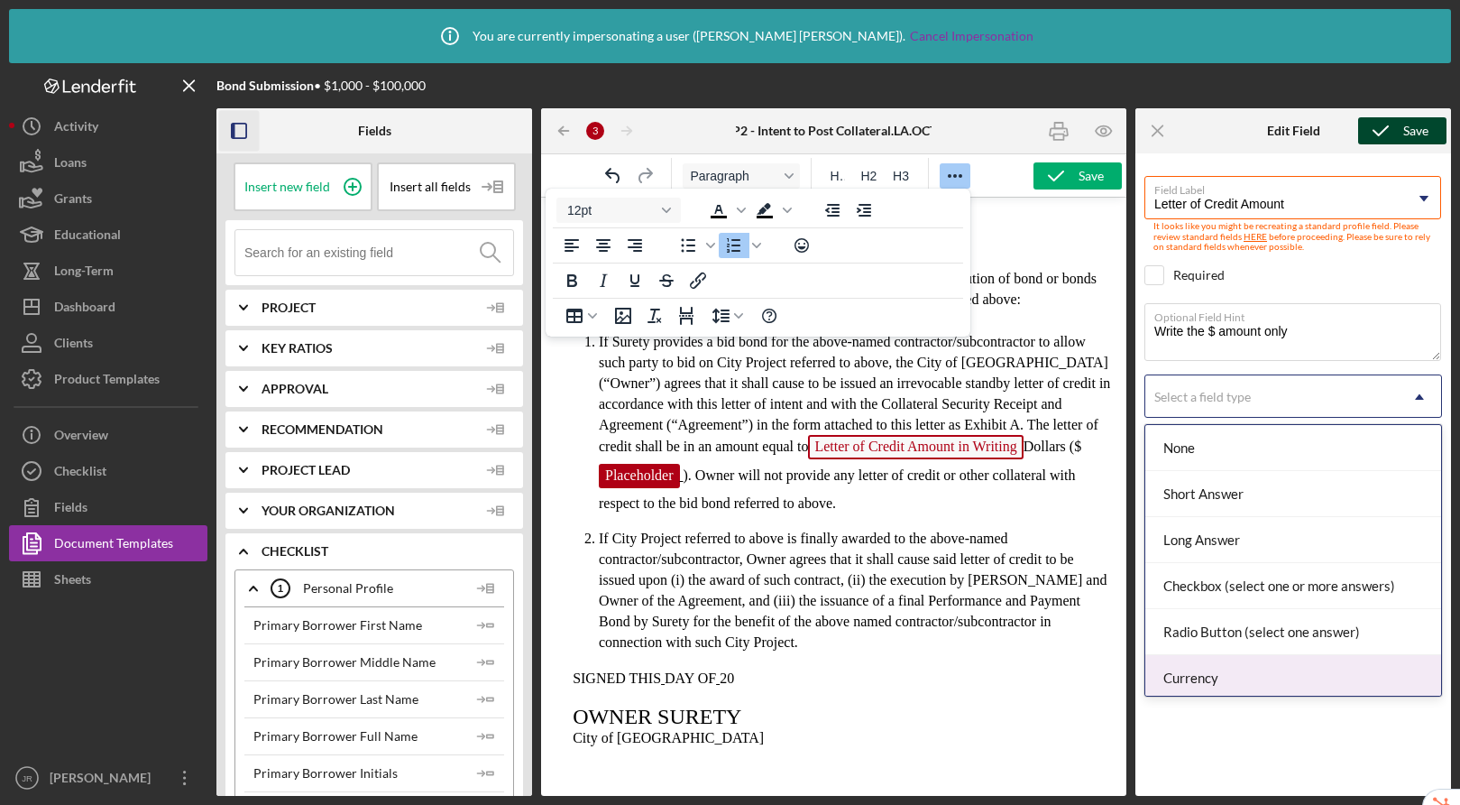
scroll to position [189, 0]
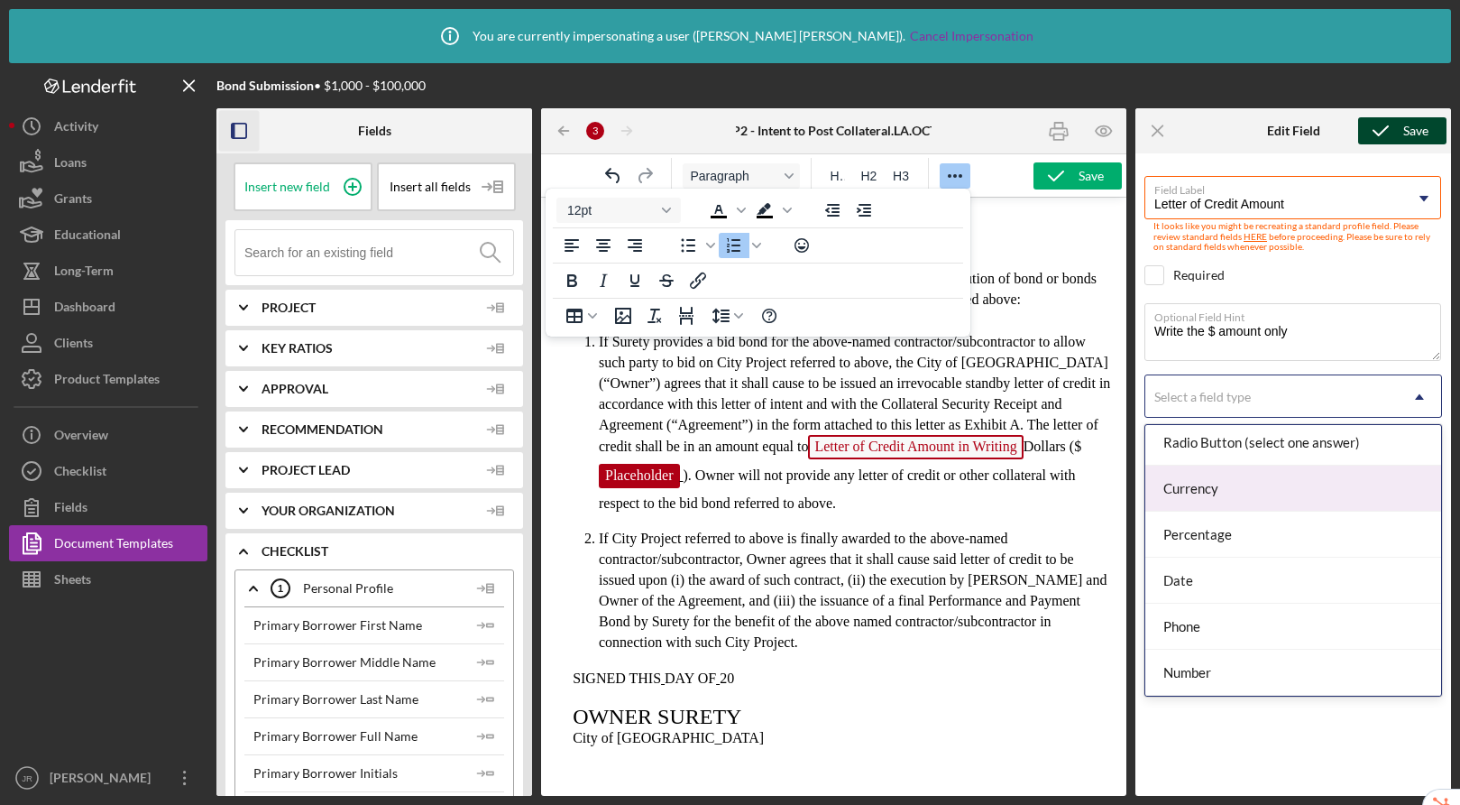
click at [1221, 497] on div "Currency" at bounding box center [1294, 488] width 296 height 46
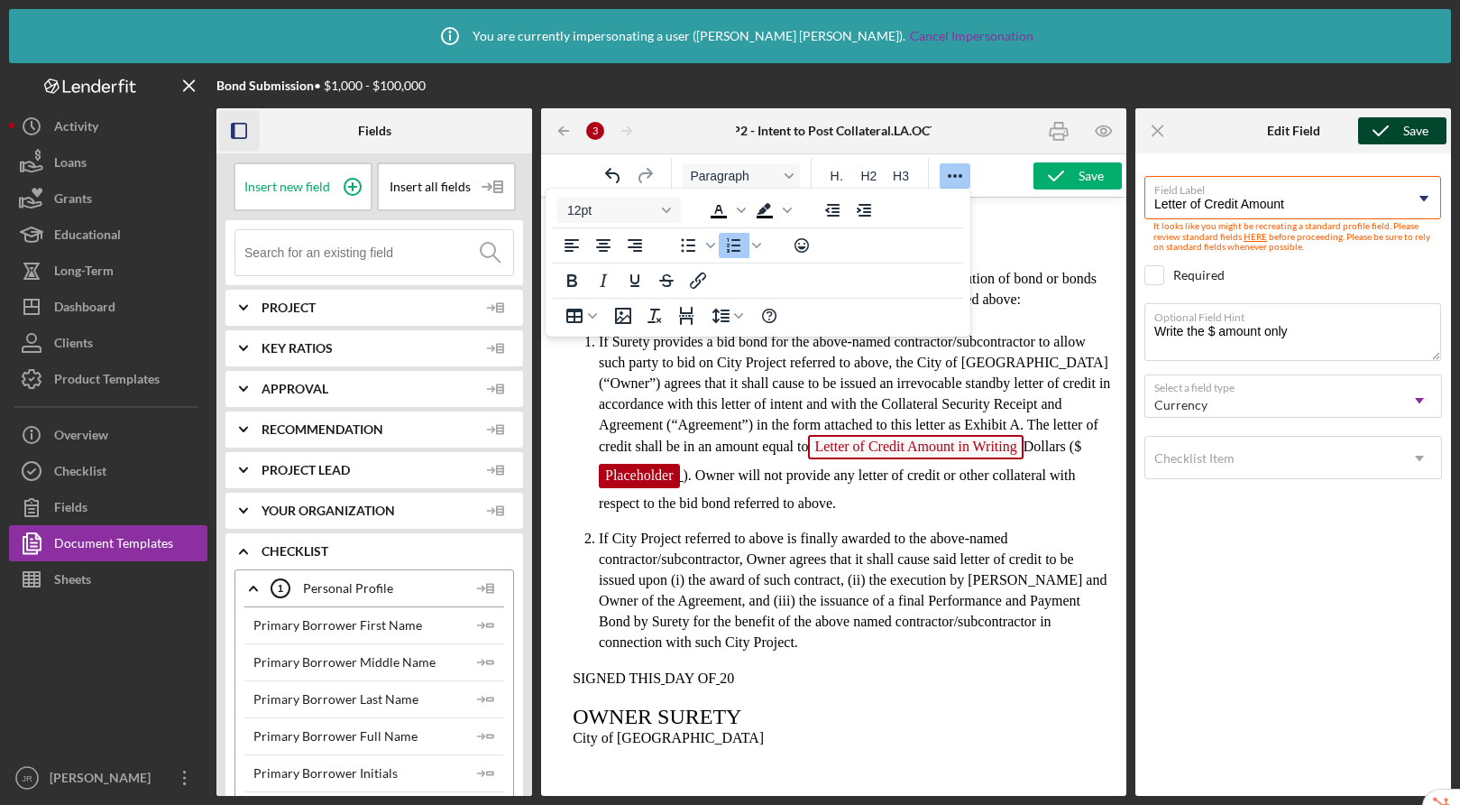
click at [1375, 134] on icon "submit" at bounding box center [1381, 130] width 45 height 45
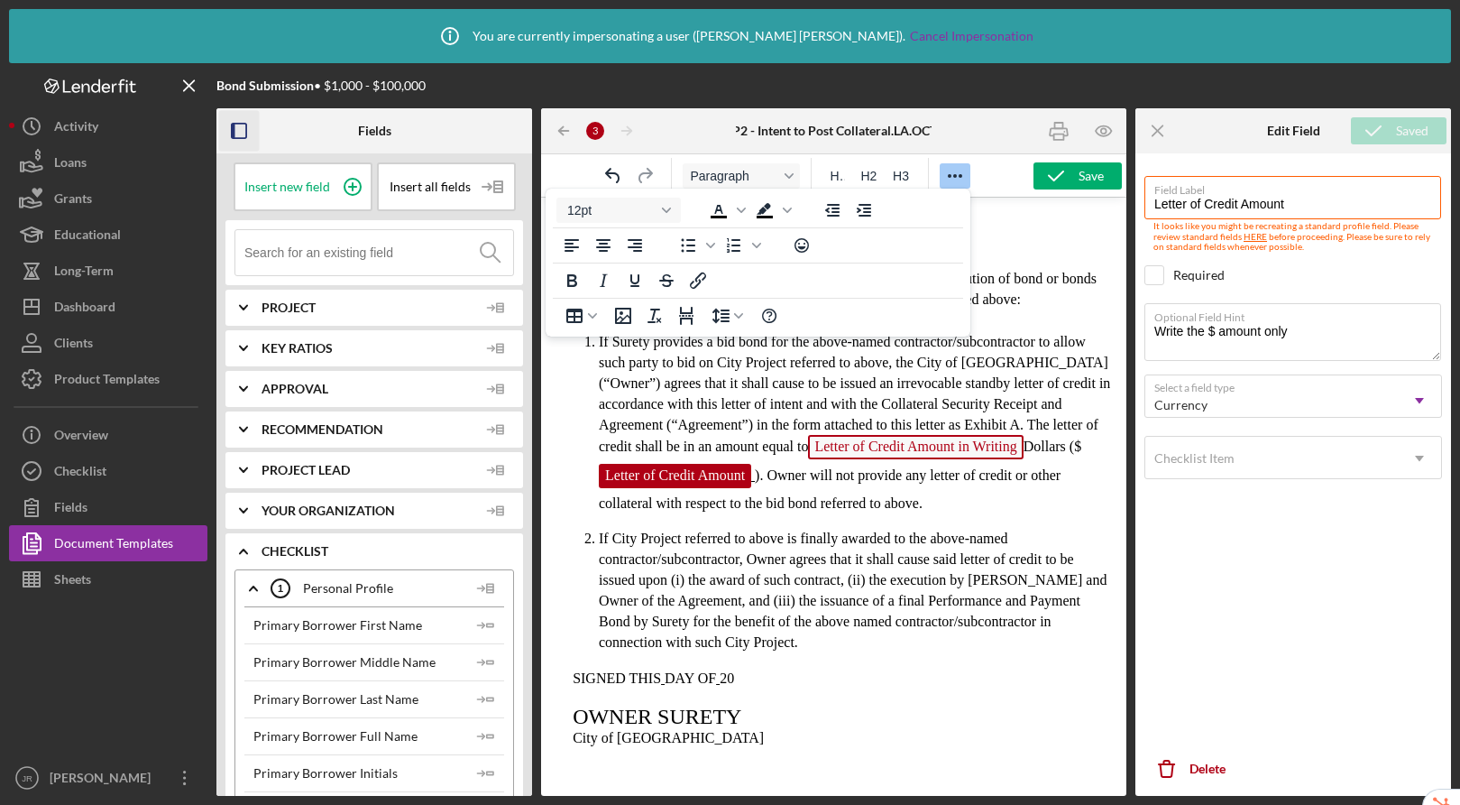
click at [755, 502] on span "). Owner will not provide any letter of credit or other collateral with respect…" at bounding box center [830, 488] width 462 height 43
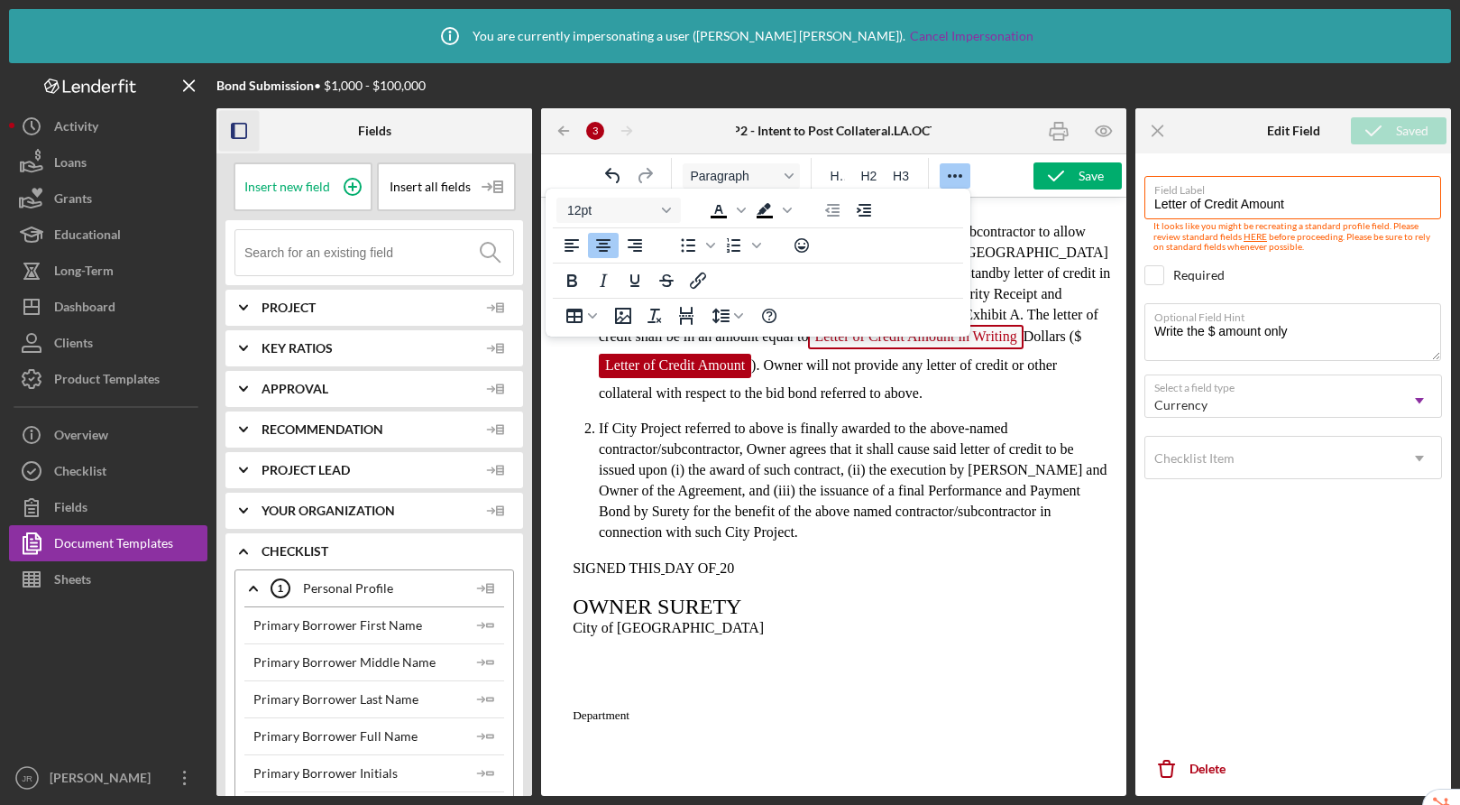
scroll to position [253, 0]
click at [671, 575] on span "DAY OF" at bounding box center [690, 566] width 51 height 15
click at [355, 186] on icon at bounding box center [352, 186] width 45 height 45
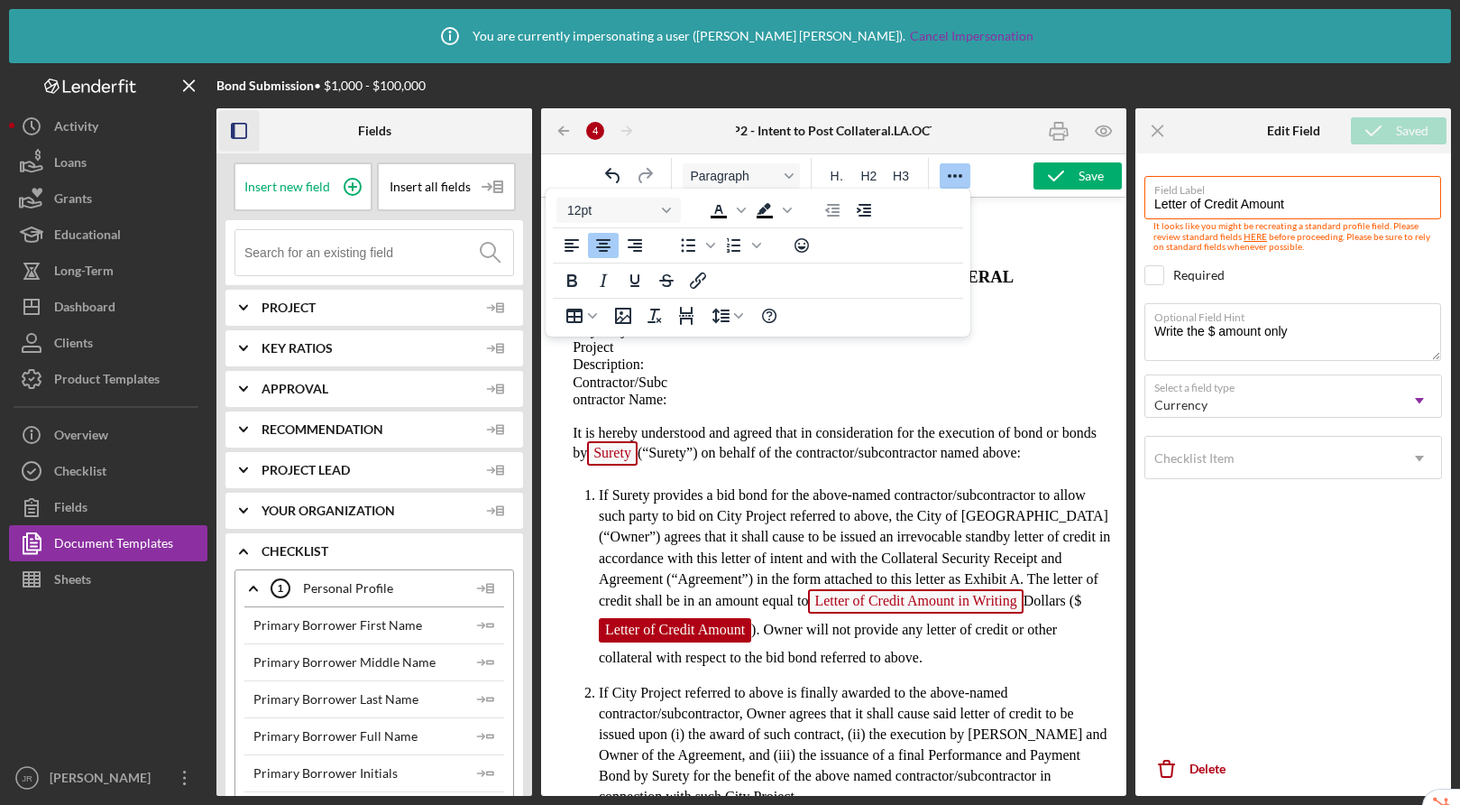
click at [957, 178] on icon "Reveal or hide additional toolbar items" at bounding box center [955, 176] width 22 height 22
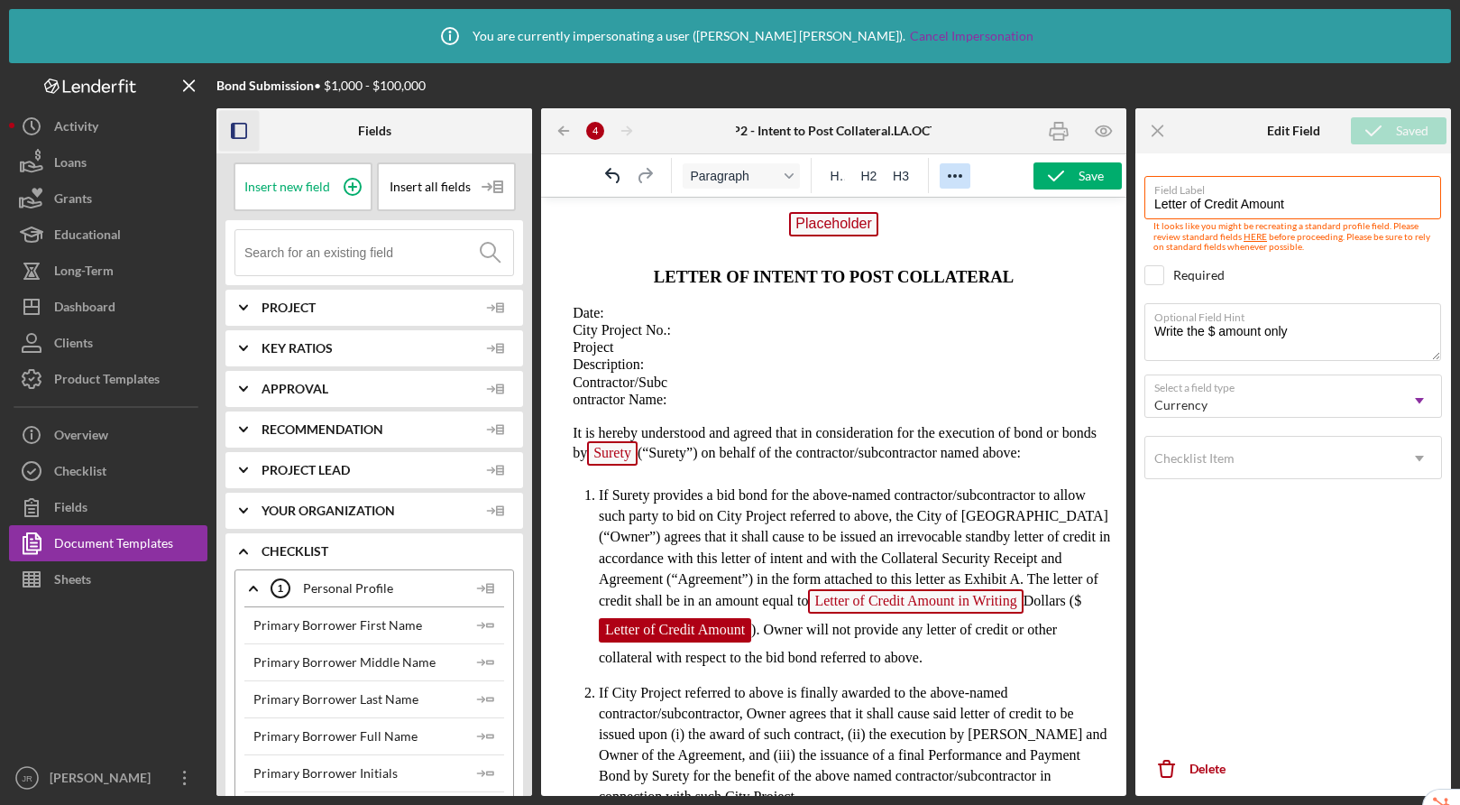
click at [834, 226] on span "Placeholder" at bounding box center [833, 224] width 89 height 24
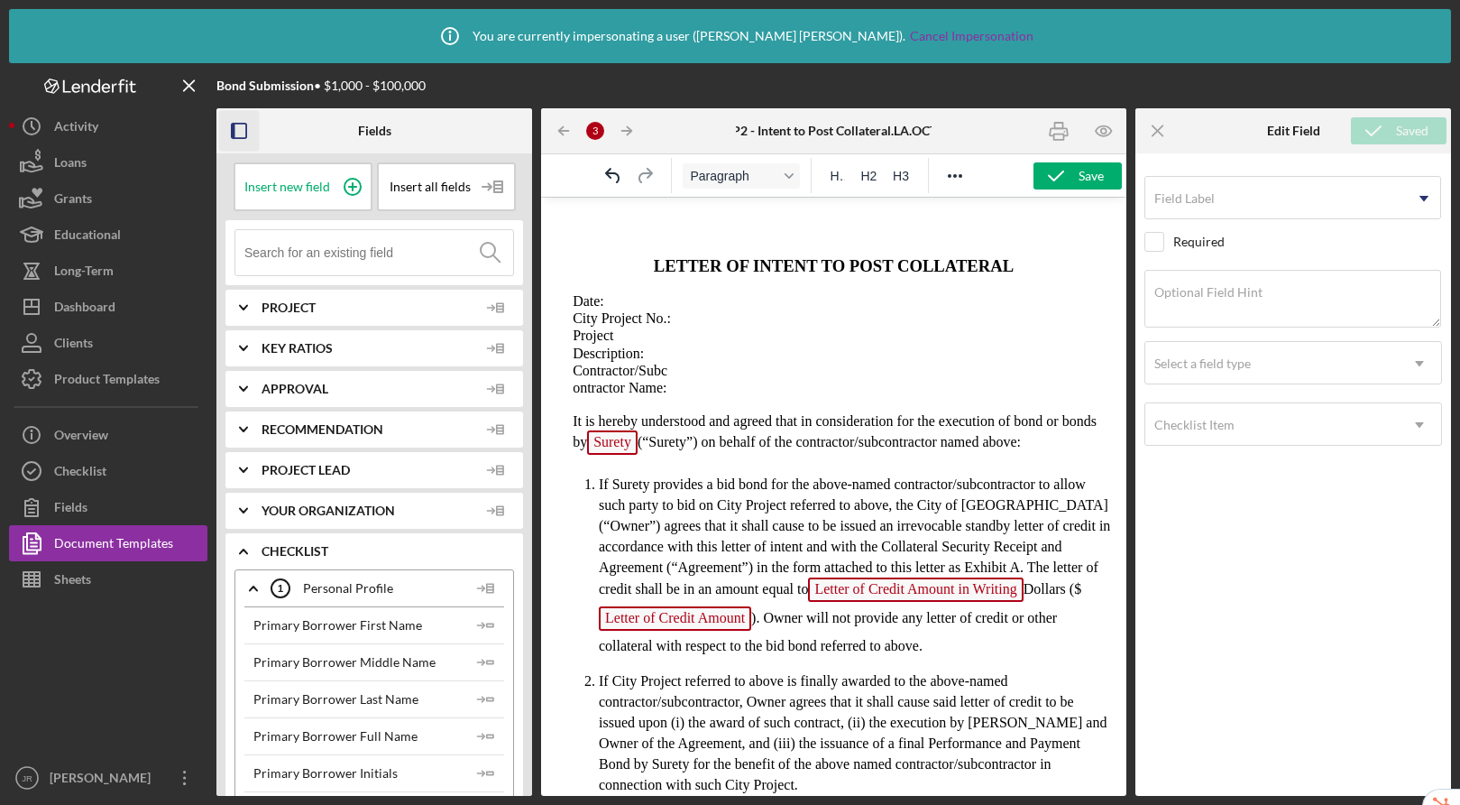
click at [821, 242] on p "Rich Text Area. Press ALT-0 for help." at bounding box center [834, 242] width 557 height 17
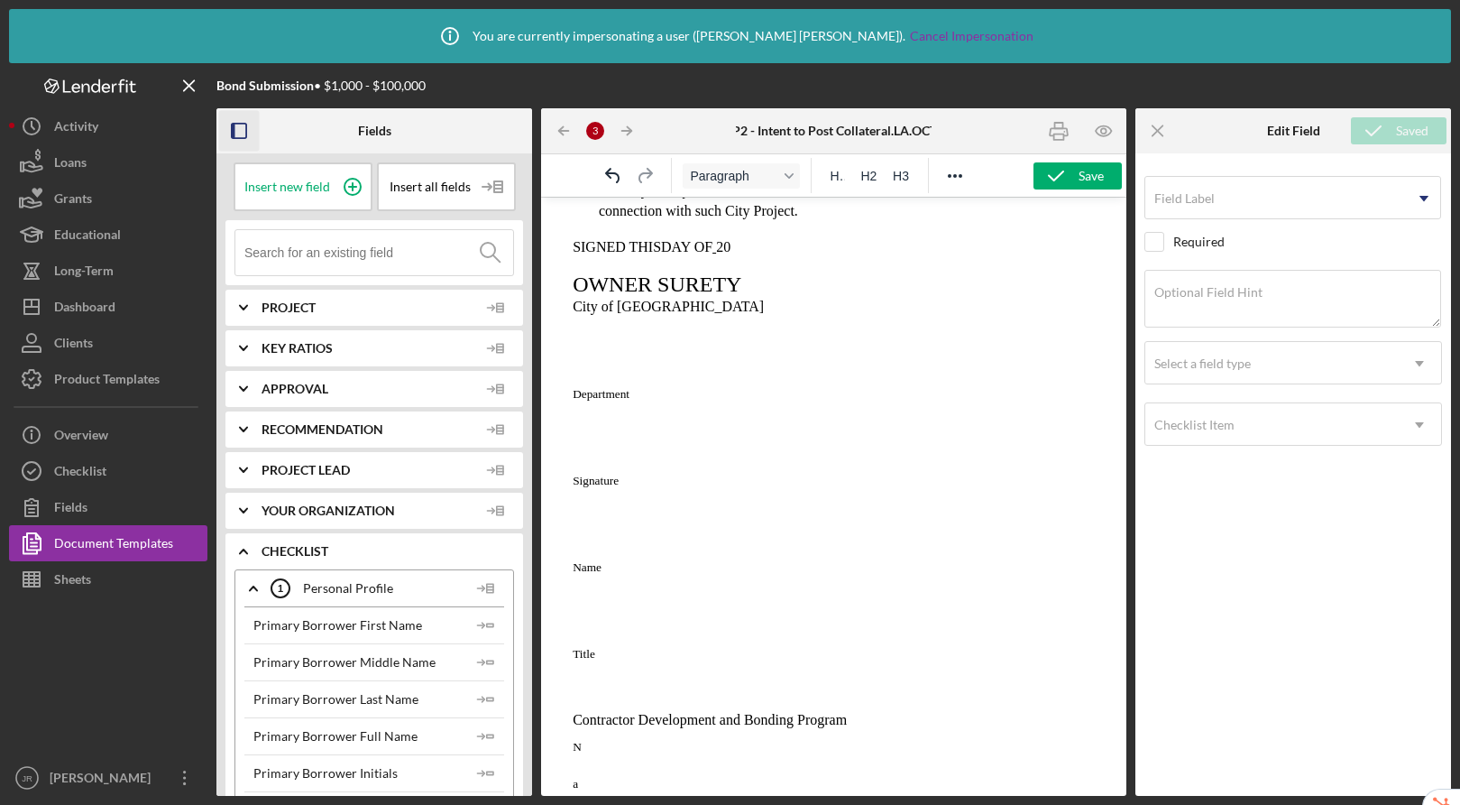
scroll to position [522, 0]
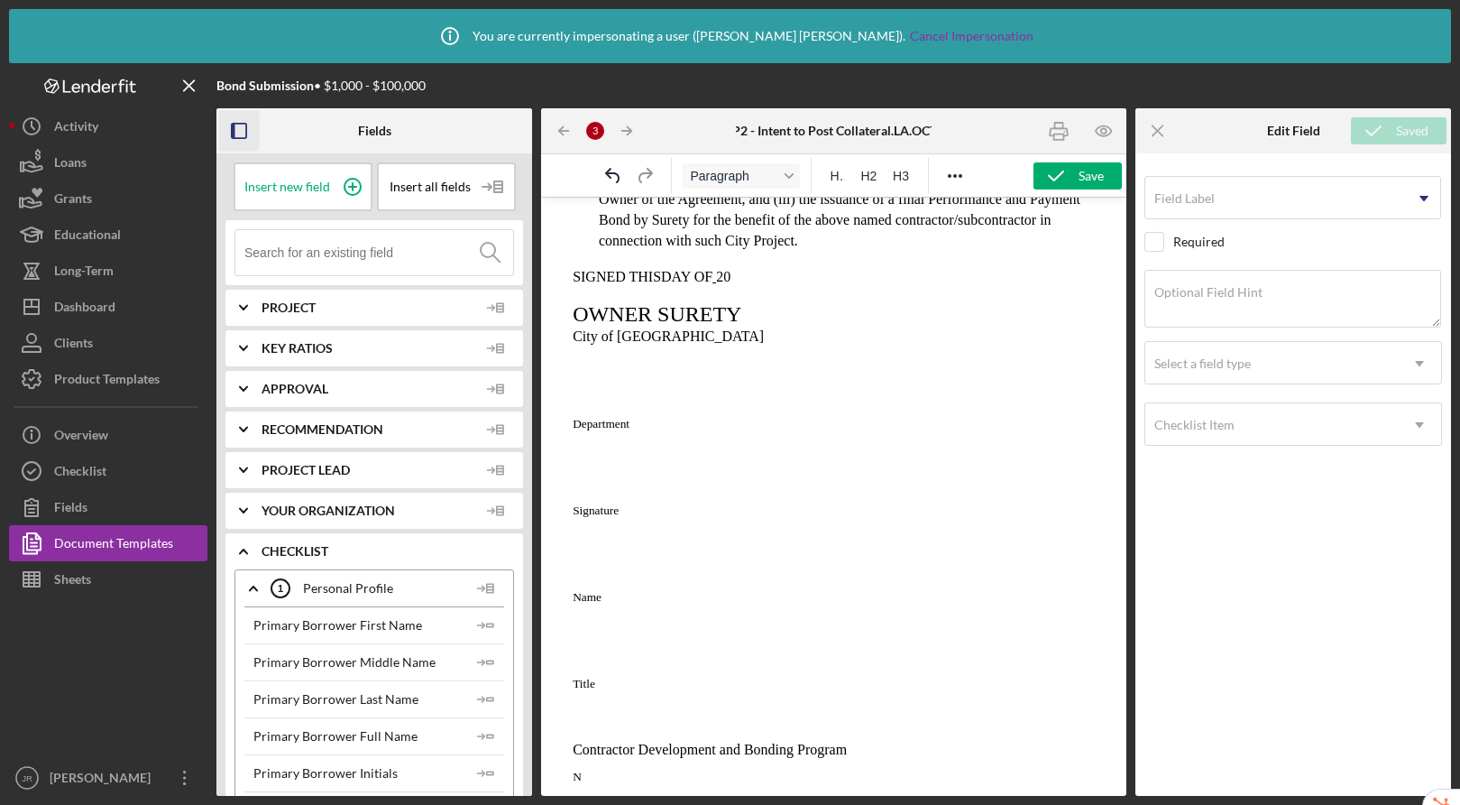
click at [665, 284] on span "DAY OF" at bounding box center [686, 276] width 51 height 15
click at [355, 186] on icon at bounding box center [352, 186] width 45 height 45
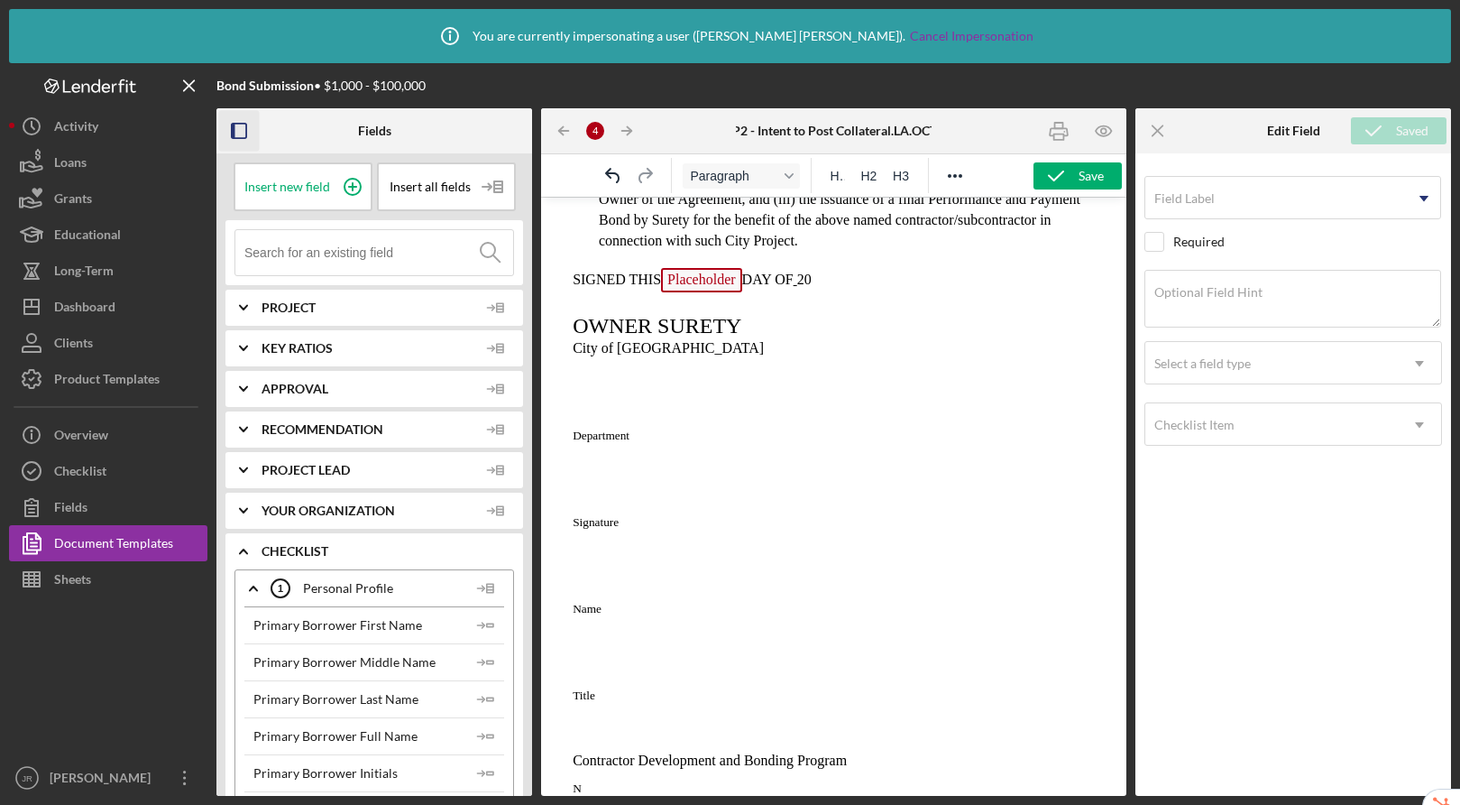
click at [715, 292] on span "Placeholder" at bounding box center [701, 280] width 81 height 24
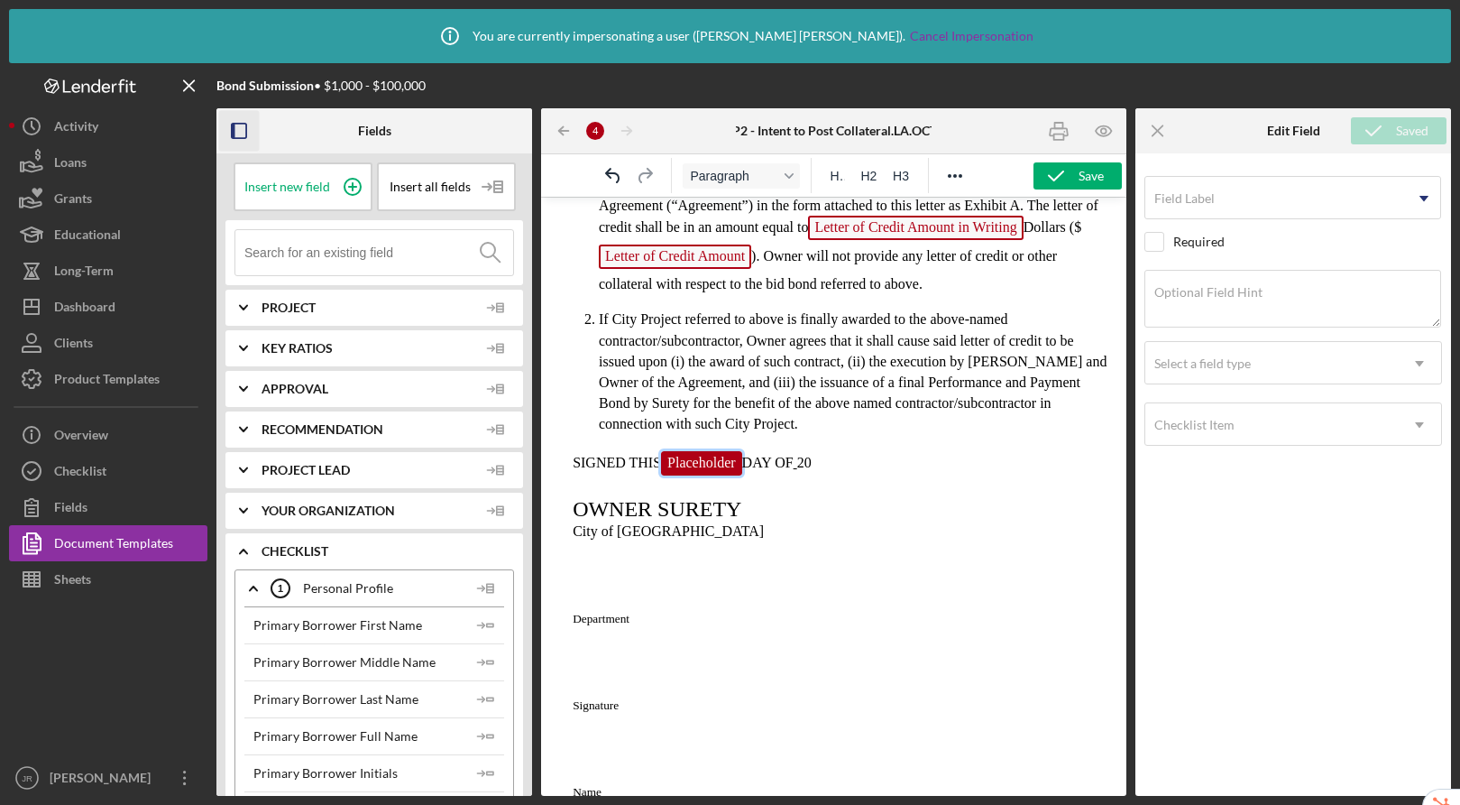
scroll to position [327, 0]
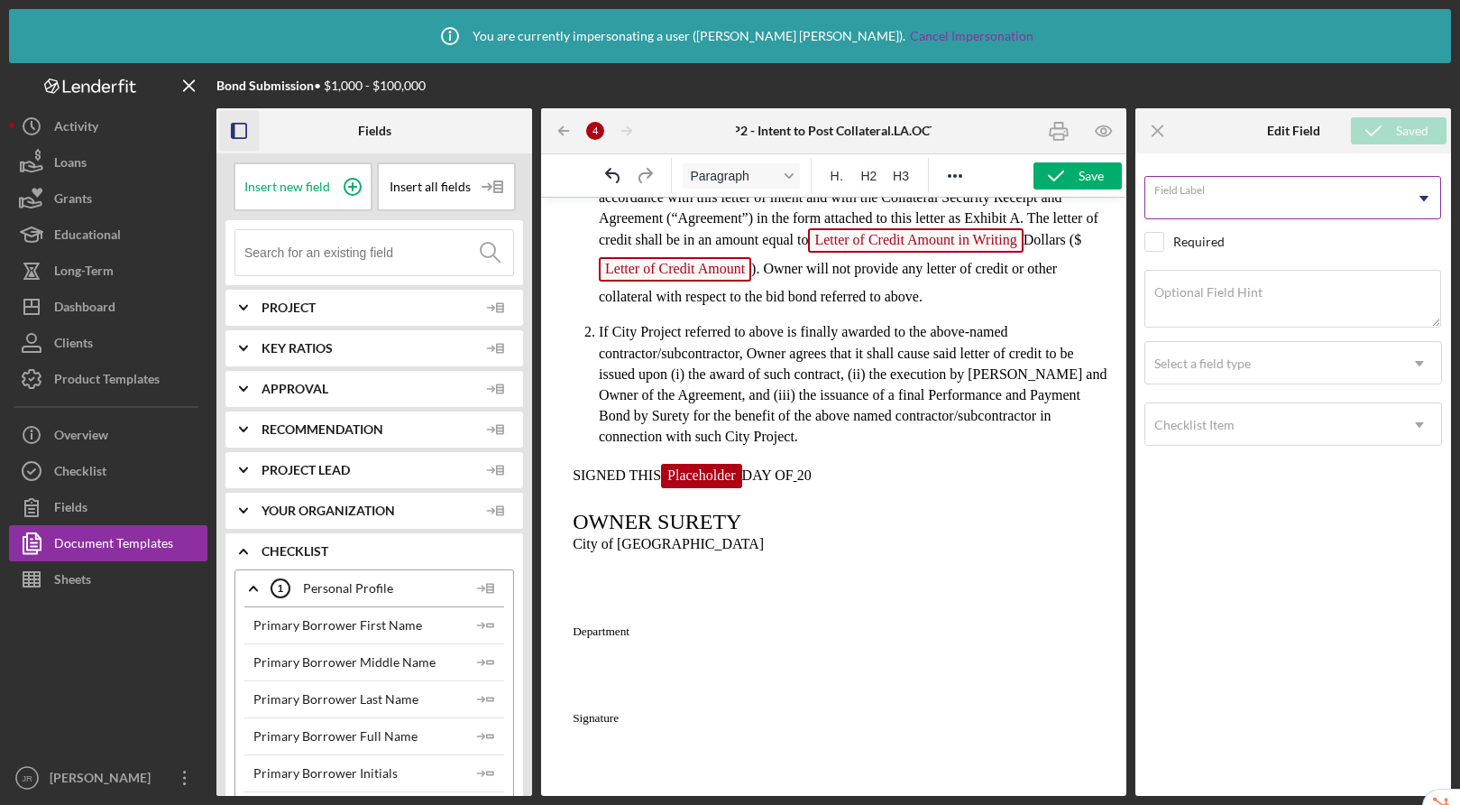
click at [1219, 207] on input "Field Label" at bounding box center [1293, 197] width 297 height 43
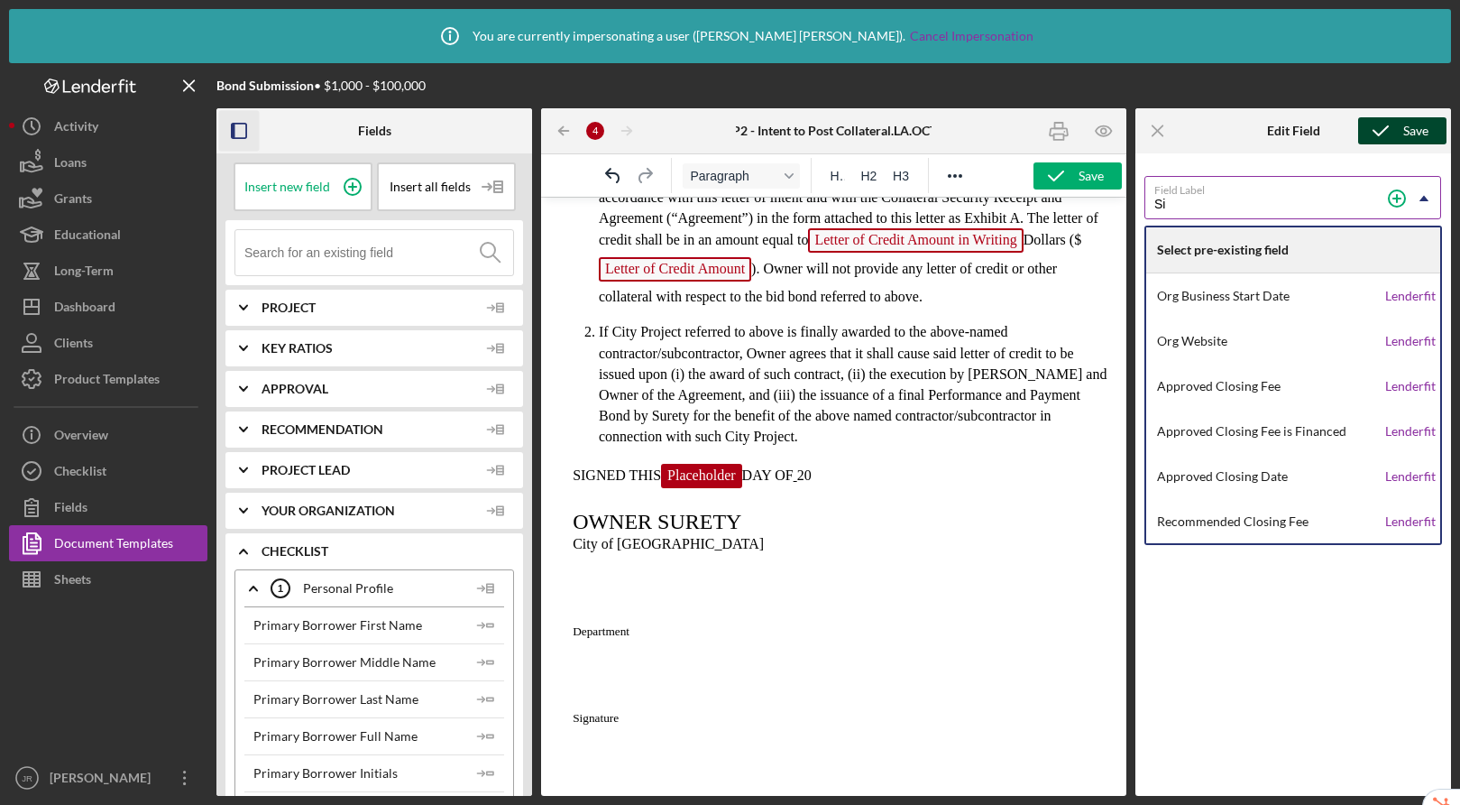
type input "S"
type input "D"
type input "s"
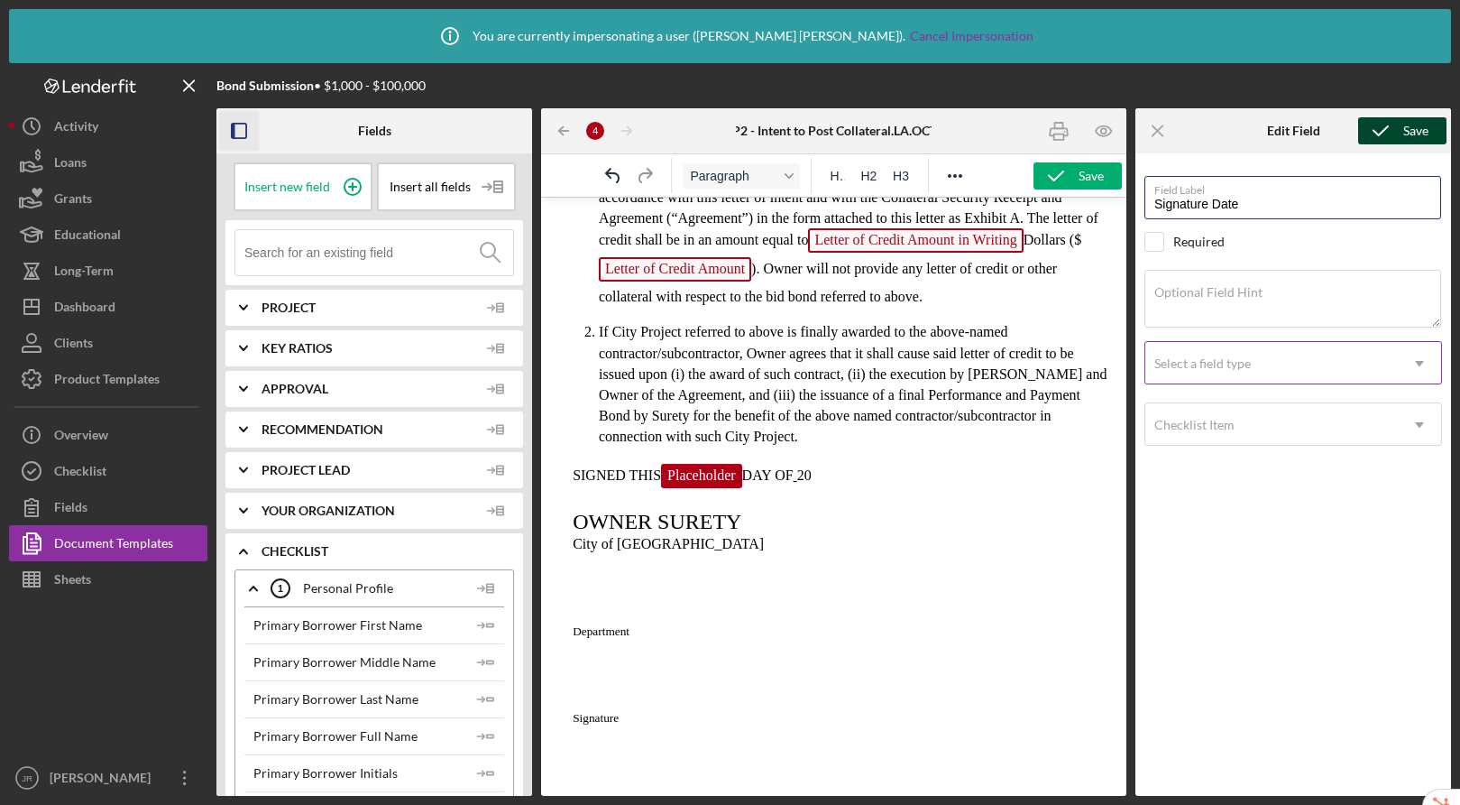
type input "Signature Date"
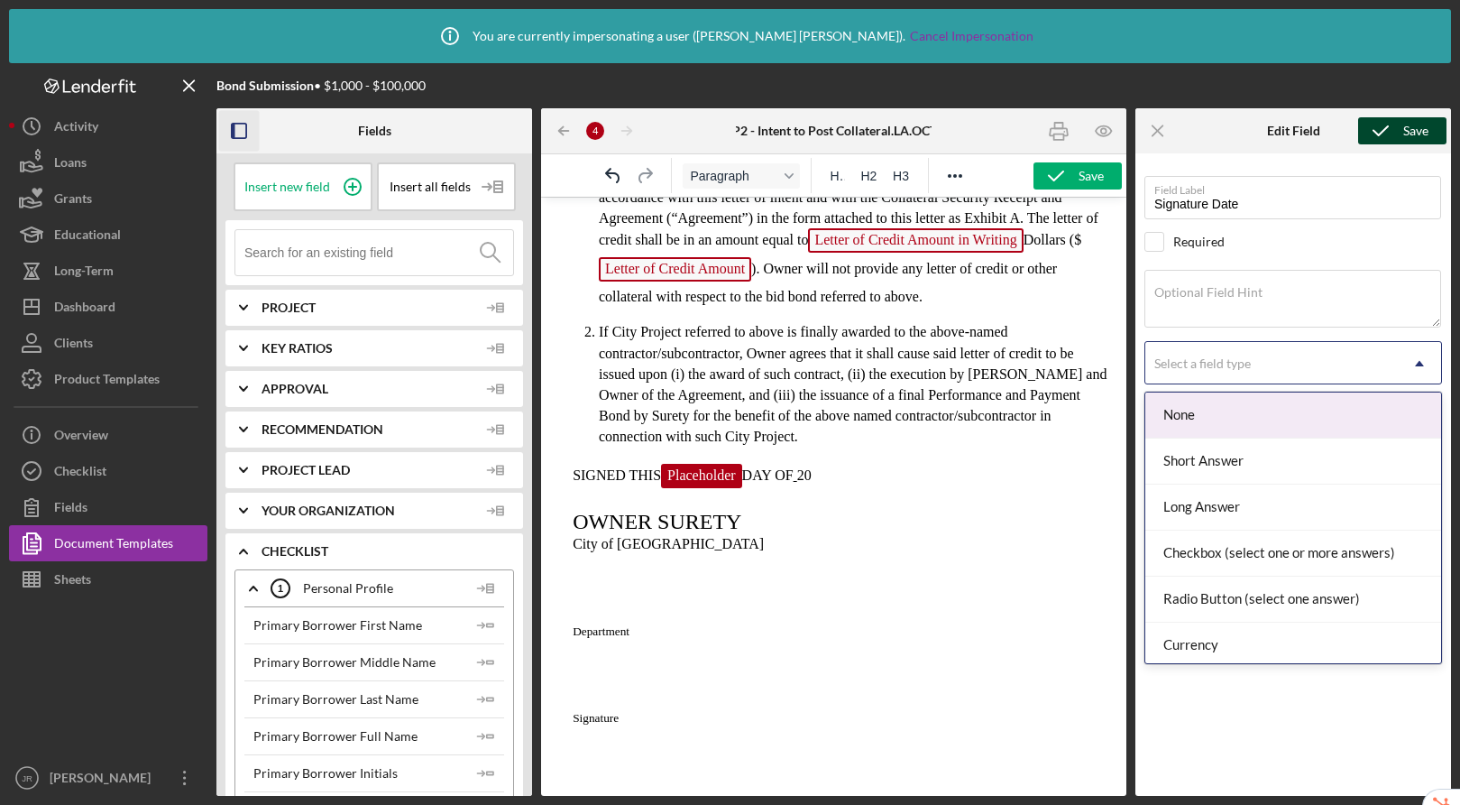
click at [1243, 367] on div "Select a field type" at bounding box center [1203, 363] width 97 height 14
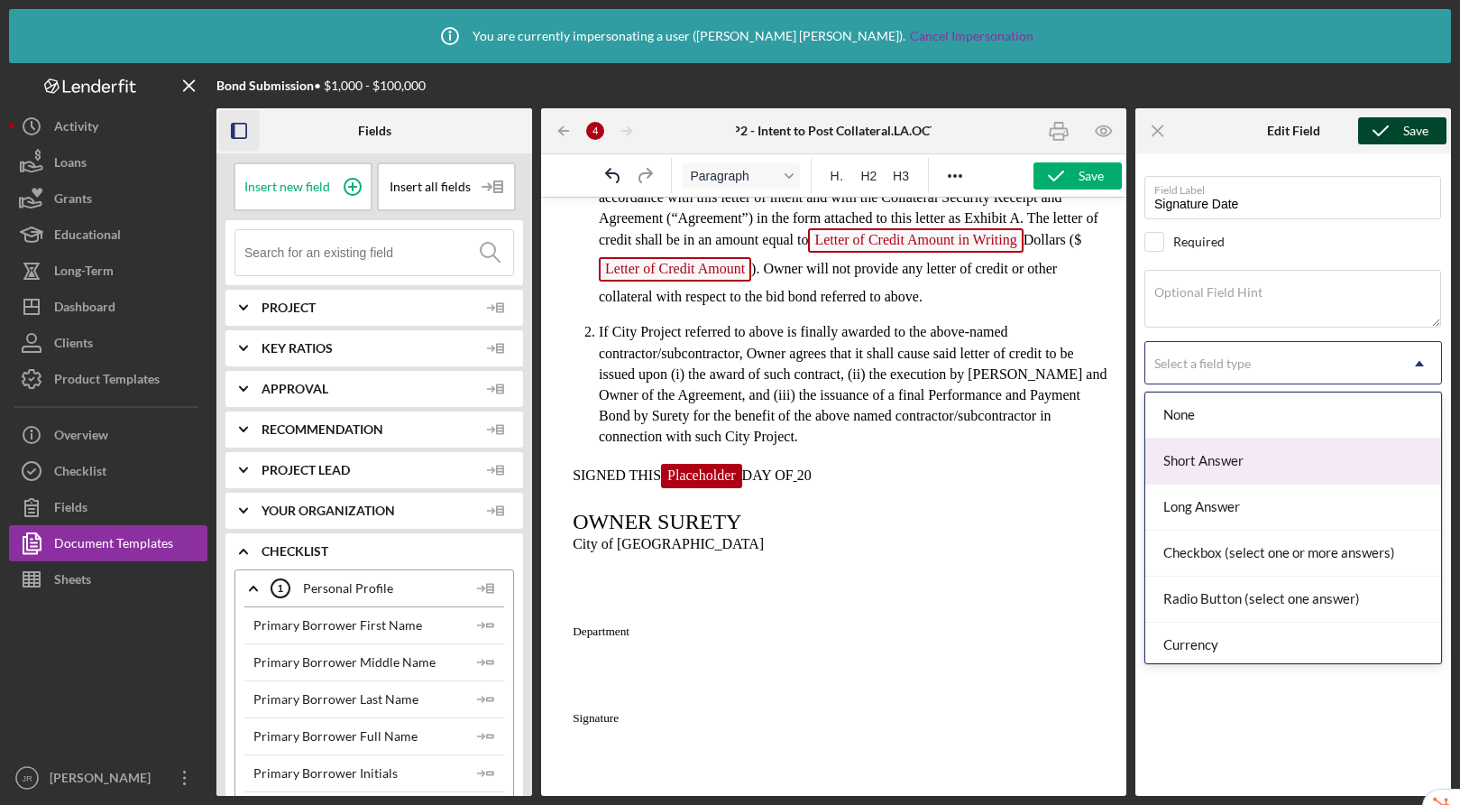
click at [1236, 465] on div "Short Answer" at bounding box center [1294, 461] width 296 height 46
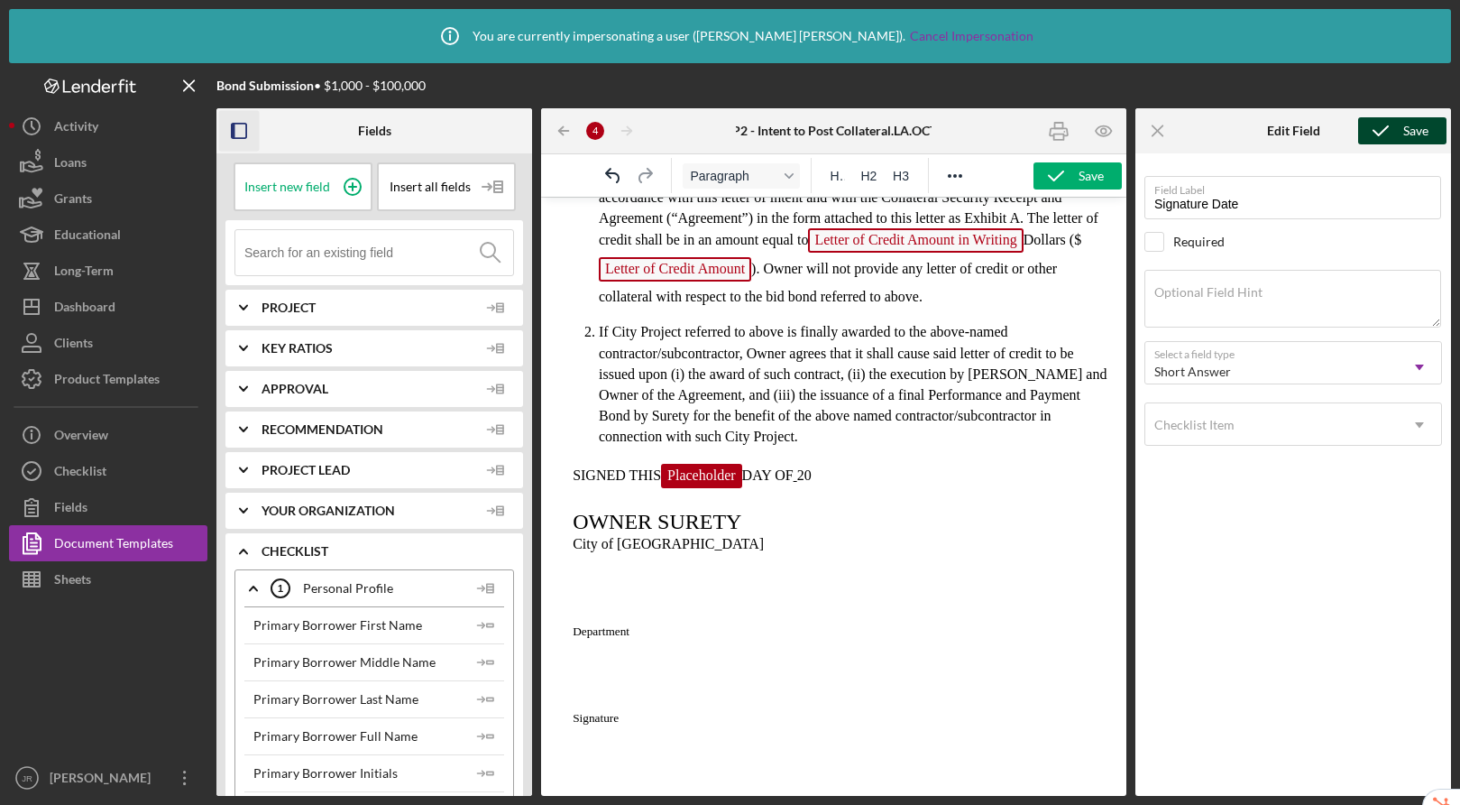
click at [1396, 130] on icon "submit" at bounding box center [1381, 130] width 45 height 45
click at [792, 483] on span "DAY OF" at bounding box center [785, 474] width 51 height 15
click at [815, 483] on span "Rich Text Area. Press ALT-0 for help." at bounding box center [814, 474] width 4 height 15
click at [843, 493] on p "SIGNED THIS Signature Date DAY OF 20" at bounding box center [834, 478] width 557 height 29
click at [820, 483] on span "2025" at bounding box center [829, 474] width 29 height 15
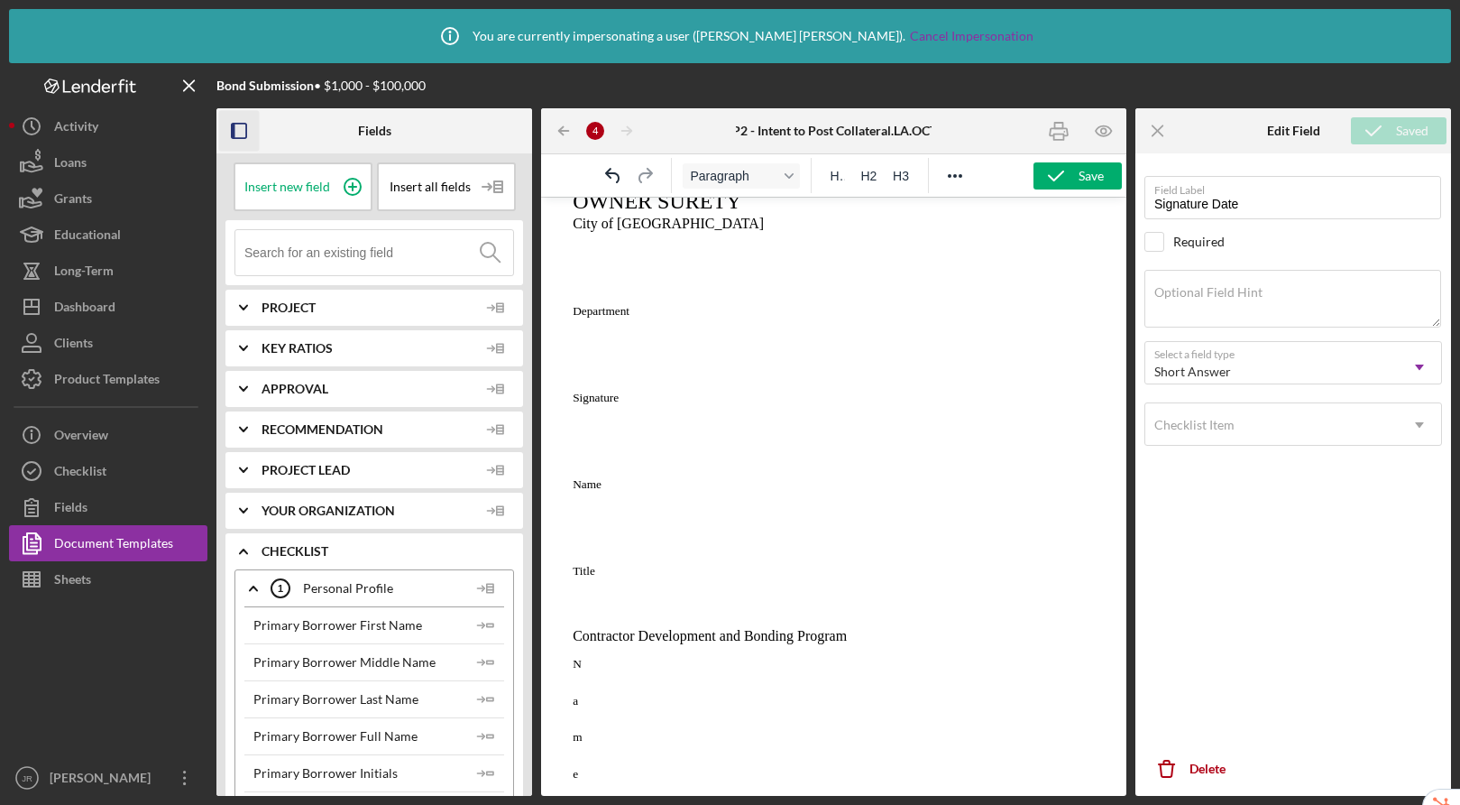
scroll to position [490, 0]
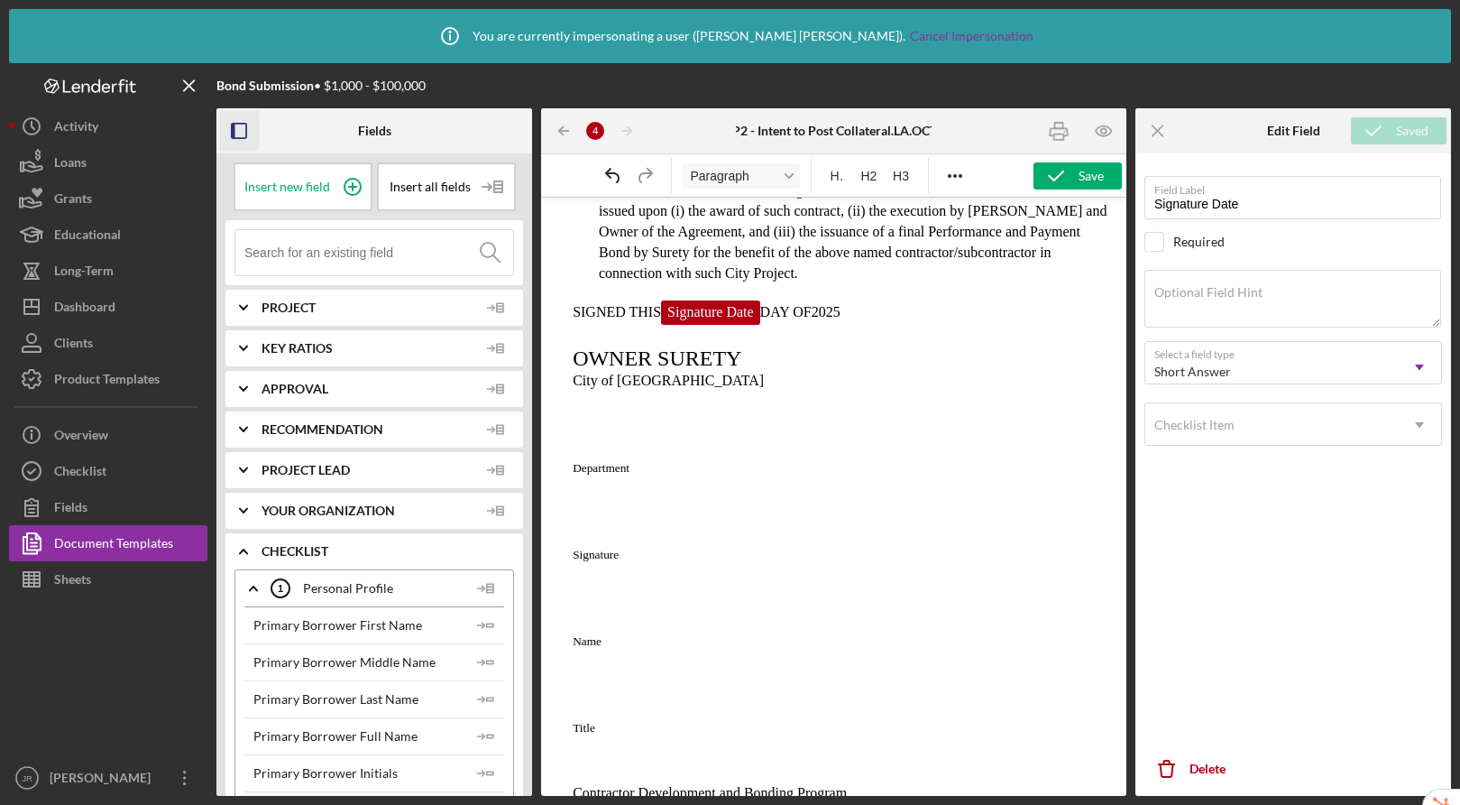
drag, startPoint x: 816, startPoint y: 333, endPoint x: 825, endPoint y: 288, distance: 46.0
click at [816, 319] on span "2025" at bounding box center [826, 311] width 29 height 15
click at [349, 184] on icon at bounding box center [352, 186] width 9 height 9
click at [869, 325] on span "Placeholder" at bounding box center [852, 312] width 81 height 24
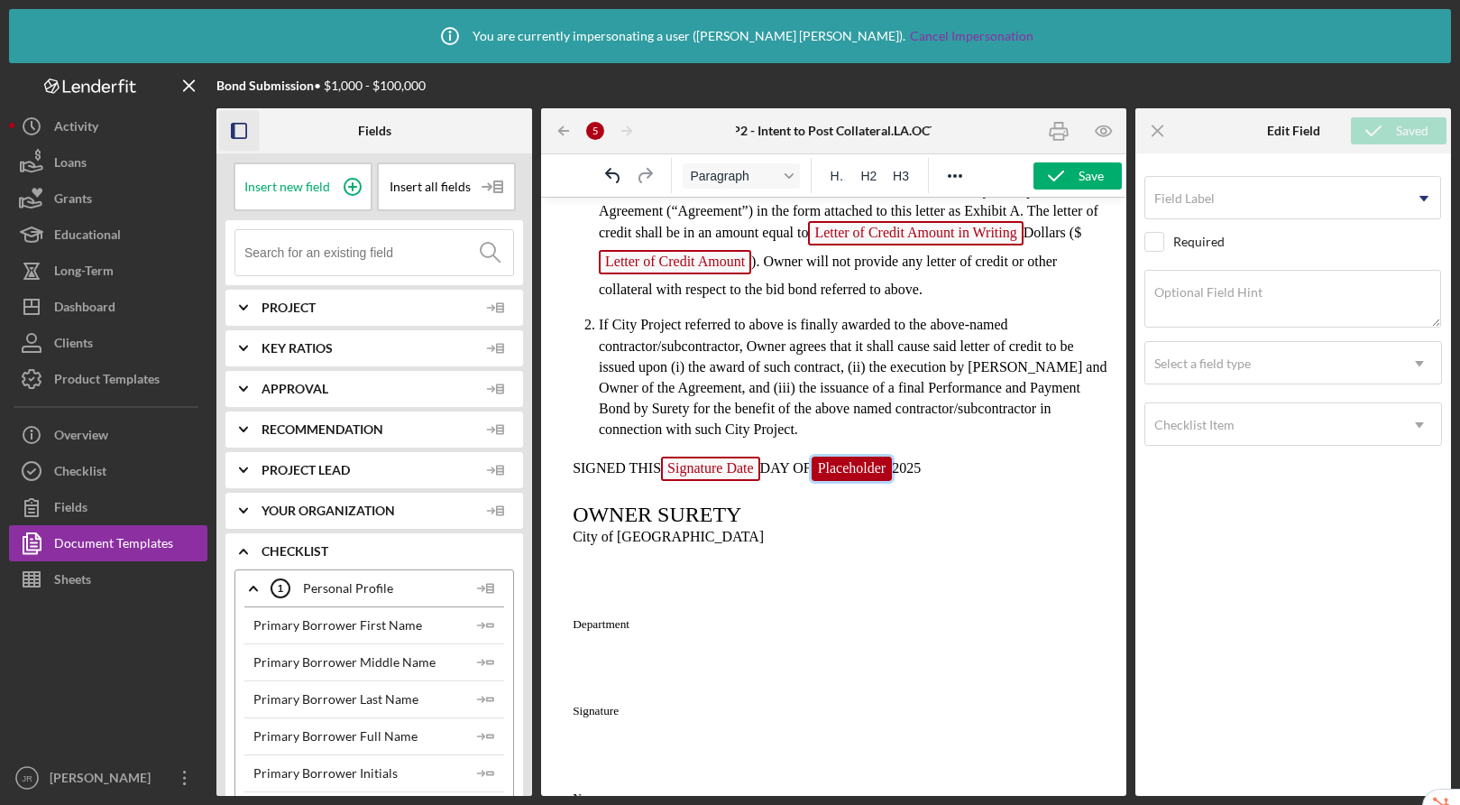
scroll to position [327, 0]
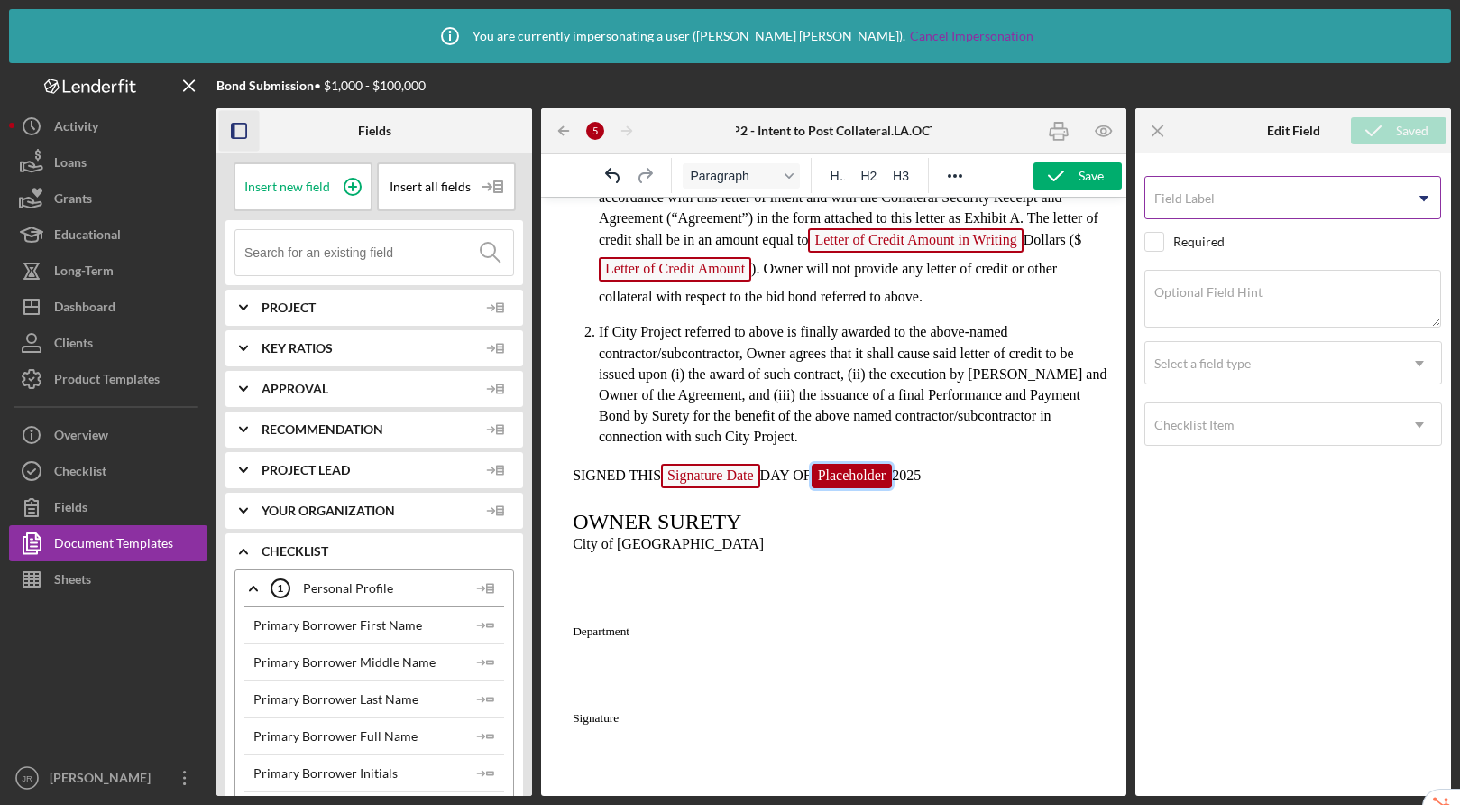
click at [1211, 207] on input "Field Label" at bounding box center [1293, 197] width 297 height 43
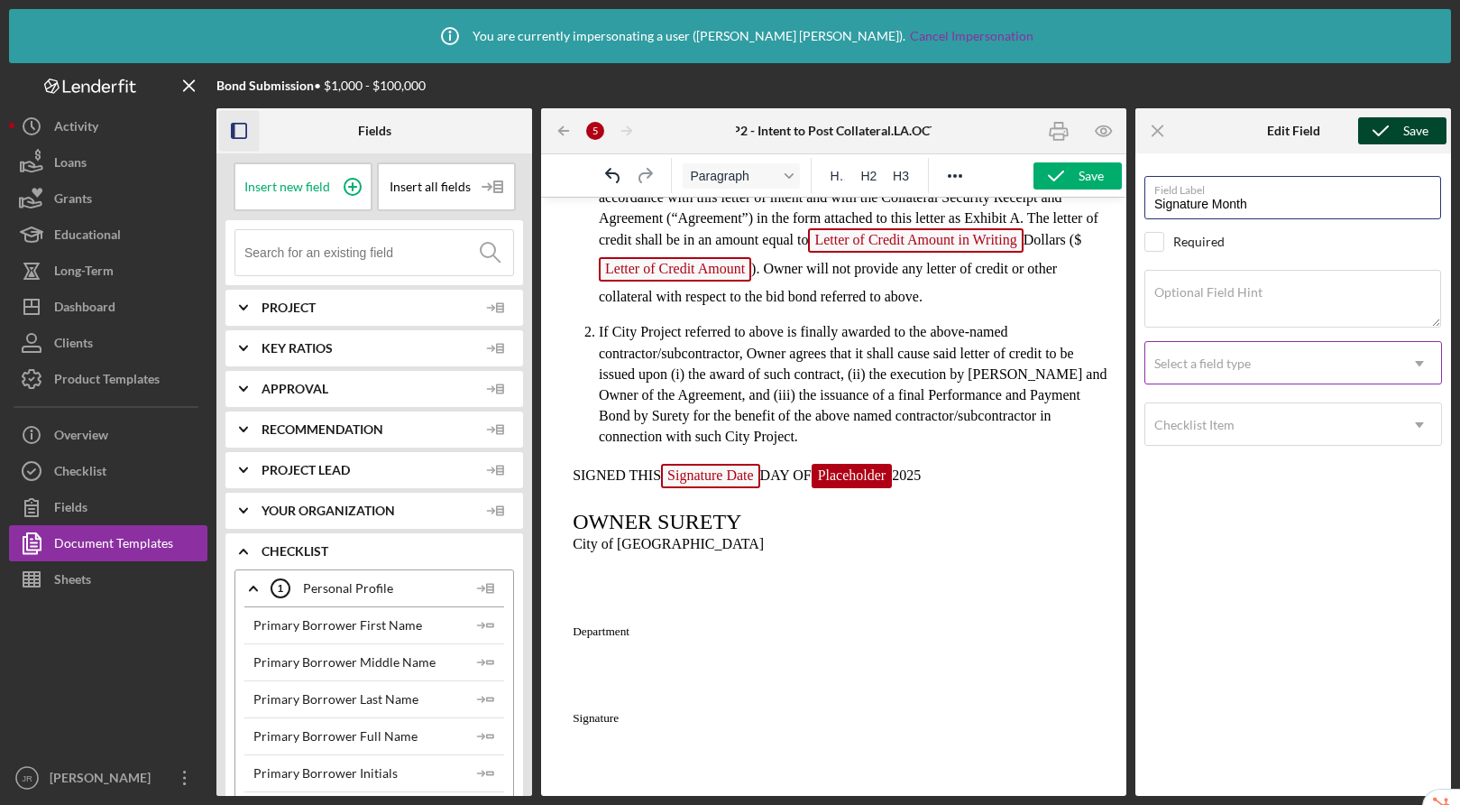
type input "Signature Month"
click at [1288, 364] on div "Select a field type" at bounding box center [1272, 363] width 253 height 41
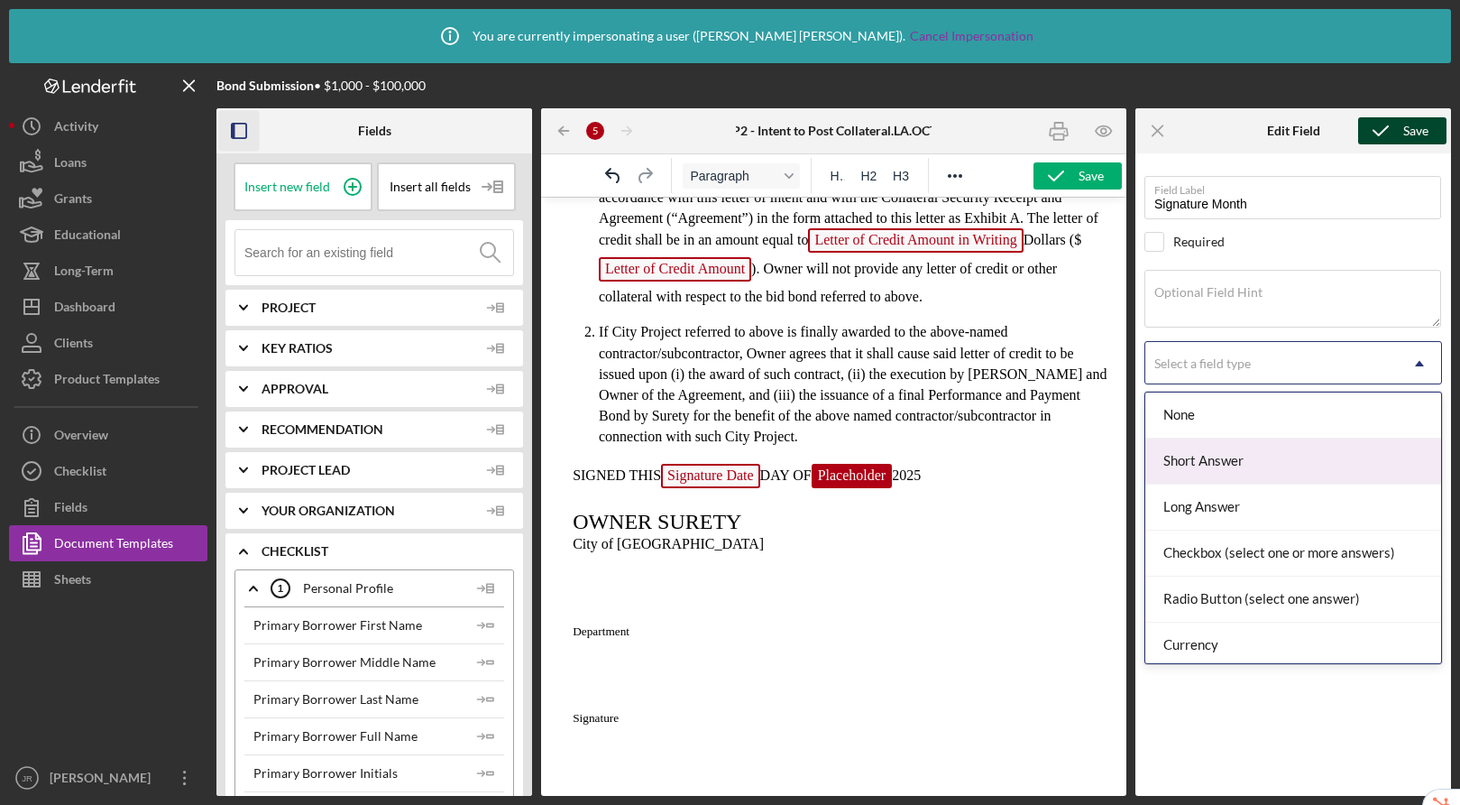
click at [1238, 467] on div "Short Answer" at bounding box center [1294, 461] width 296 height 46
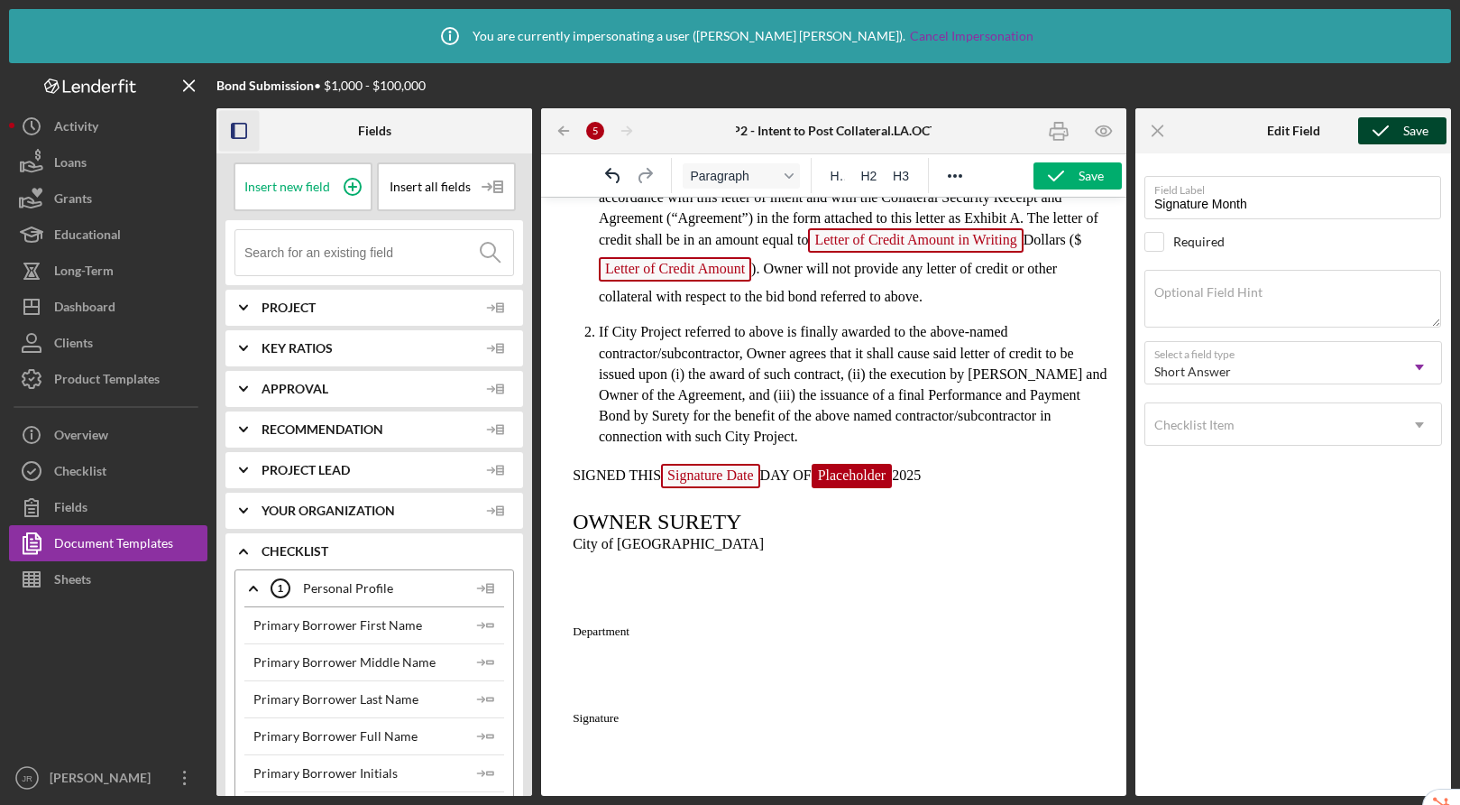
click at [1401, 125] on icon "submit" at bounding box center [1381, 130] width 45 height 45
click at [986, 488] on p "SIGNED THIS Signature Date DAY OF Signature Month 2025" at bounding box center [834, 478] width 557 height 29
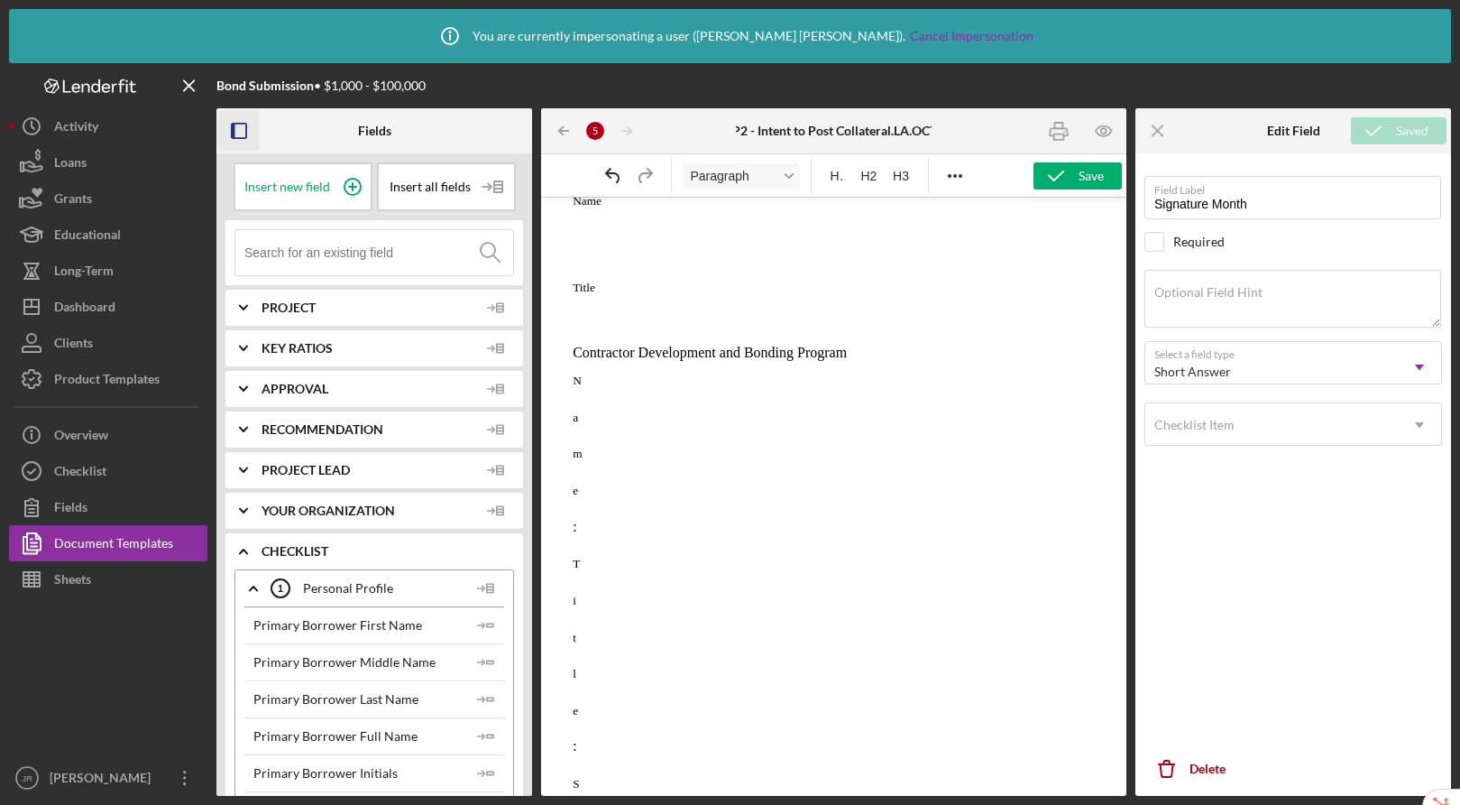
scroll to position [561, 0]
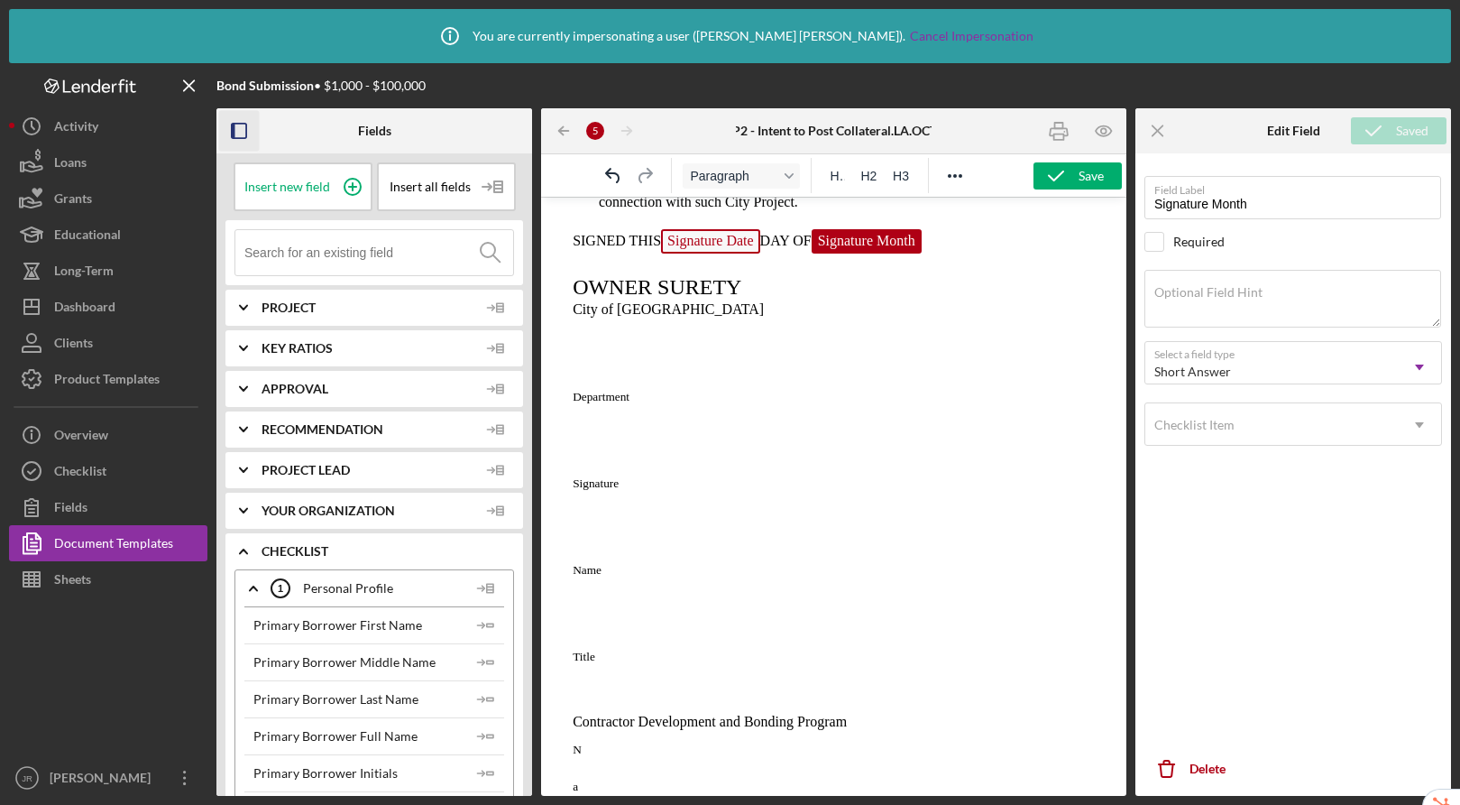
click at [945, 258] on p "SIGNED THIS Signature Date DAY OF Signature Month" at bounding box center [834, 243] width 557 height 29
click at [357, 186] on circle at bounding box center [353, 187] width 16 height 16
click at [960, 253] on span "Placeholder" at bounding box center [966, 241] width 81 height 24
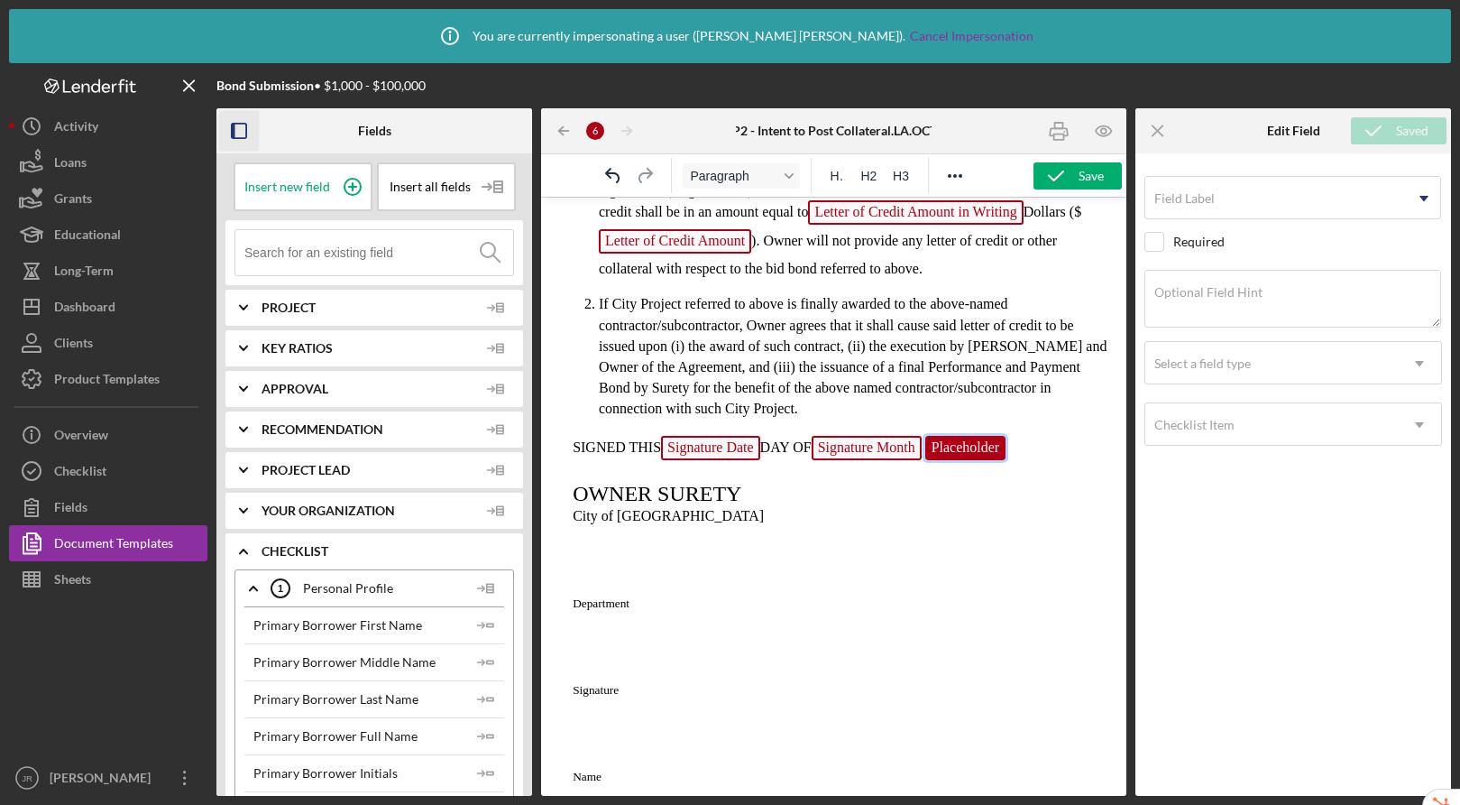
scroll to position [327, 0]
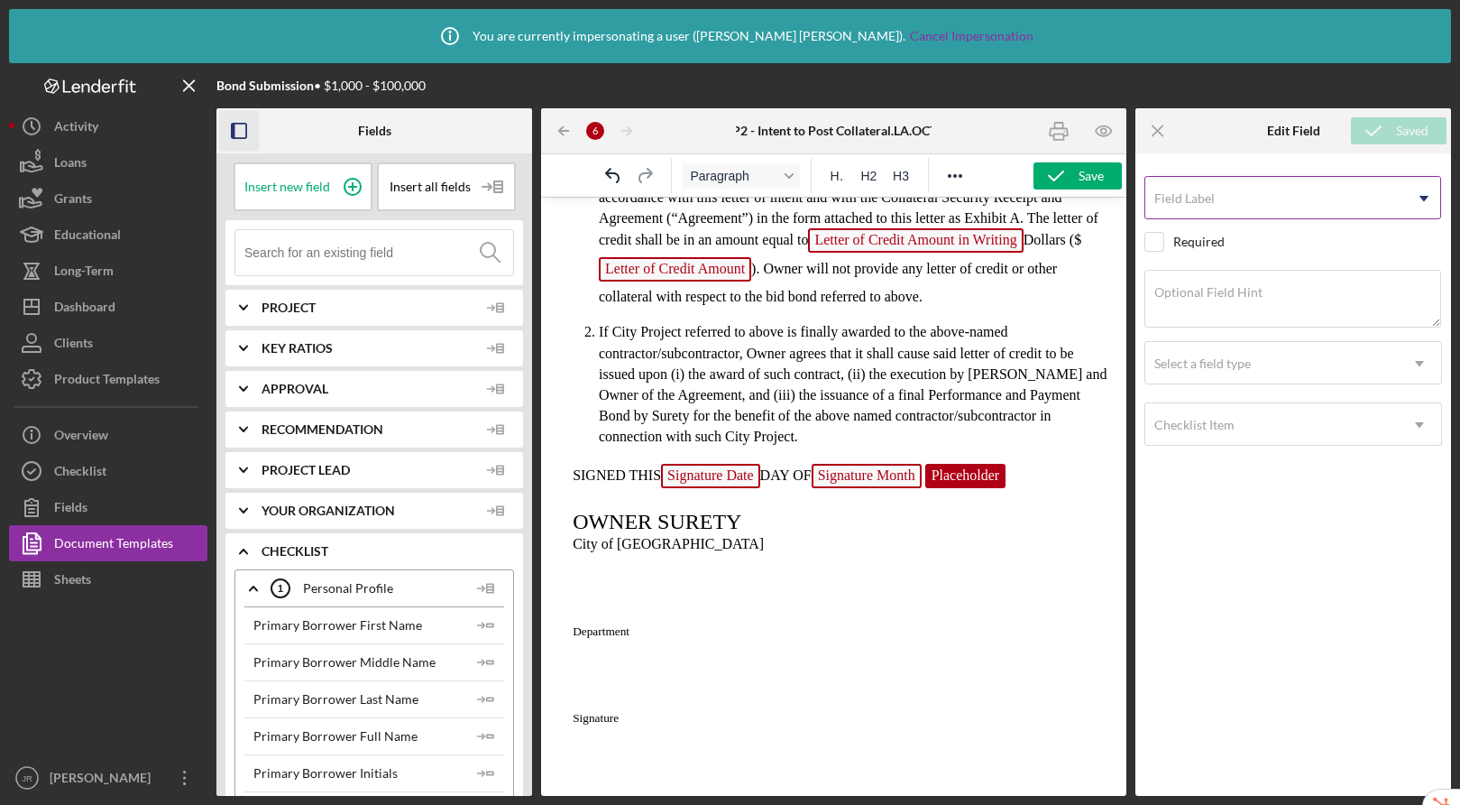
click at [1219, 210] on input "Field Label" at bounding box center [1293, 197] width 297 height 43
type input "Signature Year"
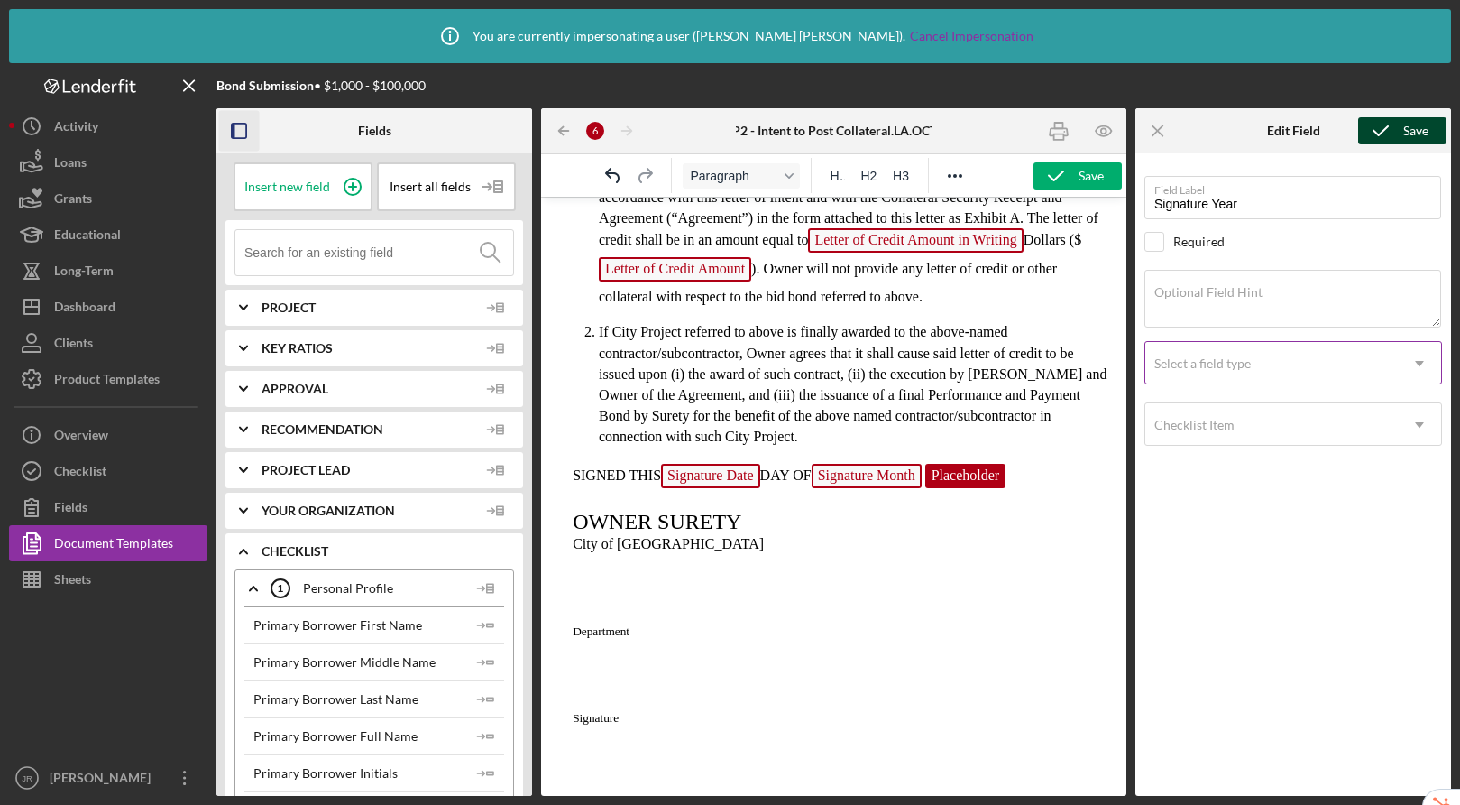
click at [1226, 364] on div "Select a field type" at bounding box center [1203, 363] width 97 height 14
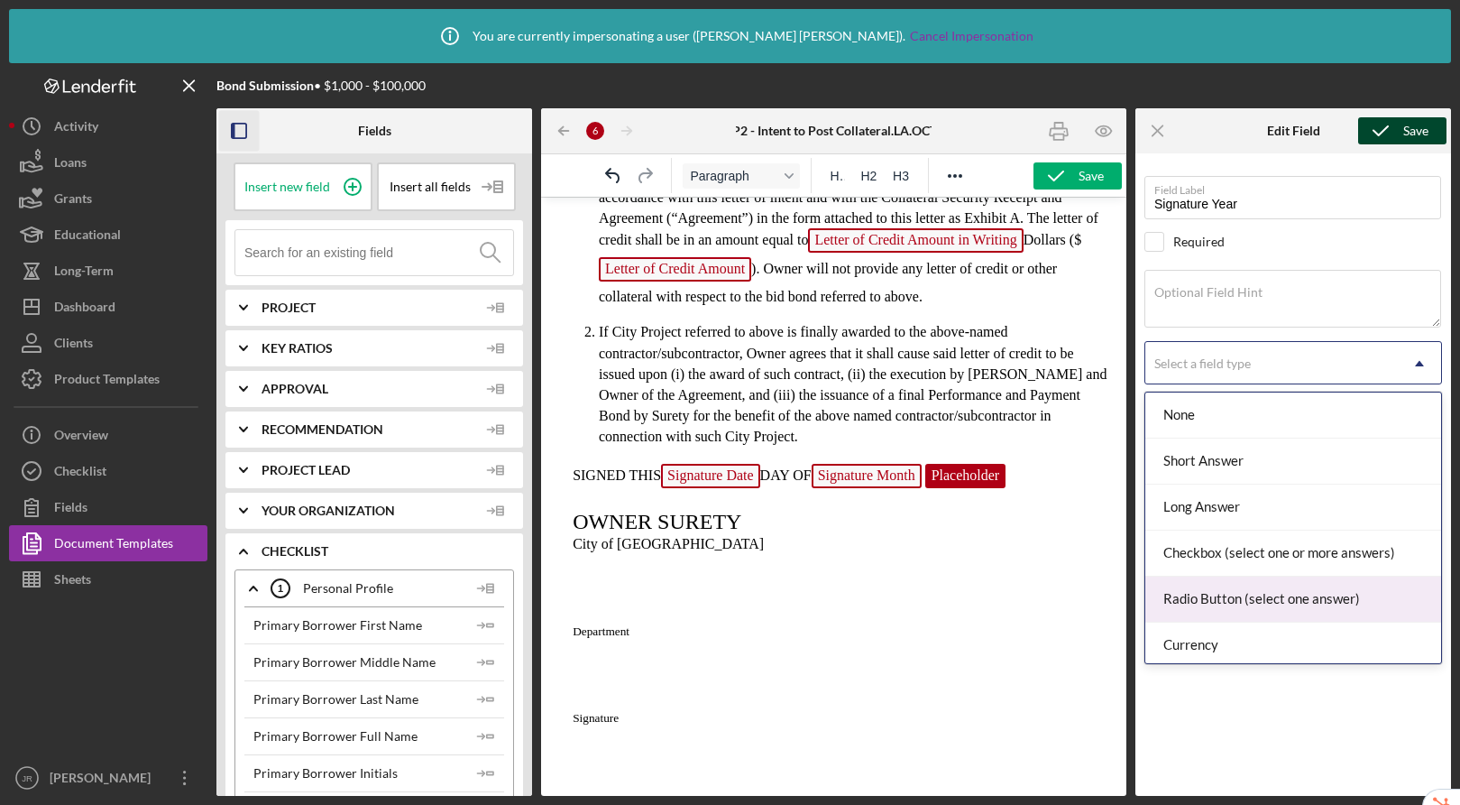
scroll to position [189, 0]
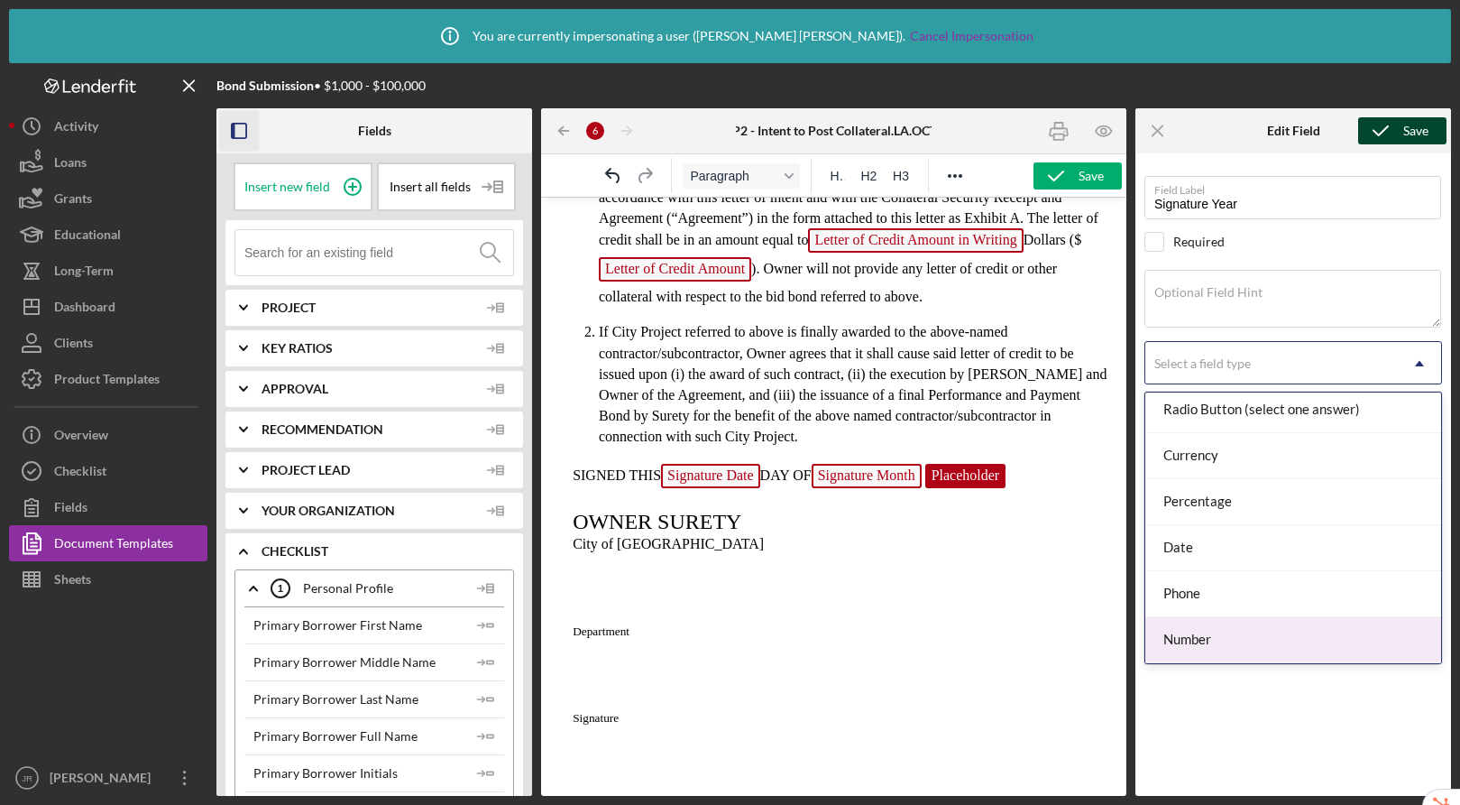
click at [1234, 629] on div "Number" at bounding box center [1294, 640] width 296 height 46
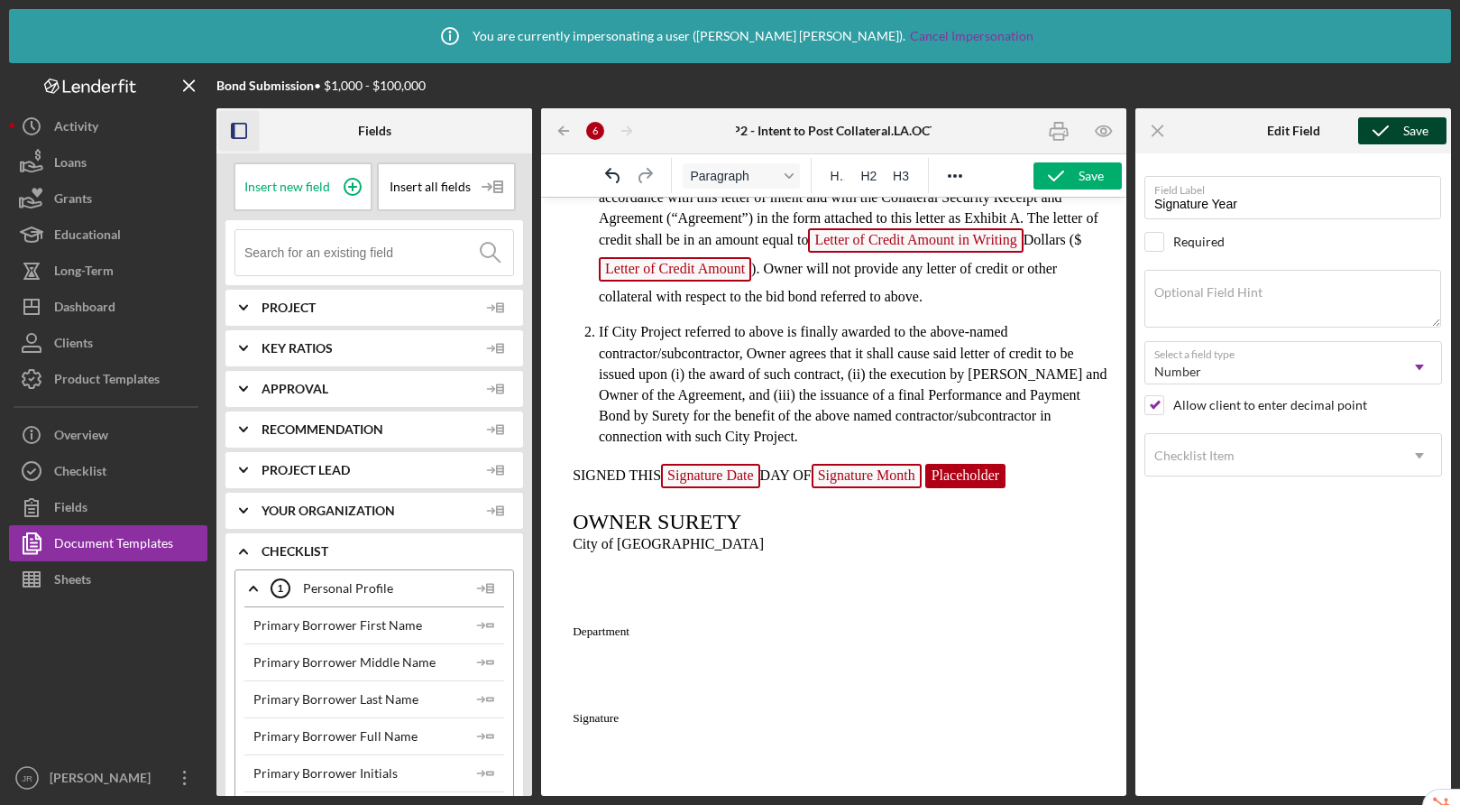
click at [1405, 127] on div "Save" at bounding box center [1416, 130] width 25 height 27
click at [235, 129] on icon "button" at bounding box center [239, 131] width 41 height 41
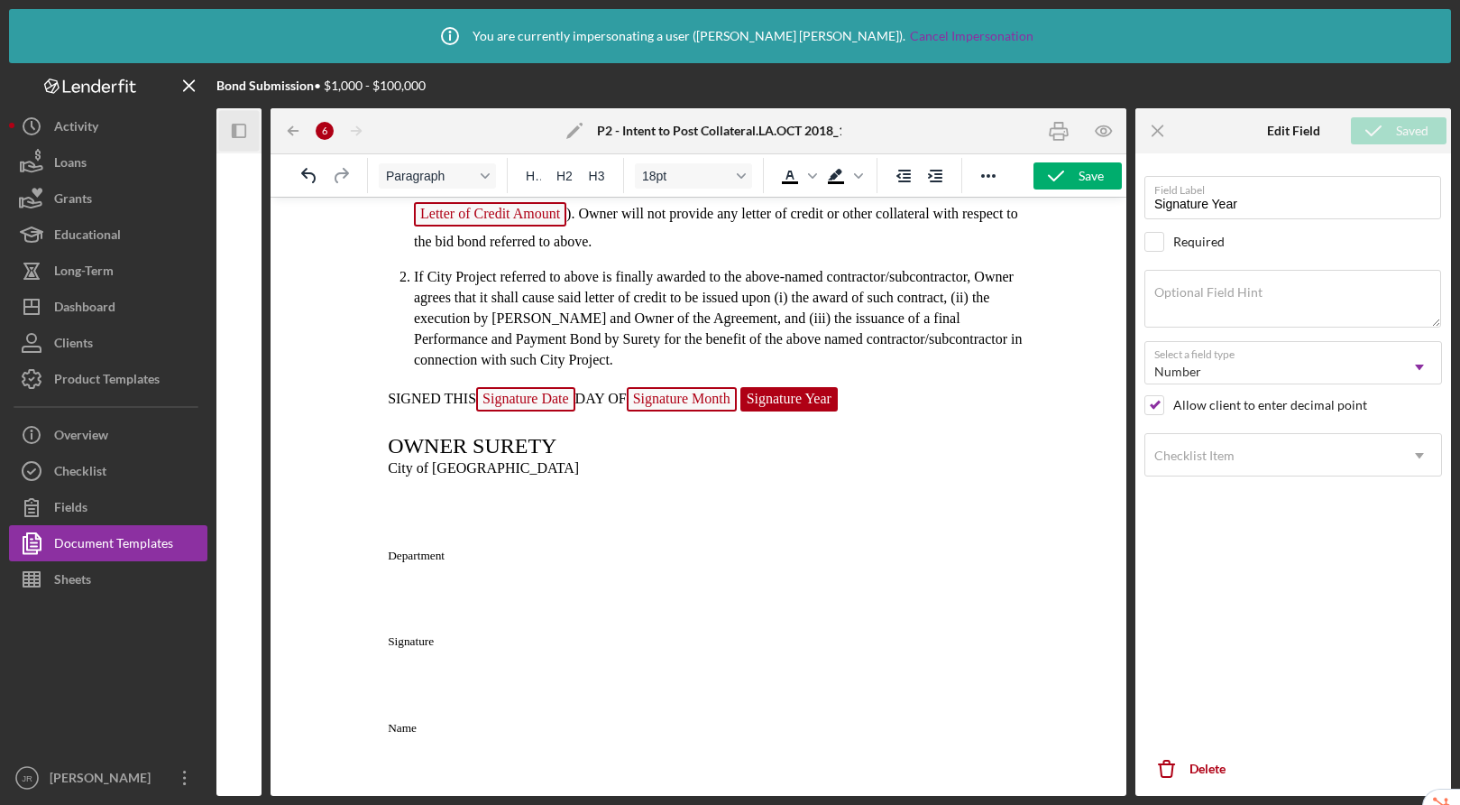
click at [473, 457] on span "SURETY" at bounding box center [514, 445] width 84 height 23
click at [1162, 135] on line "button" at bounding box center [1158, 130] width 10 height 10
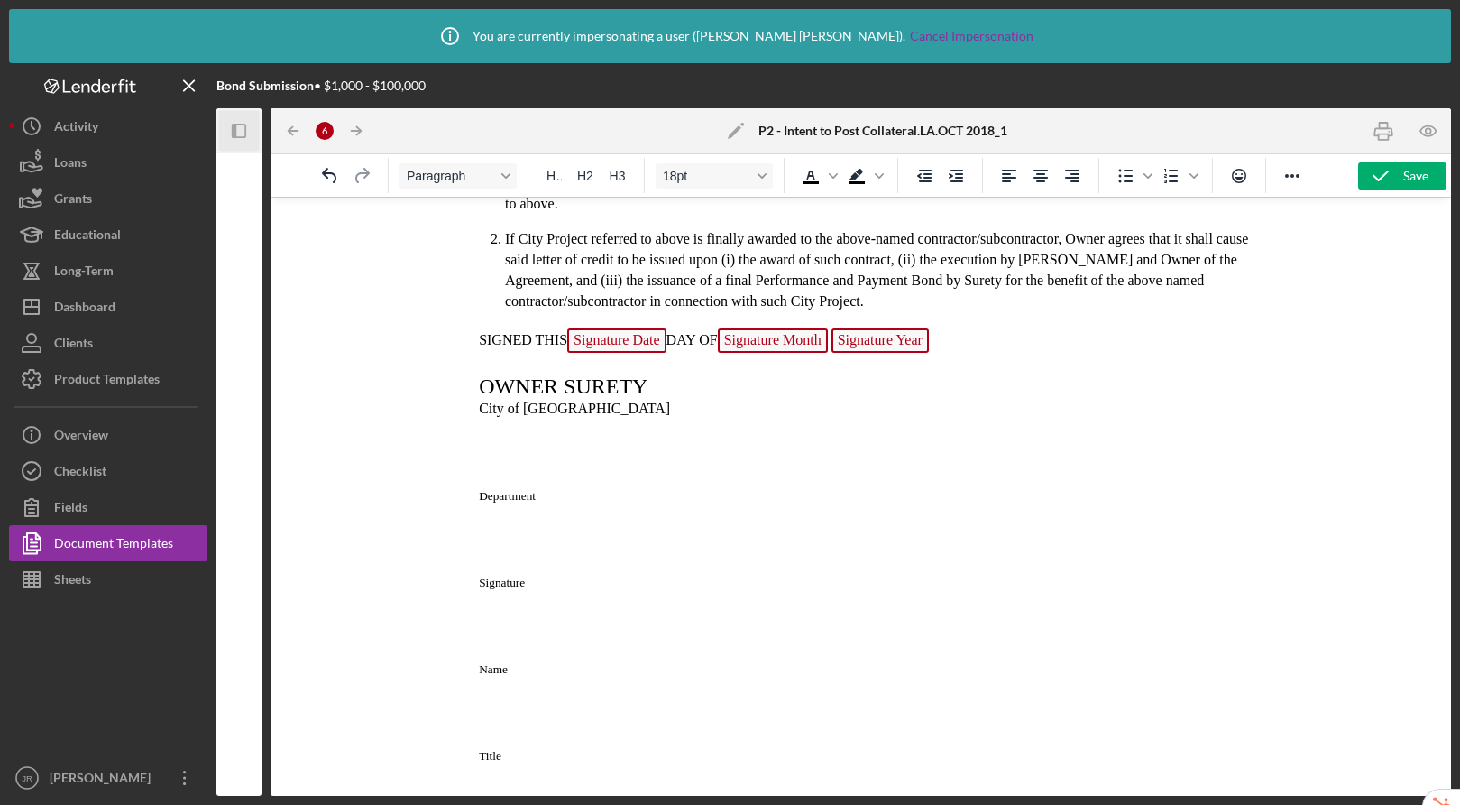
click at [559, 384] on span "Rich Text Area. Press ALT-0 for help." at bounding box center [560, 385] width 5 height 23
click at [567, 389] on span "SURETY" at bounding box center [606, 385] width 84 height 23
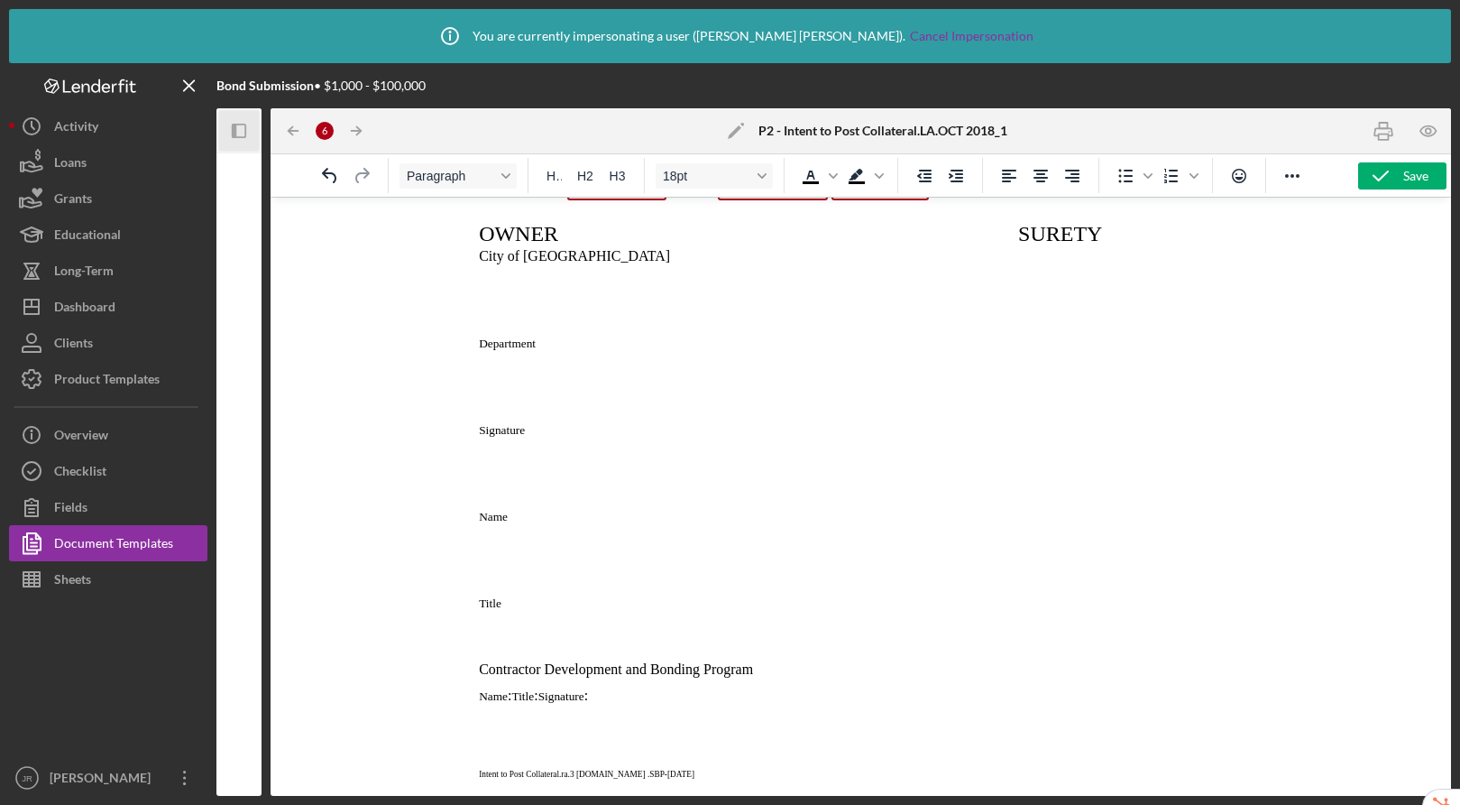
scroll to position [482, 0]
click at [477, 430] on p "Signature" at bounding box center [860, 428] width 797 height 17
drag, startPoint x: 518, startPoint y: 700, endPoint x: 567, endPoint y: 614, distance: 98.6
click at [521, 690] on span "Title" at bounding box center [522, 696] width 23 height 14
click at [511, 698] on span ":" at bounding box center [510, 694] width 4 height 15
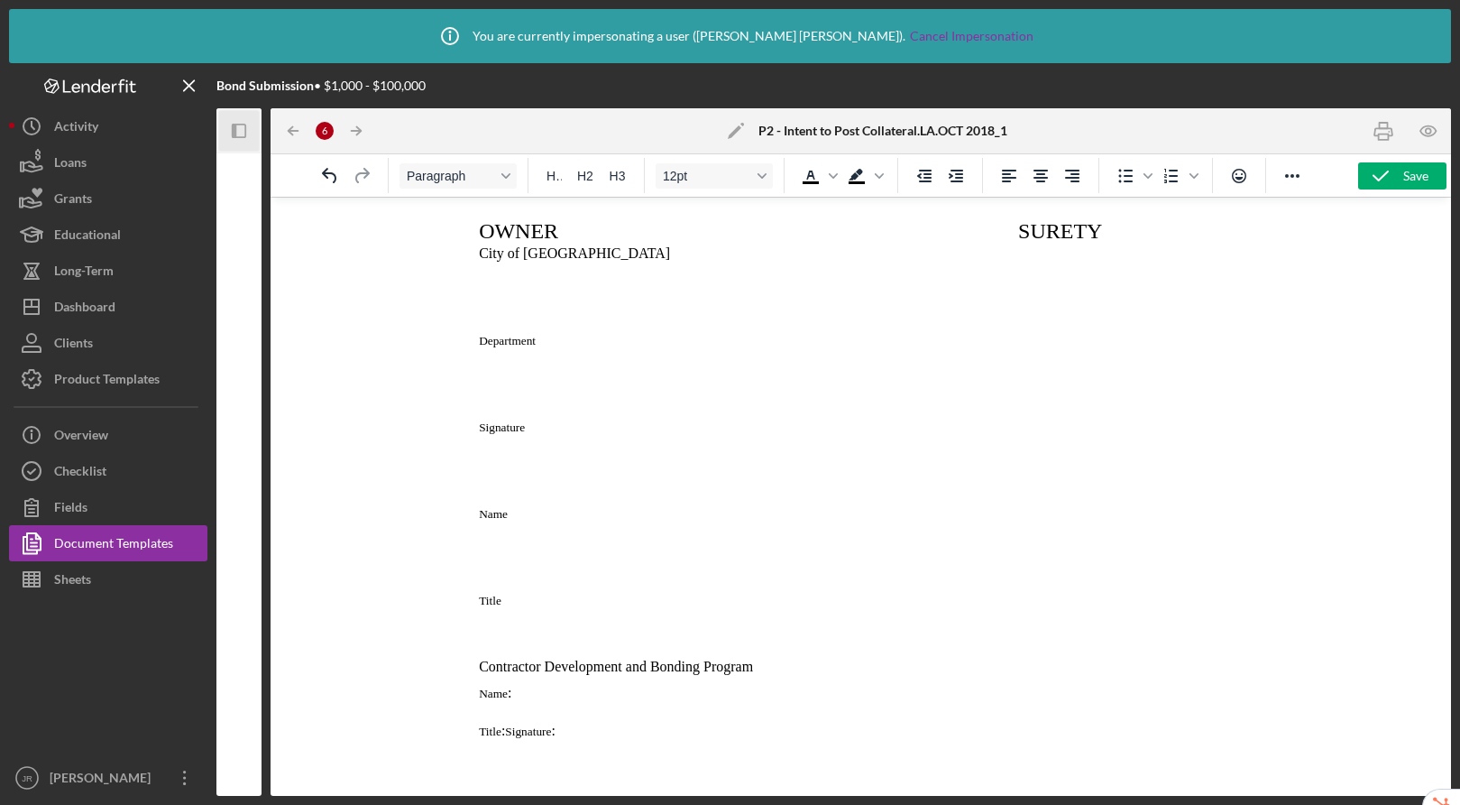
click at [511, 738] on span "Signature" at bounding box center [528, 731] width 46 height 14
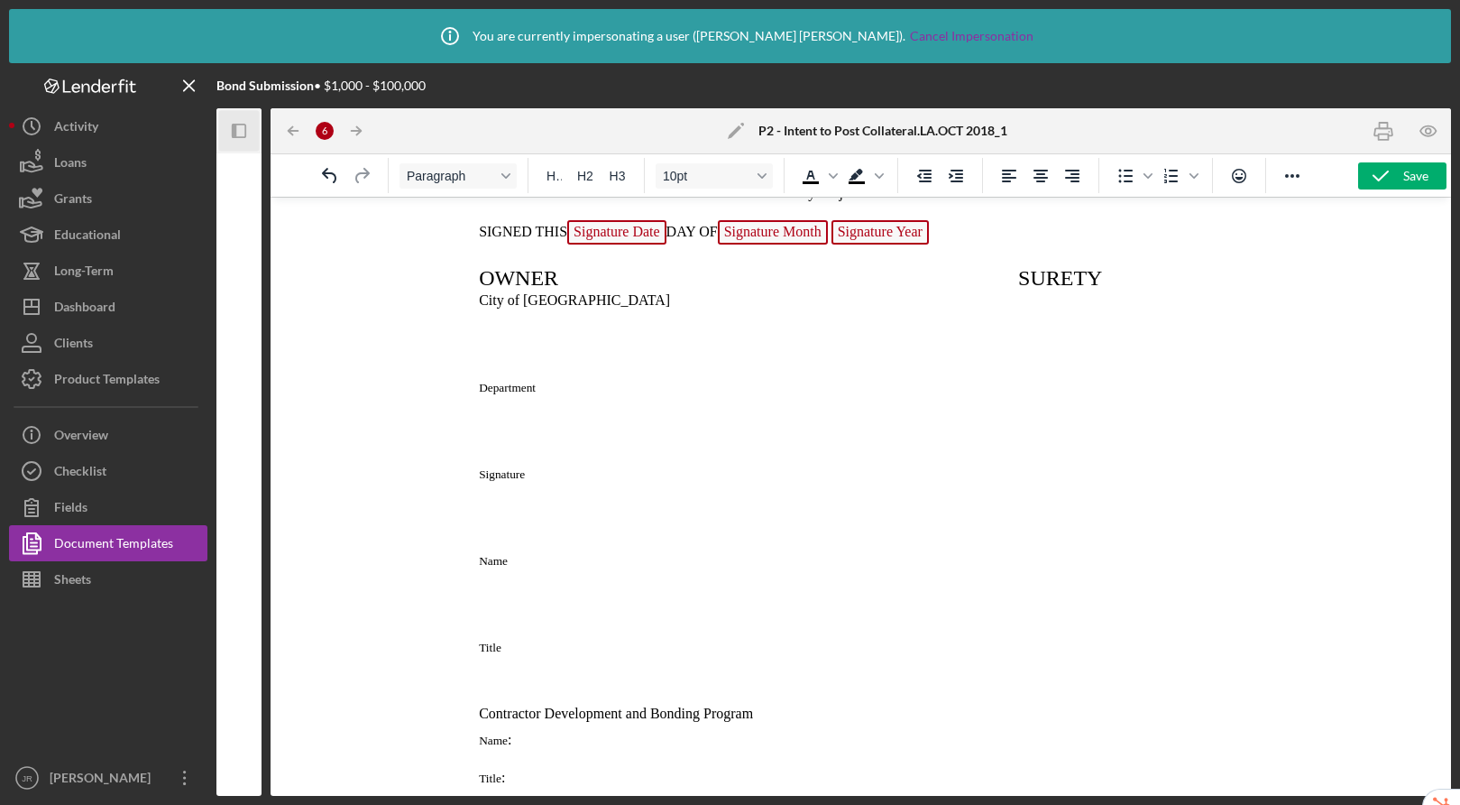
scroll to position [434, 0]
click at [495, 446] on p "Rich Text Area. Press ALT-0 for help." at bounding box center [860, 430] width 797 height 41
click at [1064, 382] on p "Department" at bounding box center [860, 387] width 797 height 17
click at [1027, 364] on p "Rich Text Area. Press ALT-0 for help." at bounding box center [860, 344] width 797 height 41
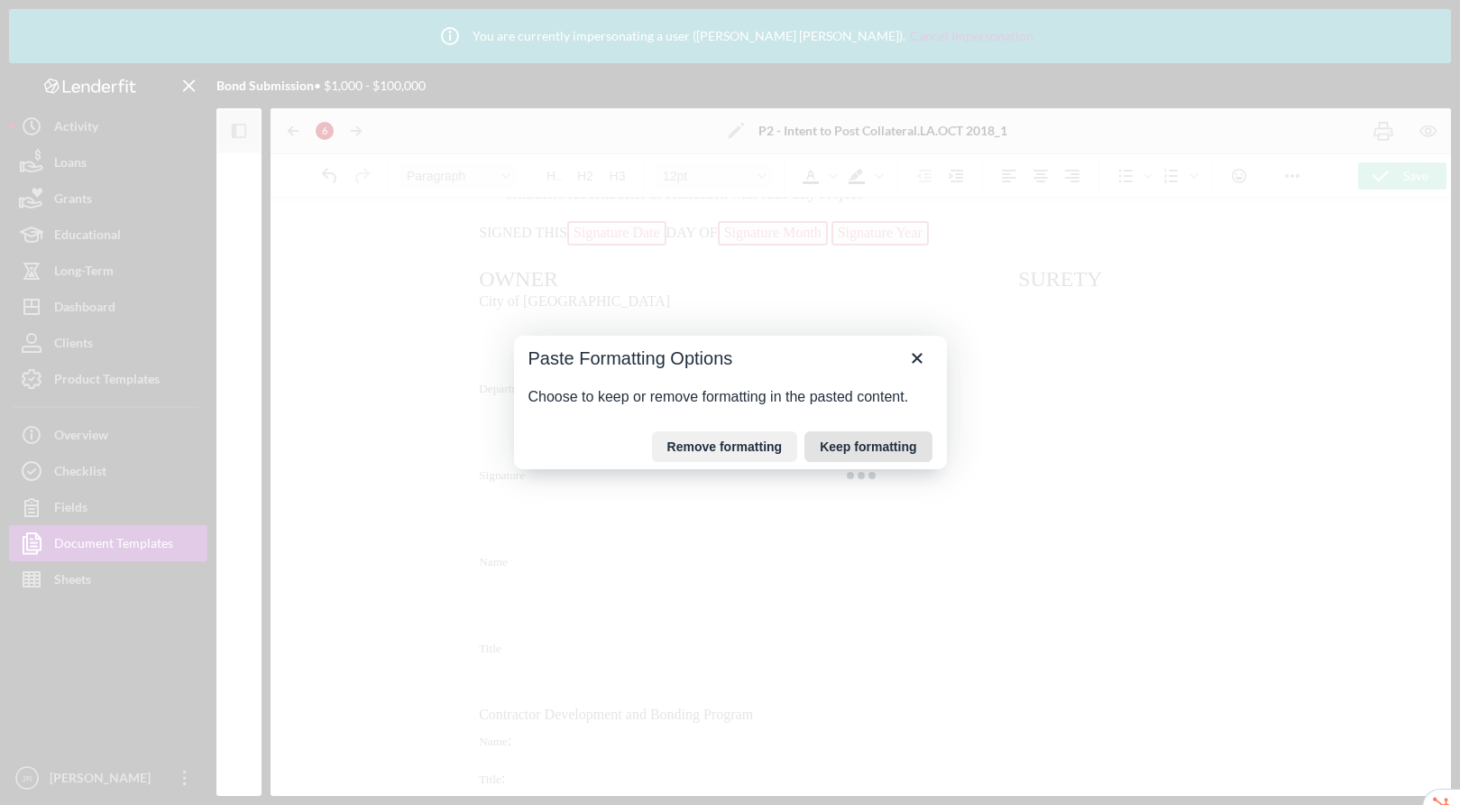
click at [874, 450] on button "Keep formatting" at bounding box center [868, 446] width 127 height 31
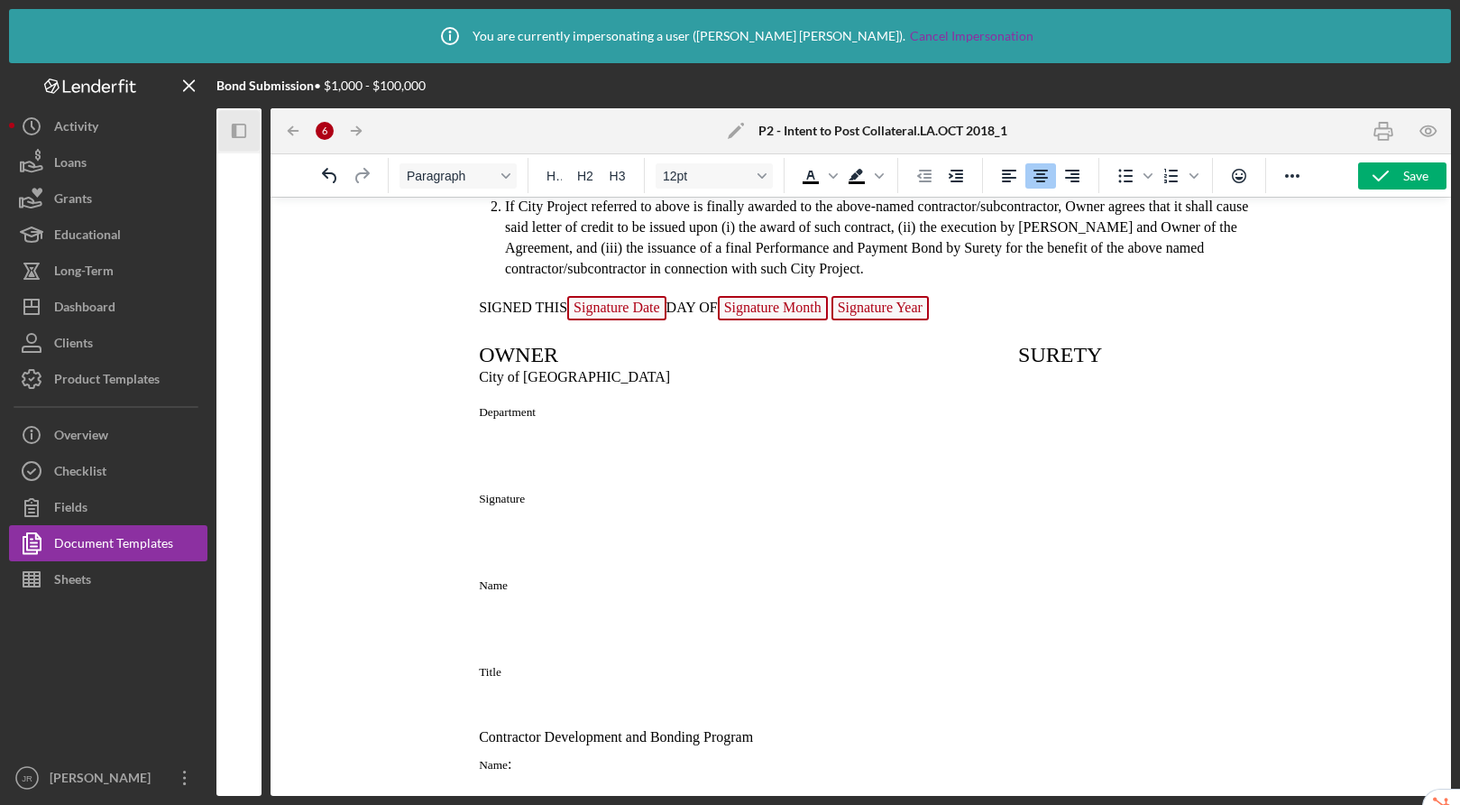
scroll to position [527, 0]
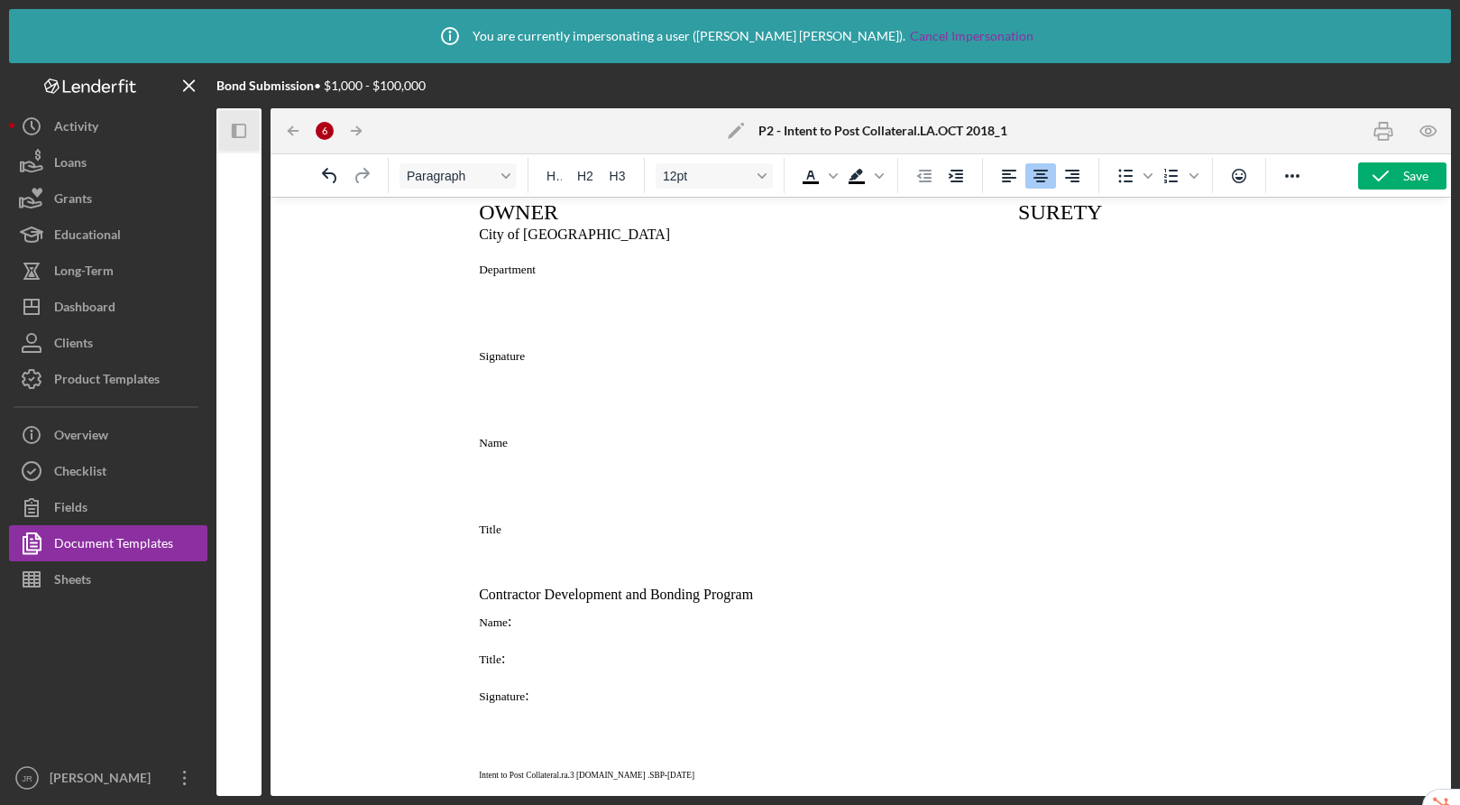
click at [471, 270] on p "Department" at bounding box center [860, 268] width 797 height 17
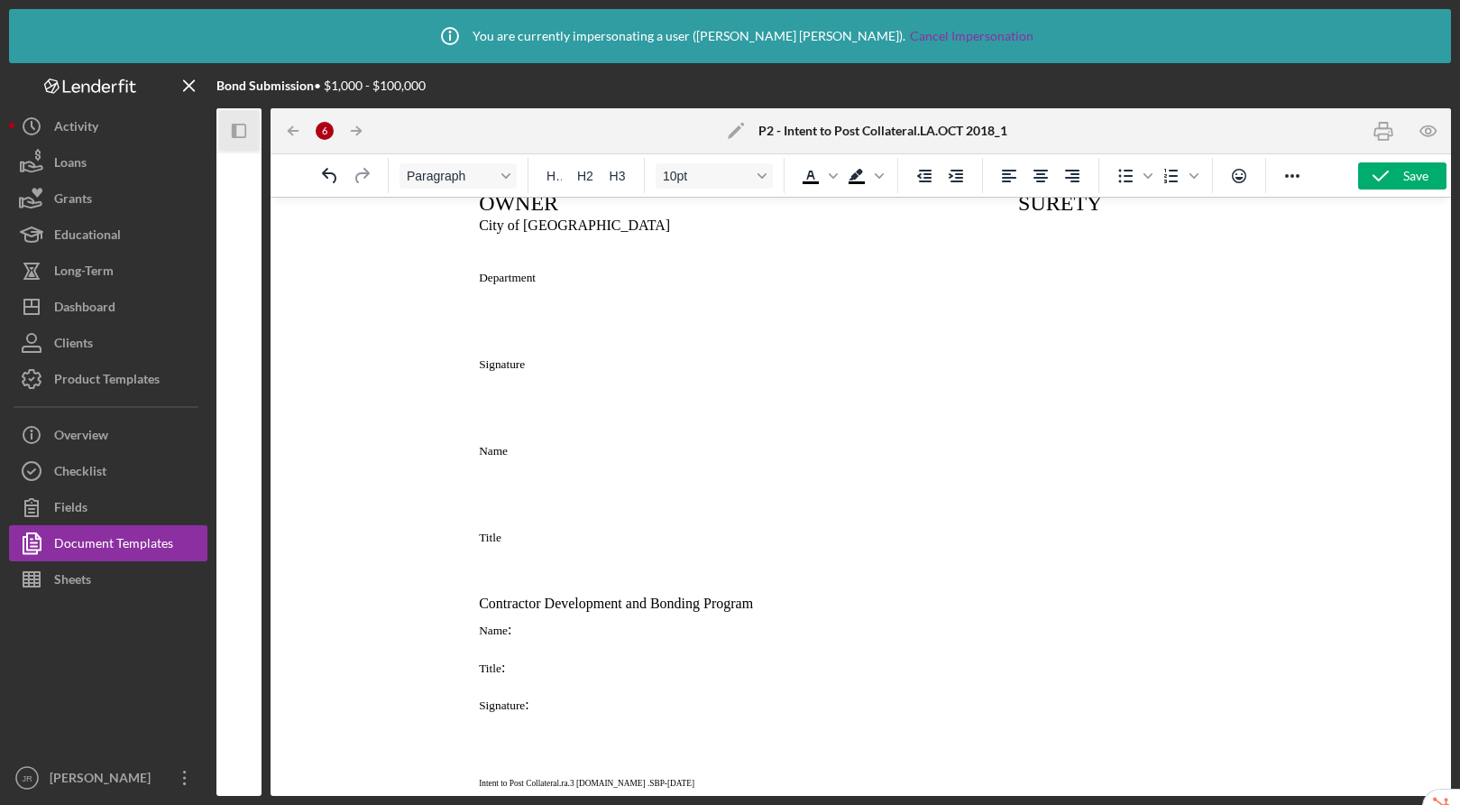
scroll to position [514, 0]
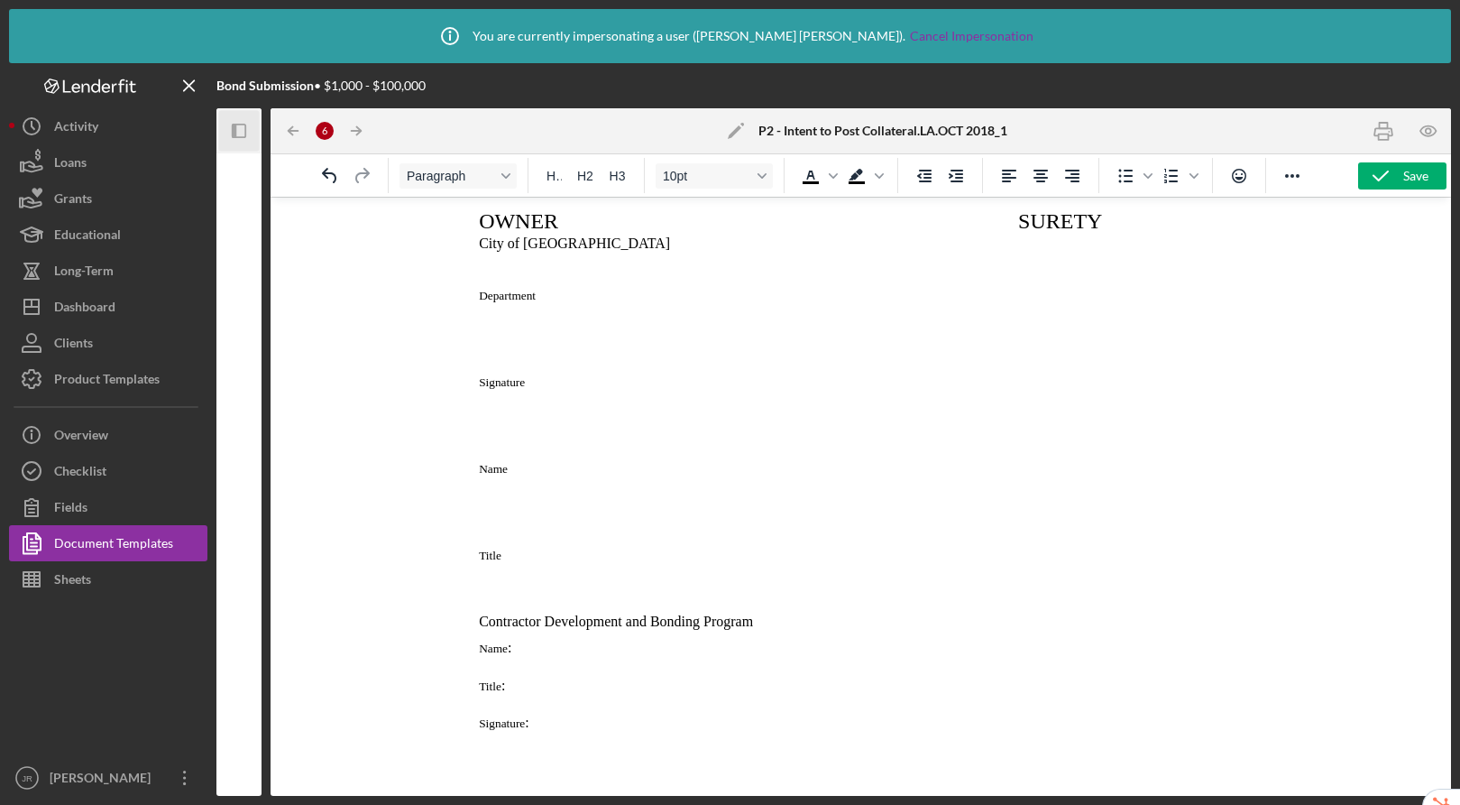
click at [505, 281] on p "Rich Text Area. Press ALT-0 for help." at bounding box center [860, 277] width 797 height 17
click at [478, 300] on p "Department" at bounding box center [860, 294] width 797 height 17
click at [1033, 308] on body "LETTER OF INTENT TO POST COLLATERAL Date: City Project No.: Project Description…" at bounding box center [860, 253] width 797 height 1110
click at [1378, 170] on icon "button" at bounding box center [1381, 175] width 45 height 45
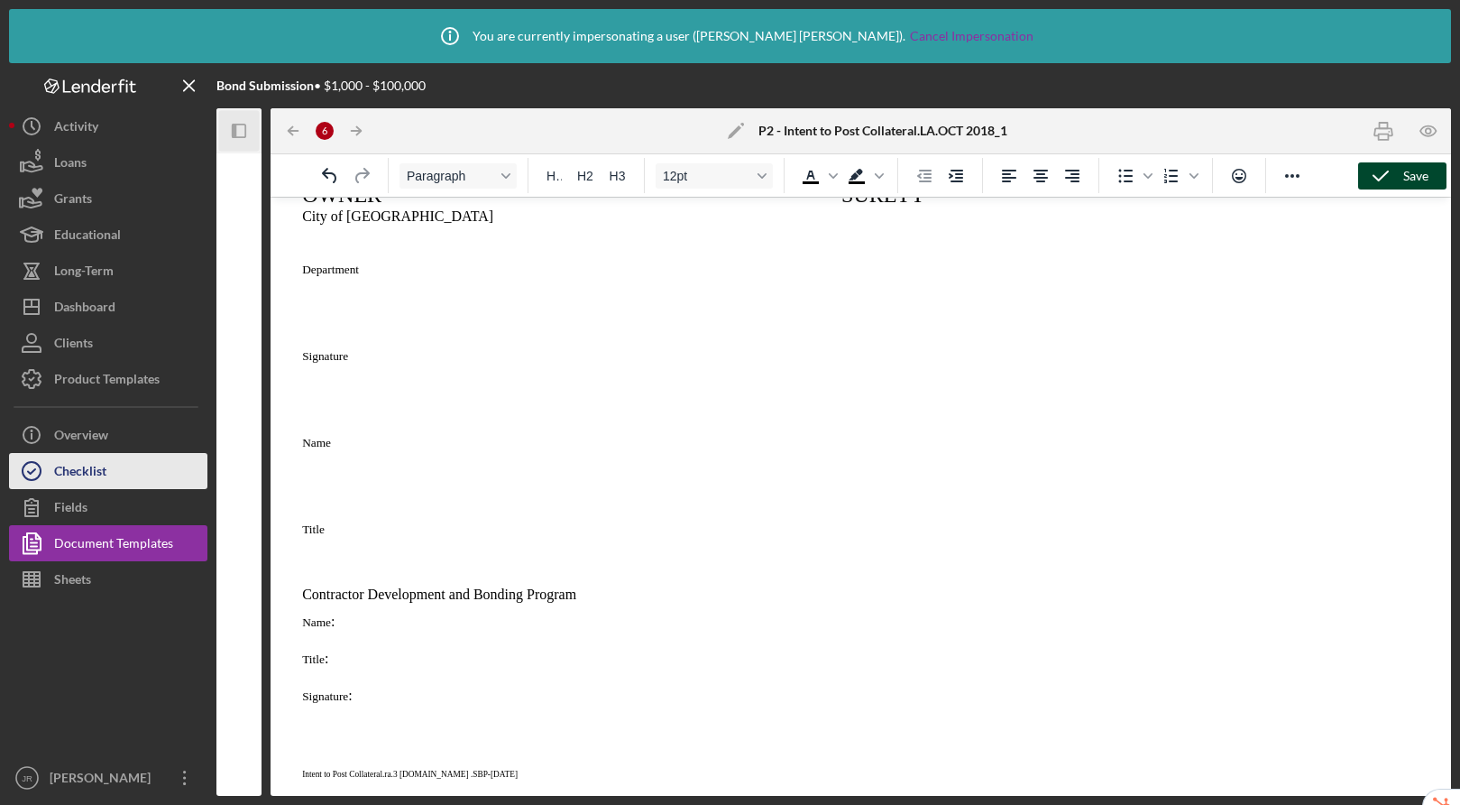
drag, startPoint x: 118, startPoint y: 468, endPoint x: 106, endPoint y: 466, distance: 12.8
click at [118, 468] on button "Checklist" at bounding box center [108, 471] width 198 height 36
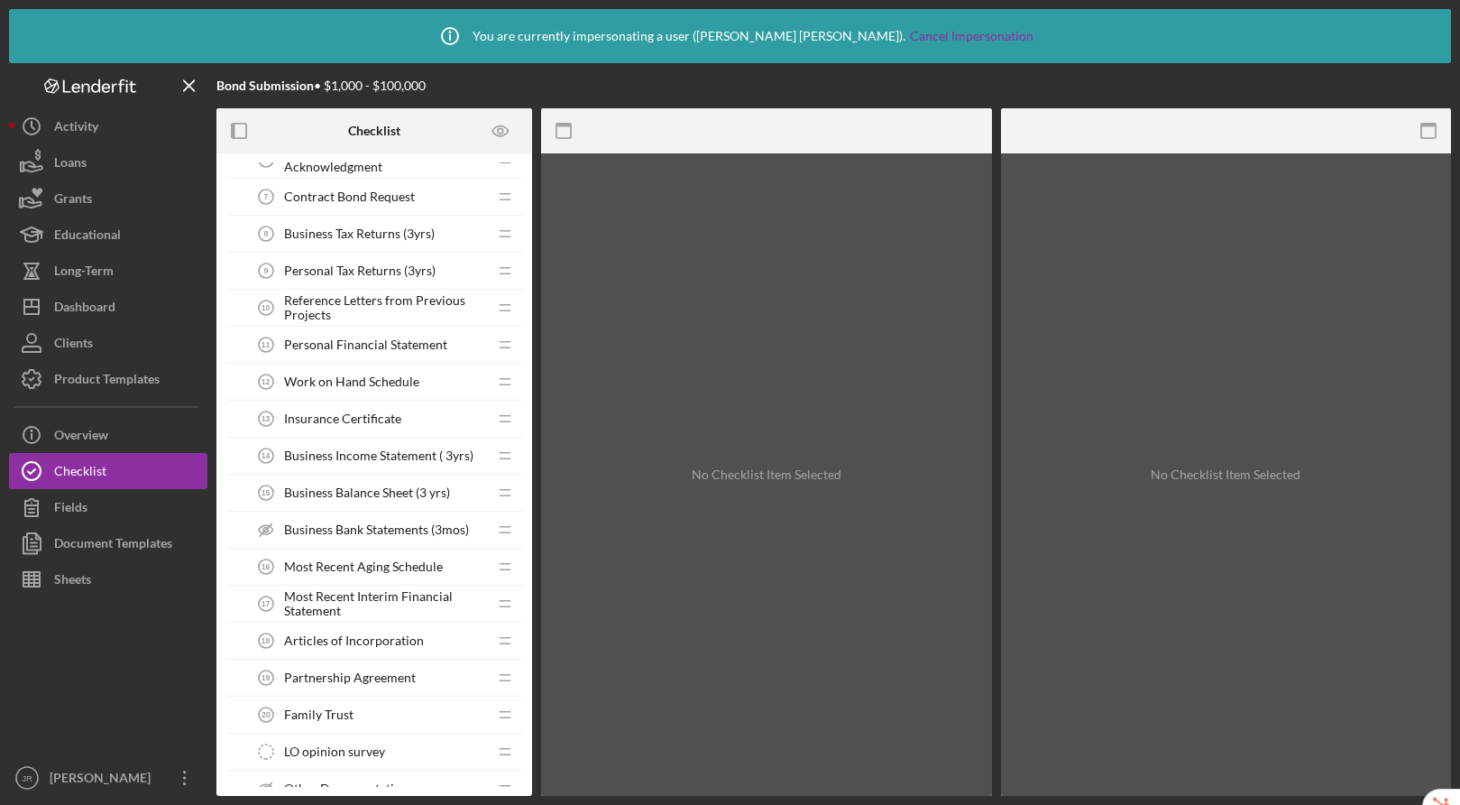
scroll to position [628, 0]
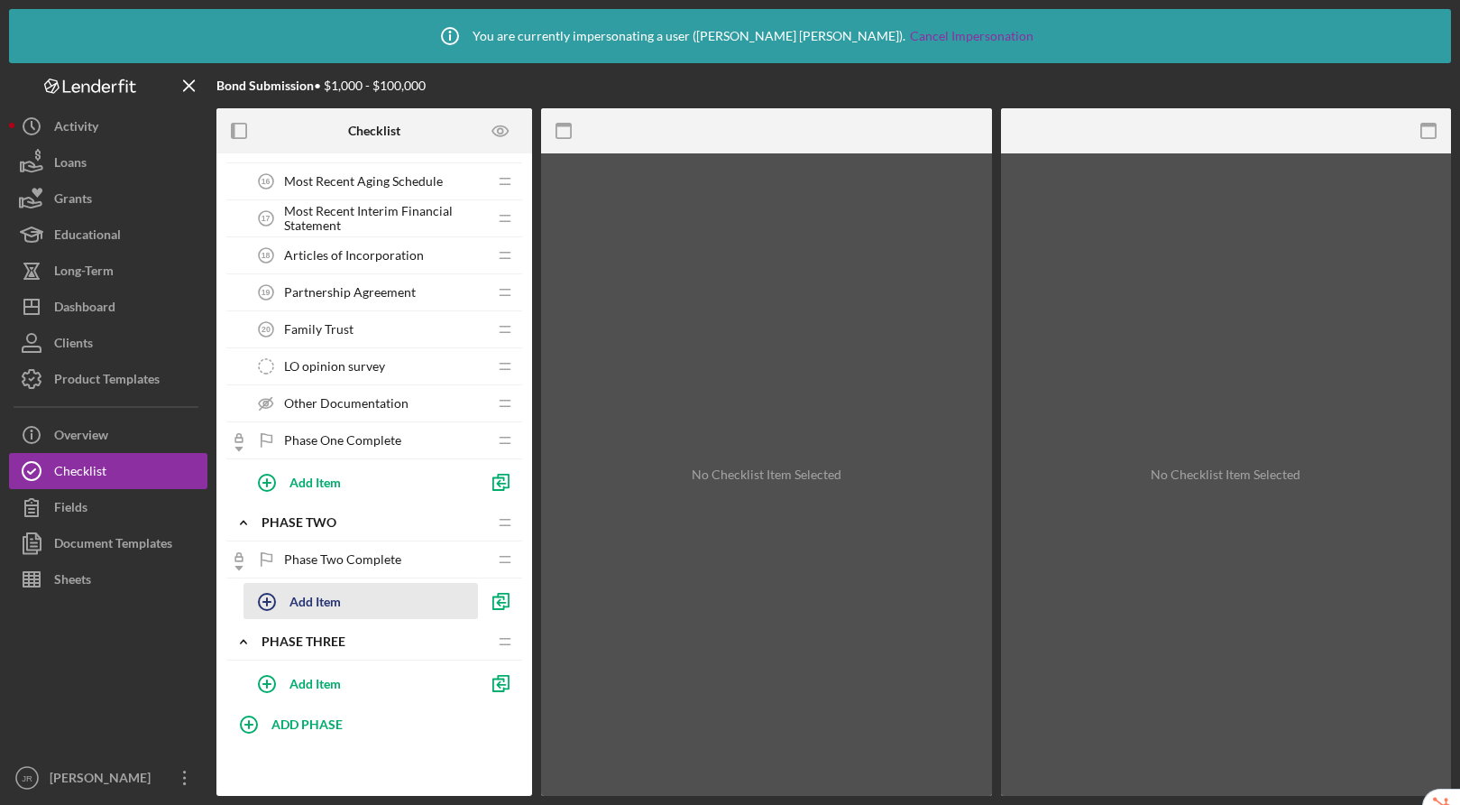
click at [333, 597] on div "Add Item" at bounding box center [315, 601] width 51 height 34
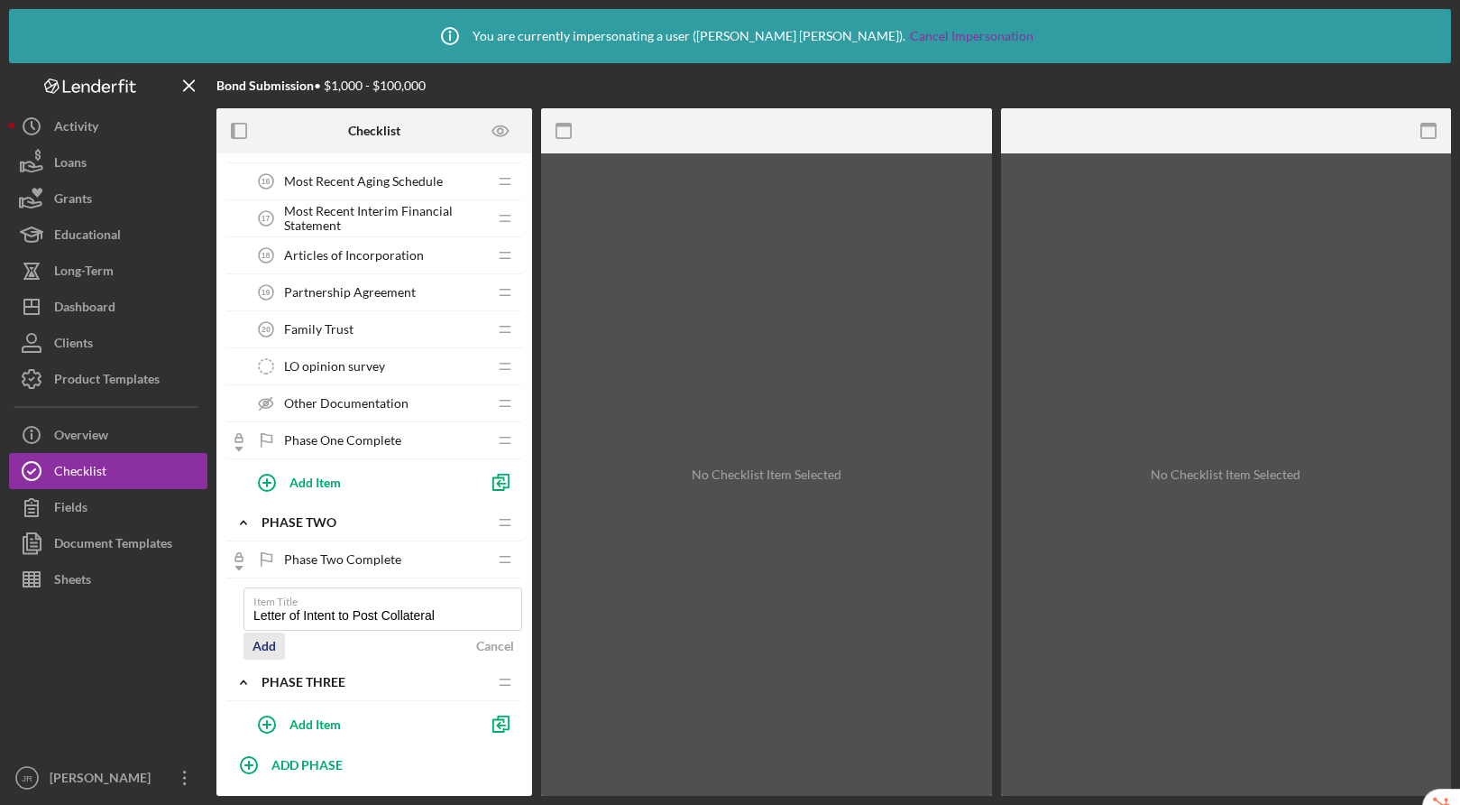
type input "Letter of Intent to Post Collateral"
click at [270, 646] on div "Add" at bounding box center [264, 645] width 23 height 27
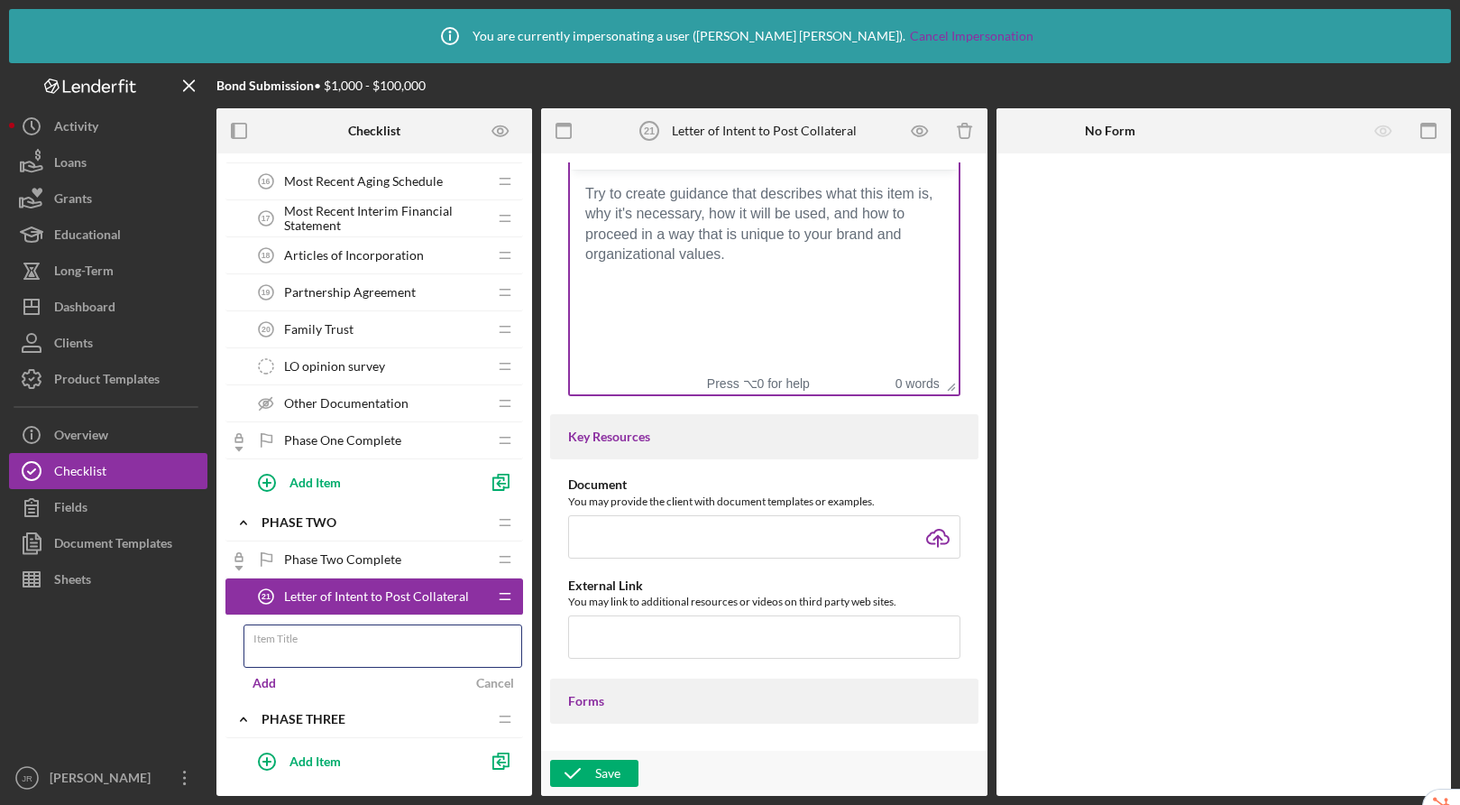
scroll to position [406, 0]
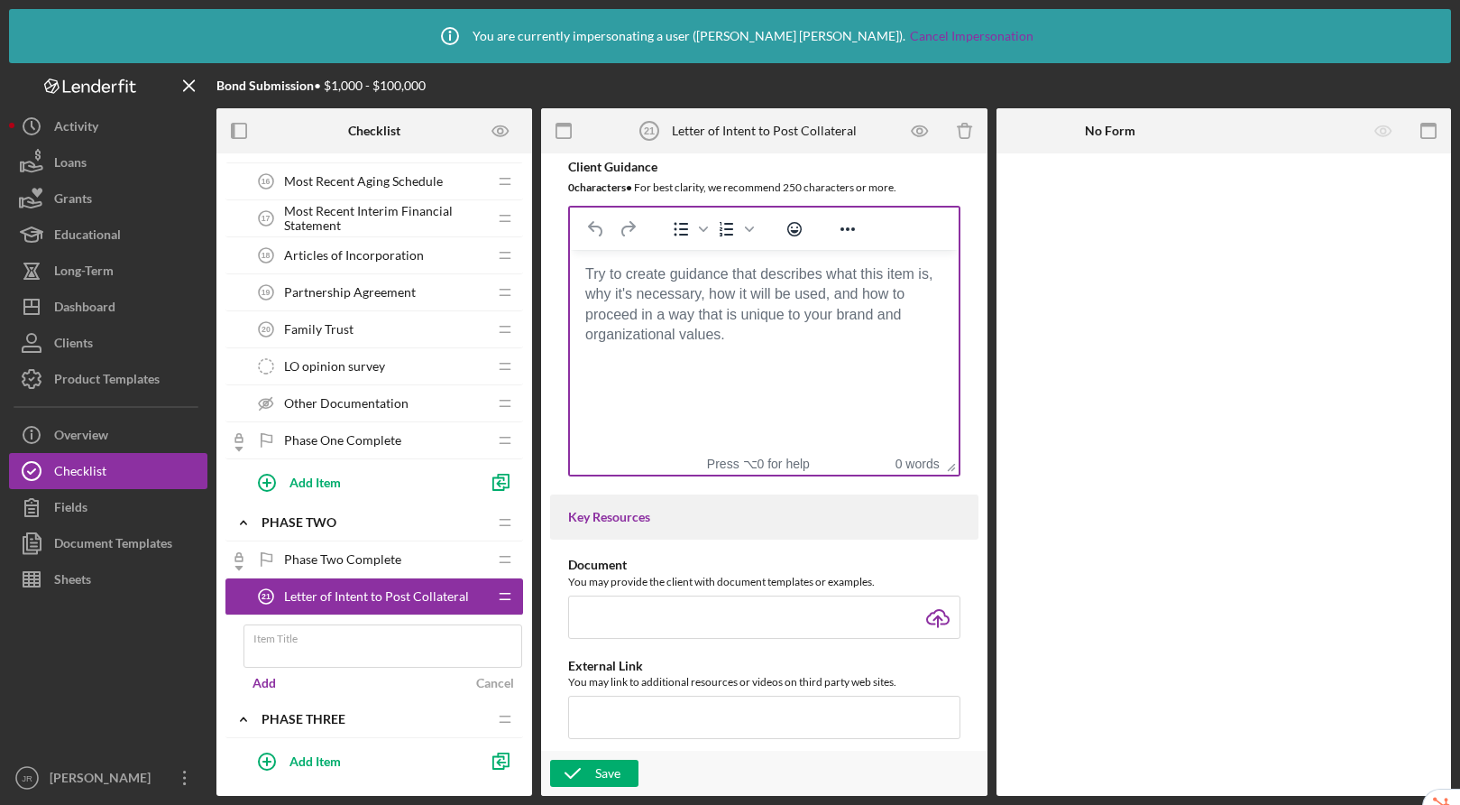
click at [708, 284] on body "Rich Text Area. Press ALT-0 for help." at bounding box center [765, 274] width 360 height 20
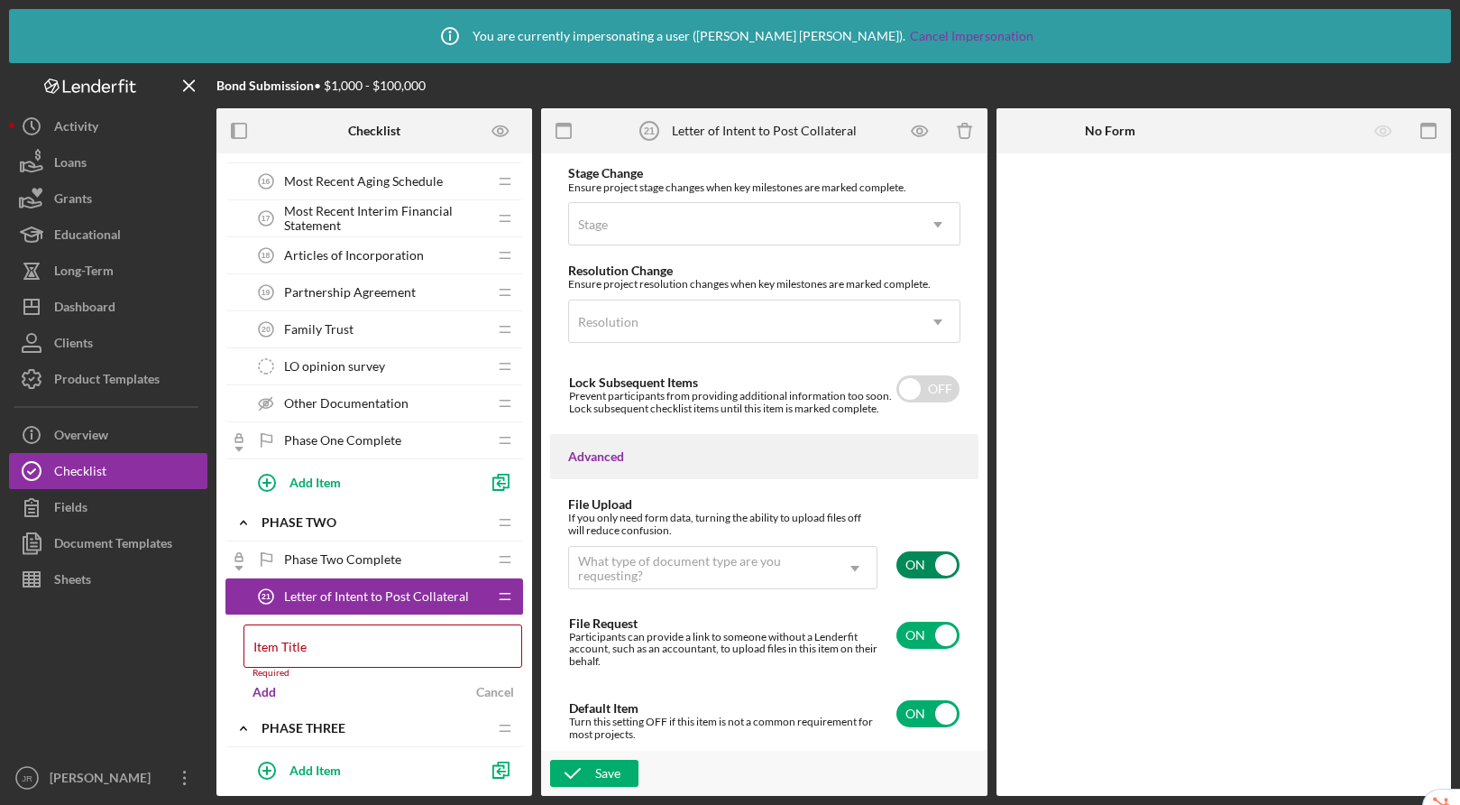
click at [914, 554] on input "checkbox" at bounding box center [928, 564] width 63 height 27
checkbox input "false"
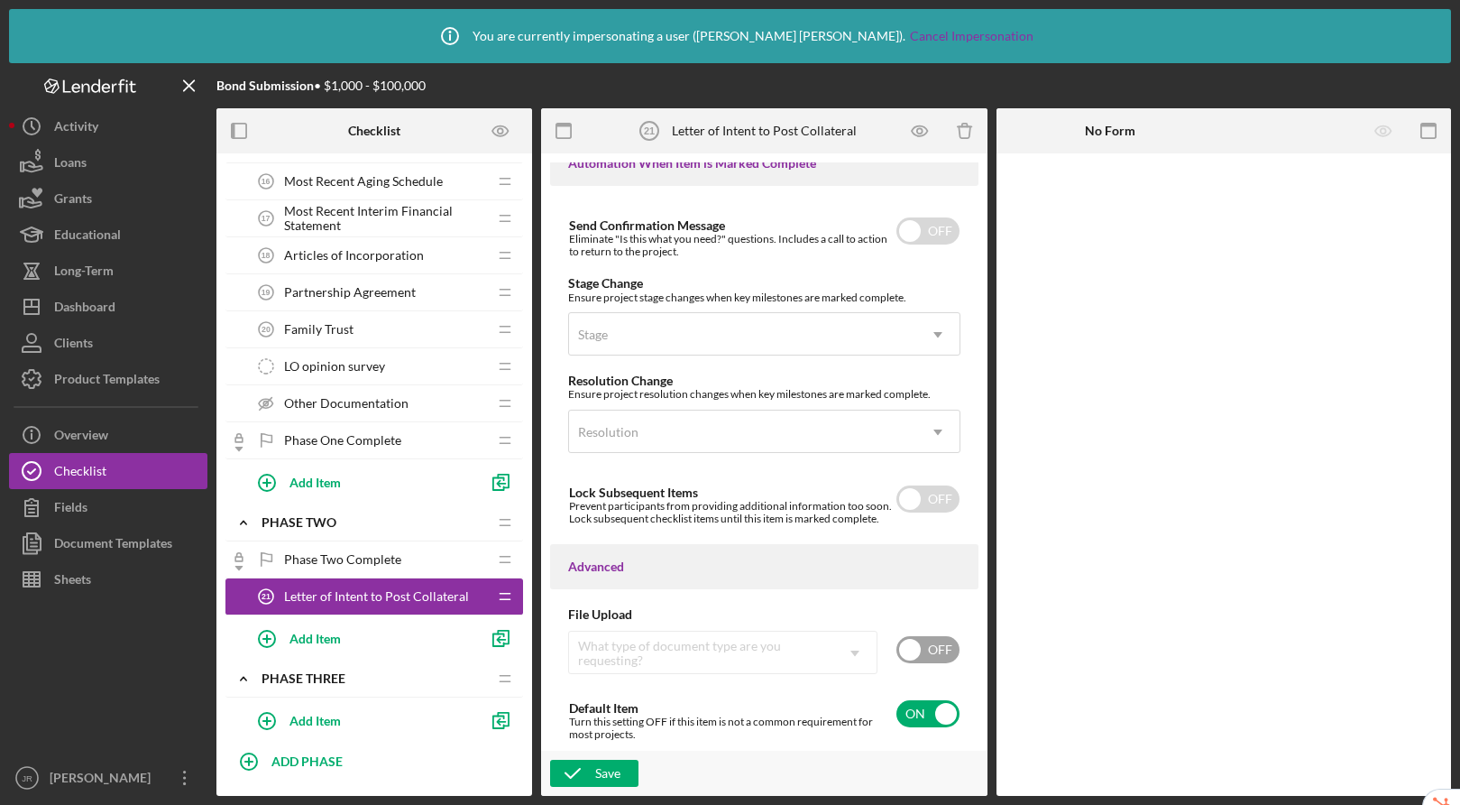
scroll to position [1252, 0]
click at [603, 770] on div "Save" at bounding box center [607, 773] width 25 height 27
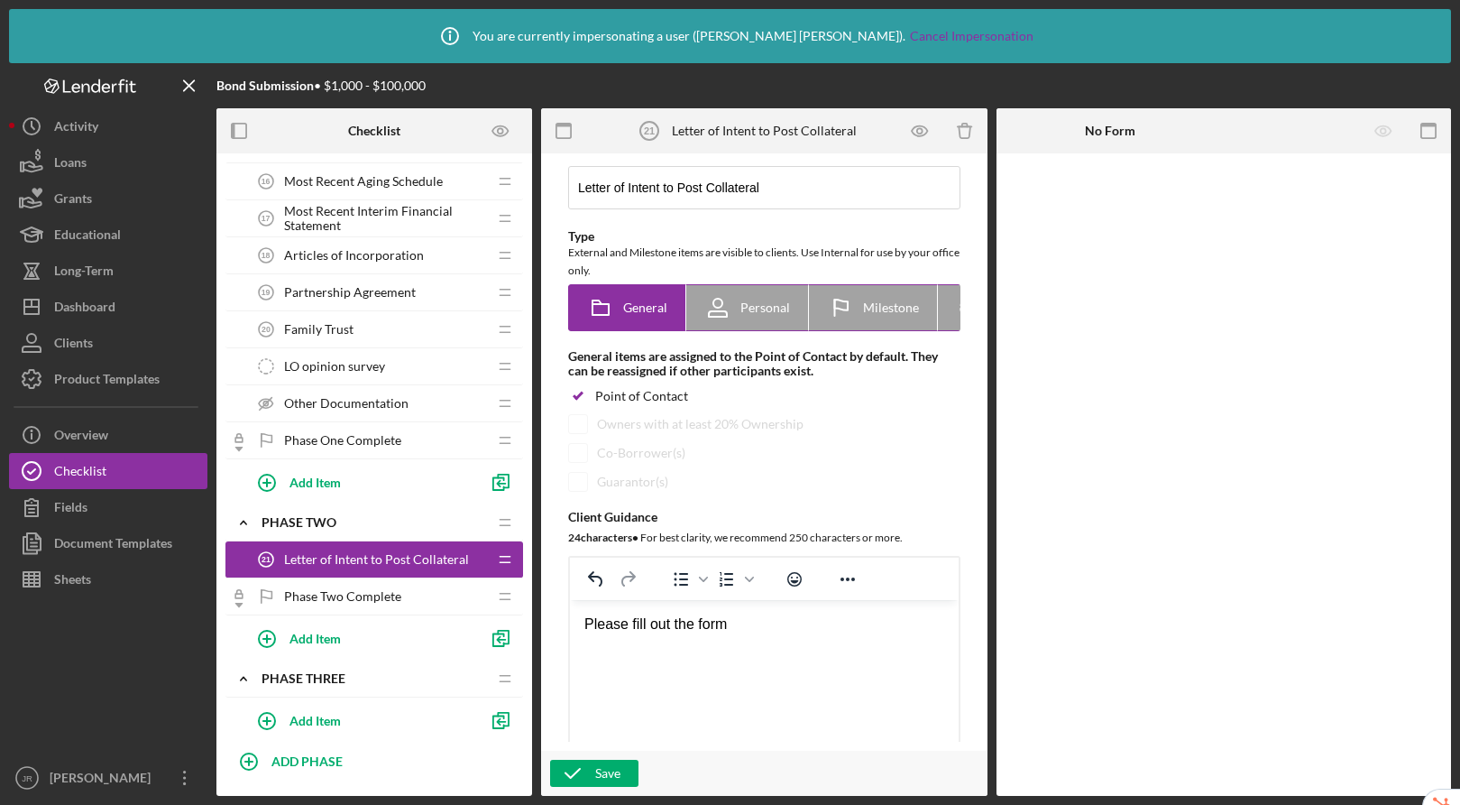
scroll to position [0, 97]
click at [862, 303] on icon "Icon/Checklist Item Internal" at bounding box center [875, 307] width 45 height 45
radio input "false"
radio input "true"
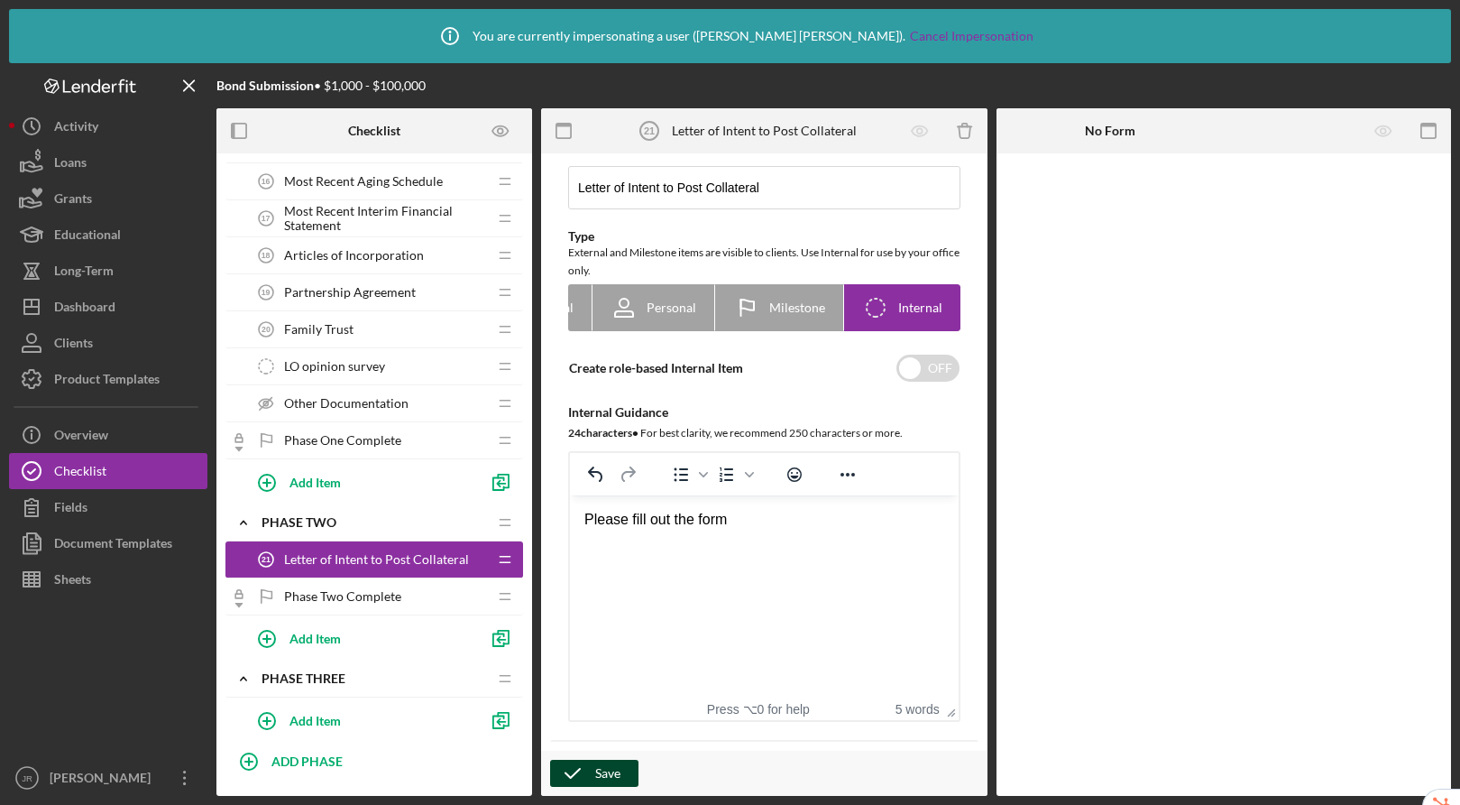
click at [620, 772] on div "Save" at bounding box center [607, 773] width 25 height 27
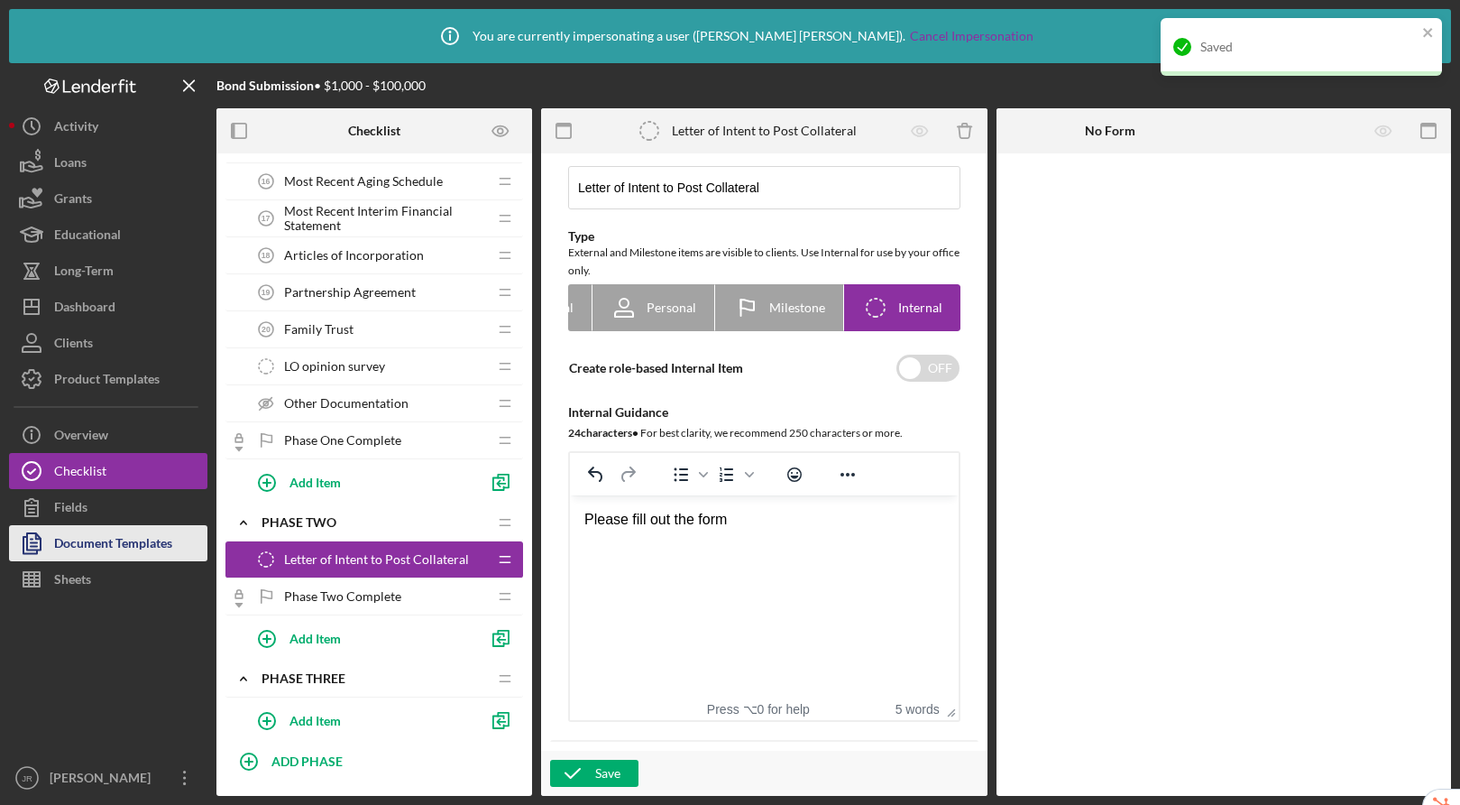
click at [110, 549] on div "Document Templates" at bounding box center [113, 545] width 118 height 41
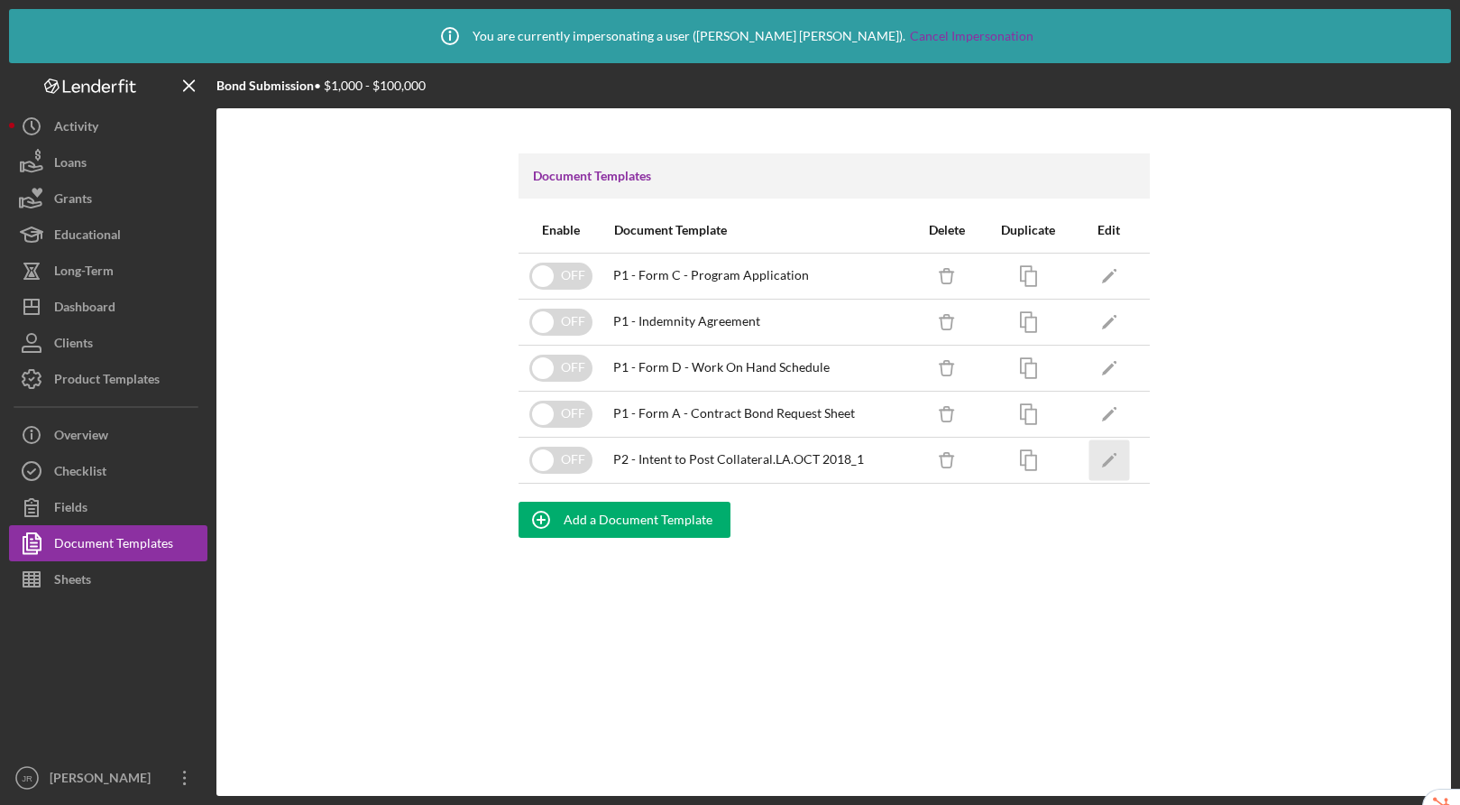
click at [1118, 465] on icon "Icon/Edit" at bounding box center [1109, 459] width 41 height 41
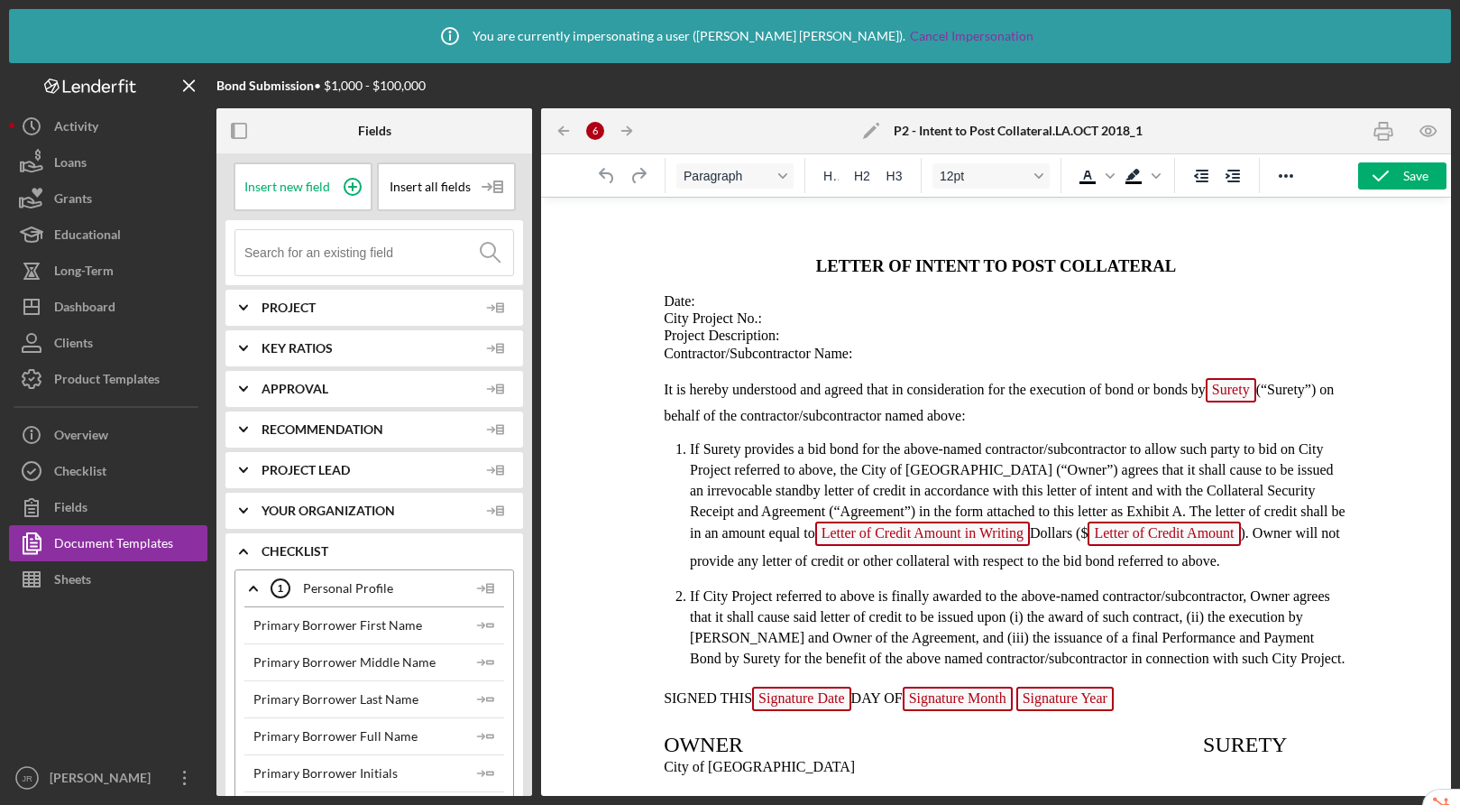
click at [1250, 396] on span "Surety" at bounding box center [1230, 390] width 51 height 24
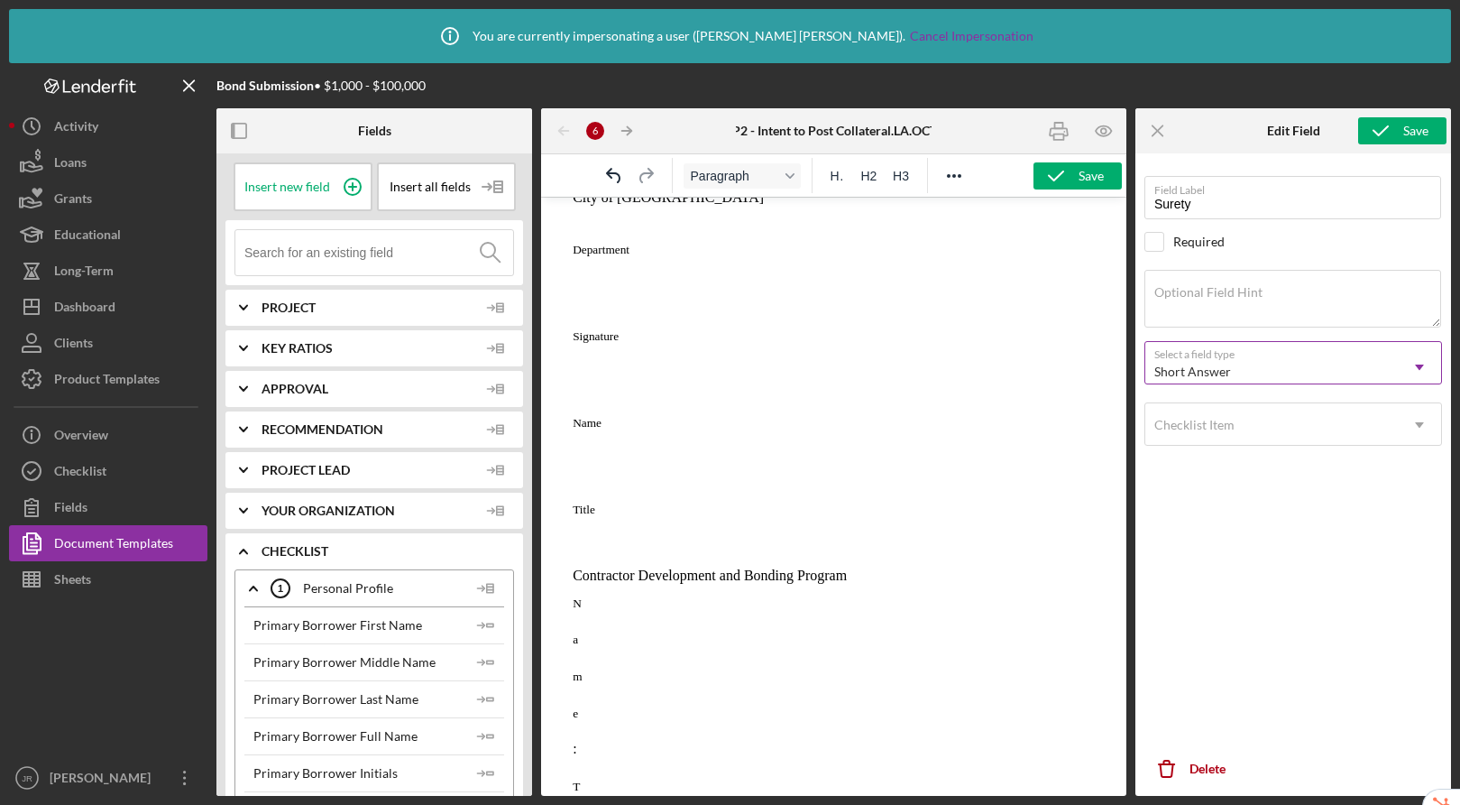
scroll to position [755, 0]
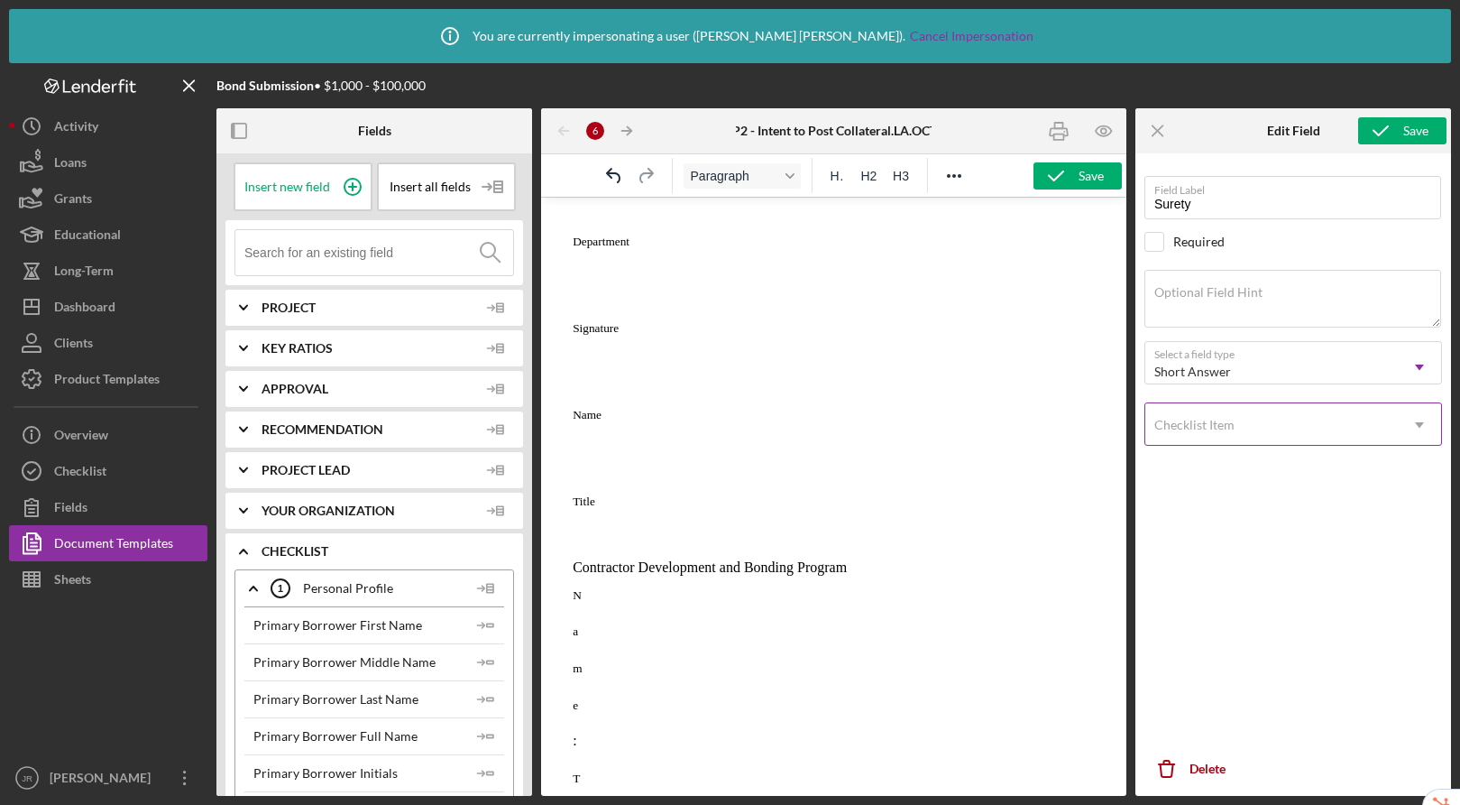
click at [1214, 419] on div "Checklist Item" at bounding box center [1195, 425] width 80 height 14
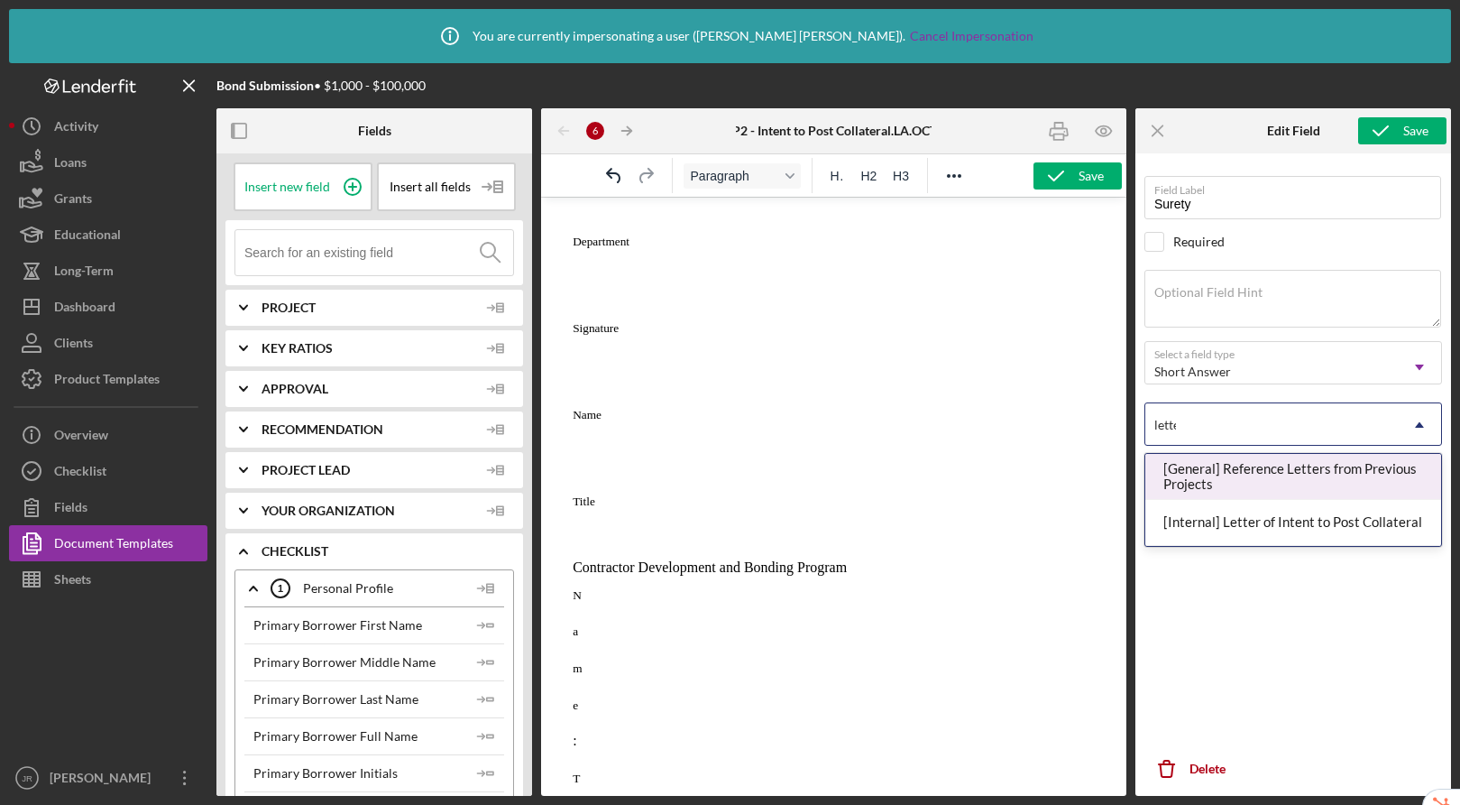
type input "letter"
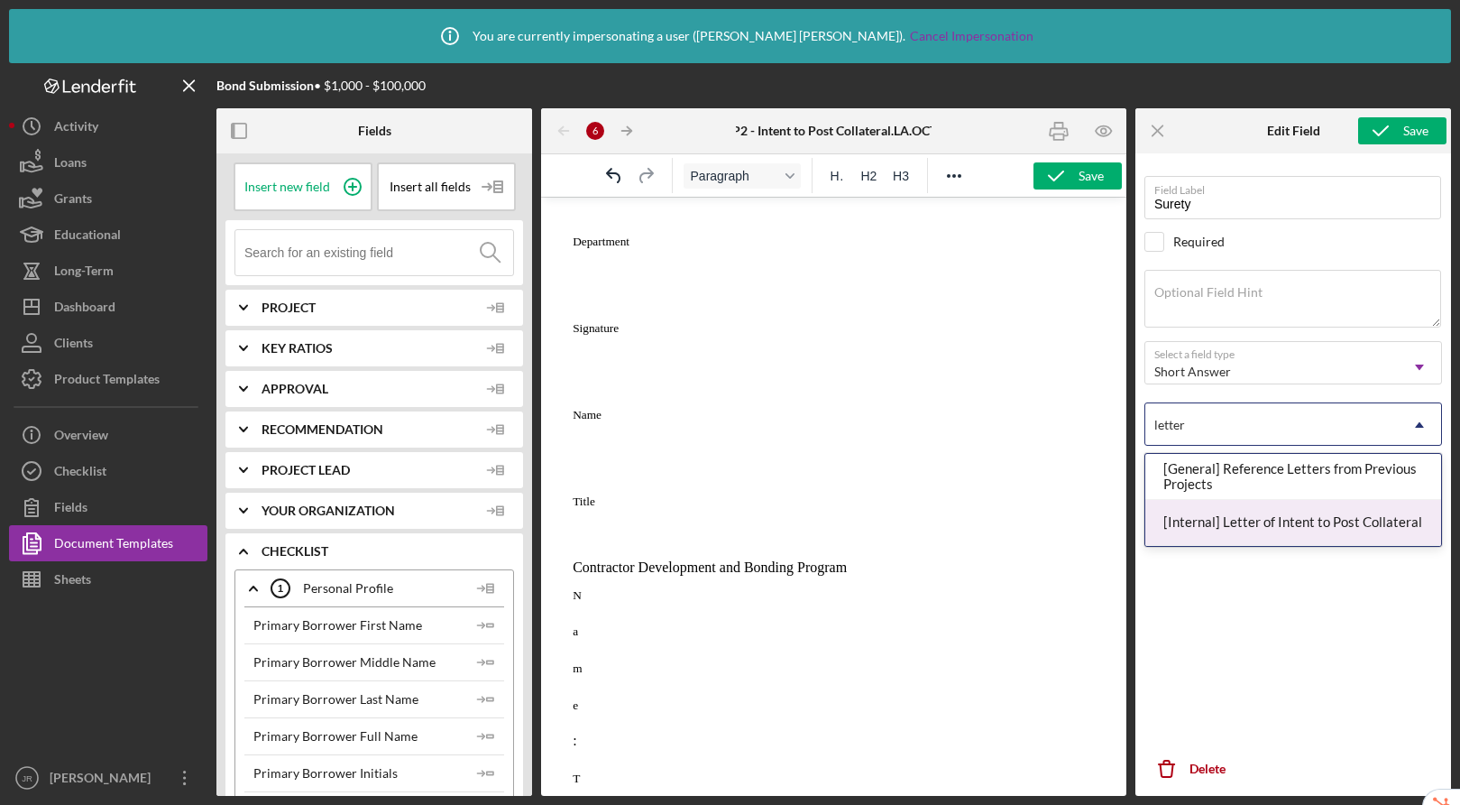
click at [1227, 525] on div "[Internal] Letter of Intent to Post Collateral" at bounding box center [1294, 523] width 296 height 46
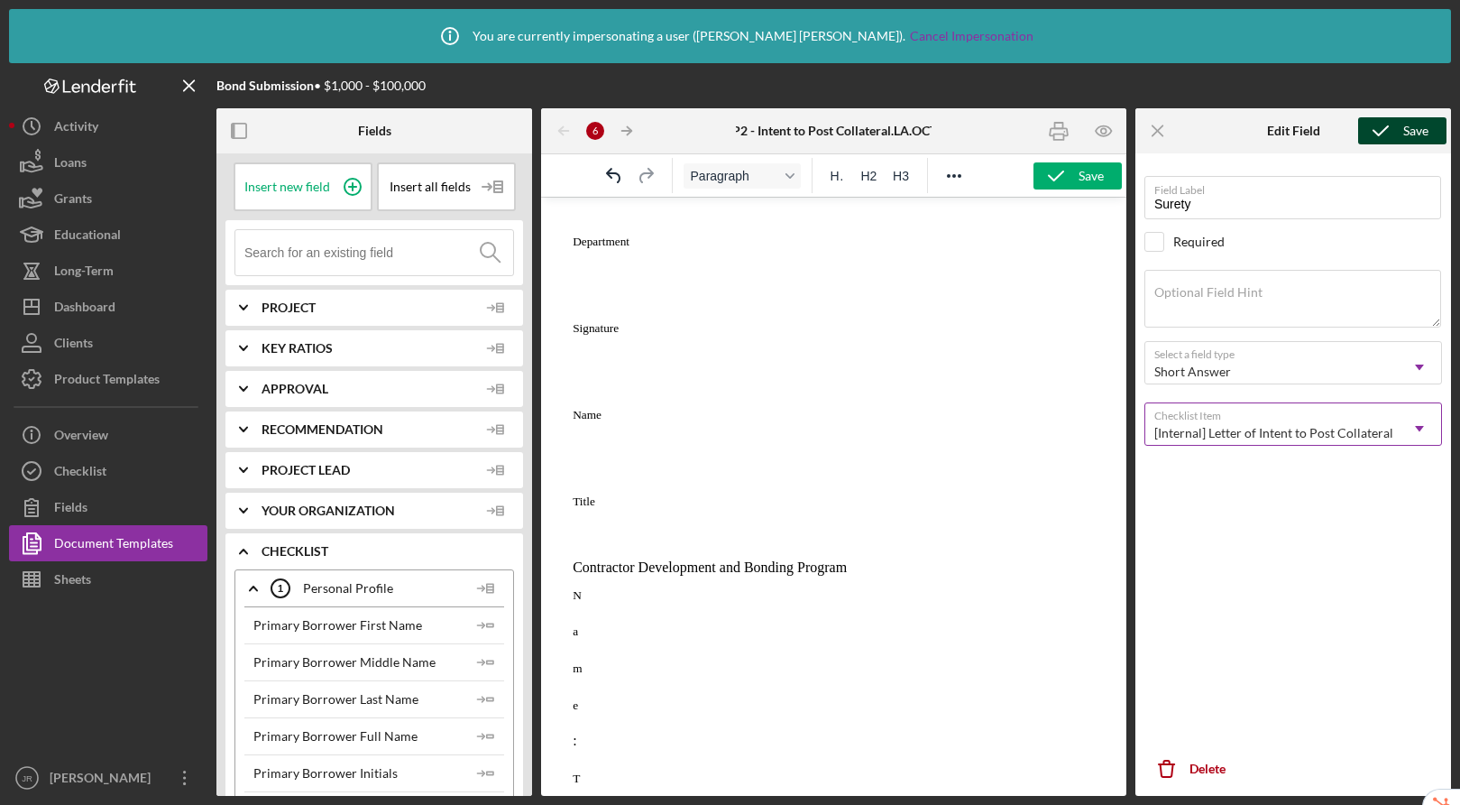
click at [1384, 134] on icon "submit" at bounding box center [1381, 130] width 45 height 45
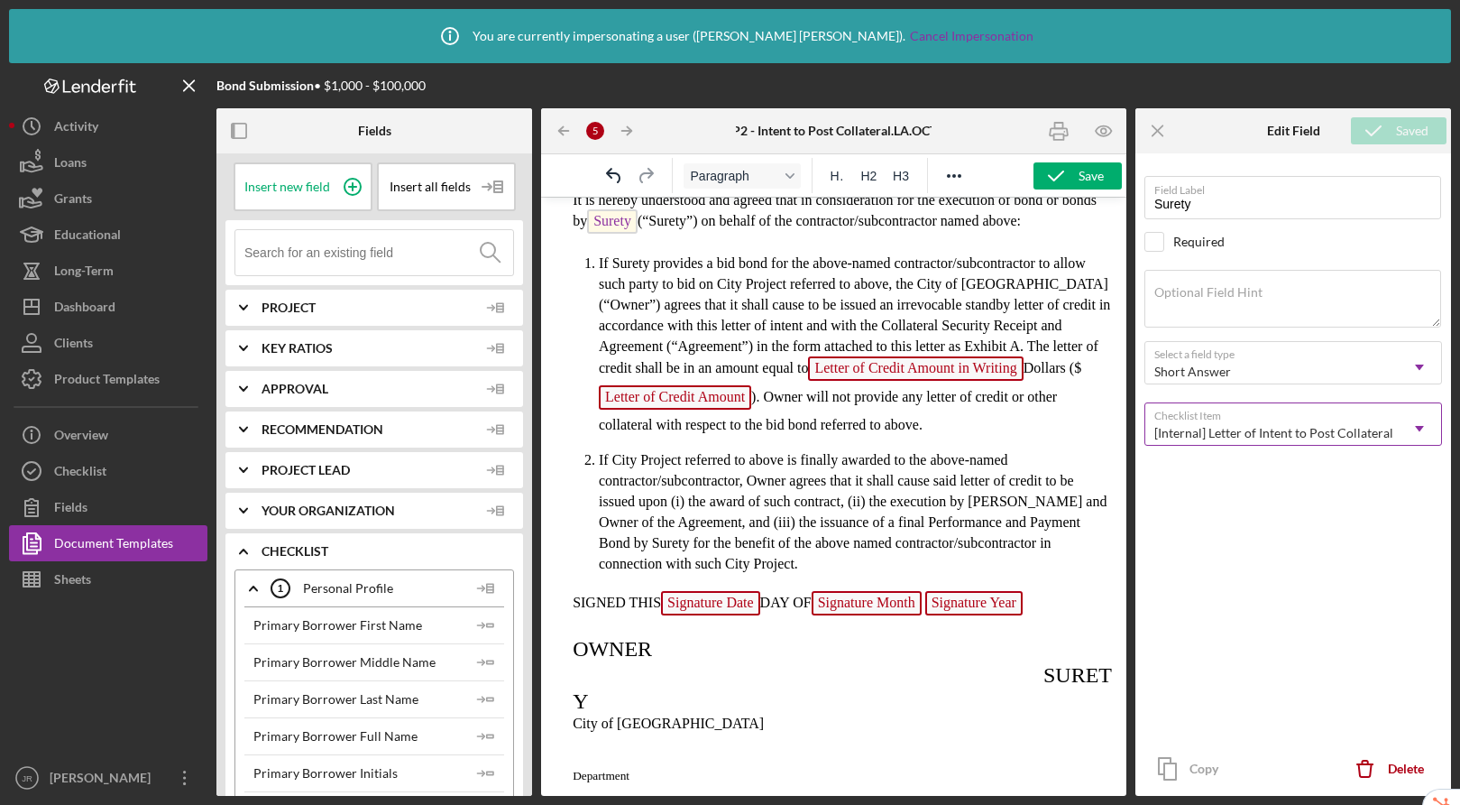
scroll to position [40, 0]
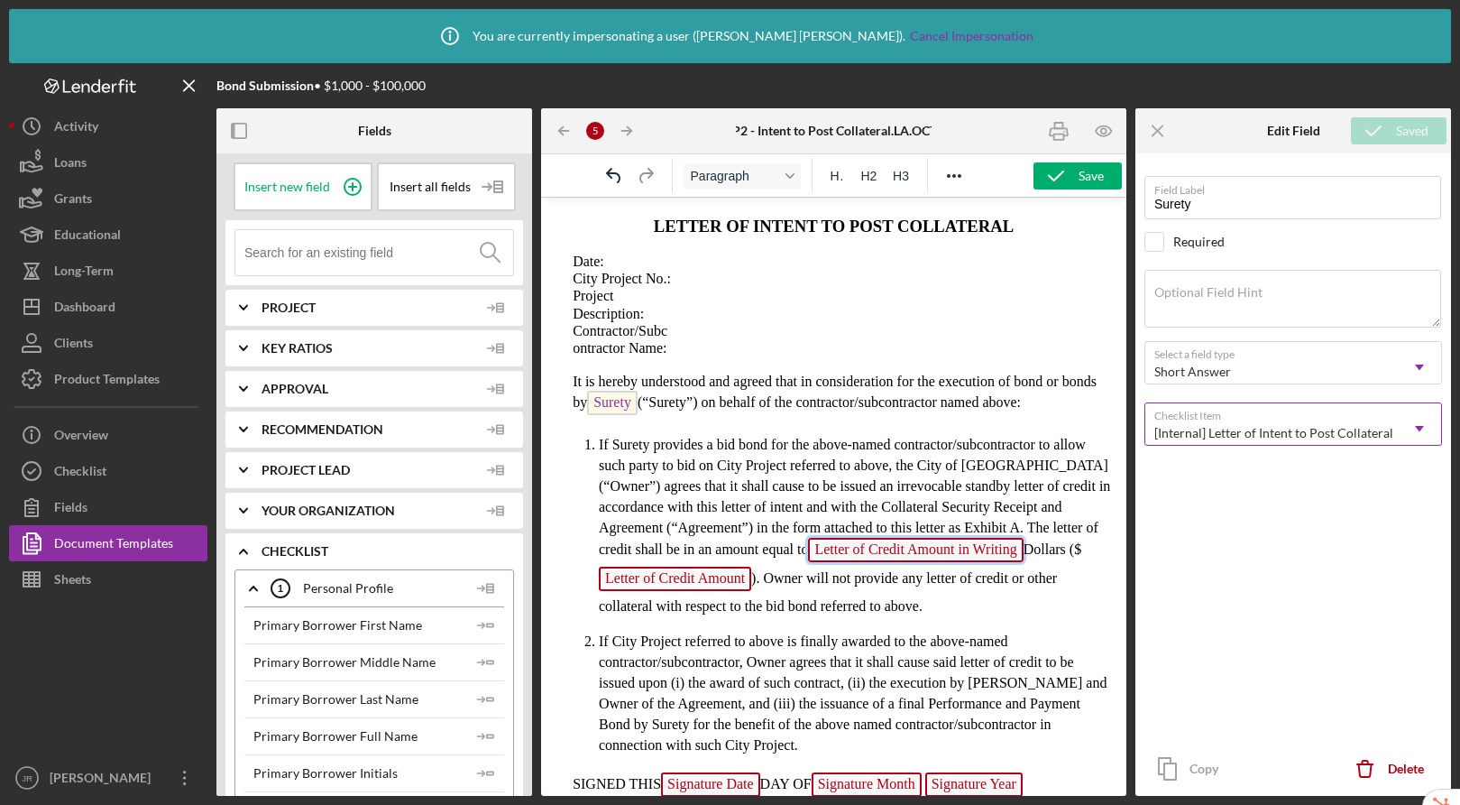
click at [860, 562] on span "Letter of Credit Amount in Writing" at bounding box center [915, 550] width 215 height 24
type input "Letter of Credit Amount in Writing"
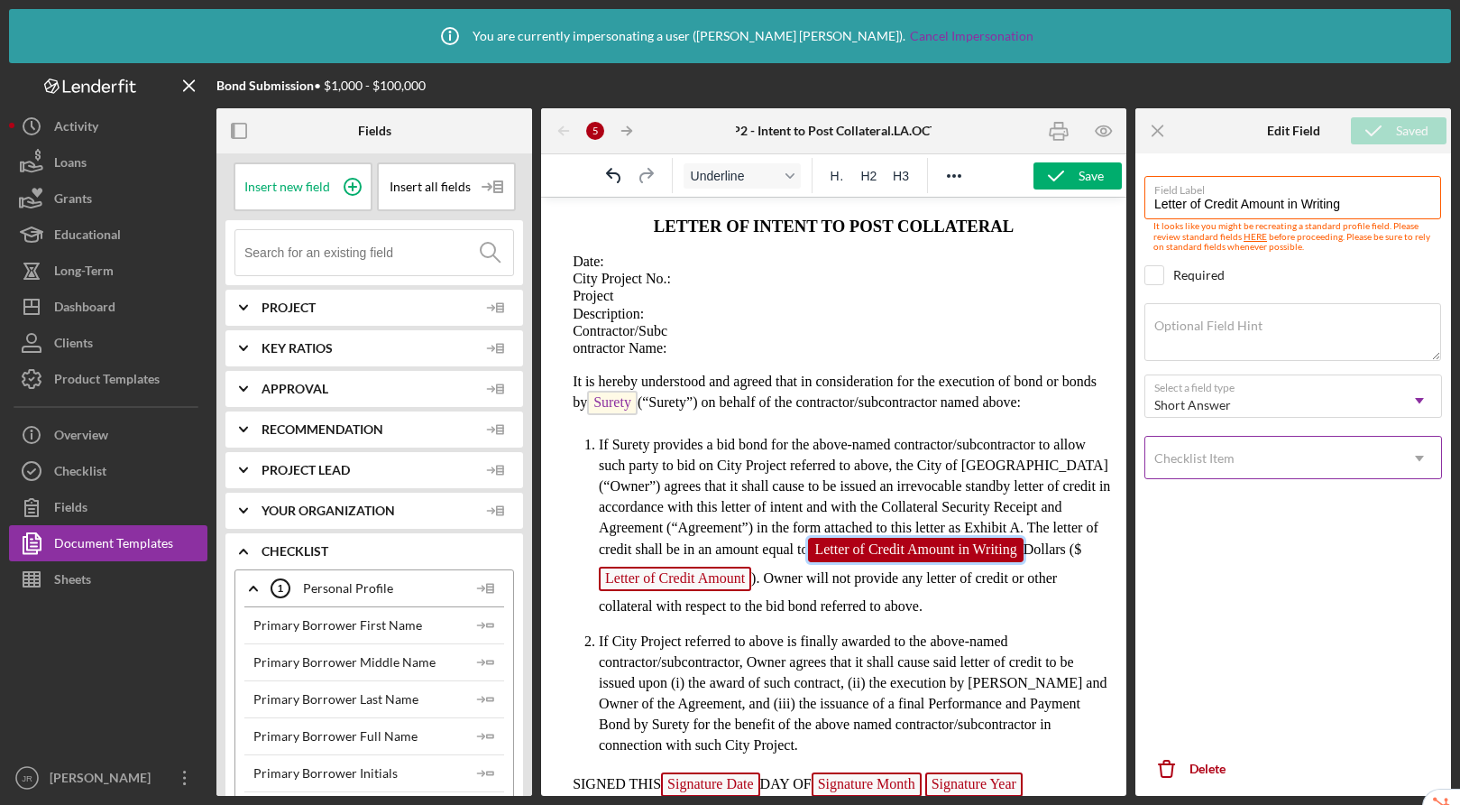
scroll to position [114, 0]
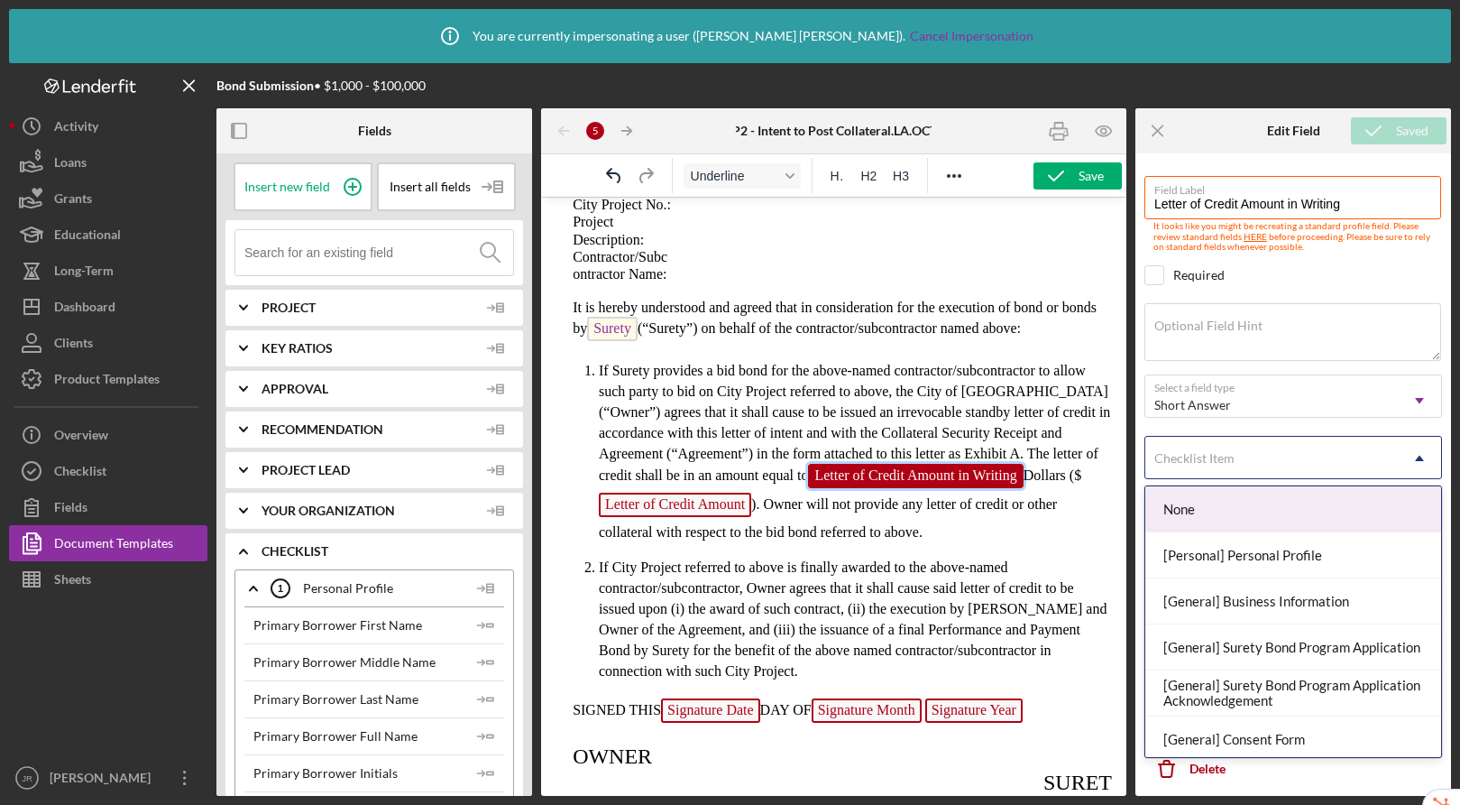
click at [1232, 449] on div "Checklist Item" at bounding box center [1272, 458] width 253 height 41
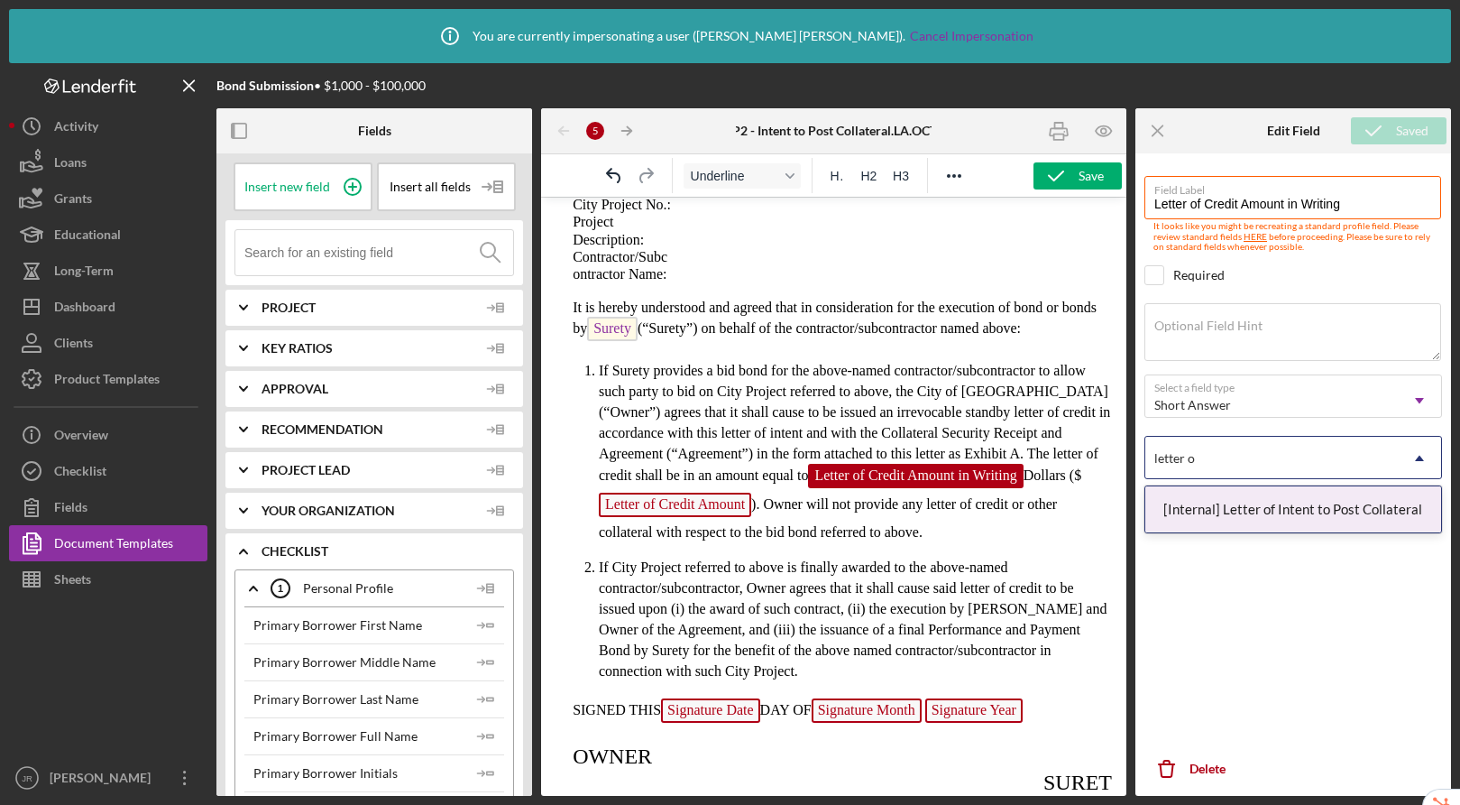
type input "letter of"
click at [1220, 518] on div "[Internal] Letter of Intent to Post Collateral" at bounding box center [1294, 509] width 296 height 46
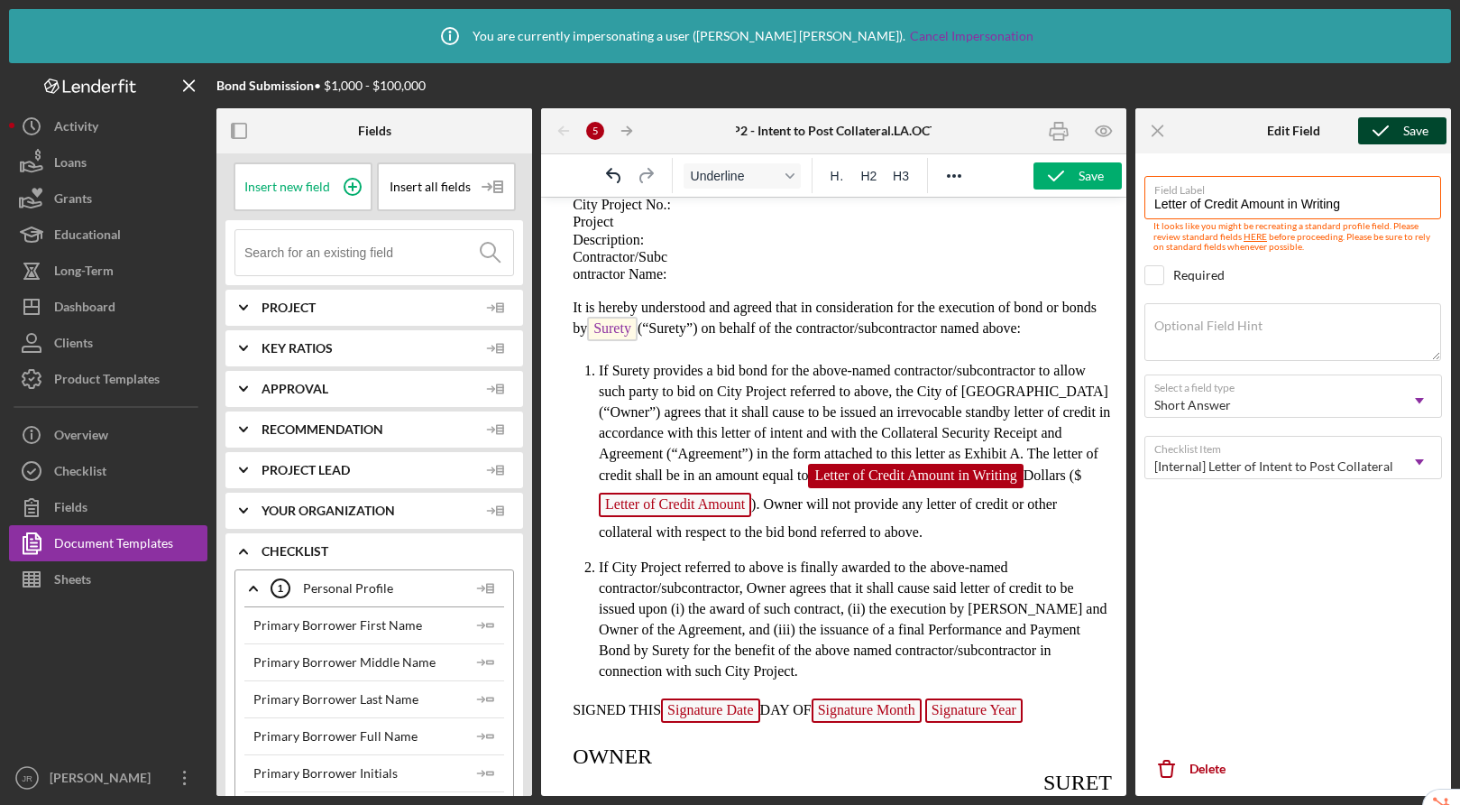
click at [1414, 130] on div "Save" at bounding box center [1416, 130] width 25 height 27
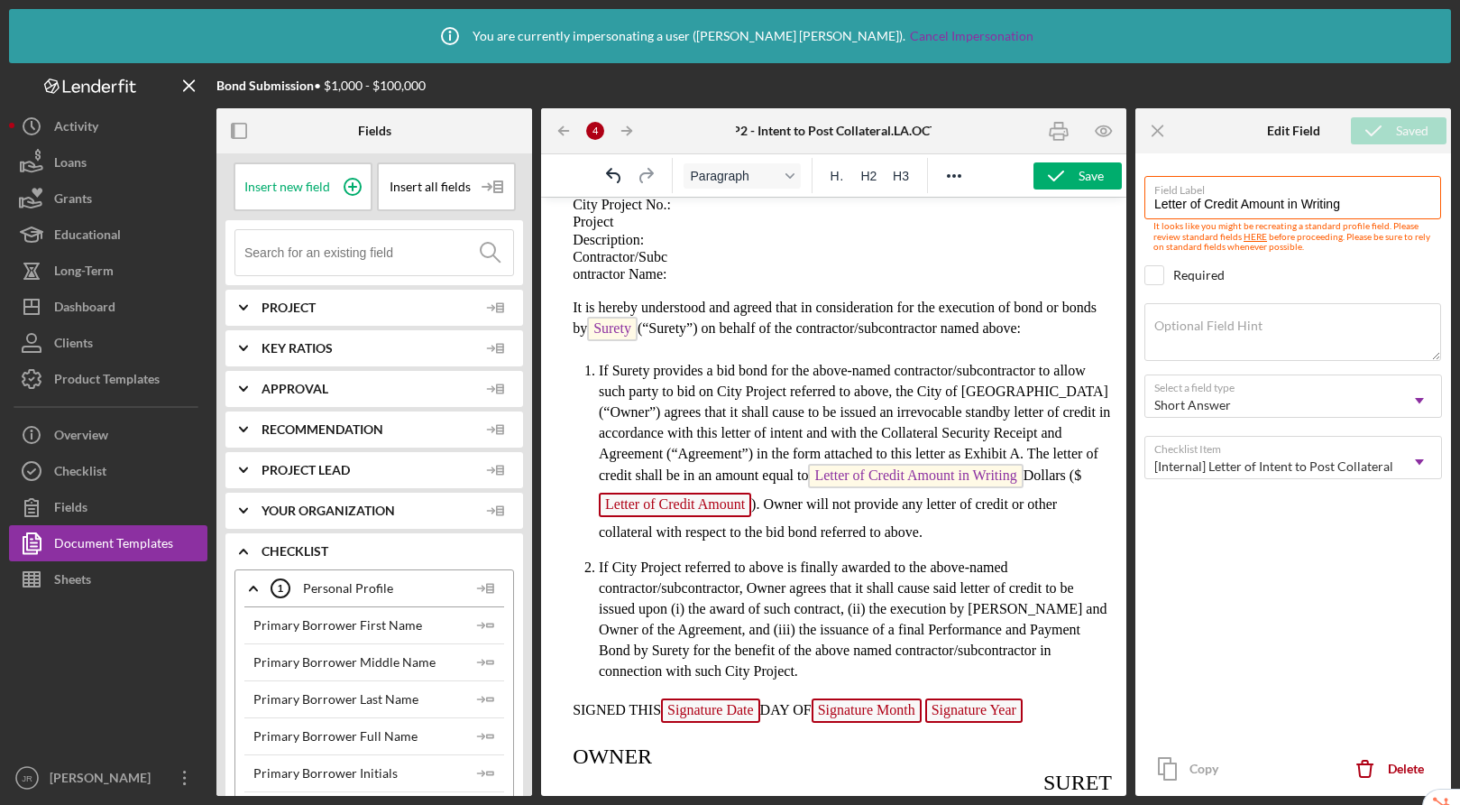
click at [659, 517] on span "Letter of Credit Amount" at bounding box center [675, 505] width 152 height 24
type input "Letter of Credit Amount"
type textarea "Write the $ amount only"
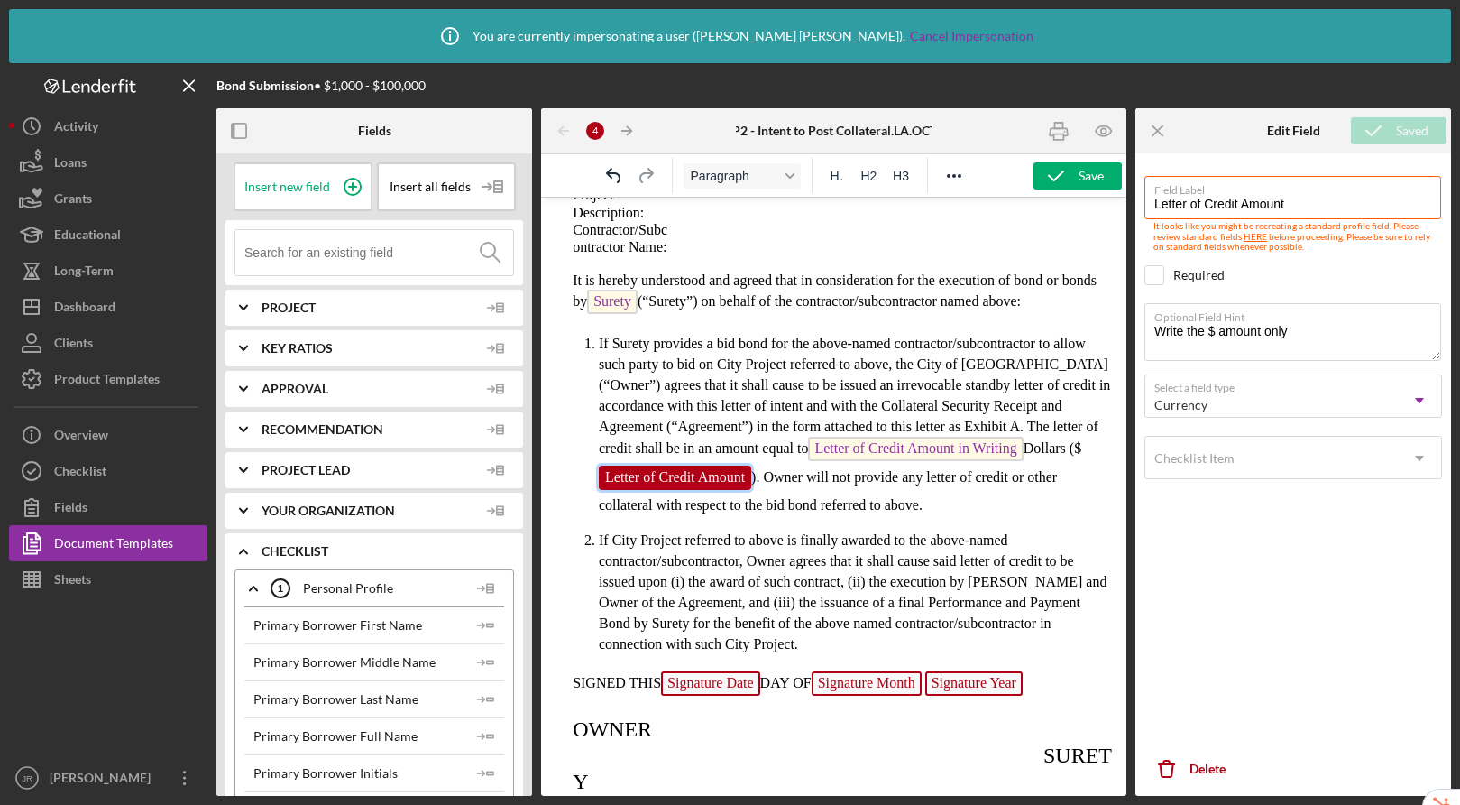
scroll to position [143, 0]
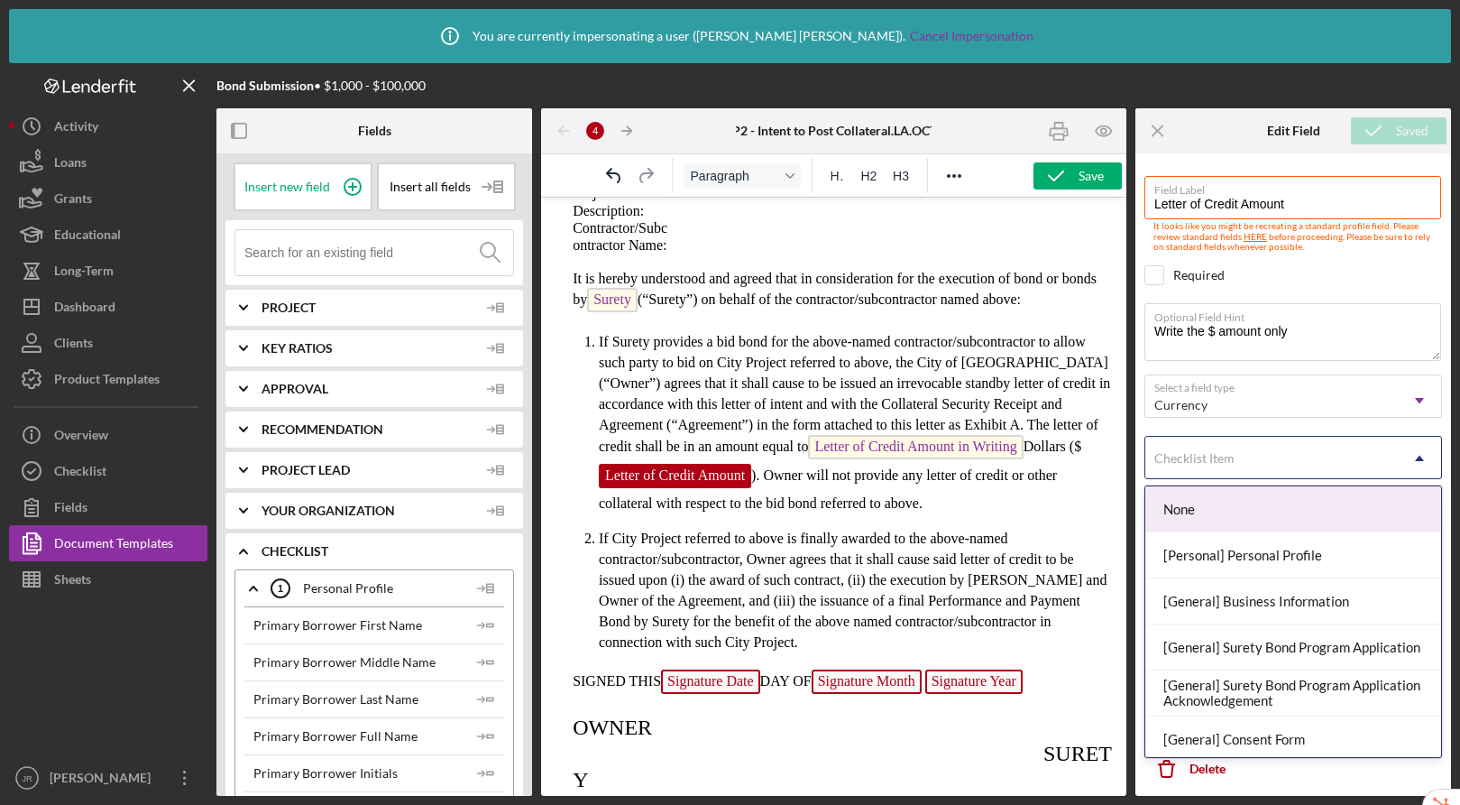
click at [1295, 464] on div "Checklist Item" at bounding box center [1272, 458] width 253 height 41
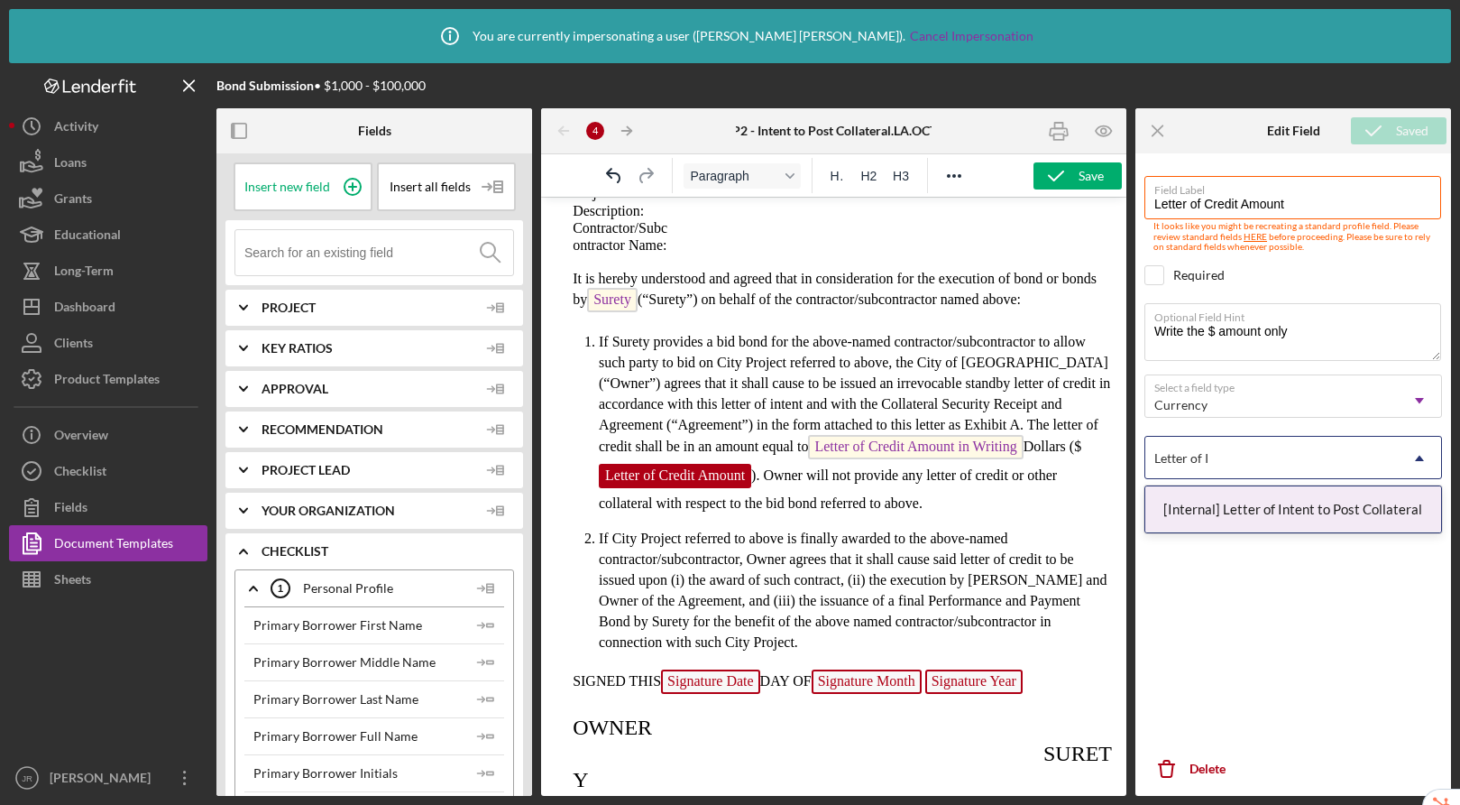
type input "Letter of In"
click at [1262, 513] on div "[Internal] Letter of Intent to Post Collateral" at bounding box center [1294, 509] width 296 height 46
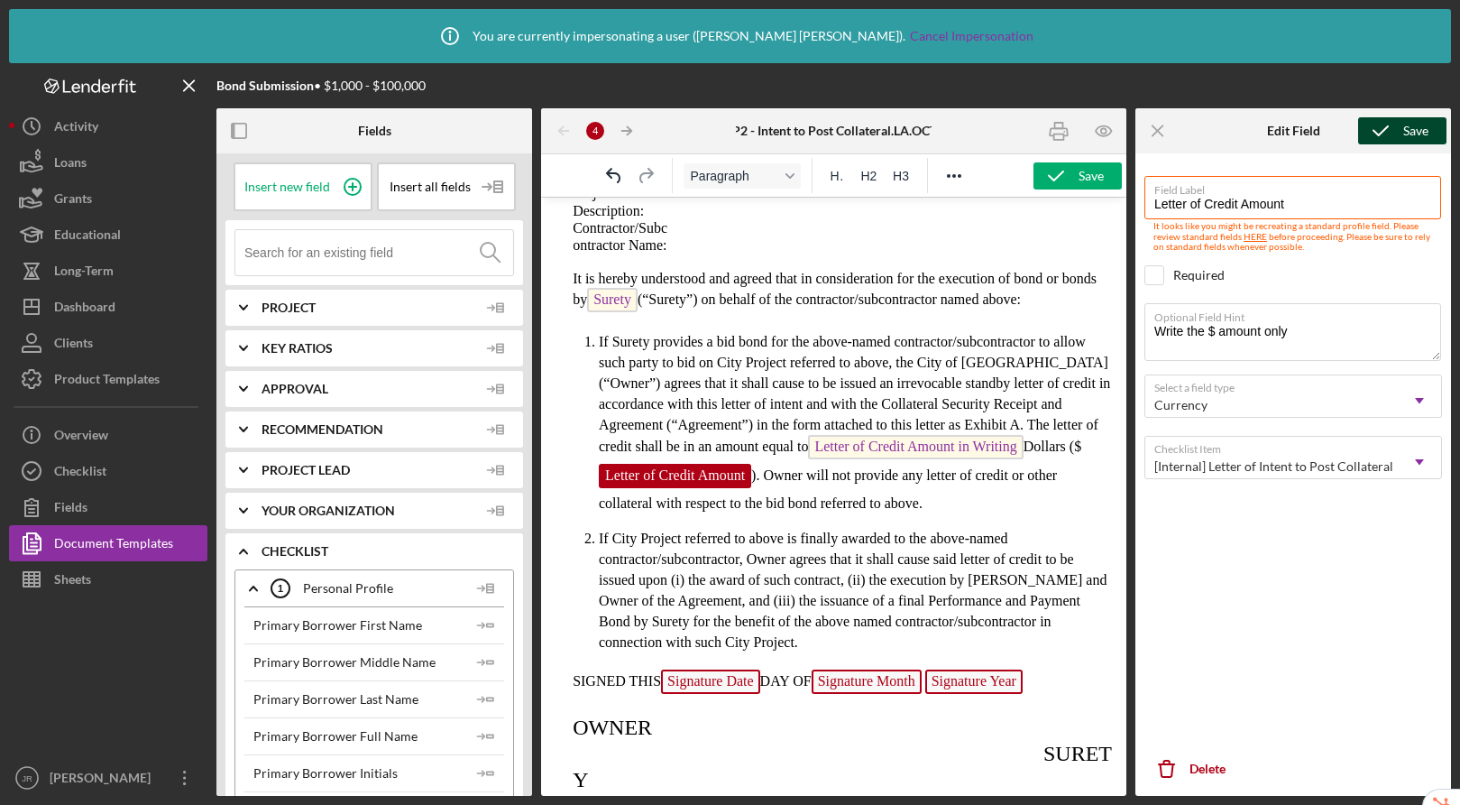
click at [1396, 126] on icon "submit" at bounding box center [1381, 130] width 45 height 45
click at [722, 694] on span "Signature Date" at bounding box center [710, 681] width 99 height 24
type input "Signature Date"
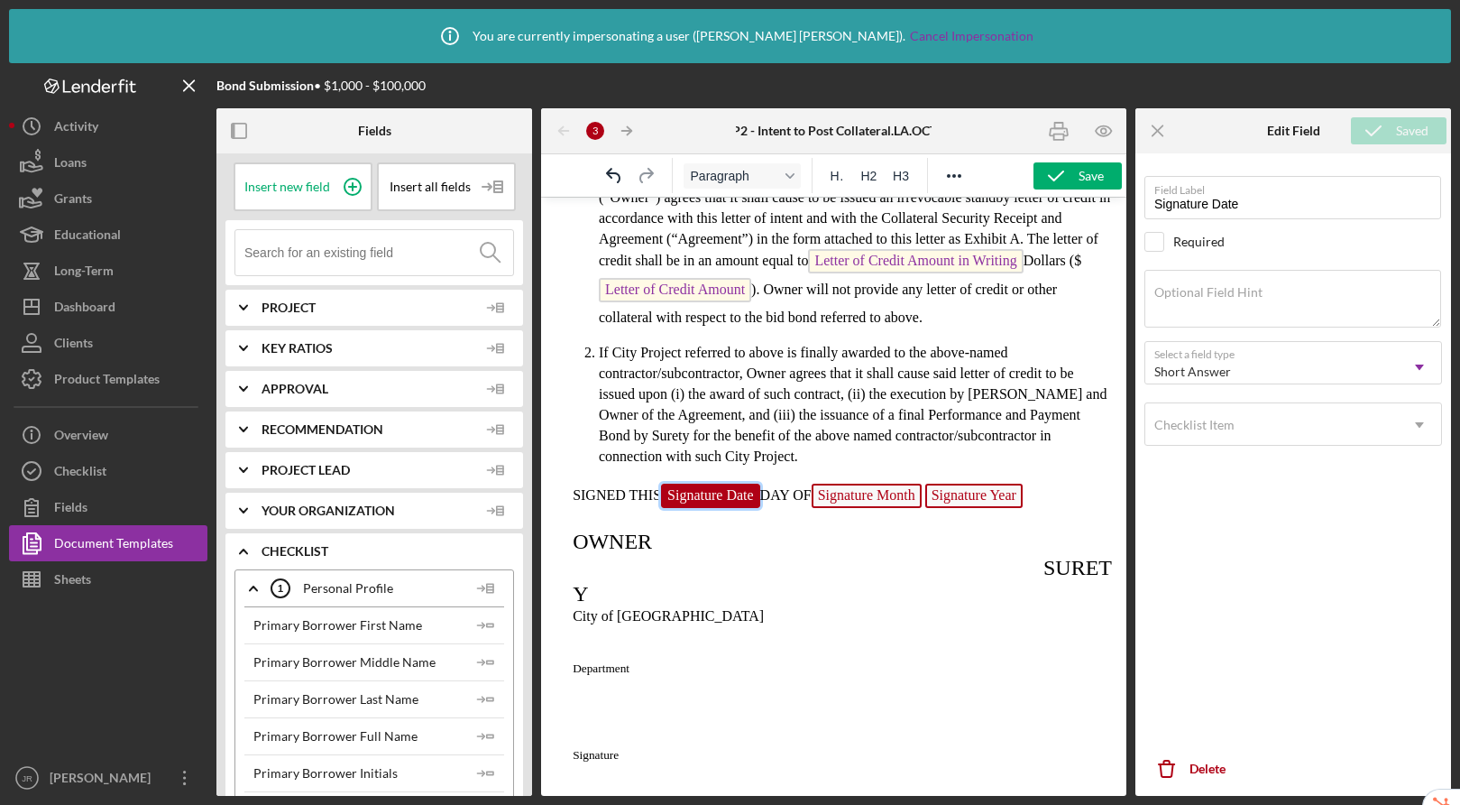
scroll to position [348, 0]
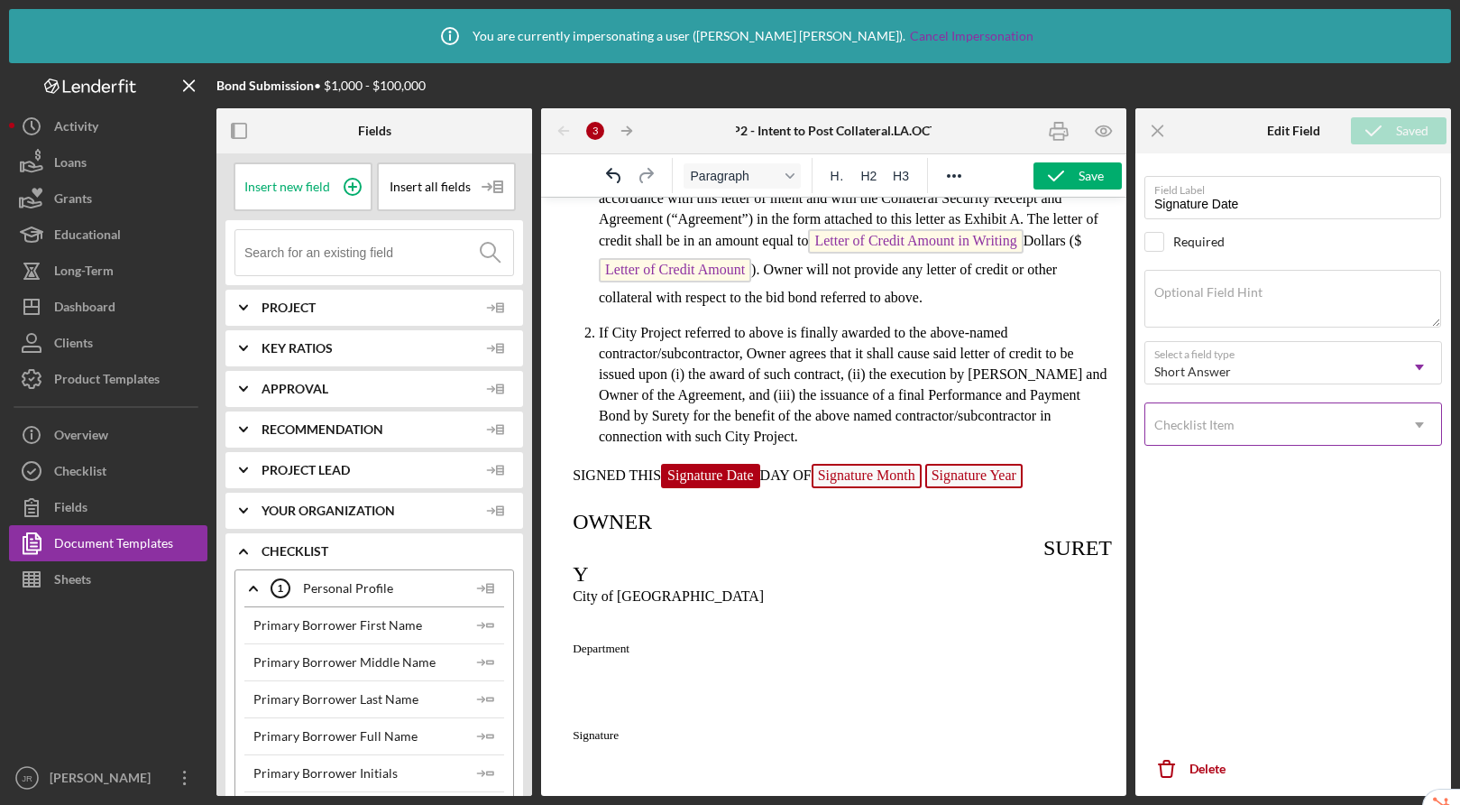
click at [1200, 441] on div "Checklist Item" at bounding box center [1272, 424] width 253 height 41
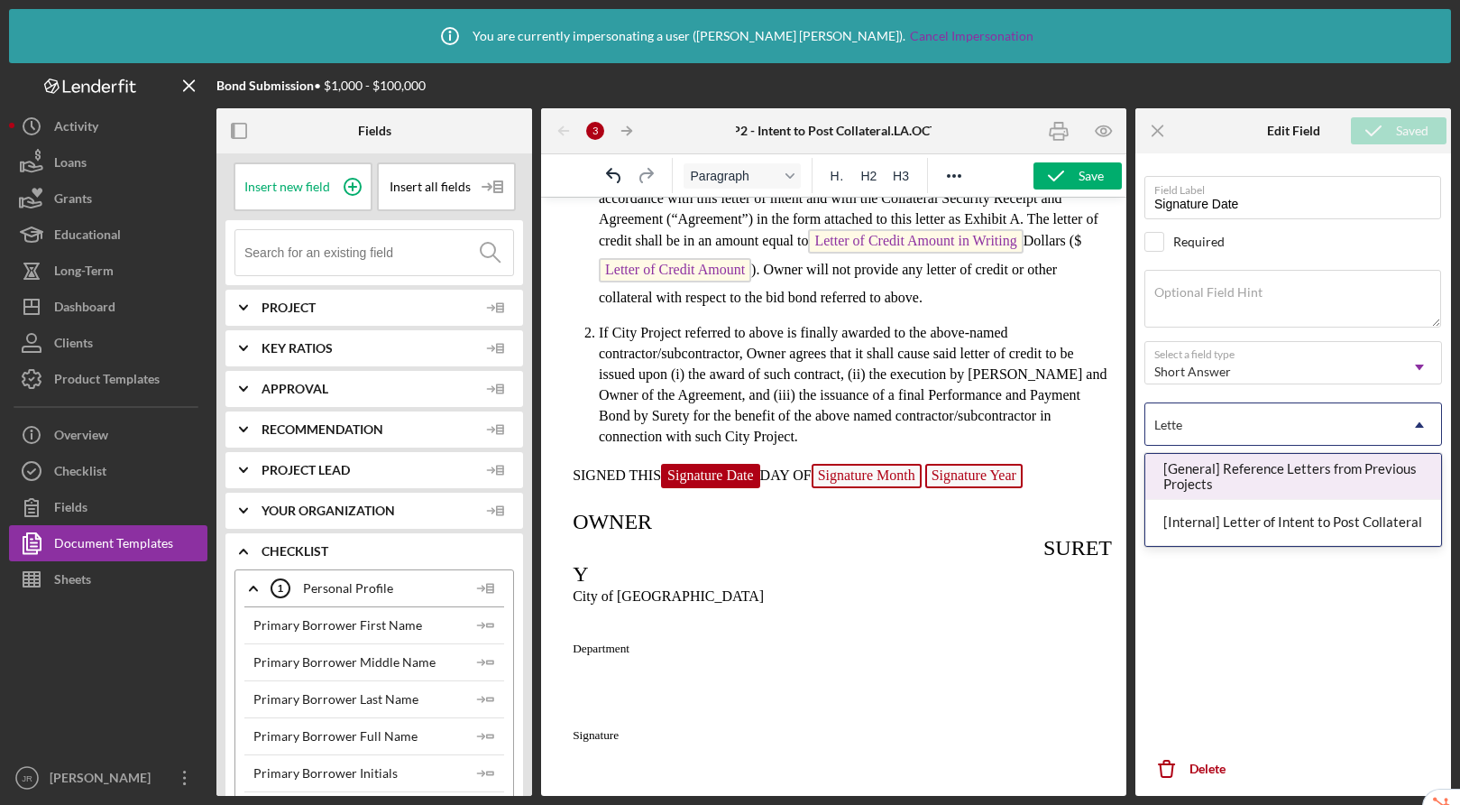
type input "Letter"
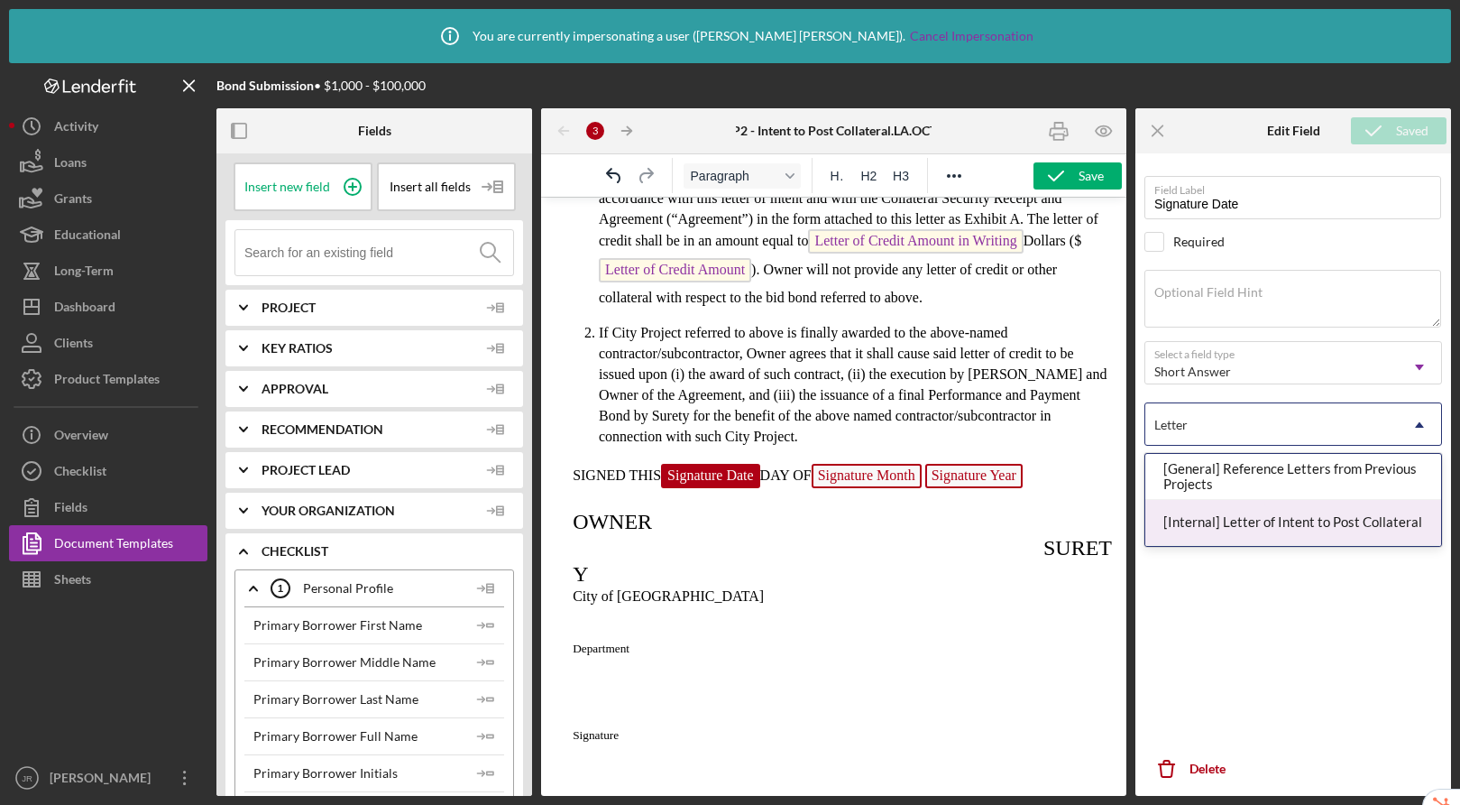
click at [1180, 530] on div "[Internal] Letter of Intent to Post Collateral" at bounding box center [1294, 523] width 296 height 46
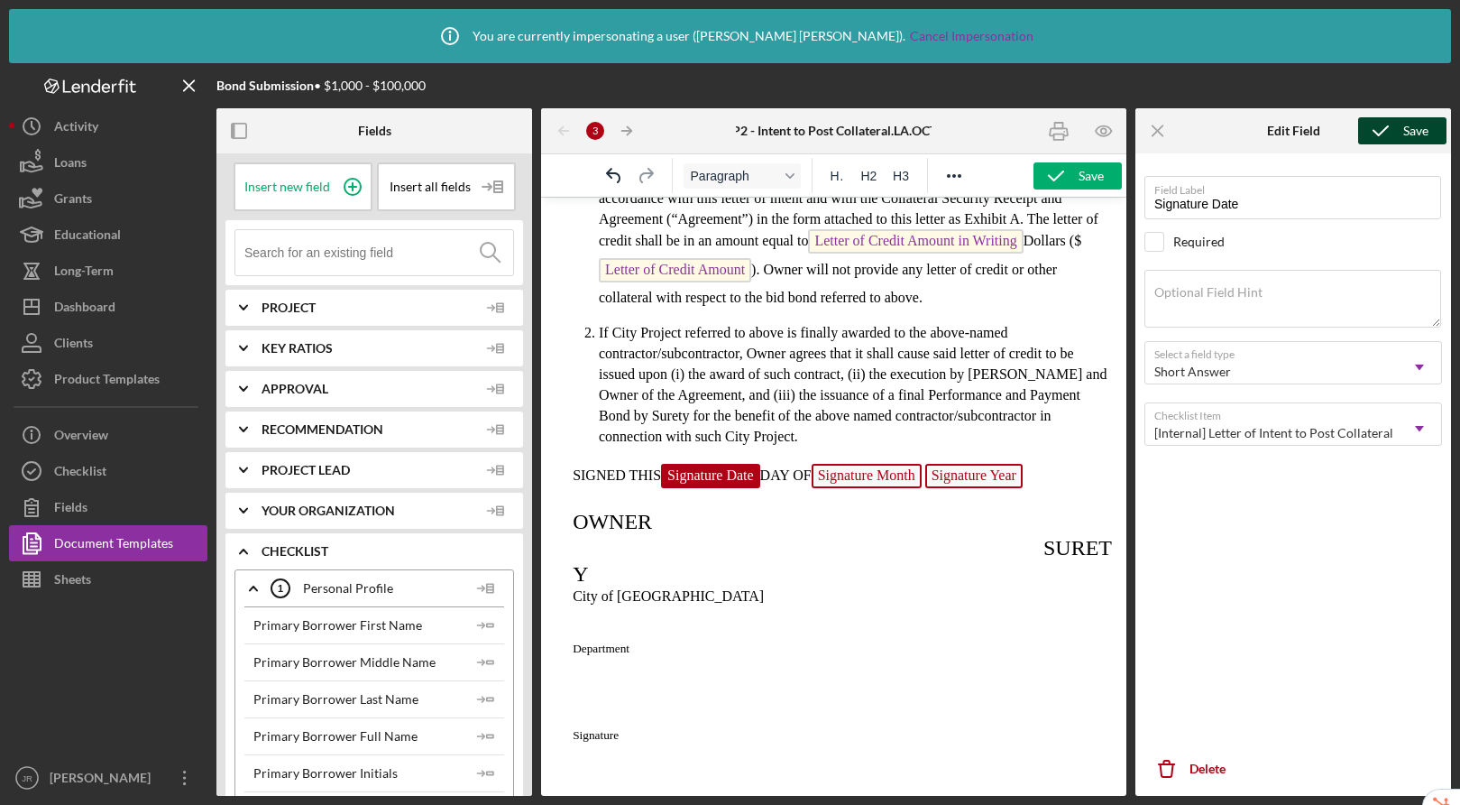
click at [1387, 129] on icon "submit" at bounding box center [1381, 130] width 45 height 45
drag, startPoint x: 825, startPoint y: 494, endPoint x: 843, endPoint y: 490, distance: 18.6
click at [843, 488] on span "Signature Month" at bounding box center [867, 476] width 110 height 24
type input "Signature Month"
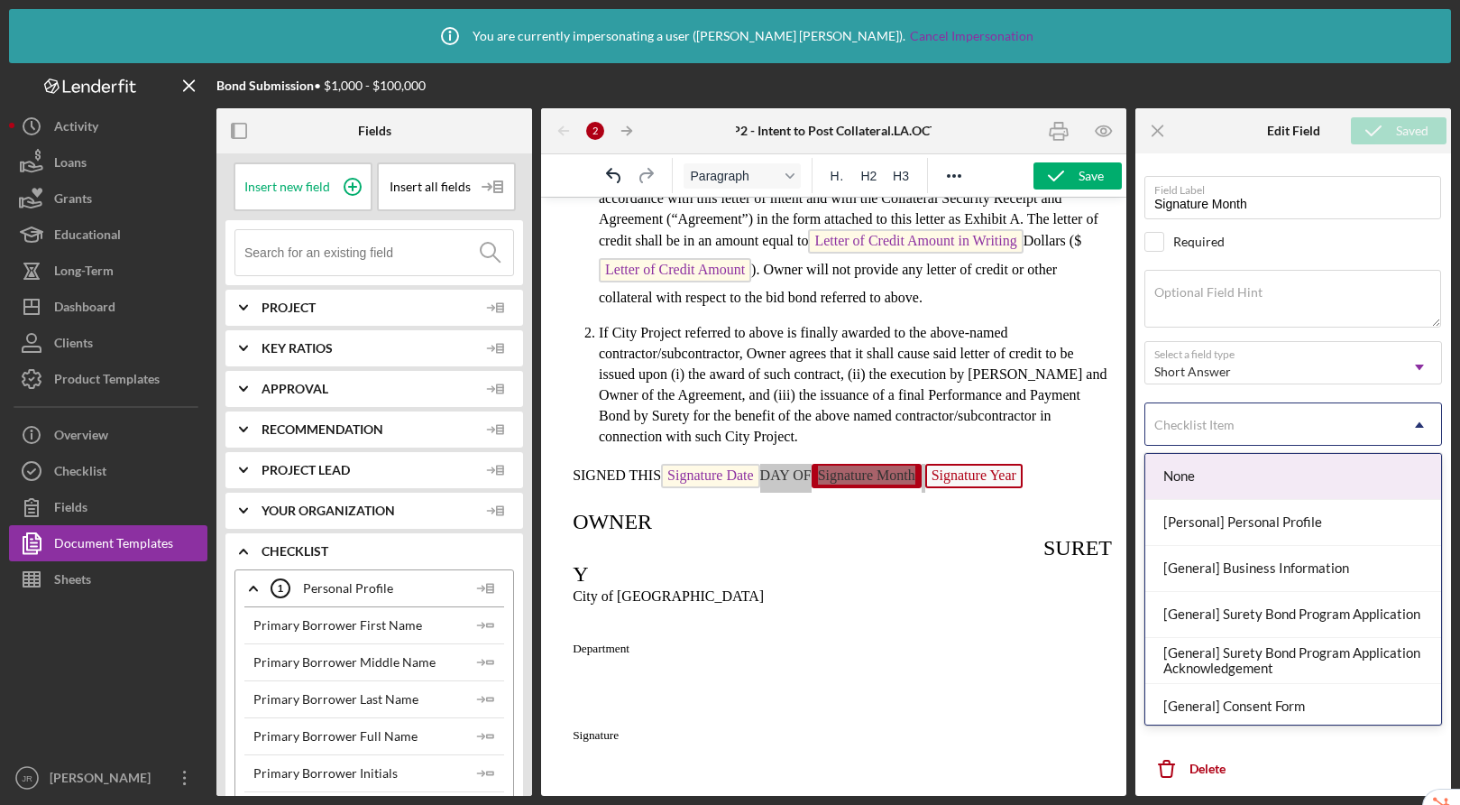
click at [1194, 423] on div "Checklist Item" at bounding box center [1195, 425] width 80 height 14
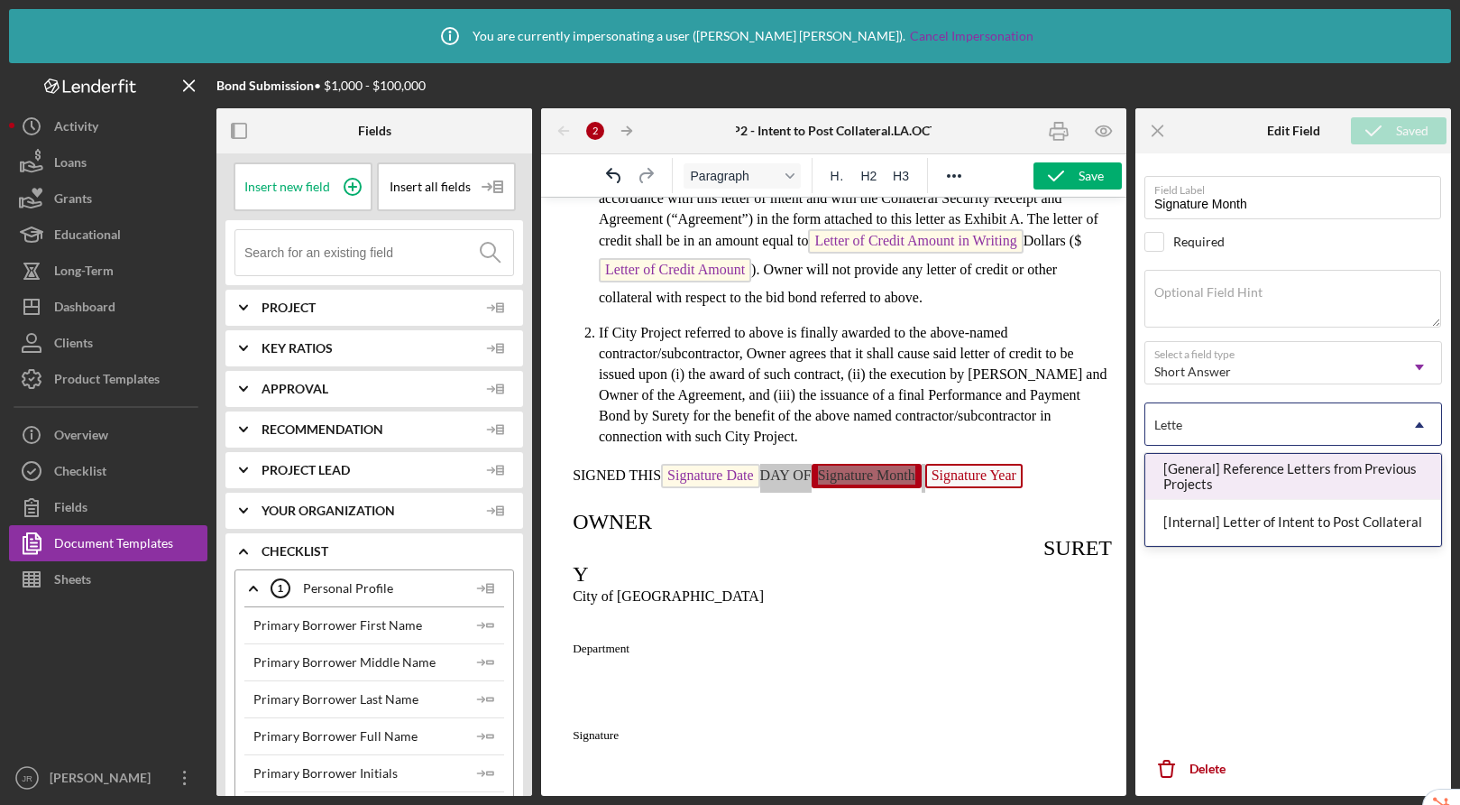
type input "Letter"
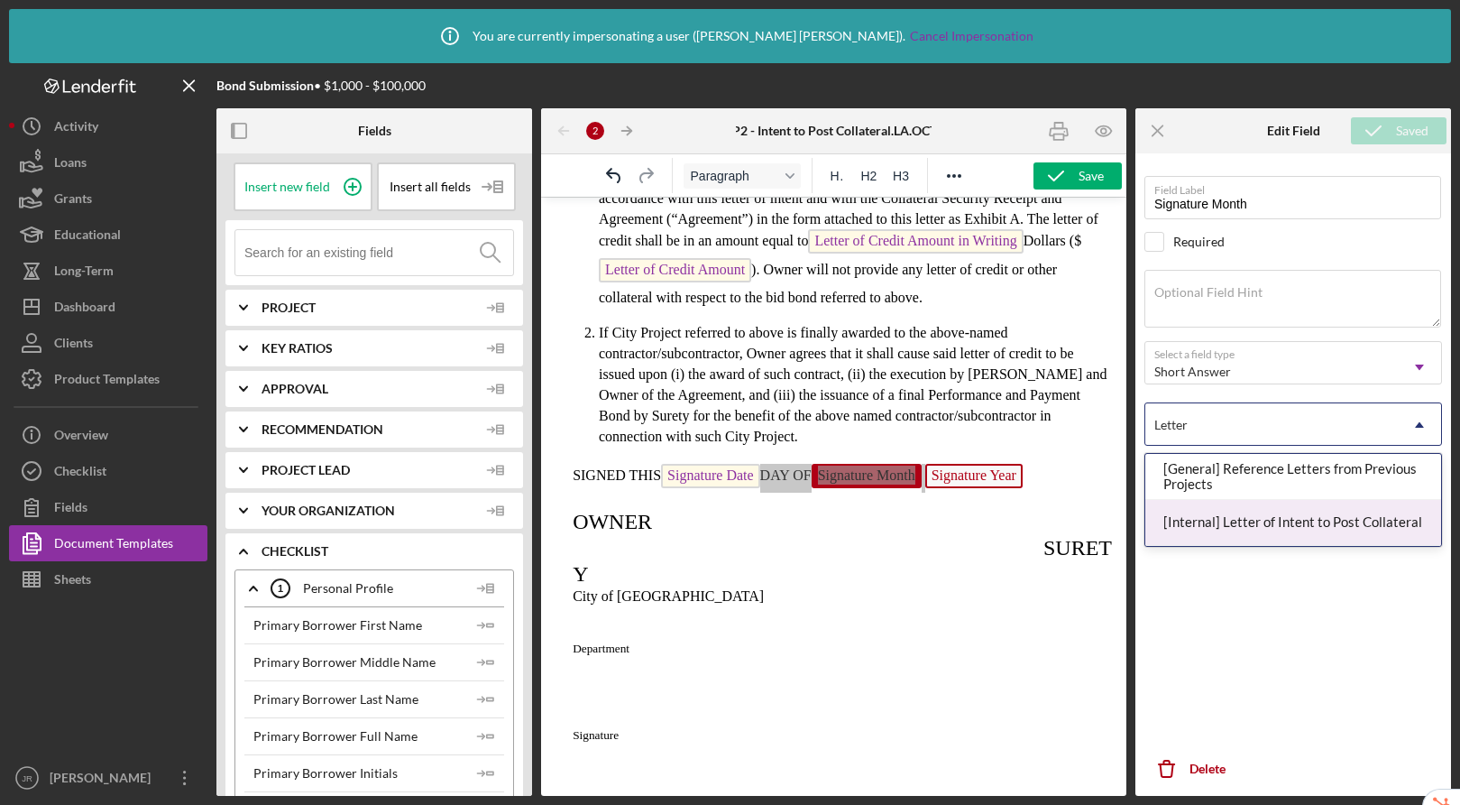
click at [1184, 518] on div "[Internal] Letter of Intent to Post Collateral" at bounding box center [1294, 523] width 296 height 46
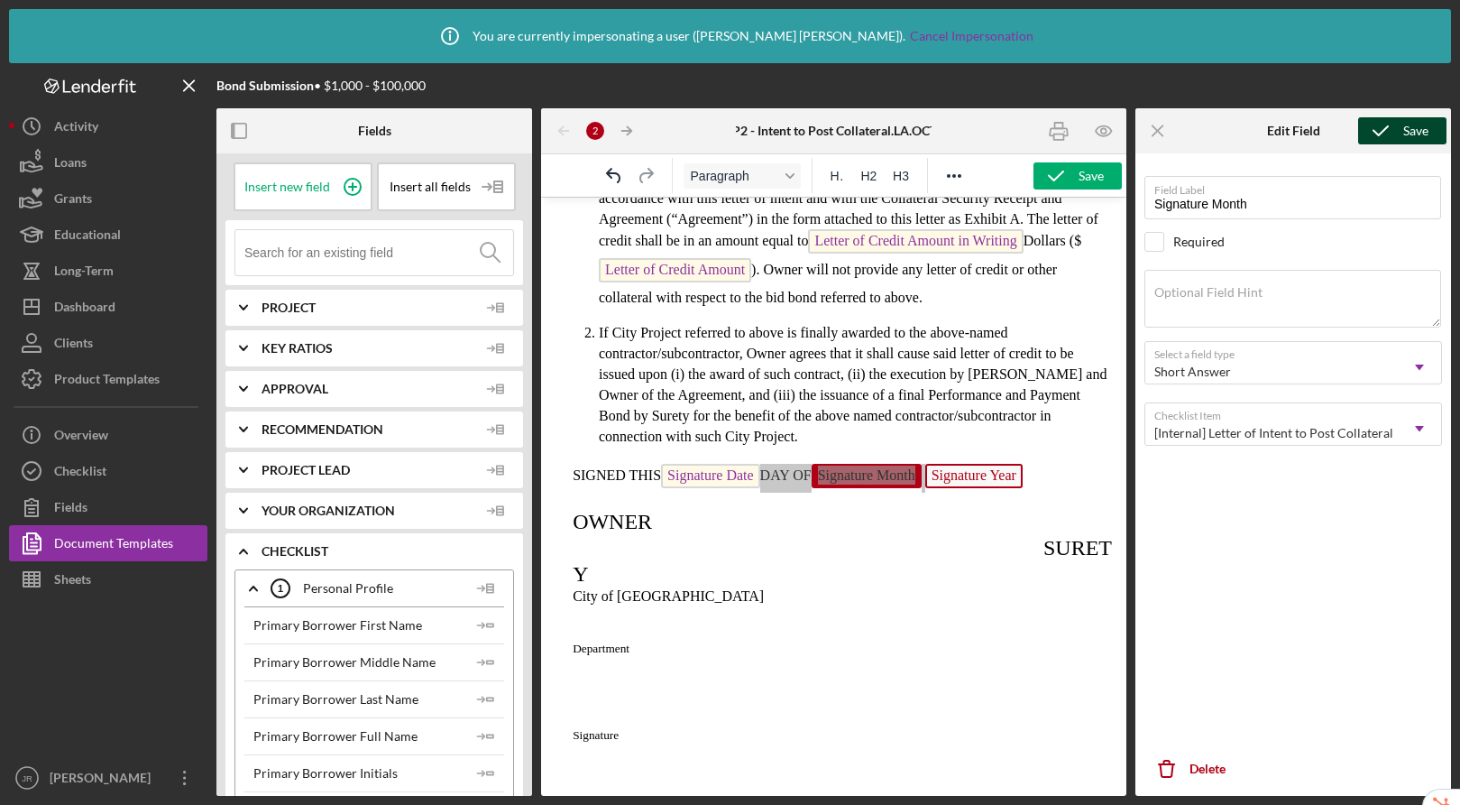
click at [1387, 134] on icon "submit" at bounding box center [1381, 130] width 45 height 45
click at [767, 483] on span "DAY OF Signature Month Signature Year" at bounding box center [891, 474] width 263 height 15
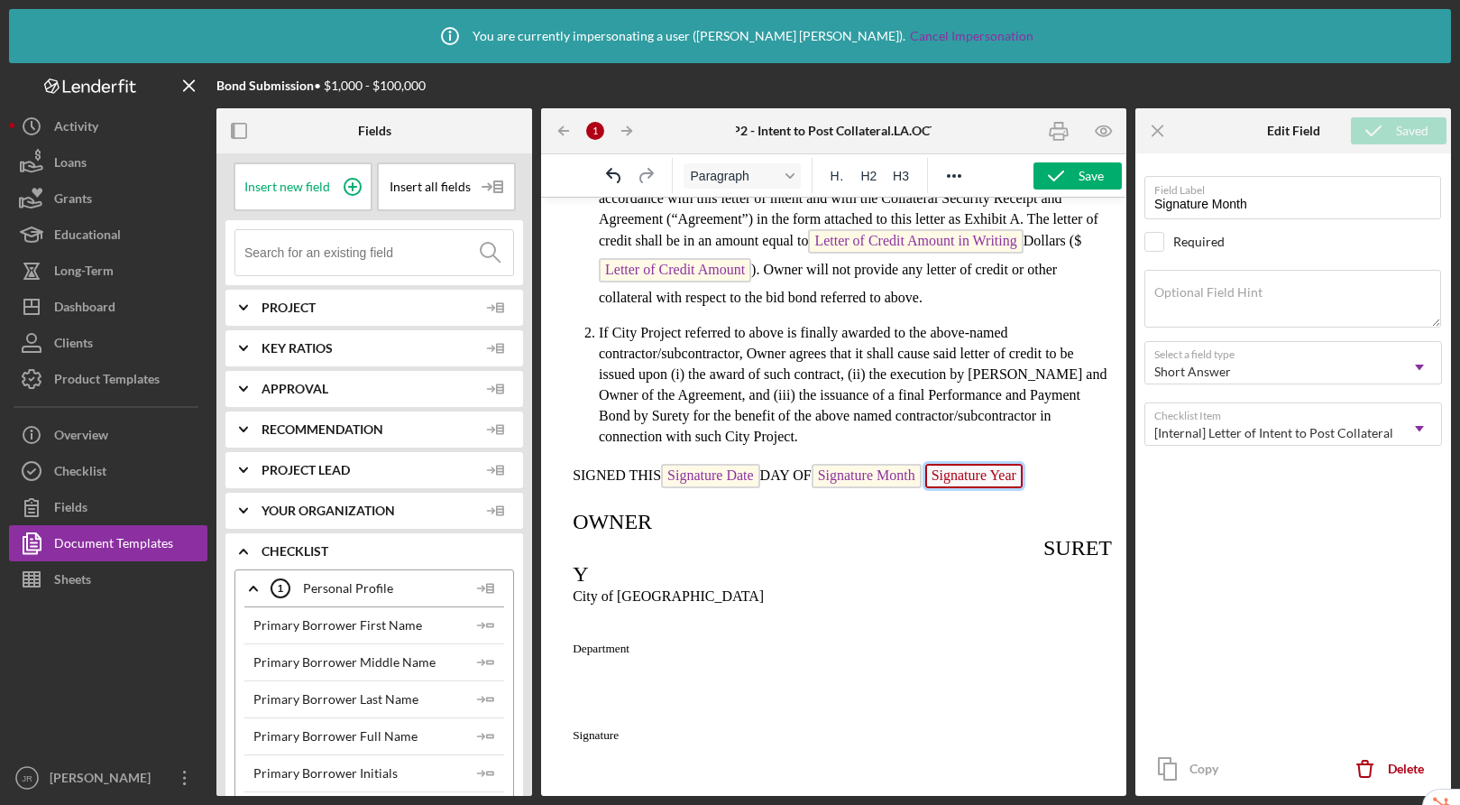
click at [984, 488] on span "Signature Year" at bounding box center [974, 476] width 97 height 24
type input "Signature Year"
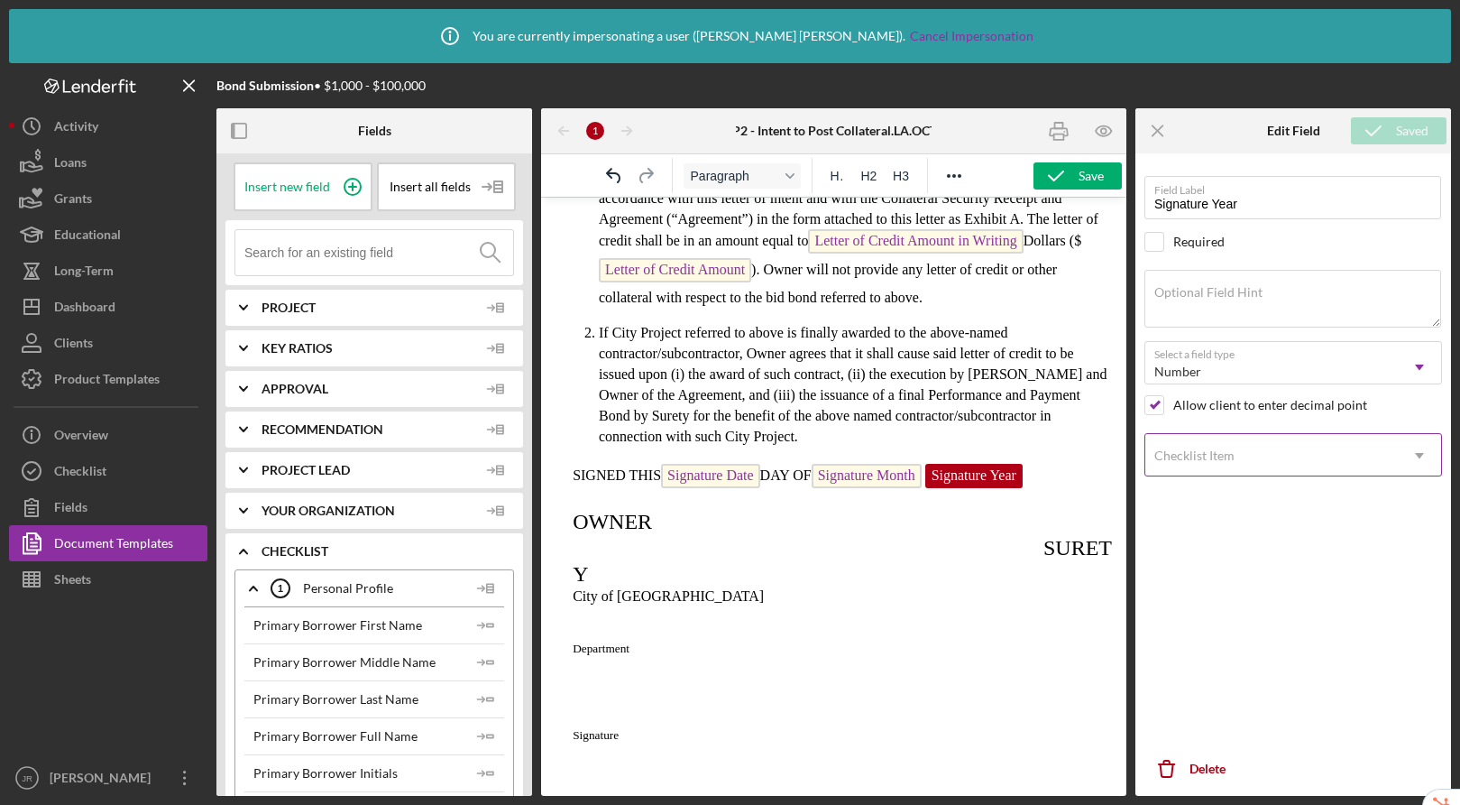
click at [1243, 452] on div "Checklist Item" at bounding box center [1272, 455] width 253 height 41
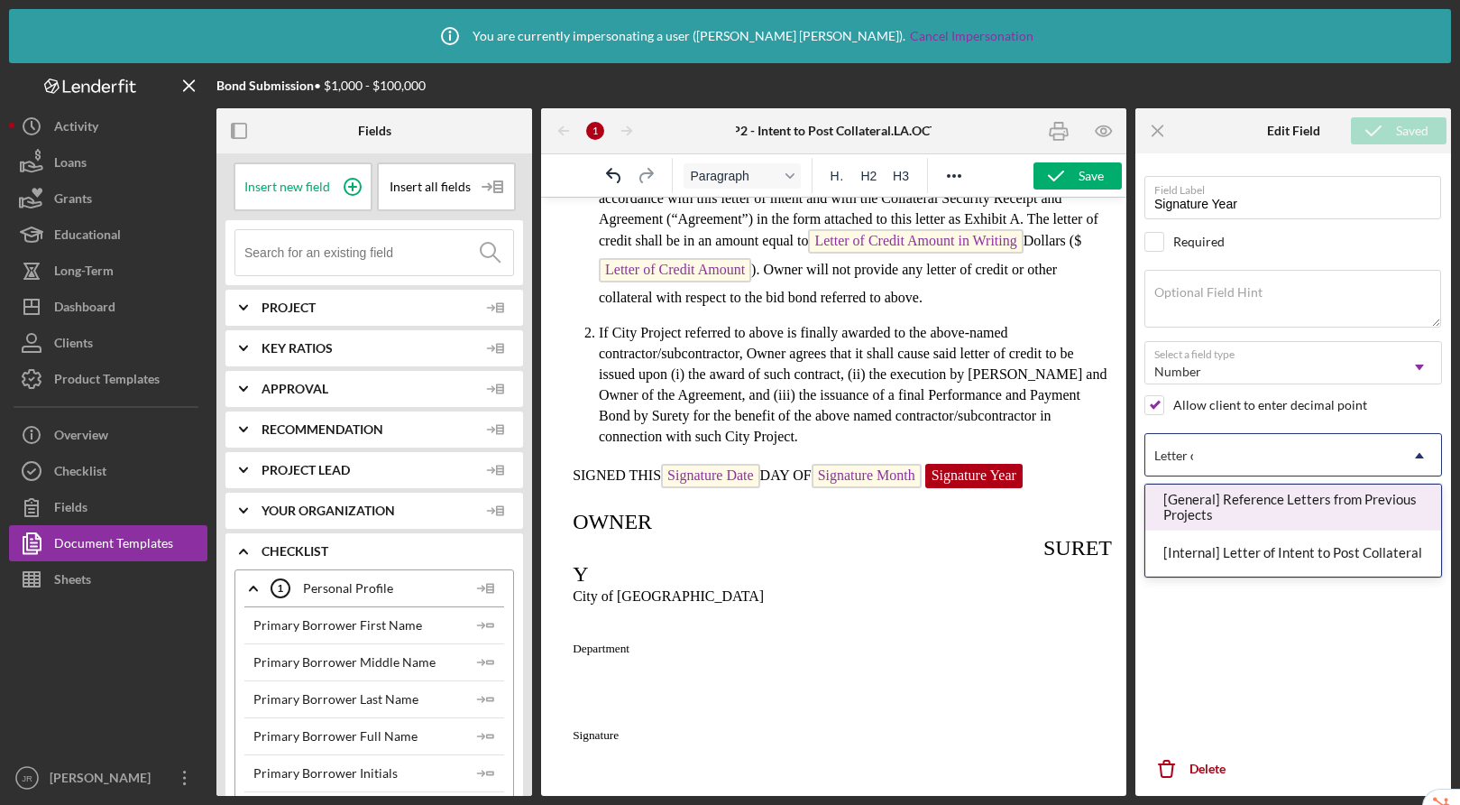
type input "Letter of"
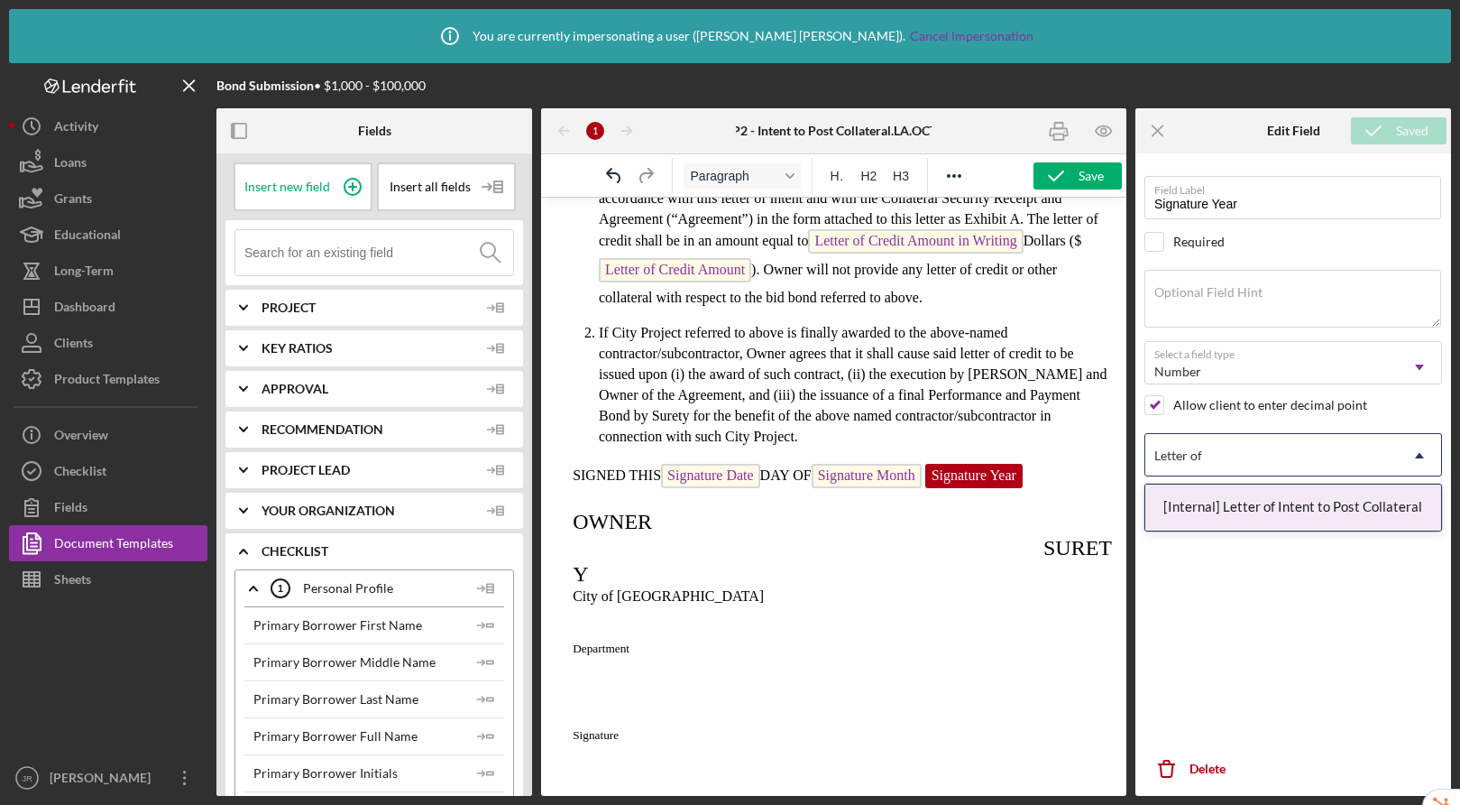
click at [1230, 503] on div "[Internal] Letter of Intent to Post Collateral" at bounding box center [1294, 507] width 296 height 46
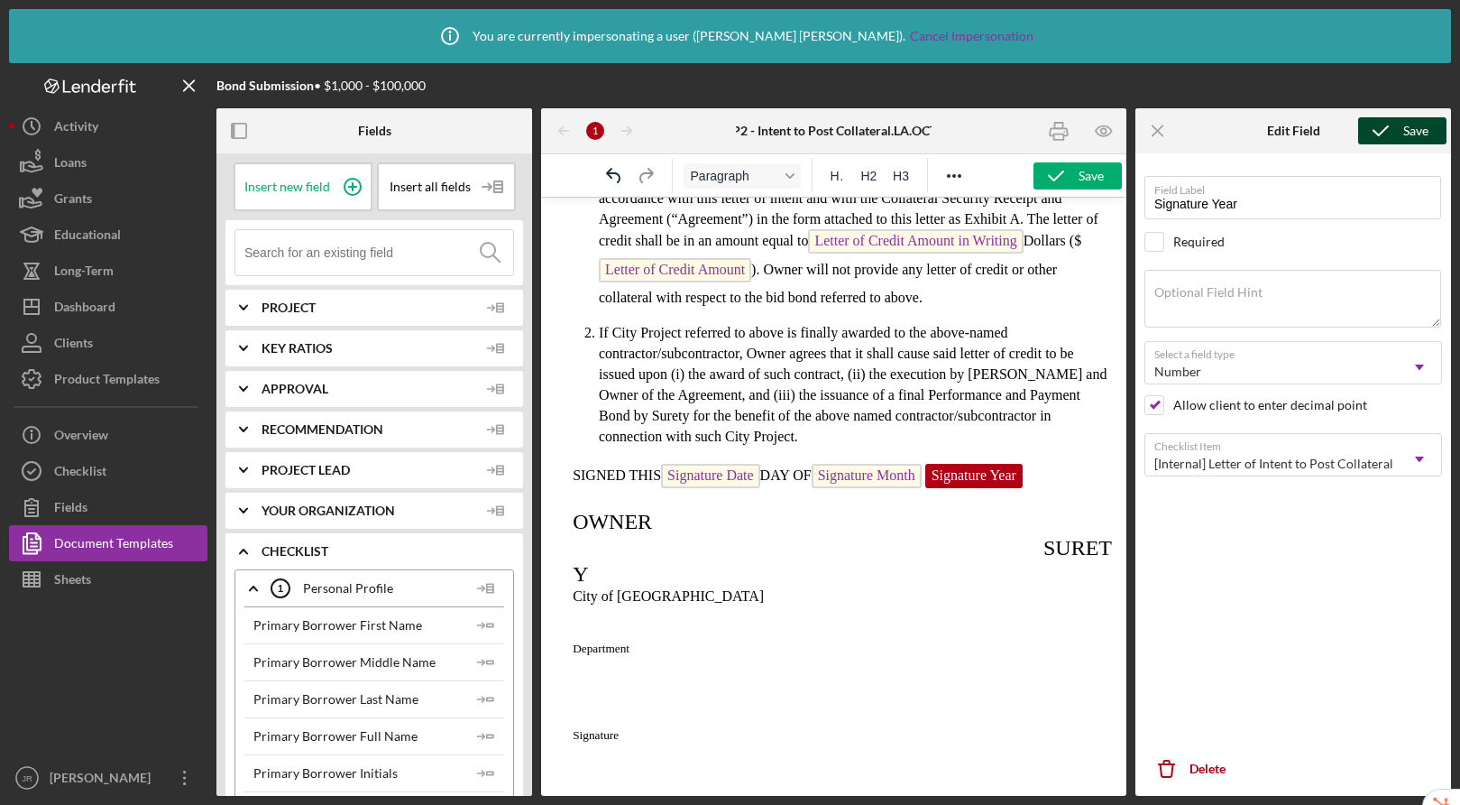
click at [1402, 134] on icon "submit" at bounding box center [1381, 130] width 45 height 45
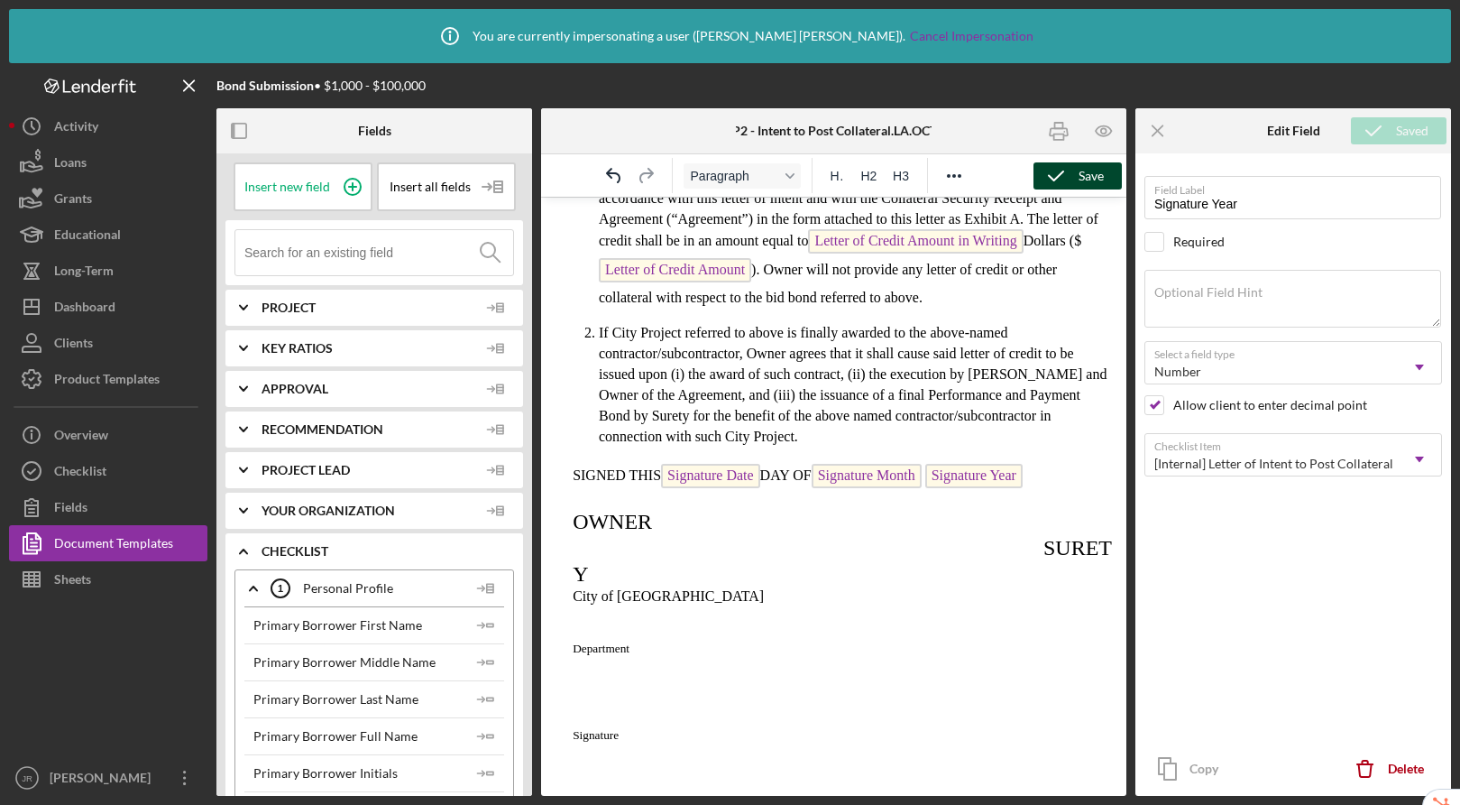
click at [1069, 178] on icon "button" at bounding box center [1056, 175] width 45 height 45
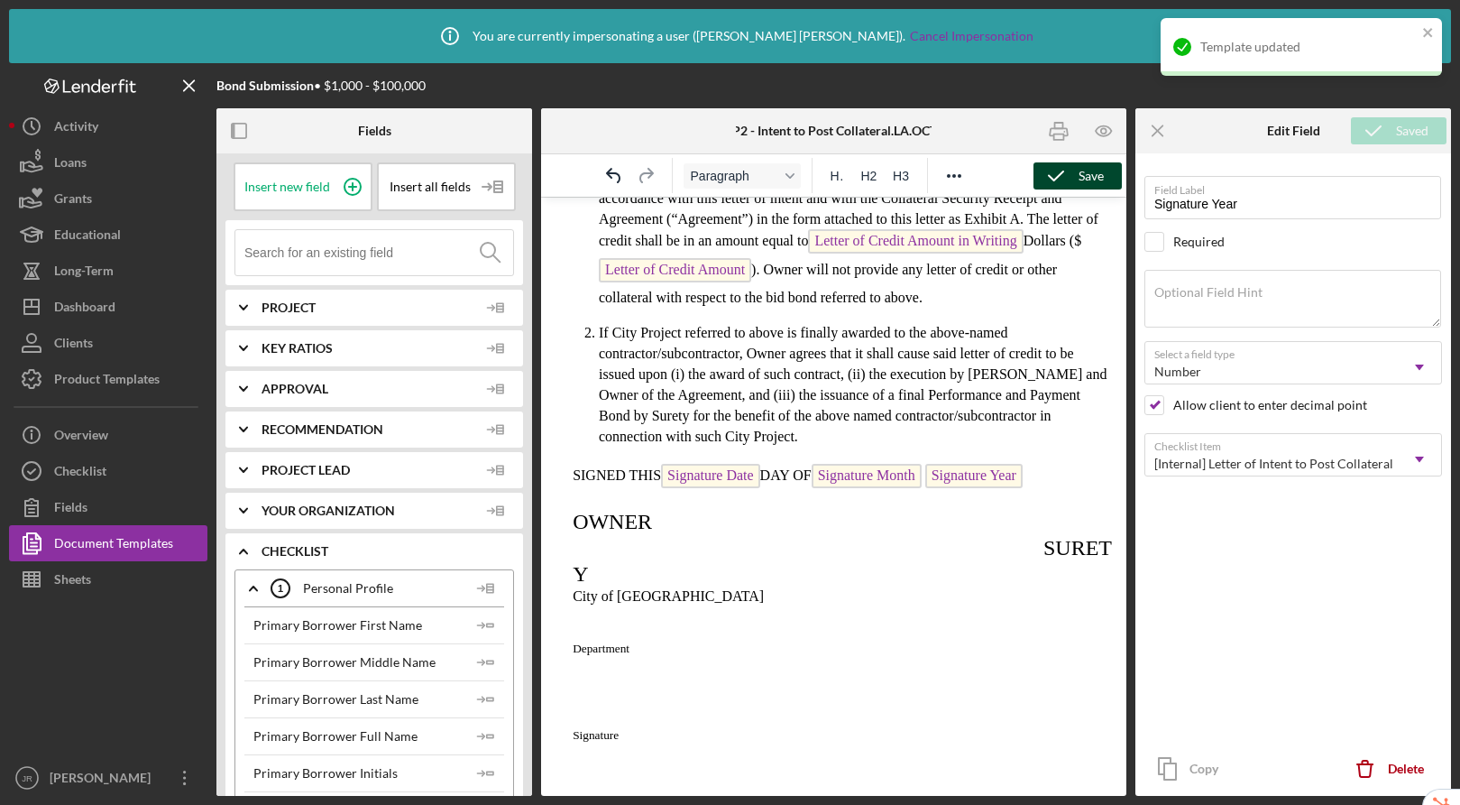
drag, startPoint x: 237, startPoint y: 133, endPoint x: 209, endPoint y: 124, distance: 29.1
click at [237, 133] on icon "button" at bounding box center [239, 131] width 41 height 41
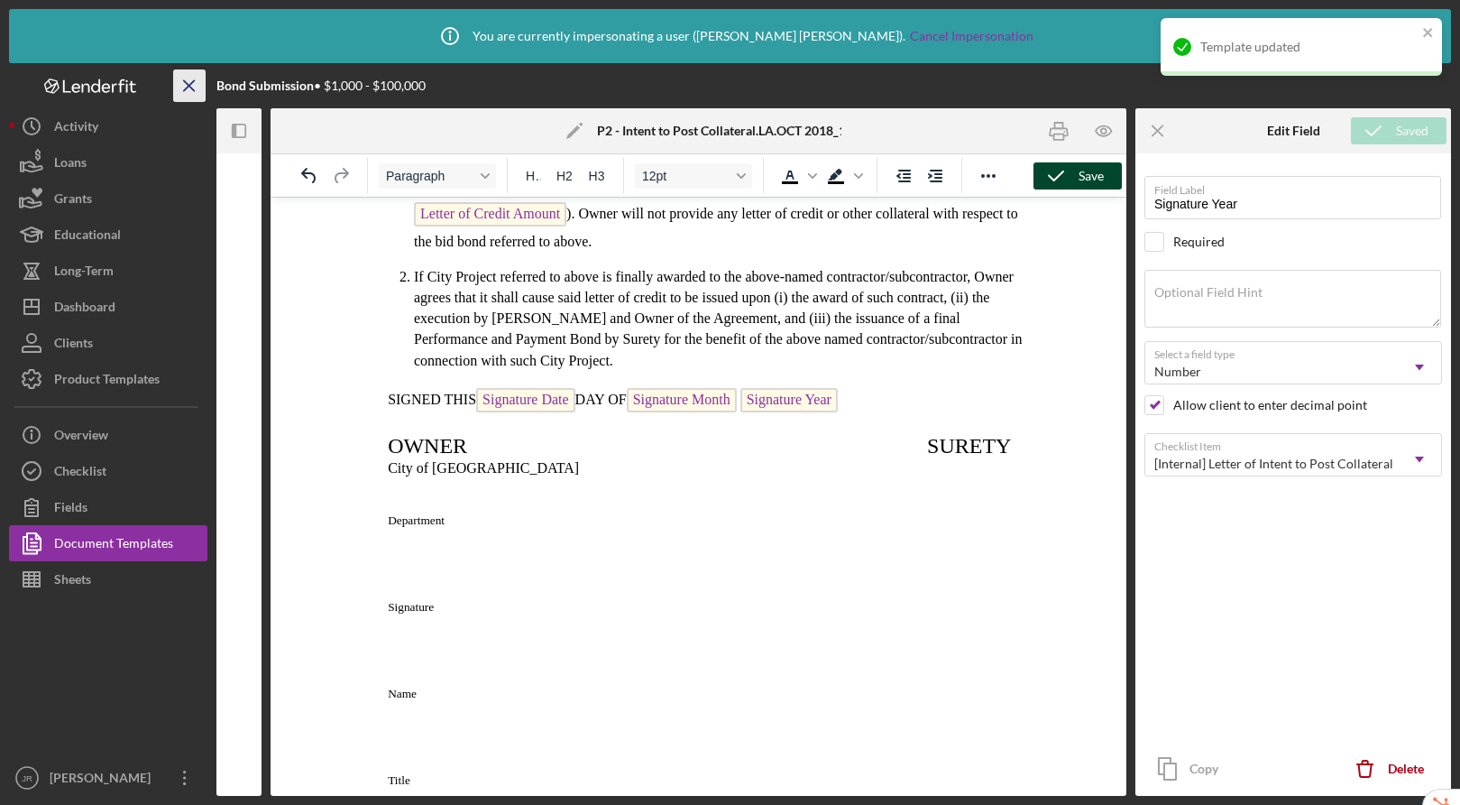
click at [193, 88] on icon "Icon/Menu Close" at bounding box center [190, 86] width 41 height 41
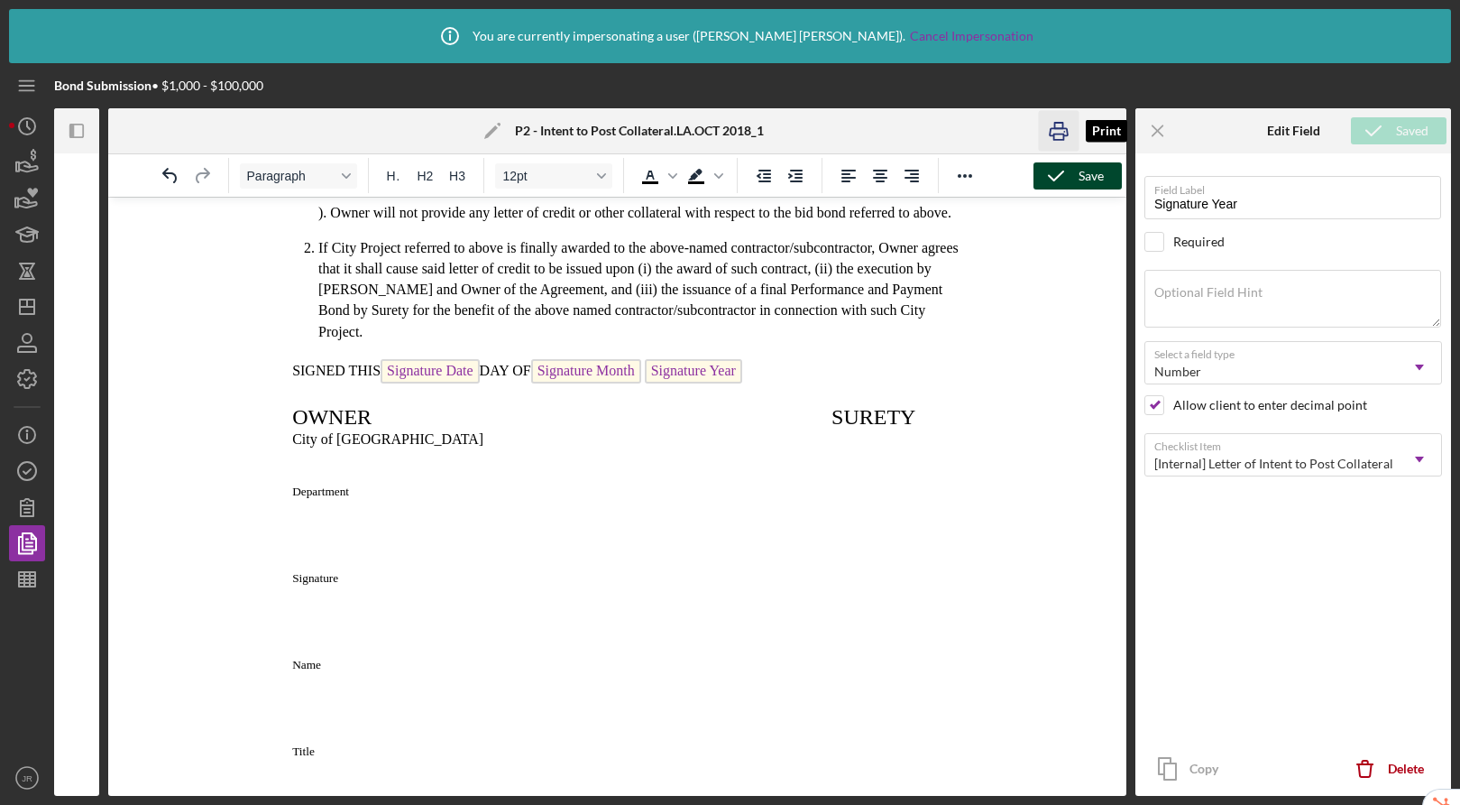
click at [1061, 134] on rect "button" at bounding box center [1060, 136] width 10 height 5
drag, startPoint x: 823, startPoint y: 419, endPoint x: 834, endPoint y: 396, distance: 25.0
click at [823, 419] on span "Rich Text Area. Press ALT-0 for help." at bounding box center [602, 416] width 460 height 23
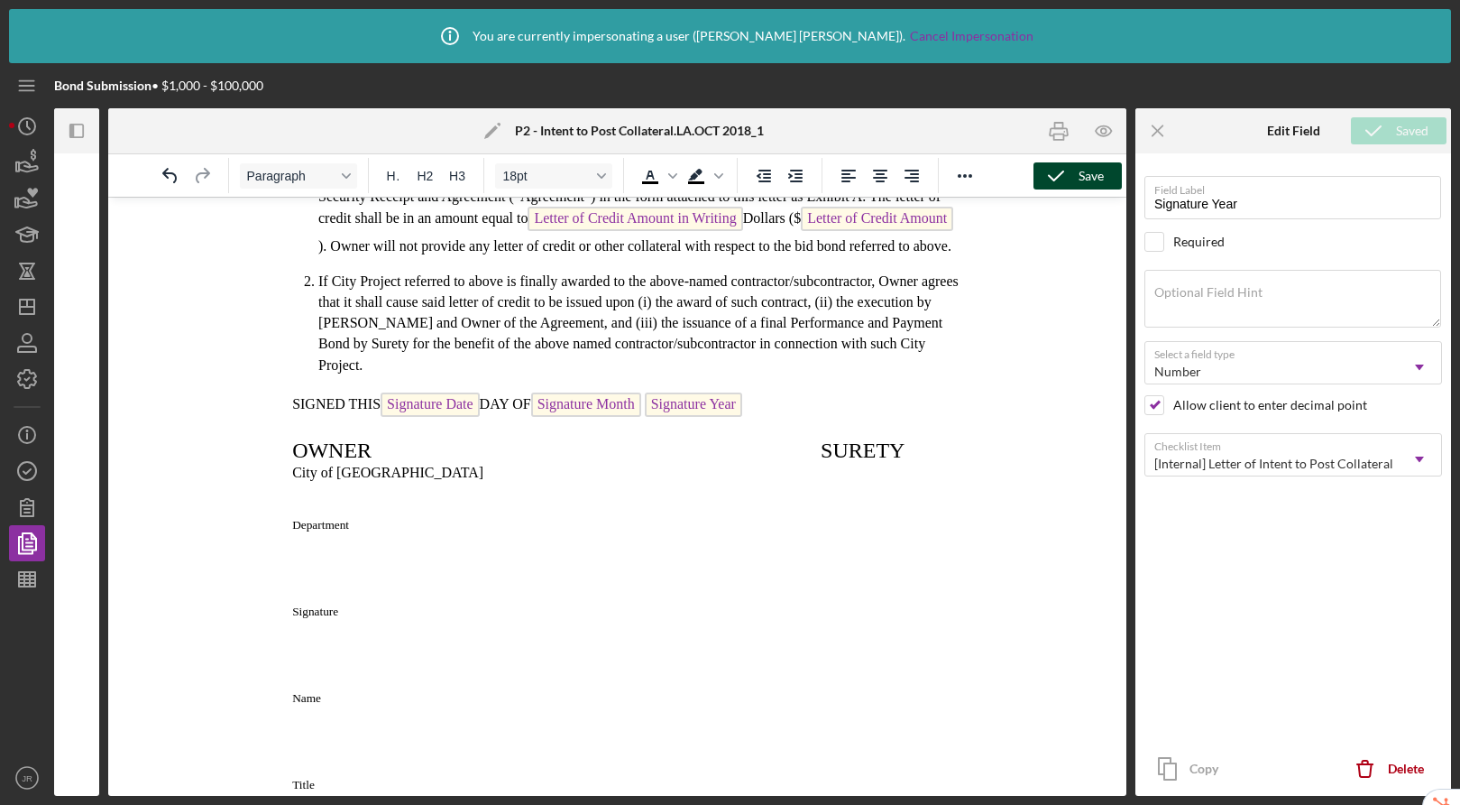
click at [820, 456] on span "Rich Text Area. Press ALT-0 for help." at bounding box center [596, 449] width 449 height 23
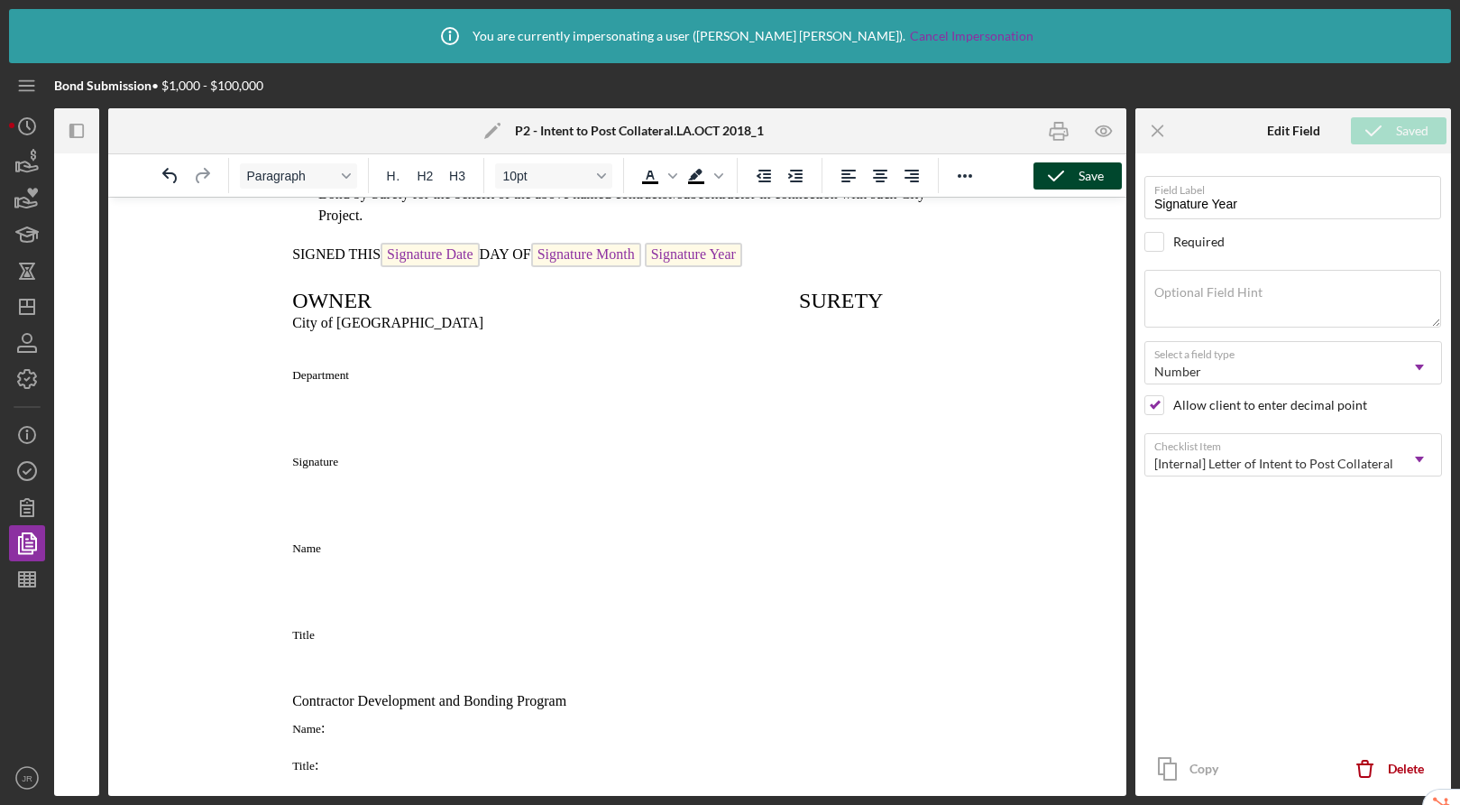
click at [336, 374] on span "Department" at bounding box center [320, 375] width 57 height 14
drag, startPoint x: 290, startPoint y: 377, endPoint x: 357, endPoint y: 378, distance: 66.8
click at [357, 378] on p "Department" at bounding box center [617, 373] width 684 height 17
copy span "Department"
click at [786, 348] on p "Rich Text Area. Press ALT-0 for help." at bounding box center [617, 339] width 684 height 17
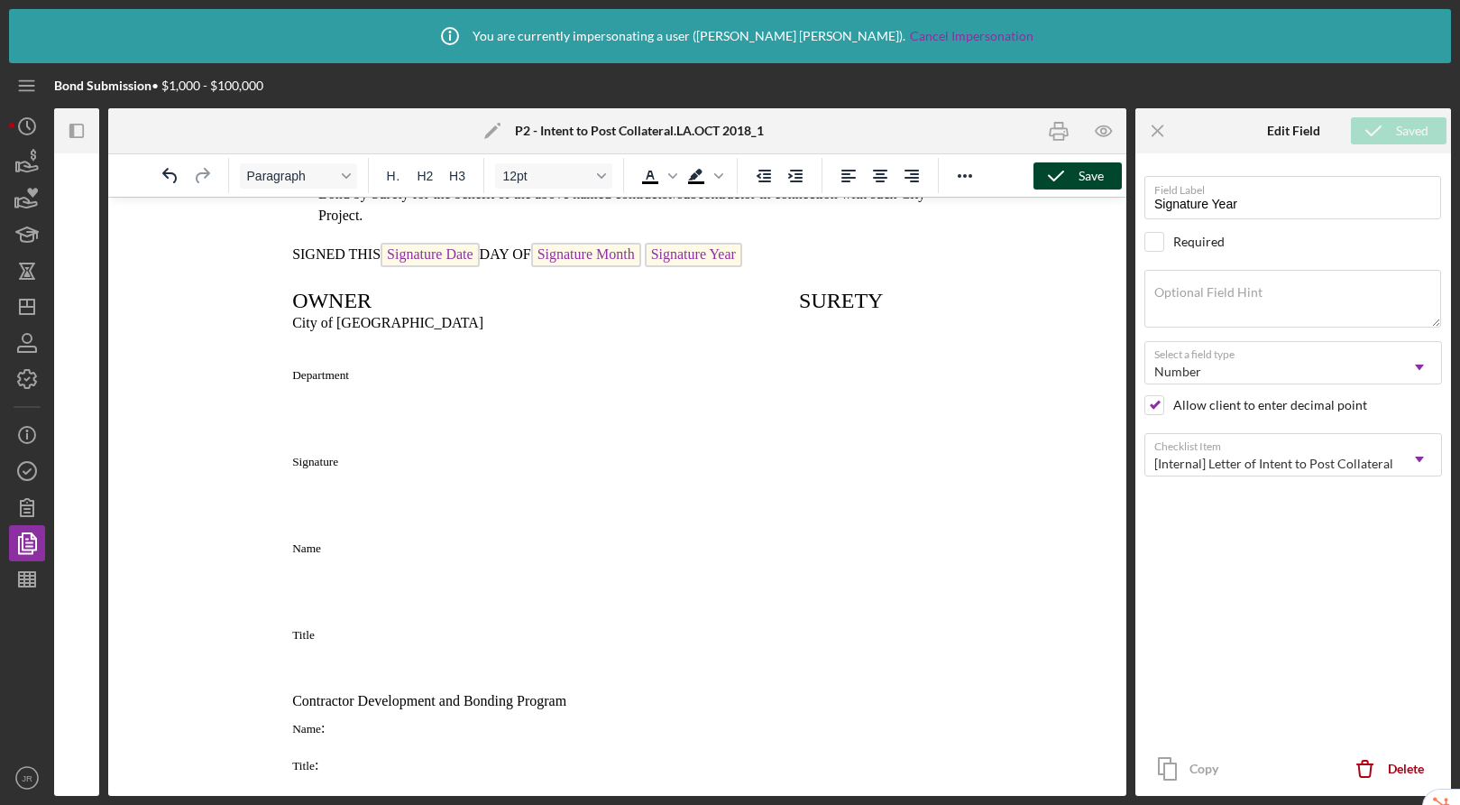
click at [779, 373] on p "Department" at bounding box center [617, 373] width 684 height 17
click at [392, 371] on p "Department." at bounding box center [617, 373] width 684 height 17
drag, startPoint x: 350, startPoint y: 382, endPoint x: 371, endPoint y: 322, distance: 63.0
click at [350, 381] on span "Department." at bounding box center [322, 375] width 60 height 14
drag, startPoint x: 629, startPoint y: 379, endPoint x: 571, endPoint y: 378, distance: 57.7
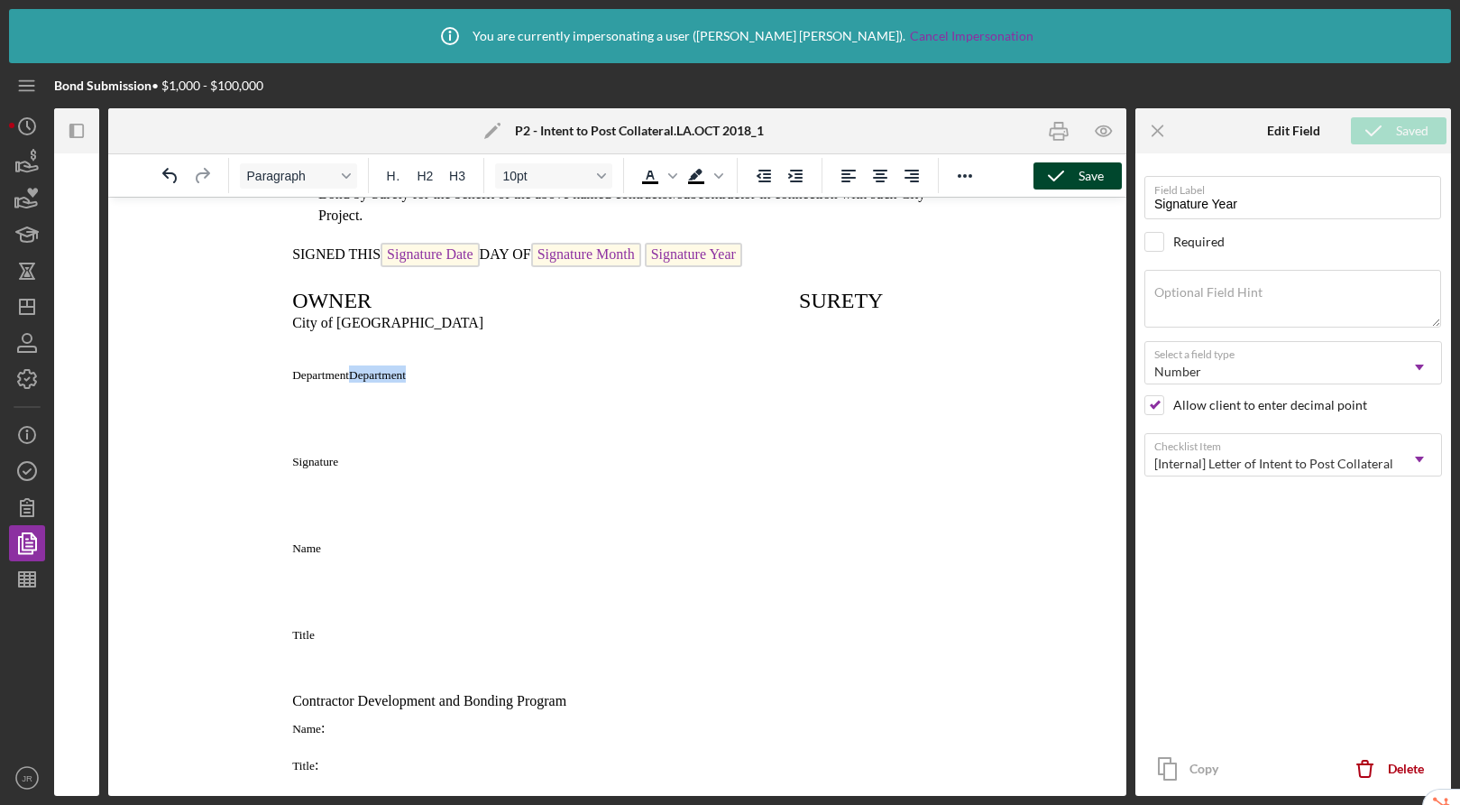
click at [424, 378] on span "Department Department" at bounding box center [358, 375] width 132 height 14
drag, startPoint x: 312, startPoint y: 461, endPoint x: 295, endPoint y: 463, distance: 17.2
click at [295, 463] on p "Signature" at bounding box center [617, 460] width 684 height 17
copy span "Signature"
click at [592, 460] on p "Signature" at bounding box center [617, 460] width 684 height 17
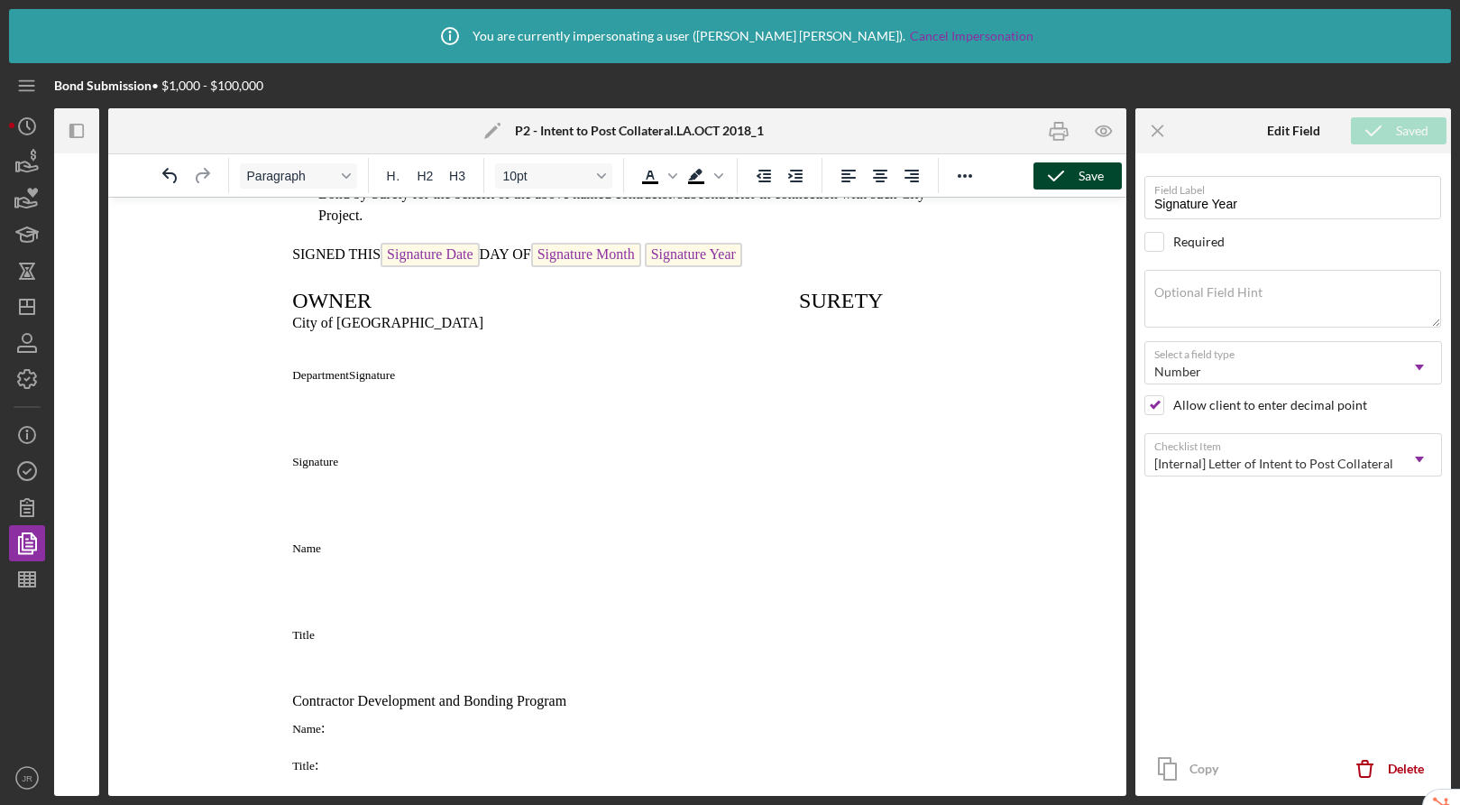
click at [551, 485] on body "LETTER OF INTENT TO POST COLLATERAL Date: City Project No.: Project Description…" at bounding box center [617, 325] width 684 height 1156
click at [550, 456] on p "Signature" at bounding box center [617, 460] width 684 height 17
click at [546, 463] on p "Signature" at bounding box center [617, 460] width 684 height 17
click at [392, 549] on p "Name" at bounding box center [617, 547] width 684 height 17
click at [413, 376] on span "Department Signature" at bounding box center [352, 375] width 121 height 14
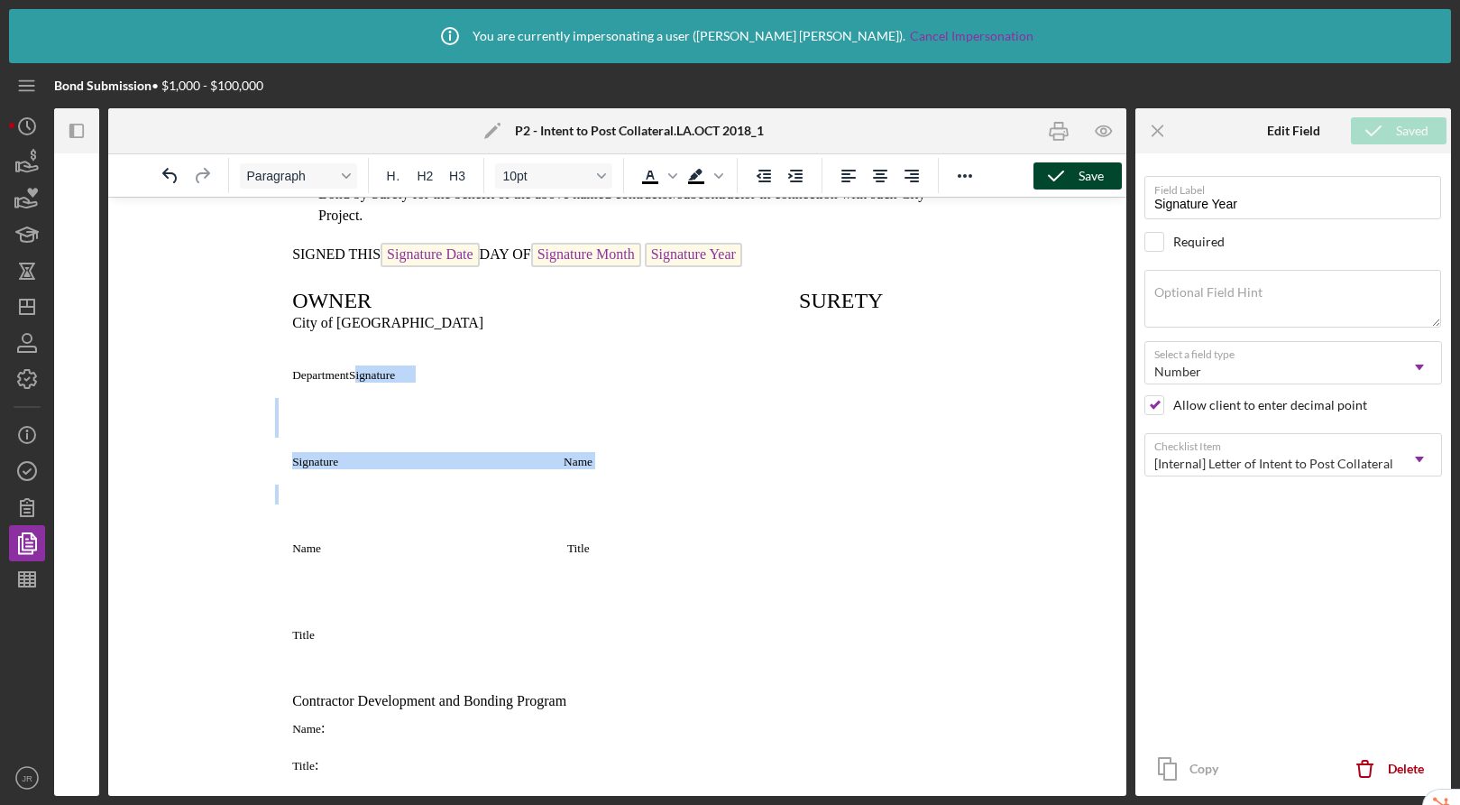
drag, startPoint x: 570, startPoint y: 375, endPoint x: 604, endPoint y: 499, distance: 128.3
click at [604, 499] on body "LETTER OF INTENT TO POST COLLATERAL Date: City Project No.: Project Description…" at bounding box center [617, 325] width 684 height 1156
click at [413, 375] on span "Department Signature" at bounding box center [352, 375] width 121 height 14
click at [395, 379] on span "Signature" at bounding box center [372, 375] width 46 height 14
click at [413, 377] on span "Department Signature" at bounding box center [352, 375] width 121 height 14
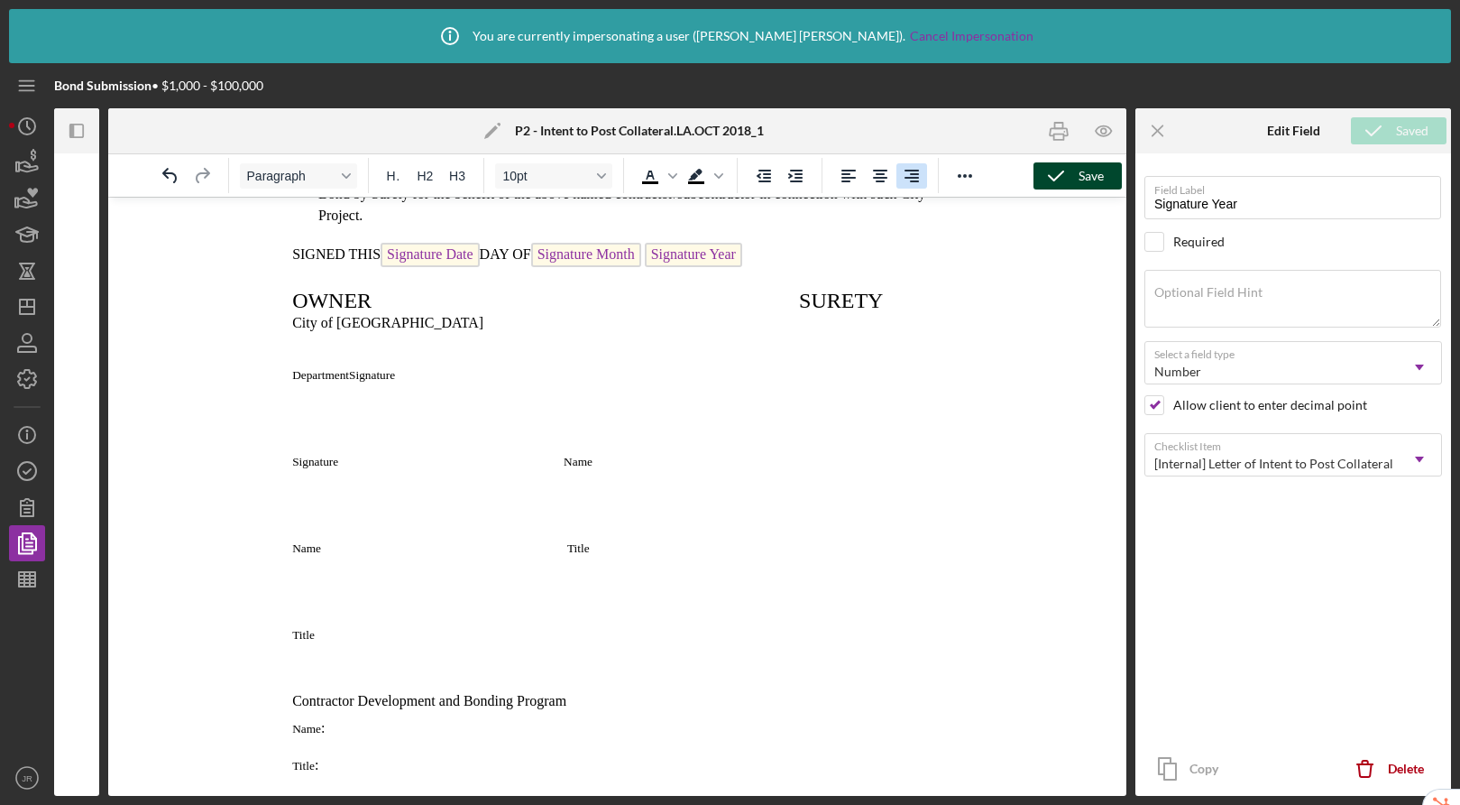
click at [906, 177] on icon "Align right" at bounding box center [912, 176] width 14 height 13
click at [862, 182] on button "Align left" at bounding box center [849, 175] width 31 height 25
click at [551, 467] on span "Signature Name" at bounding box center [442, 462] width 300 height 14
click at [536, 552] on span "Name Title" at bounding box center [441, 548] width 298 height 14
click at [705, 466] on span "Signature Name" at bounding box center [515, 462] width 447 height 14
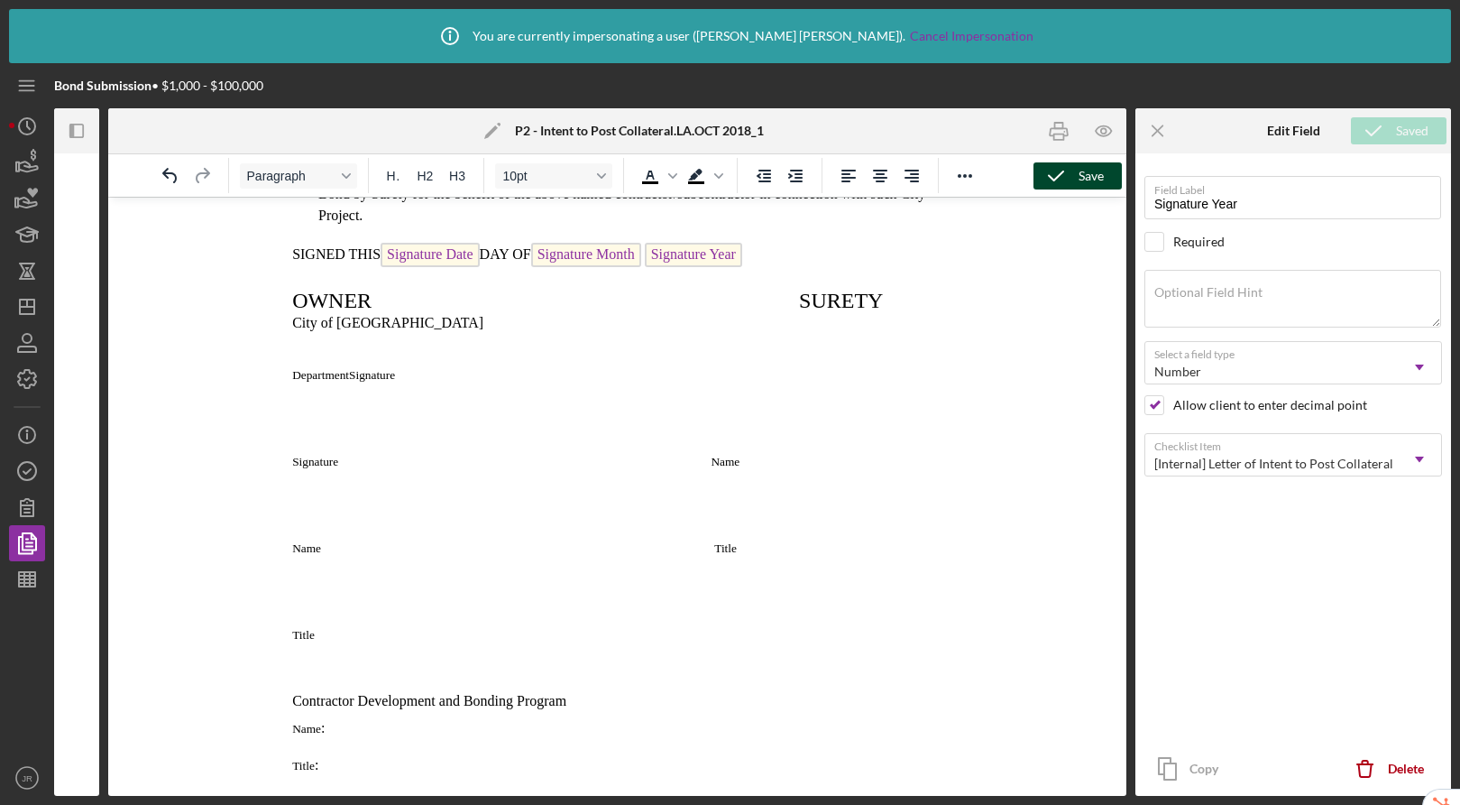
click at [714, 555] on span "Name Title" at bounding box center [514, 548] width 445 height 14
click at [794, 308] on span "Rich Text Area. Press ALT-0 for help." at bounding box center [586, 300] width 428 height 23
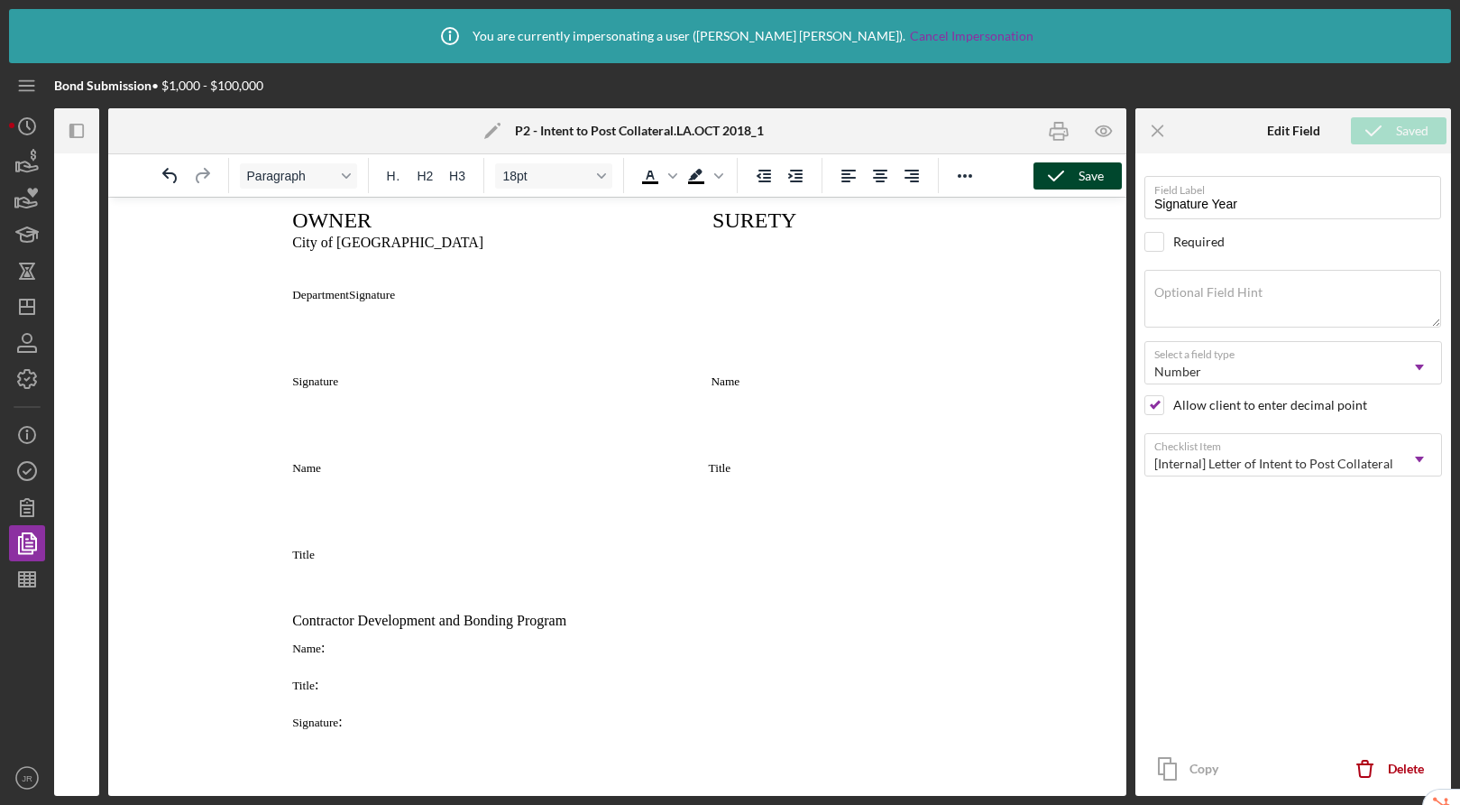
scroll to position [592, 0]
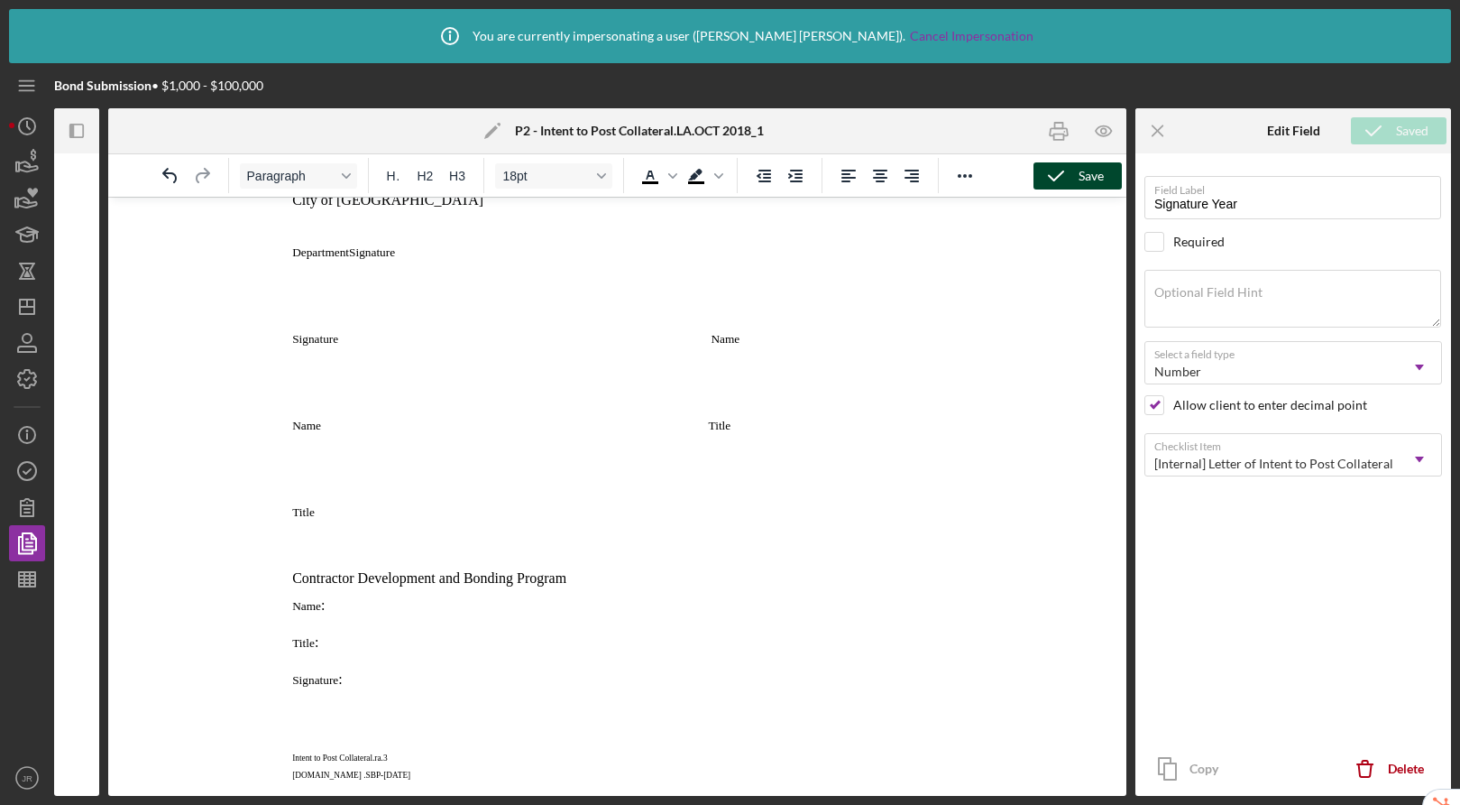
click at [1054, 179] on polyline "button" at bounding box center [1056, 175] width 14 height 9
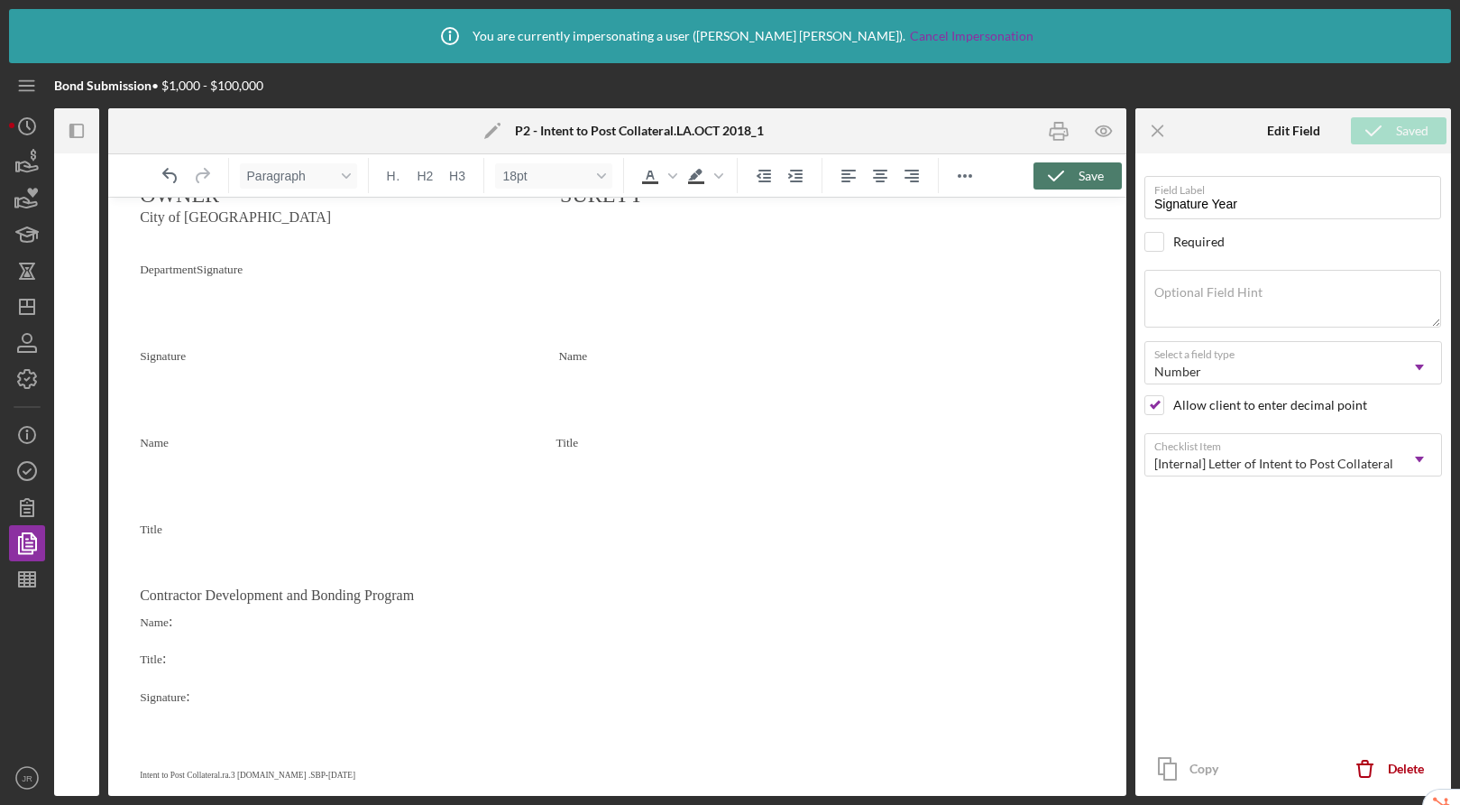
scroll to position [494, 0]
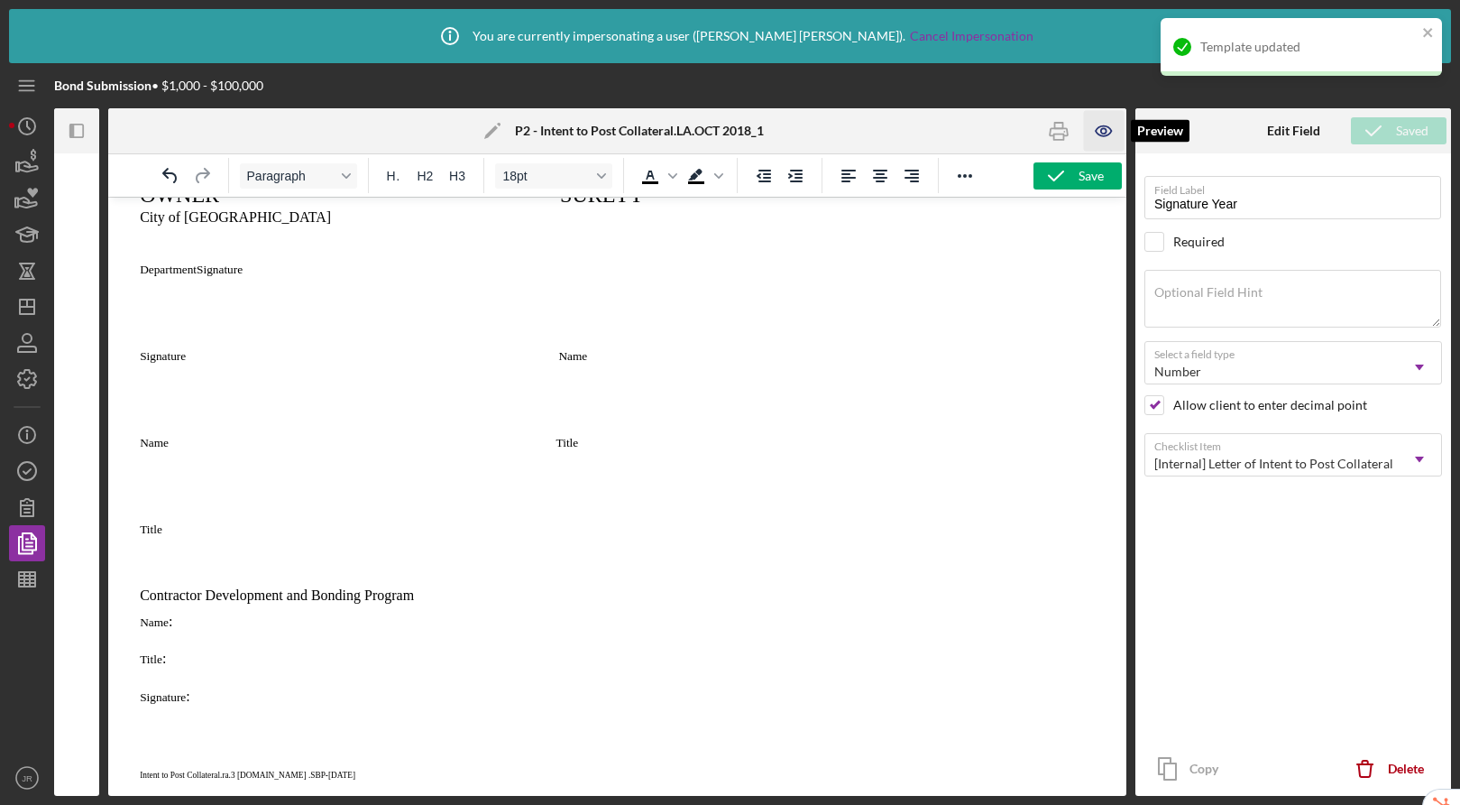
click at [1101, 129] on icon "button" at bounding box center [1103, 130] width 5 height 5
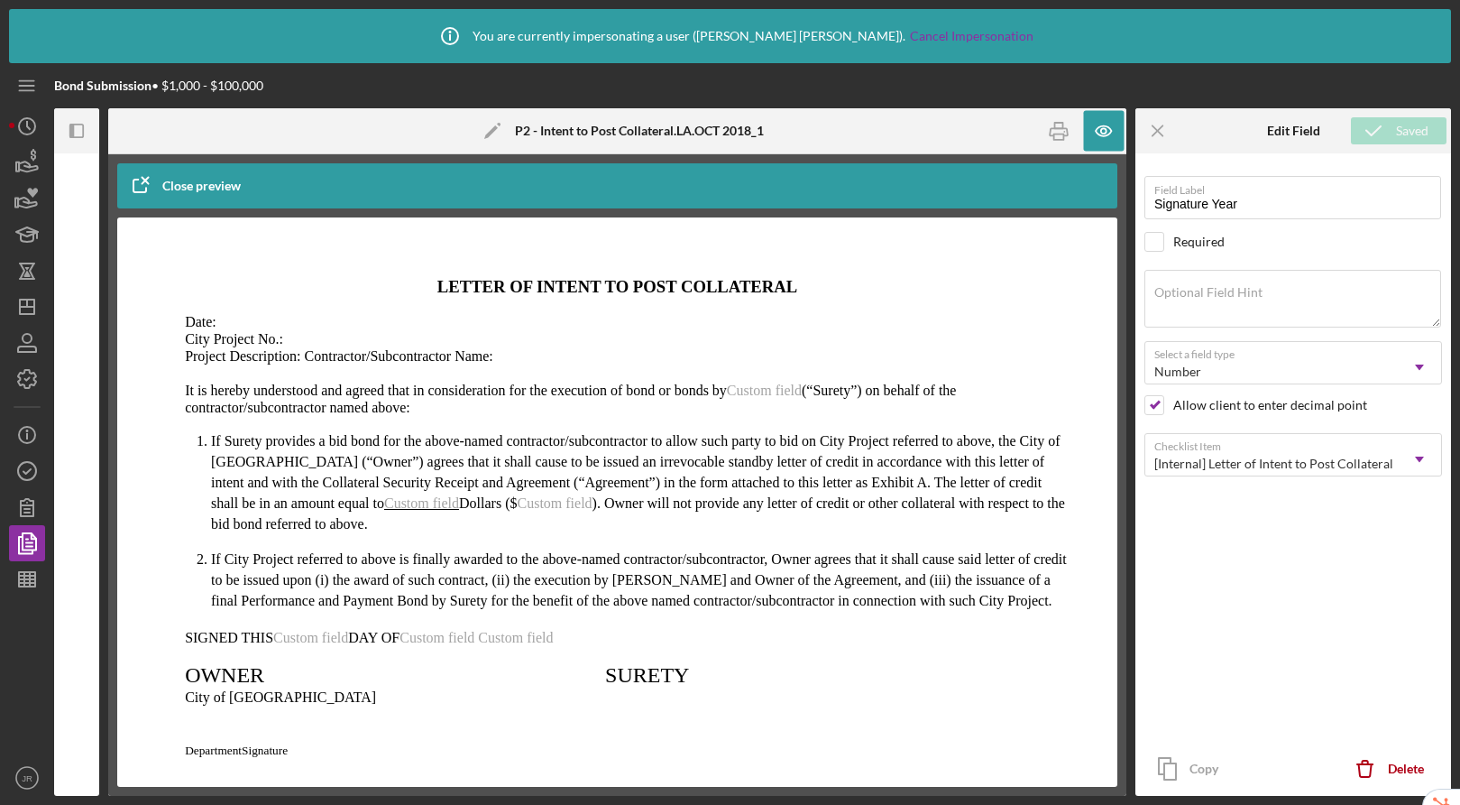
scroll to position [0, 0]
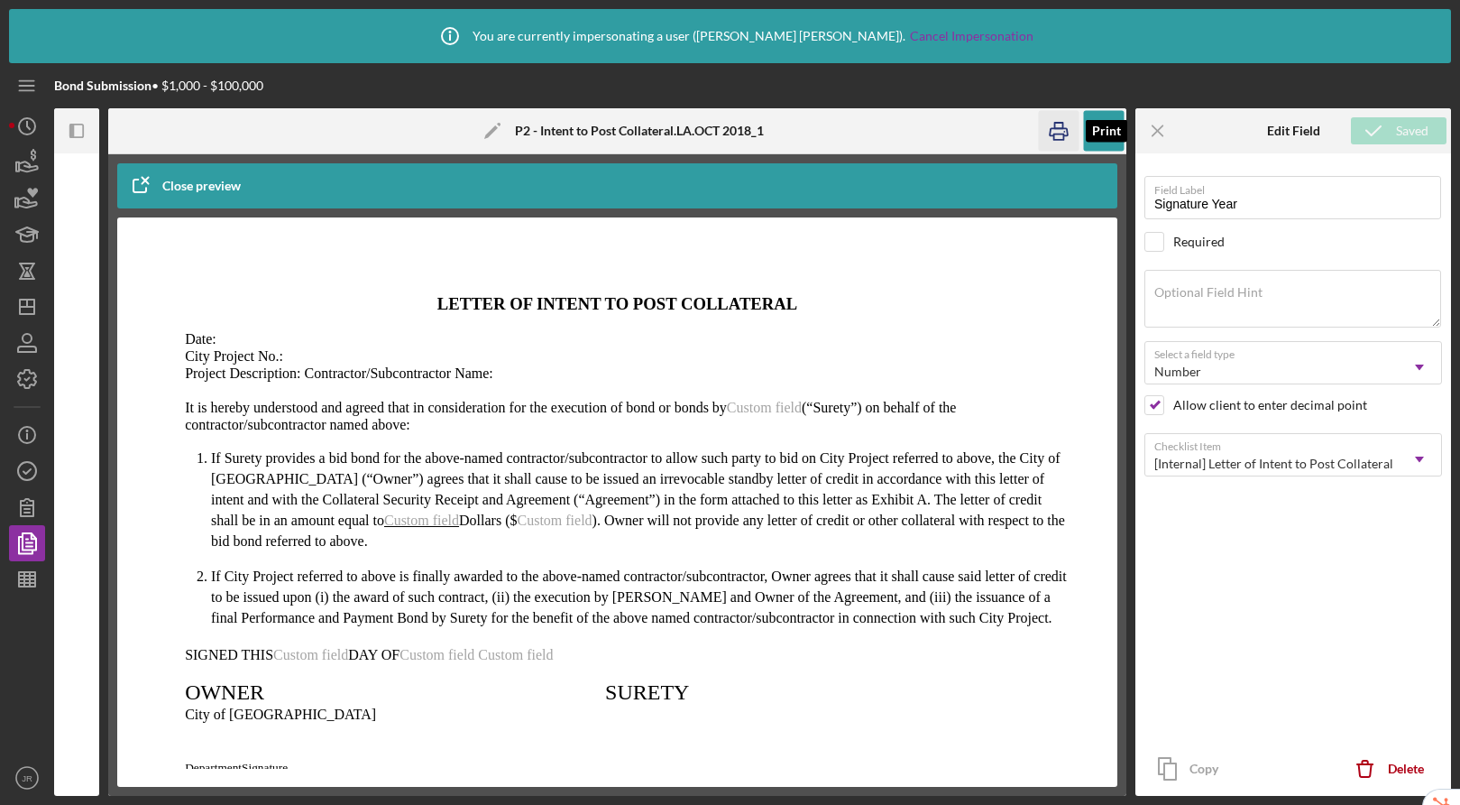
click at [1051, 132] on icon "button" at bounding box center [1058, 131] width 41 height 41
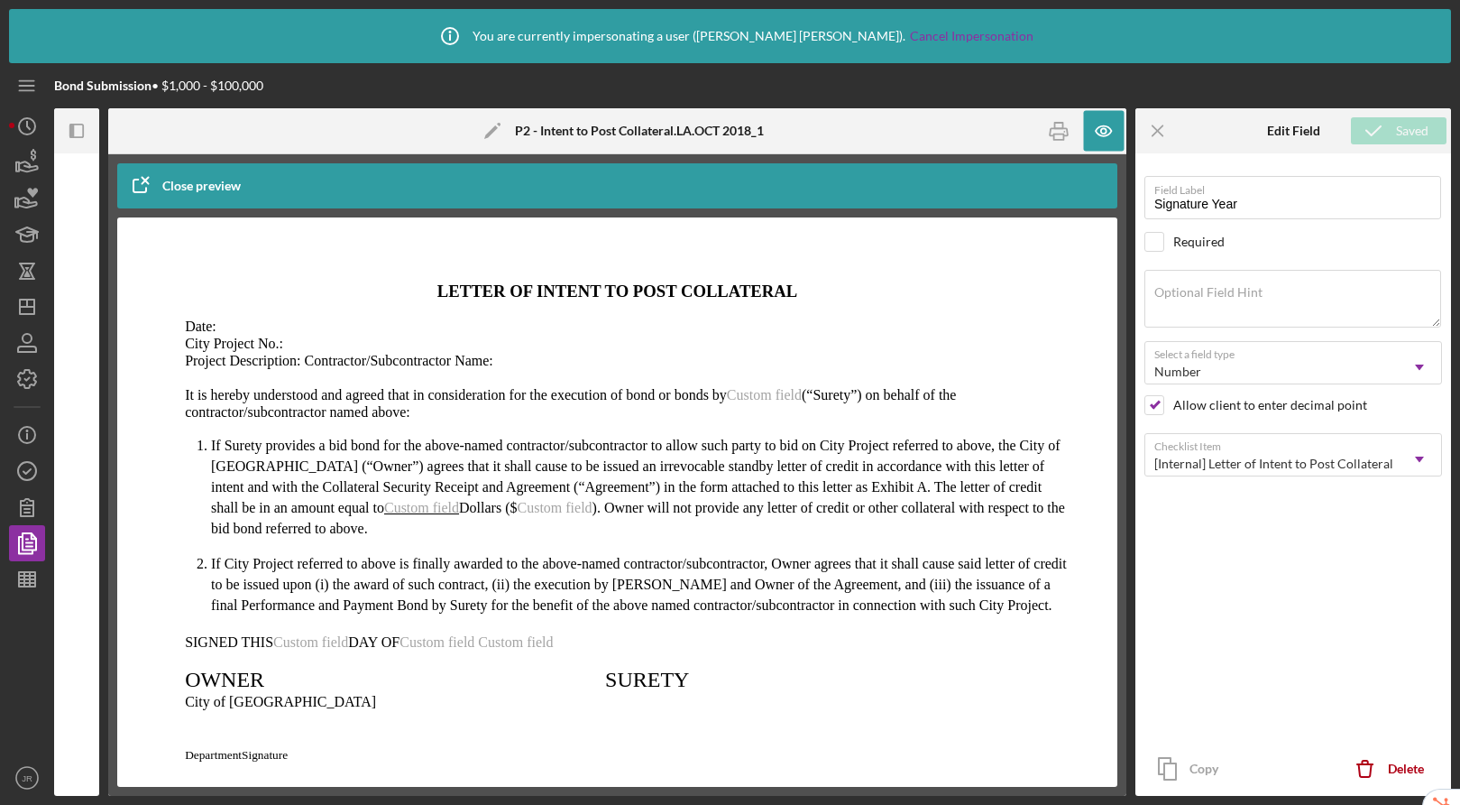
scroll to position [32, 0]
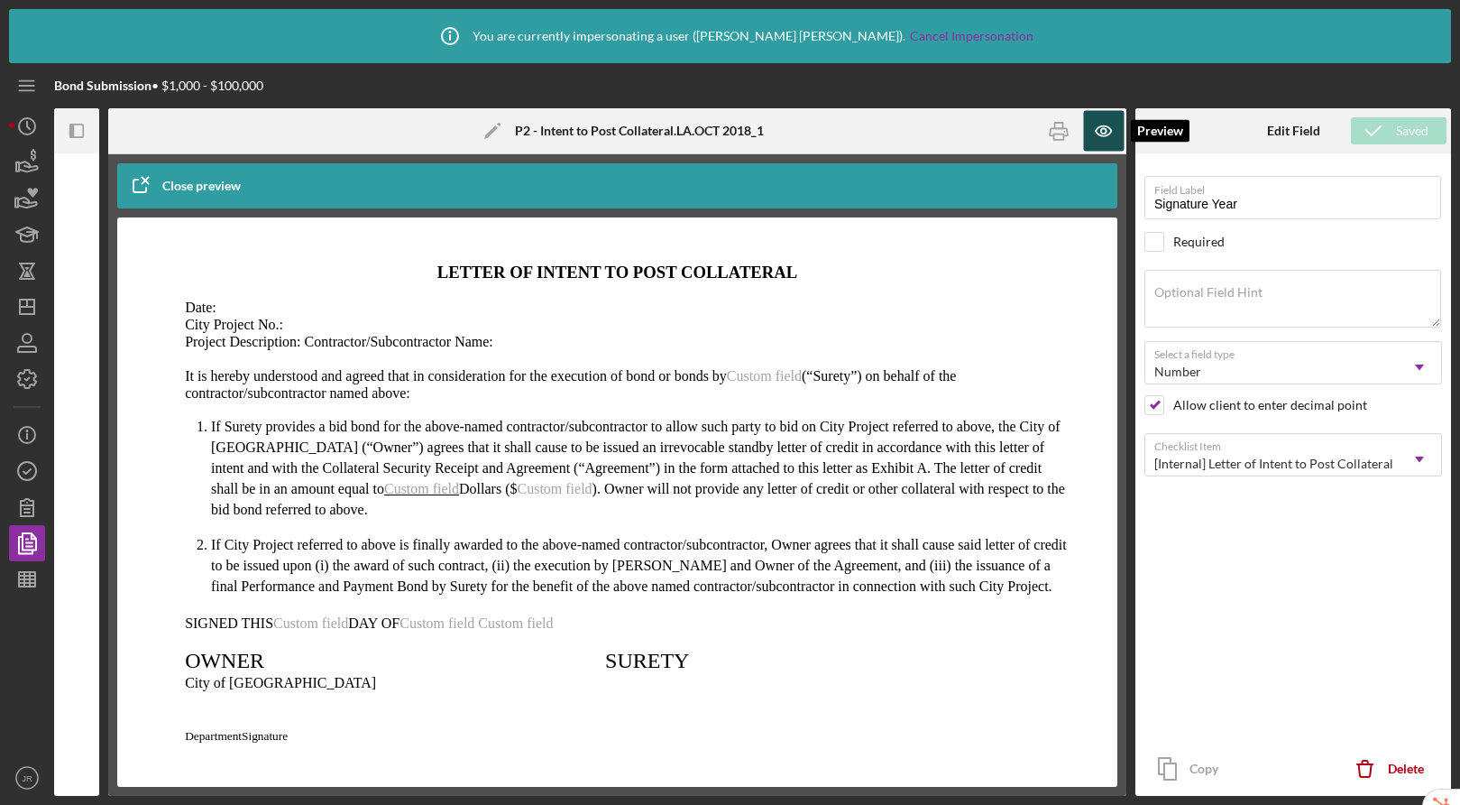
click at [1101, 143] on icon "button" at bounding box center [1103, 131] width 41 height 41
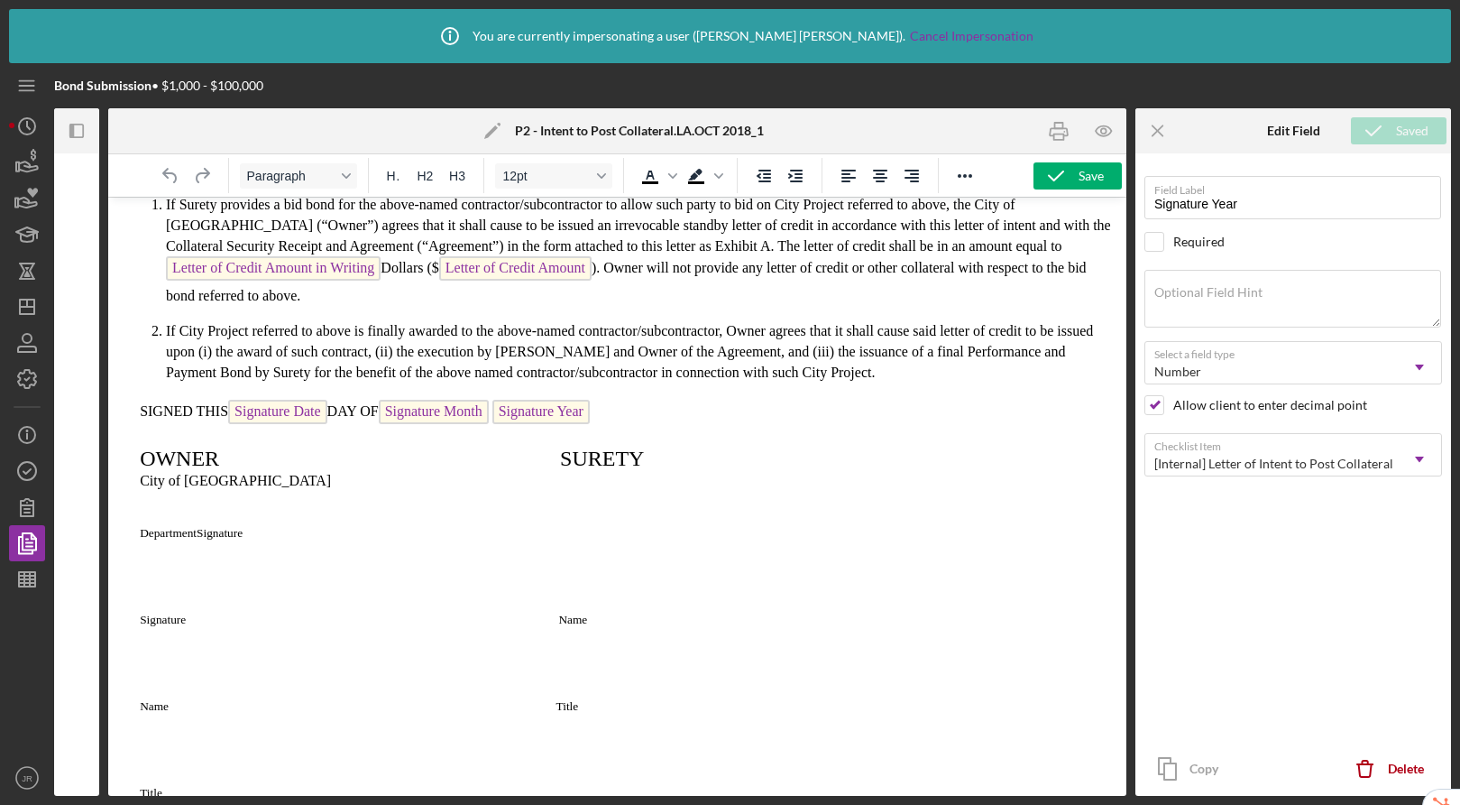
scroll to position [494, 0]
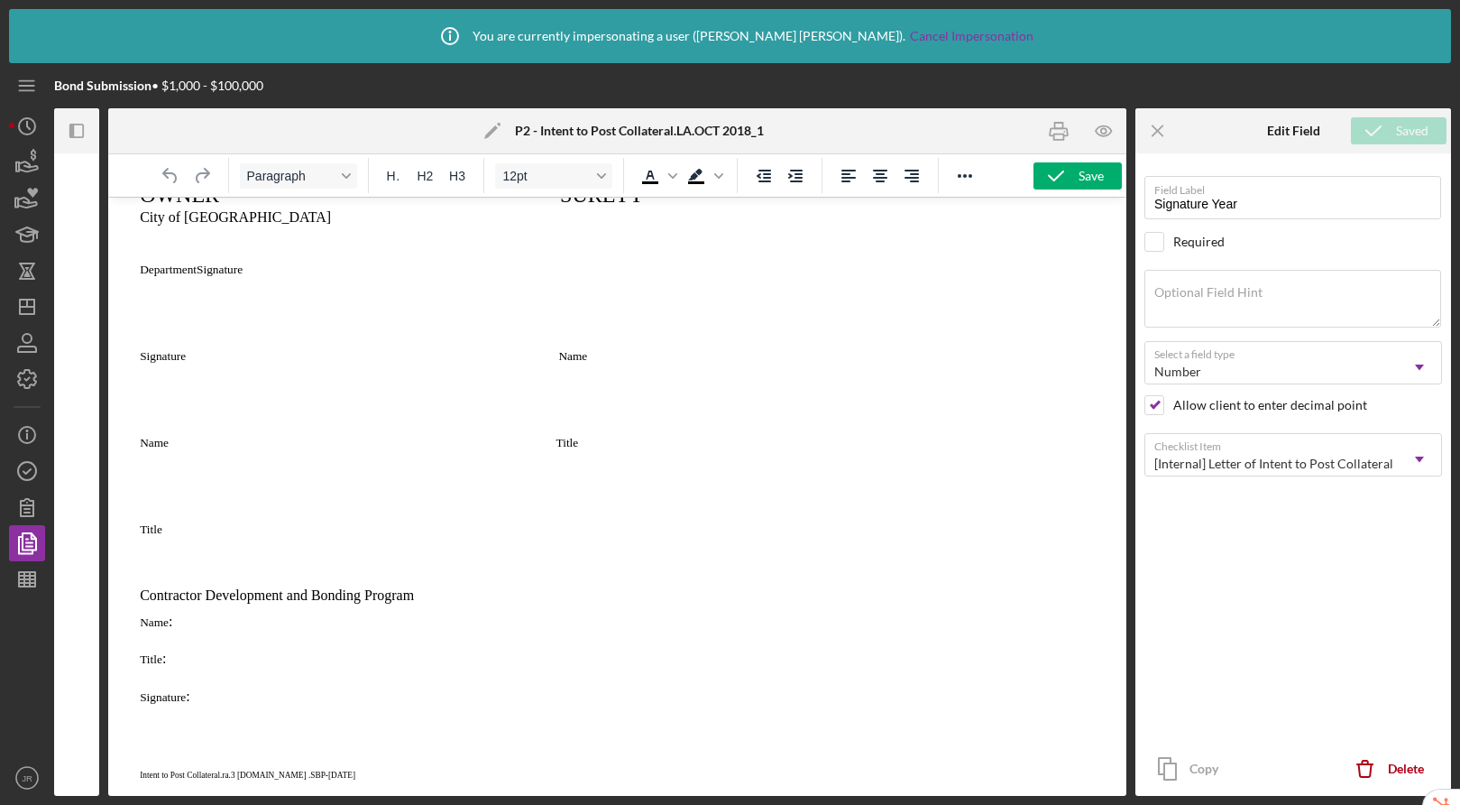
click at [223, 694] on p "Signature :" at bounding box center [328, 696] width 410 height 37
click at [143, 704] on p "Signature :" at bounding box center [328, 696] width 410 height 37
click at [1065, 167] on icon "button" at bounding box center [1056, 175] width 45 height 45
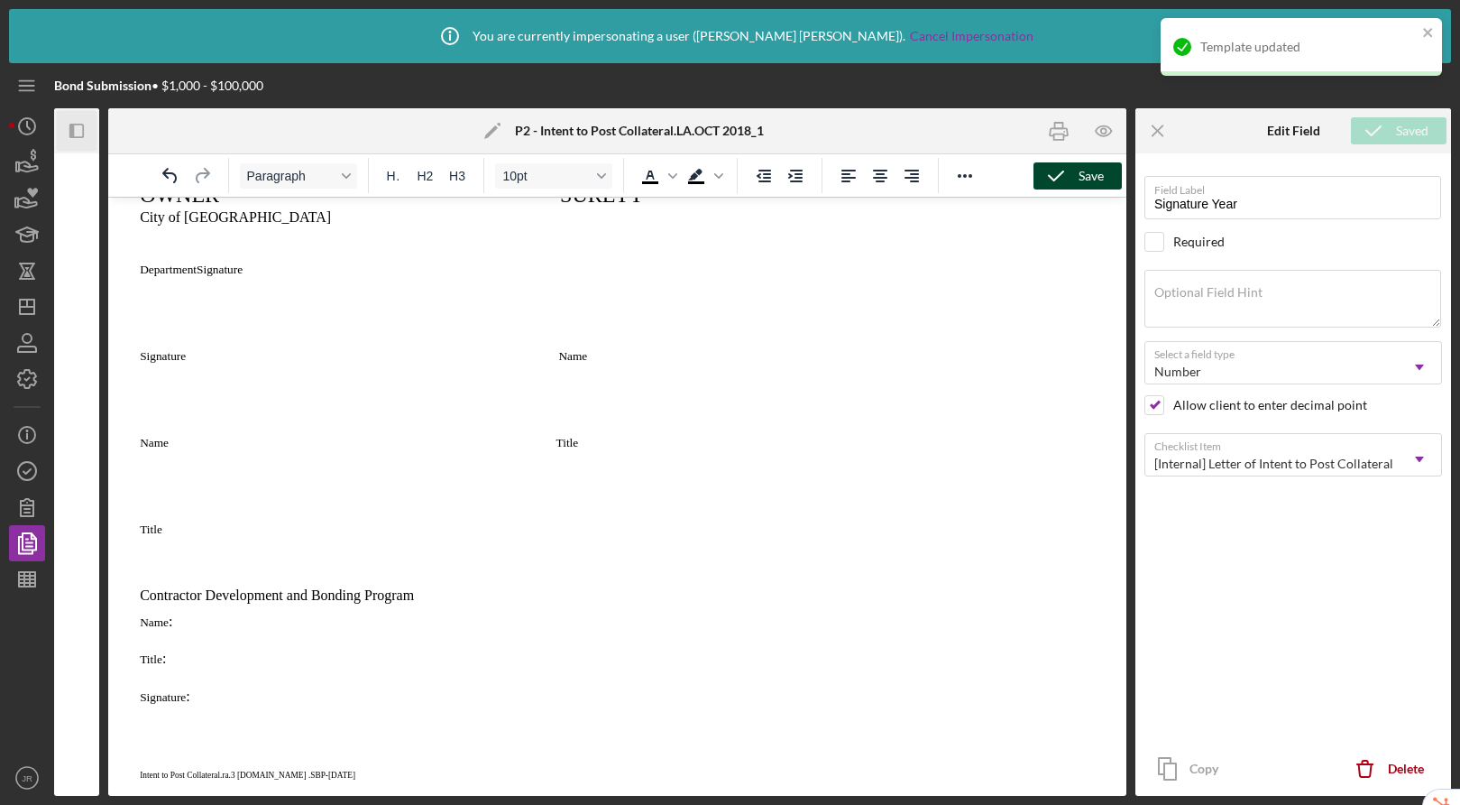
click at [69, 139] on icon "Icon/Panel Side Expand" at bounding box center [77, 131] width 41 height 41
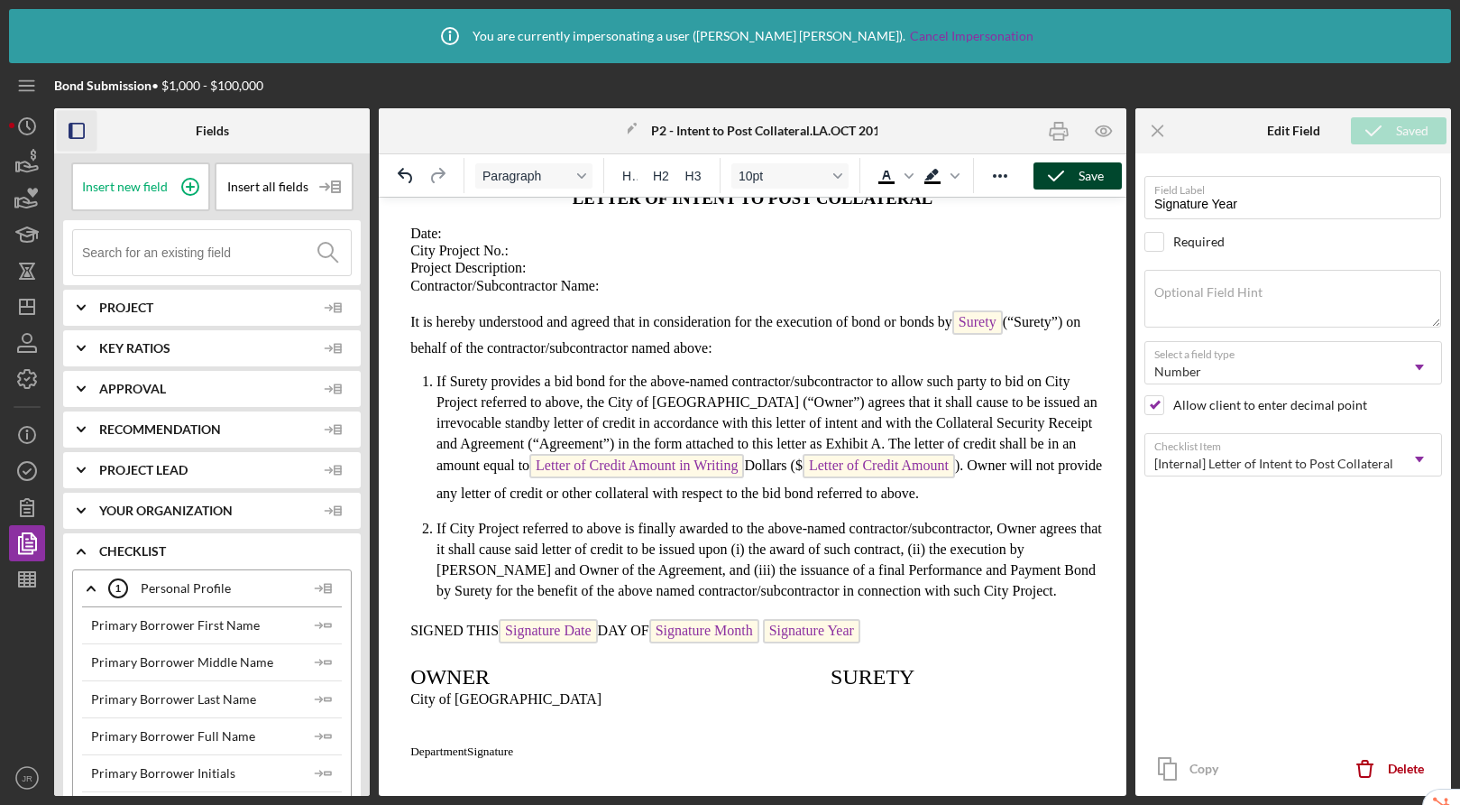
scroll to position [0, 0]
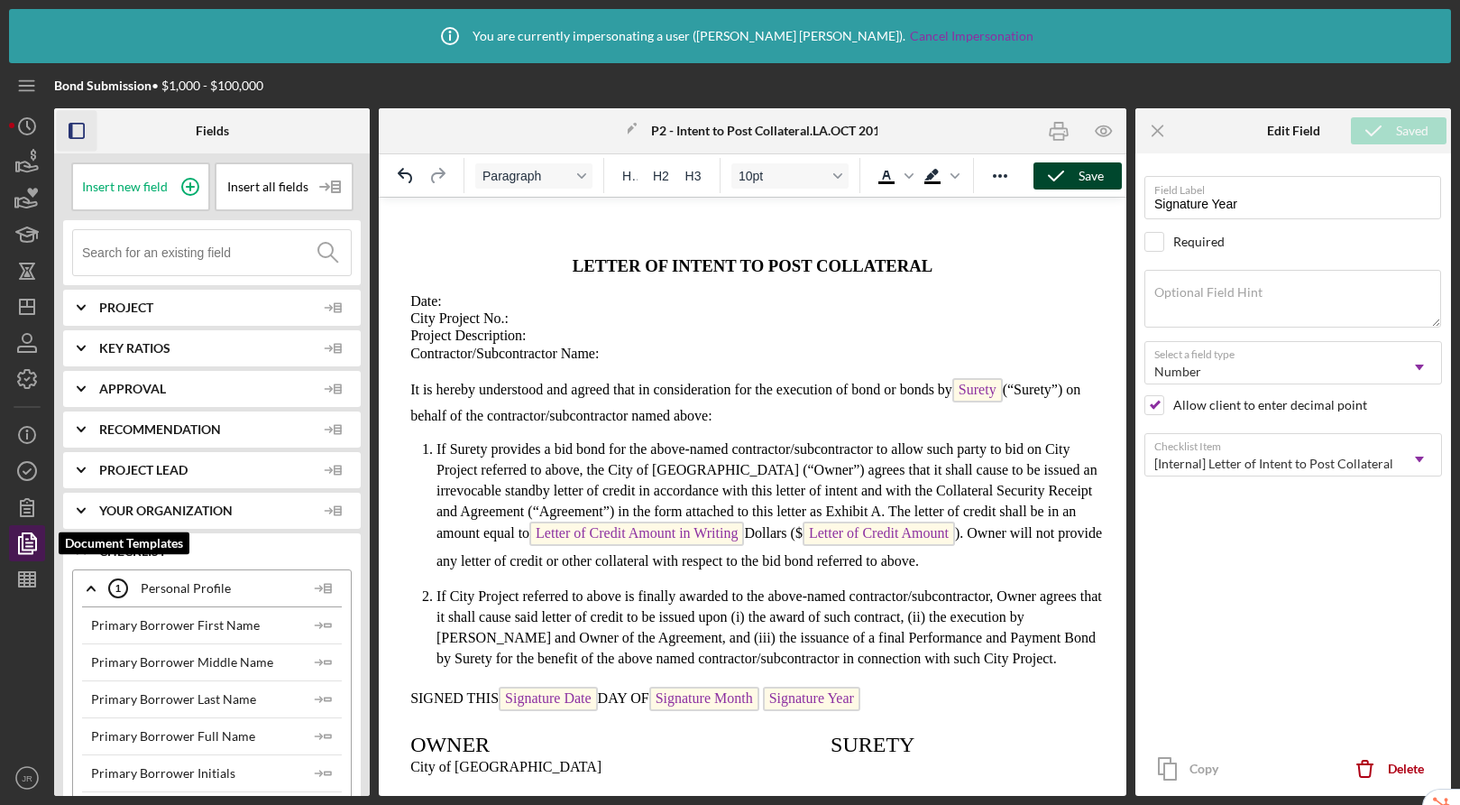
click at [33, 539] on polyline "button" at bounding box center [34, 536] width 5 height 5
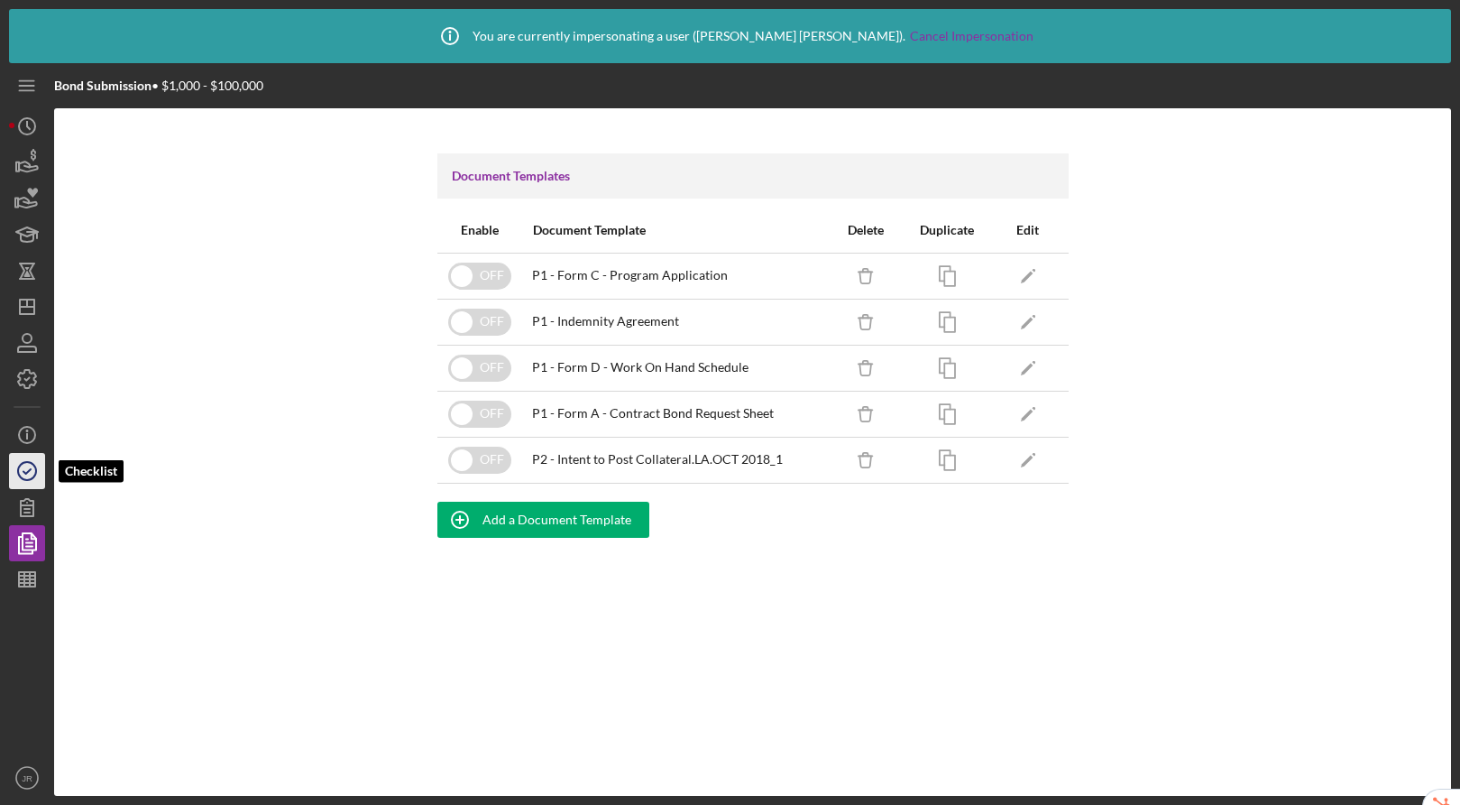
click at [19, 468] on icon "button" at bounding box center [27, 470] width 45 height 45
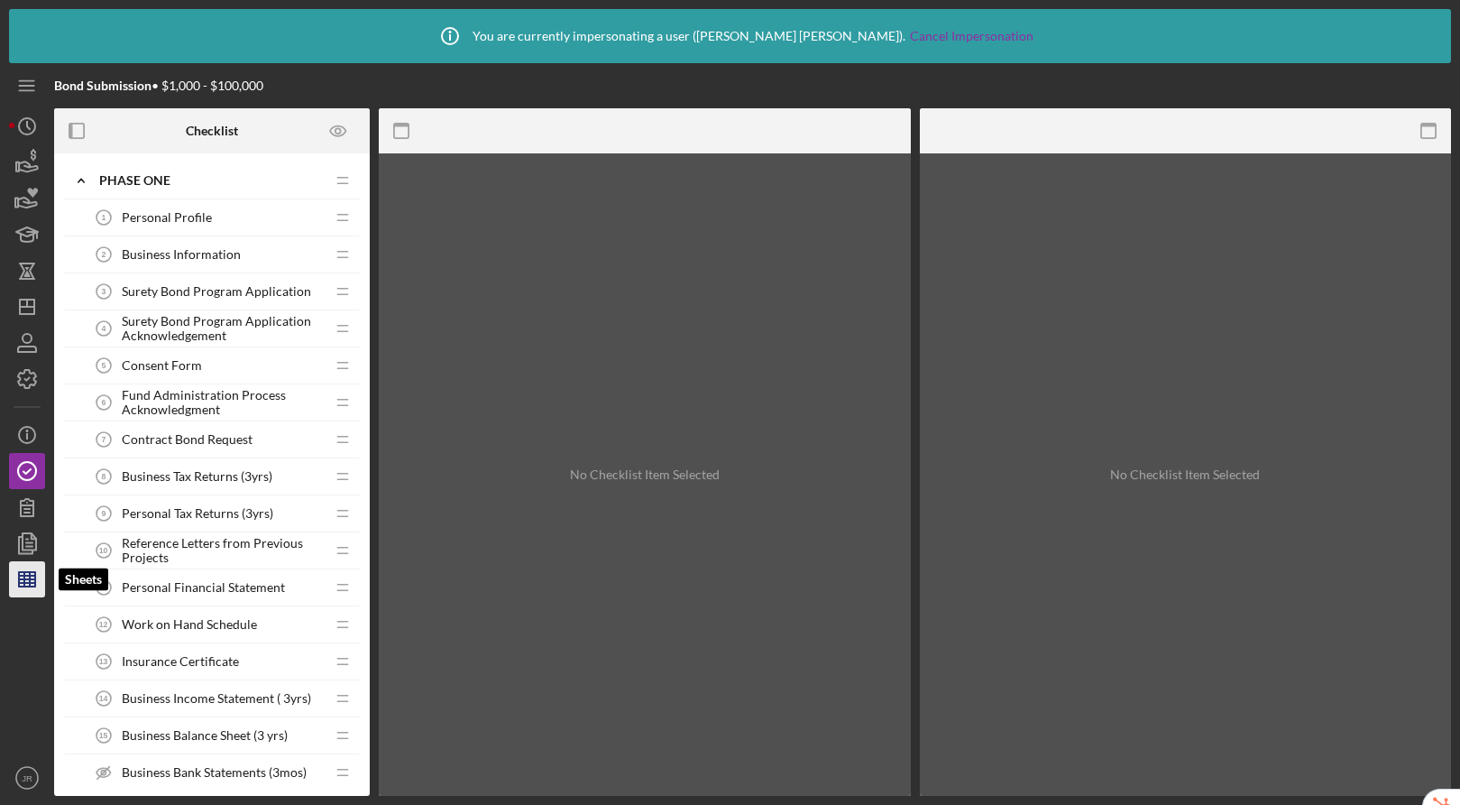
click at [21, 581] on icon "button" at bounding box center [27, 579] width 45 height 45
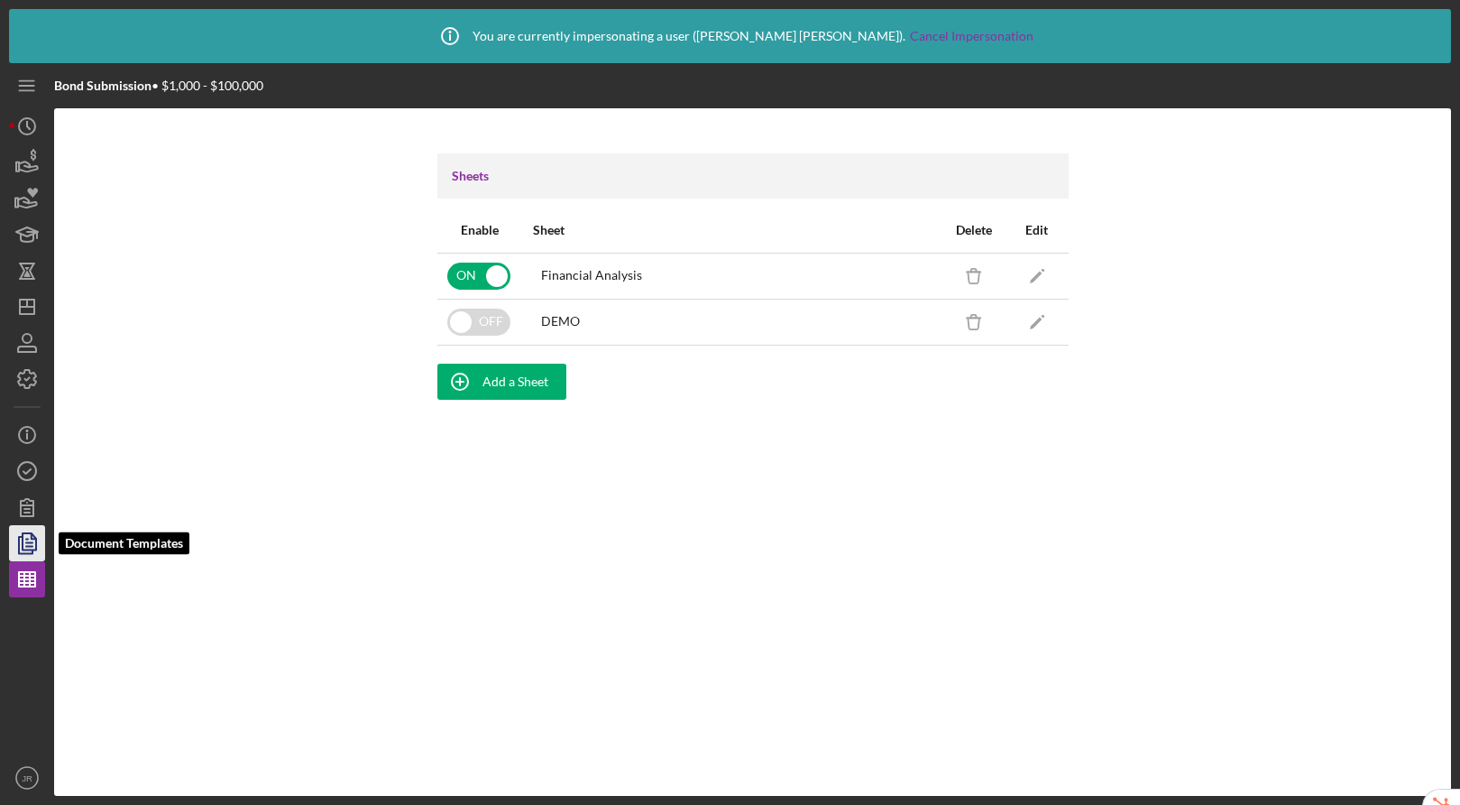
click at [27, 542] on icon "button" at bounding box center [29, 542] width 6 height 7
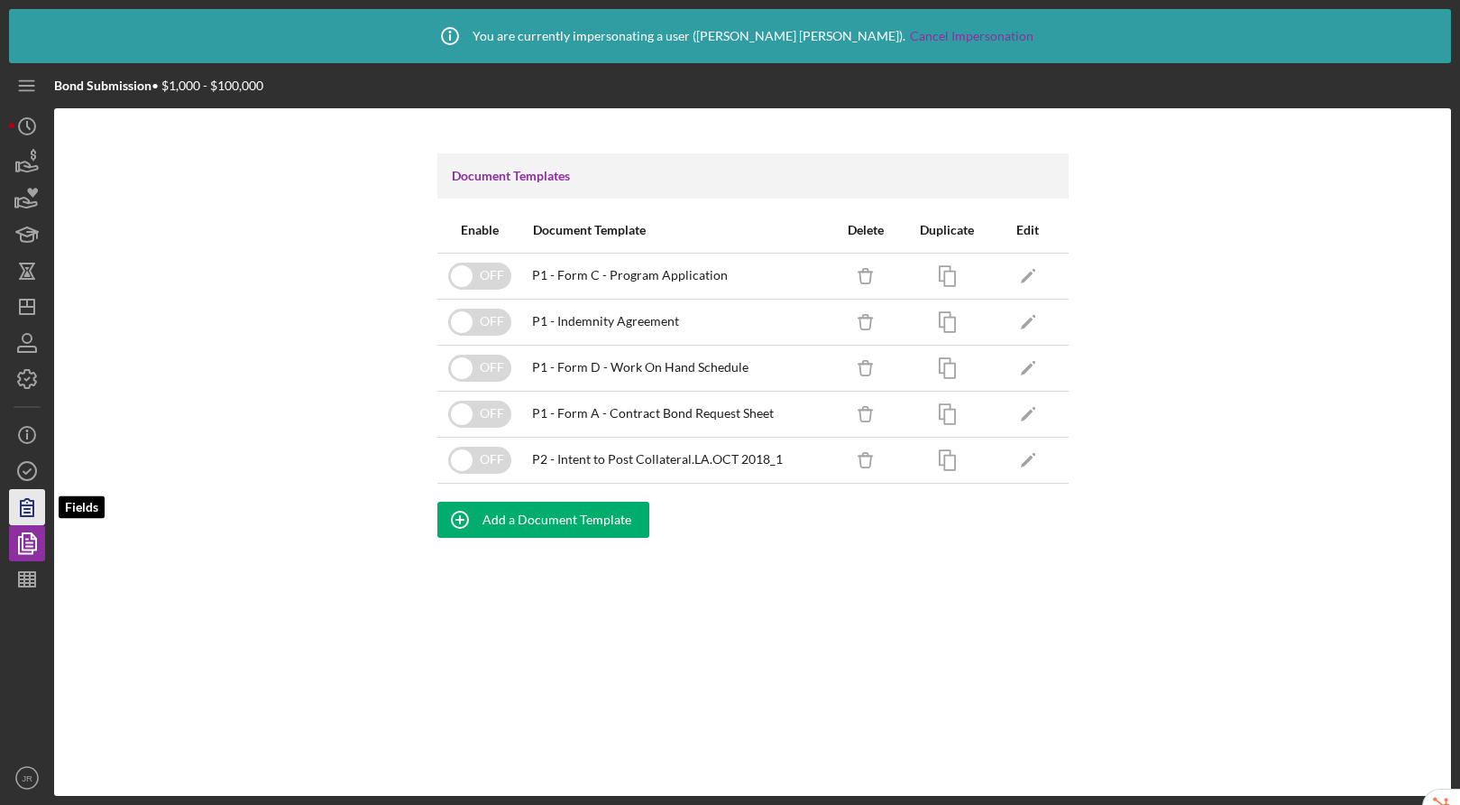
click at [33, 504] on icon "button" at bounding box center [27, 507] width 13 height 17
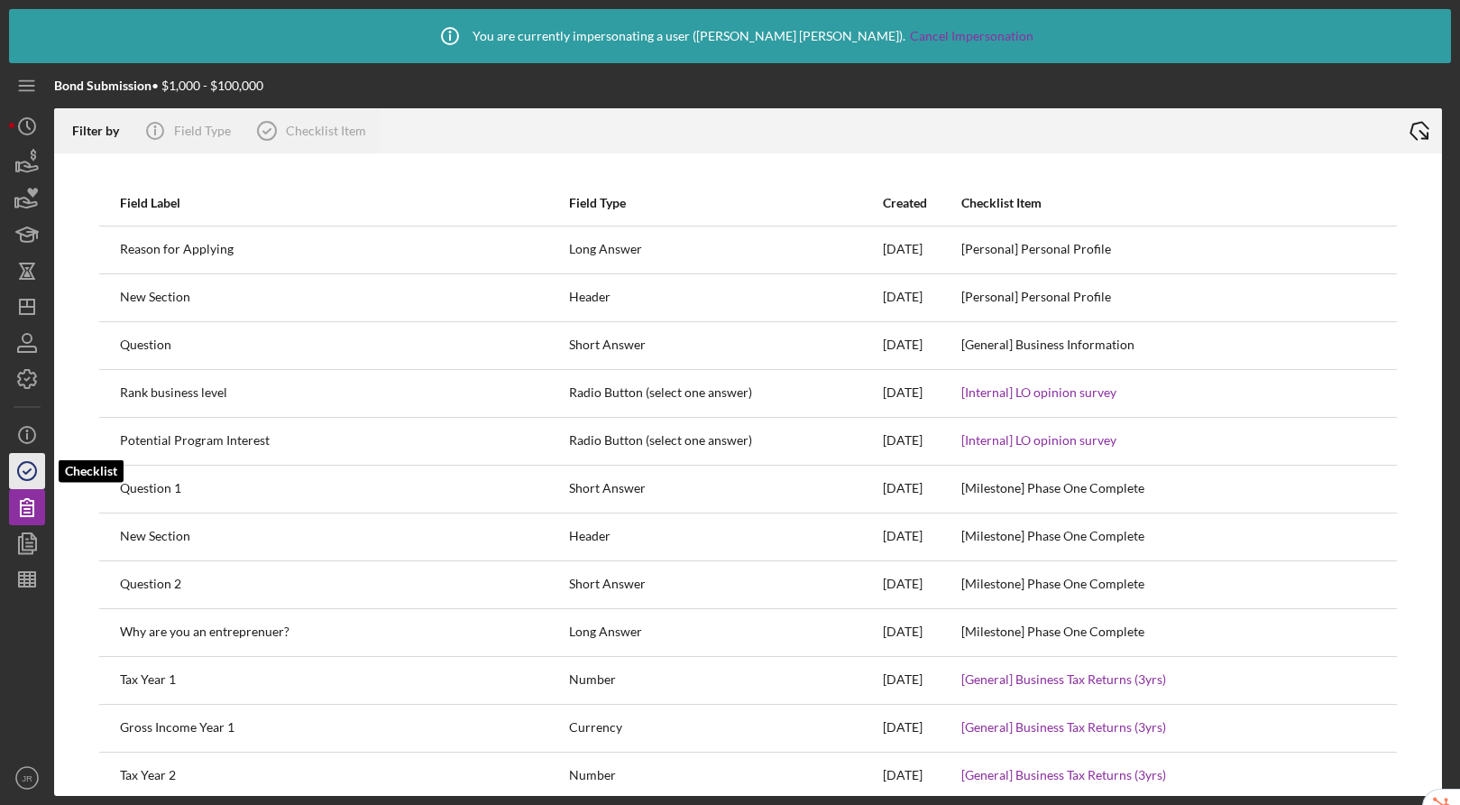
click at [27, 475] on icon "button" at bounding box center [27, 470] width 45 height 45
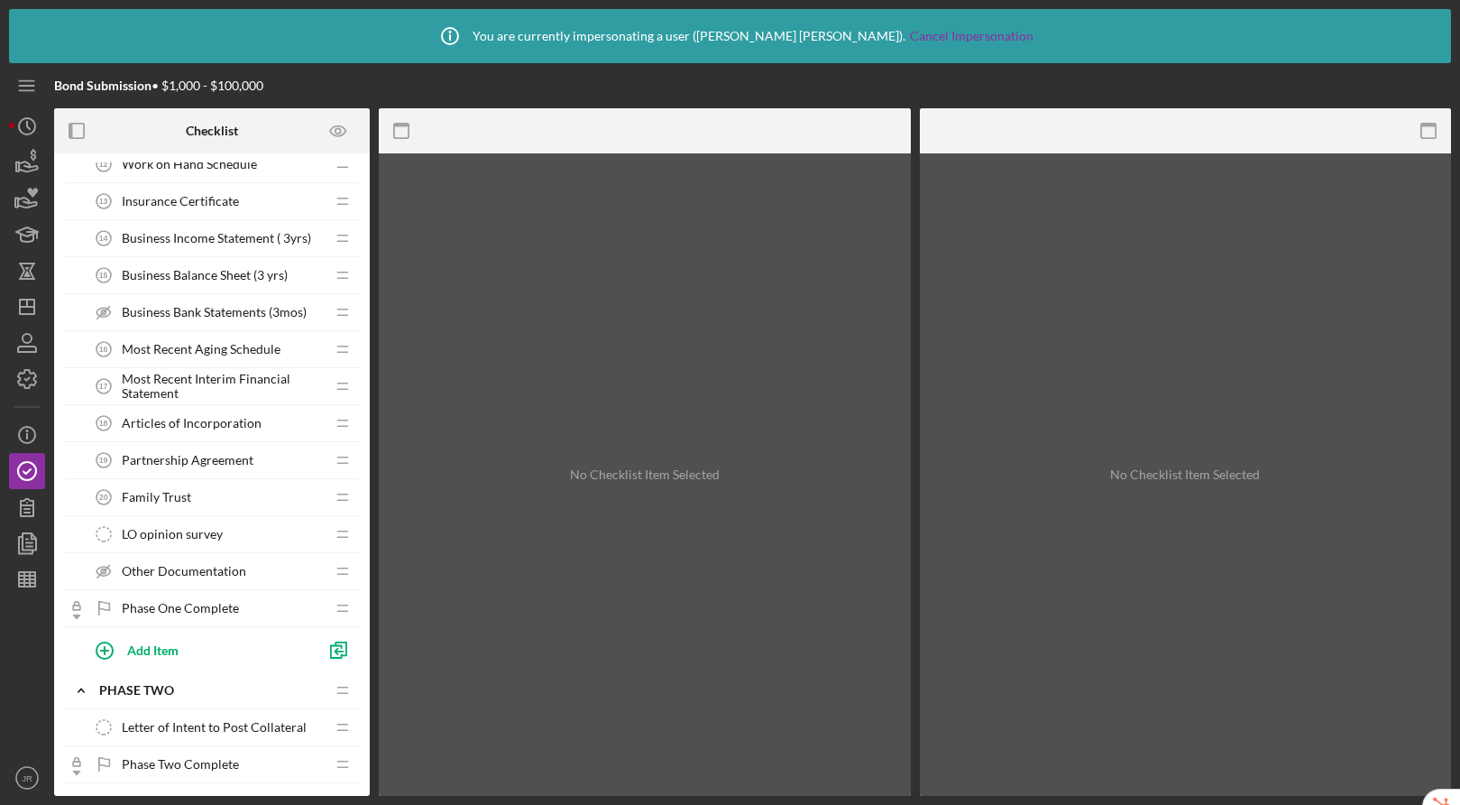
scroll to position [665, 0]
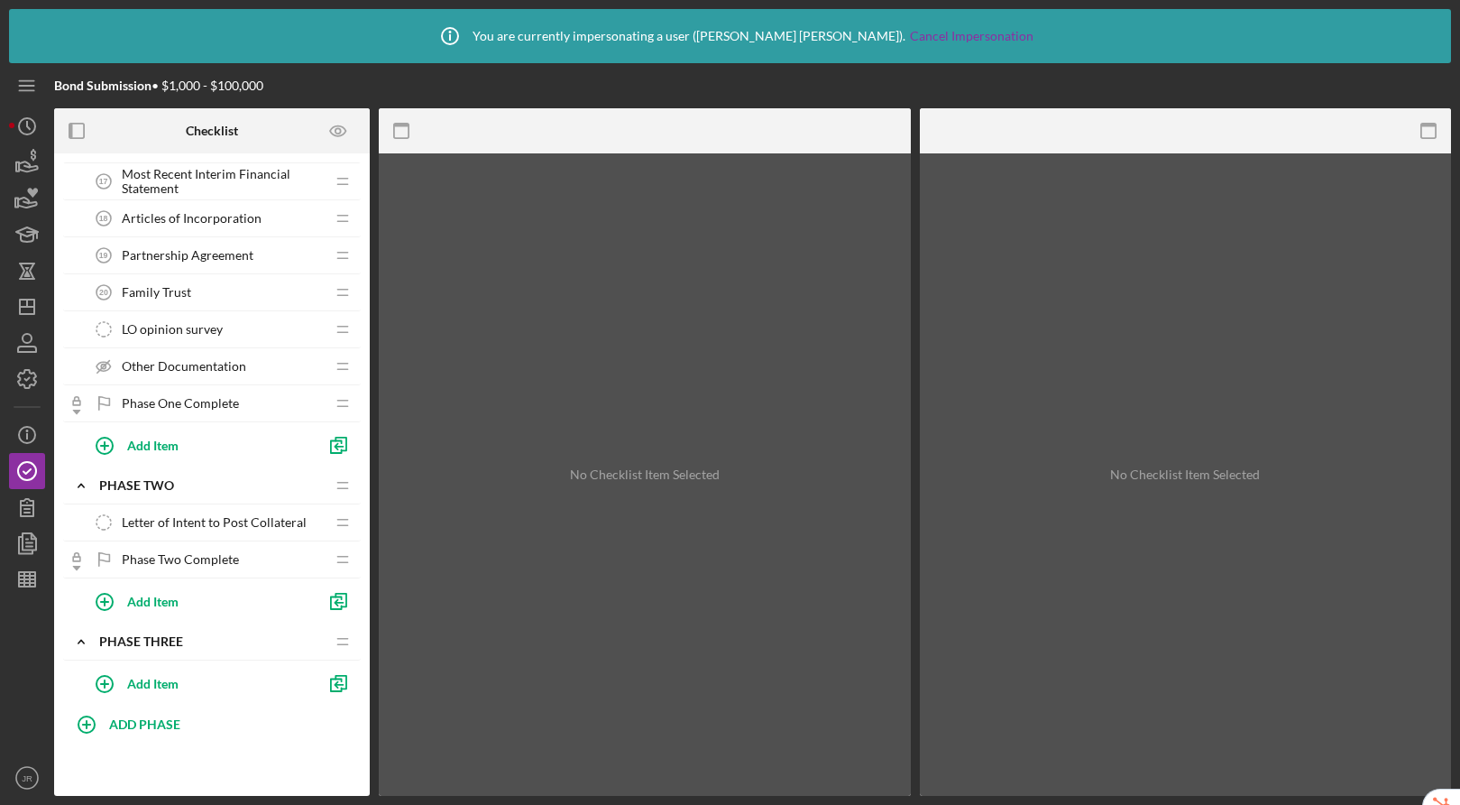
click at [206, 519] on span "Letter of Intent to Post Collateral" at bounding box center [214, 522] width 185 height 14
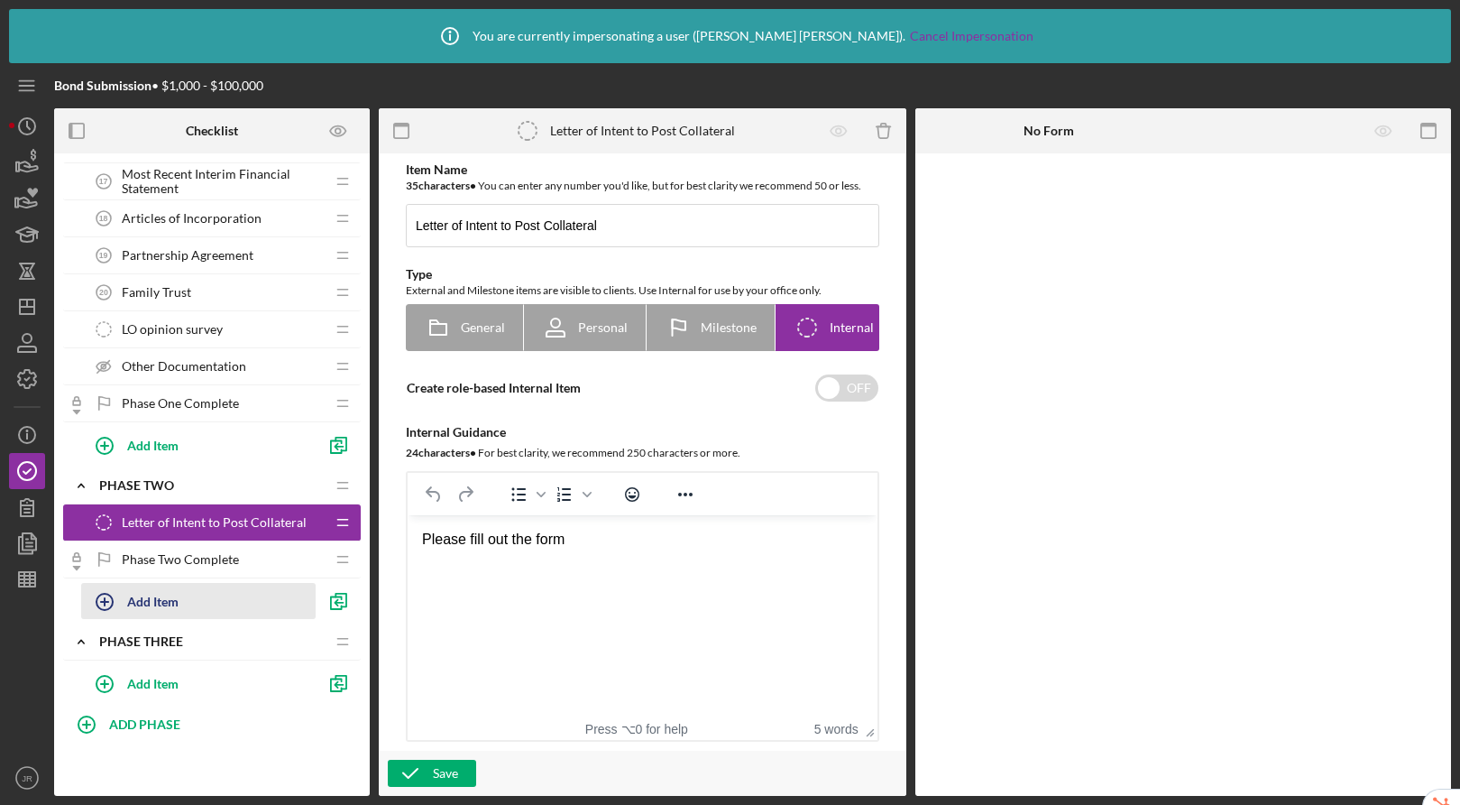
click at [159, 597] on div "Add Item" at bounding box center [152, 601] width 51 height 34
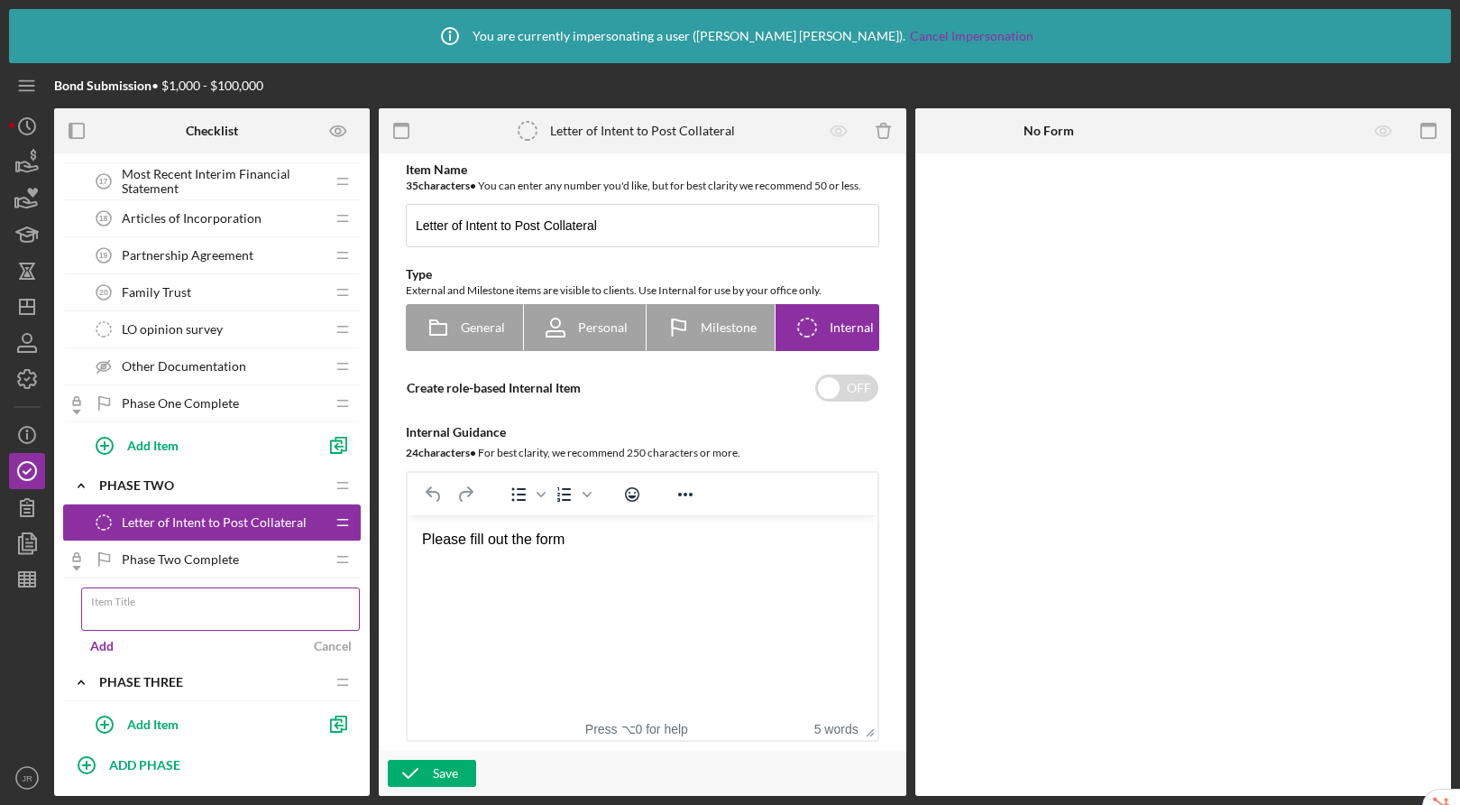
click at [192, 599] on label "Item Title" at bounding box center [225, 598] width 269 height 20
click at [192, 599] on input "Item Title" at bounding box center [220, 608] width 279 height 43
type input "Request Surety Bond Guarantee"
click at [106, 642] on div "Add" at bounding box center [101, 645] width 23 height 27
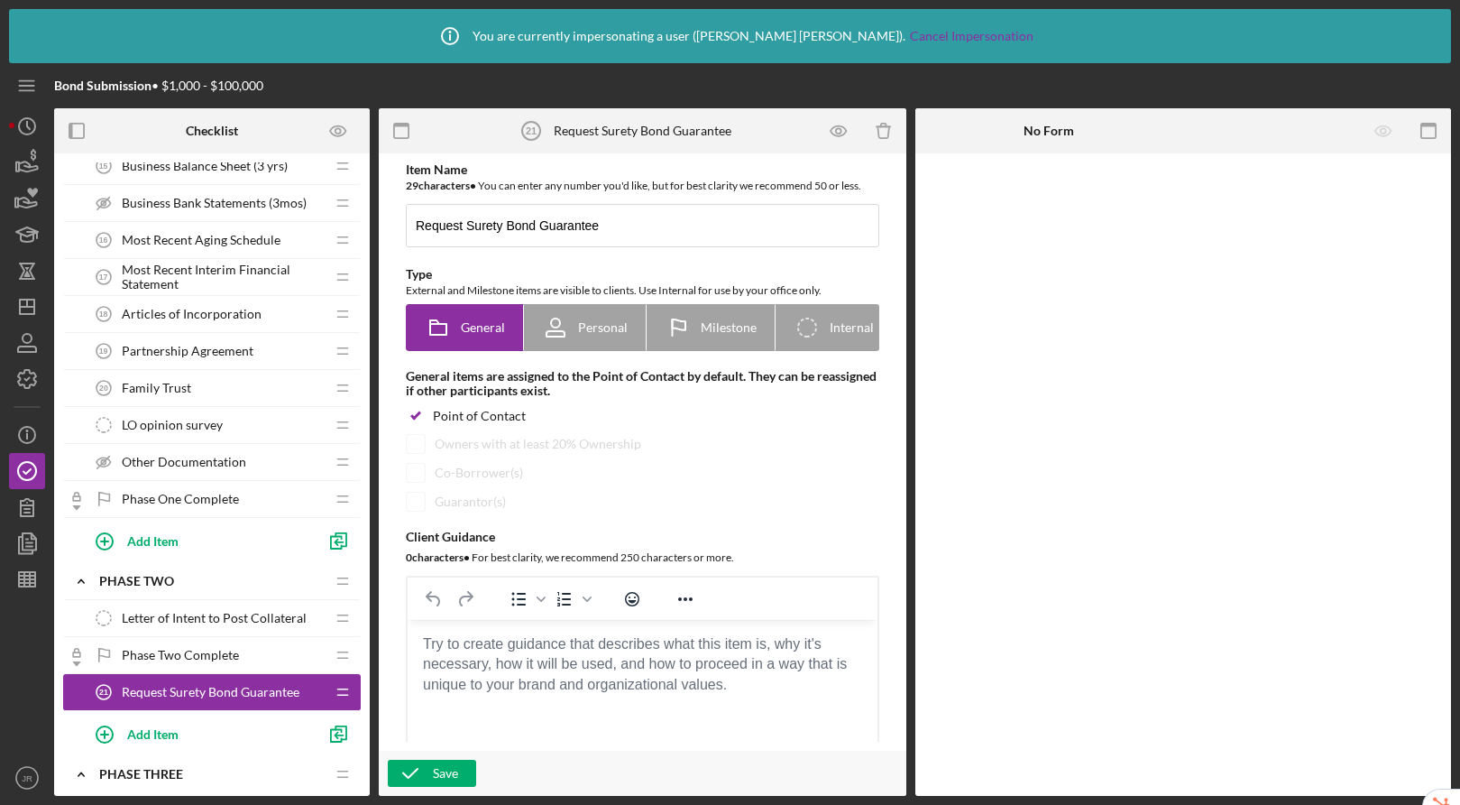
scroll to position [665, 0]
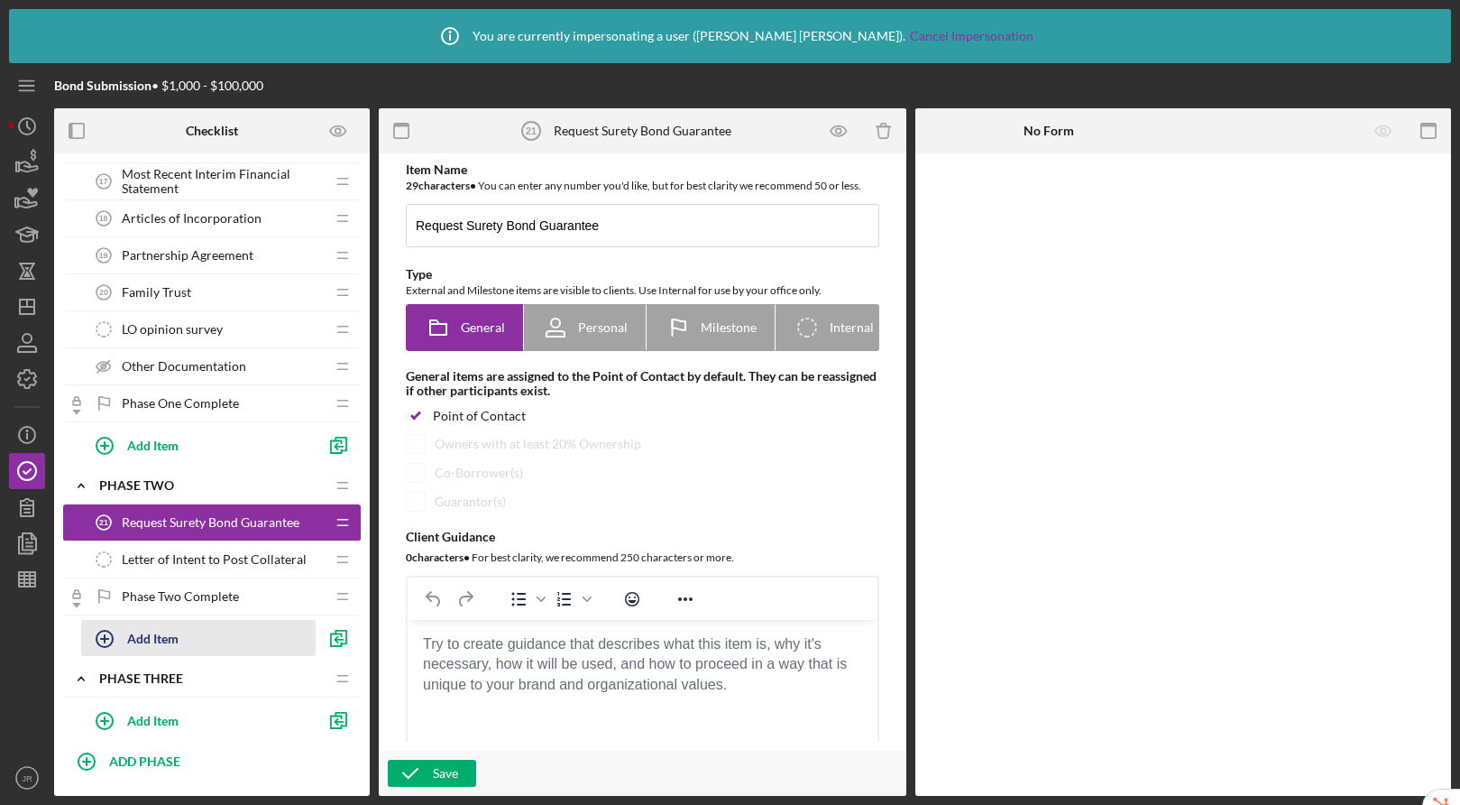
click at [155, 640] on div "Add Item" at bounding box center [152, 638] width 51 height 34
type input "Cost Breakdown Sheet"
click at [112, 680] on div "Add" at bounding box center [101, 682] width 23 height 27
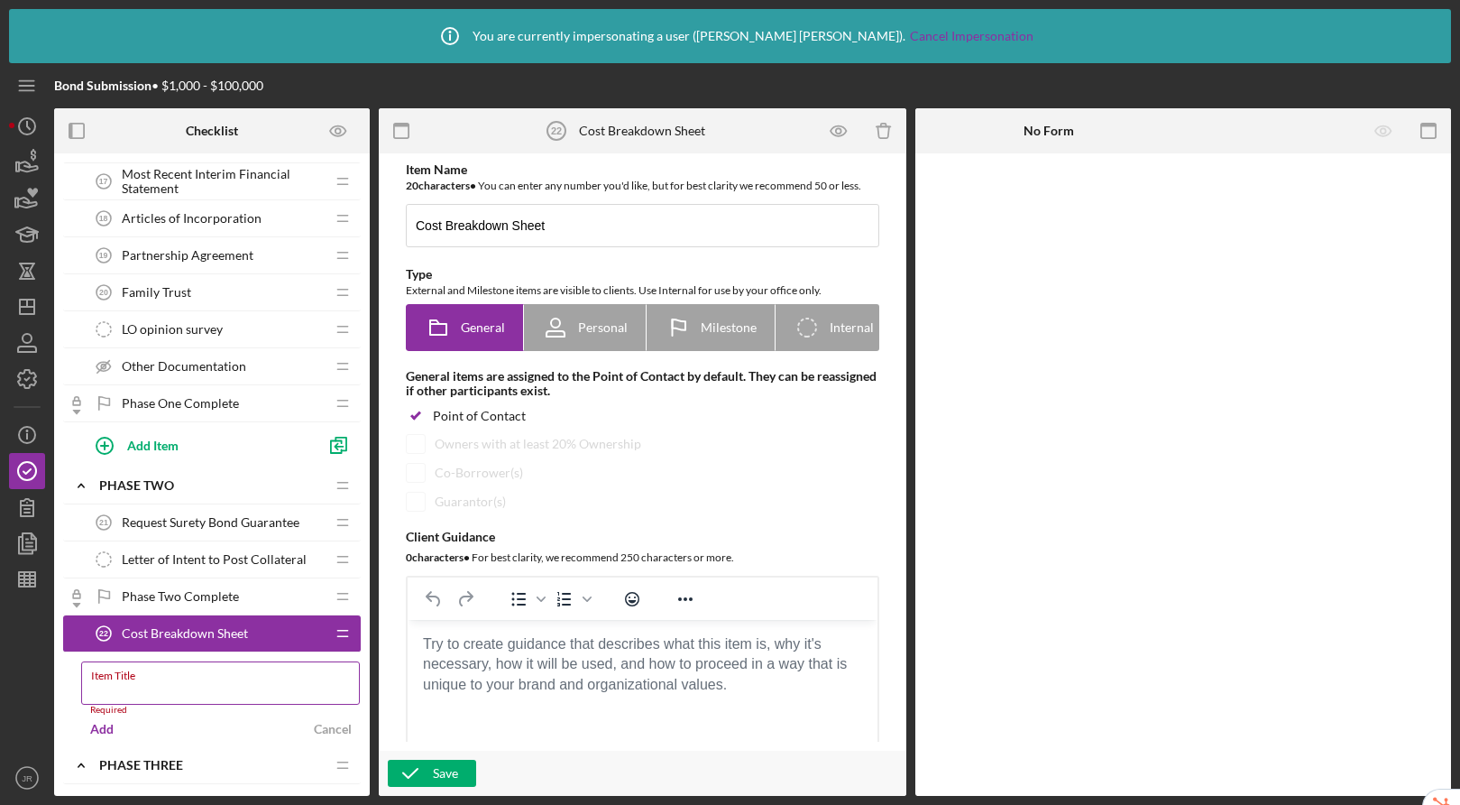
click at [152, 685] on input "Item Title" at bounding box center [220, 682] width 279 height 43
type input "Contract Bond Request"
click at [104, 725] on div "Add" at bounding box center [101, 719] width 23 height 27
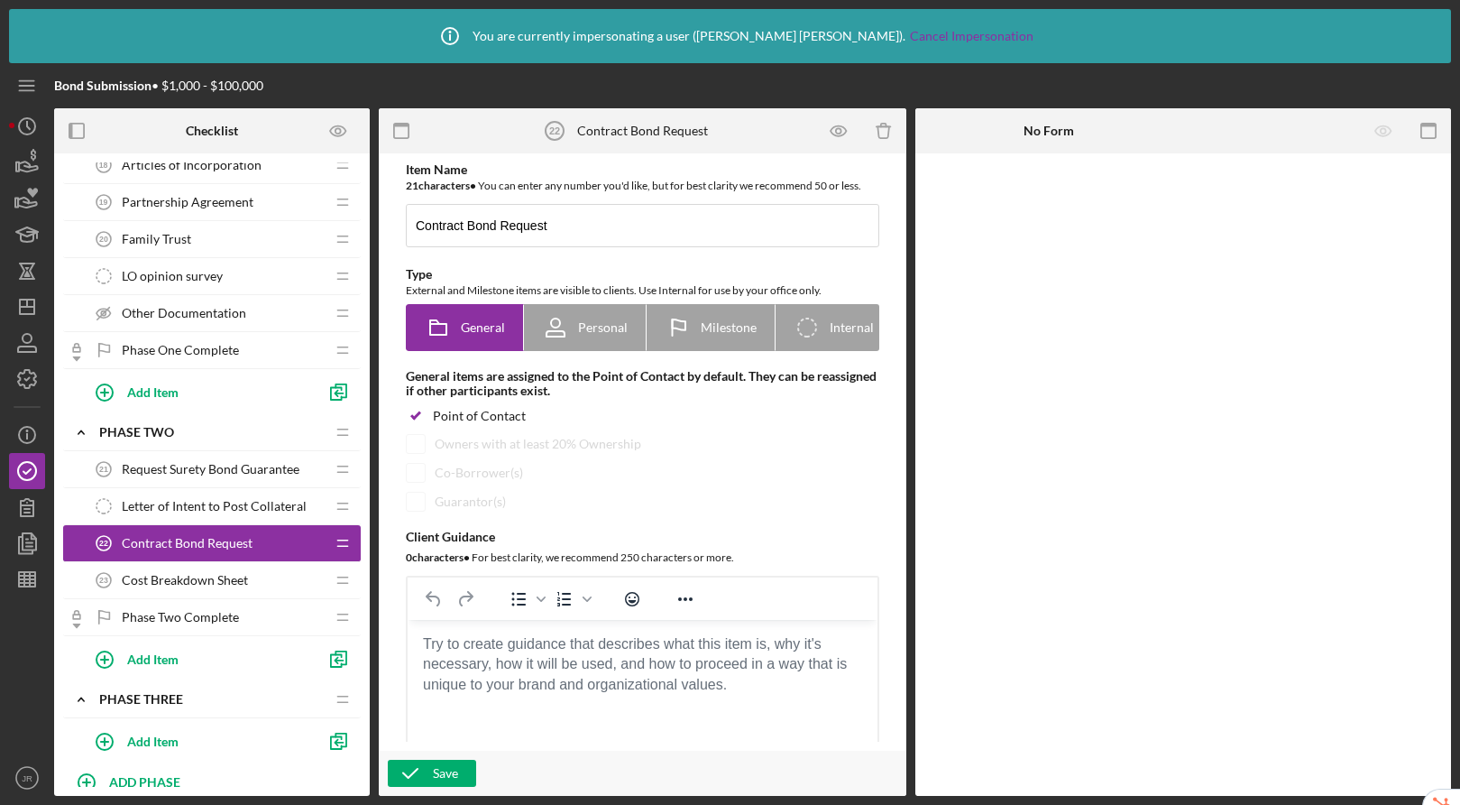
scroll to position [776, 0]
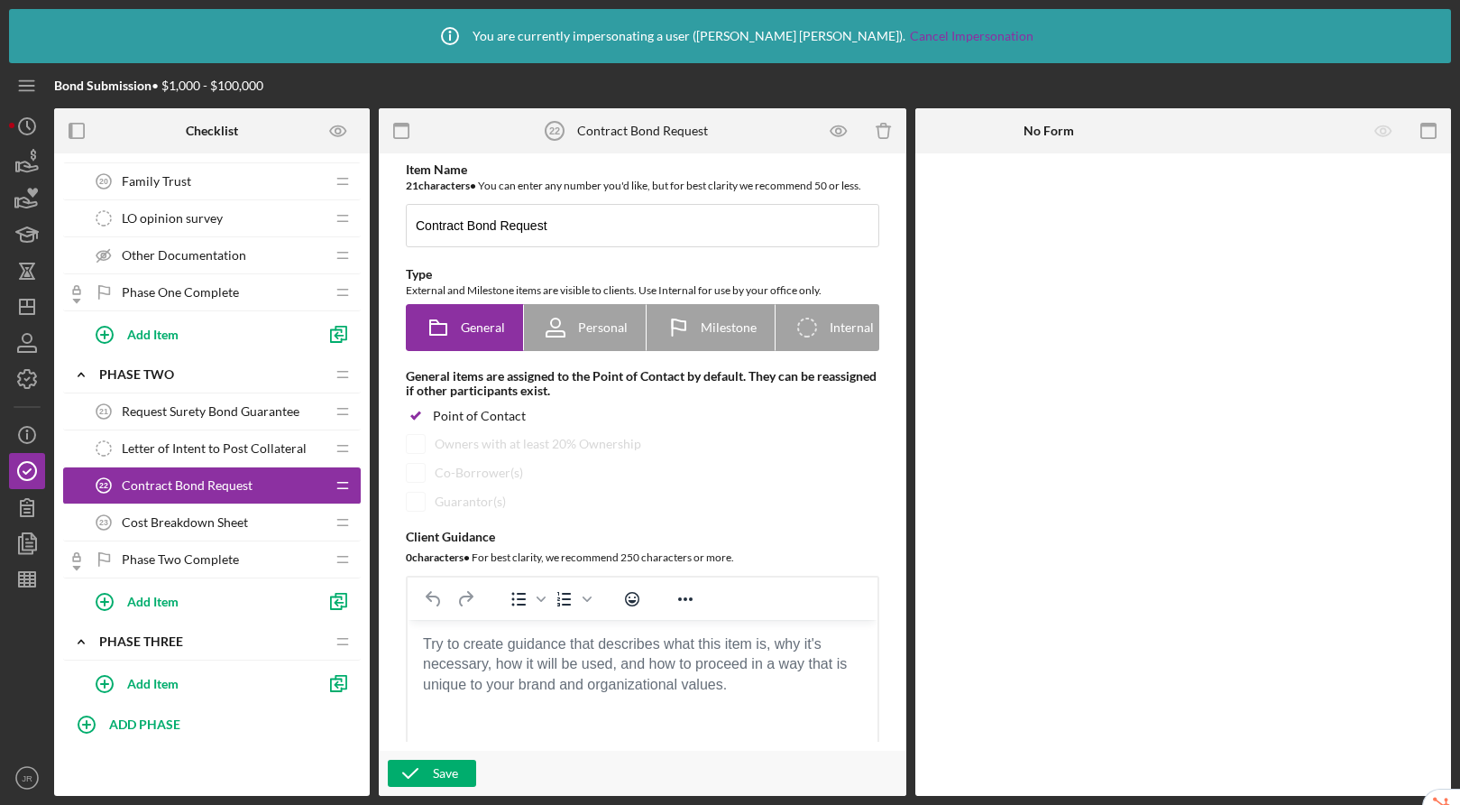
drag, startPoint x: 343, startPoint y: 672, endPoint x: 1238, endPoint y: 3, distance: 1117.5
click at [187, 458] on div "Letter of Intent to Post Collateral Letter of Intent to Post Collateral" at bounding box center [205, 448] width 239 height 36
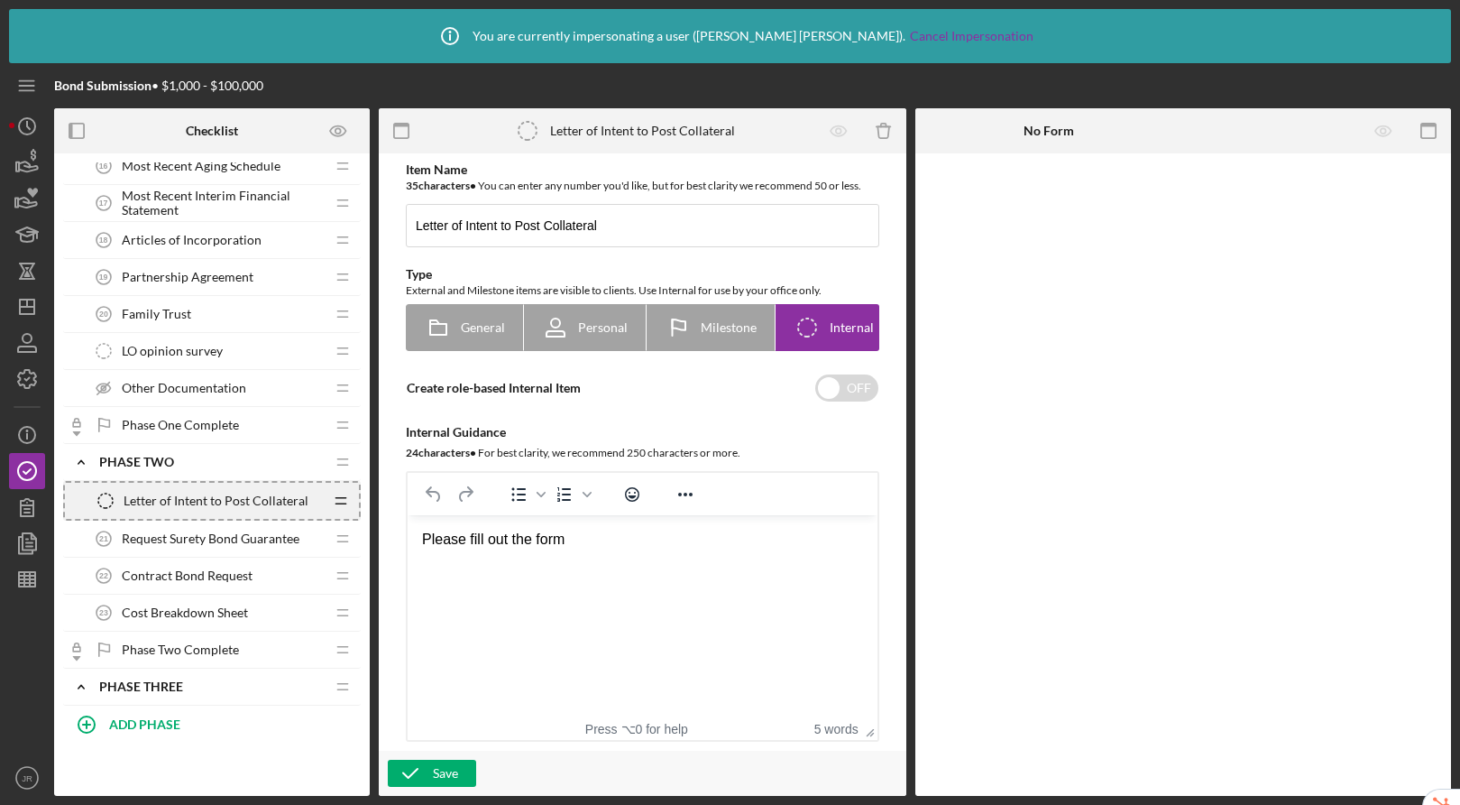
scroll to position [776, 0]
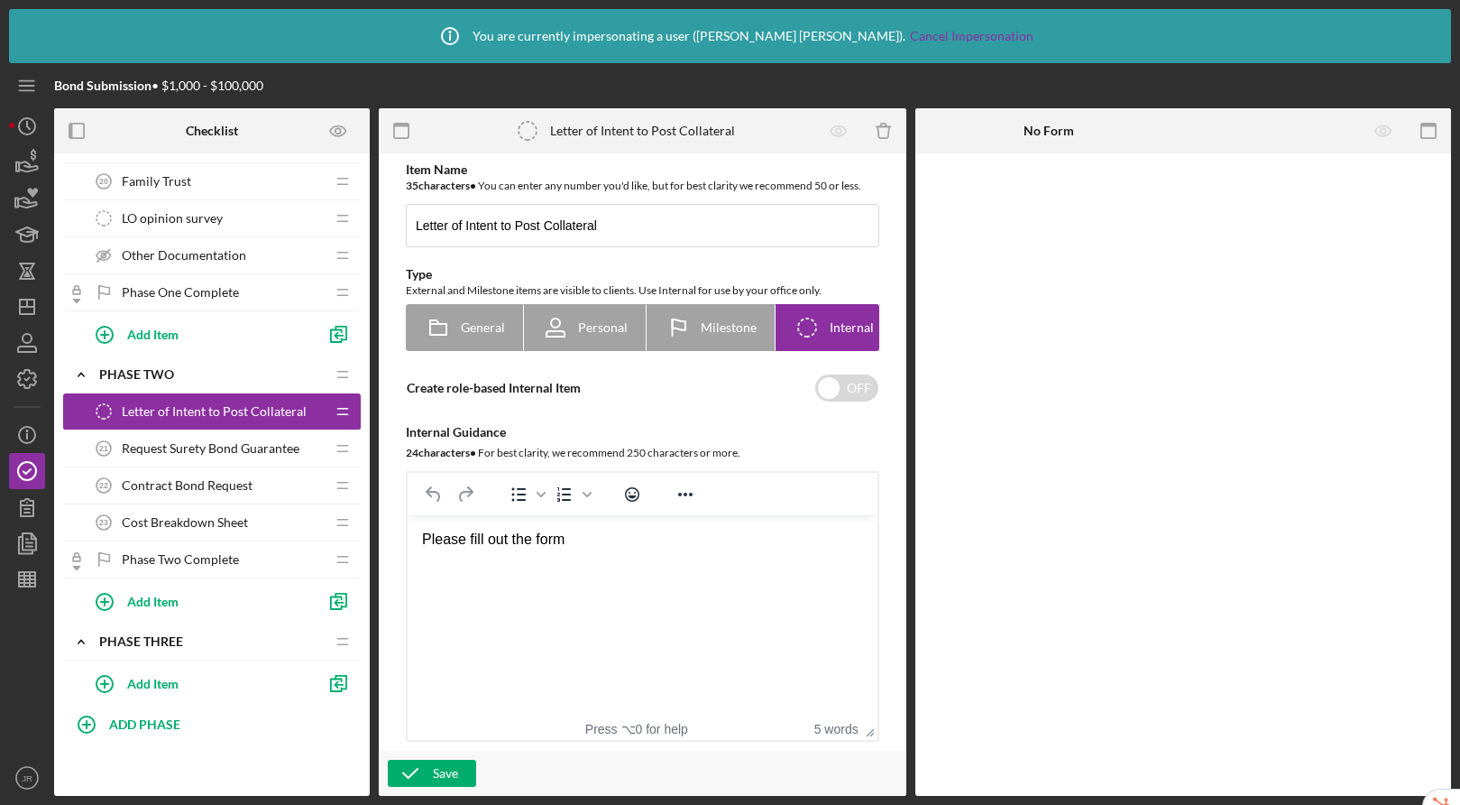
click at [235, 453] on span "Request Surety Bond Guarantee" at bounding box center [211, 448] width 178 height 14
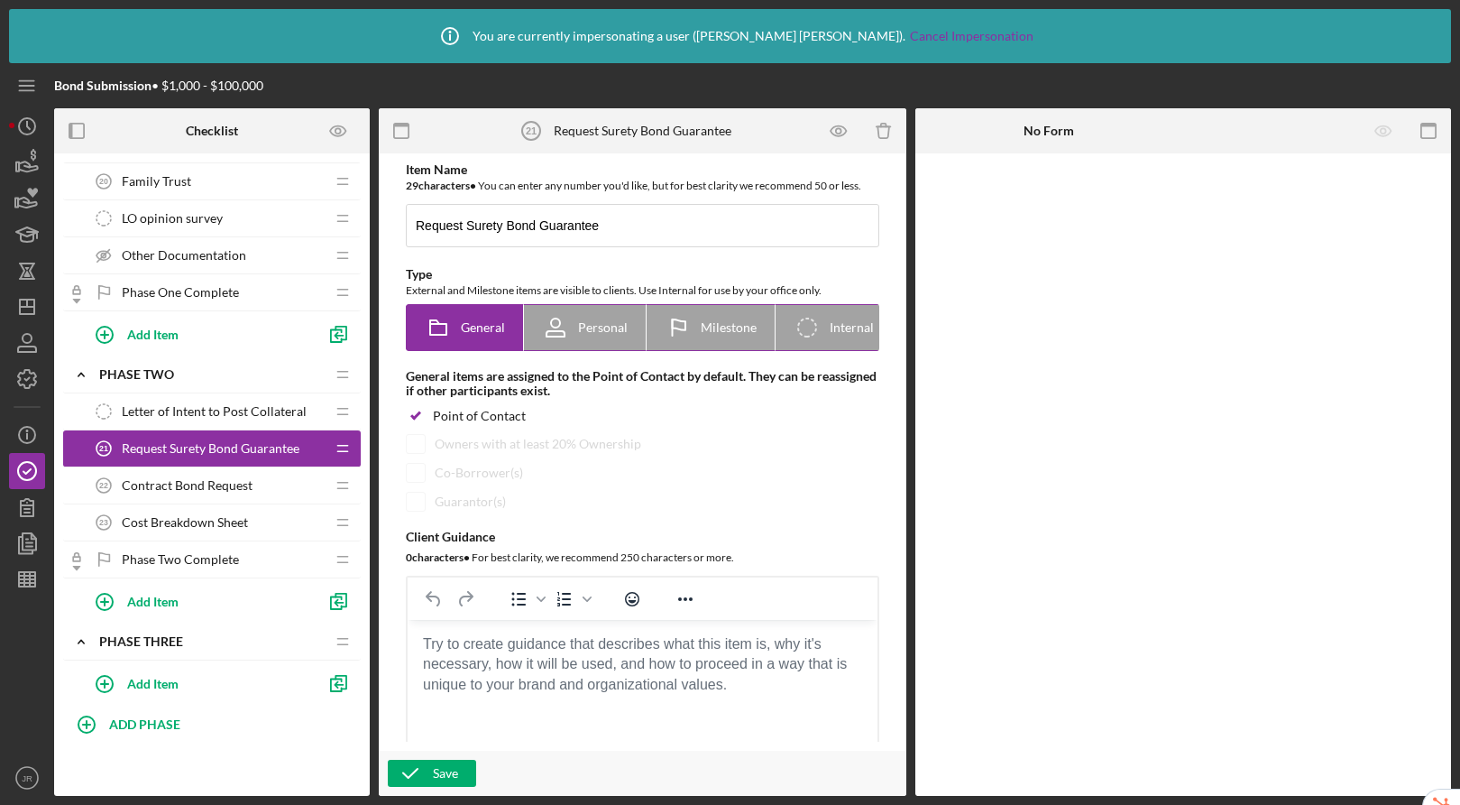
click at [808, 331] on icon "Icon/Checklist Item Internal" at bounding box center [807, 327] width 45 height 45
radio input "false"
radio input "true"
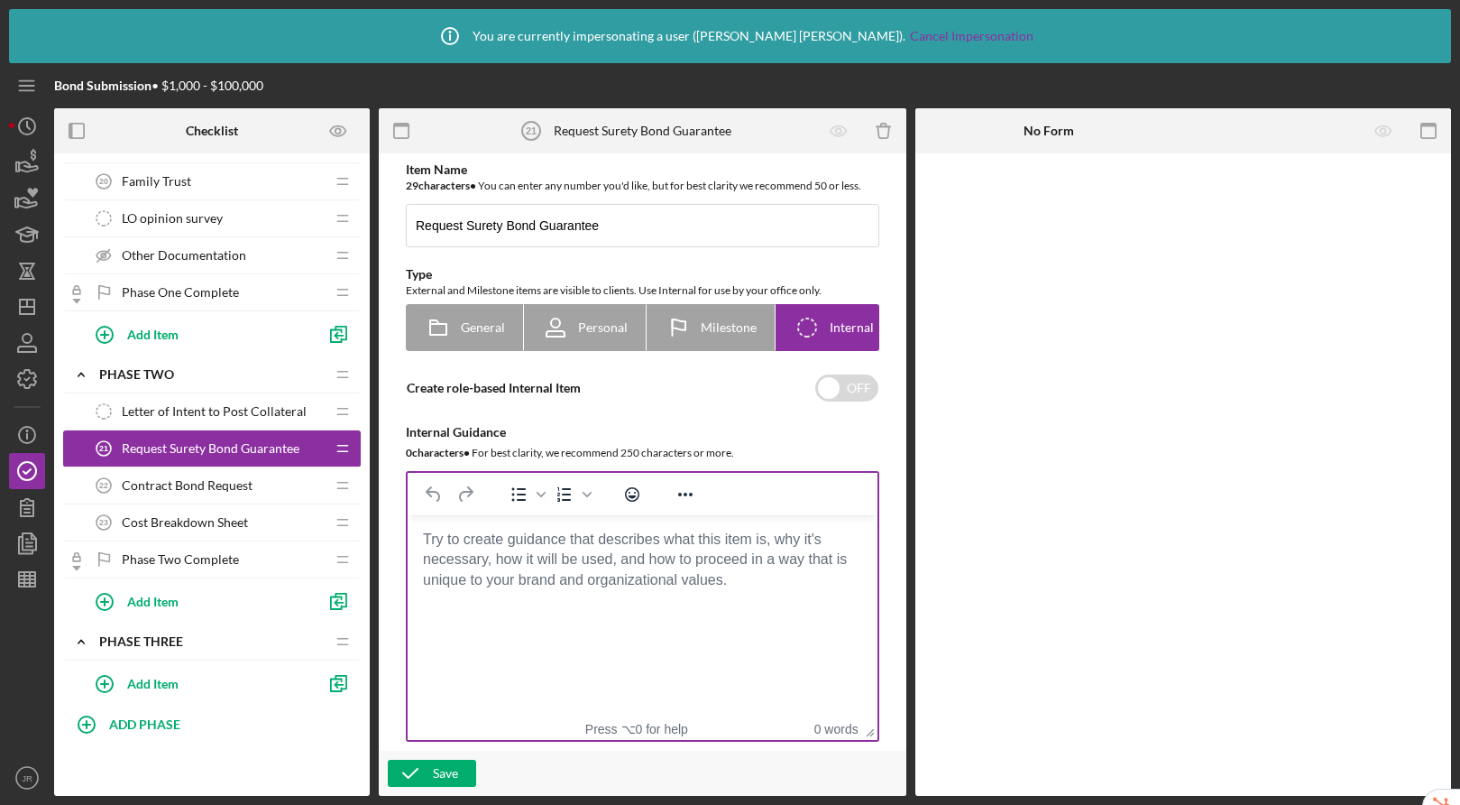
click at [503, 549] on body "Rich Text Area. Press ALT-0 for help." at bounding box center [642, 540] width 441 height 20
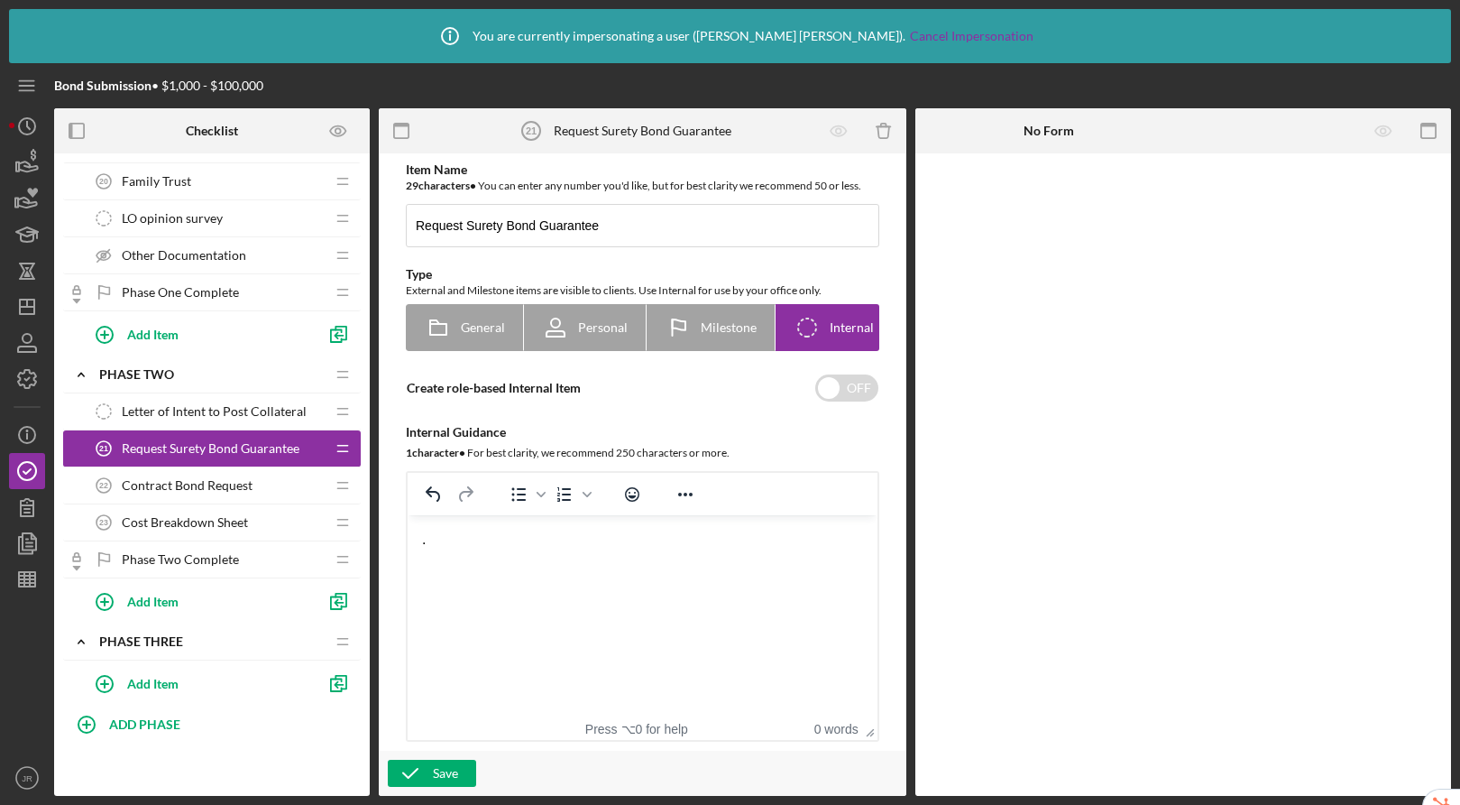
scroll to position [1166, 0]
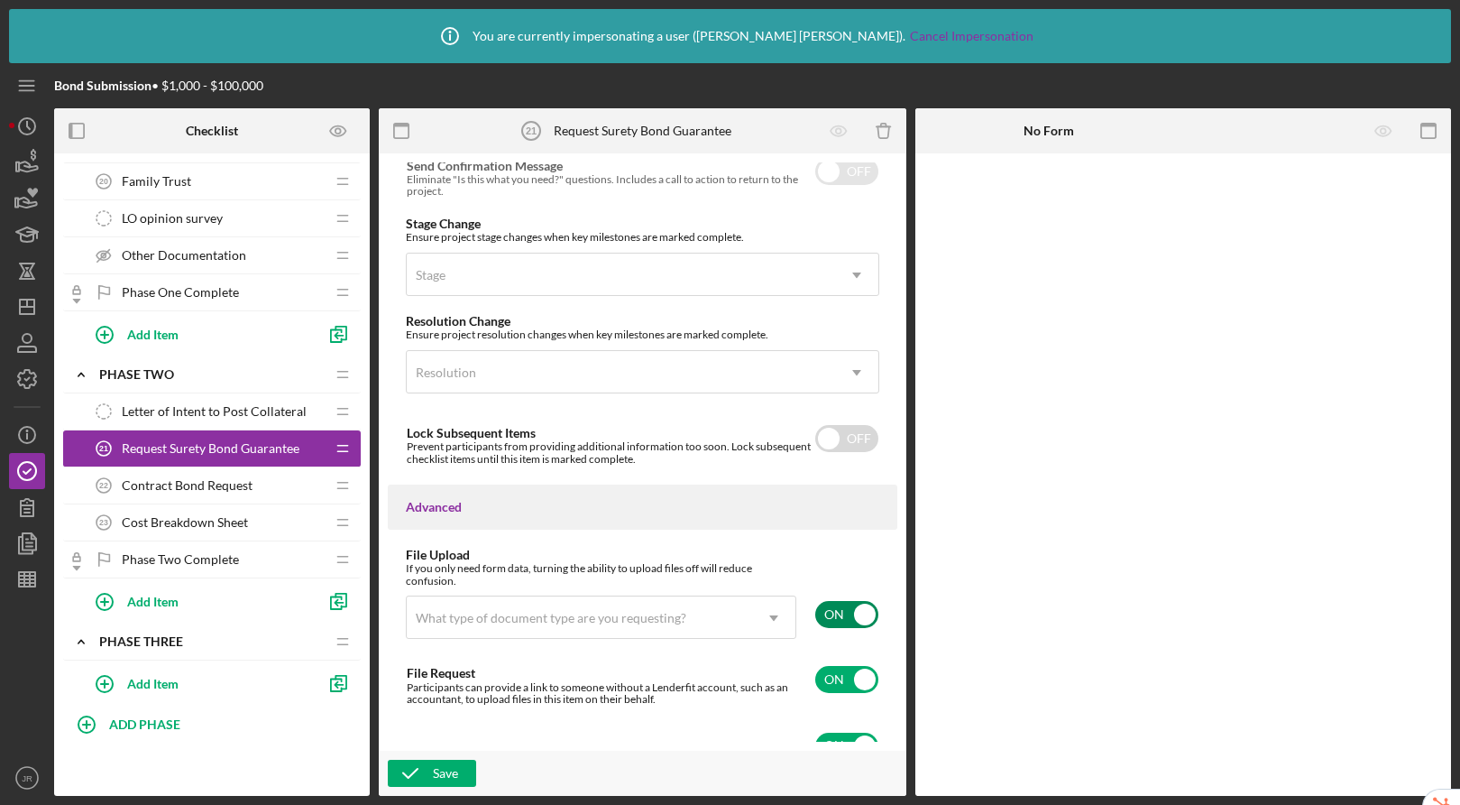
click at [839, 604] on div "ON" at bounding box center [847, 614] width 65 height 38
checkbox input "false"
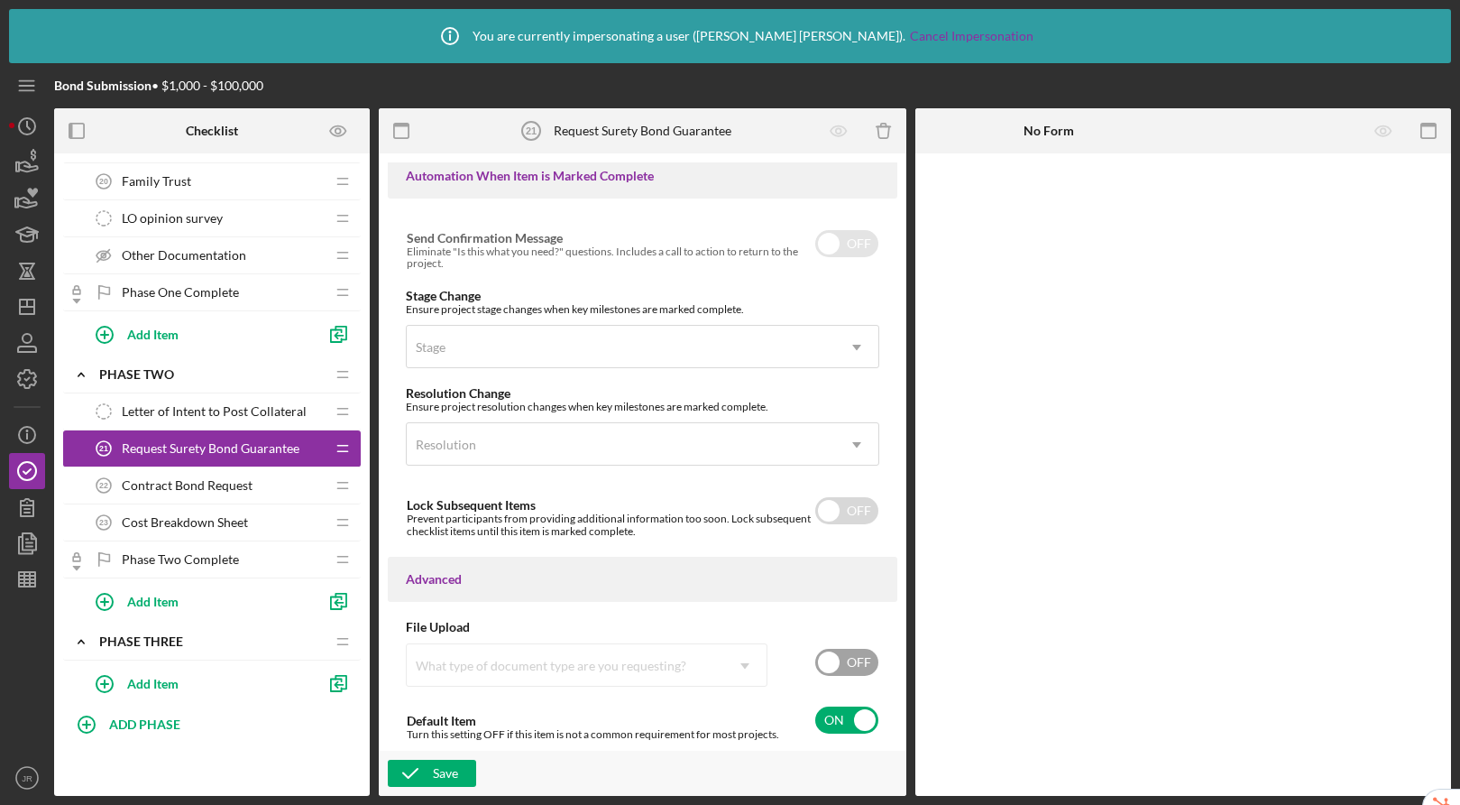
scroll to position [1099, 0]
click at [453, 765] on div "Save" at bounding box center [445, 773] width 25 height 27
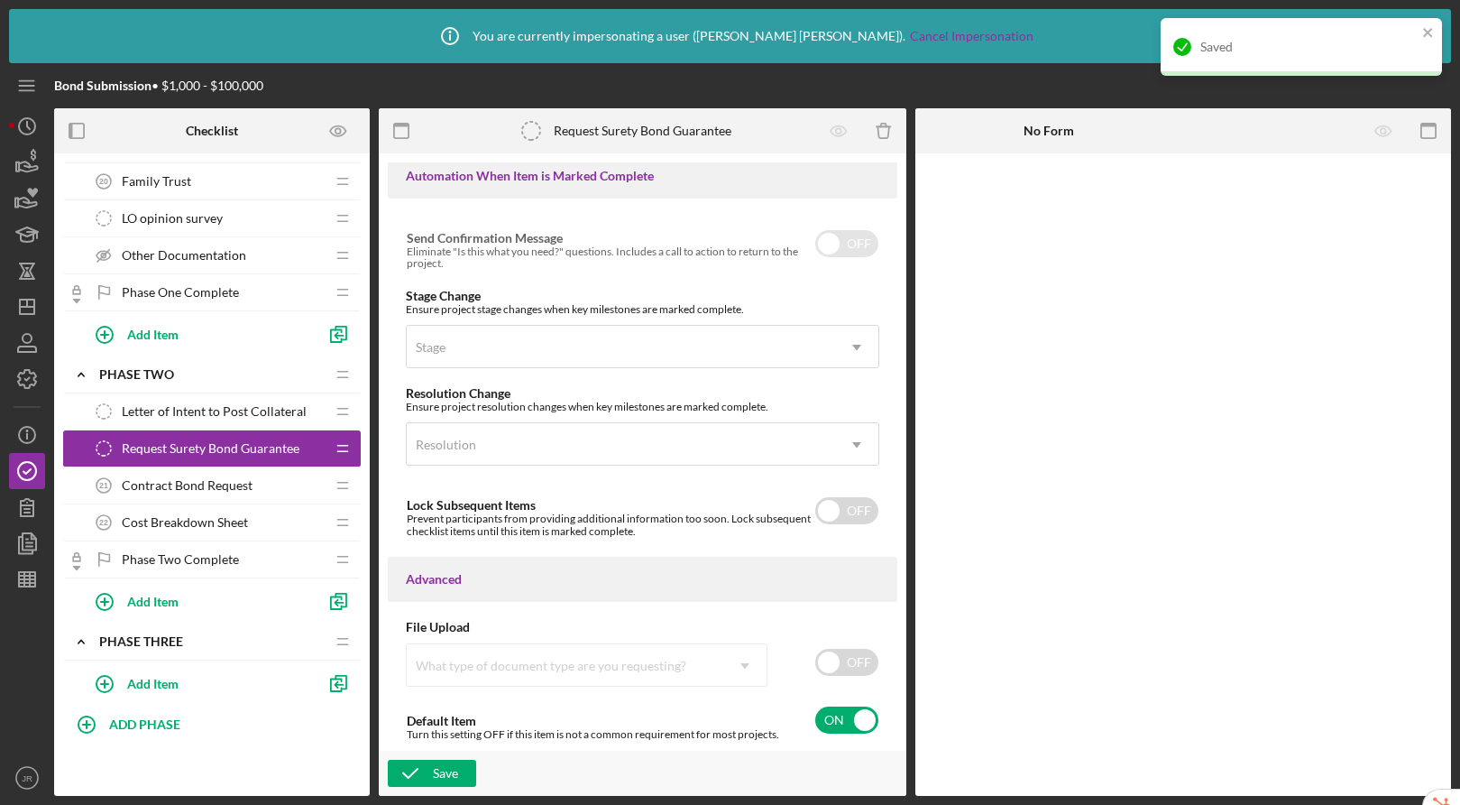
click at [230, 482] on span "Contract Bond Request" at bounding box center [187, 485] width 131 height 14
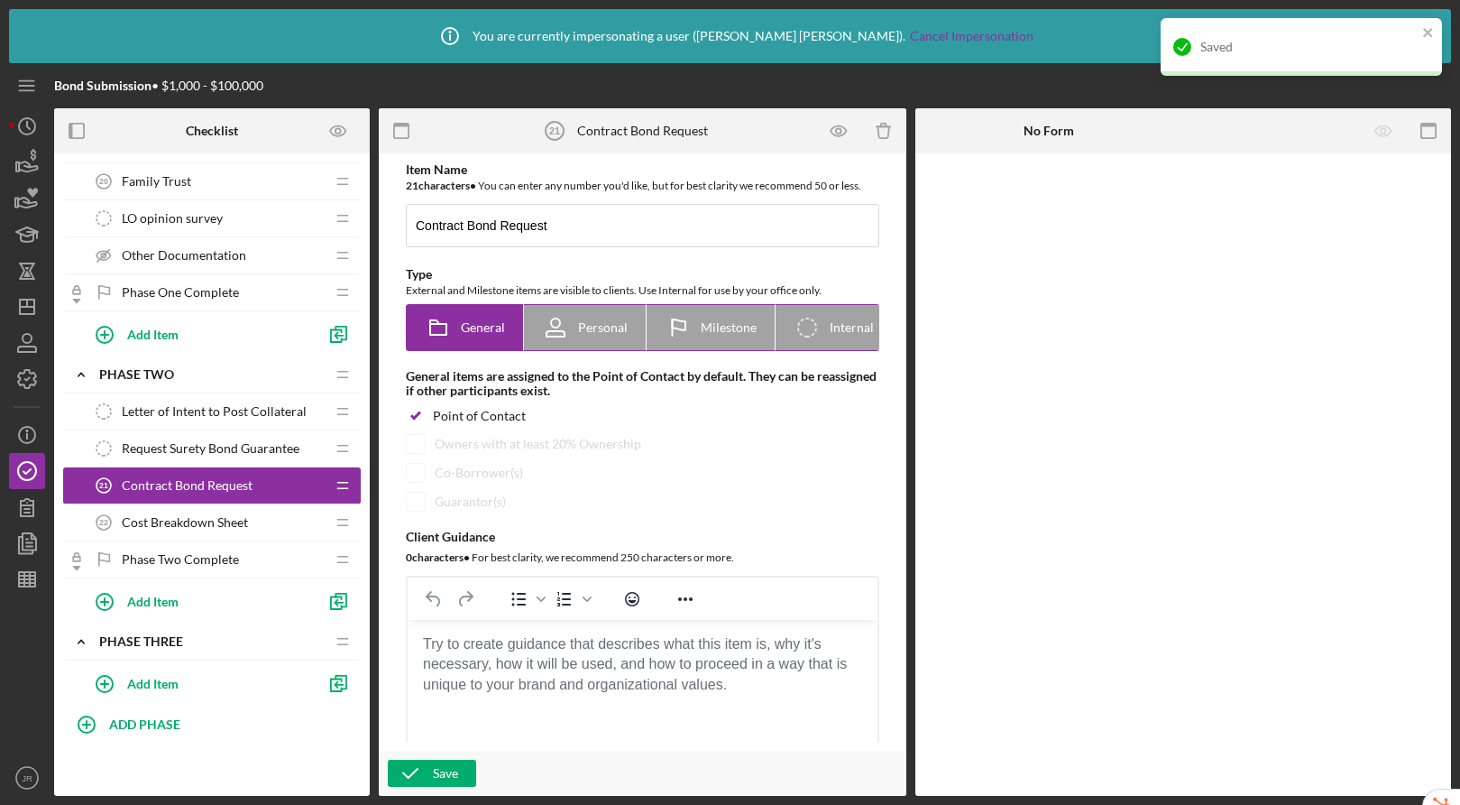
click at [815, 318] on icon "Icon/Checklist Item Internal" at bounding box center [807, 327] width 45 height 45
radio input "false"
radio input "true"
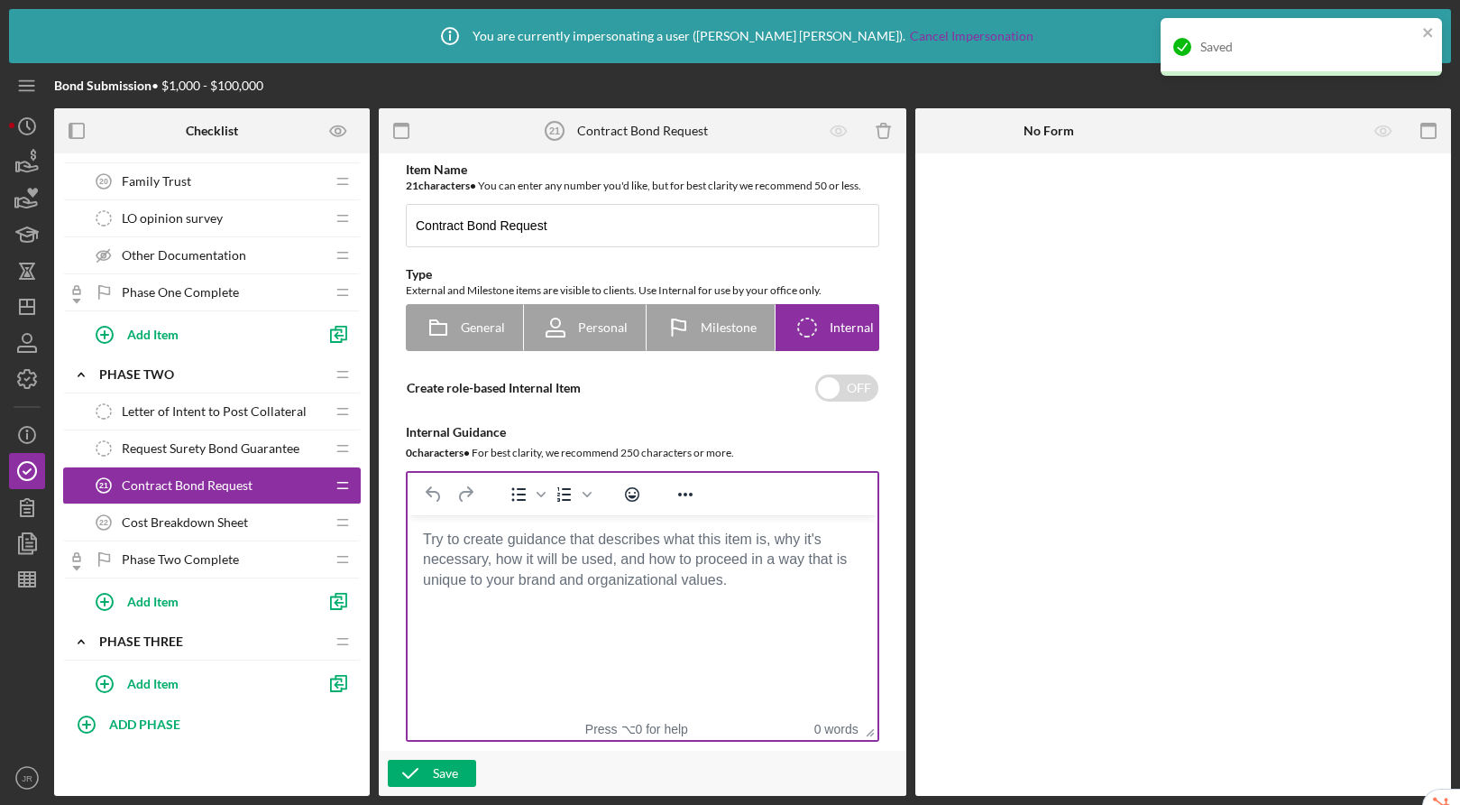
click at [487, 549] on body "Rich Text Area. Press ALT-0 for help." at bounding box center [642, 540] width 441 height 20
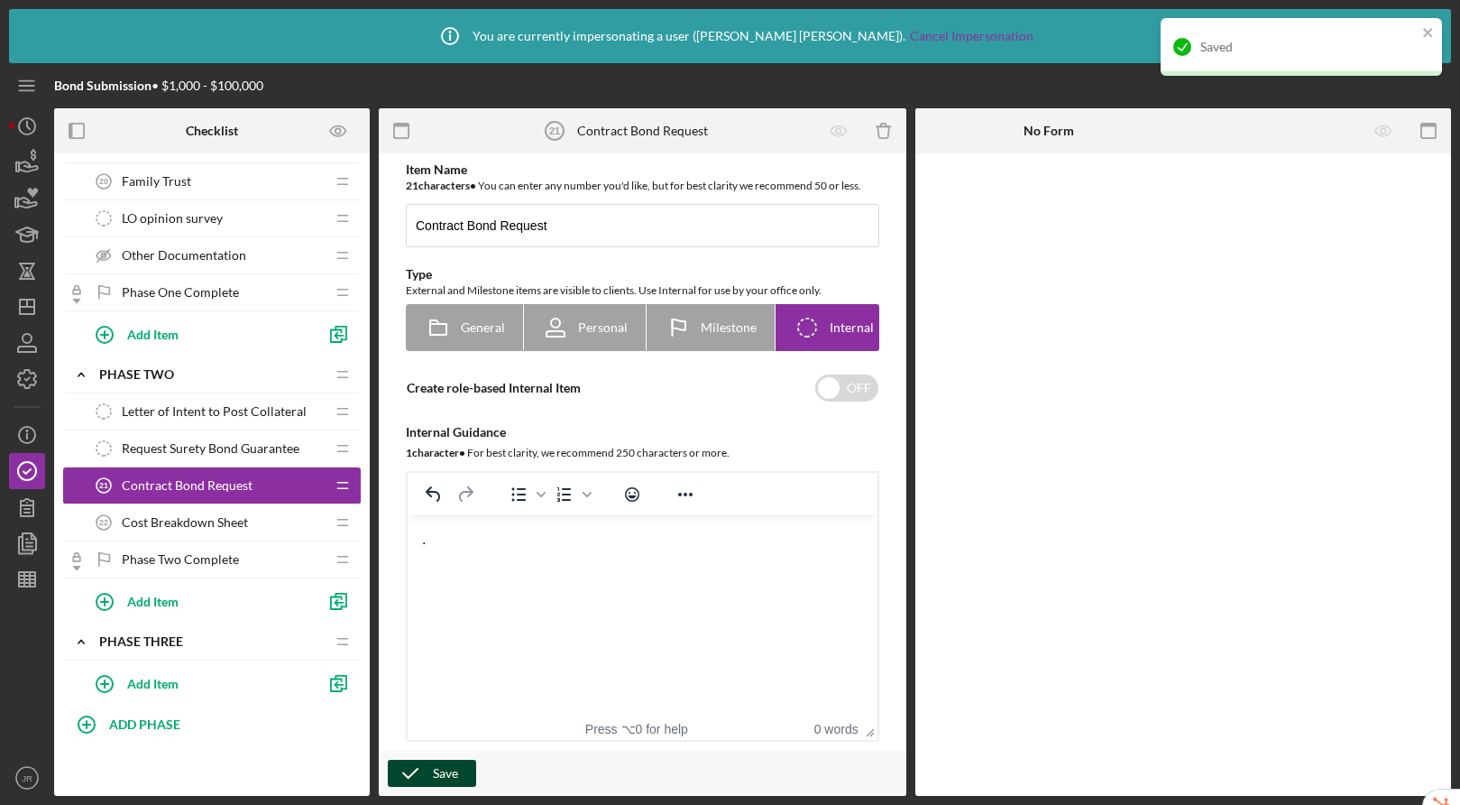
click at [437, 776] on div "Save" at bounding box center [445, 773] width 25 height 27
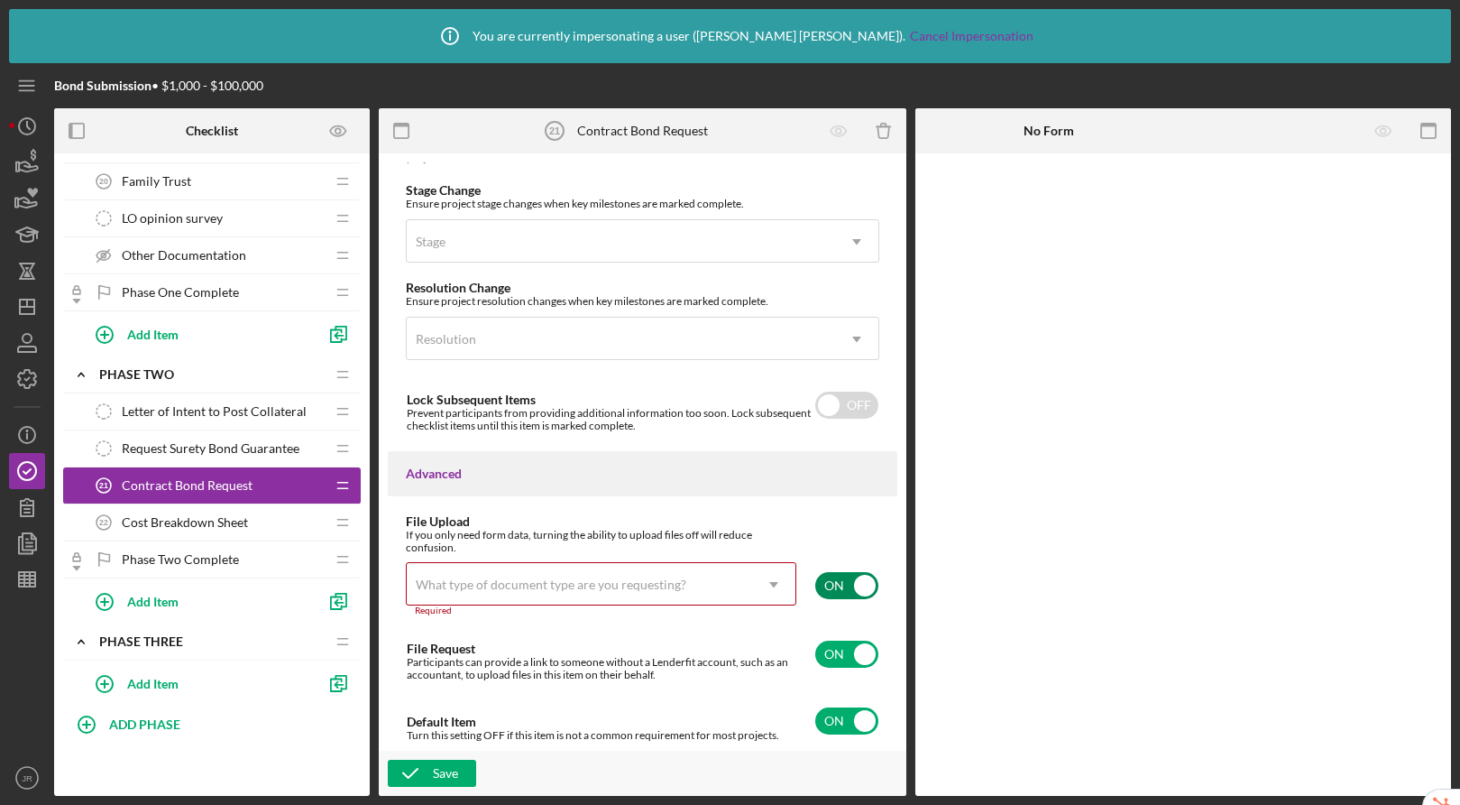
click at [860, 587] on input "checkbox" at bounding box center [846, 585] width 63 height 27
checkbox input "false"
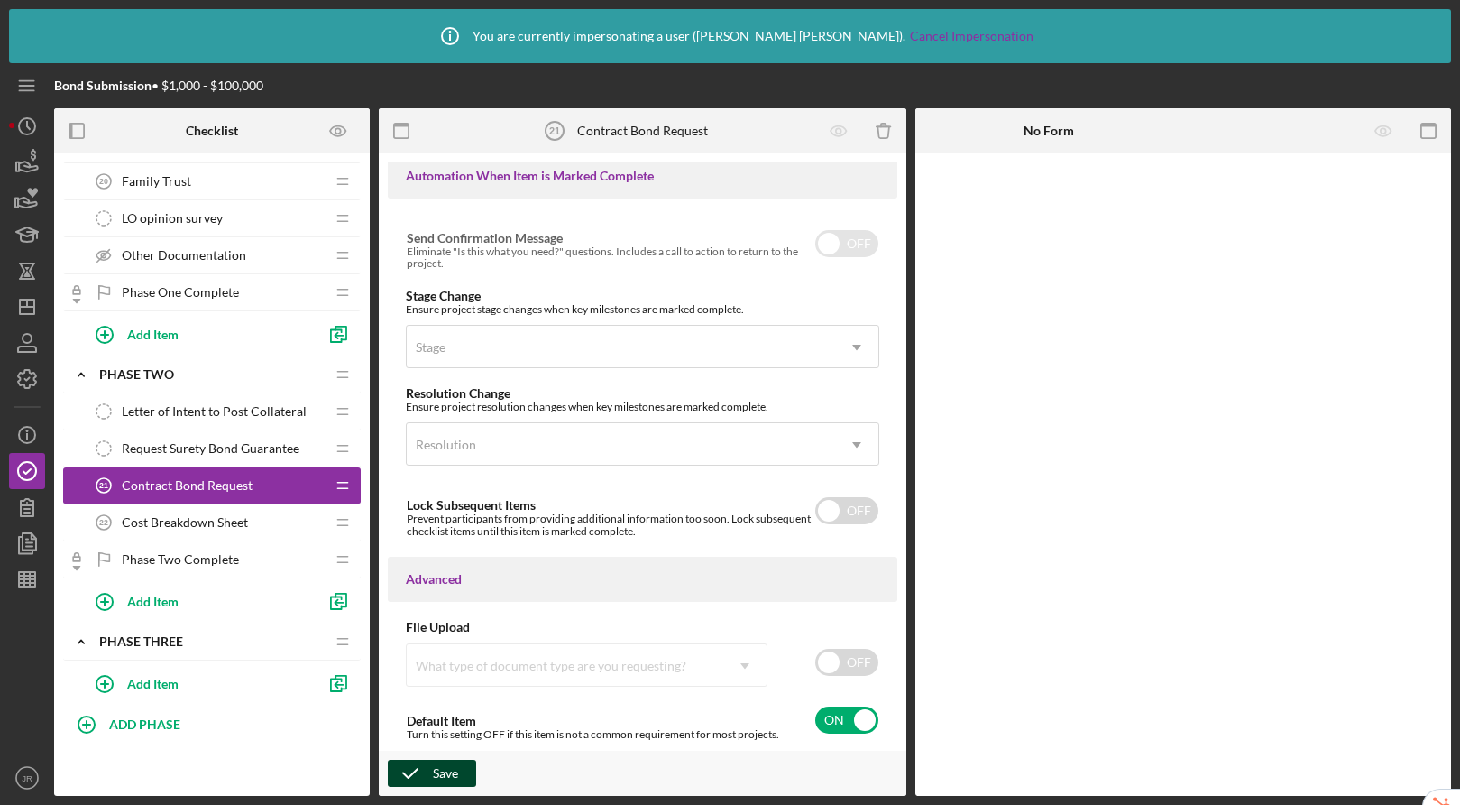
click at [402, 763] on icon "button" at bounding box center [410, 773] width 45 height 45
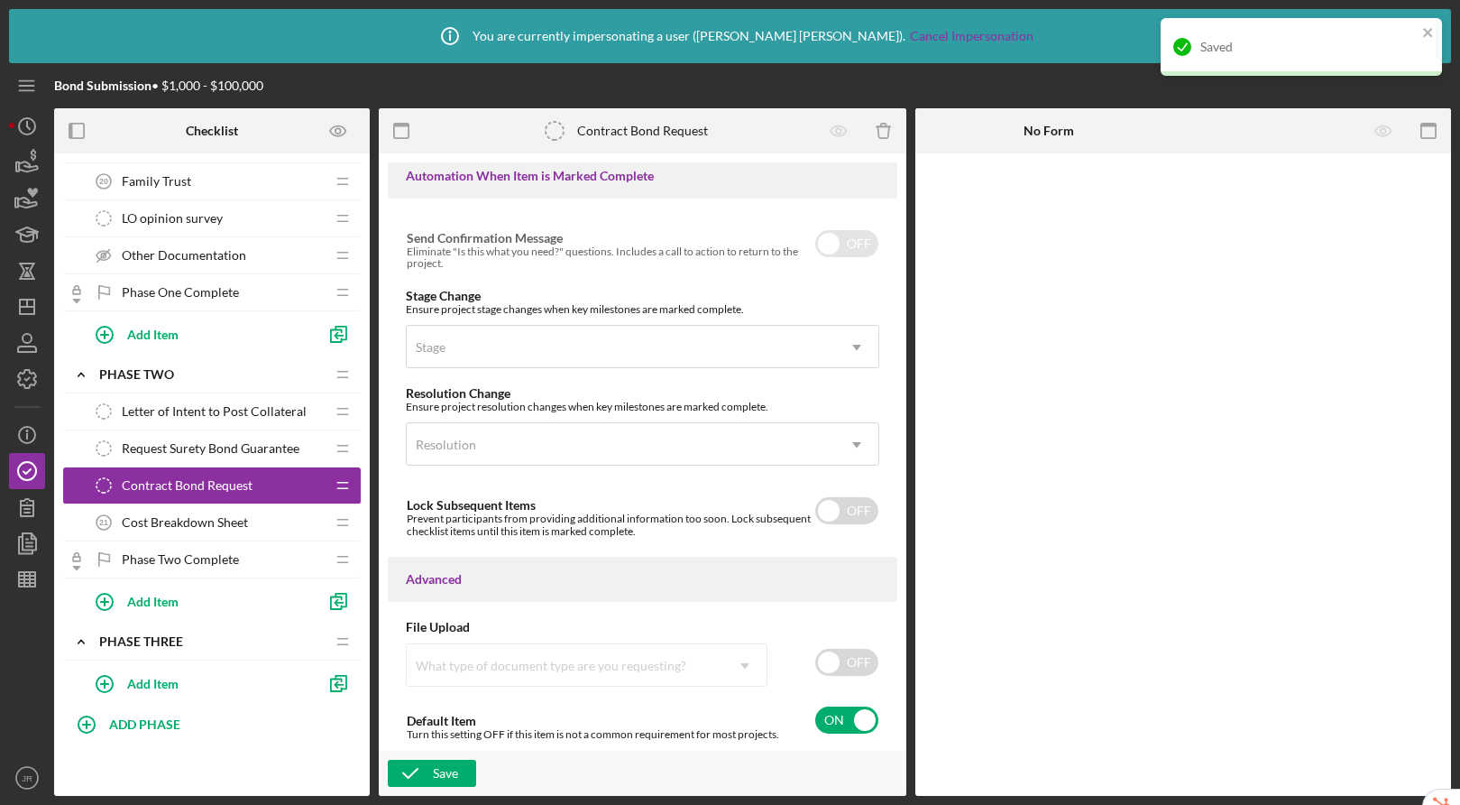
click at [209, 522] on span "Cost Breakdown Sheet" at bounding box center [185, 522] width 126 height 14
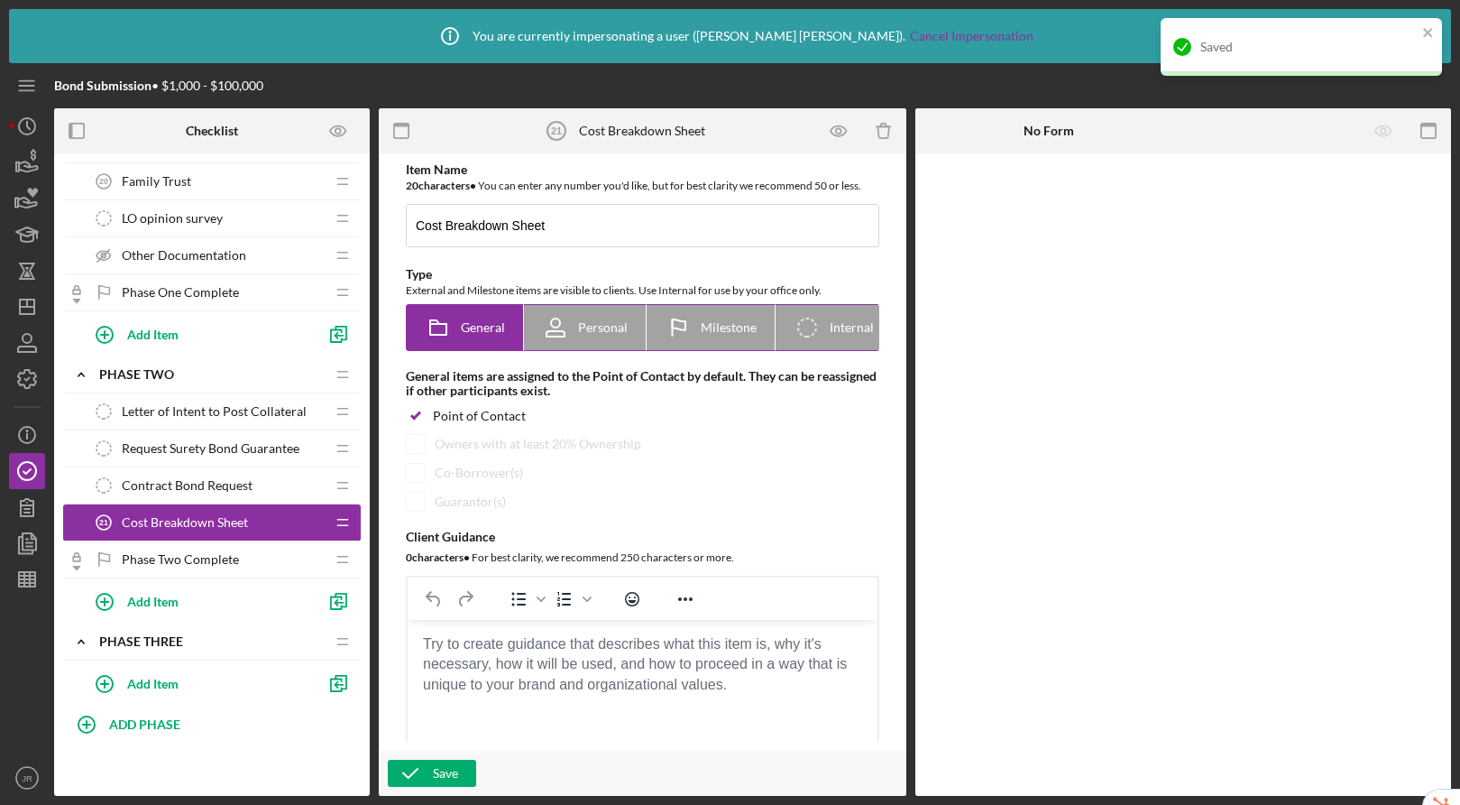
click at [810, 331] on icon "Icon/Checklist Item Internal" at bounding box center [807, 327] width 45 height 45
radio input "false"
radio input "true"
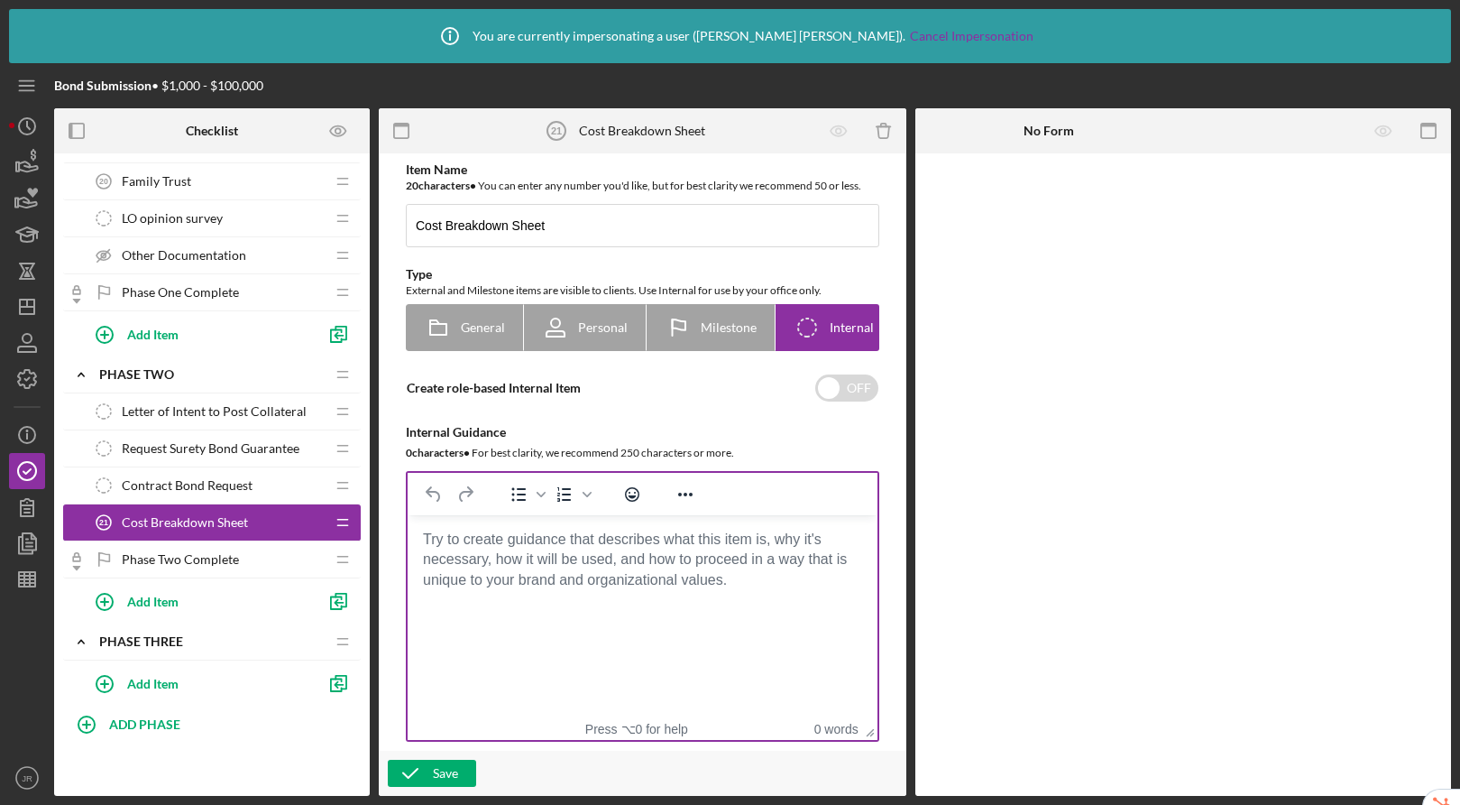
click at [476, 549] on body "Rich Text Area. Press ALT-0 for help." at bounding box center [642, 540] width 441 height 20
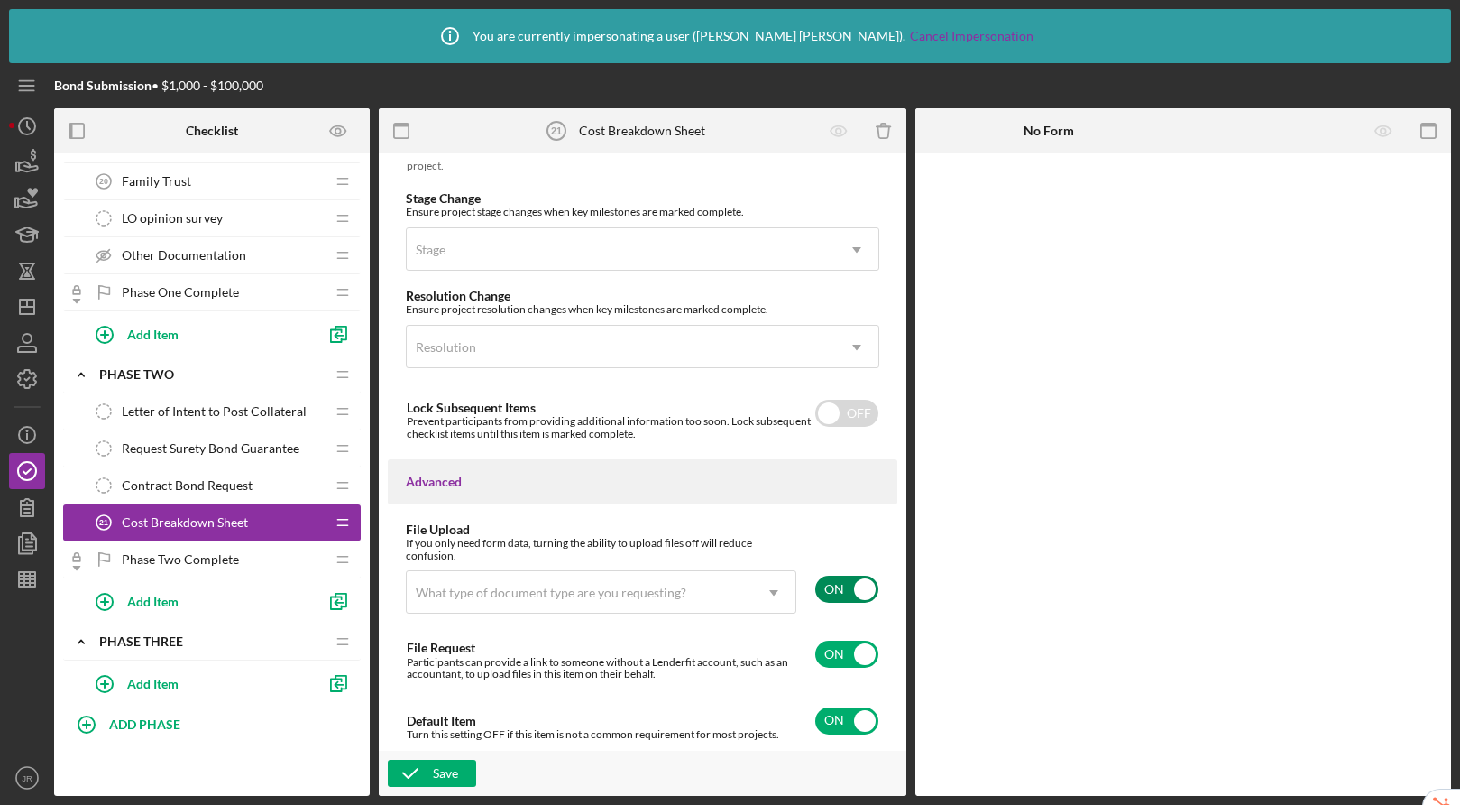
click at [824, 576] on input "checkbox" at bounding box center [846, 589] width 63 height 27
checkbox input "false"
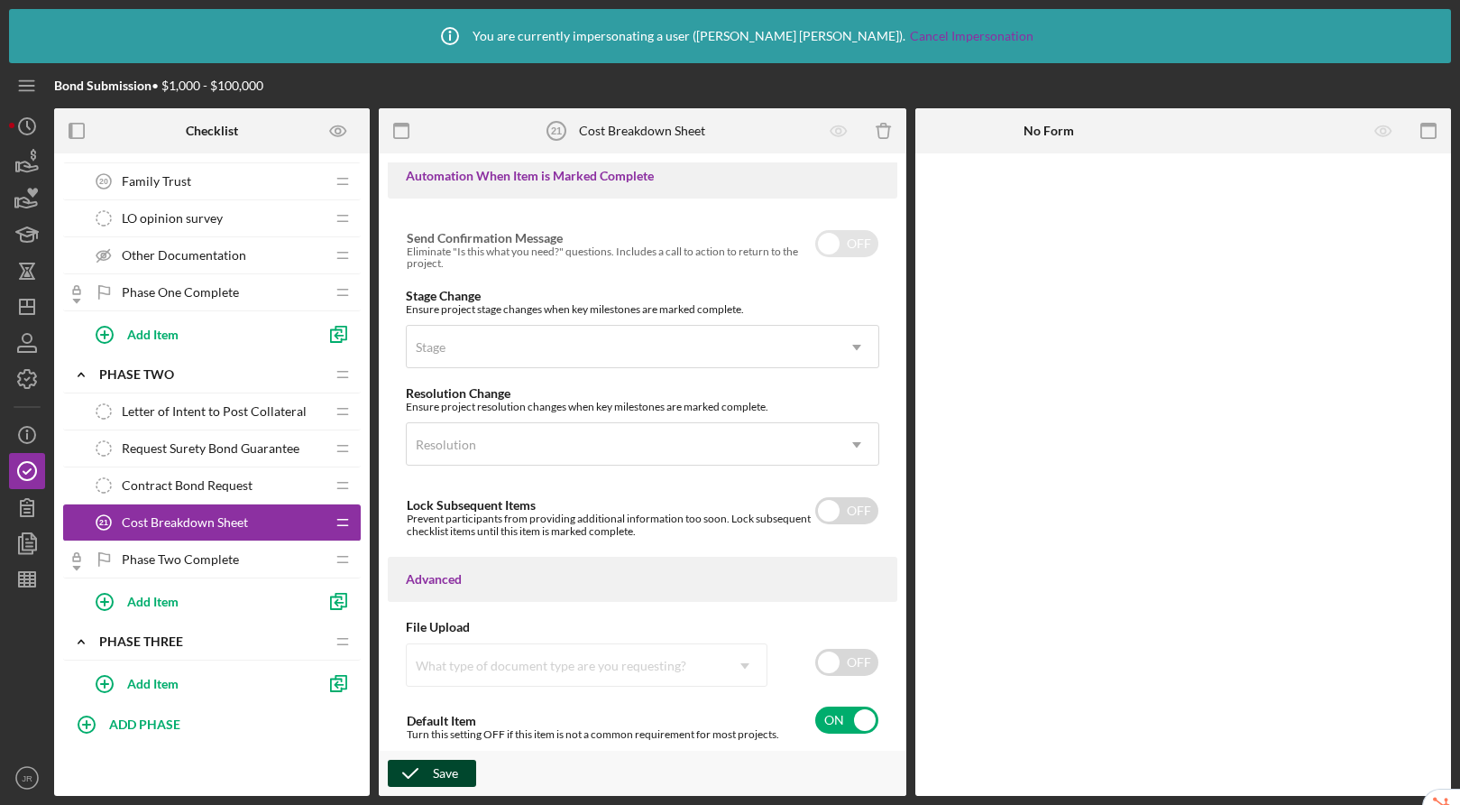
click at [416, 771] on icon "button" at bounding box center [410, 773] width 45 height 45
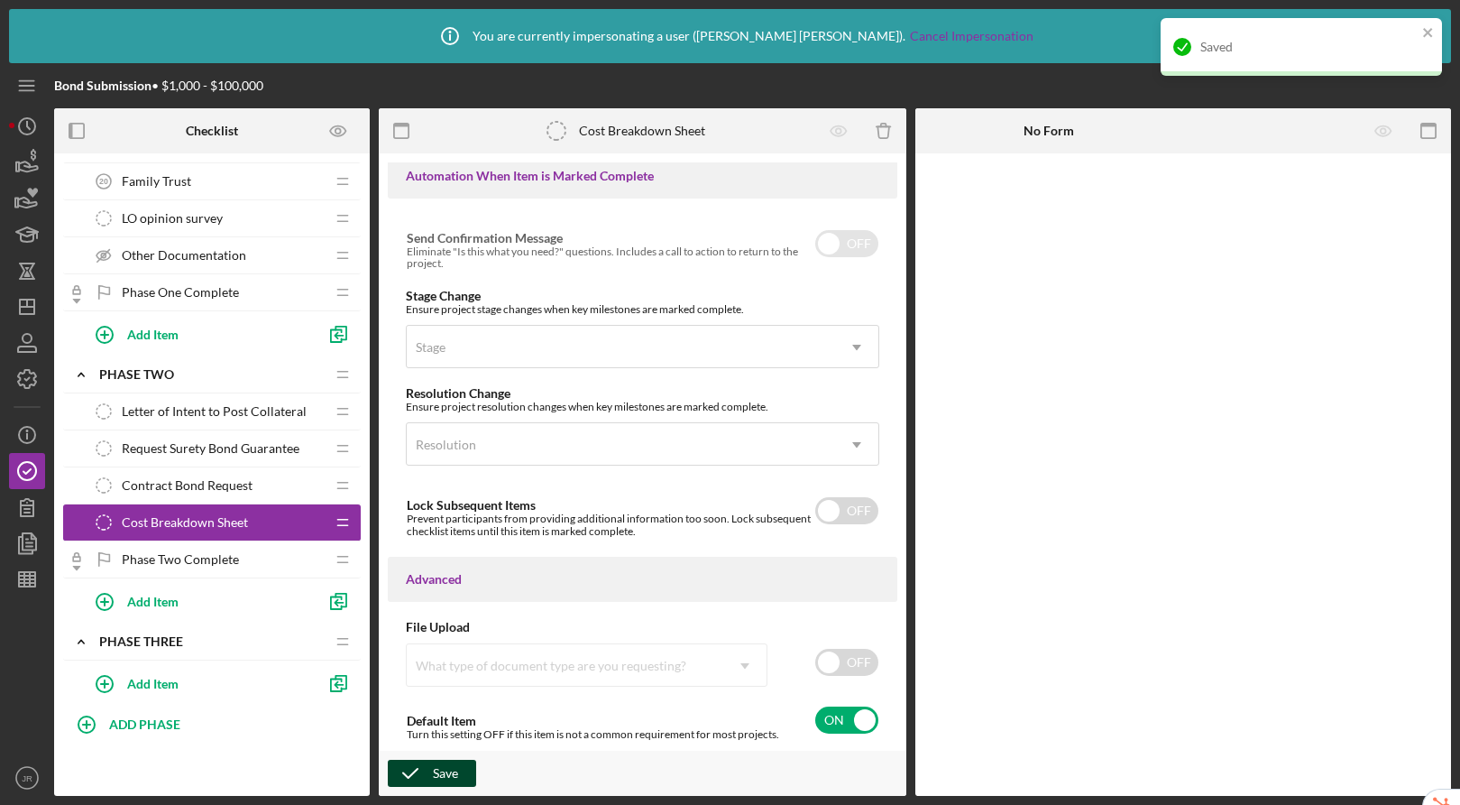
click at [13, 684] on div at bounding box center [27, 678] width 36 height 162
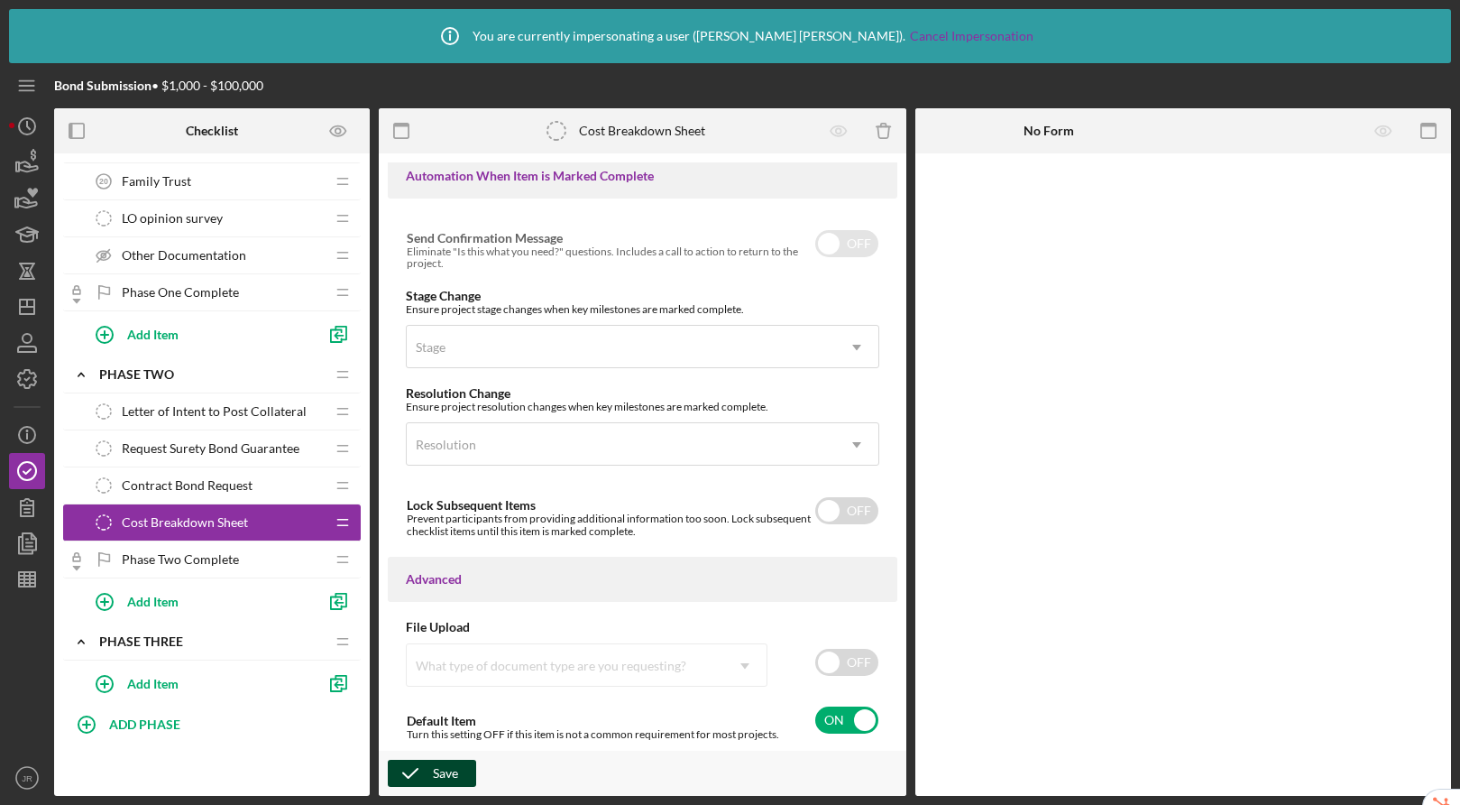
click at [173, 404] on span "Letter of Intent to Post Collateral" at bounding box center [214, 411] width 185 height 14
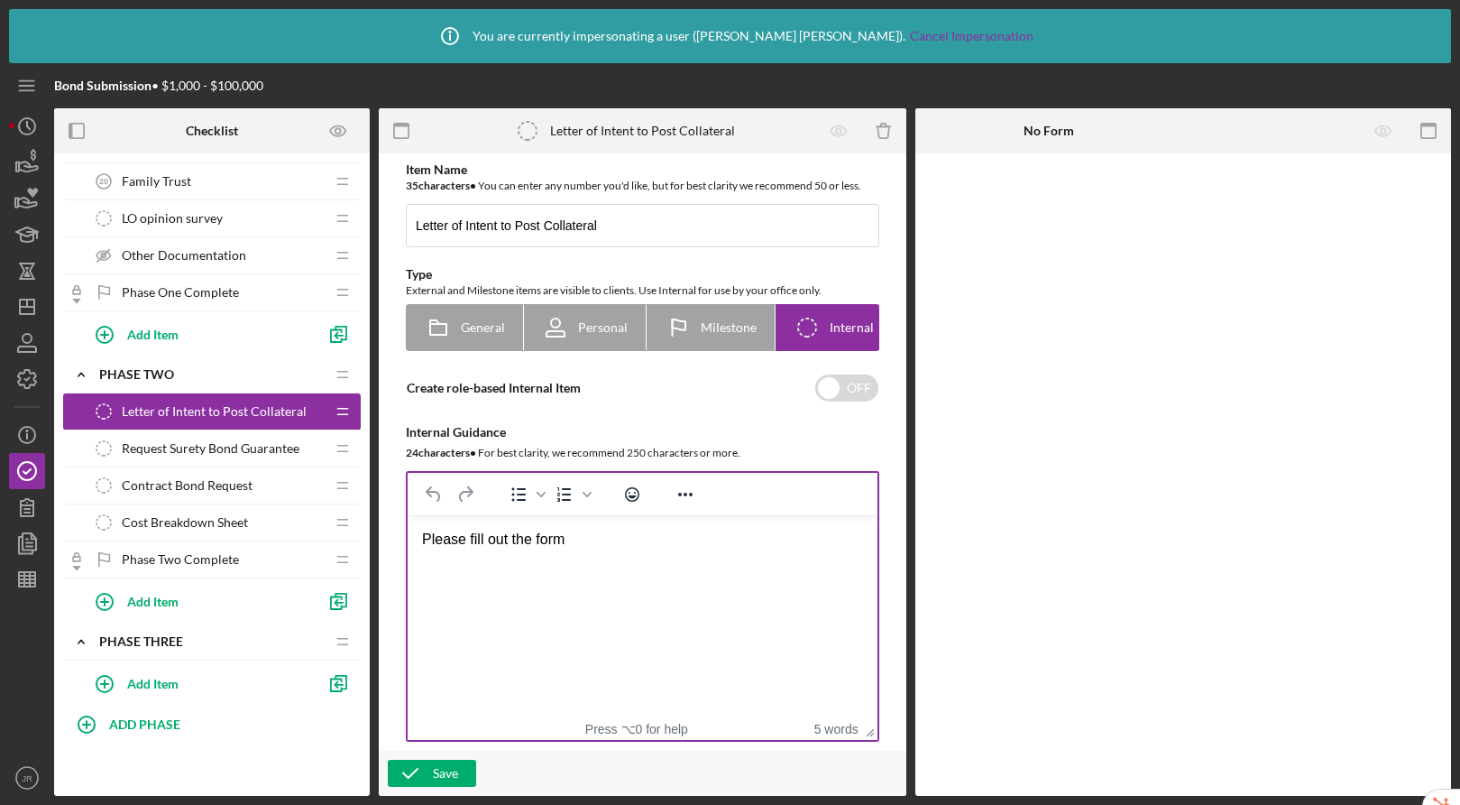
drag, startPoint x: 1140, startPoint y: 1020, endPoint x: 733, endPoint y: 659, distance: 545.1
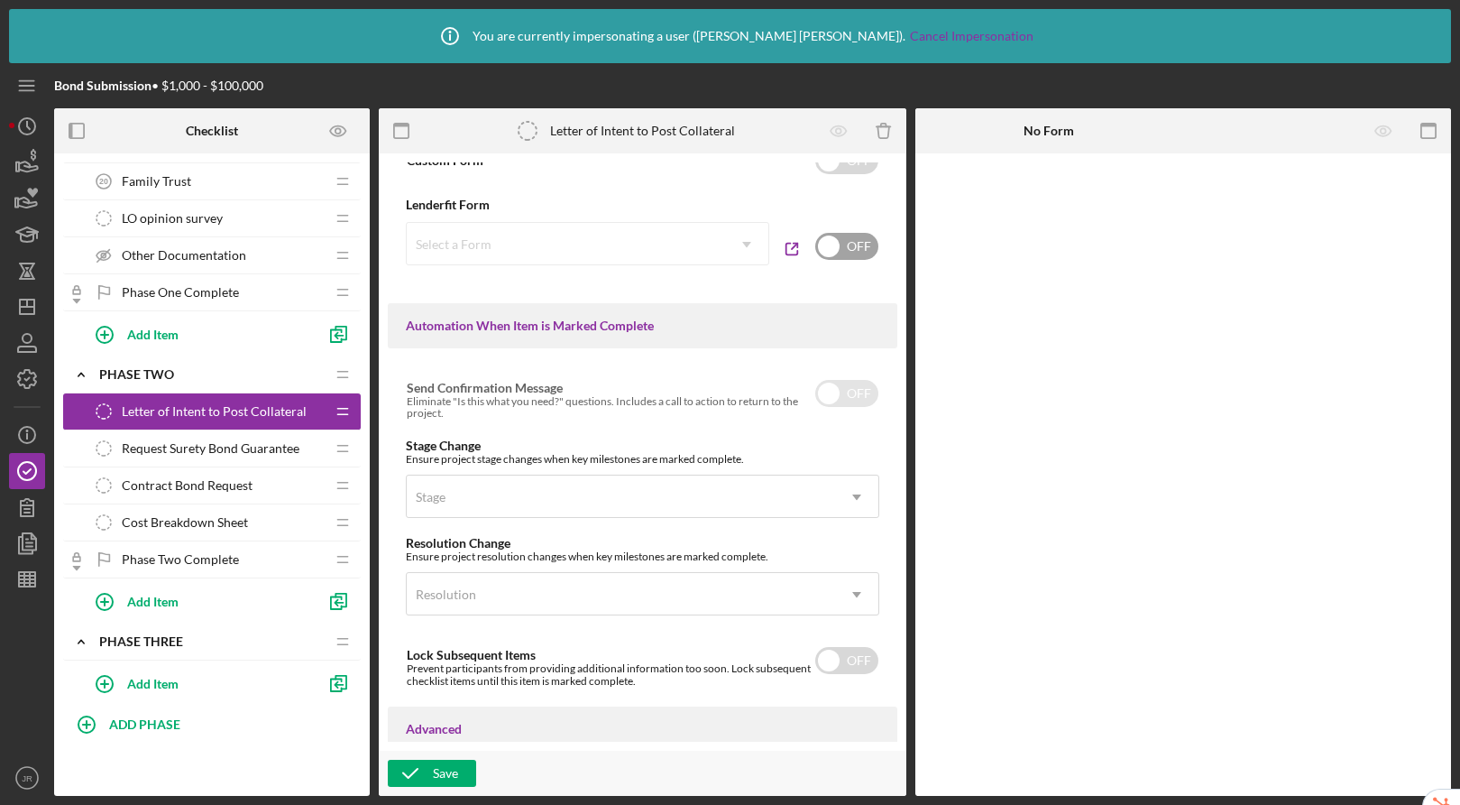
scroll to position [914, 0]
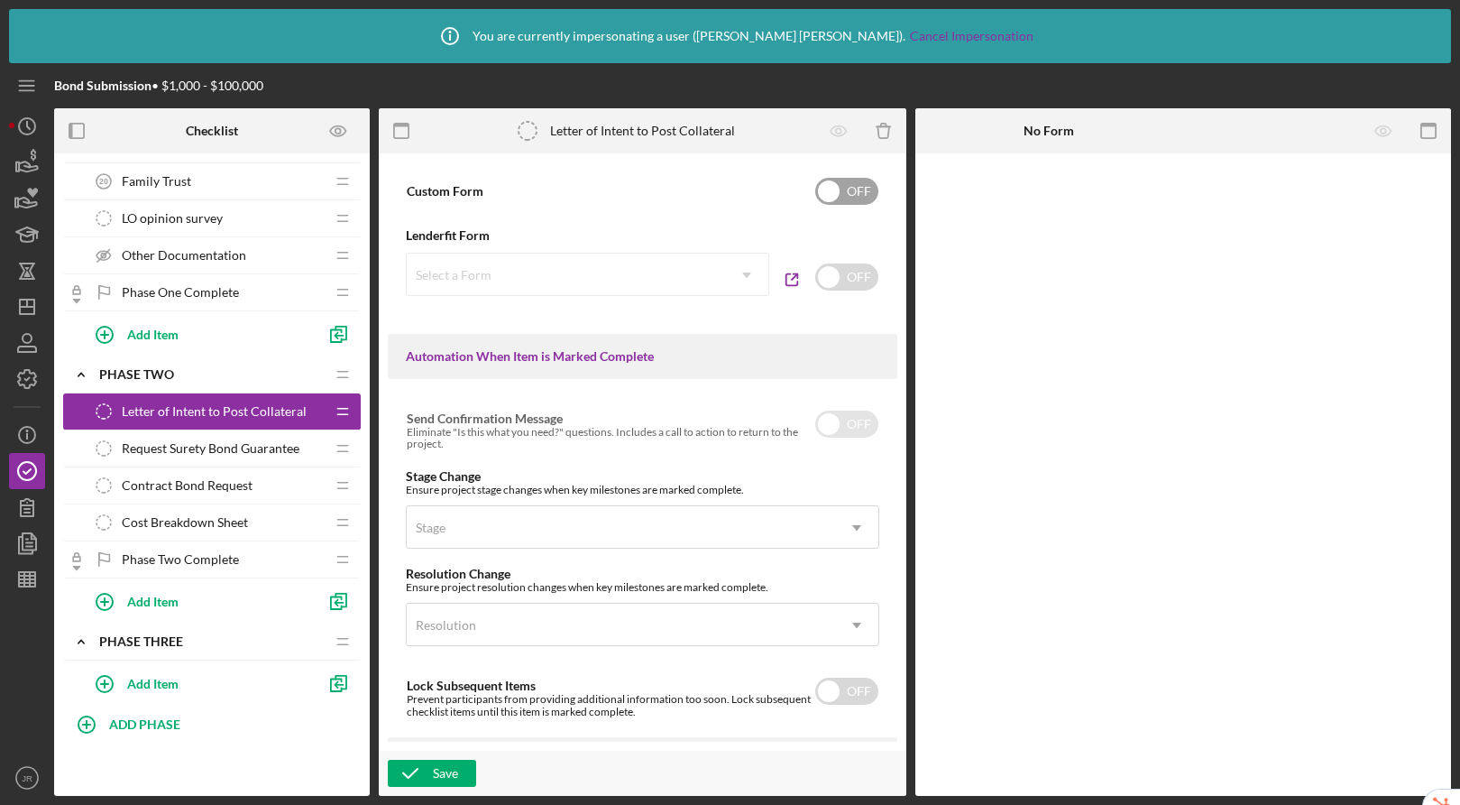
click at [837, 199] on input "checkbox" at bounding box center [846, 191] width 63 height 27
checkbox input "true"
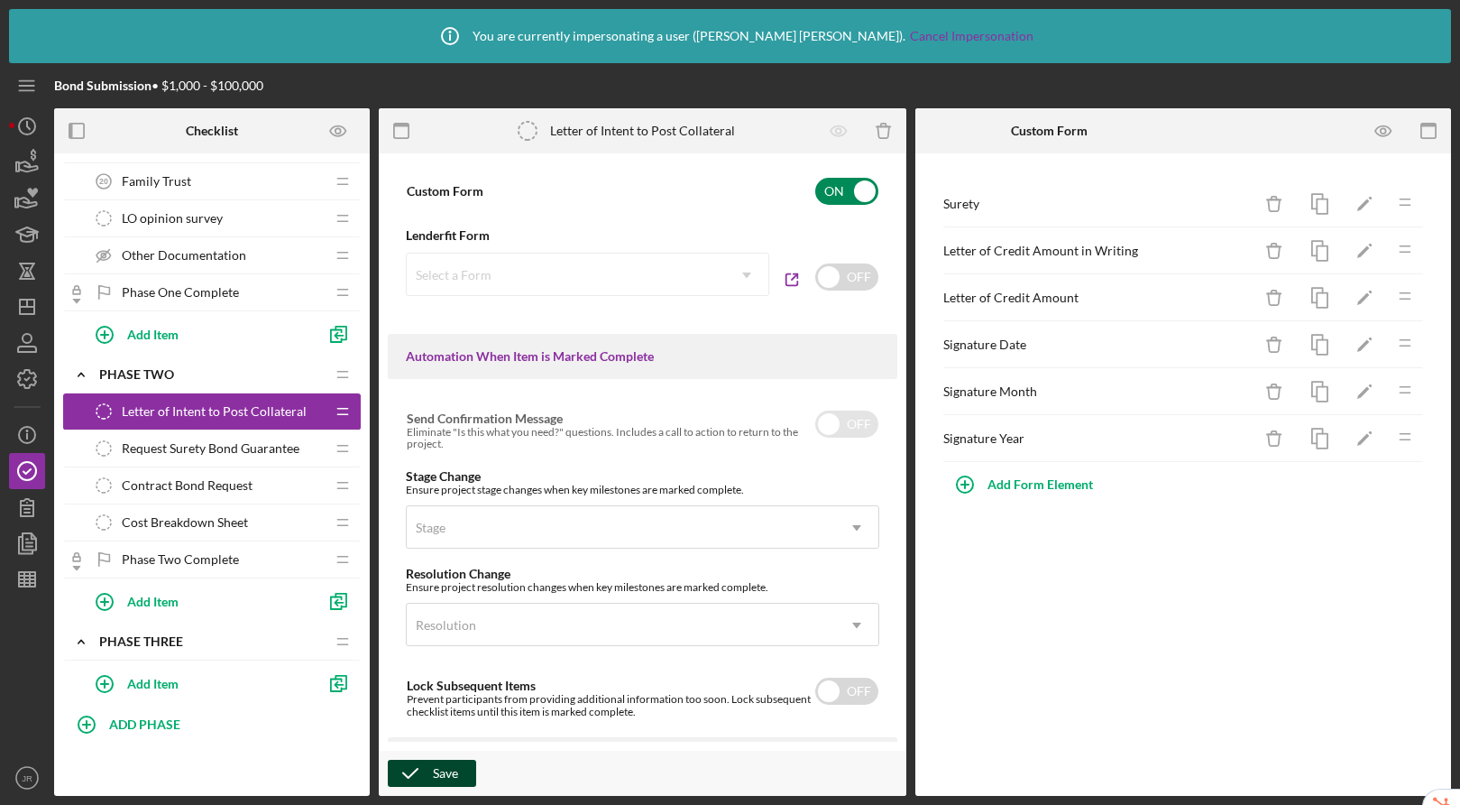
click at [423, 773] on icon "button" at bounding box center [410, 773] width 45 height 45
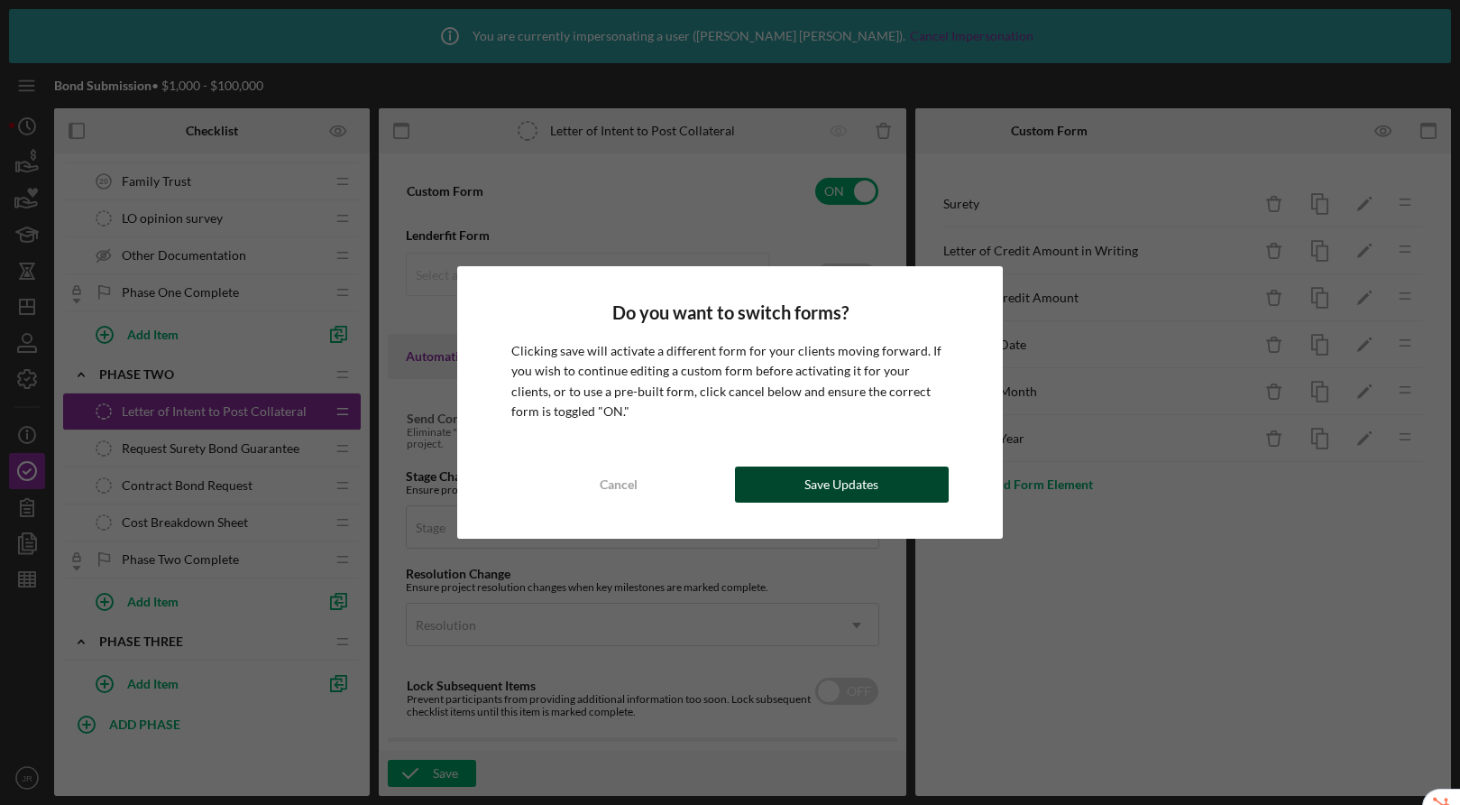
click at [788, 484] on button "Save Updates" at bounding box center [842, 484] width 215 height 36
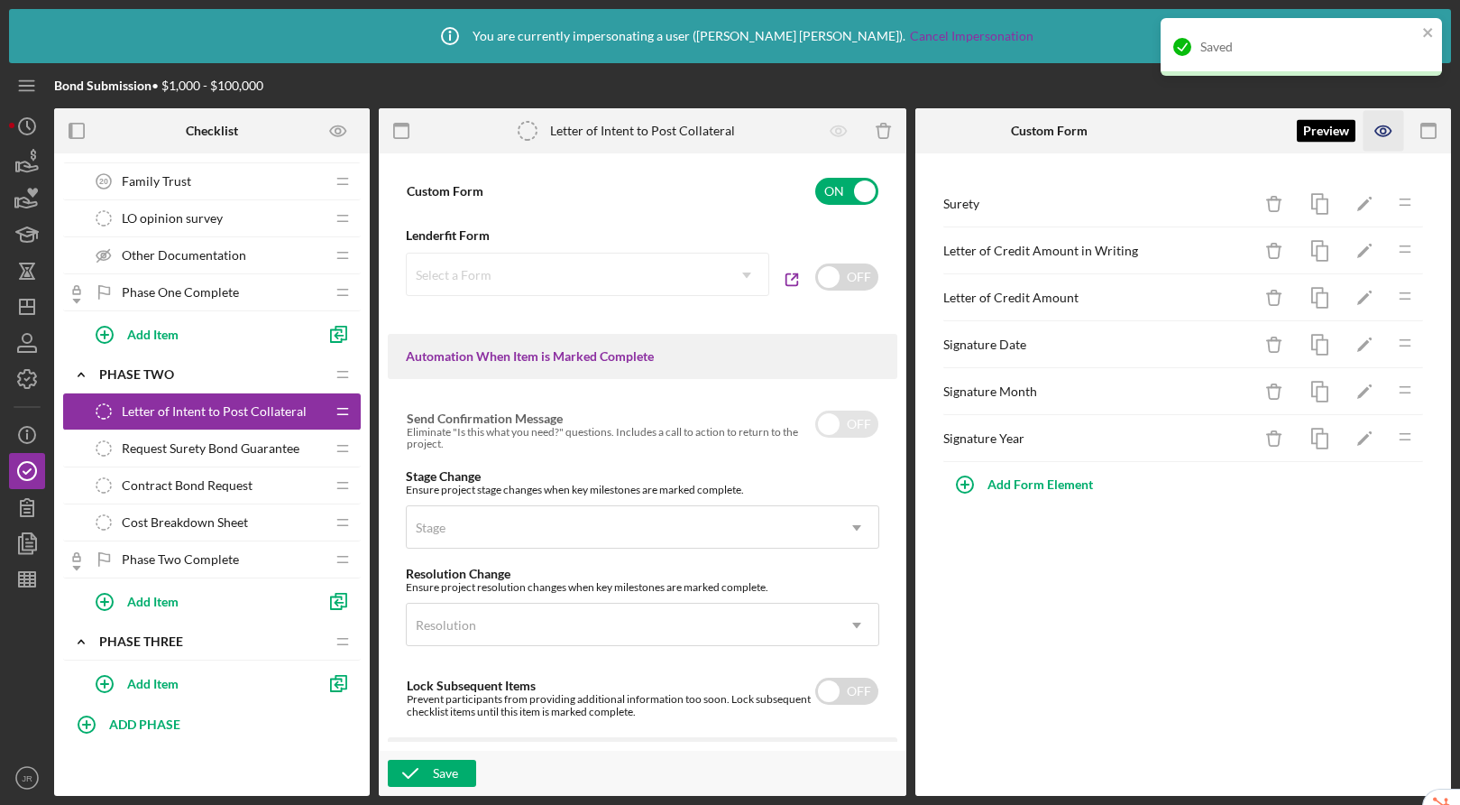
click at [1381, 138] on icon "button" at bounding box center [1384, 131] width 41 height 41
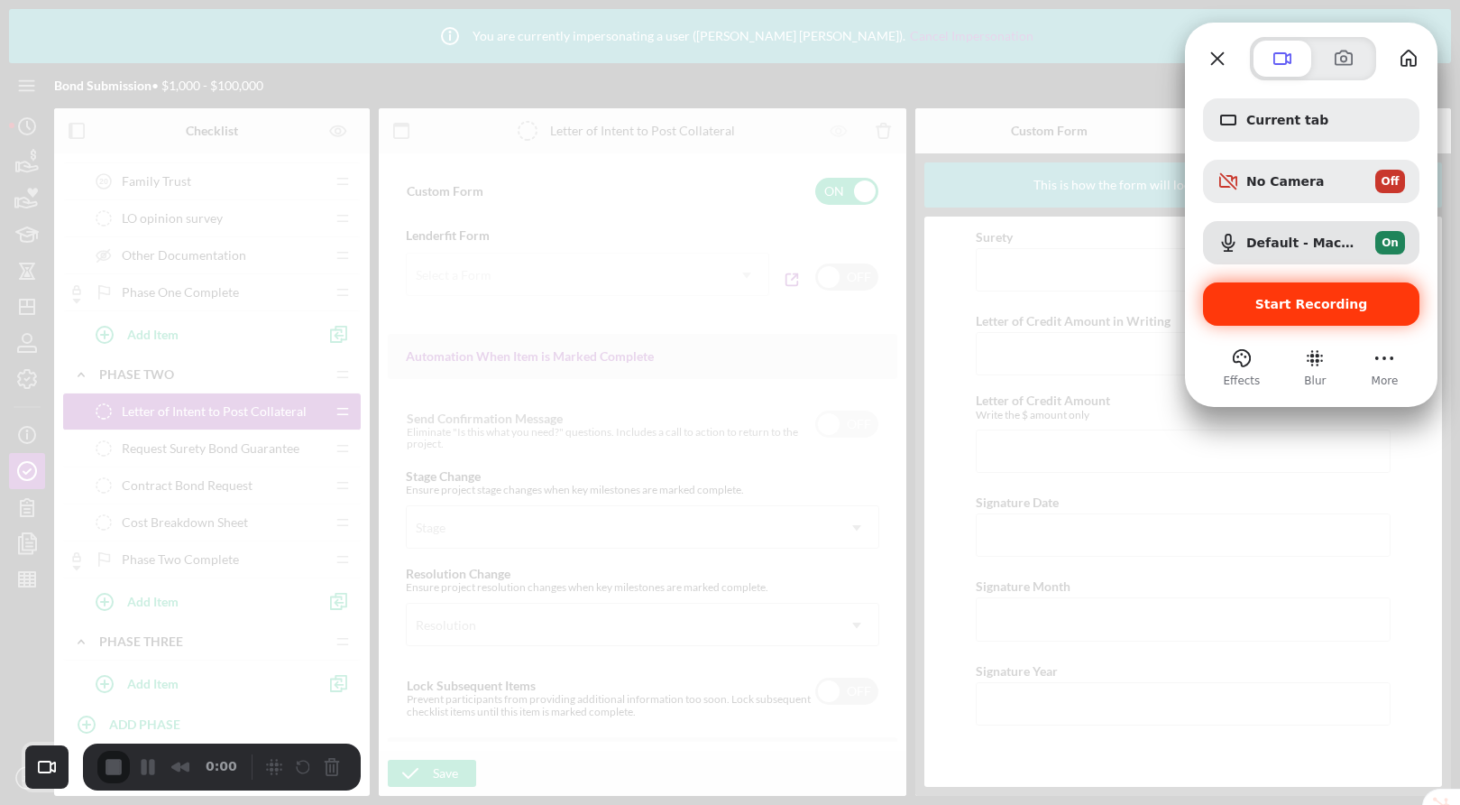
click at [1347, 306] on span "Start Recording" at bounding box center [1312, 304] width 113 height 14
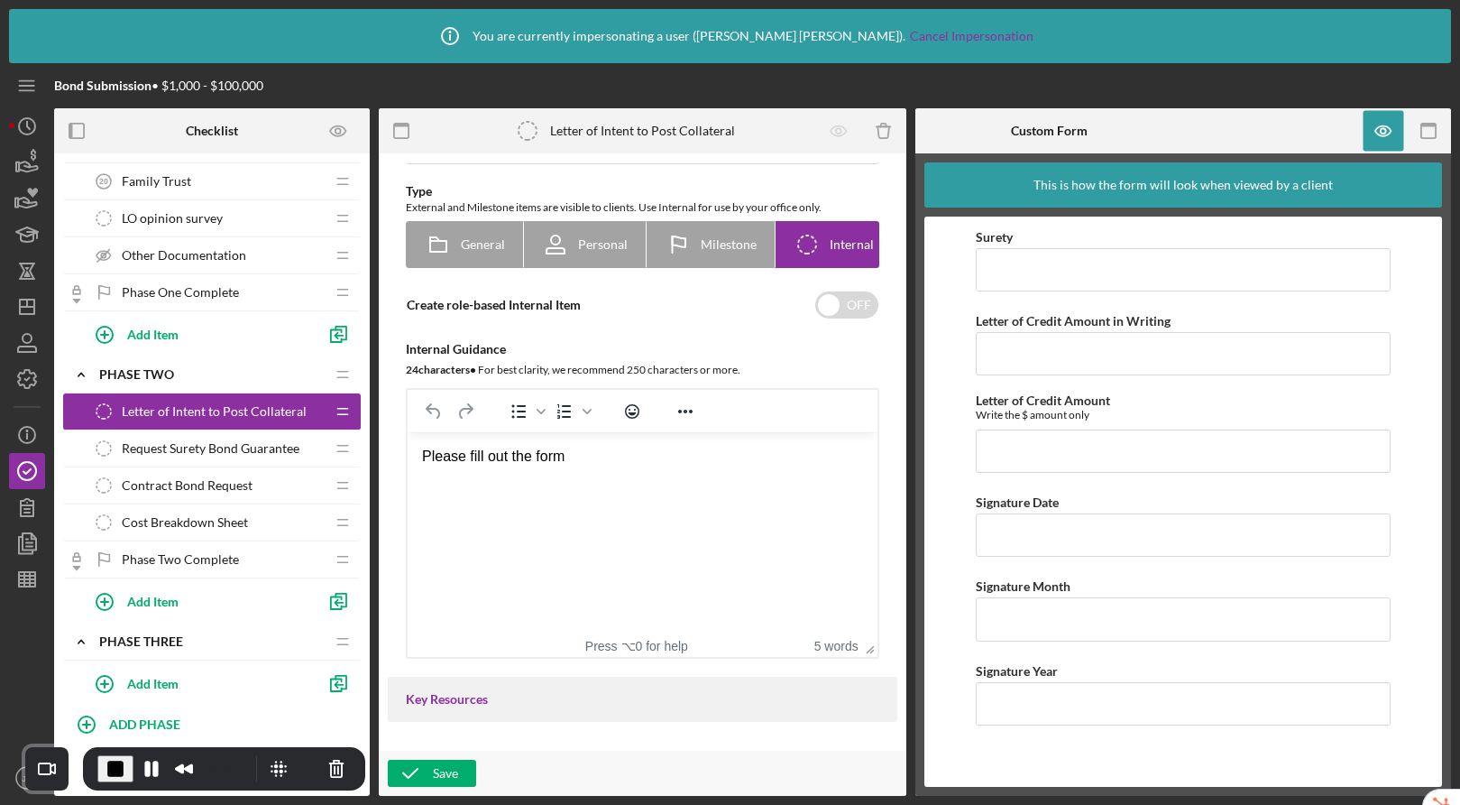
scroll to position [81, 0]
click at [32, 548] on icon "button" at bounding box center [27, 543] width 45 height 45
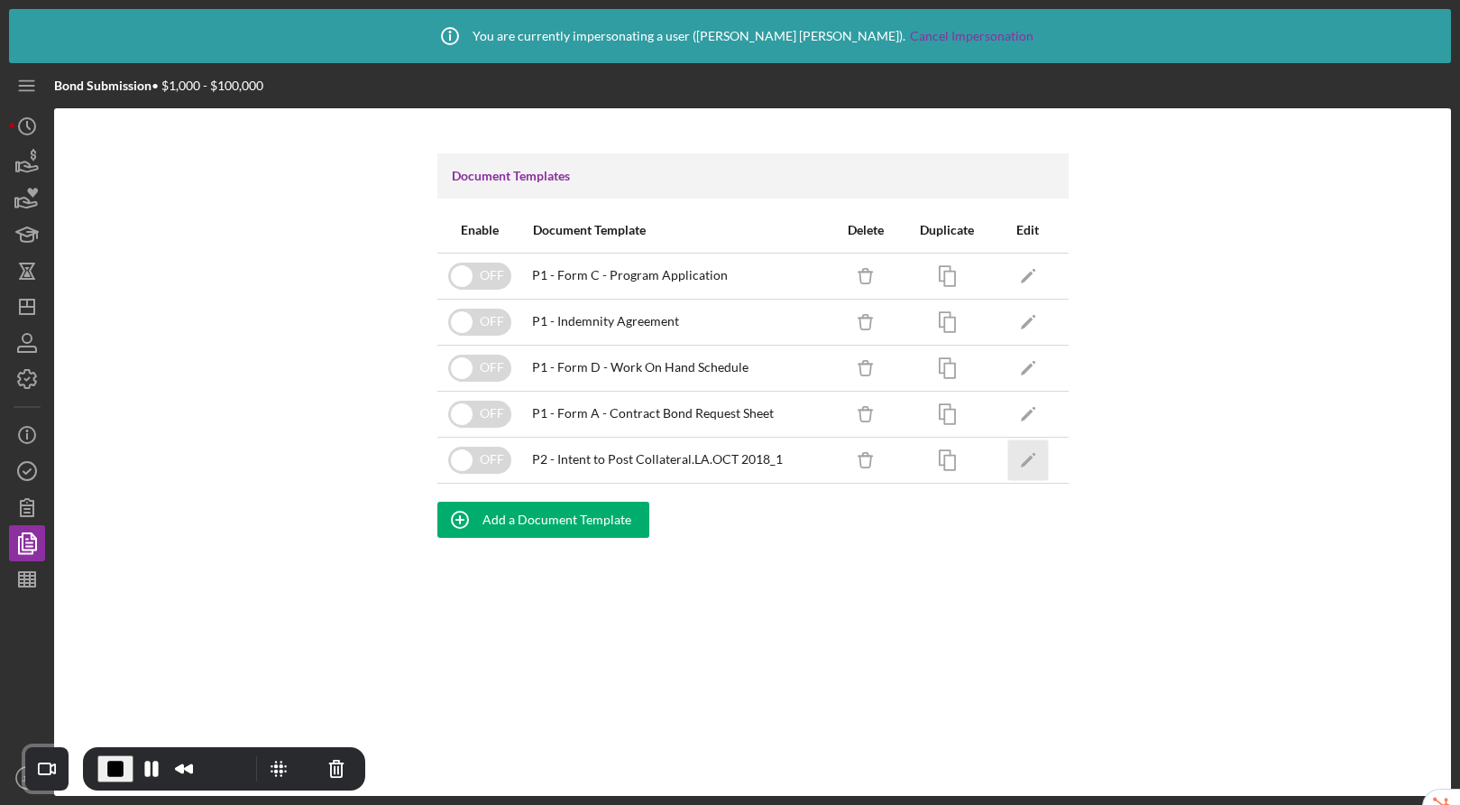
click at [1030, 462] on icon "Icon/Edit" at bounding box center [1028, 459] width 41 height 41
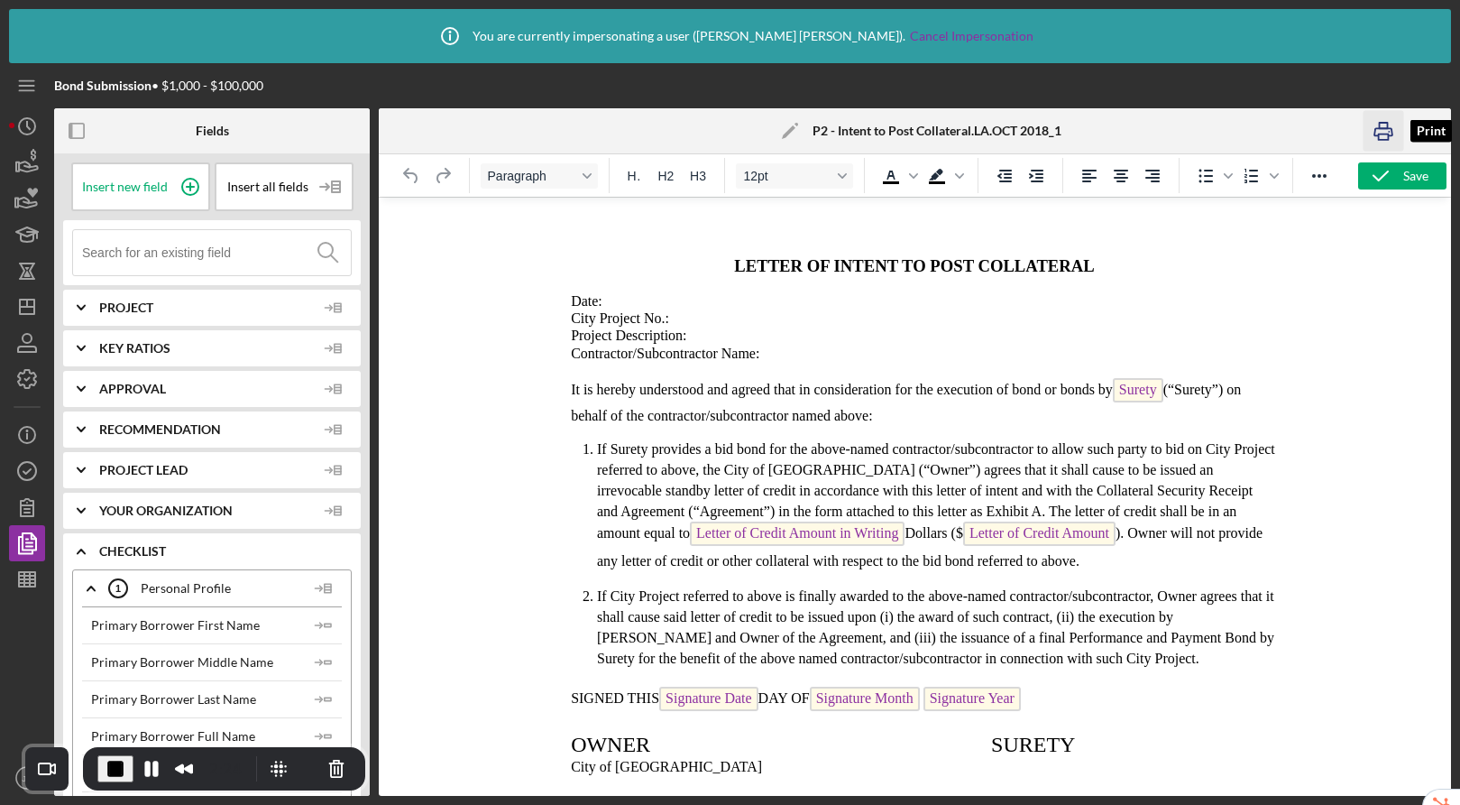
click at [1384, 125] on icon "button" at bounding box center [1383, 131] width 41 height 41
click at [619, 299] on p "Date:" at bounding box center [915, 300] width 722 height 17
click at [805, 356] on p "Project Description: Contractor/Subcontractor Name:" at bounding box center [693, 344] width 279 height 34
click at [708, 336] on p "Project Description: Contractor/Subcontractor Name:" at bounding box center [693, 344] width 279 height 34
click at [701, 316] on p "City Project No.:" at bounding box center [915, 317] width 722 height 17
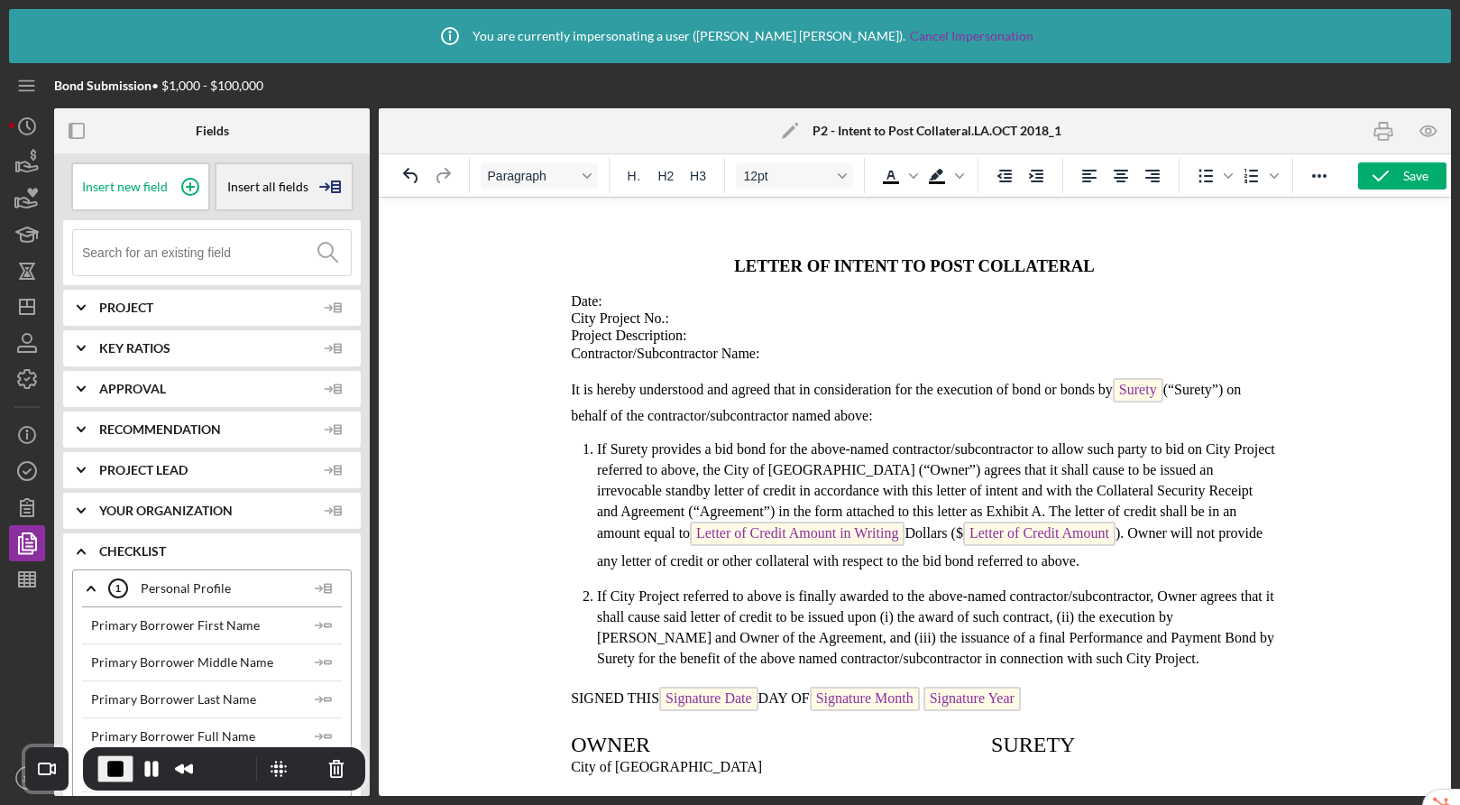
click at [180, 184] on icon at bounding box center [190, 186] width 45 height 45
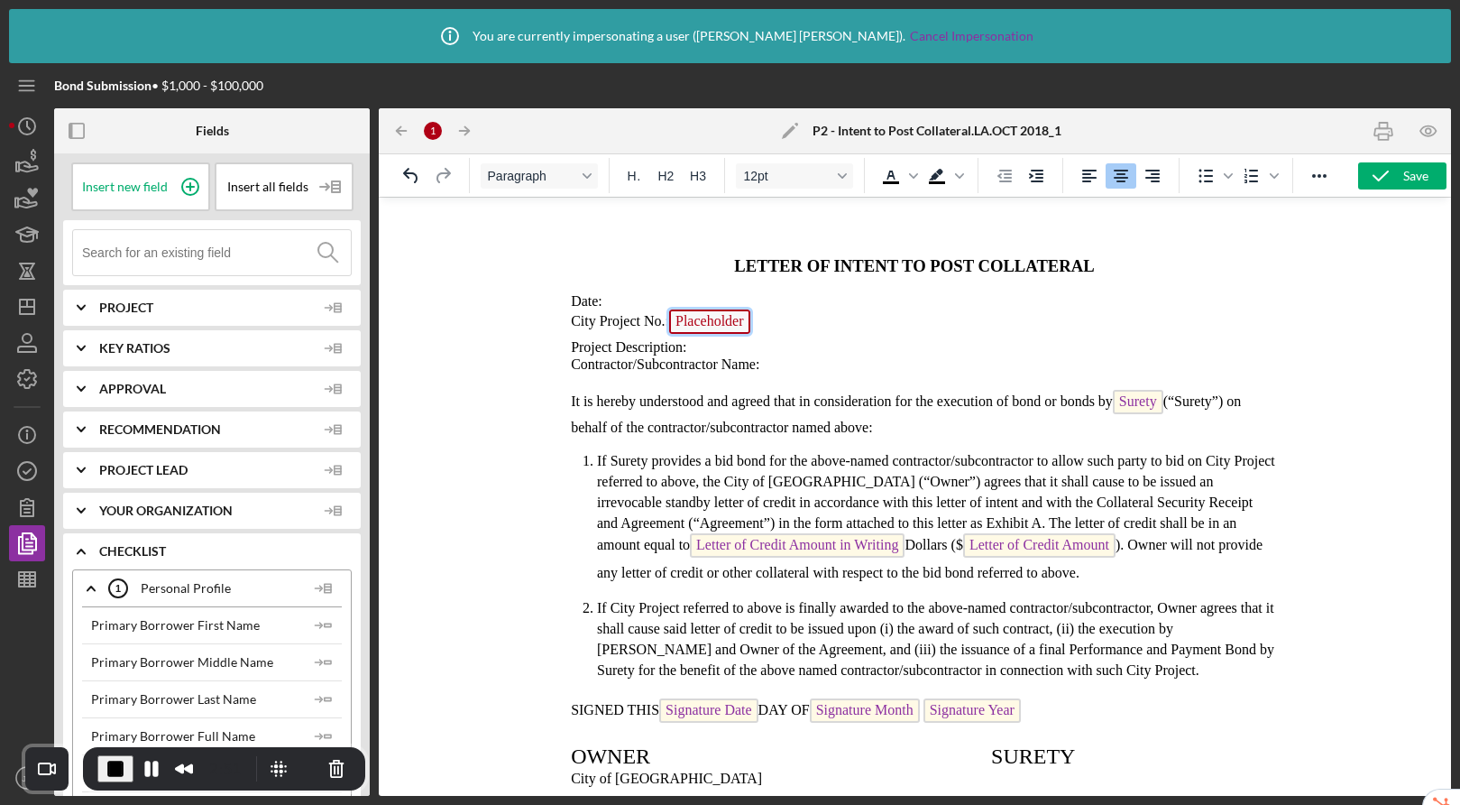
click at [733, 324] on span "Placeholder" at bounding box center [709, 321] width 81 height 24
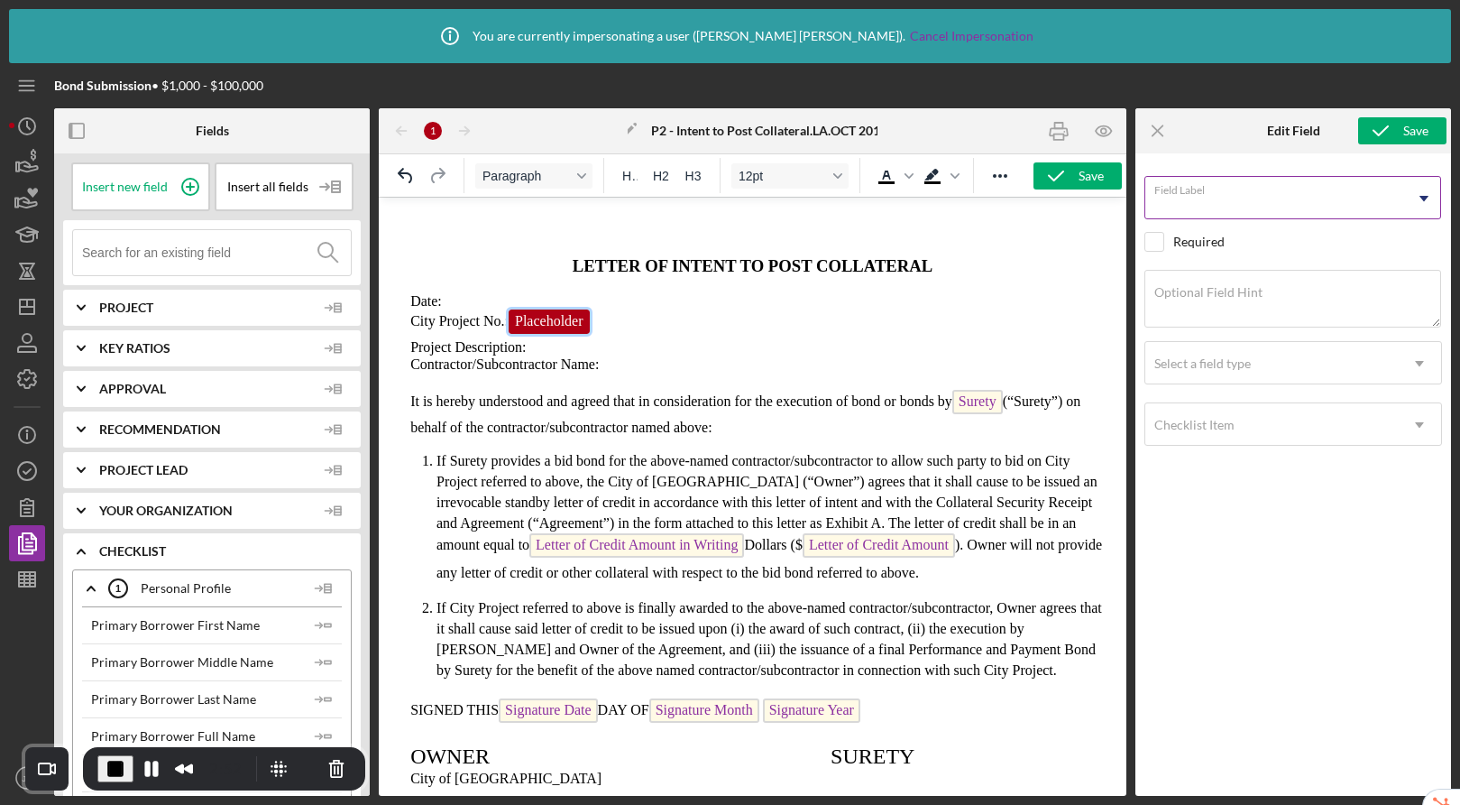
click at [1287, 216] on input "Field Label" at bounding box center [1293, 197] width 297 height 43
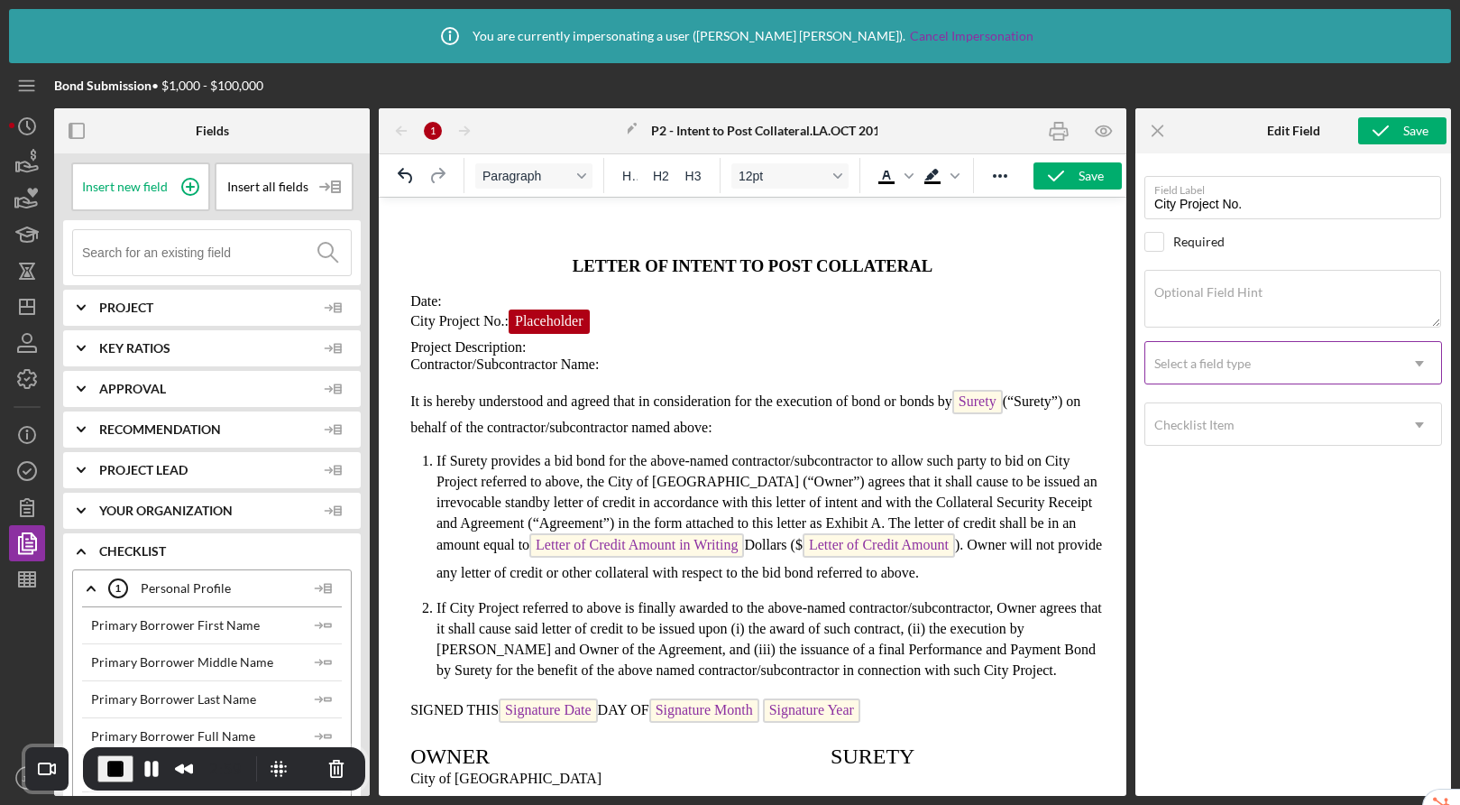
type input "City Project No."
click at [1222, 364] on div "Select a field type" at bounding box center [1203, 363] width 97 height 14
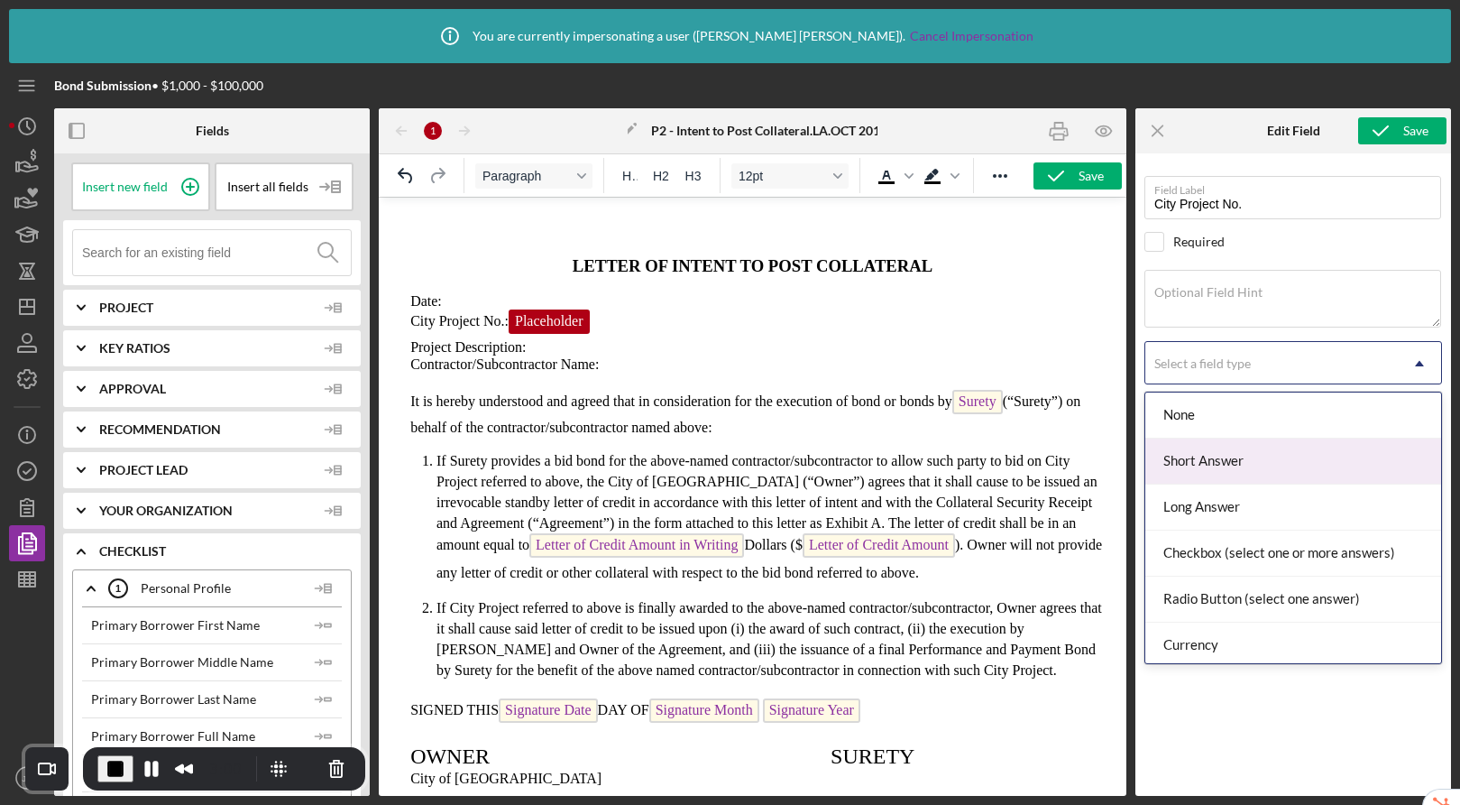
click at [1226, 463] on div "Short Answer" at bounding box center [1294, 461] width 296 height 46
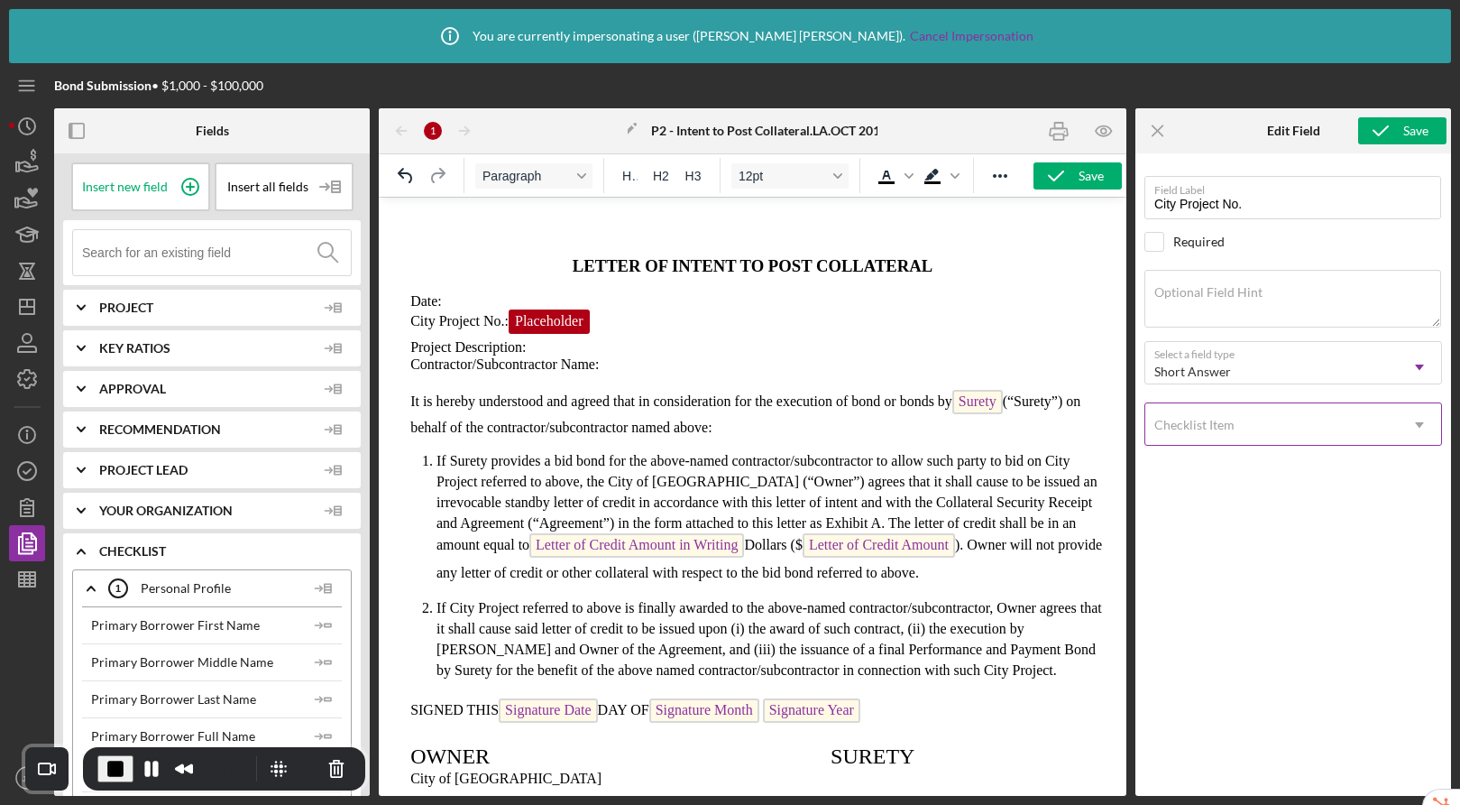
click at [1202, 423] on div "Checklist Item" at bounding box center [1195, 425] width 80 height 14
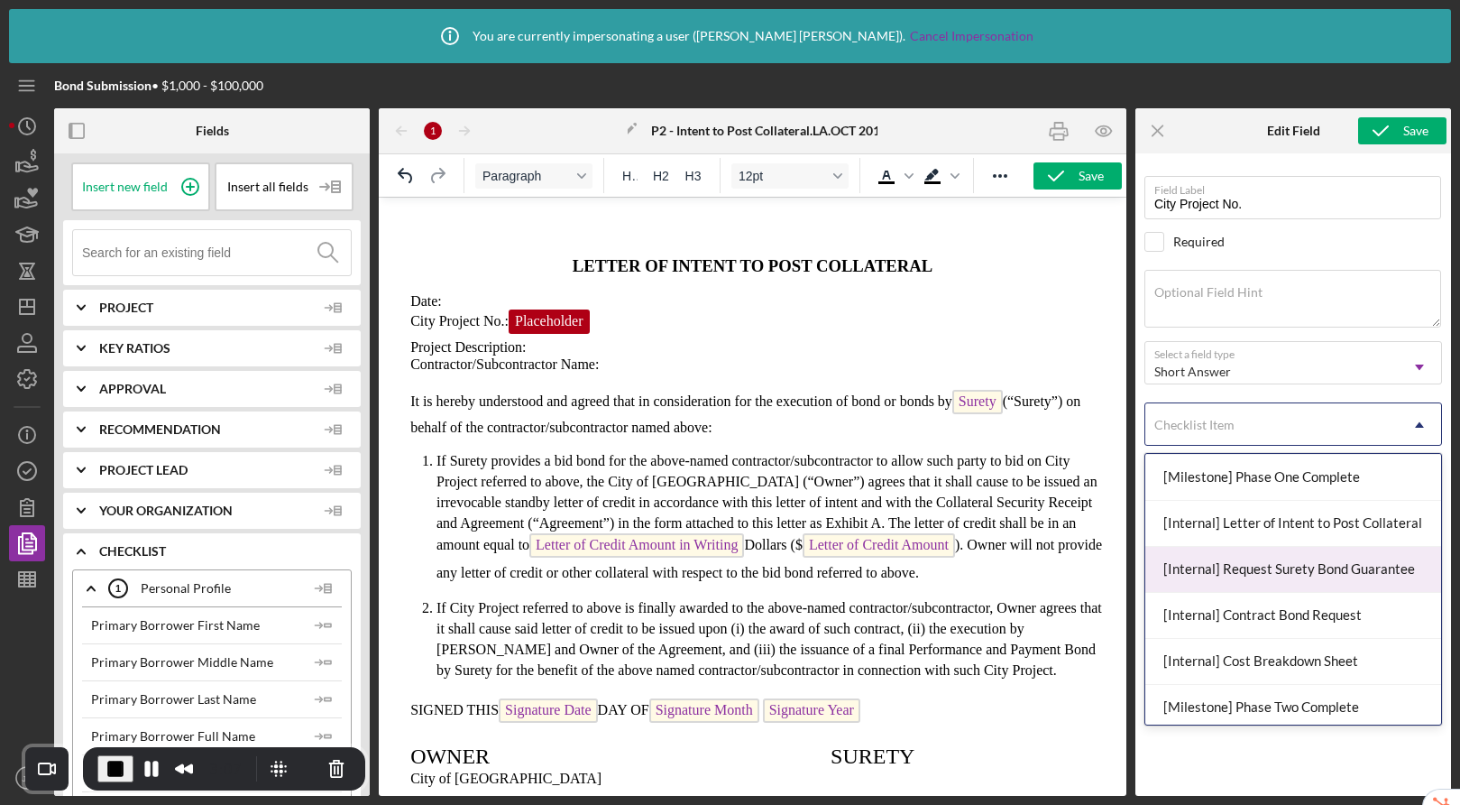
scroll to position [1102, 0]
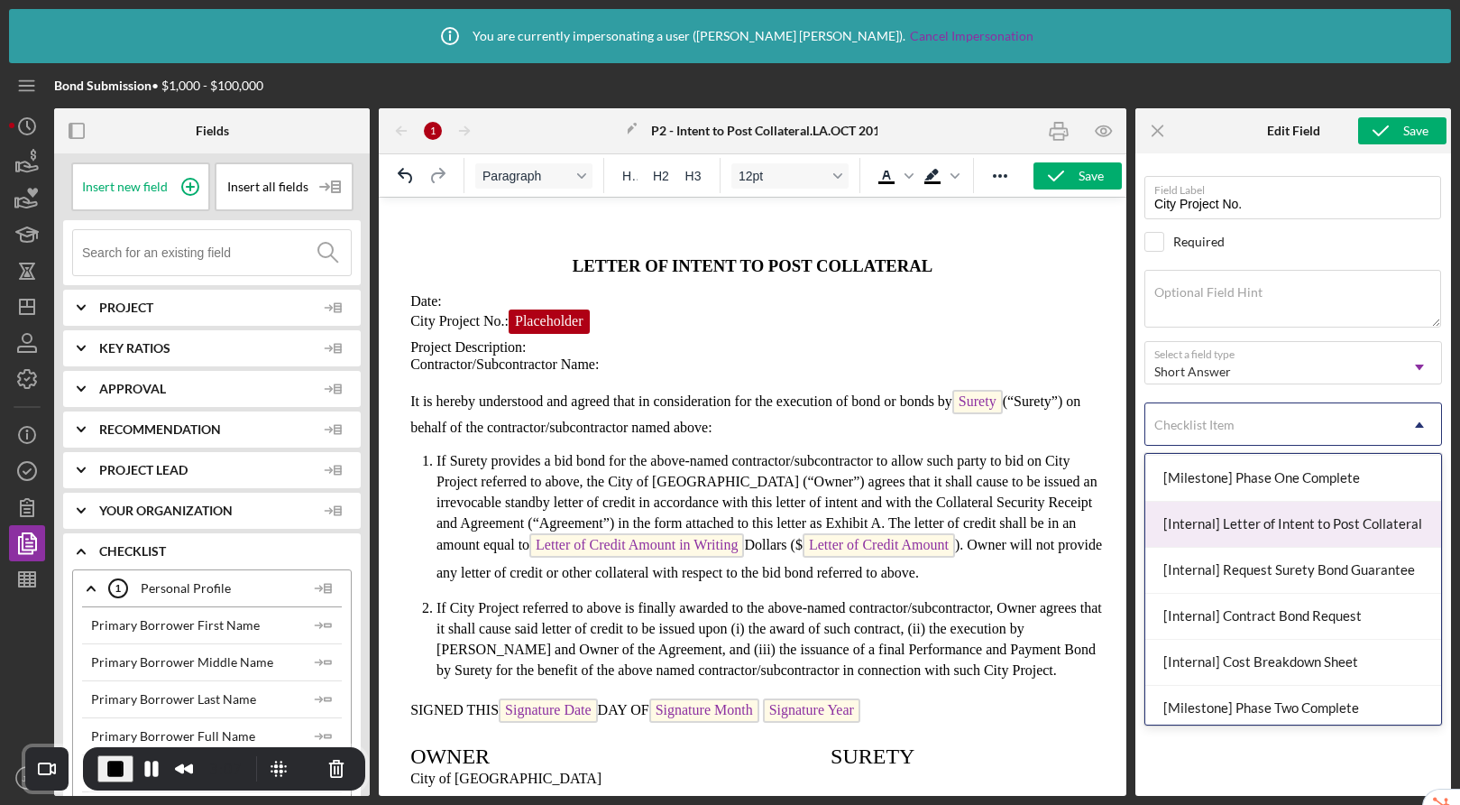
click at [1259, 528] on div "[Internal] Letter of Intent to Post Collateral" at bounding box center [1294, 525] width 296 height 46
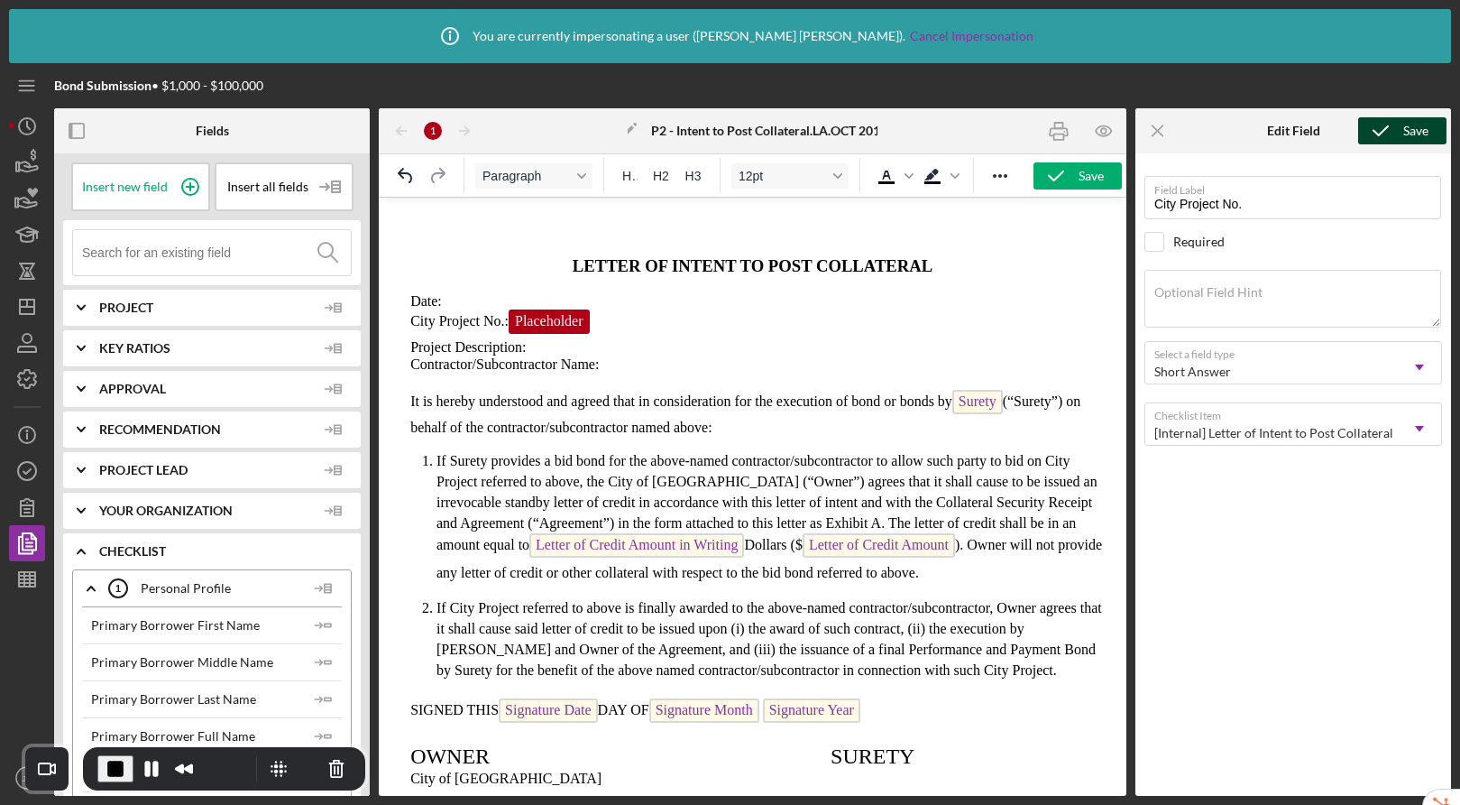
click at [1393, 133] on icon "submit" at bounding box center [1381, 130] width 45 height 45
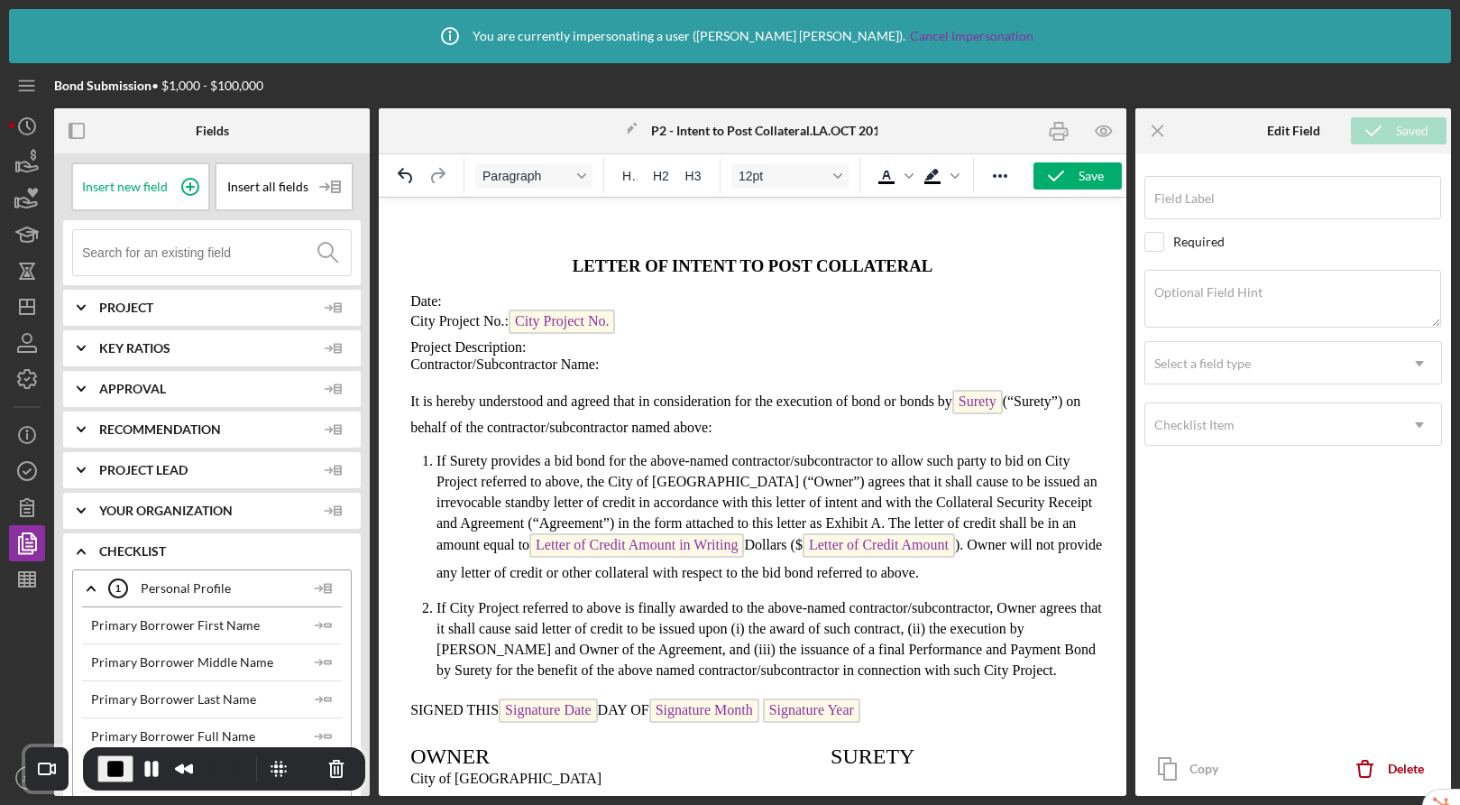
type input "City Project No."
click at [1064, 177] on icon "button" at bounding box center [1056, 175] width 45 height 45
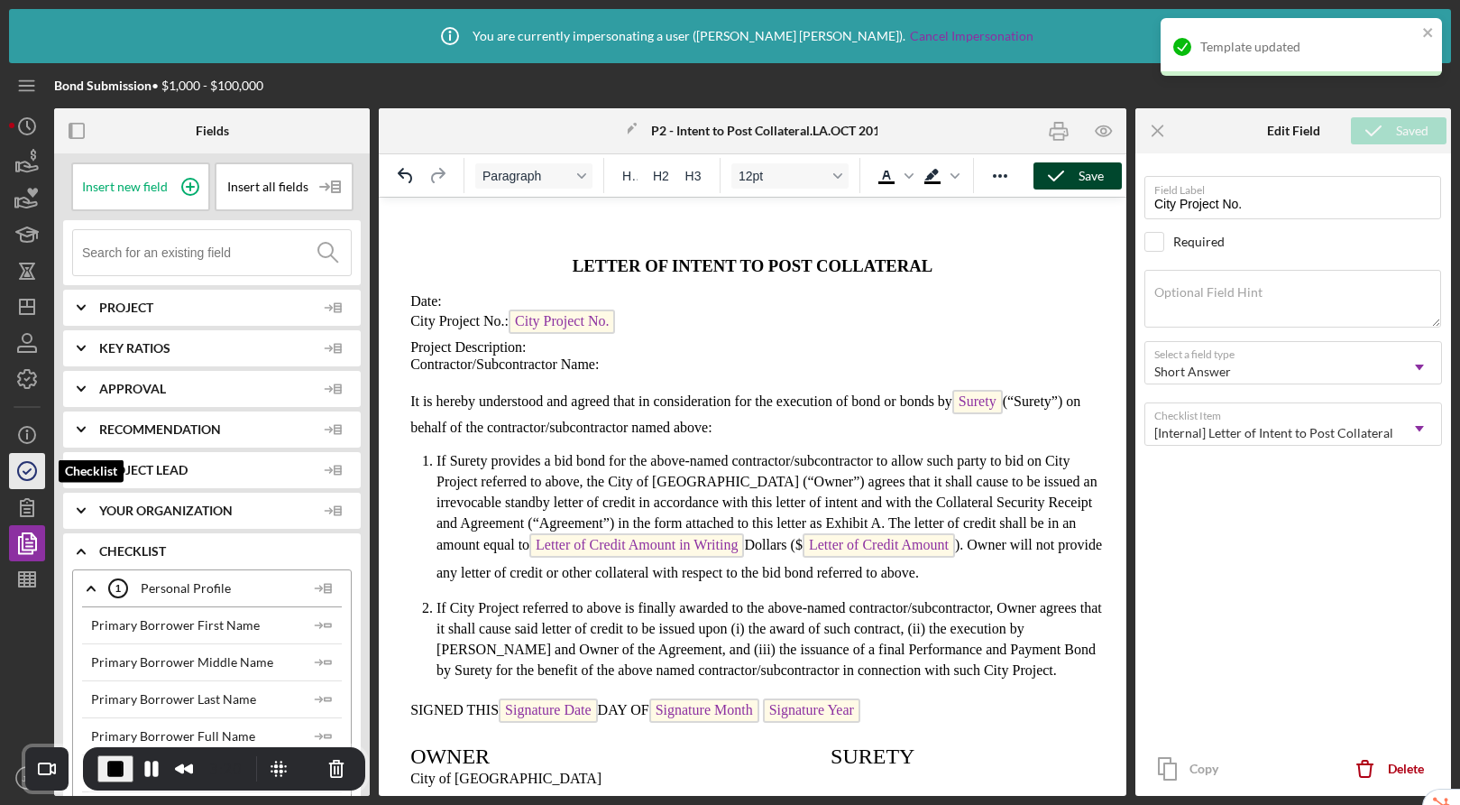
click at [19, 473] on icon "button" at bounding box center [27, 470] width 45 height 45
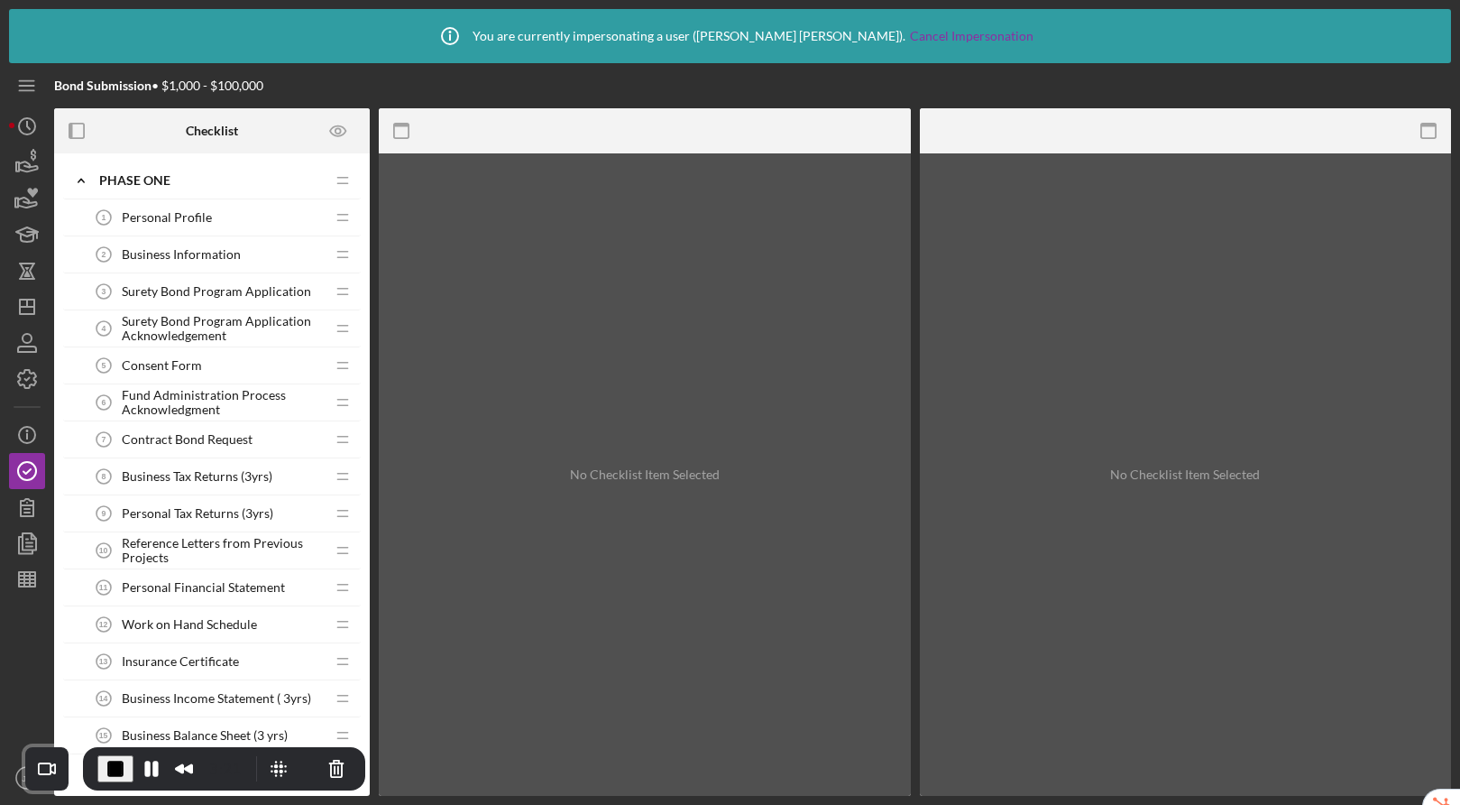
scroll to position [776, 0]
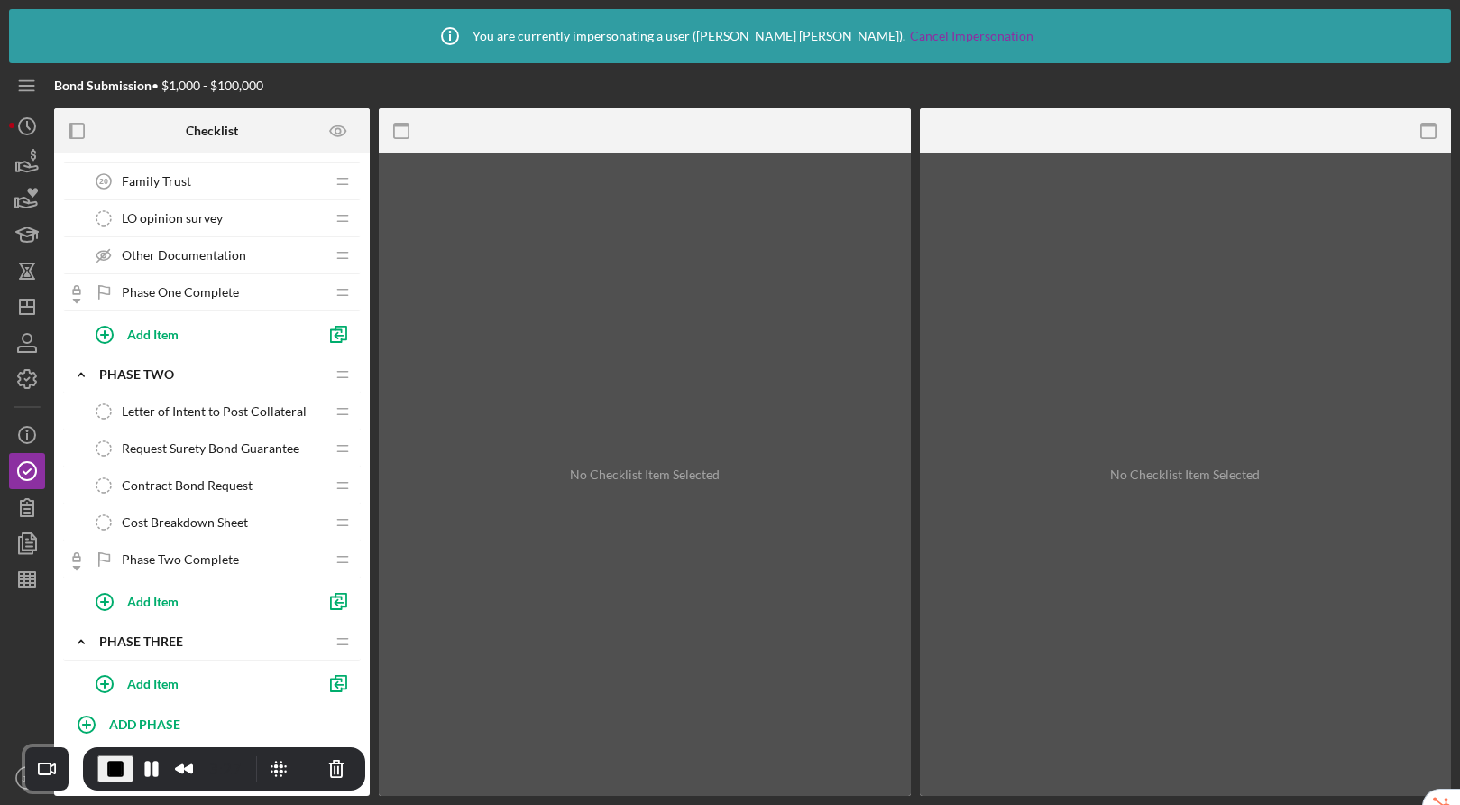
click at [210, 402] on div "Letter of Intent to Post Collateral Letter of Intent to Post Collateral" at bounding box center [205, 411] width 239 height 36
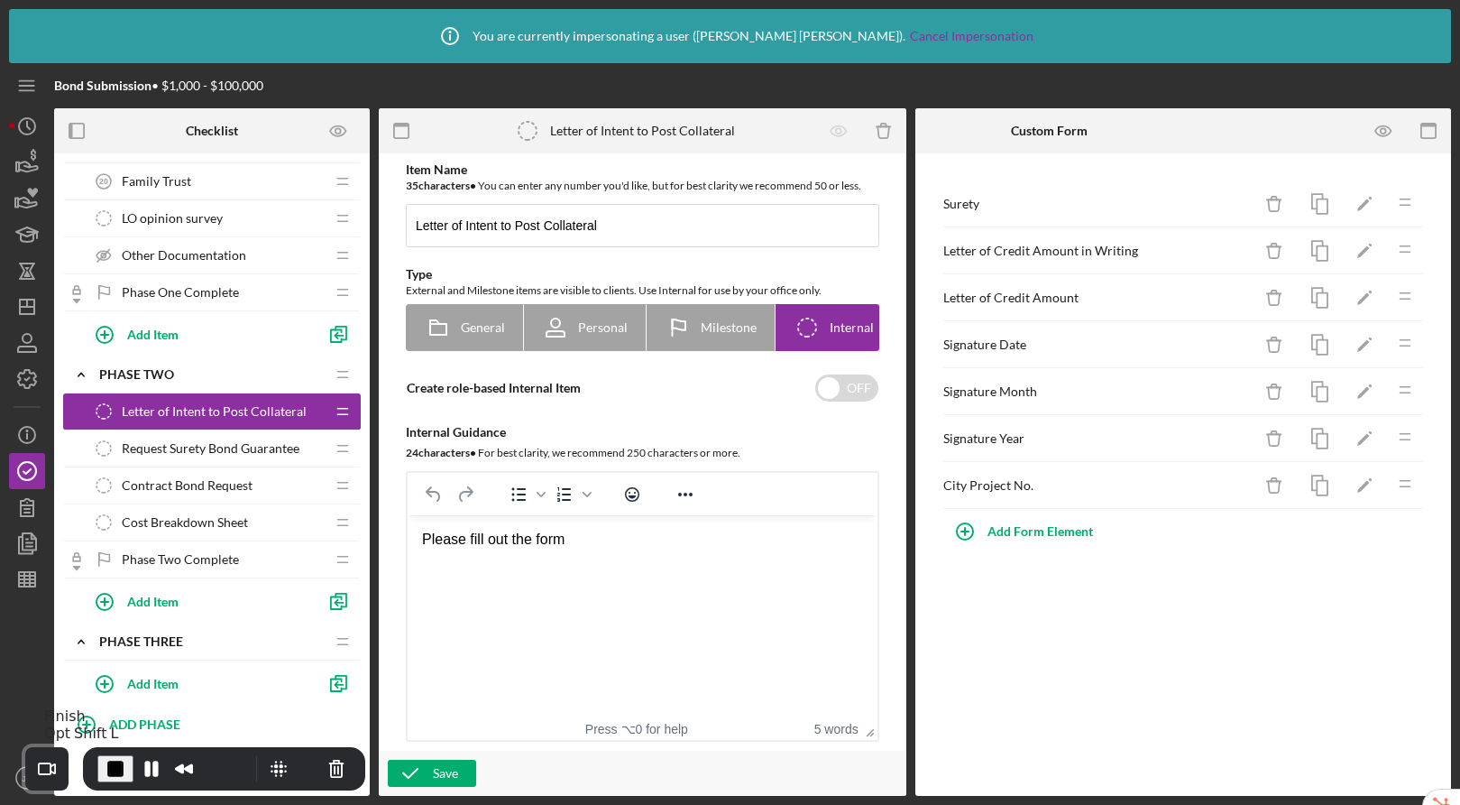
click at [113, 768] on span "End Recording" at bounding box center [116, 769] width 22 height 22
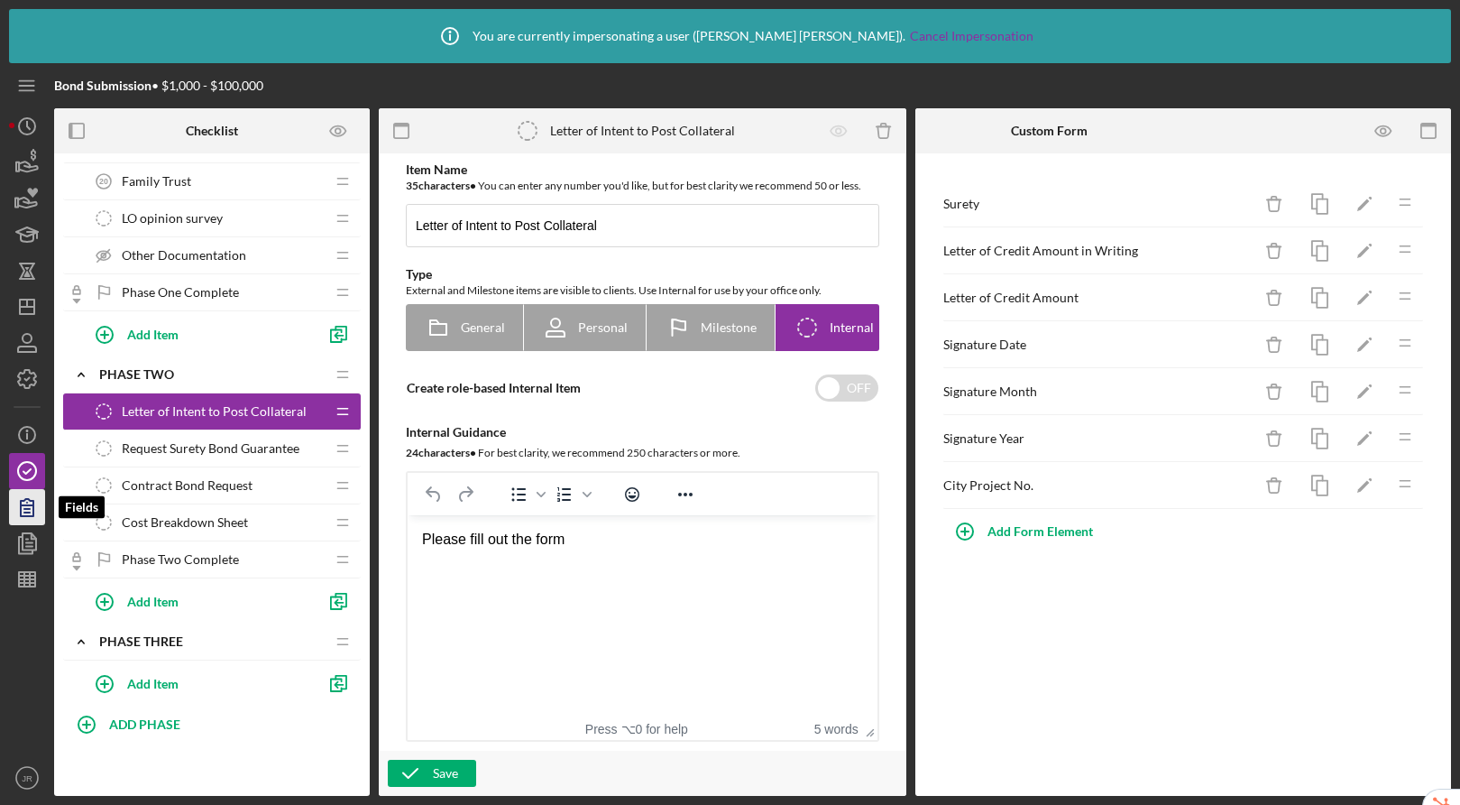
click at [32, 516] on icon "button" at bounding box center [27, 507] width 13 height 17
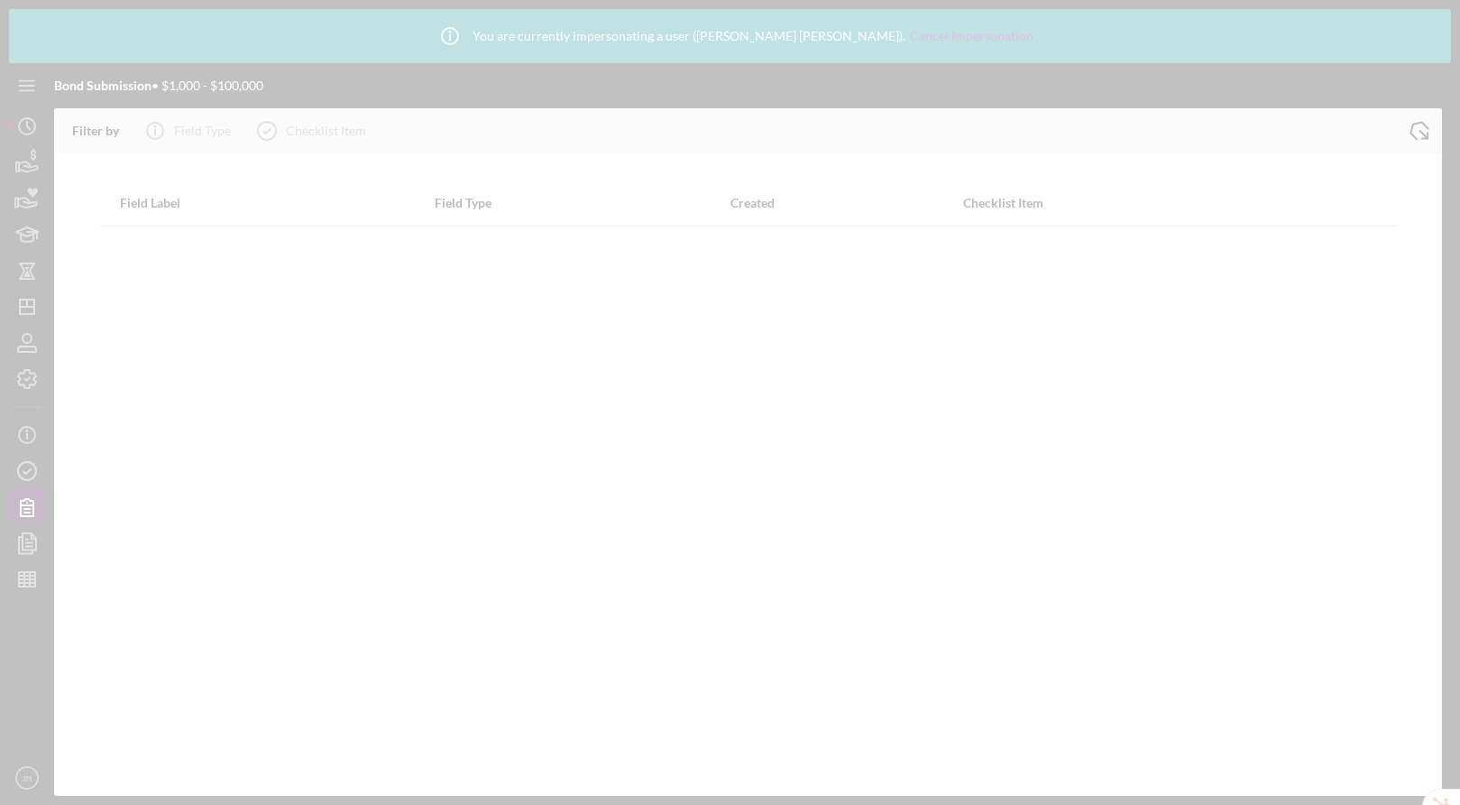
click at [25, 543] on div at bounding box center [730, 402] width 1460 height 805
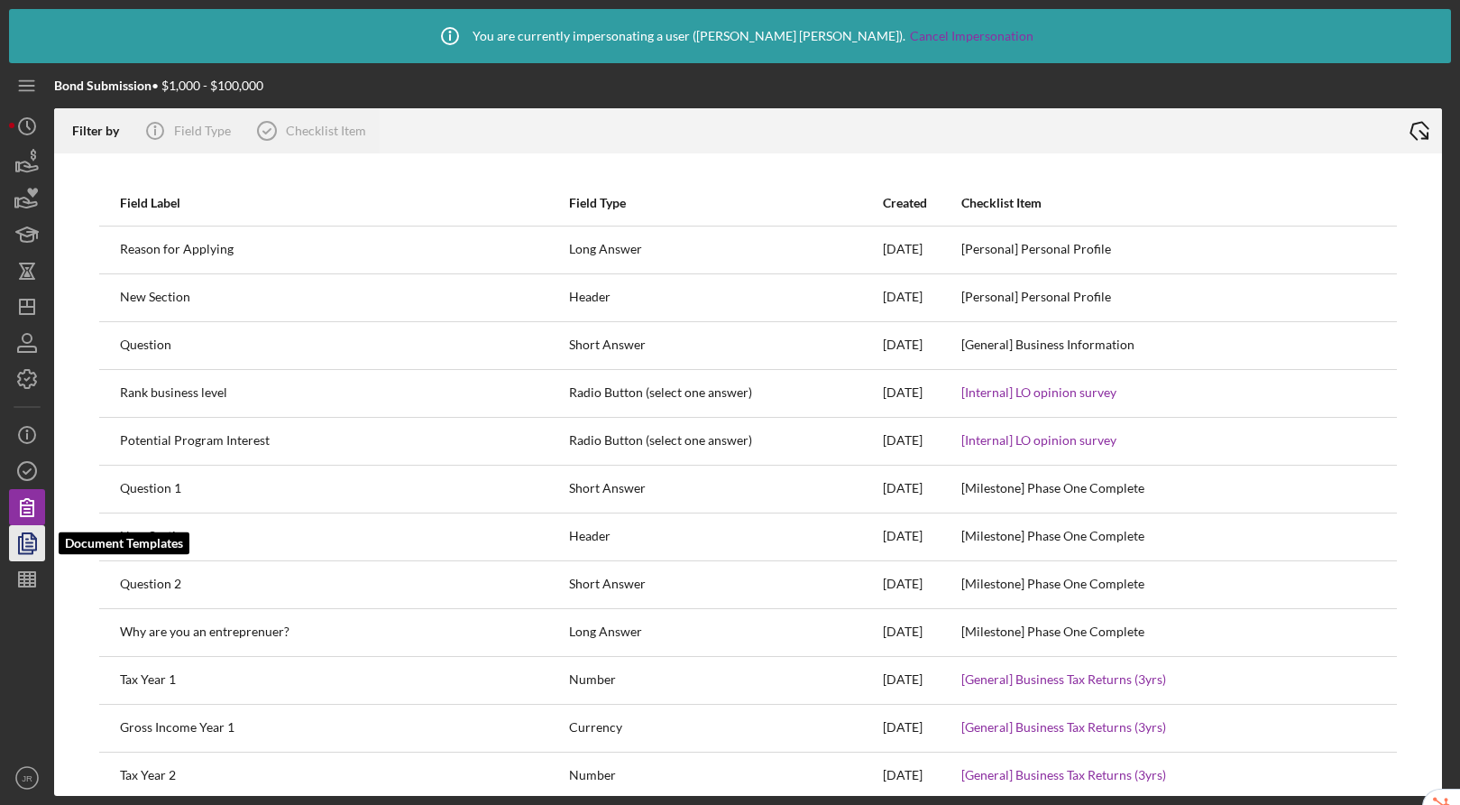
click at [30, 541] on icon "button" at bounding box center [27, 543] width 45 height 45
